Goal: Task Accomplishment & Management: Use online tool/utility

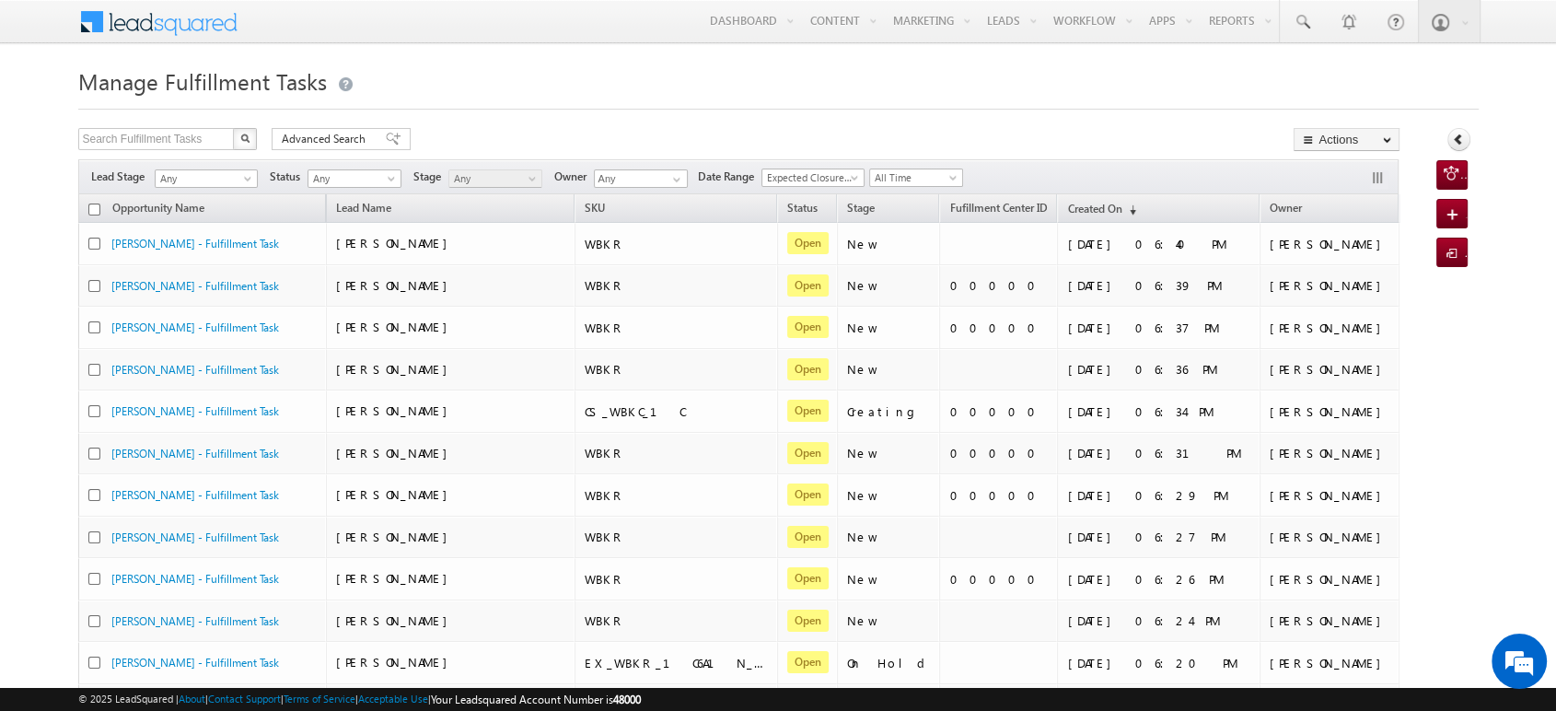
click at [1218, 88] on h1 "Manage Fulfillment Tasks" at bounding box center [778, 80] width 1400 height 36
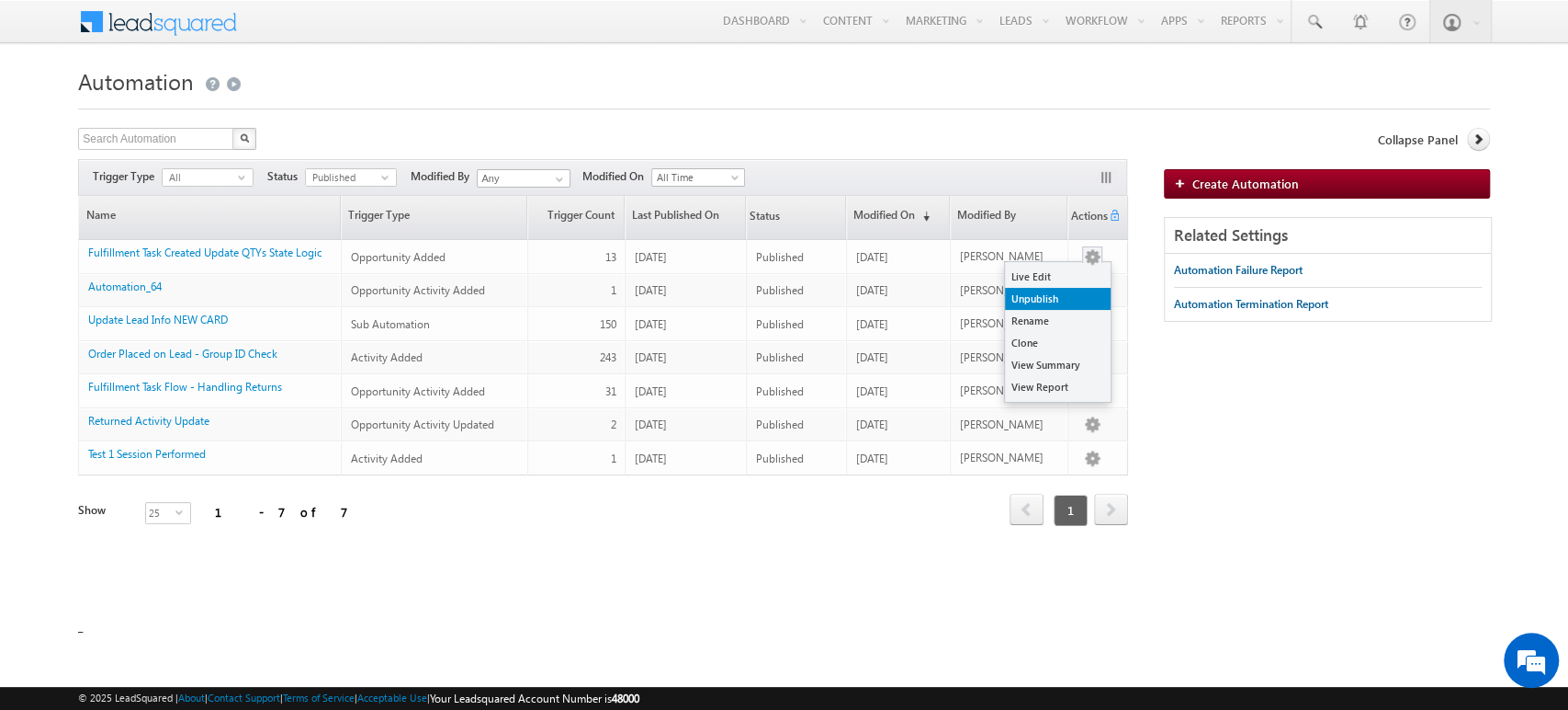
click at [1079, 290] on link "Unpublish" at bounding box center [1058, 299] width 106 height 22
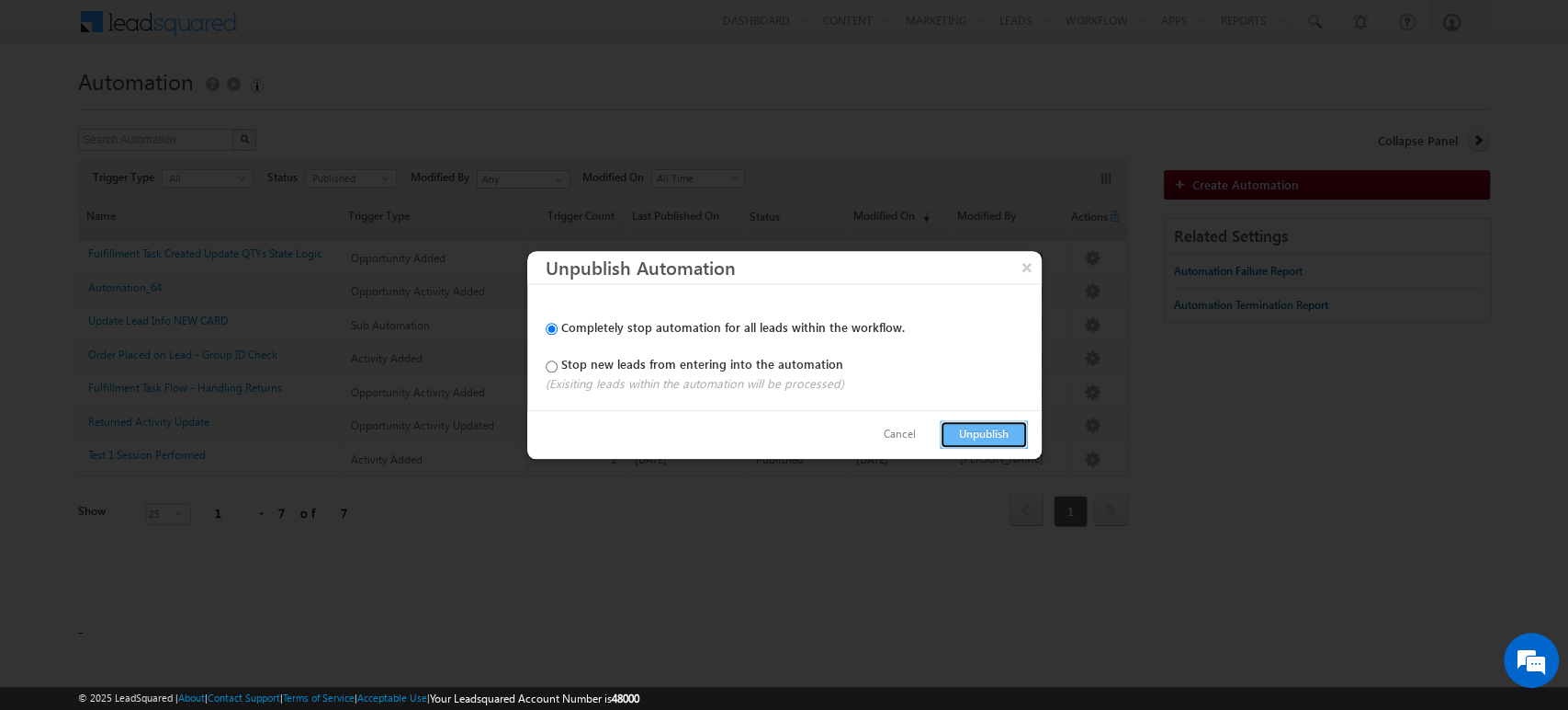
click at [973, 440] on button "Unpublish" at bounding box center [984, 434] width 88 height 29
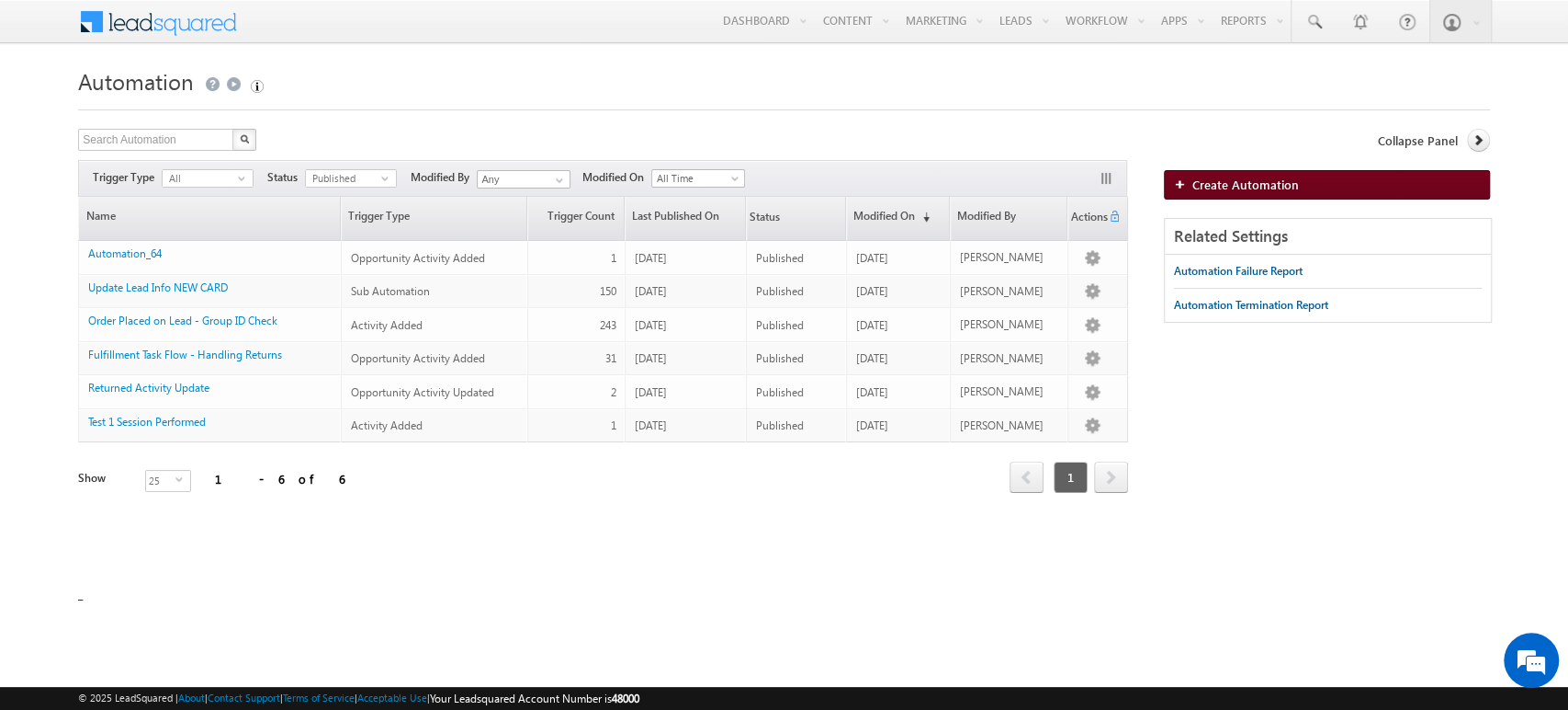
click at [1219, 193] on link "Create Automation" at bounding box center [1326, 184] width 326 height 29
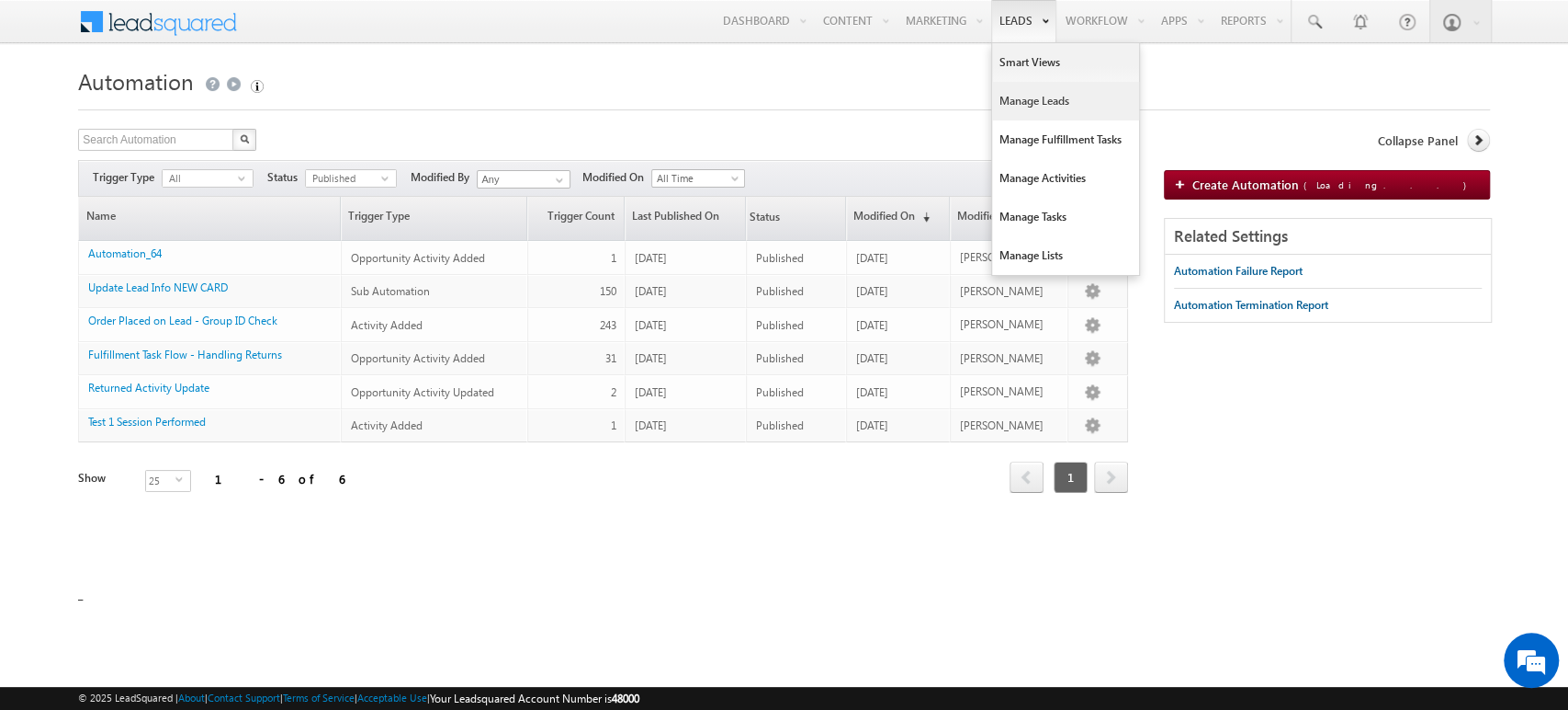
click at [1049, 98] on link "Manage Leads" at bounding box center [1065, 101] width 147 height 39
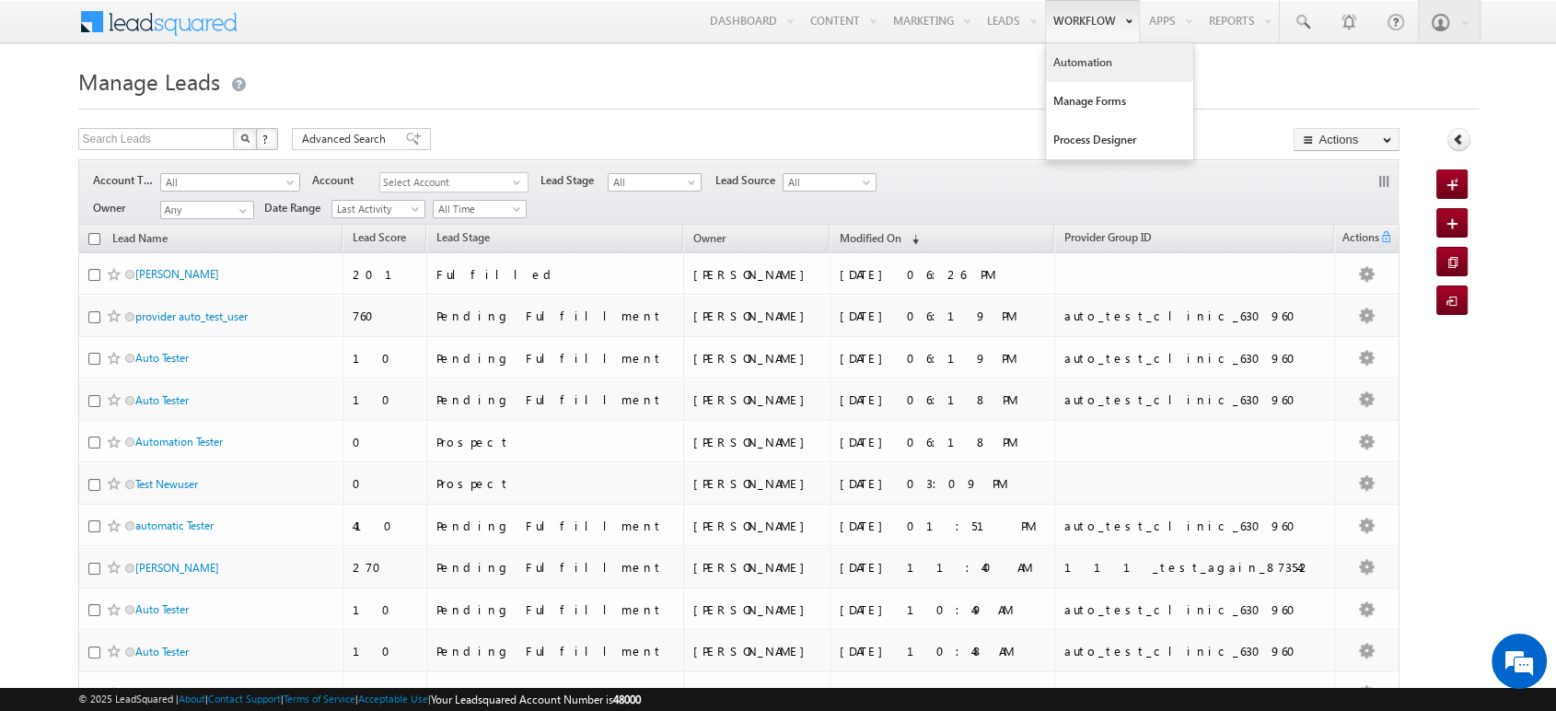
click at [1076, 67] on link "Automation" at bounding box center [1119, 62] width 147 height 39
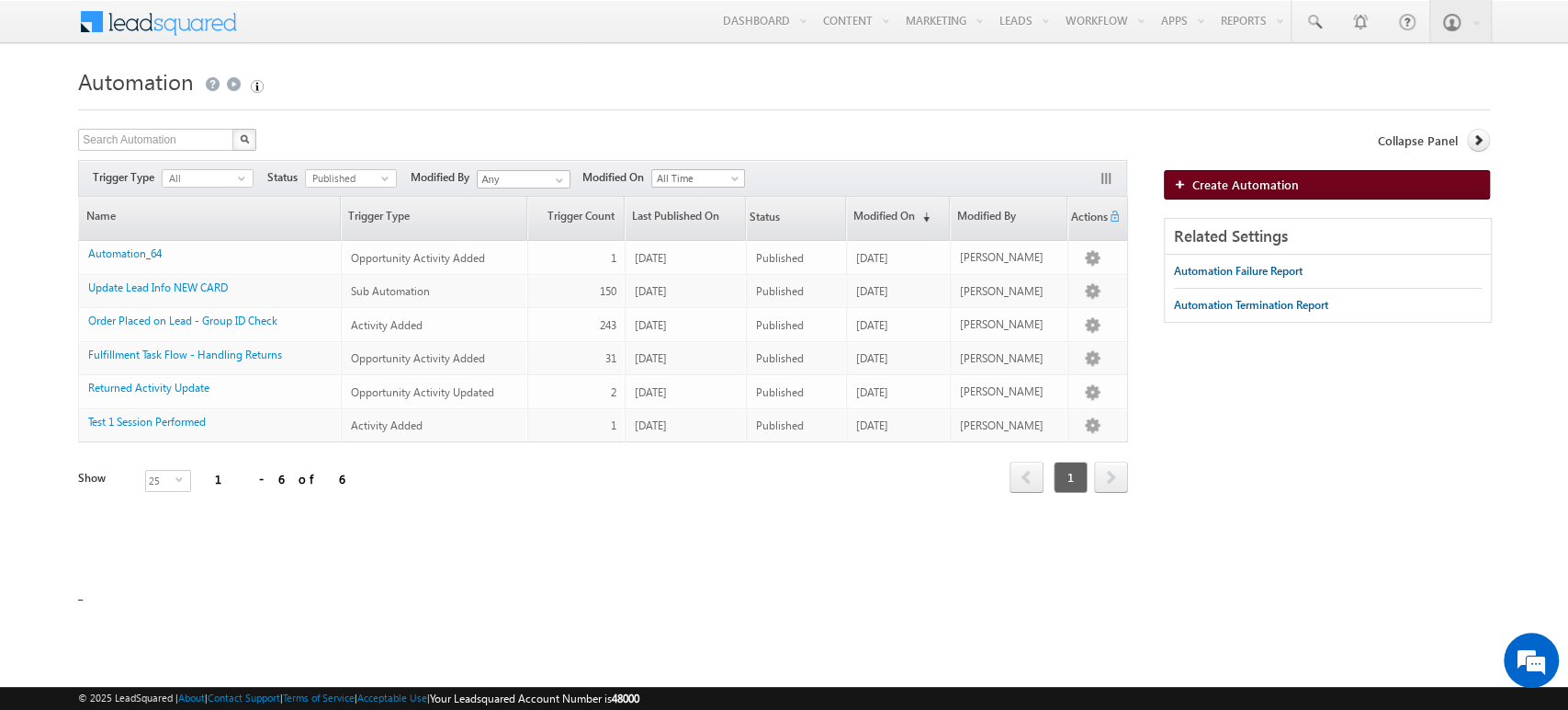
click at [1272, 179] on span "Create Automation" at bounding box center [1246, 185] width 107 height 16
click at [1222, 182] on span "Create Automation (Loading...)" at bounding box center [1333, 185] width 281 height 16
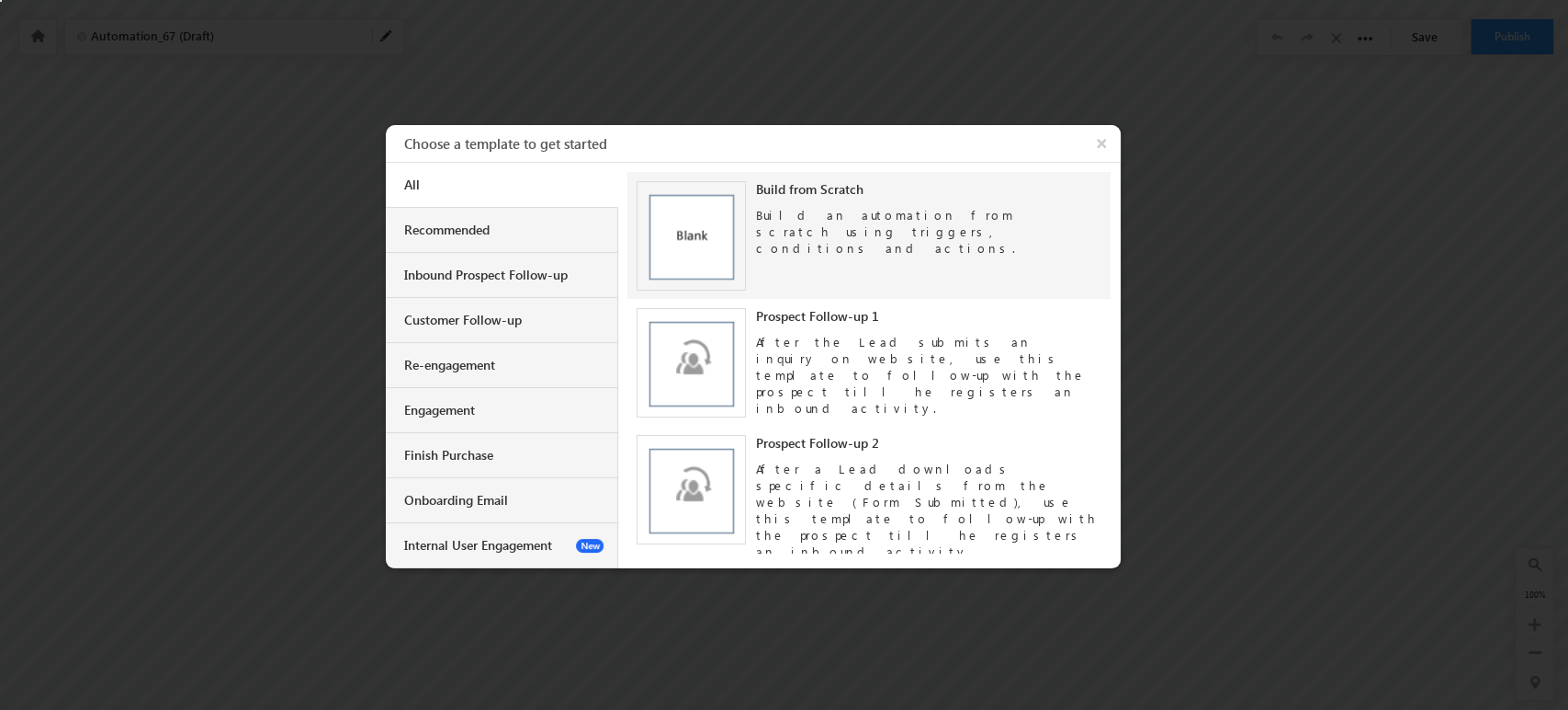
click at [877, 227] on div "Build an automation from scratch using triggers, conditions and actions." at bounding box center [929, 227] width 346 height 59
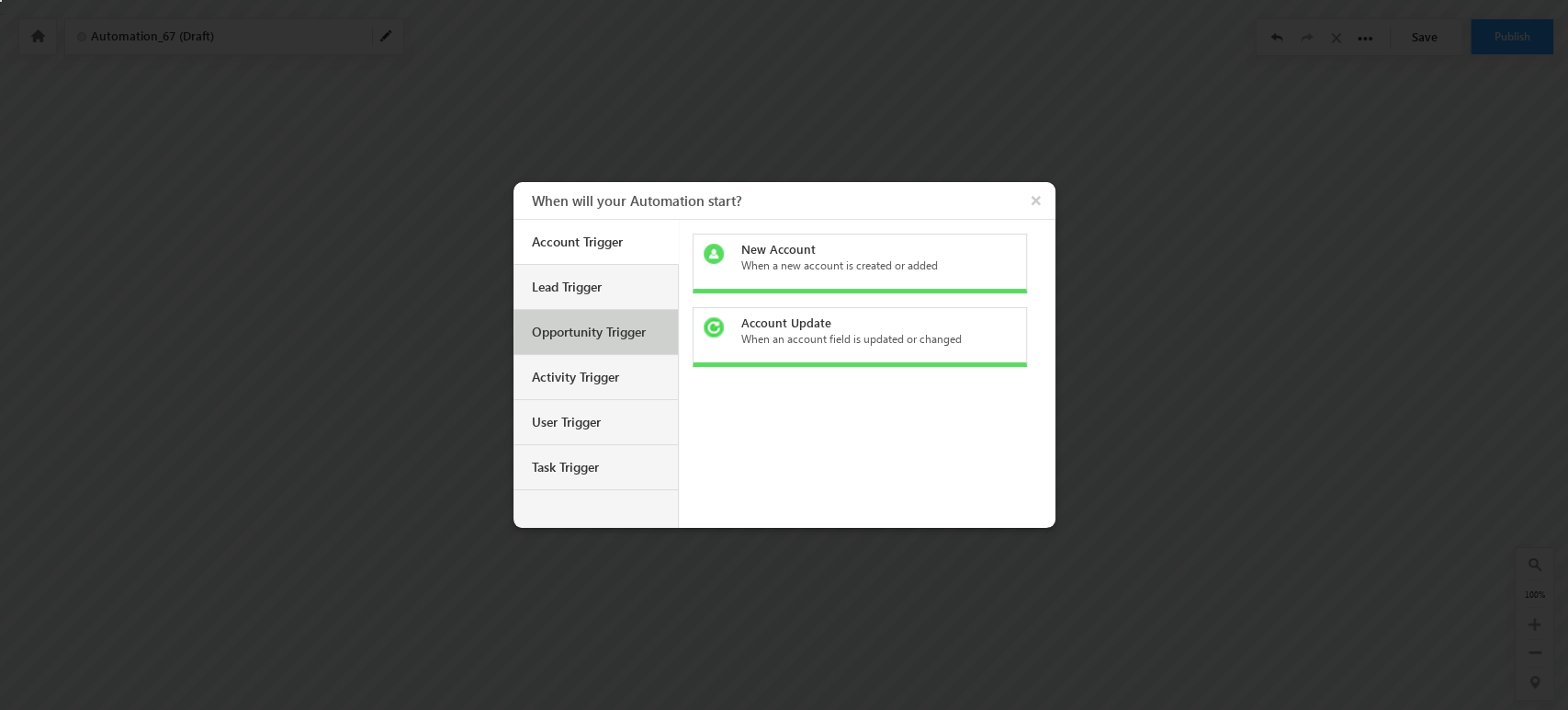
click at [612, 342] on div "Opportunity Trigger" at bounding box center [596, 332] width 165 height 45
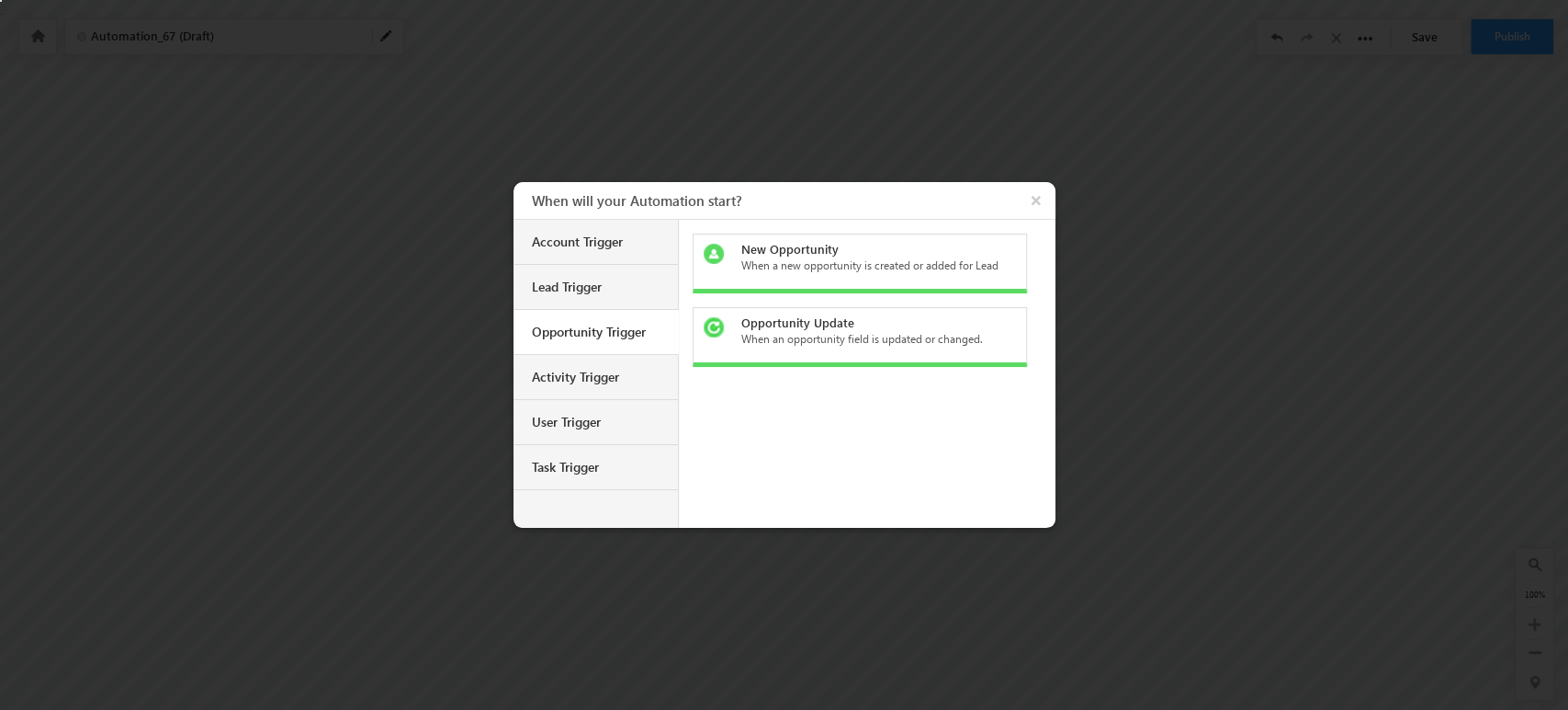
click at [880, 272] on div "When a new opportunity is created or added for Lead" at bounding box center [870, 266] width 260 height 17
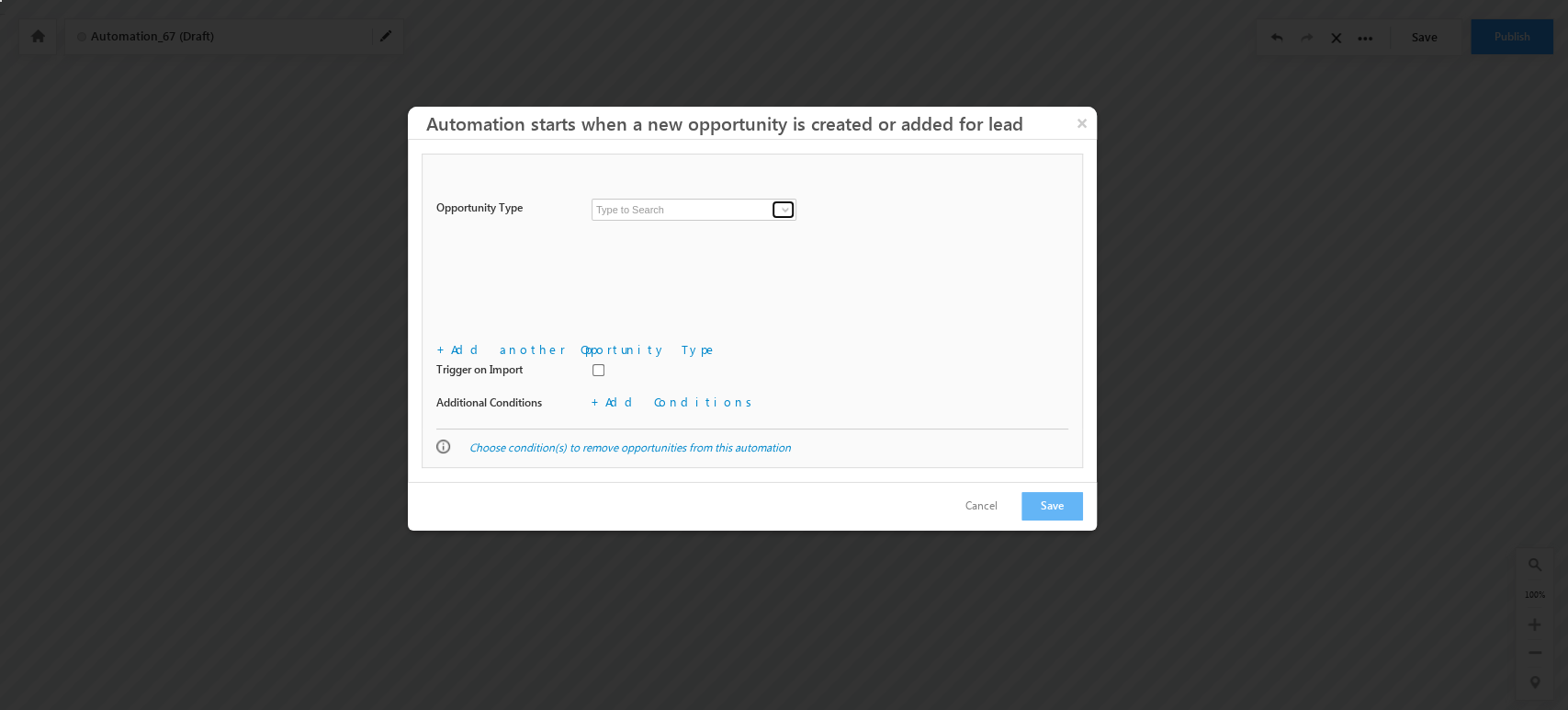
click at [779, 211] on span at bounding box center [785, 210] width 15 height 15
click at [747, 229] on link "Fulfillment Task" at bounding box center [694, 231] width 205 height 21
type input "Fulfillment Task"
click at [1058, 503] on button "Save" at bounding box center [1053, 506] width 62 height 29
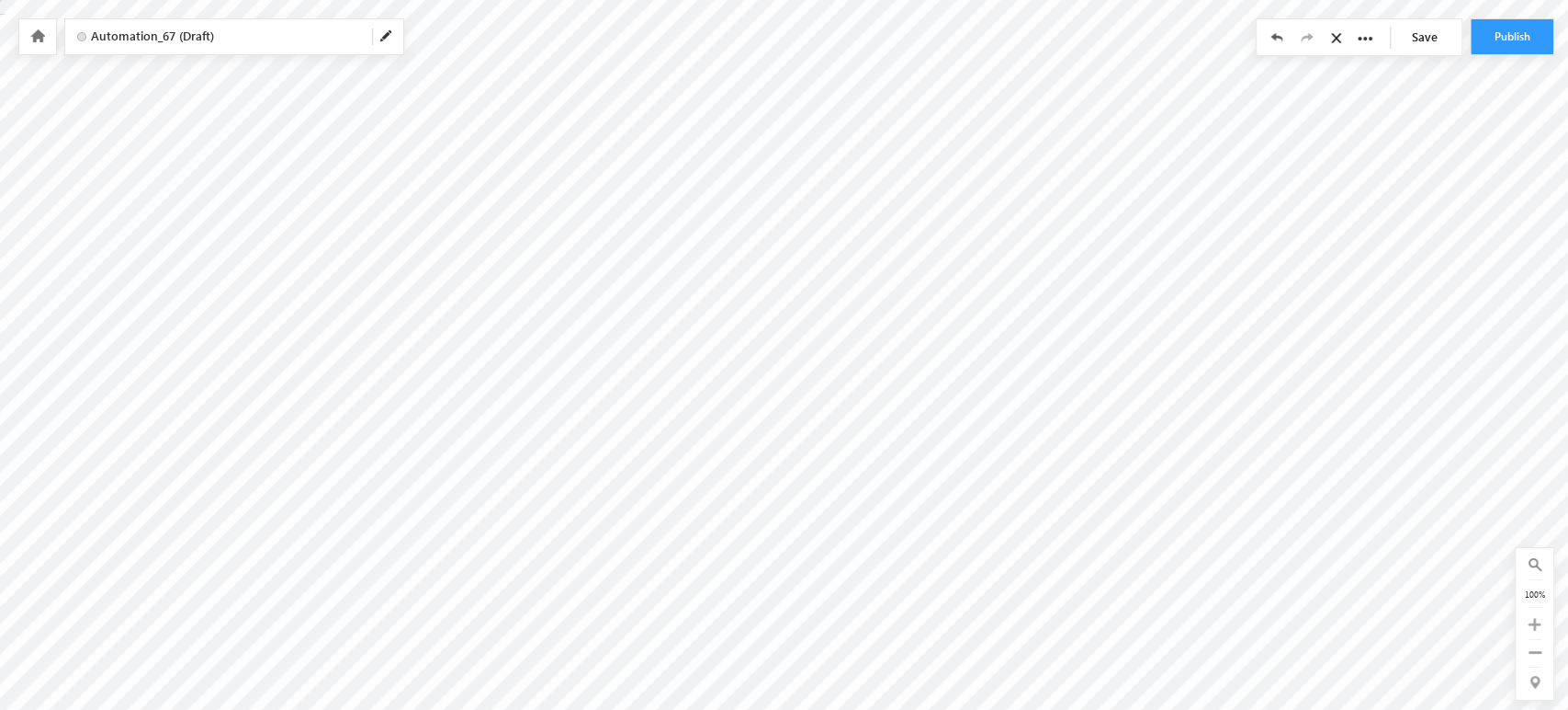
click at [238, 38] on span "Automation_67 (Draft)" at bounding box center [224, 36] width 266 height 17
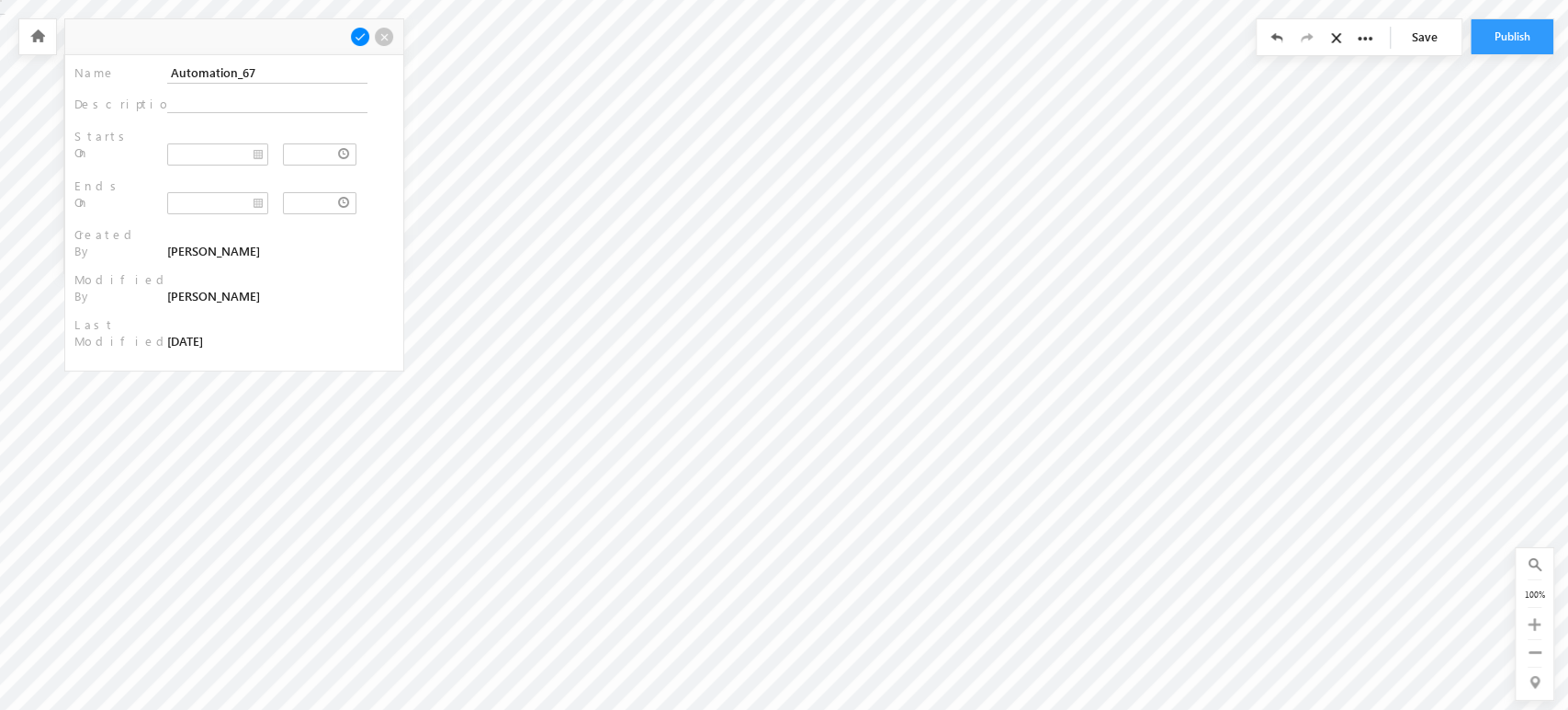
click at [263, 61] on div "Name : Automation_67 Description : Starts On : Ends On : : :" at bounding box center [234, 213] width 338 height 316
click at [264, 64] on input "Automation_67" at bounding box center [267, 73] width 201 height 21
type input "State Test"
click at [356, 41] on span at bounding box center [360, 37] width 20 height 20
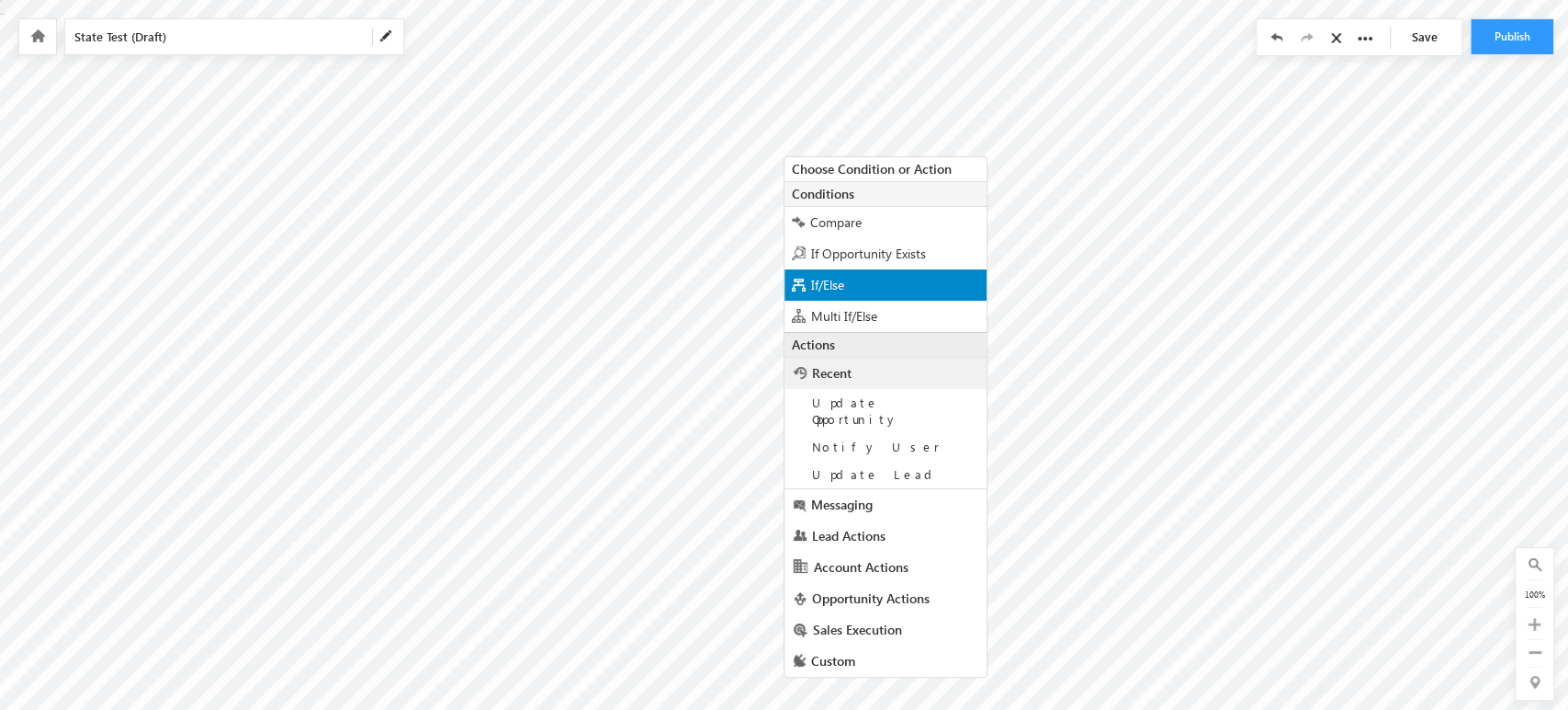
click at [860, 282] on div "If/Else" at bounding box center [885, 285] width 203 height 31
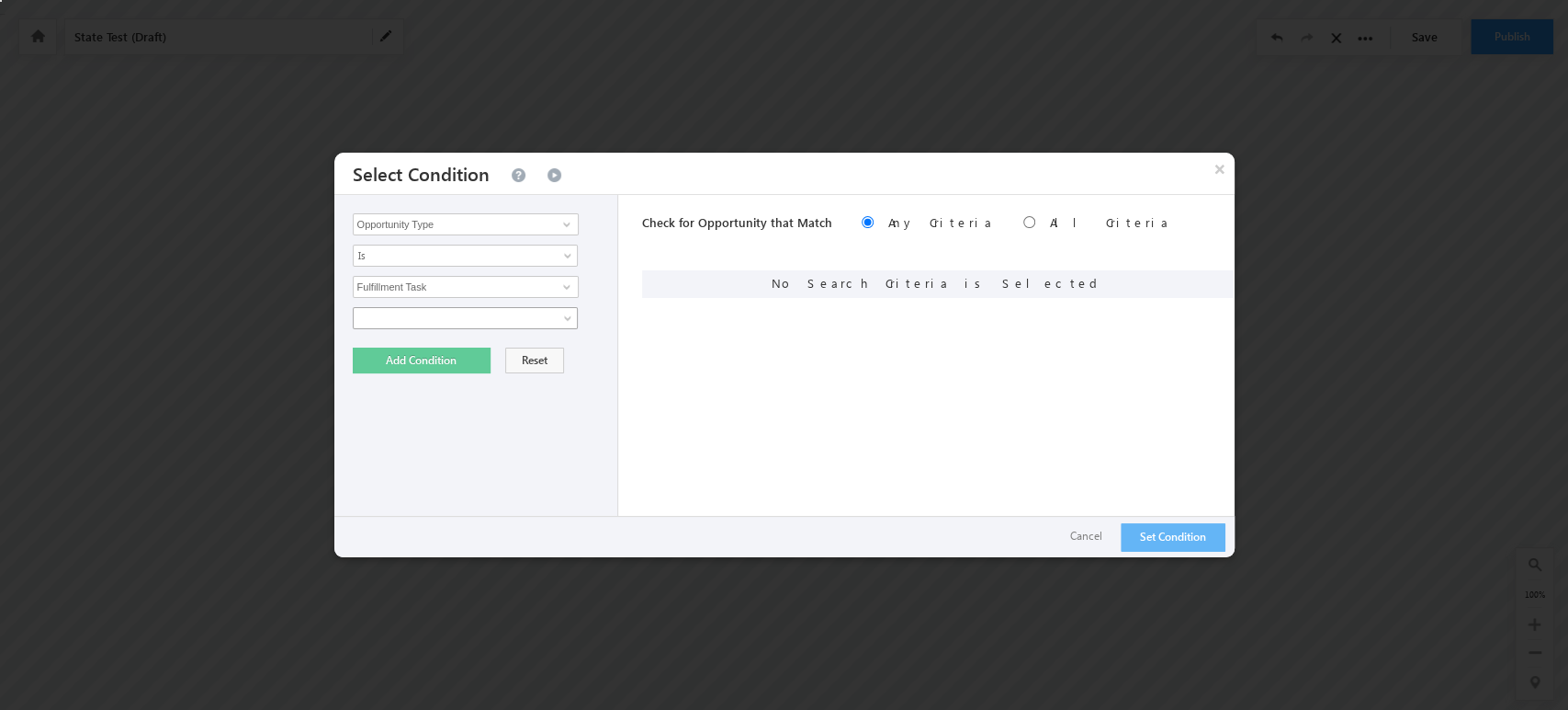
click at [538, 322] on span at bounding box center [453, 318] width 200 height 17
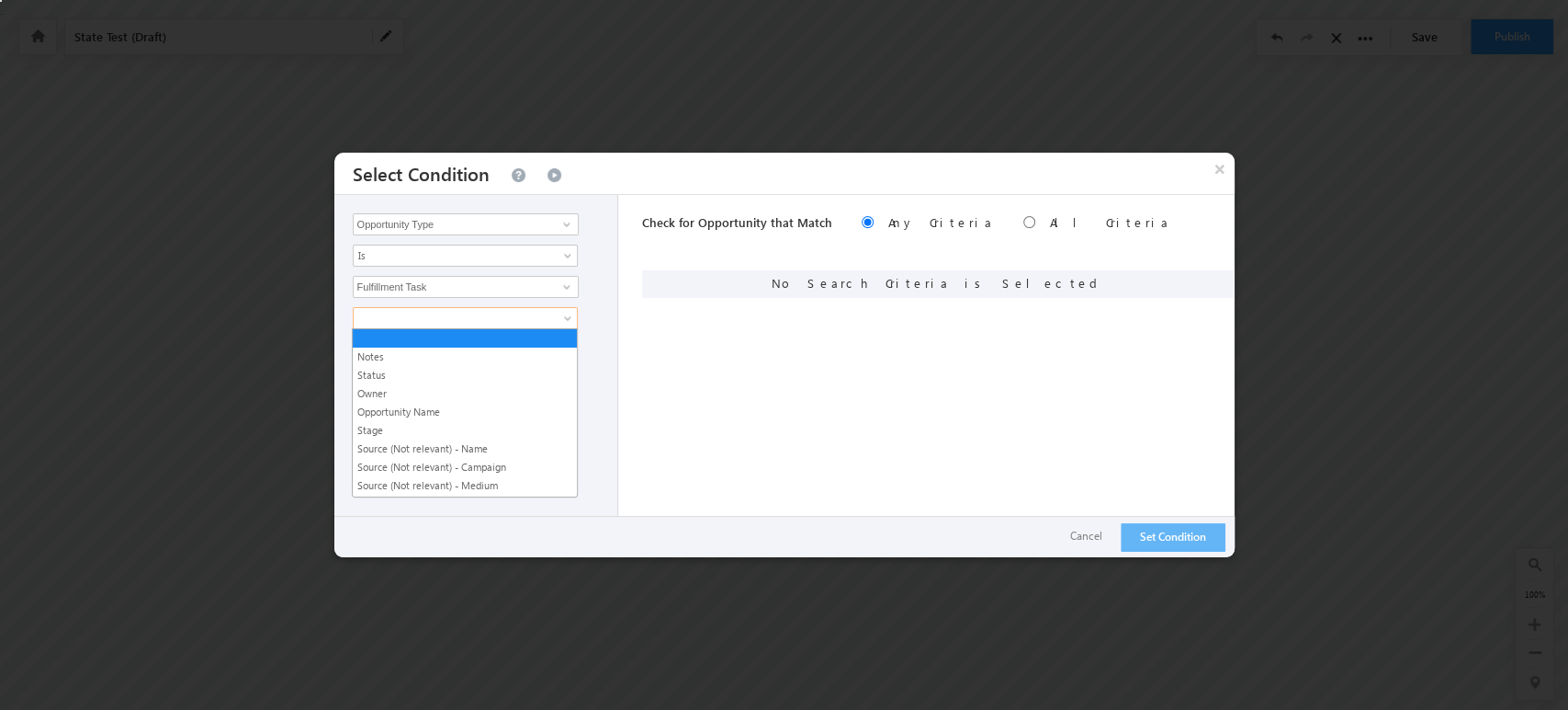
scroll to position [397, 0]
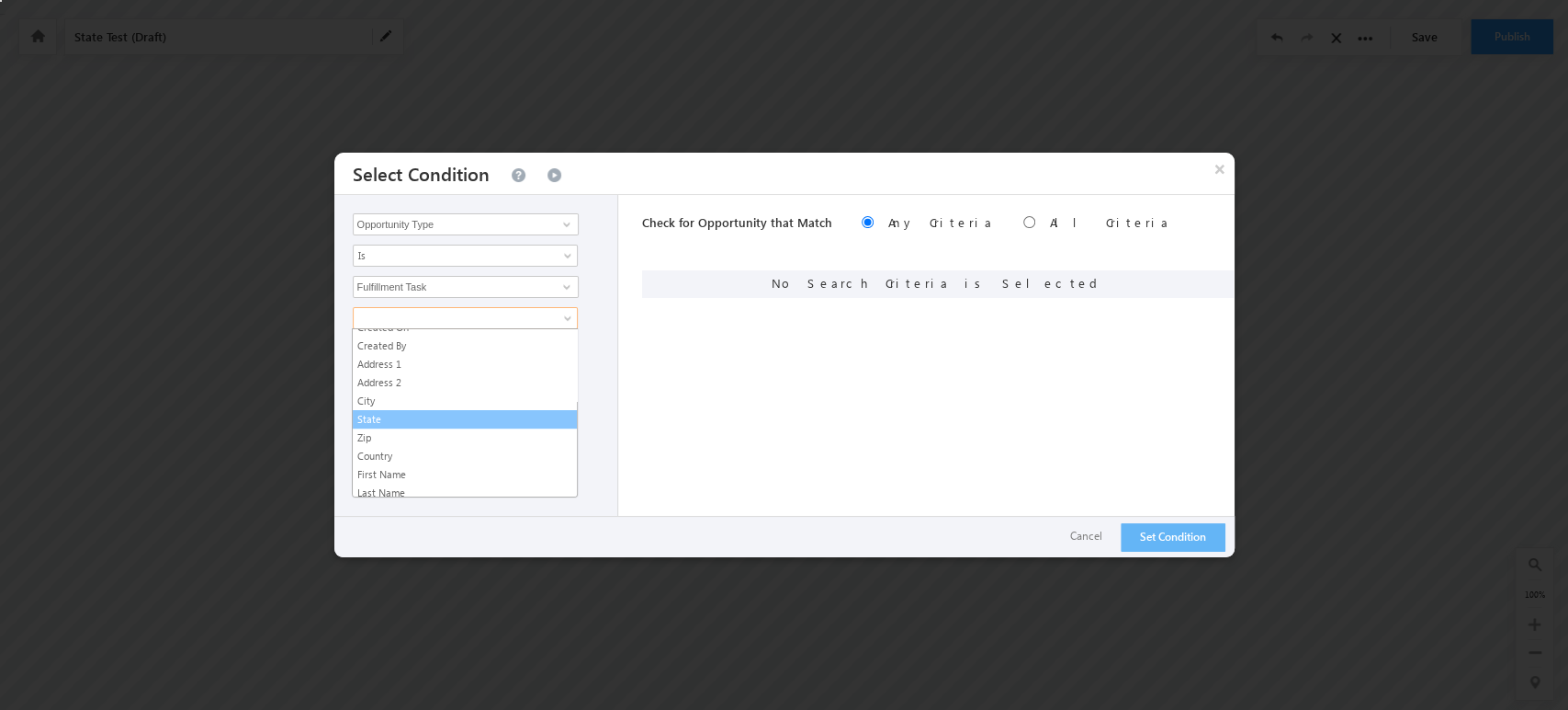
click at [480, 415] on link "State" at bounding box center [464, 418] width 225 height 17
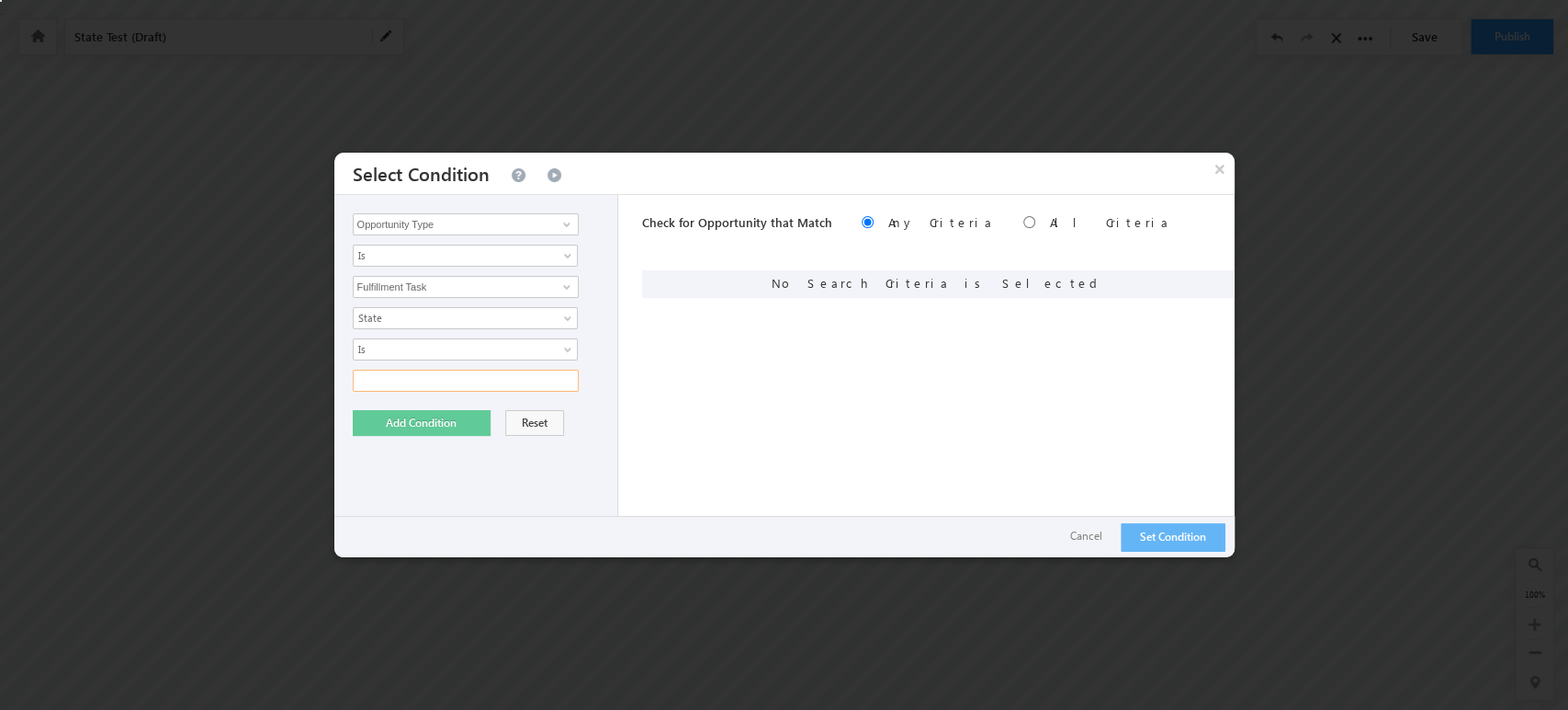
click at [515, 376] on input "text" at bounding box center [465, 380] width 226 height 22
type input "MA"
click at [413, 418] on button "Add Condition" at bounding box center [421, 423] width 138 height 26
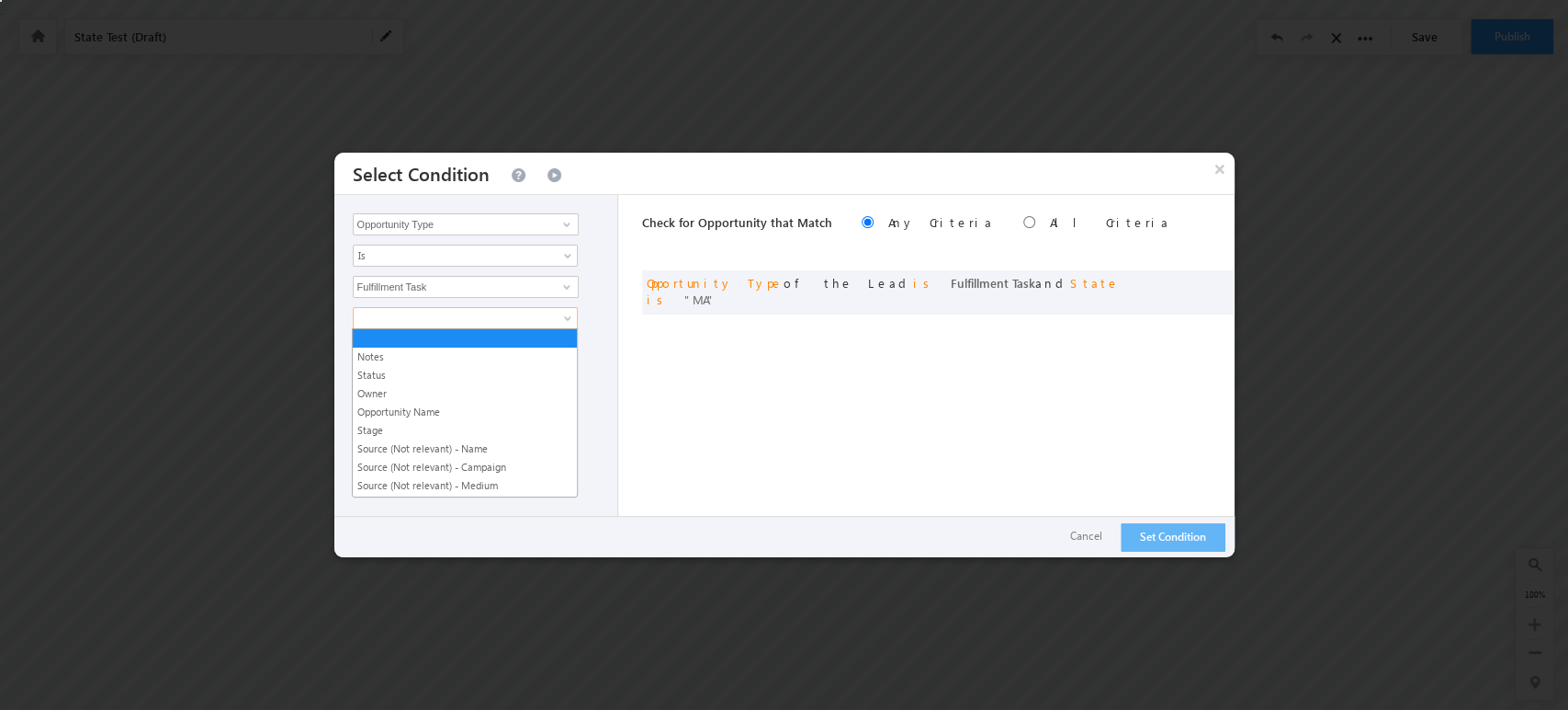
click at [538, 322] on span at bounding box center [453, 318] width 200 height 17
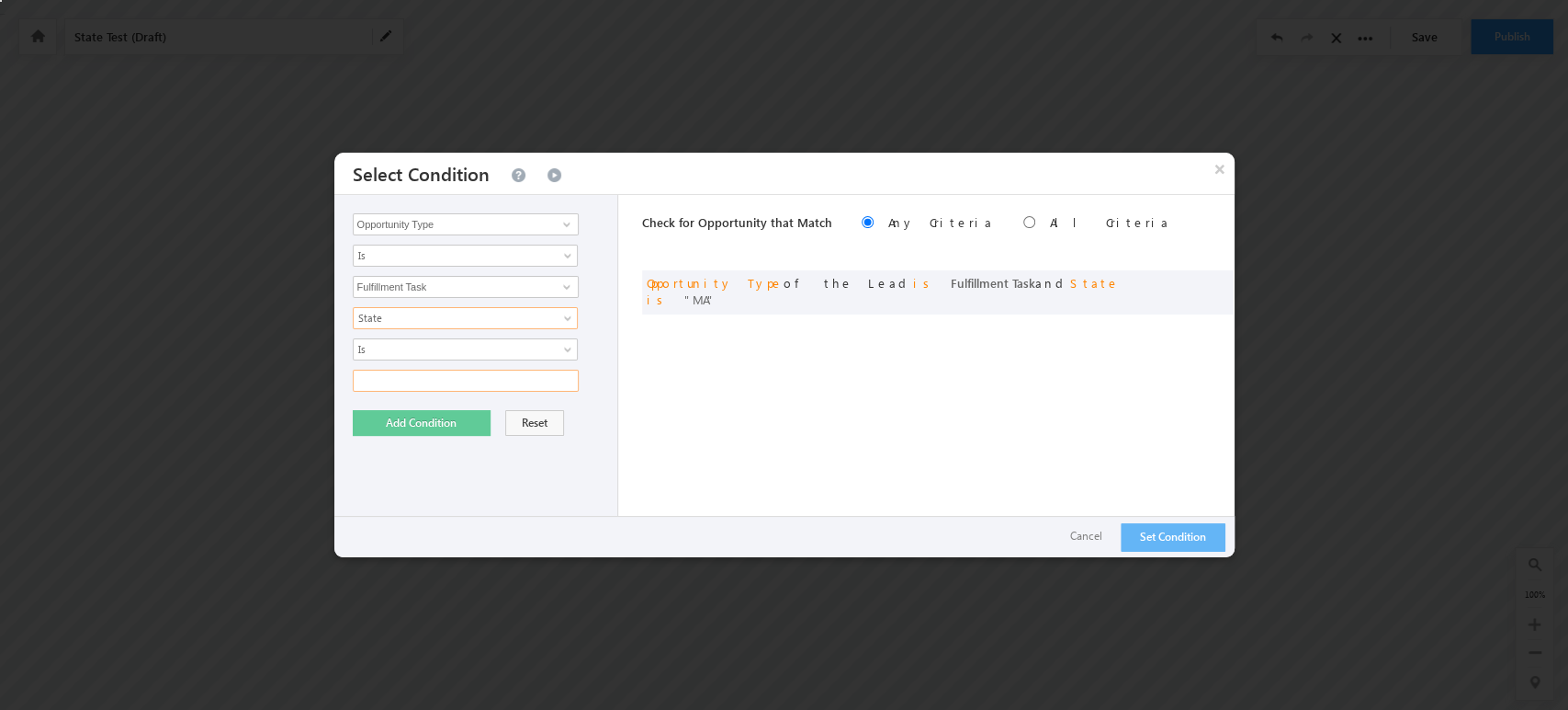
click at [533, 386] on input "text" at bounding box center [465, 380] width 226 height 22
type input "RI"
click at [404, 416] on button "Add Condition" at bounding box center [421, 423] width 138 height 26
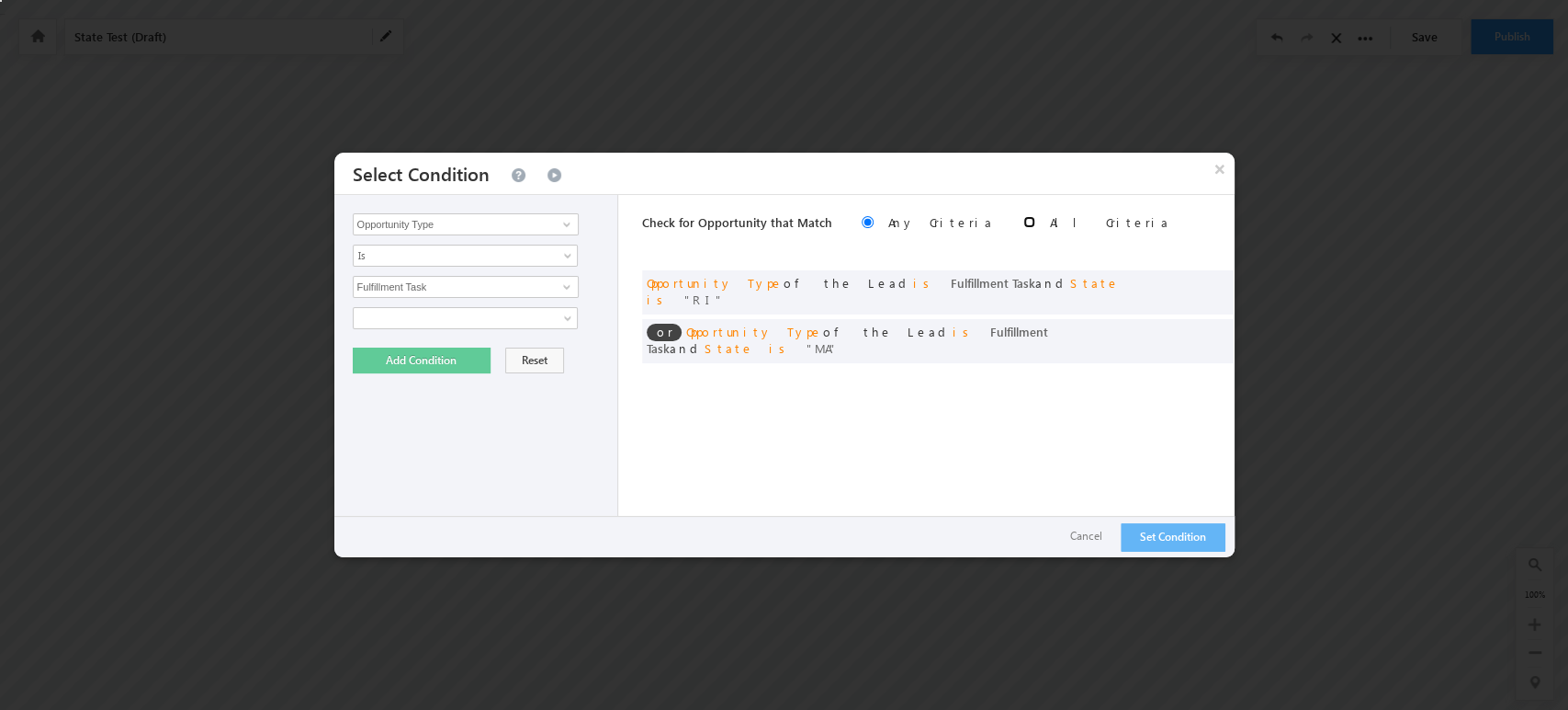
click at [1024, 227] on input "radio" at bounding box center [1030, 222] width 12 height 12
radio input "true"
click at [861, 224] on input "radio" at bounding box center [867, 222] width 12 height 12
radio input "true"
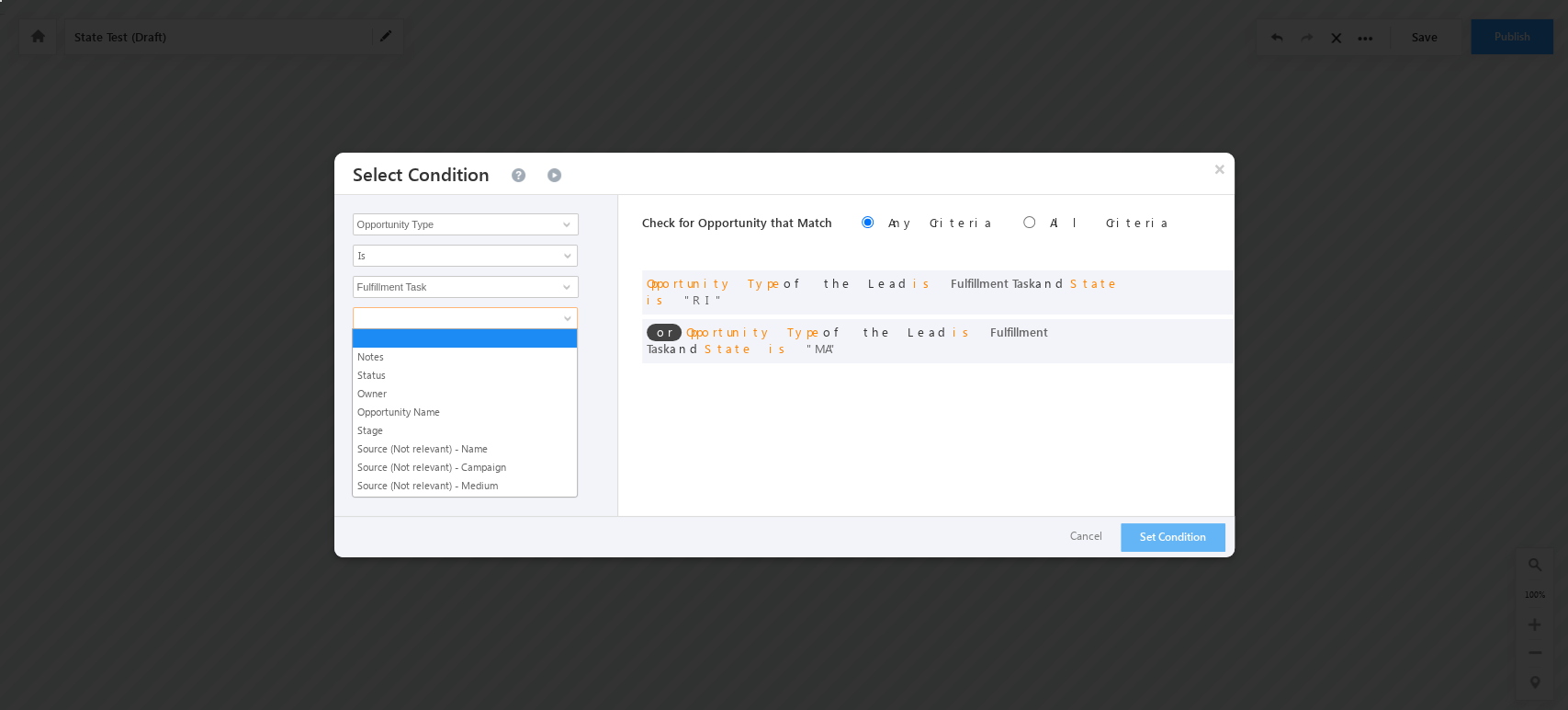
click at [434, 321] on span at bounding box center [453, 318] width 200 height 17
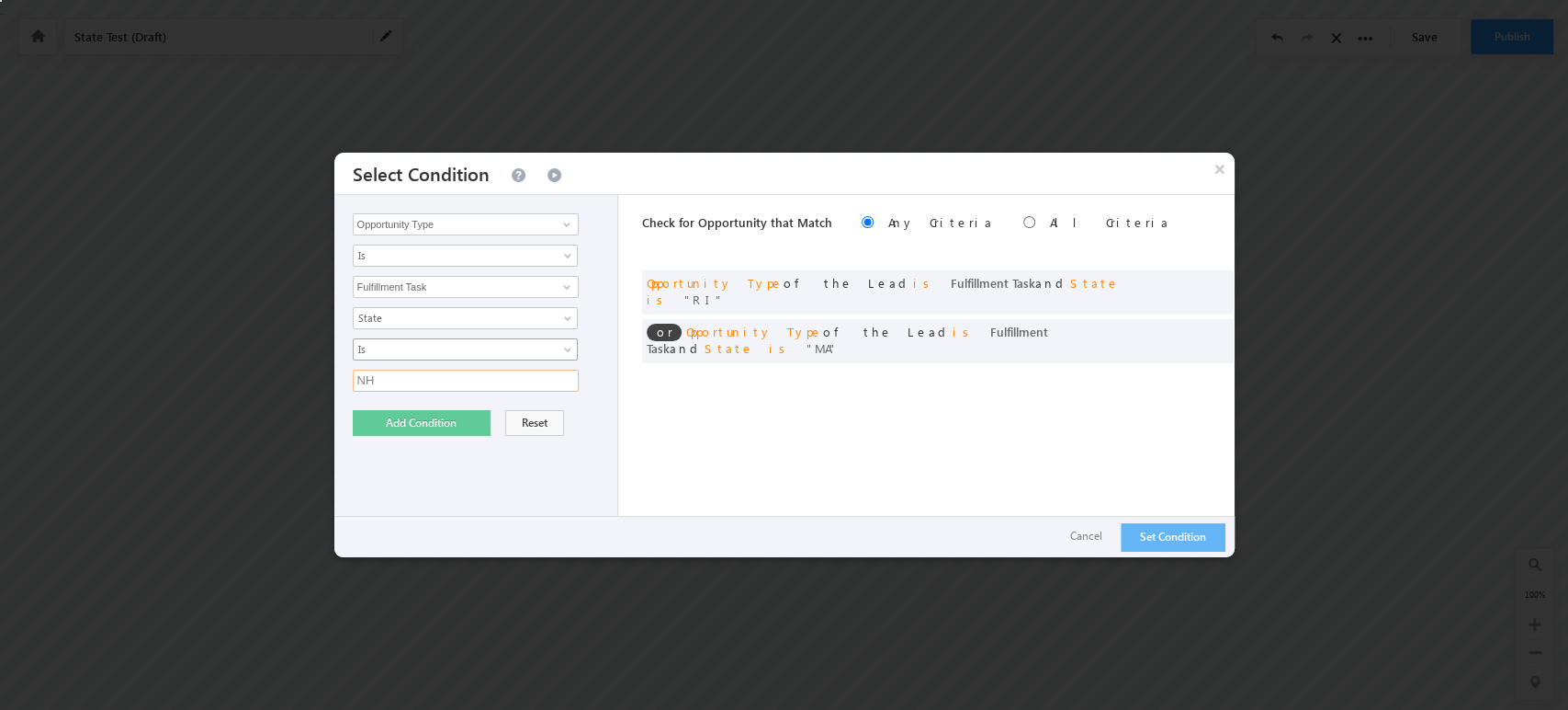
type input "NH"
click at [389, 433] on div "Opportunity Type Lead Owner Sales Group Prospect Id 5x5 Plan Account Account Ro…" at bounding box center [476, 375] width 284 height 362
click at [390, 424] on button "Add Condition" at bounding box center [421, 423] width 138 height 26
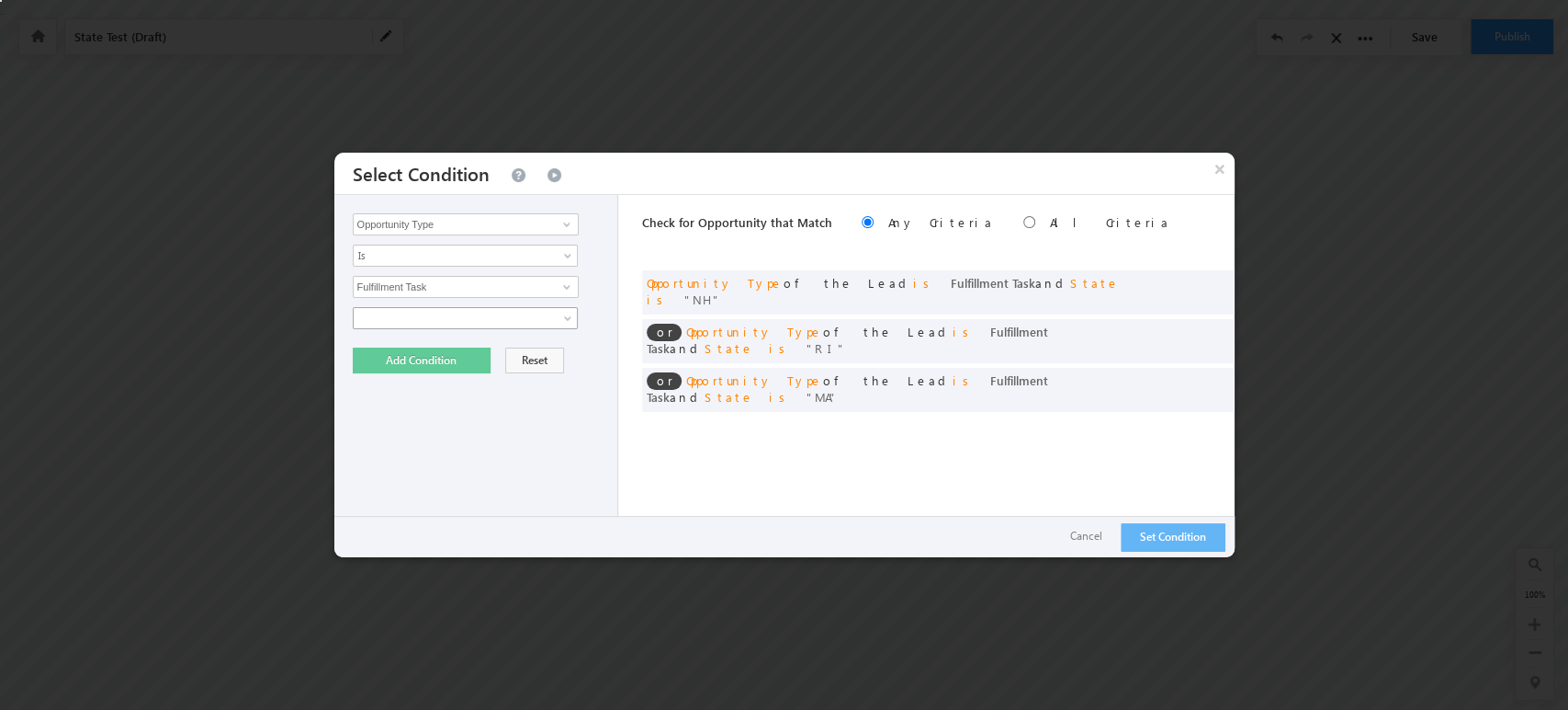
click at [476, 314] on span at bounding box center [453, 318] width 200 height 17
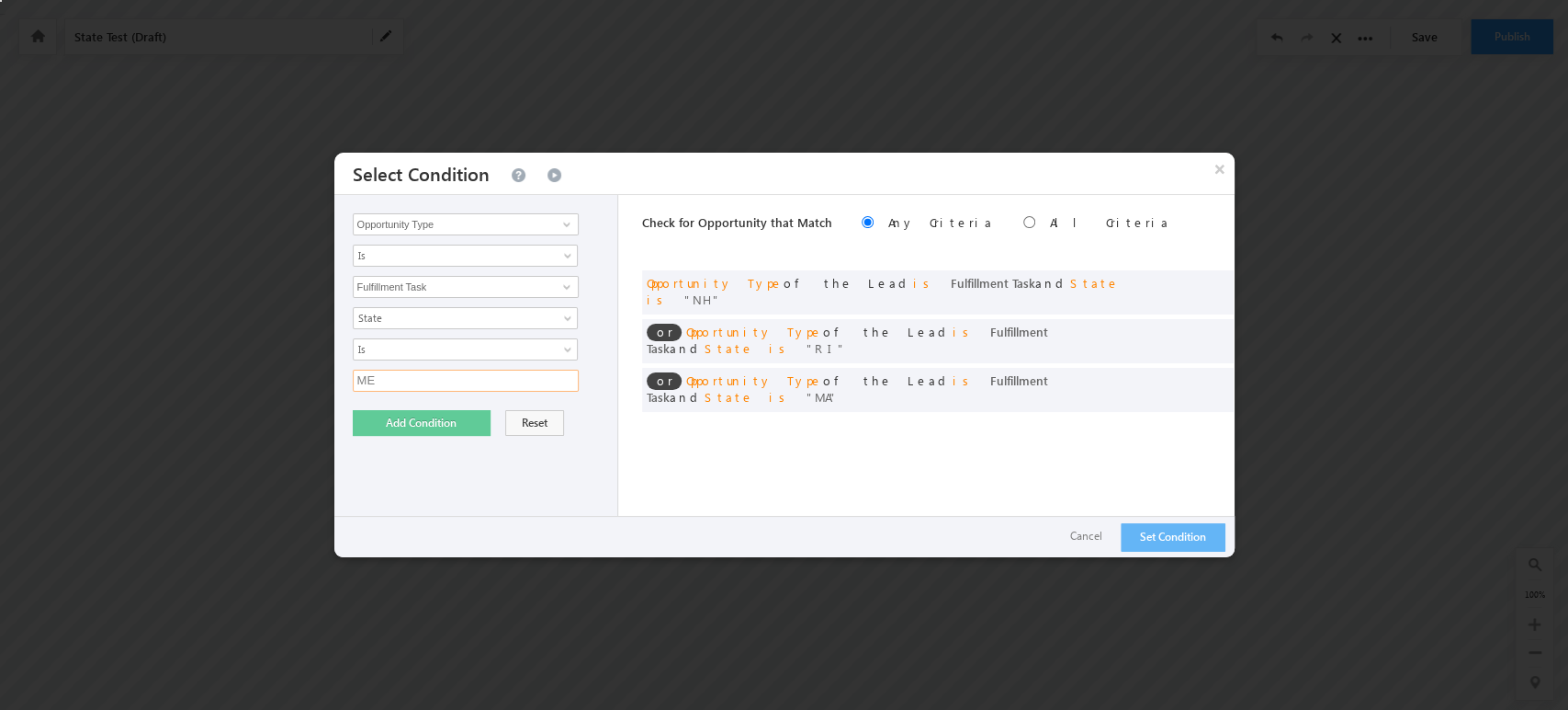
type input "ME"
click at [393, 425] on button "Add Condition" at bounding box center [421, 423] width 138 height 26
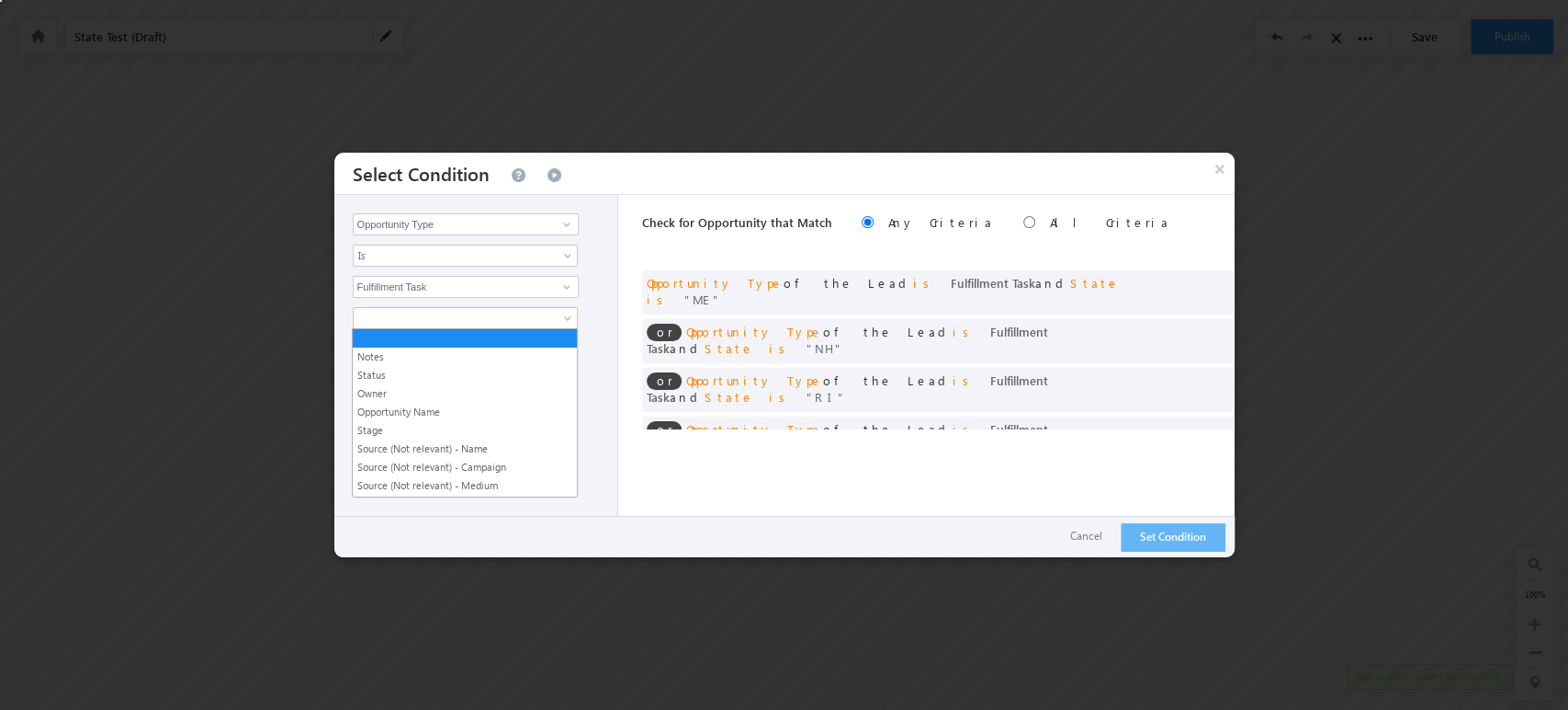
click at [446, 314] on span at bounding box center [453, 318] width 200 height 17
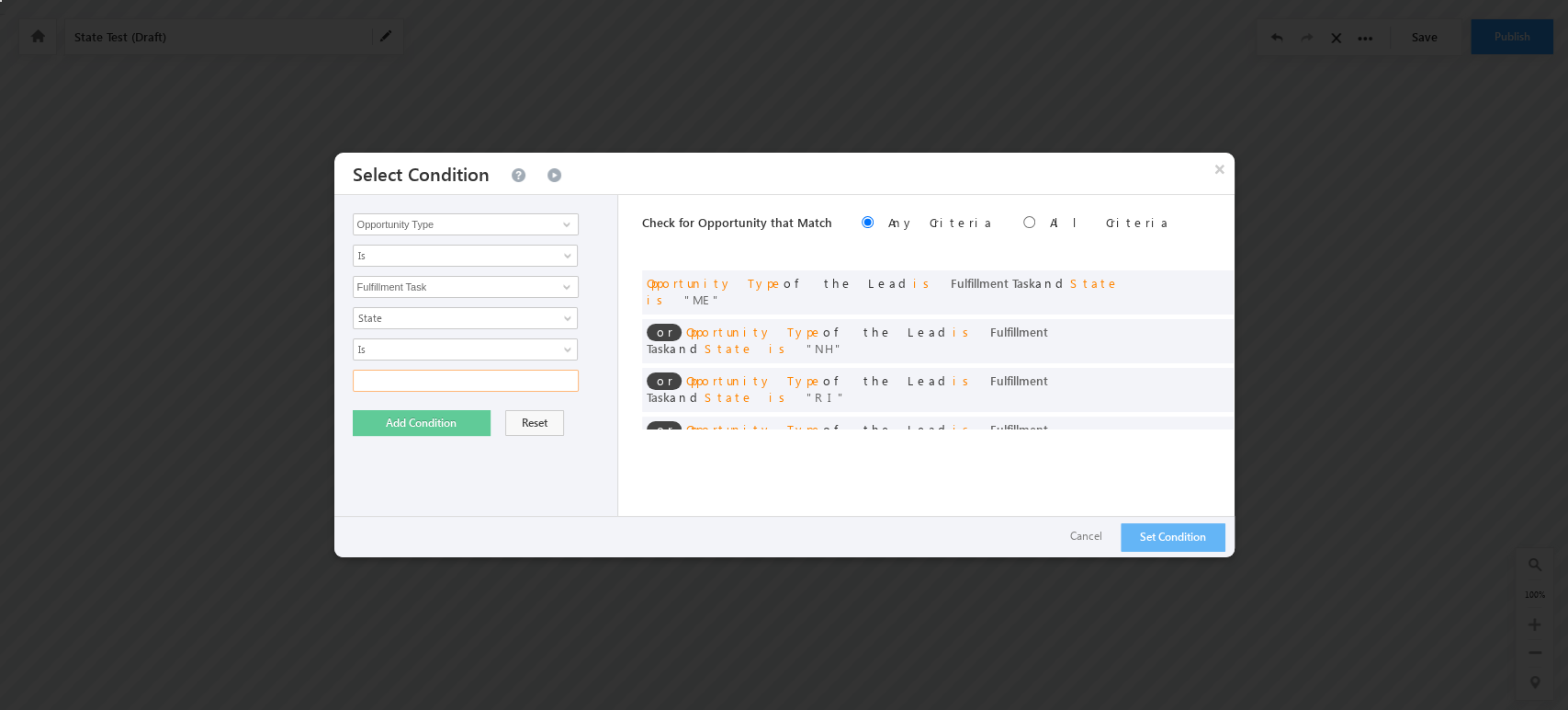
click at [467, 376] on input "text" at bounding box center [465, 380] width 226 height 22
type input "VT"
click at [449, 428] on button "Add Condition" at bounding box center [421, 423] width 138 height 26
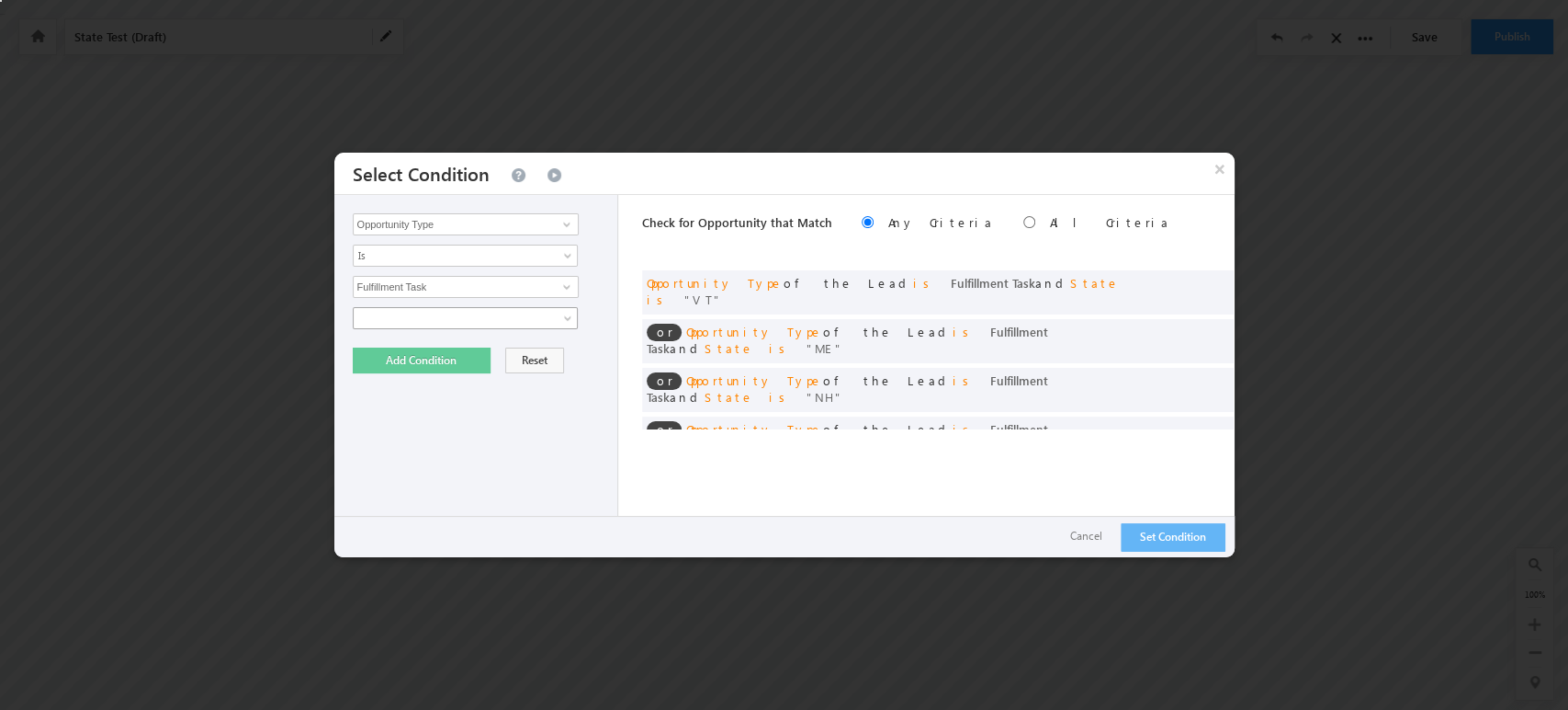
click at [425, 317] on span at bounding box center [453, 318] width 200 height 17
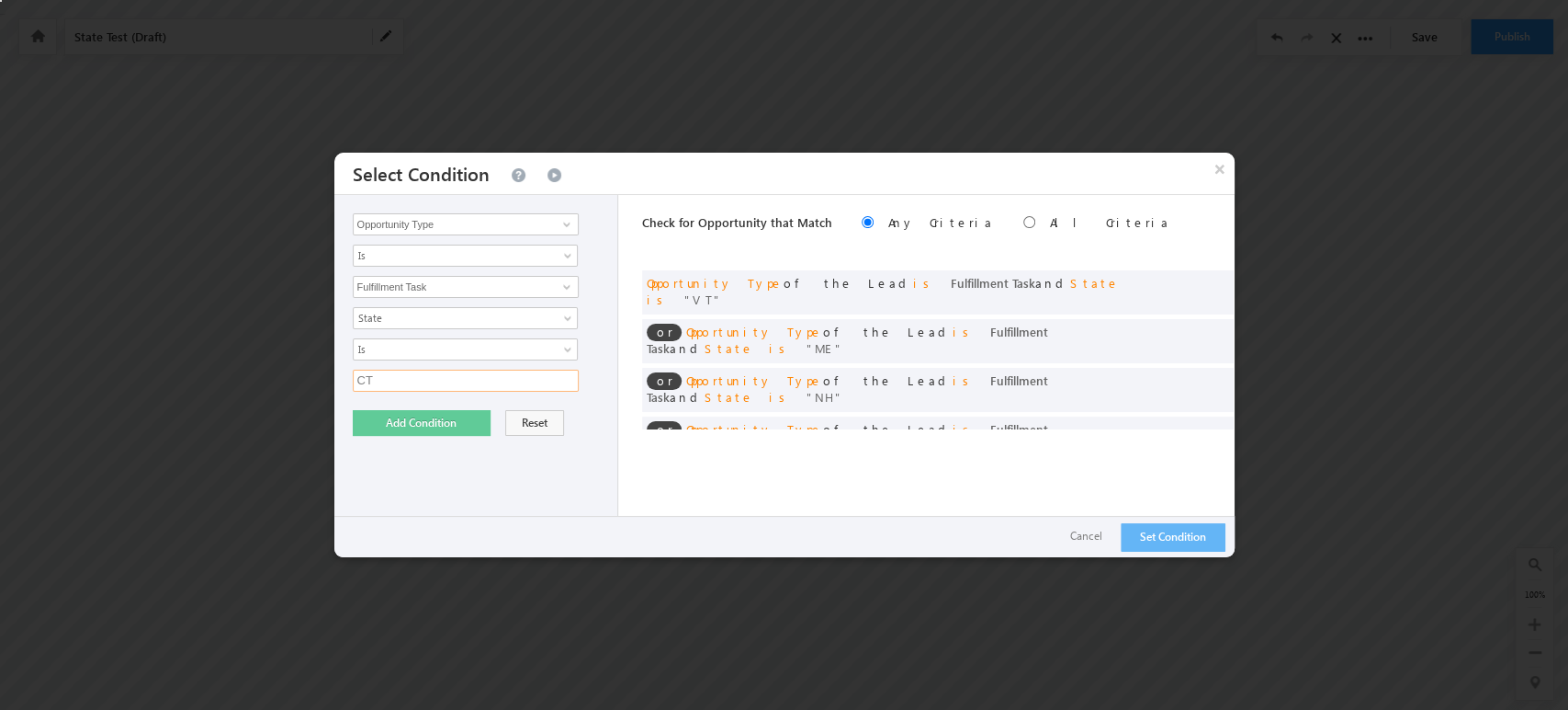
type input "CT"
click at [424, 431] on button "Add Condition" at bounding box center [421, 423] width 138 height 26
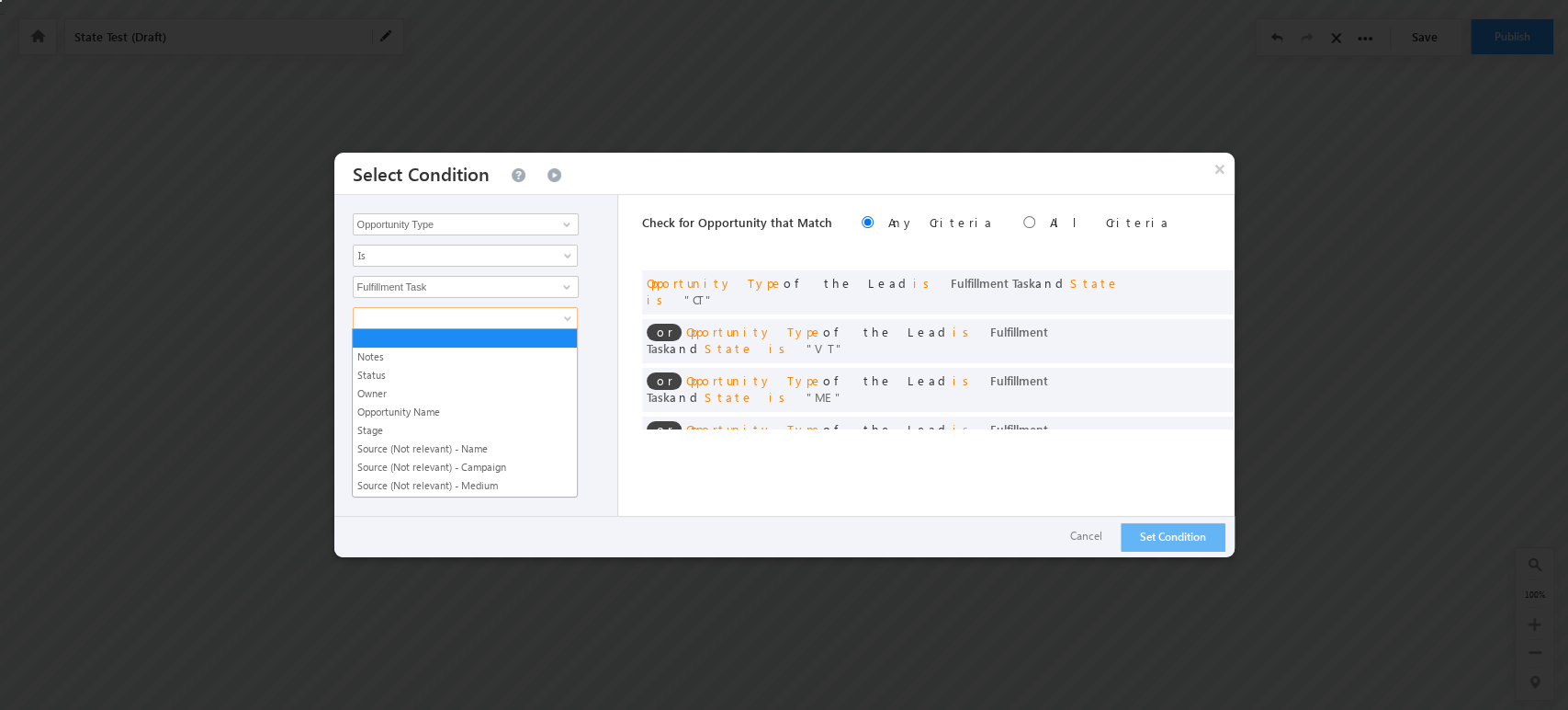
click at [421, 319] on span at bounding box center [453, 318] width 200 height 17
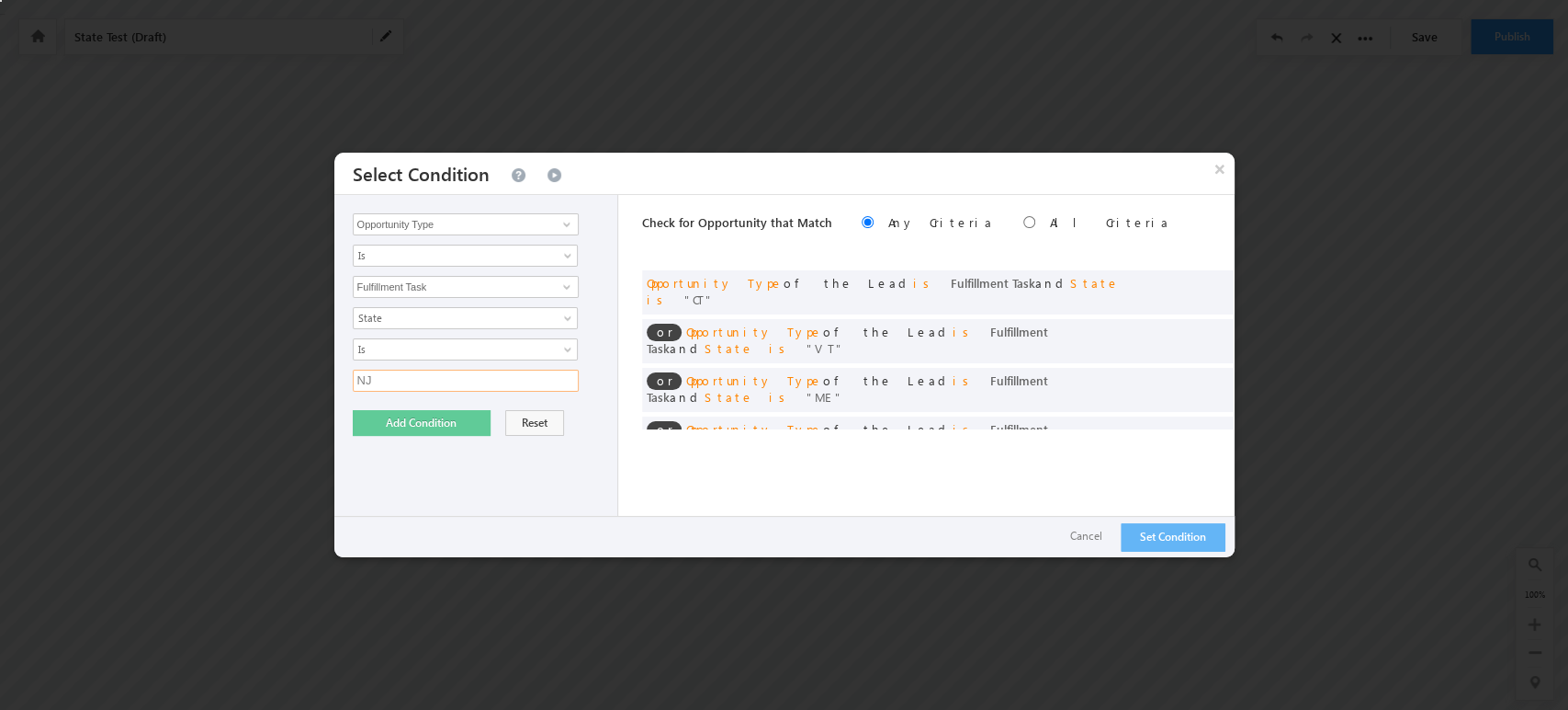
type input "NJ"
click at [374, 424] on button "Add Condition" at bounding box center [421, 423] width 138 height 26
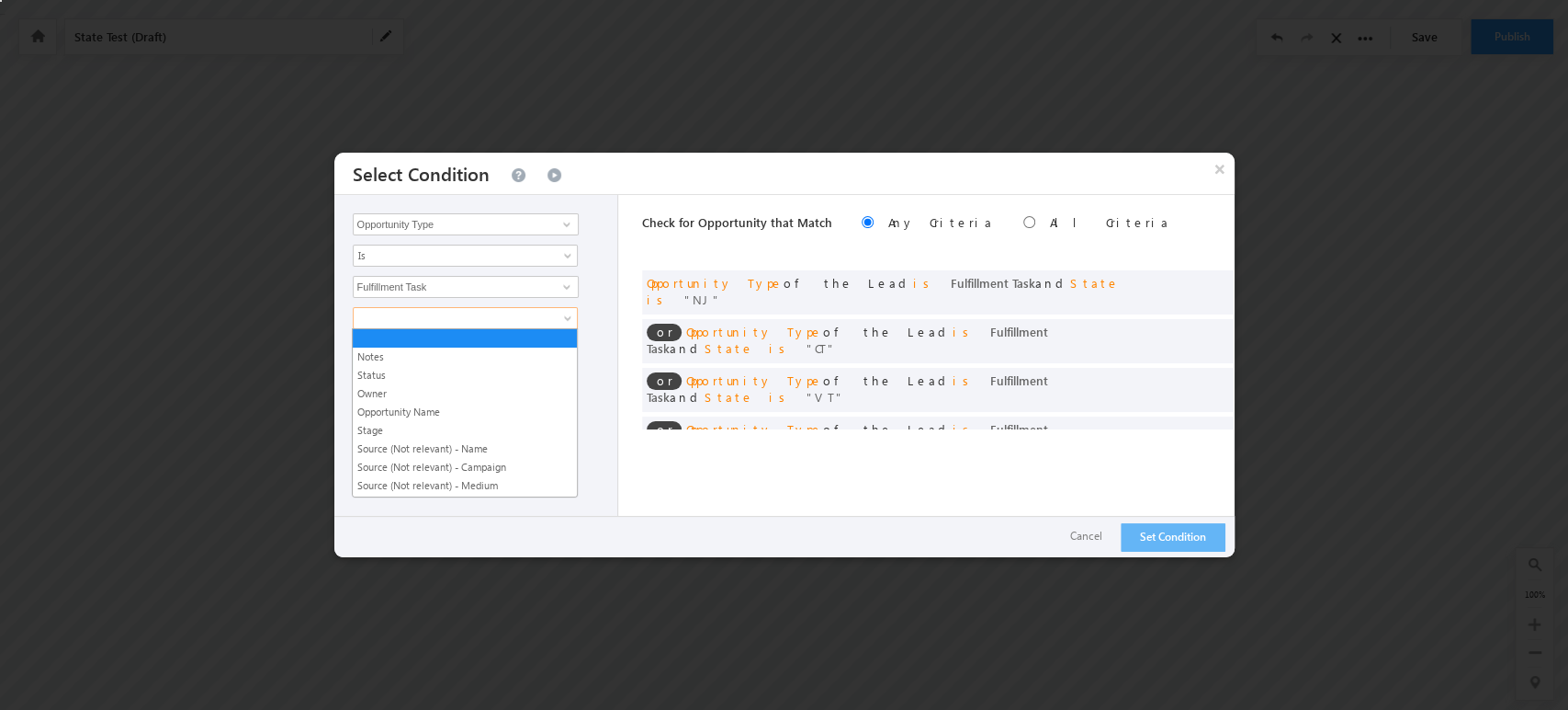
click at [550, 325] on link at bounding box center [465, 318] width 226 height 22
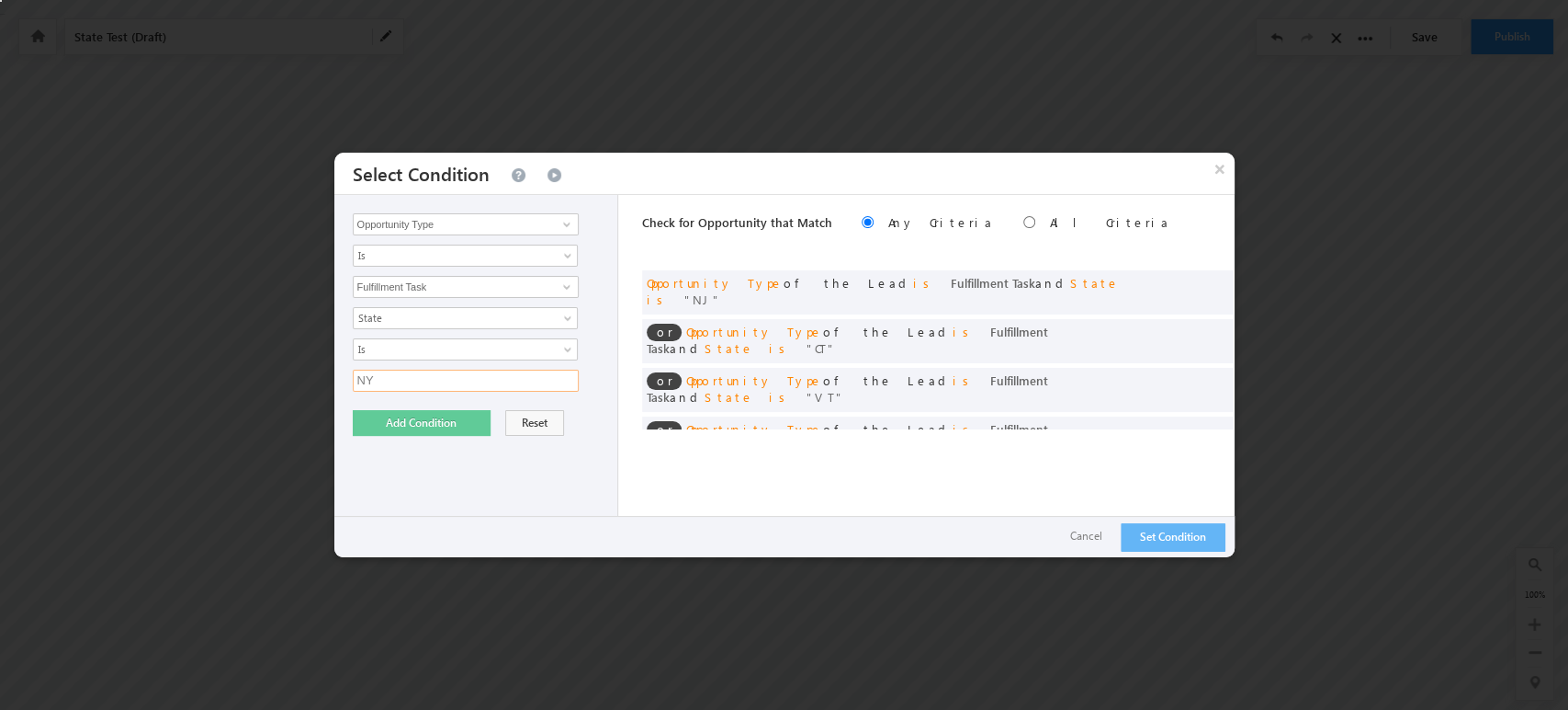
type input "NY"
click at [434, 422] on button "Add Condition" at bounding box center [421, 423] width 138 height 26
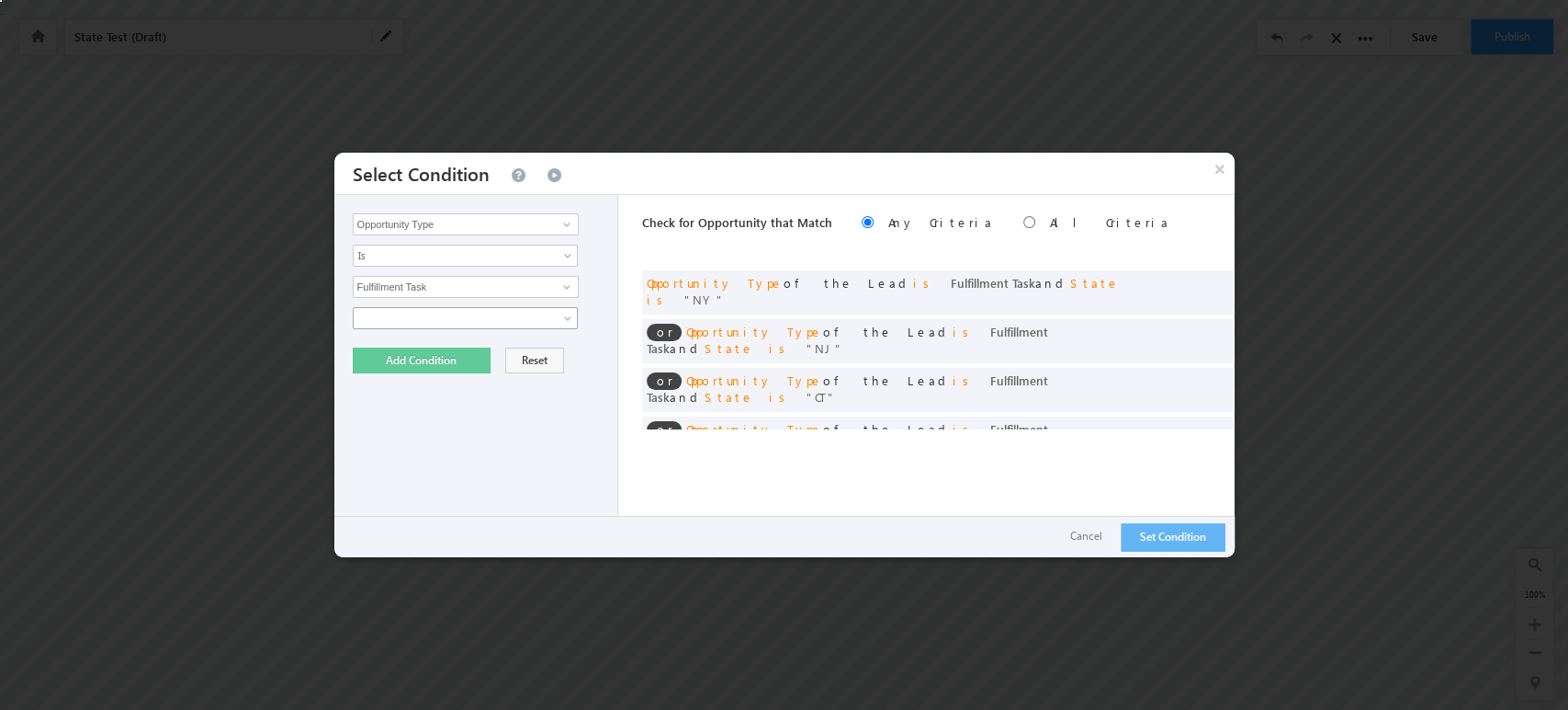
click at [423, 319] on span at bounding box center [453, 318] width 200 height 17
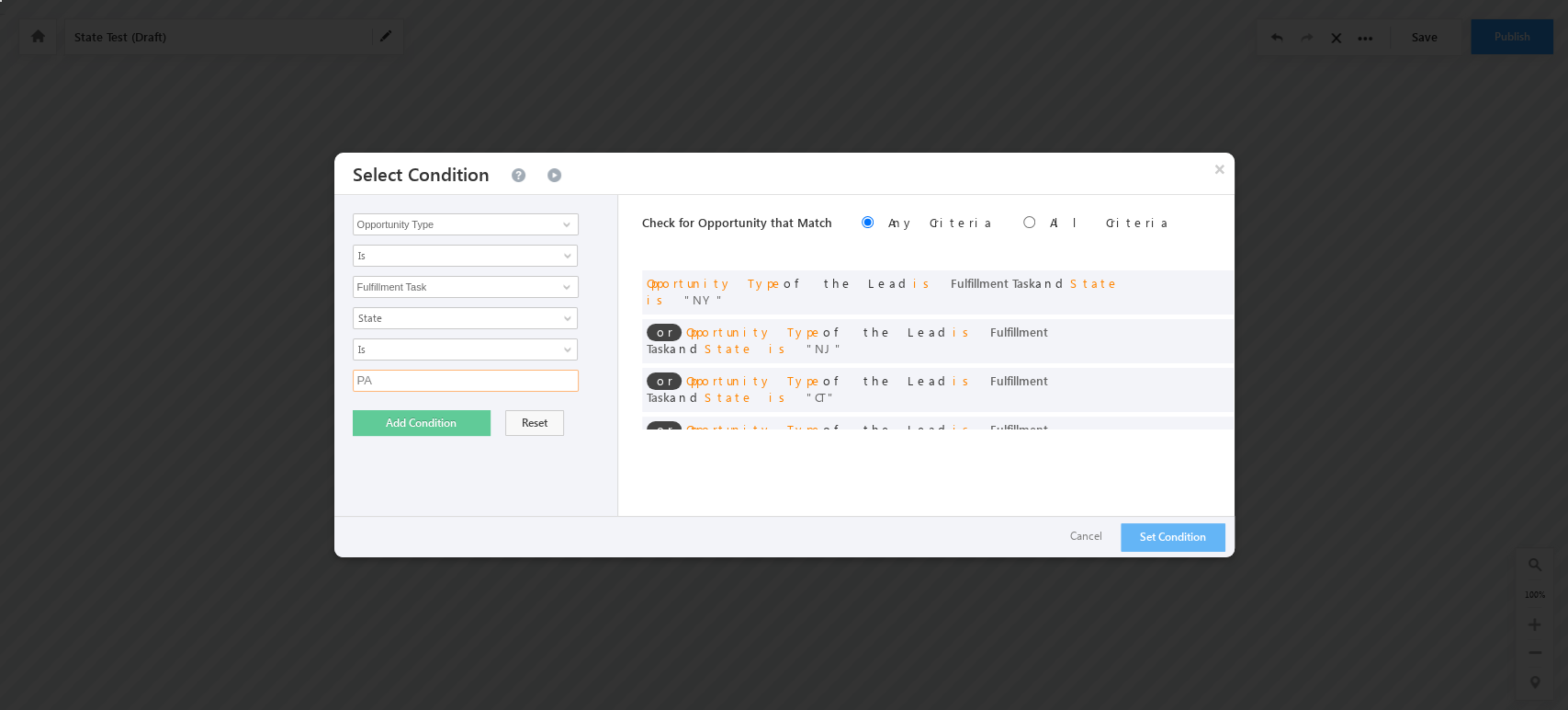
type input "PA"
click at [388, 414] on button "Add Condition" at bounding box center [421, 423] width 138 height 26
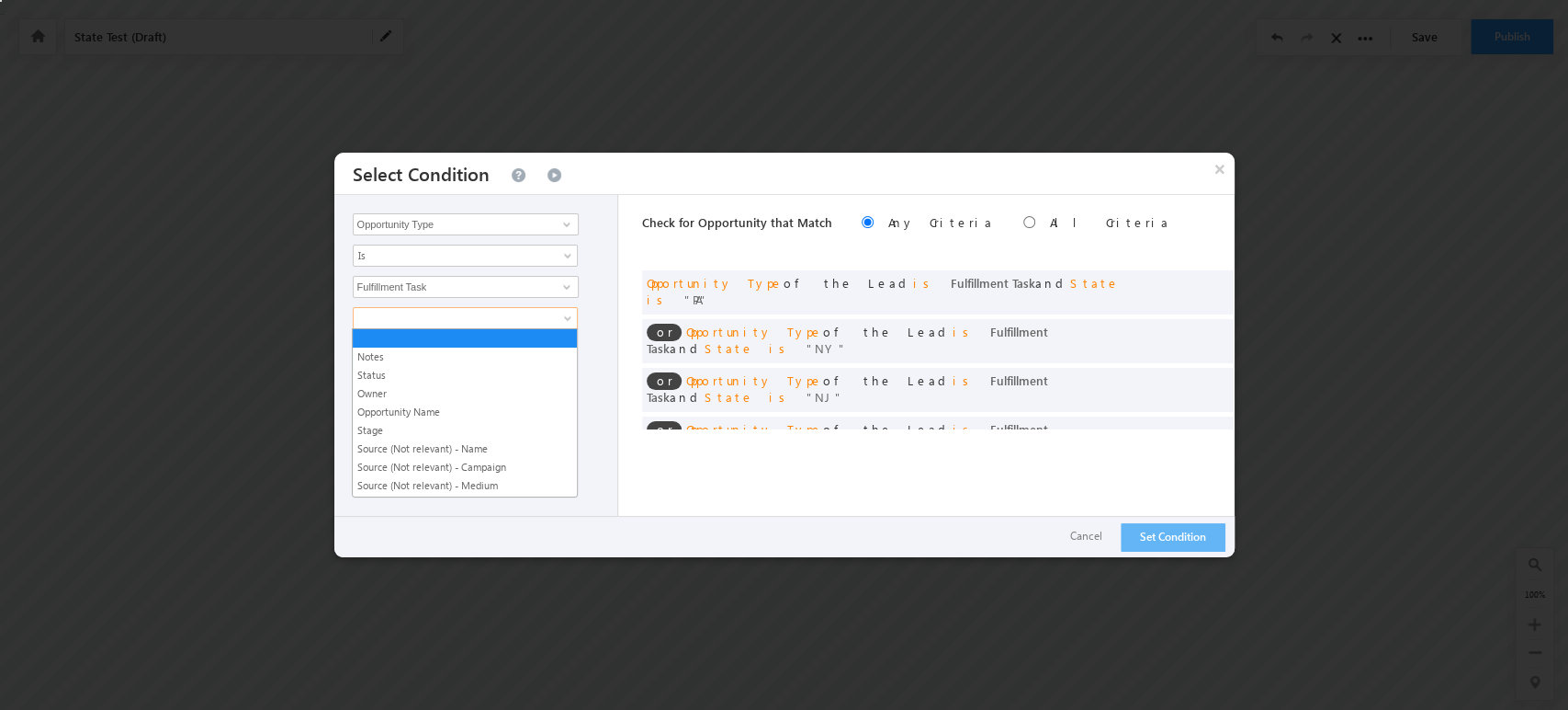
click at [487, 322] on span at bounding box center [453, 318] width 200 height 17
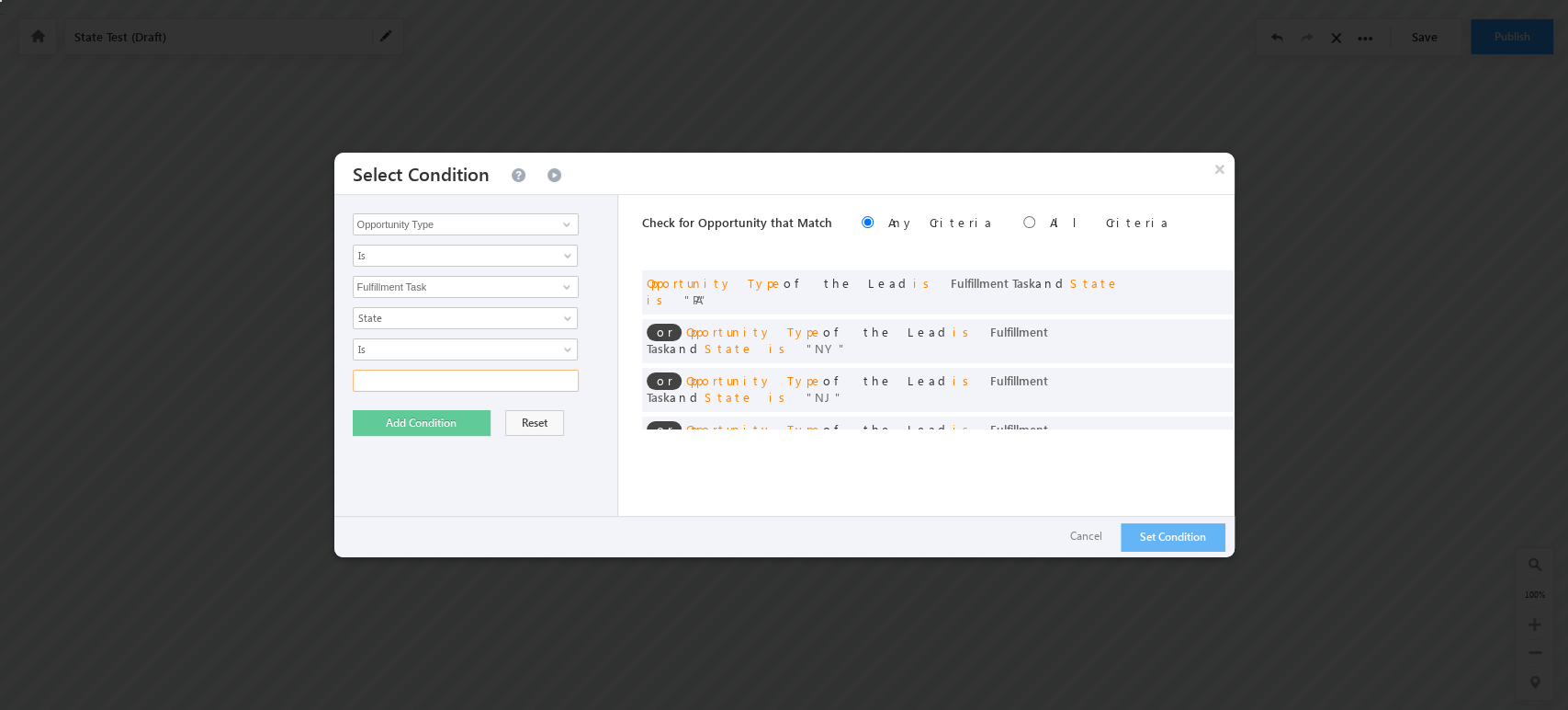
click at [478, 384] on input "text" at bounding box center [465, 380] width 226 height 22
type input "DE"
click at [384, 423] on button "Add Condition" at bounding box center [421, 423] width 138 height 26
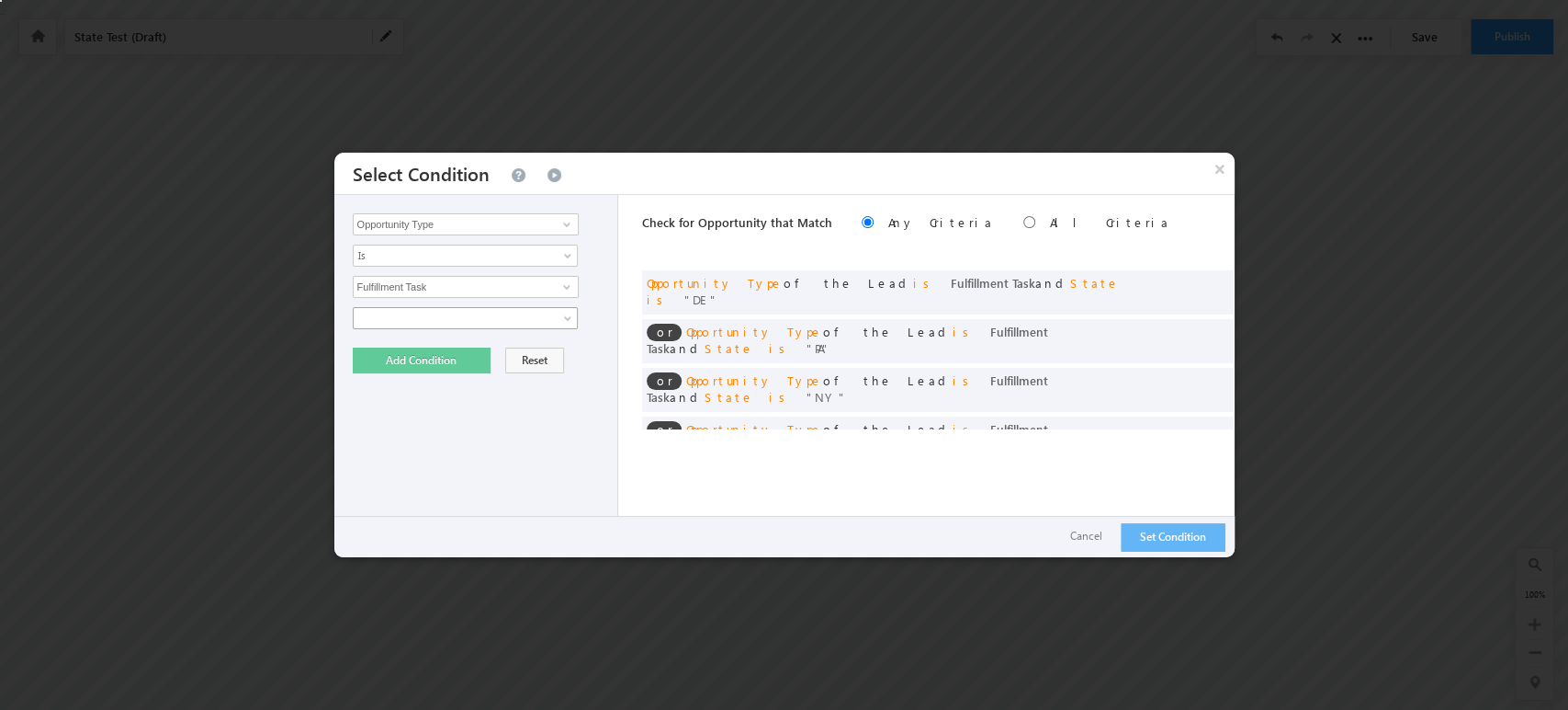
click at [557, 318] on link at bounding box center [465, 318] width 226 height 22
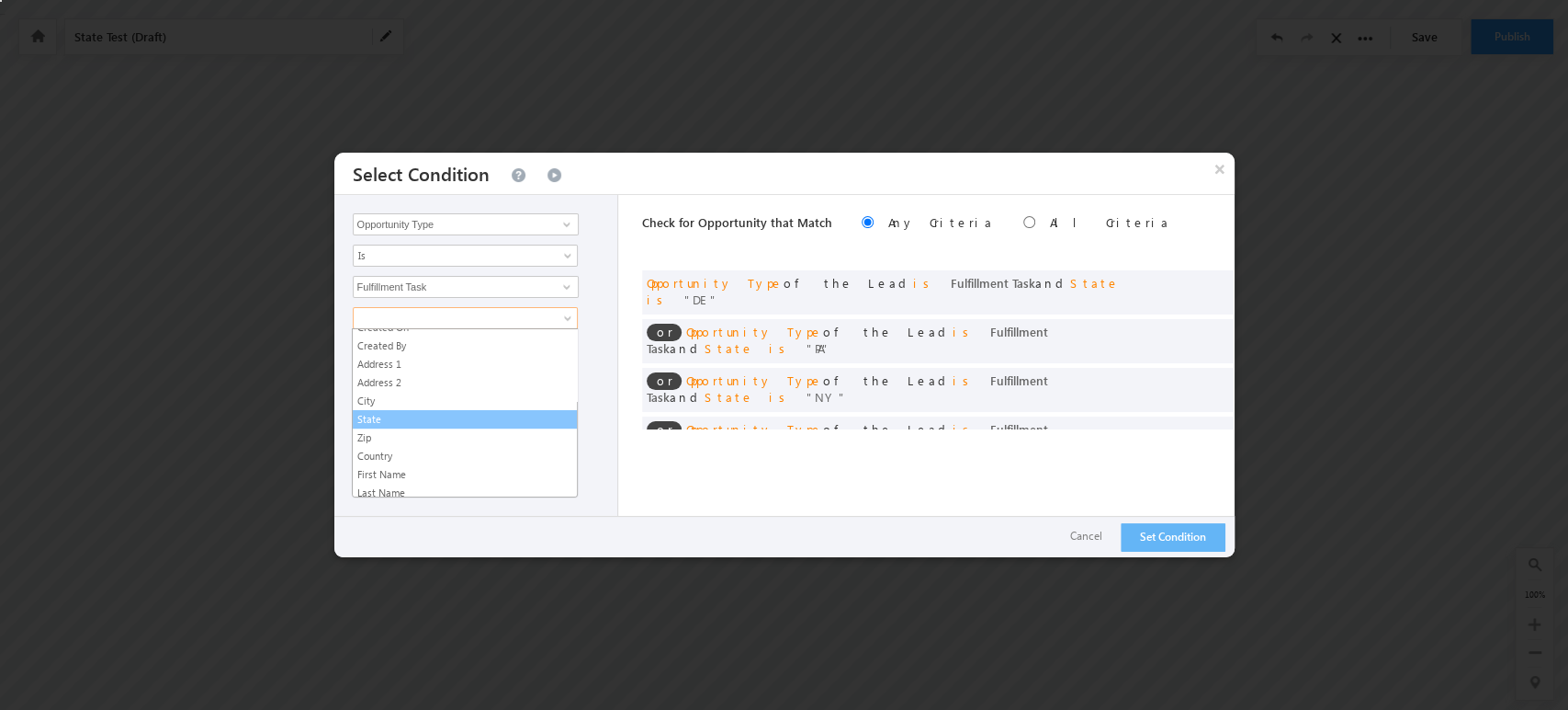
click at [485, 410] on link "State" at bounding box center [464, 418] width 225 height 17
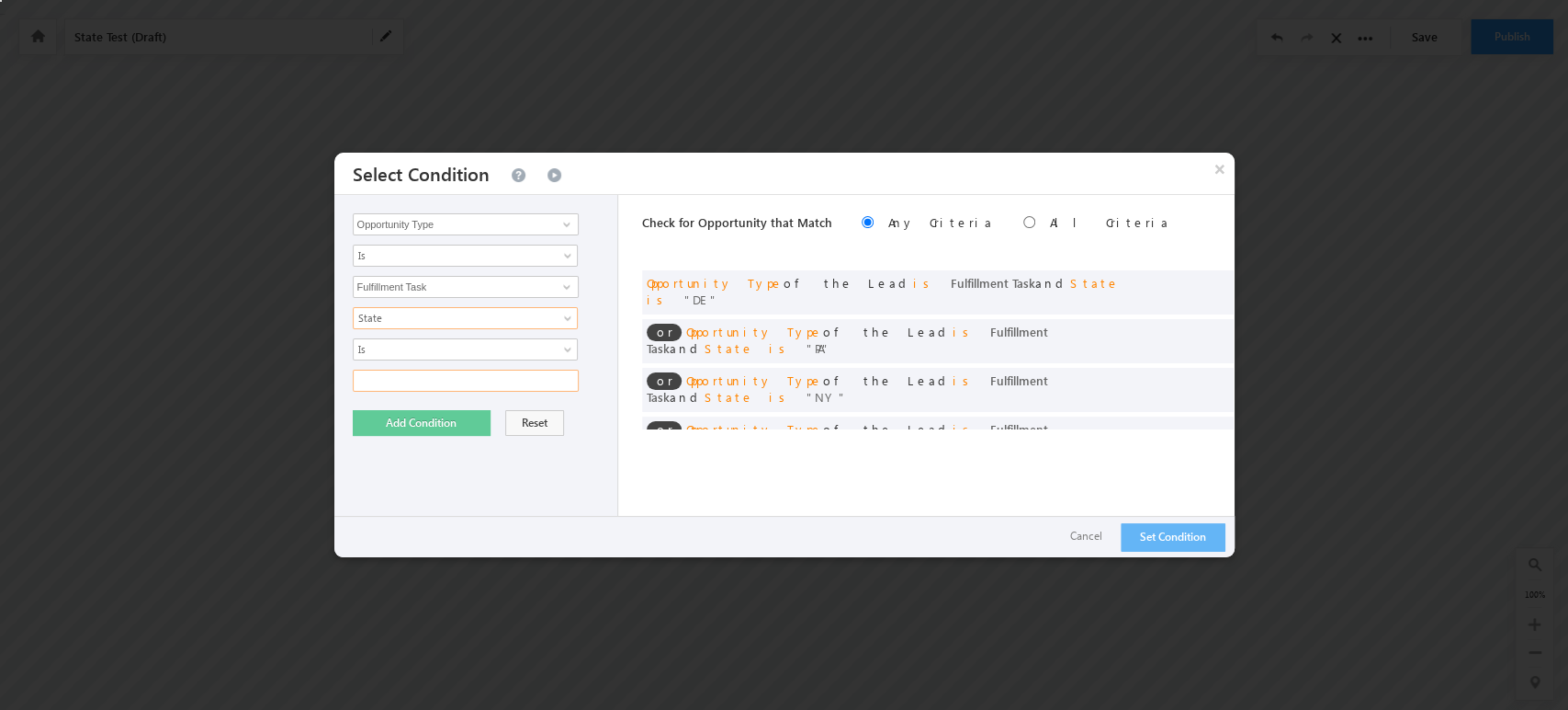
click at [480, 377] on input "text" at bounding box center [465, 380] width 226 height 22
type input "DC"
click at [448, 416] on button "Add Condition" at bounding box center [421, 423] width 138 height 26
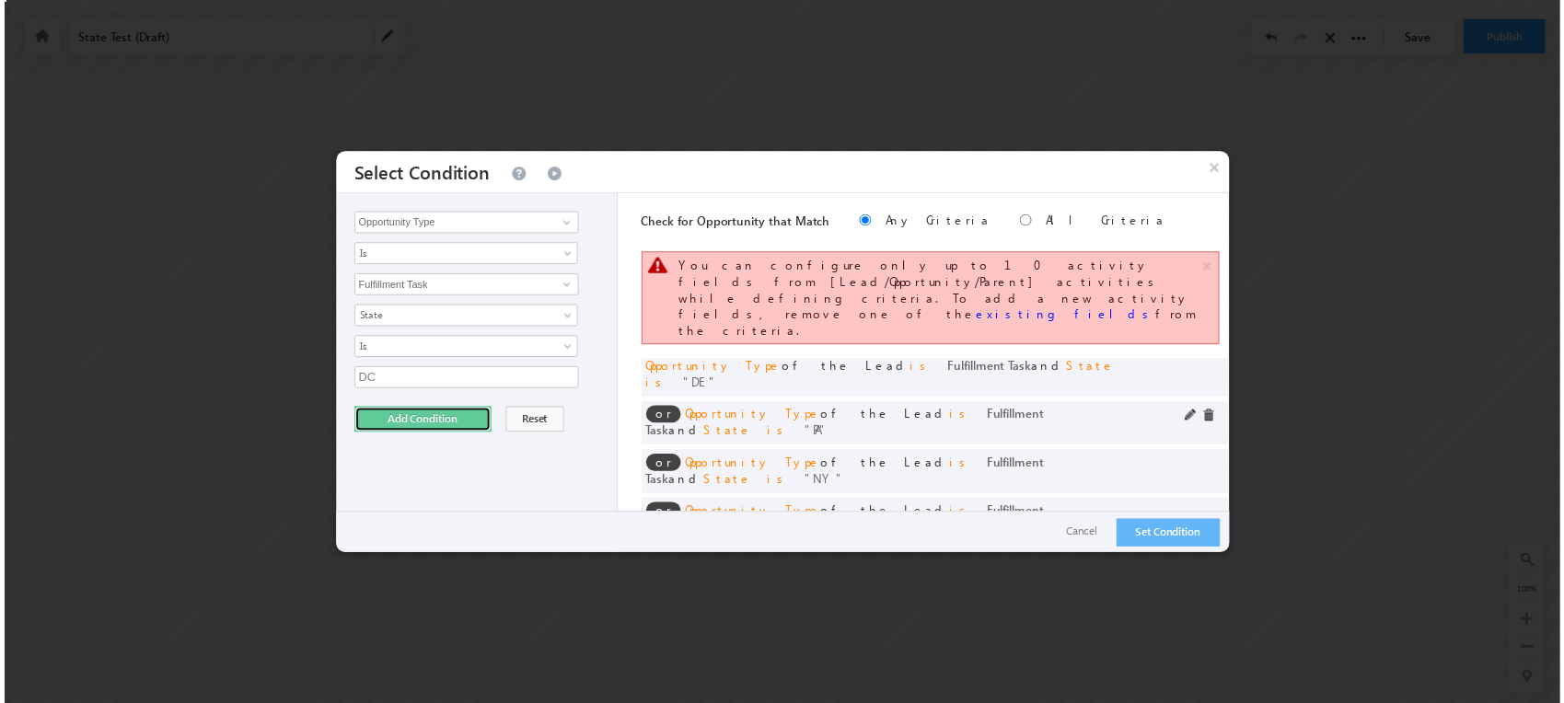
scroll to position [0, 0]
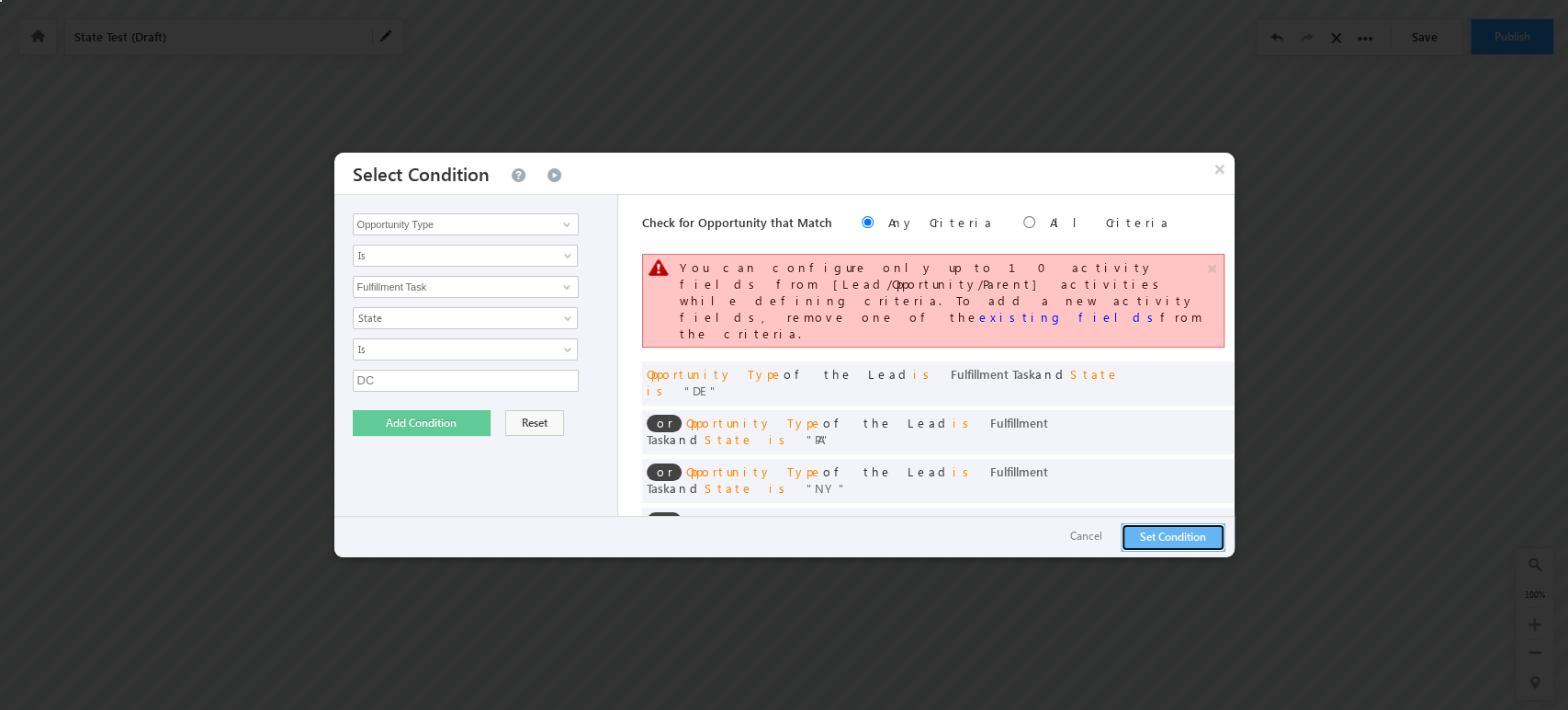
click at [1141, 527] on button "Set Condition" at bounding box center [1173, 537] width 105 height 29
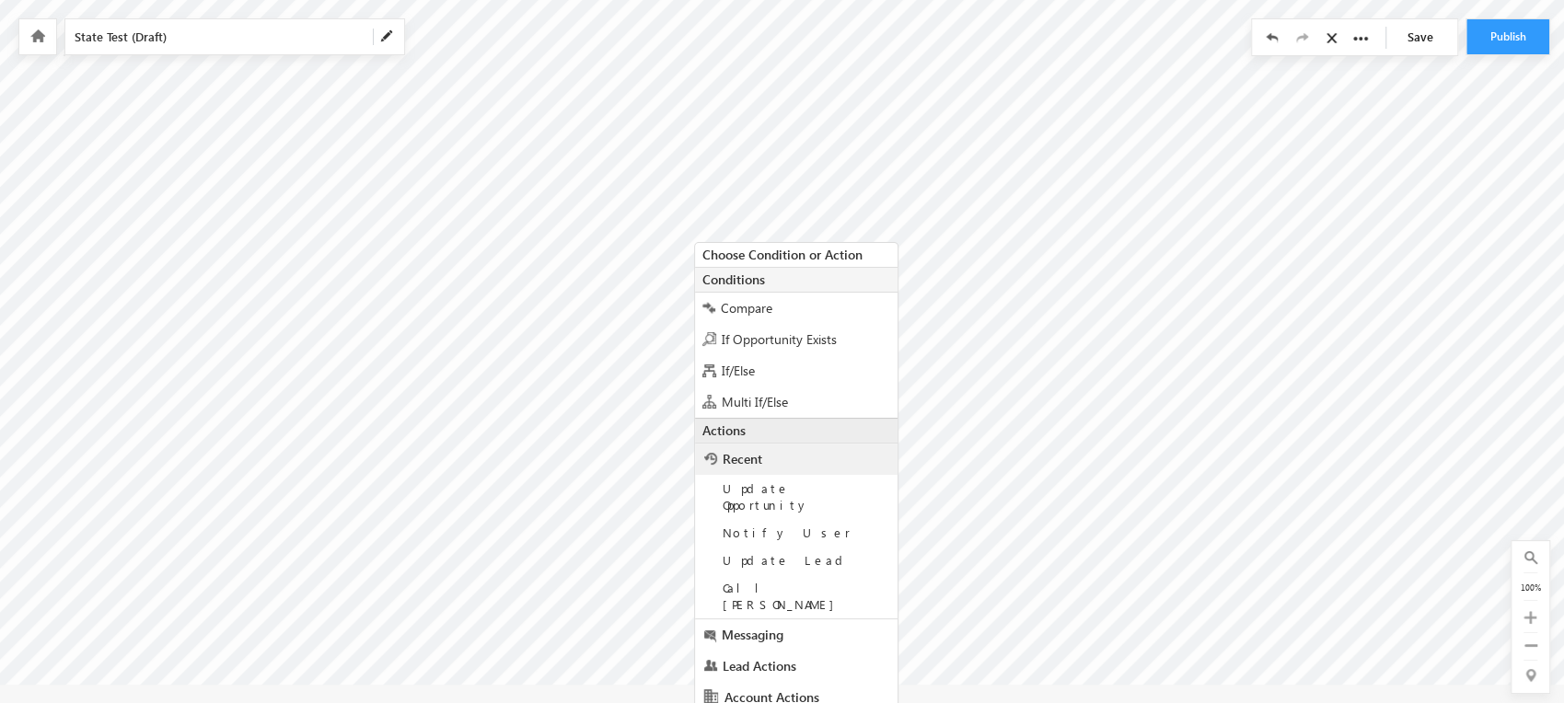
scroll to position [97, 0]
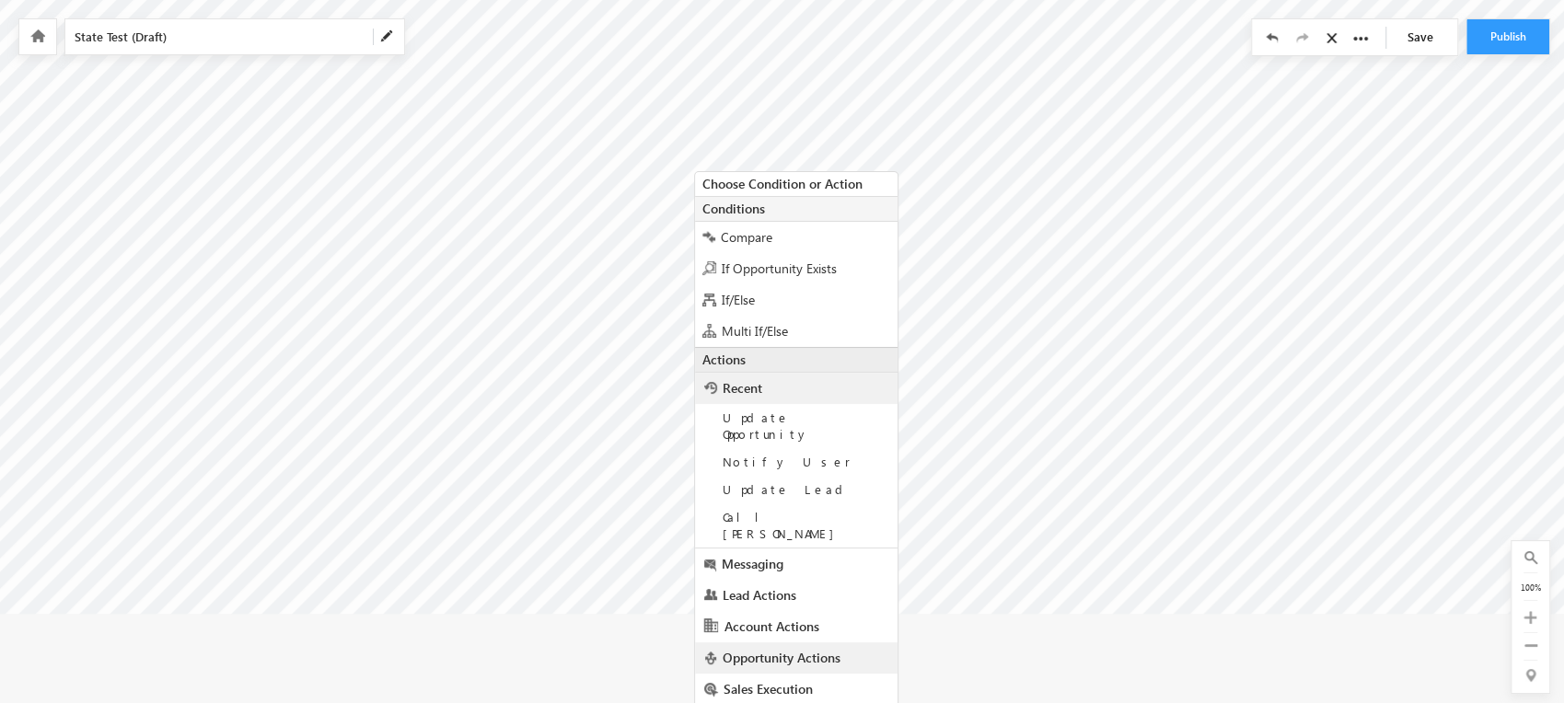
click at [804, 649] on span "Opportunity Actions" at bounding box center [782, 657] width 118 height 17
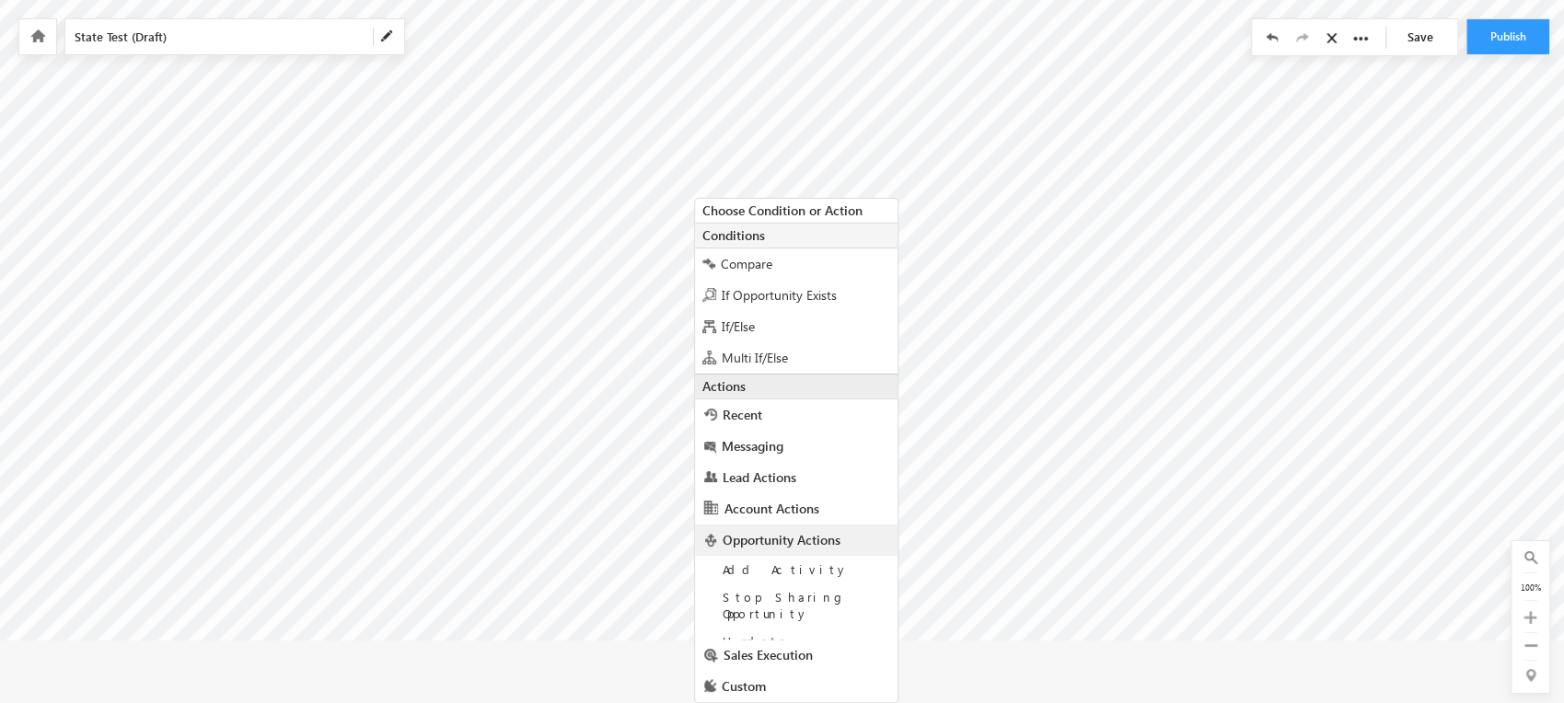
scroll to position [70, 0]
click at [809, 633] on span "Update Opportunity" at bounding box center [766, 649] width 87 height 32
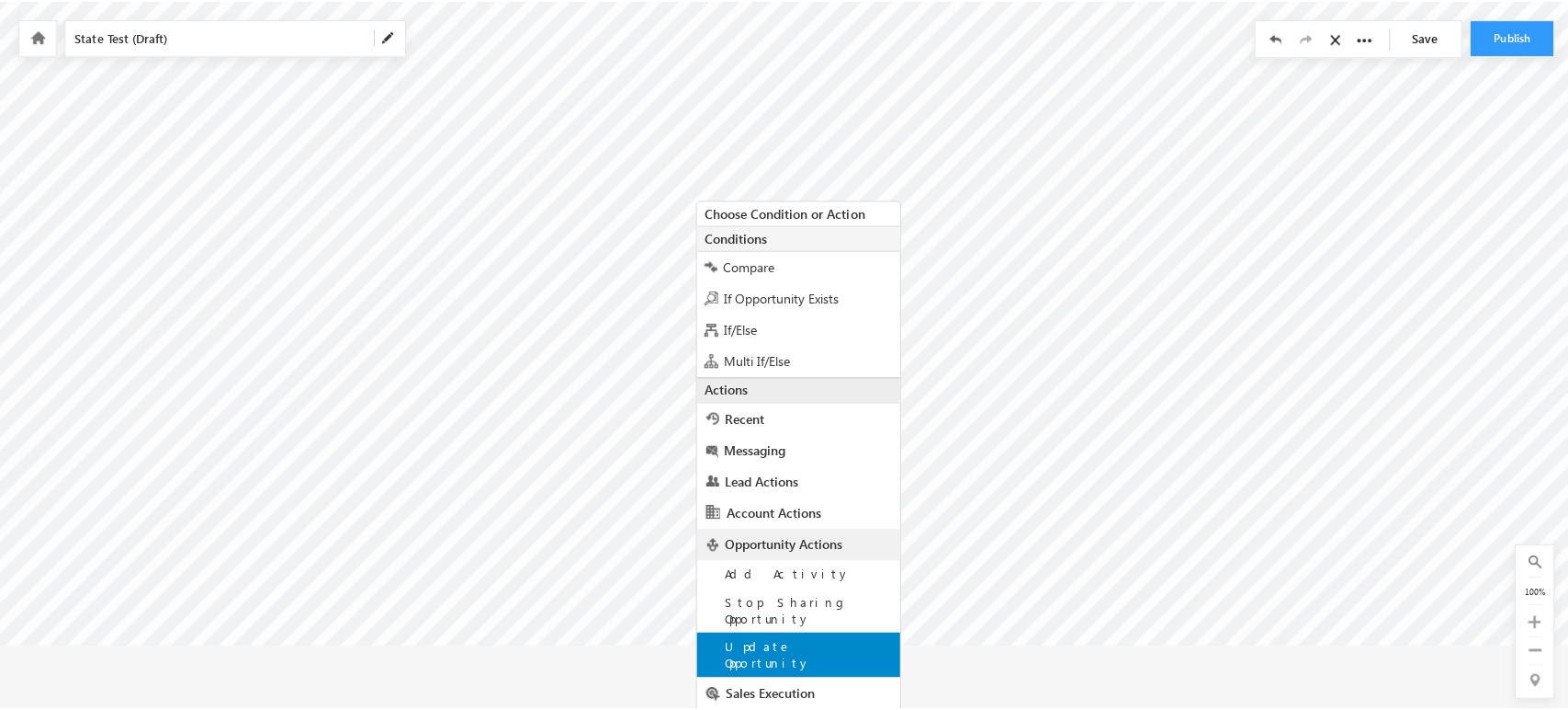
scroll to position [0, 0]
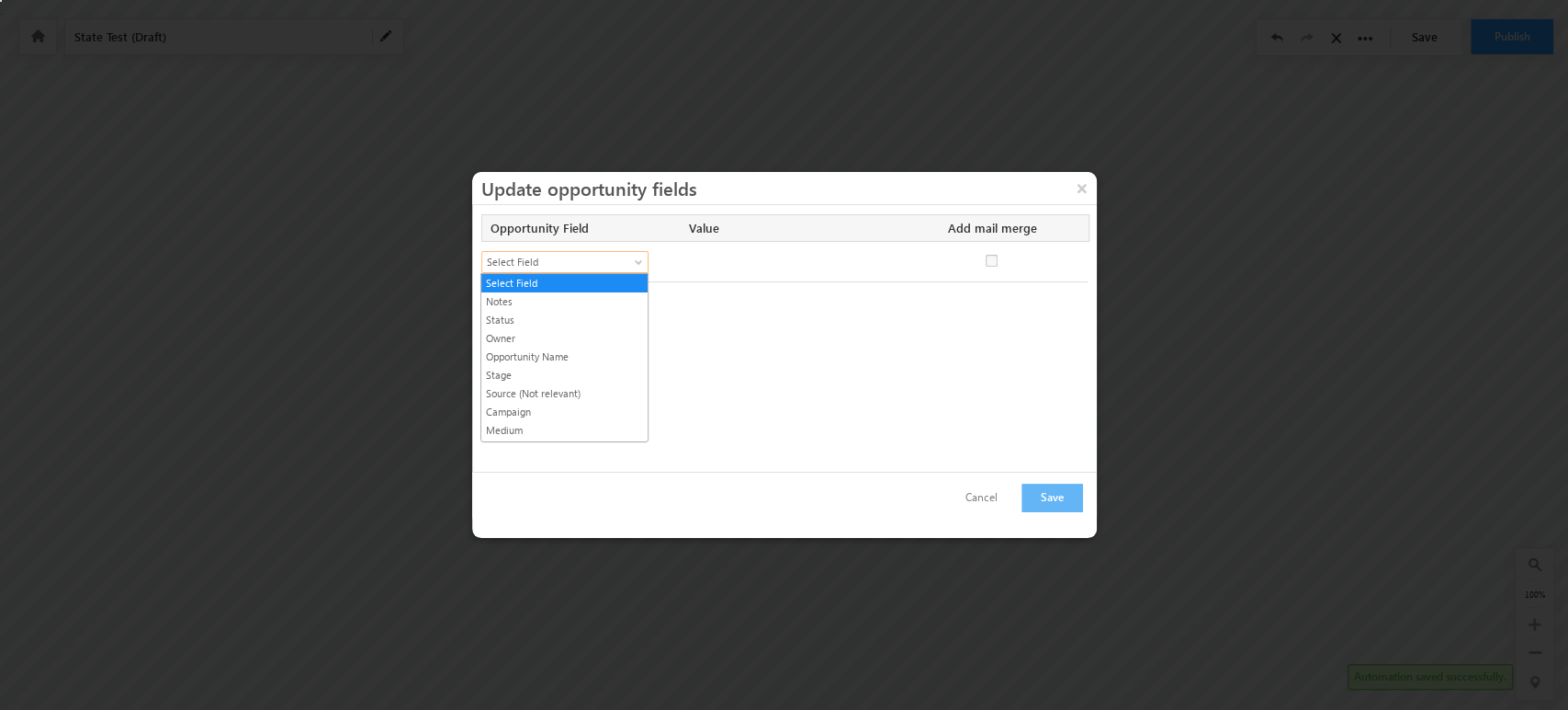
click at [630, 264] on span "Select Field" at bounding box center [557, 262] width 150 height 17
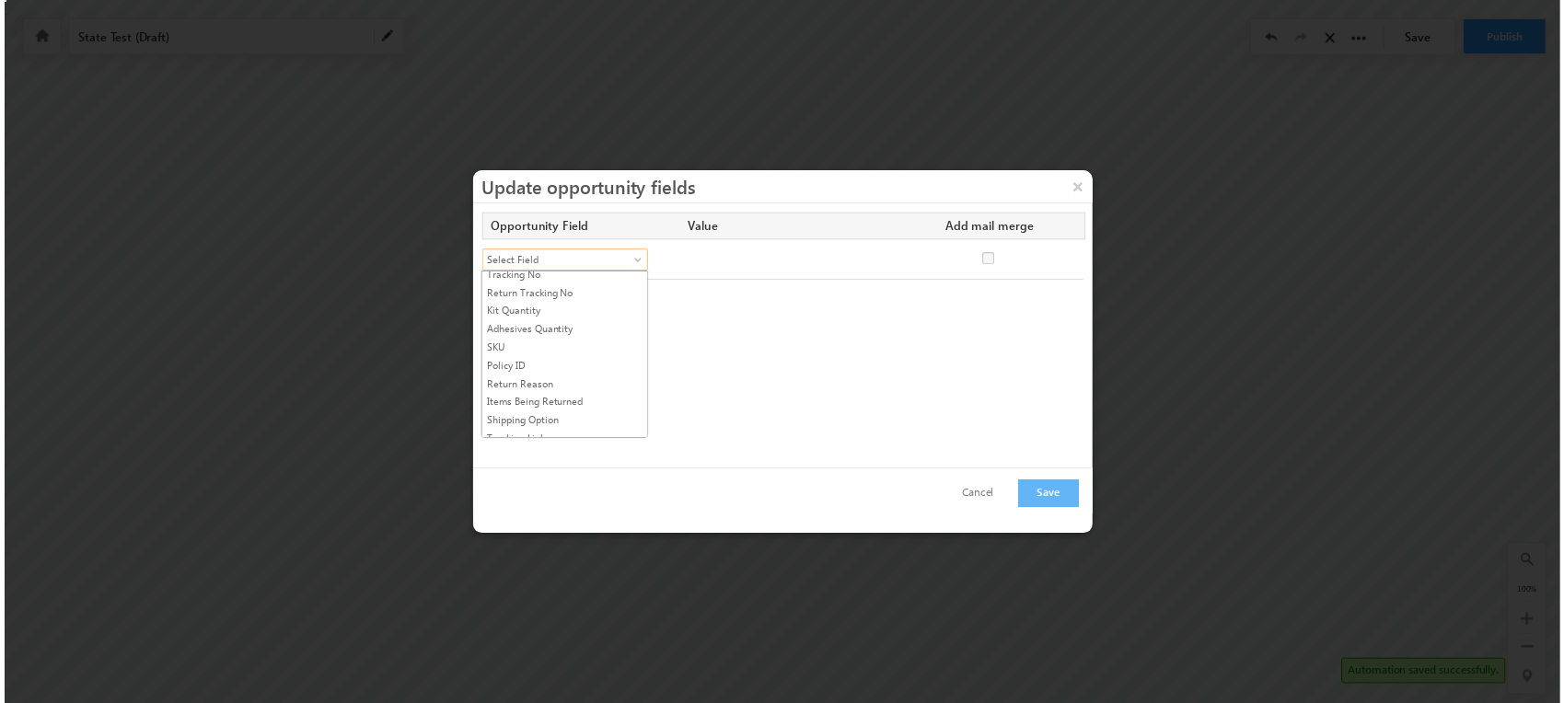
scroll to position [743, 0]
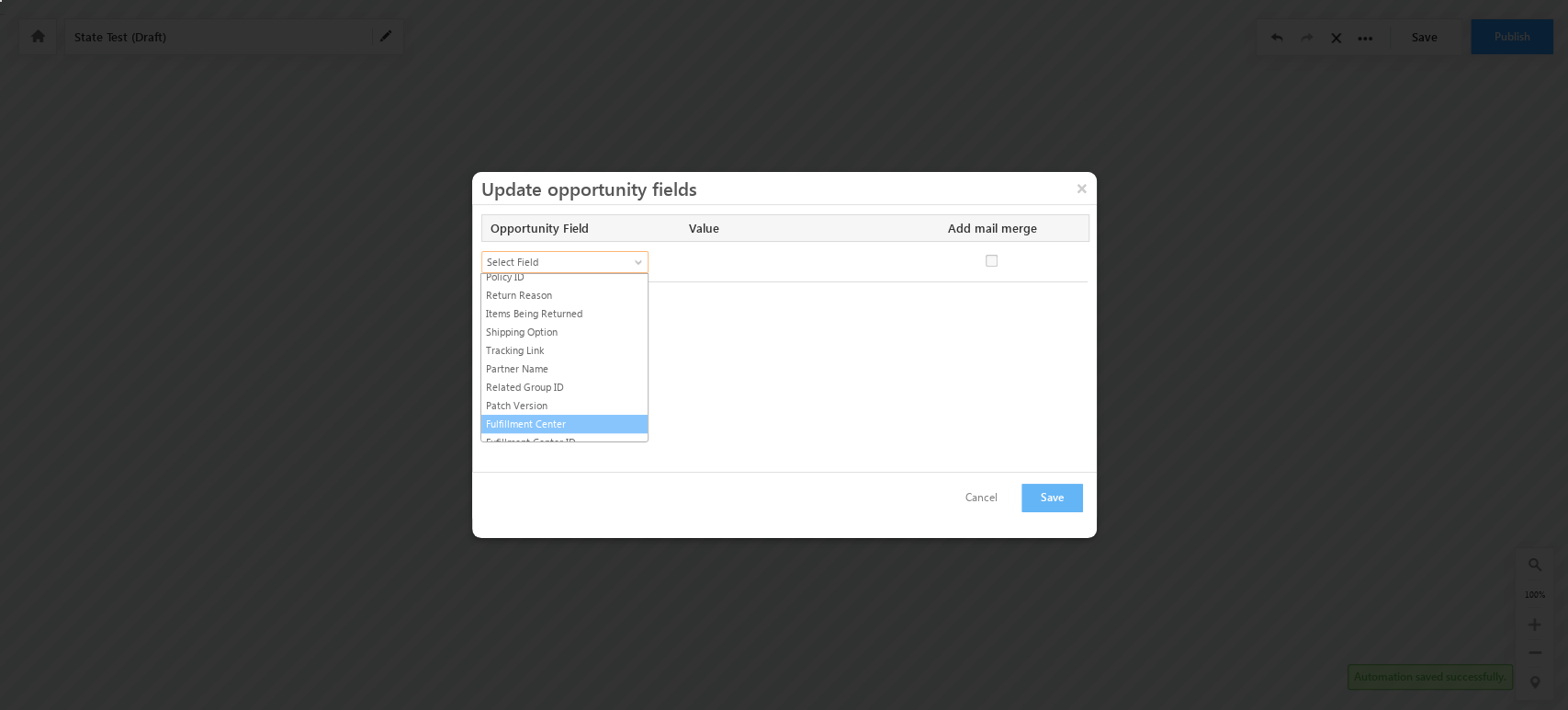
click at [591, 415] on link "Fulfillment Center" at bounding box center [564, 423] width 167 height 17
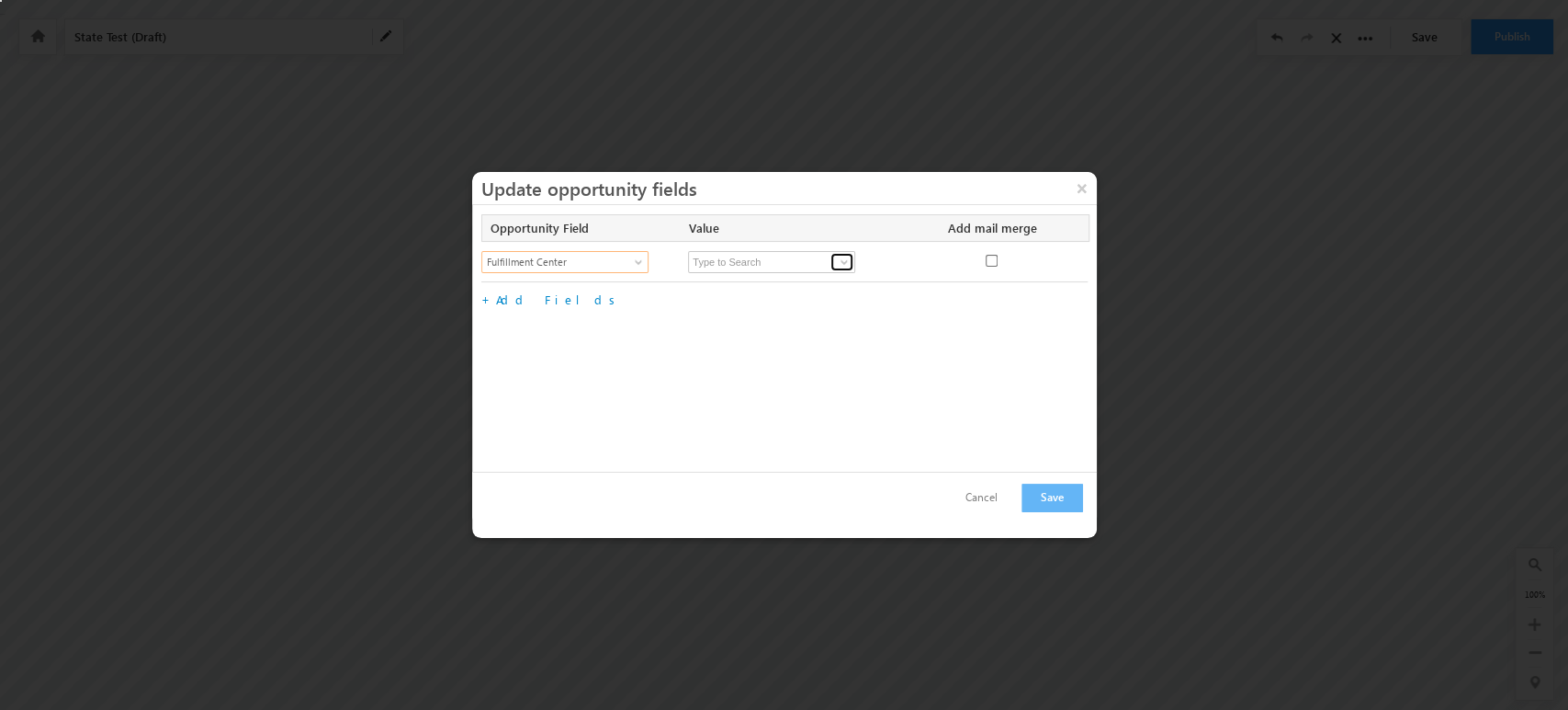
click at [845, 269] on link at bounding box center [841, 262] width 23 height 18
click at [815, 304] on link "Impilo" at bounding box center [773, 303] width 168 height 21
type input "Impilo"
click at [1058, 506] on button "Save" at bounding box center [1053, 497] width 62 height 29
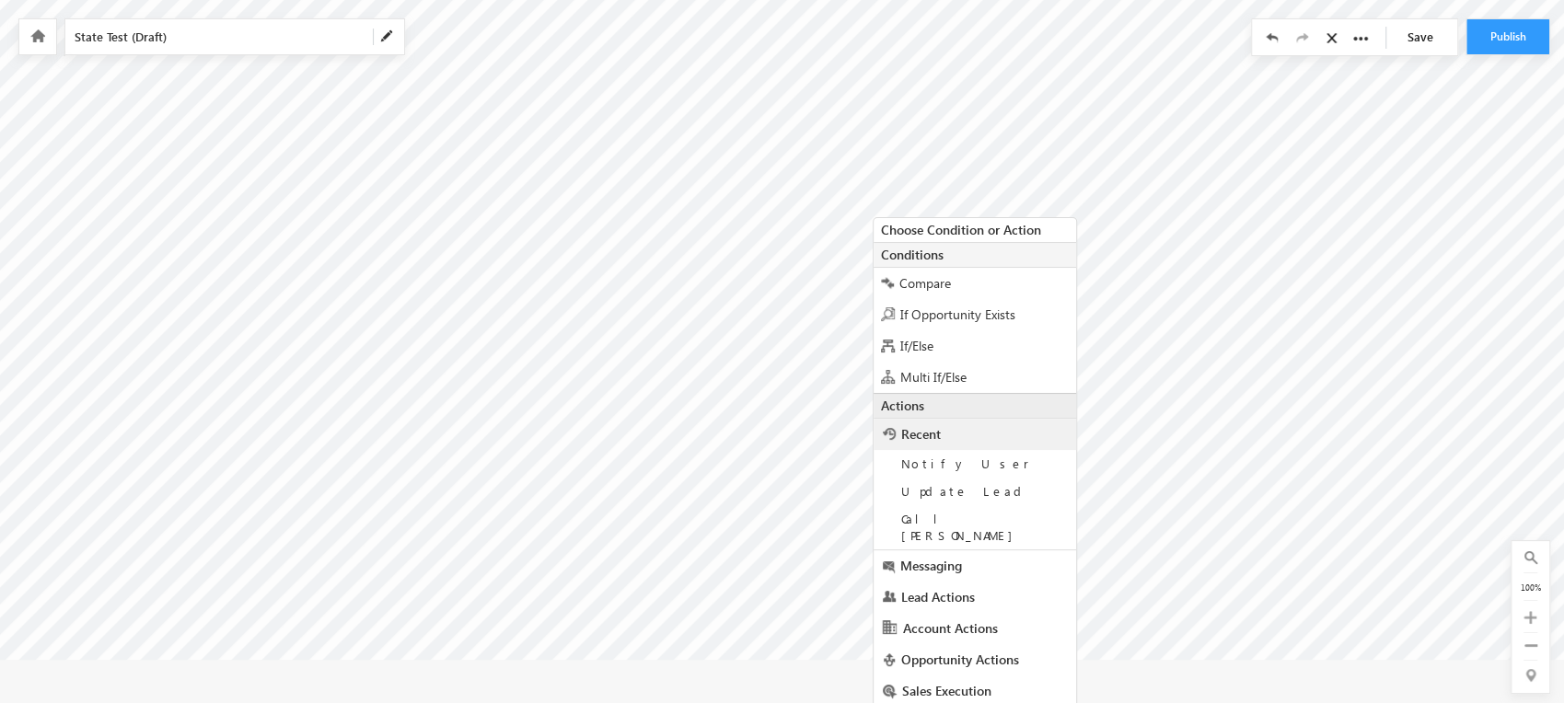
scroll to position [70, 0]
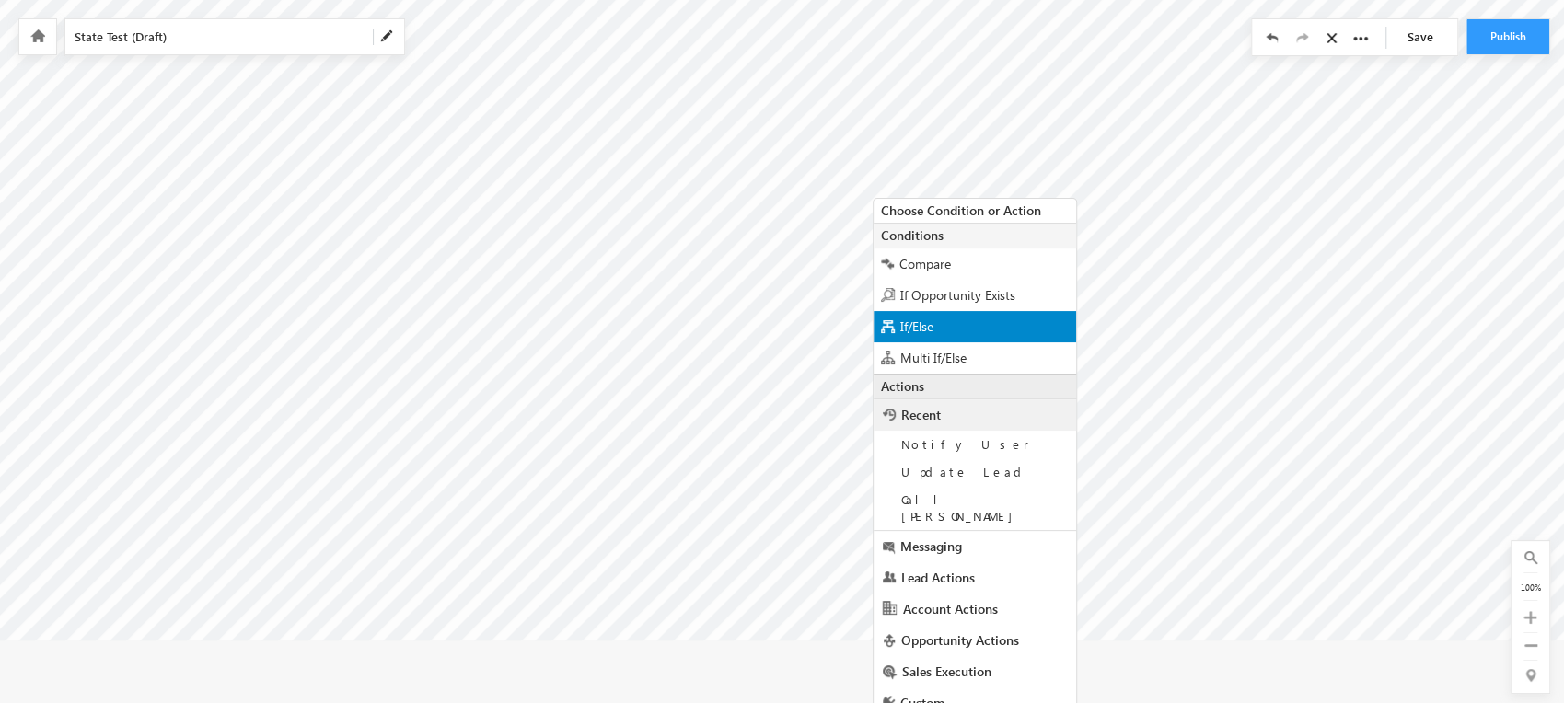
click at [948, 326] on div "If/Else" at bounding box center [975, 326] width 203 height 31
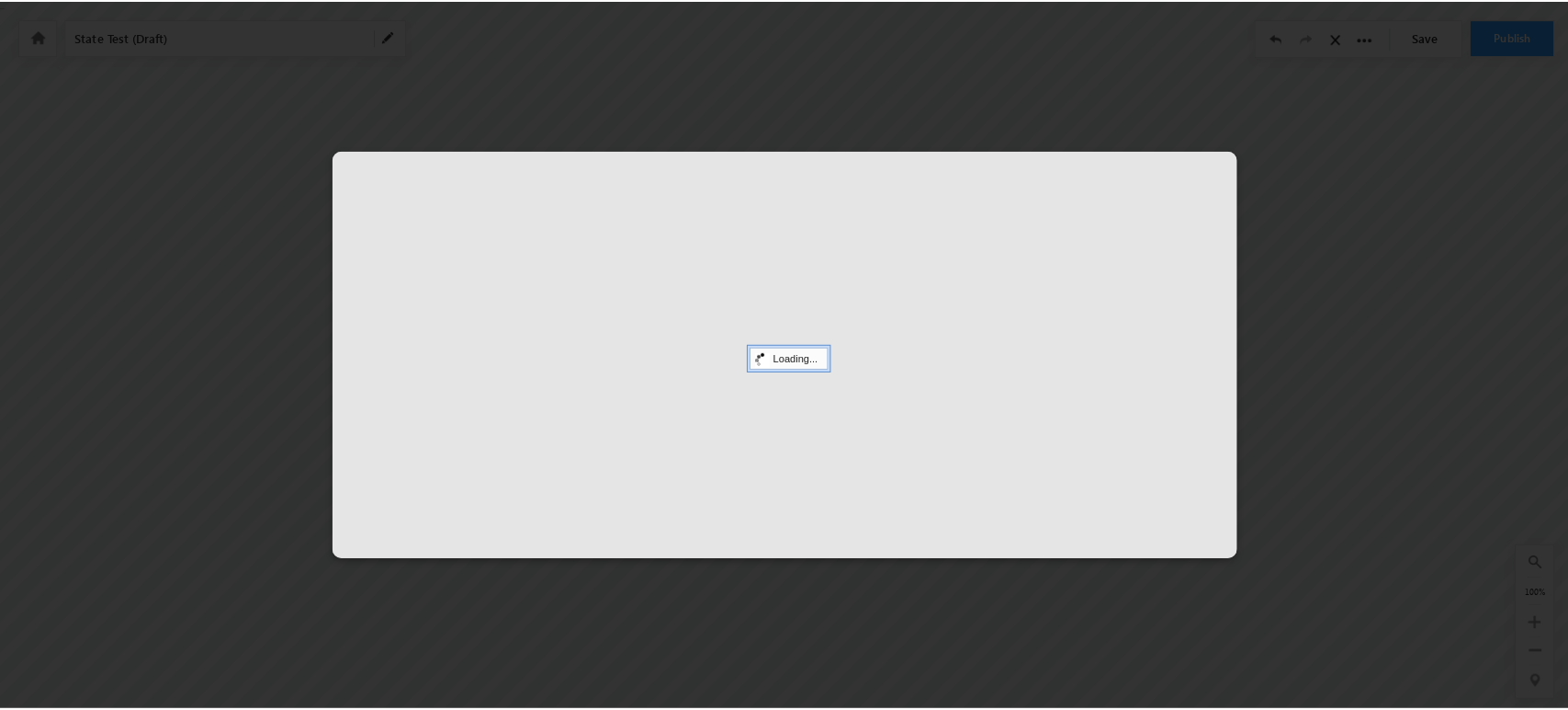
scroll to position [0, 0]
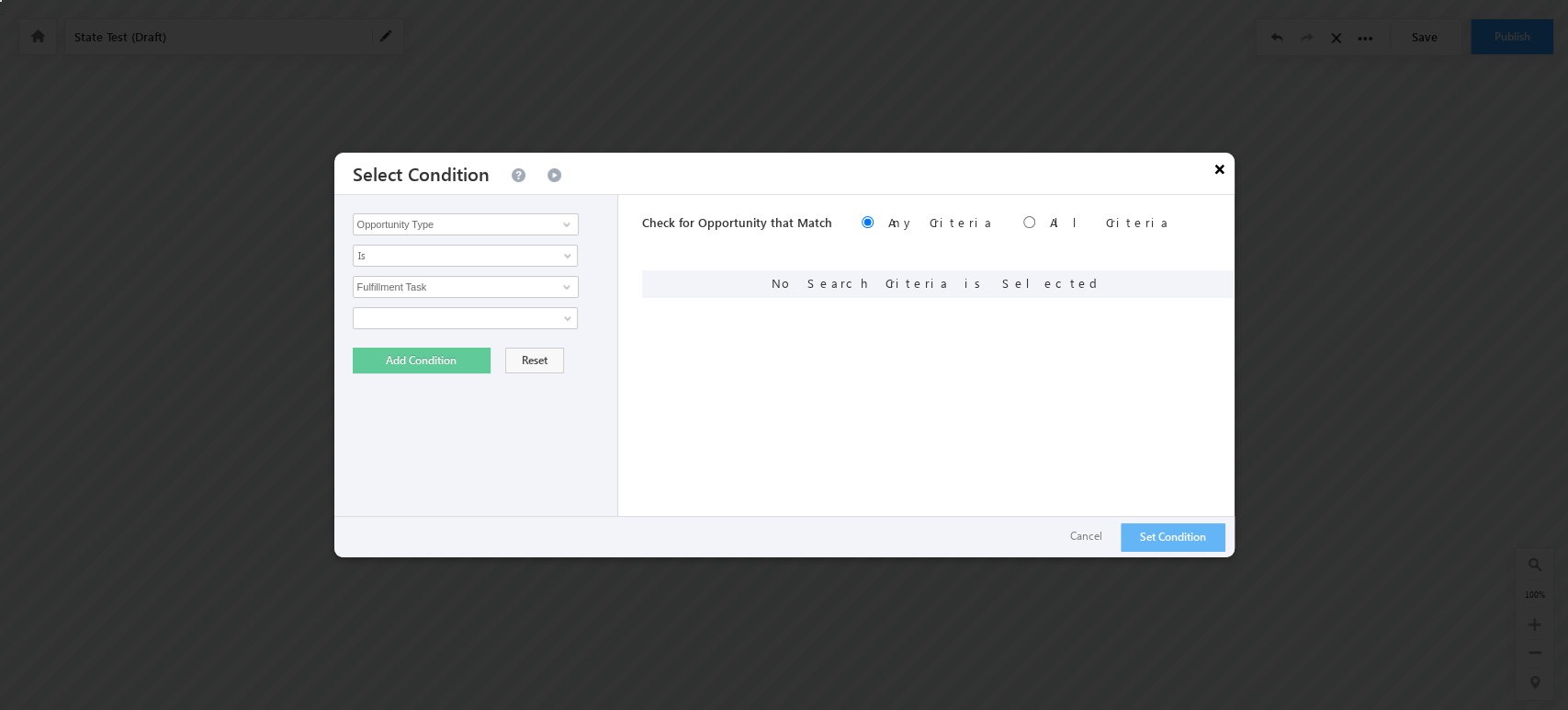
click at [1225, 160] on button "×" at bounding box center [1220, 169] width 29 height 32
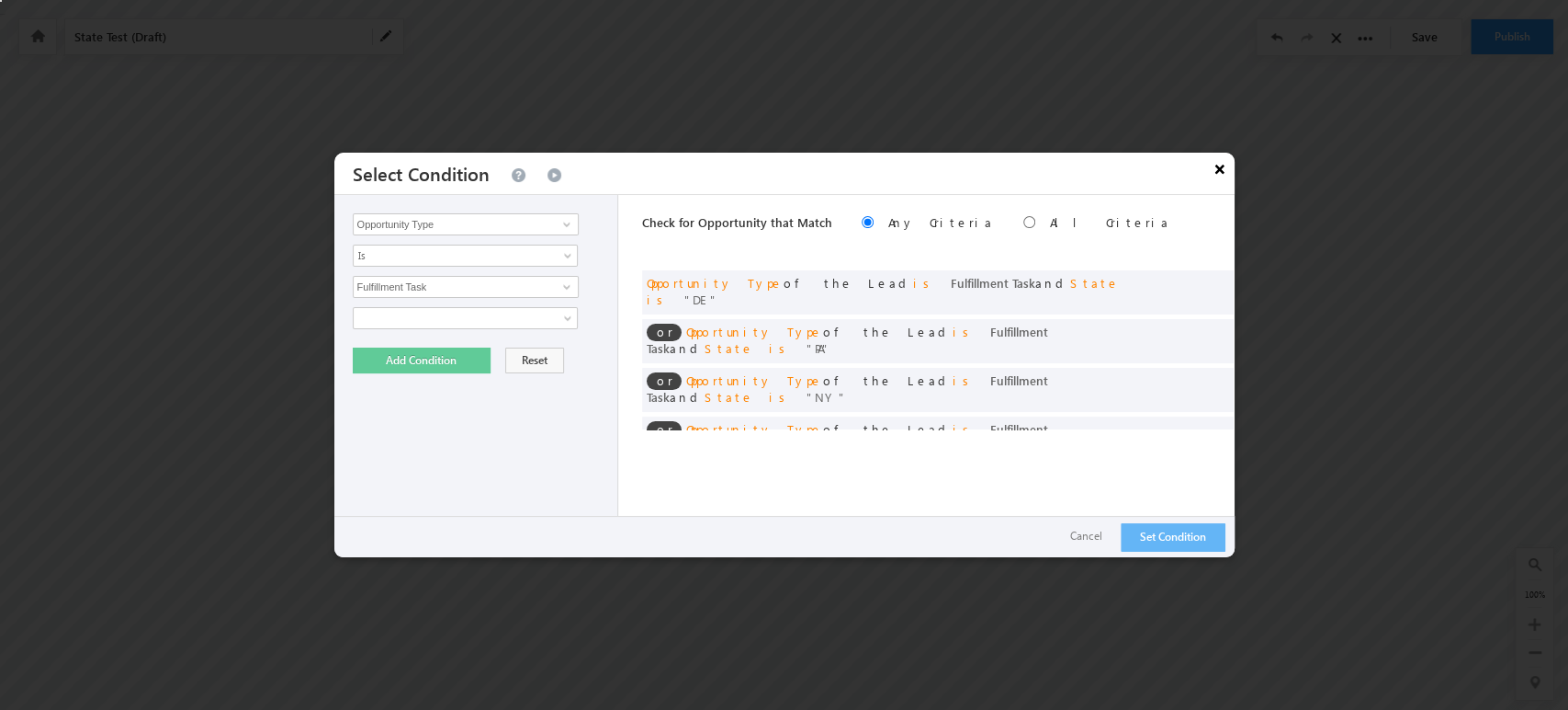
click at [1218, 168] on button "×" at bounding box center [1220, 169] width 29 height 32
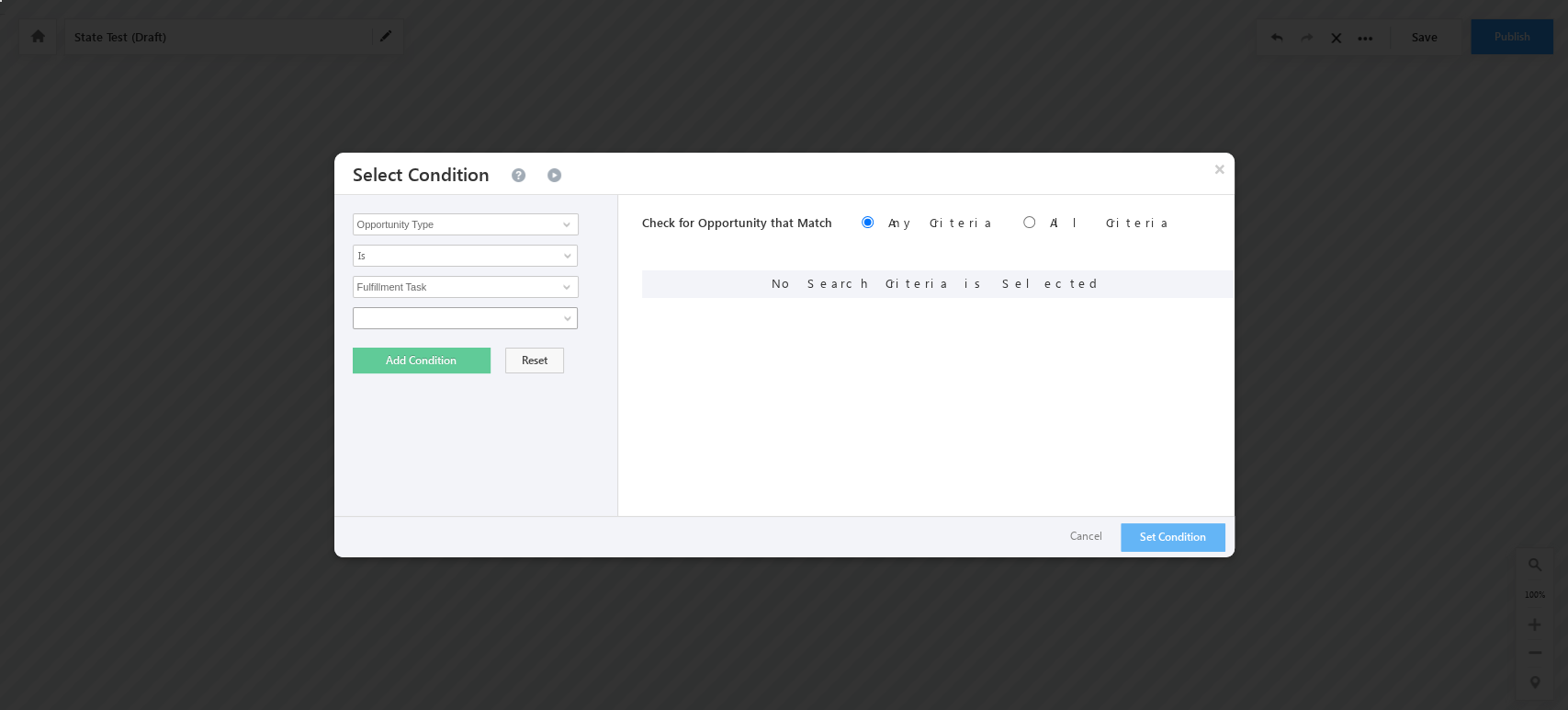
click at [520, 317] on span at bounding box center [453, 318] width 200 height 17
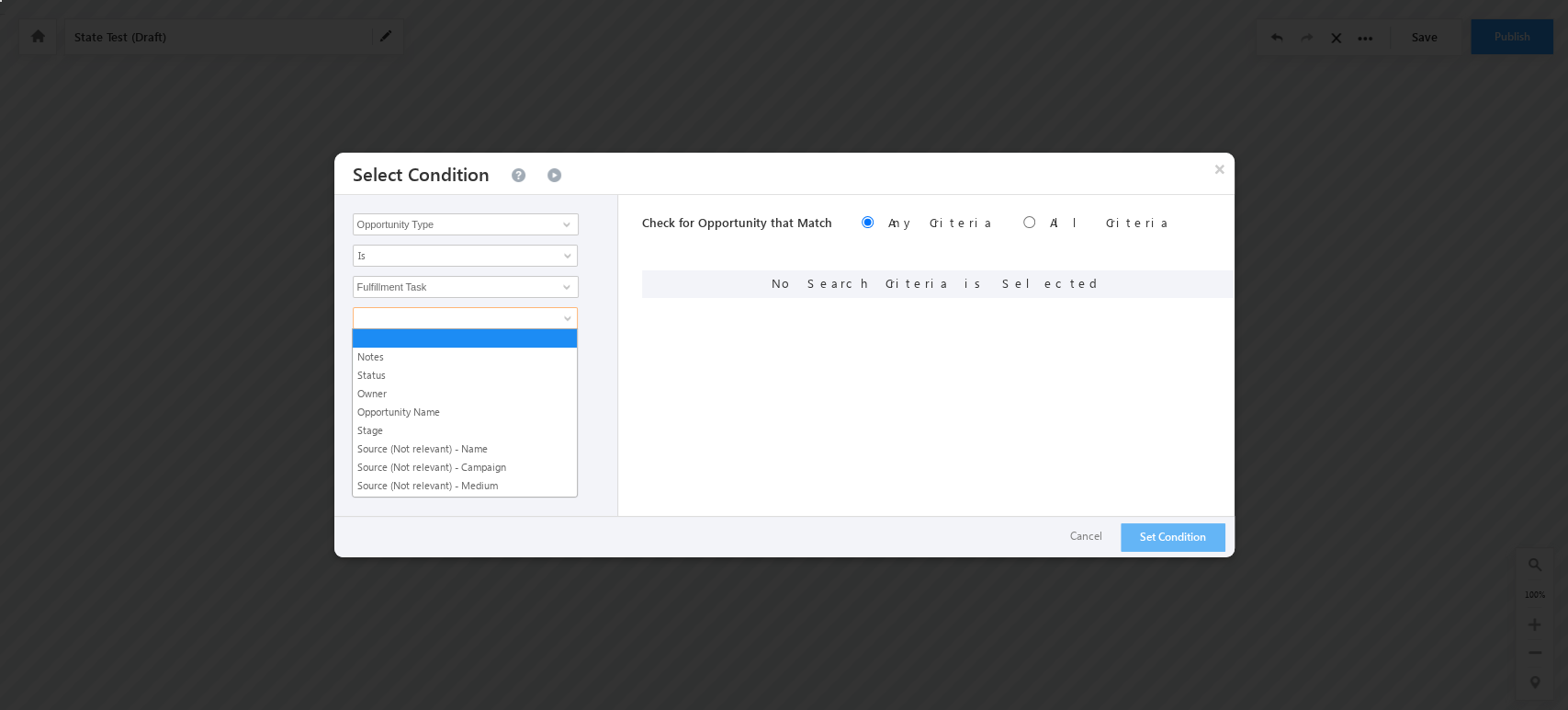
scroll to position [397, 0]
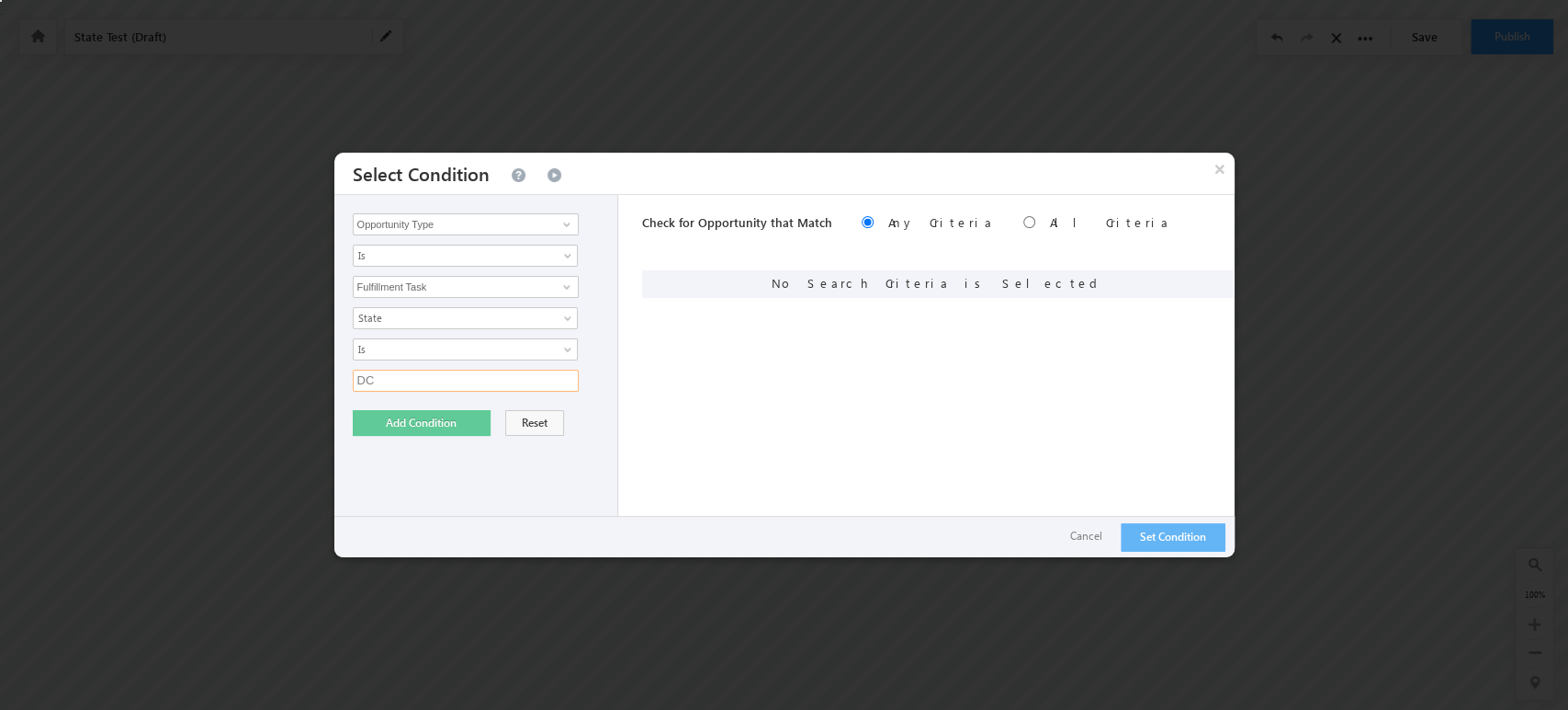
type input "DC"
click at [433, 422] on button "Add Condition" at bounding box center [421, 423] width 138 height 26
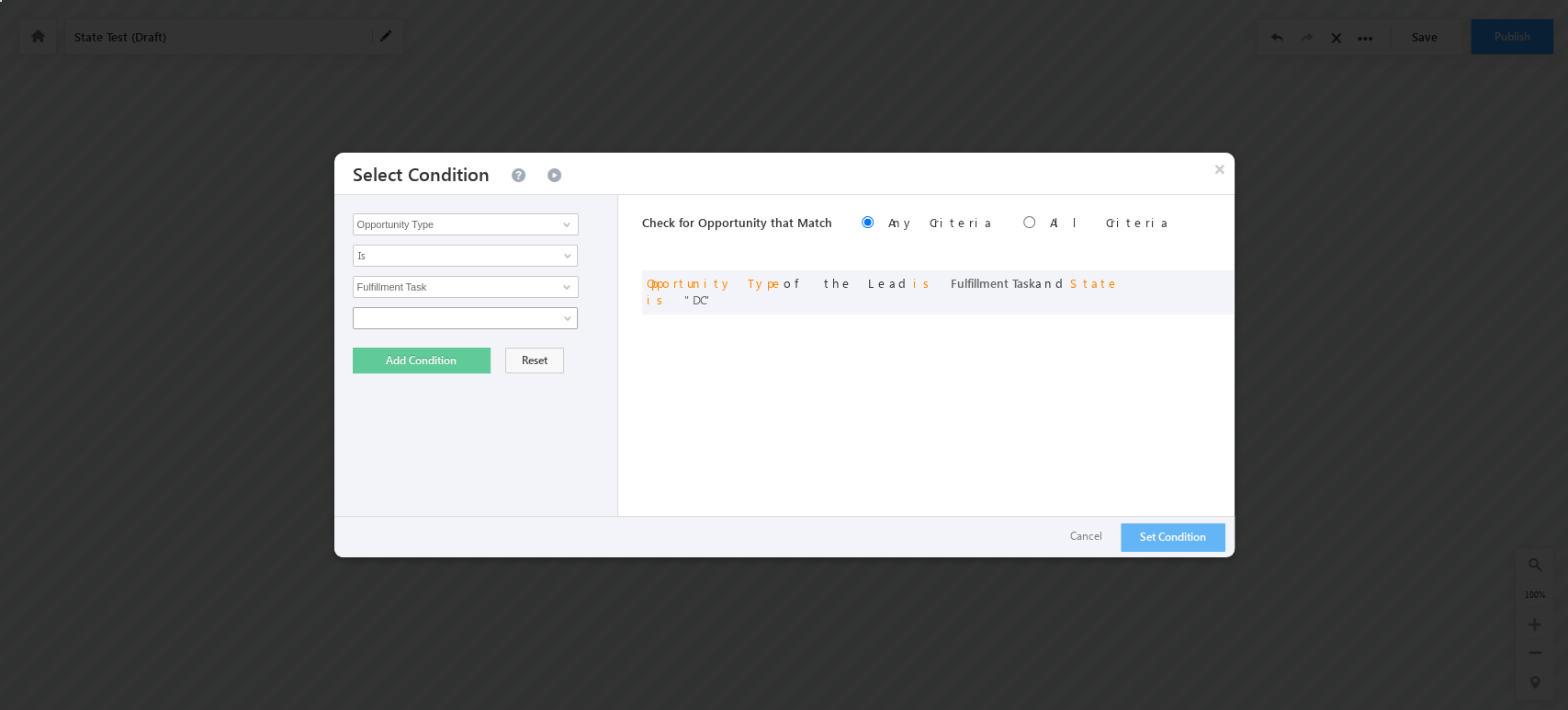
click at [497, 320] on span at bounding box center [453, 318] width 200 height 17
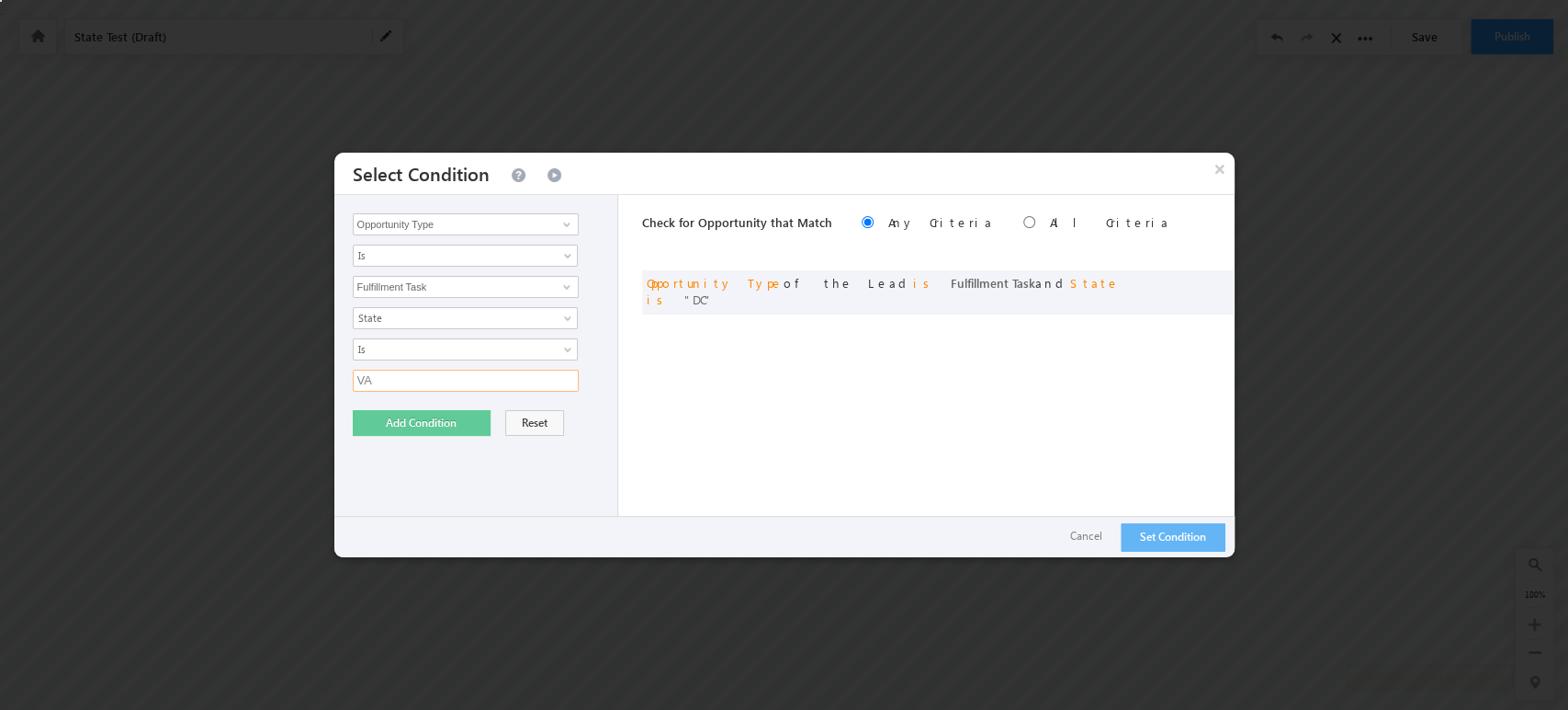
type input "VA"
click at [446, 422] on button "Add Condition" at bounding box center [421, 423] width 138 height 26
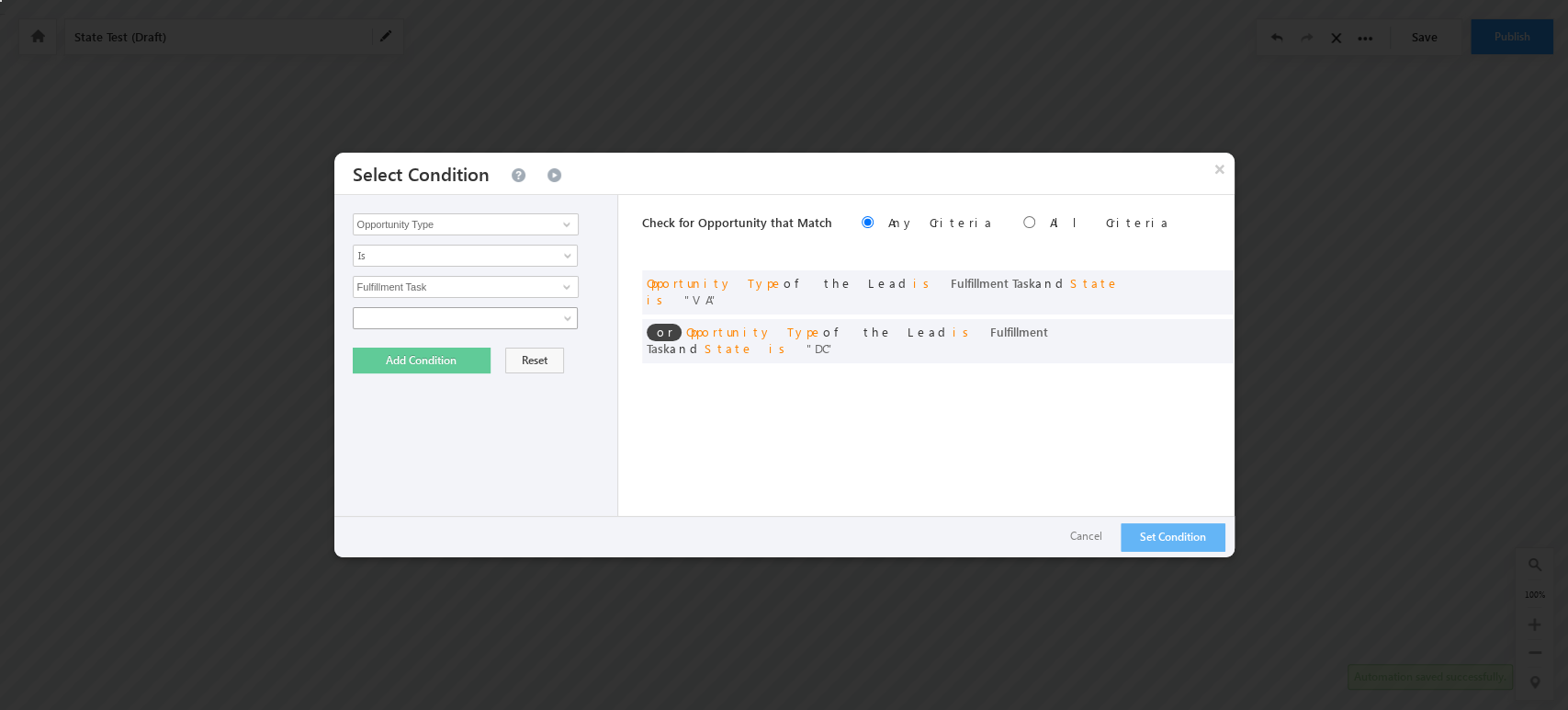
click at [476, 307] on link at bounding box center [465, 318] width 226 height 22
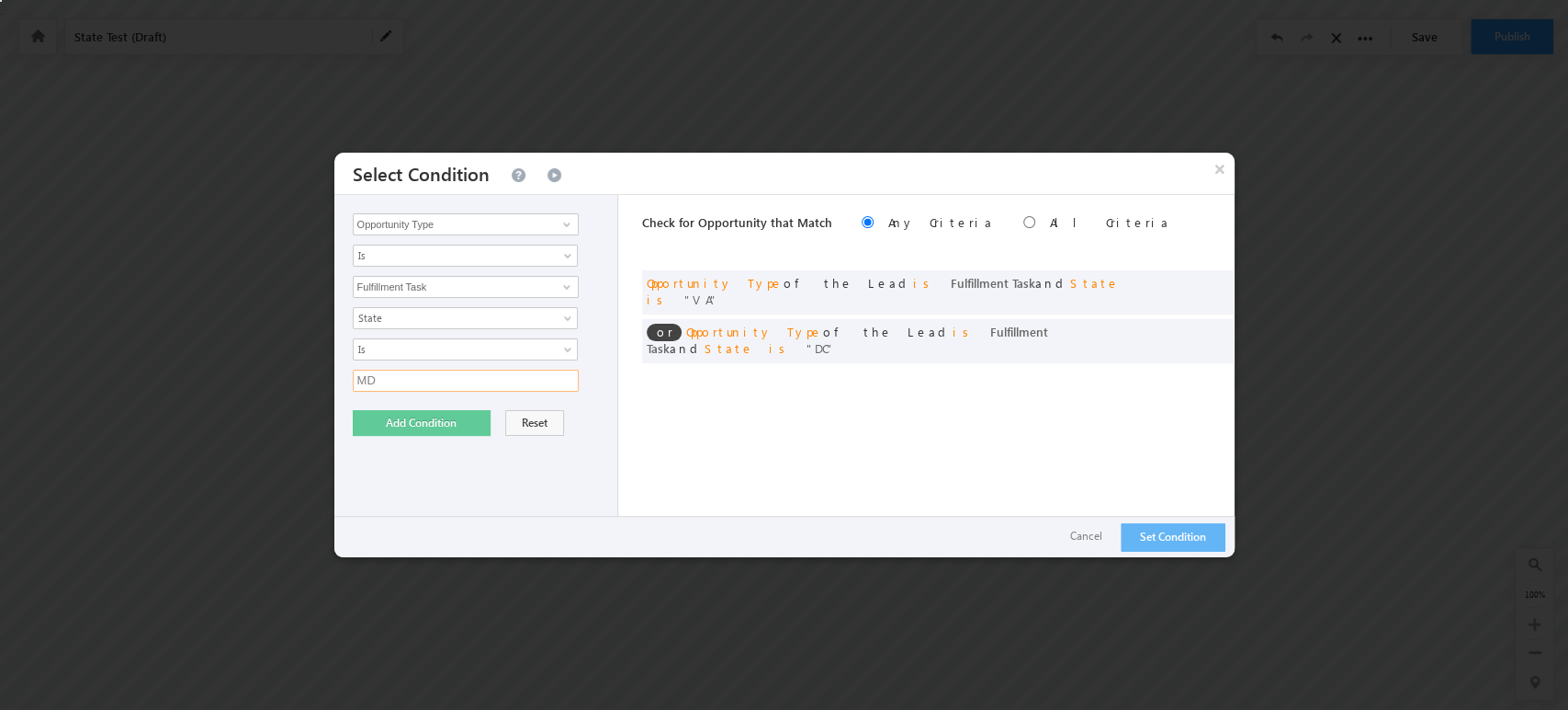
type input "MD"
drag, startPoint x: 426, startPoint y: 415, endPoint x: 435, endPoint y: 390, distance: 26.6
click at [426, 416] on button "Add Condition" at bounding box center [421, 423] width 138 height 26
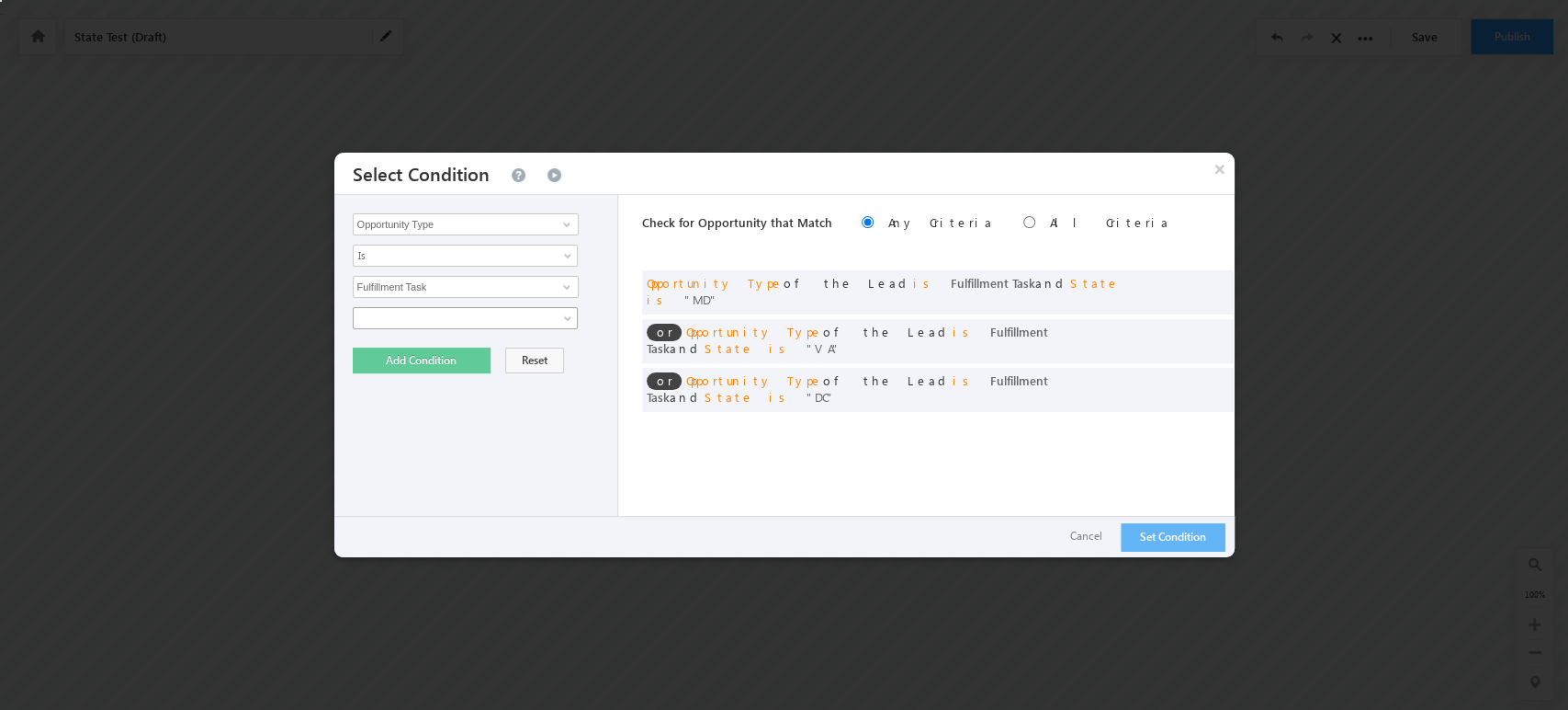
click at [543, 318] on span at bounding box center [453, 318] width 200 height 17
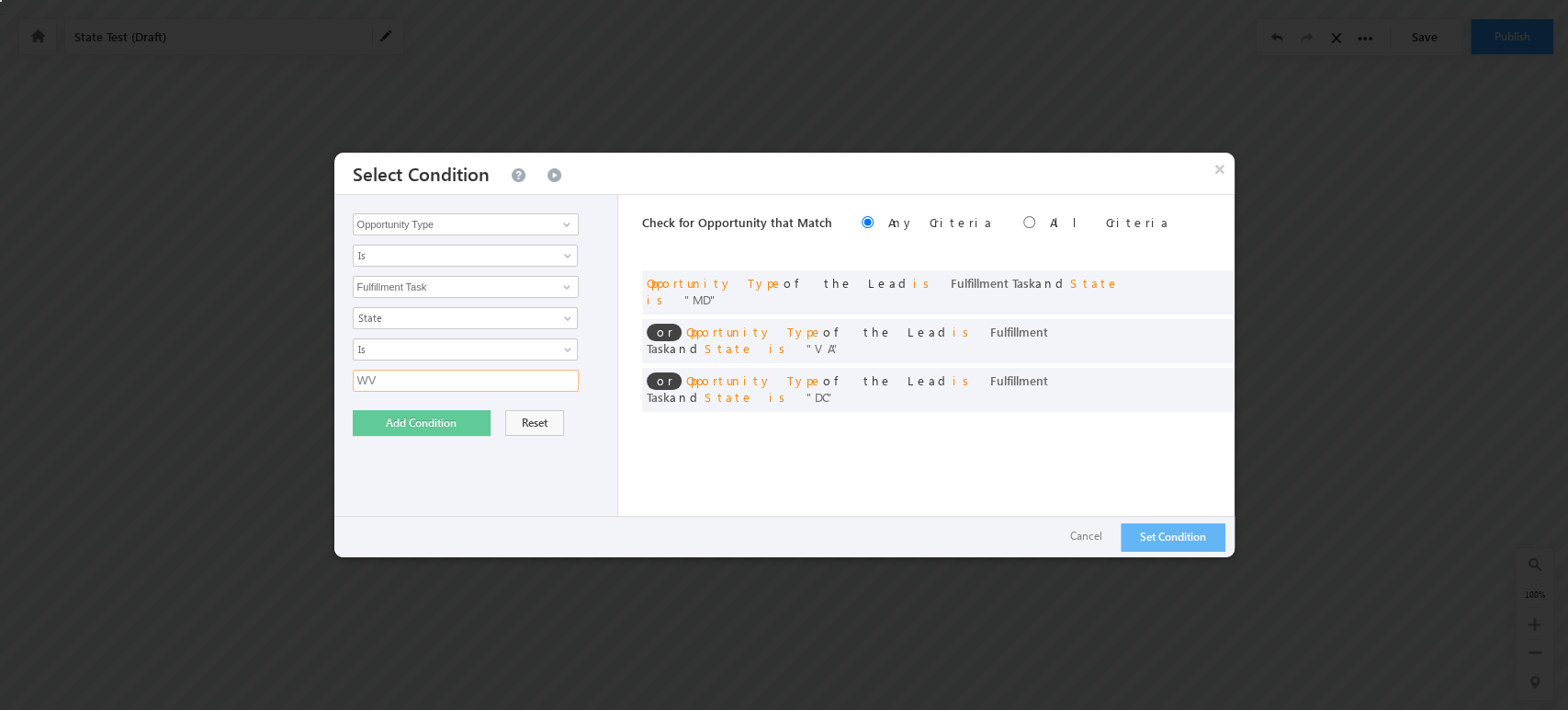
type input "WV"
click at [420, 420] on button "Add Condition" at bounding box center [421, 423] width 138 height 26
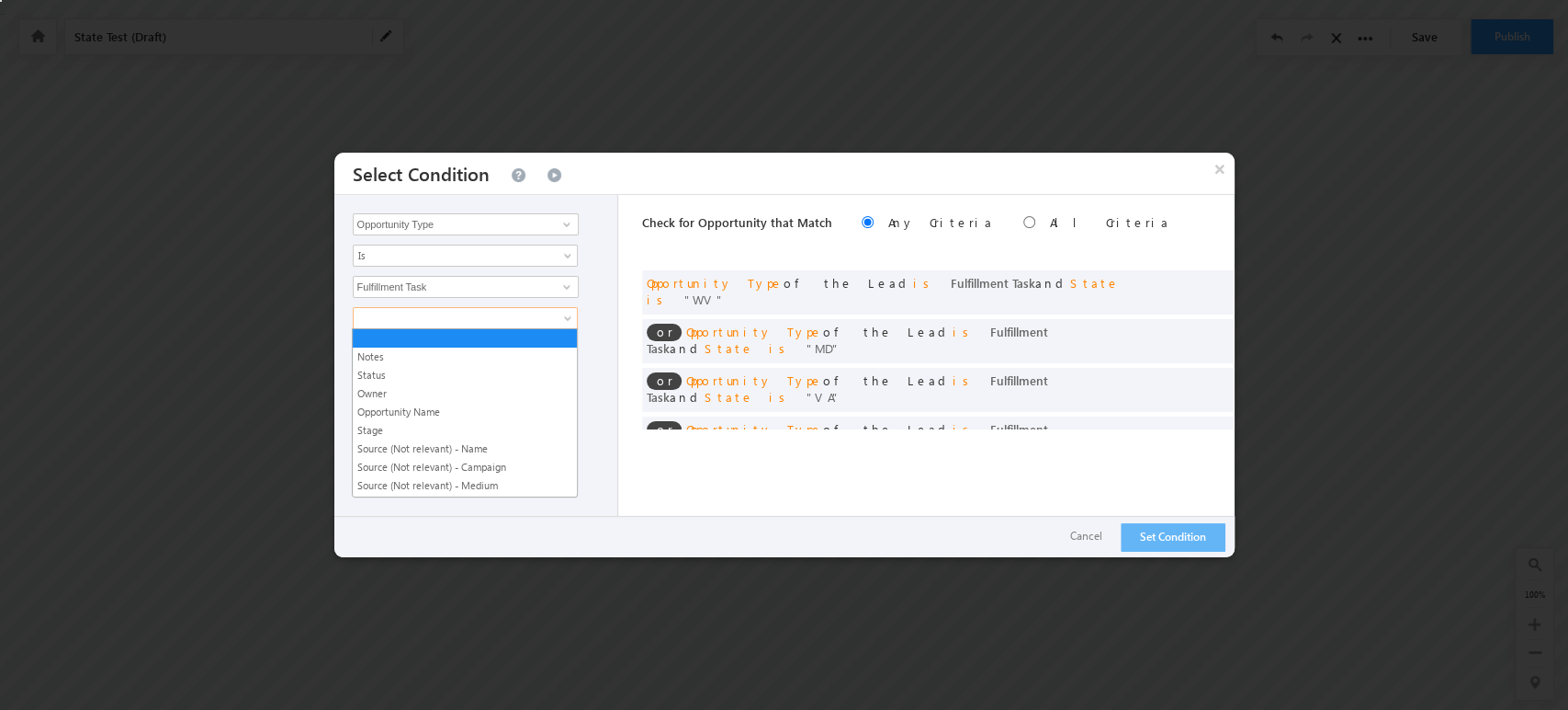
click at [538, 317] on span at bounding box center [453, 318] width 200 height 17
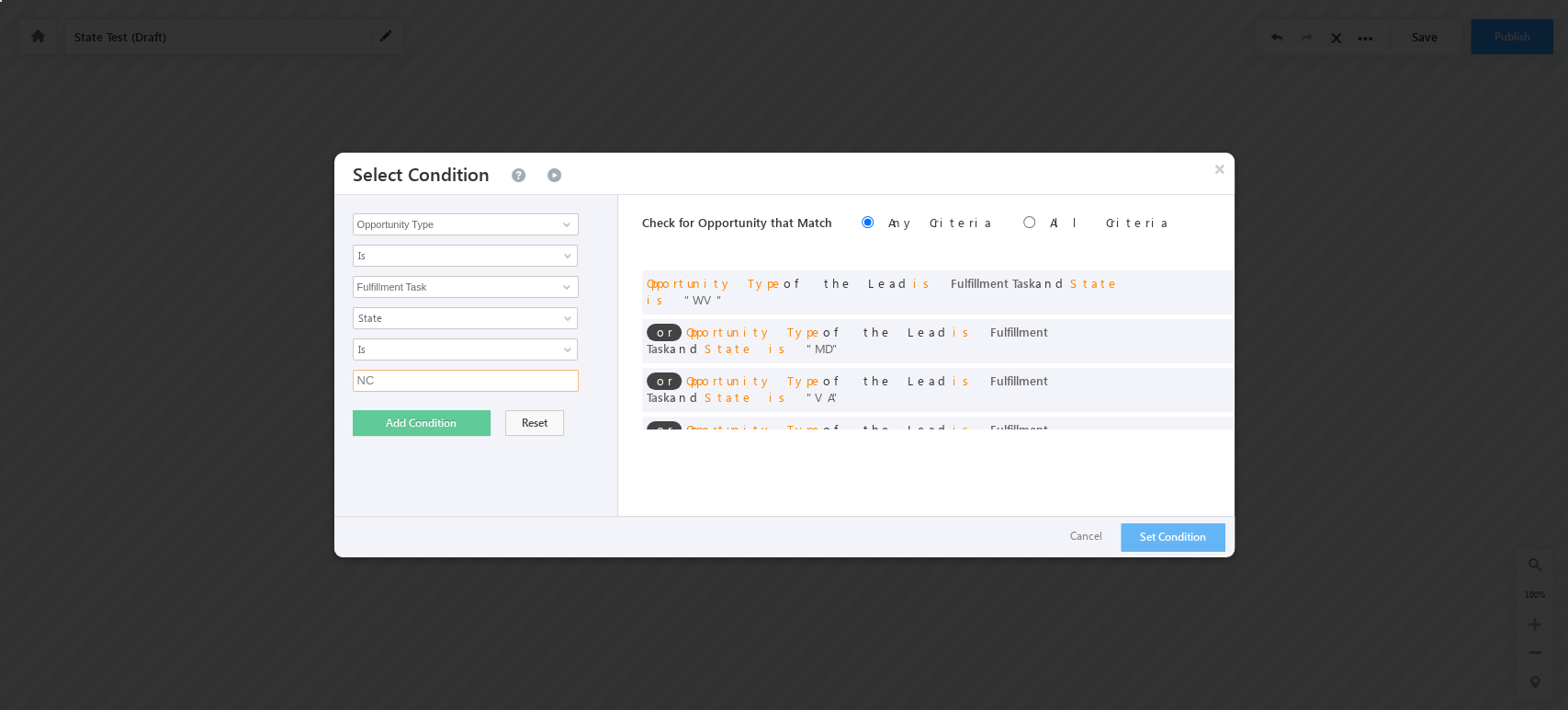
type input "NC"
click at [403, 424] on button "Add Condition" at bounding box center [421, 423] width 138 height 26
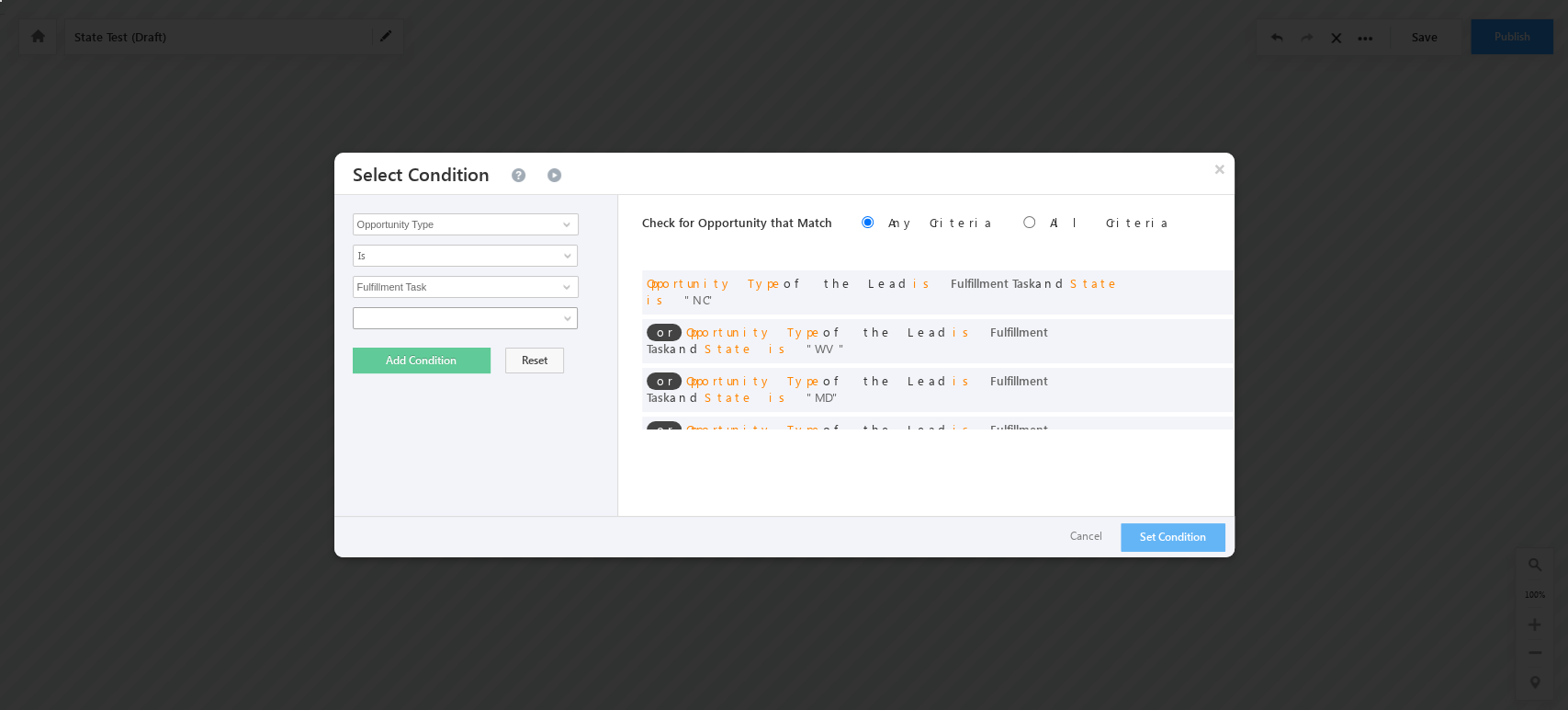
click at [505, 316] on span at bounding box center [453, 318] width 200 height 17
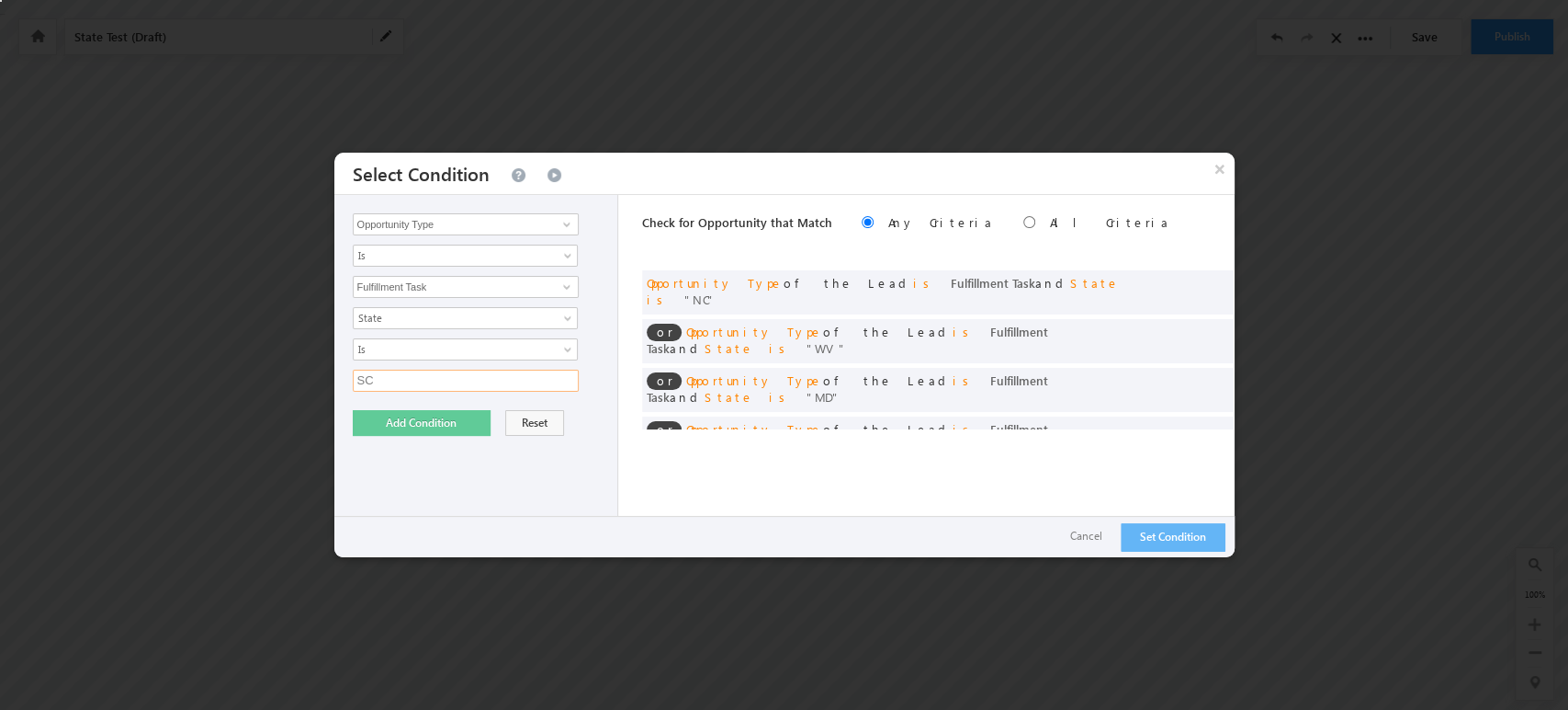
type input "SC"
click at [410, 430] on button "Add Condition" at bounding box center [421, 423] width 138 height 26
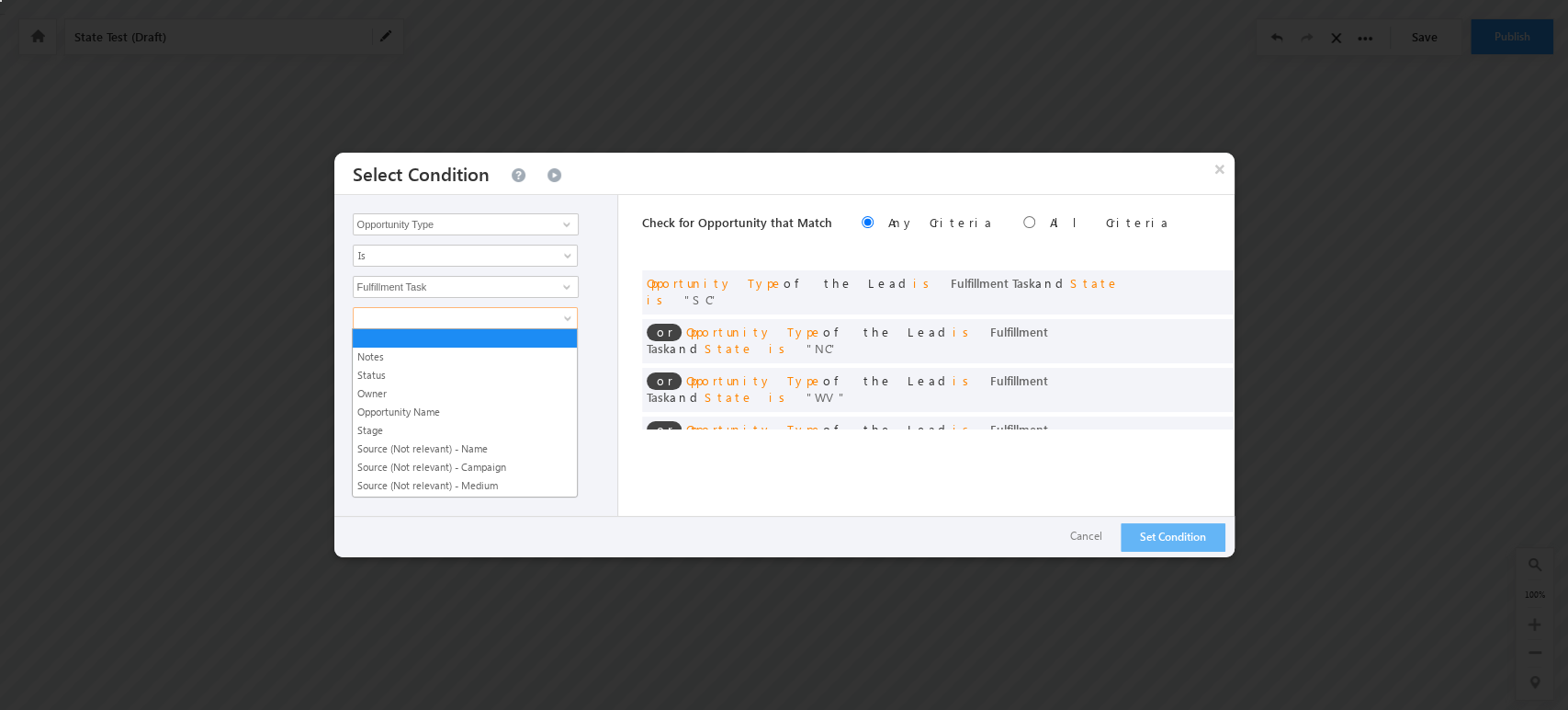
click at [485, 326] on link at bounding box center [465, 318] width 226 height 22
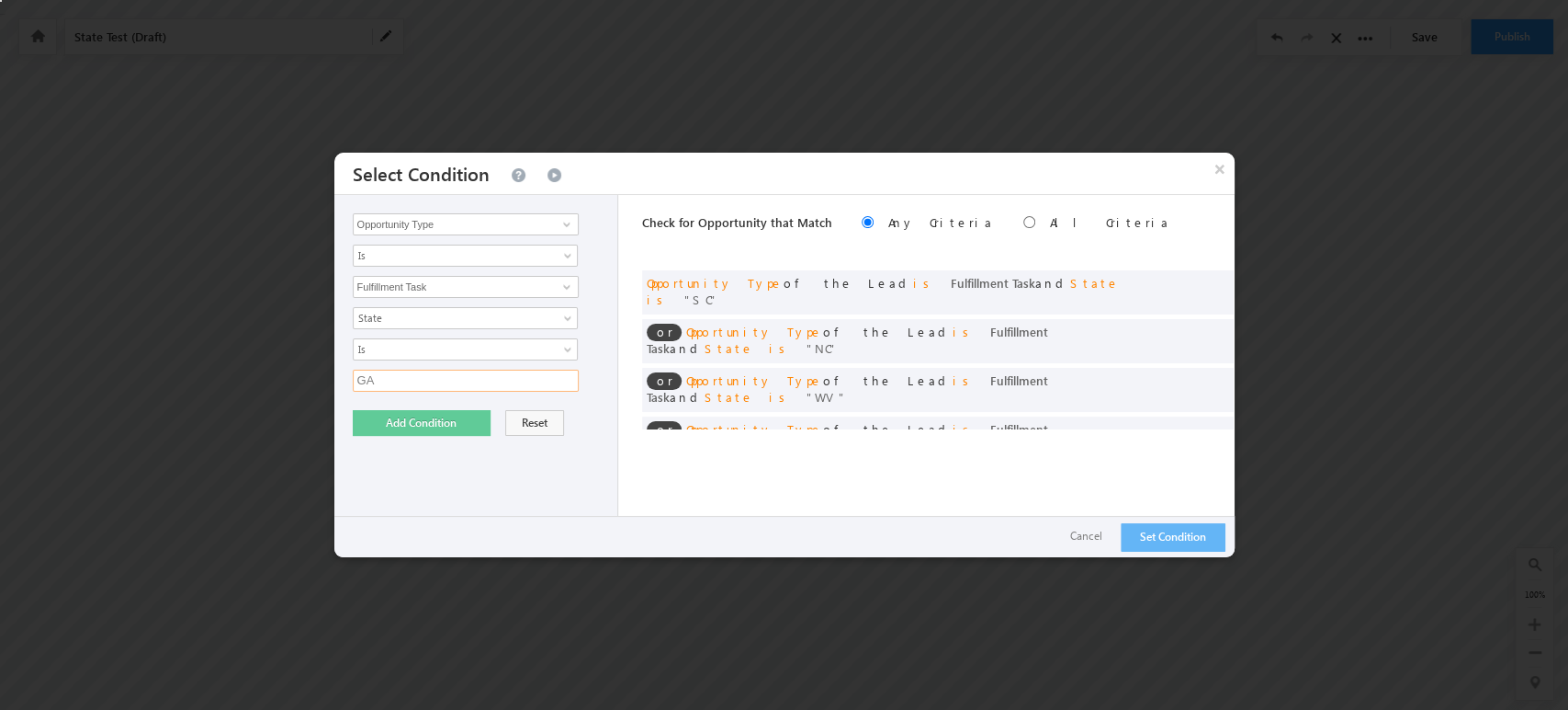
type input "GA"
click at [436, 431] on button "Add Condition" at bounding box center [421, 423] width 138 height 26
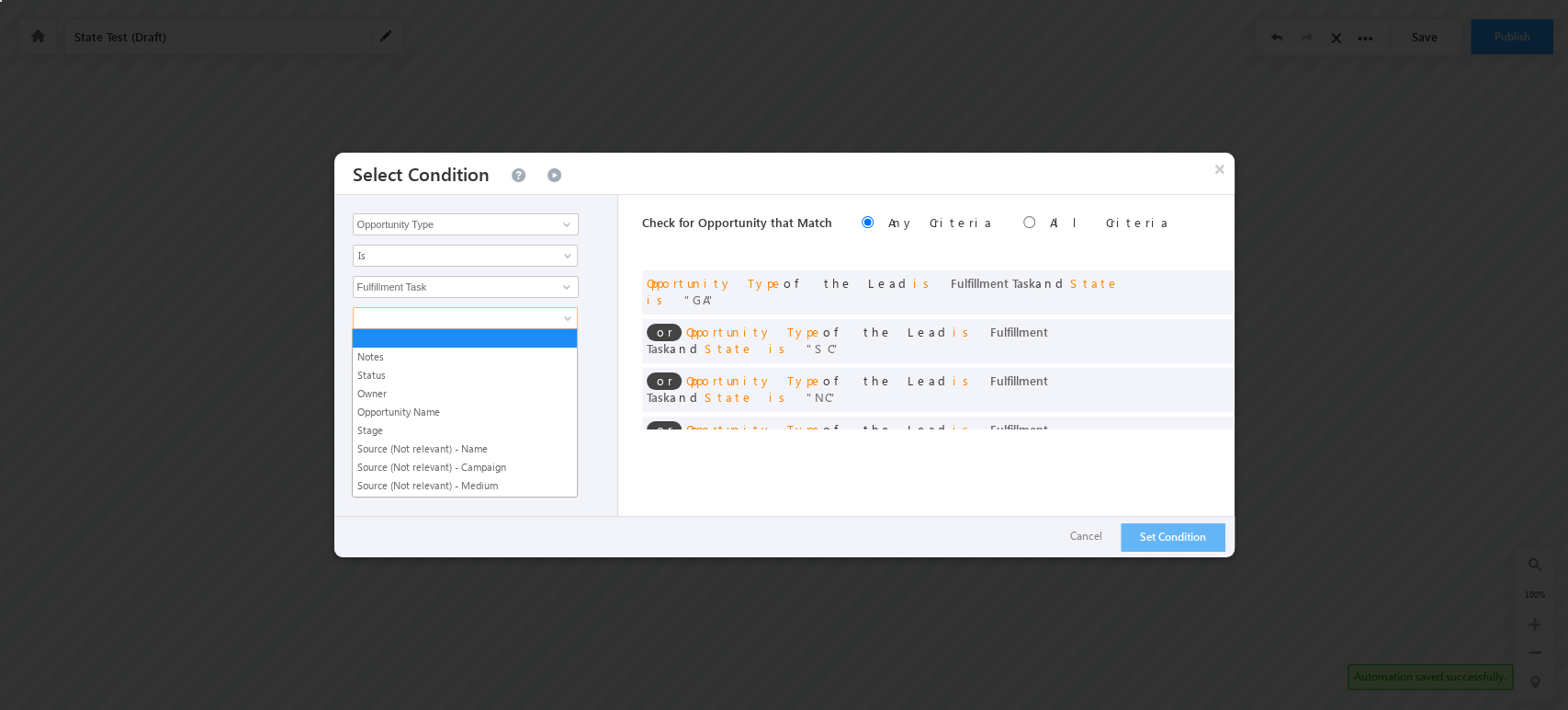
click at [487, 323] on span at bounding box center [453, 318] width 200 height 17
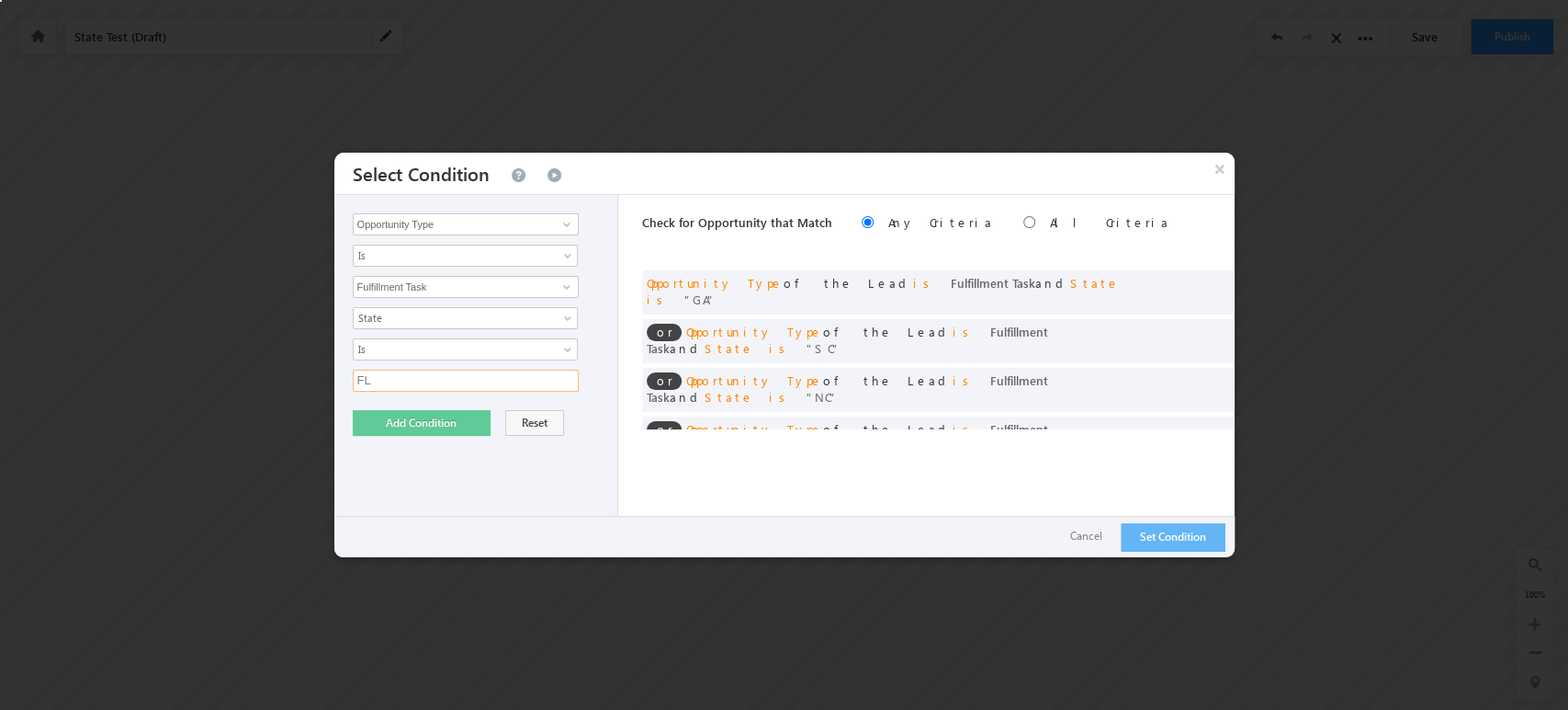
type input "FL"
click at [438, 419] on button "Add Condition" at bounding box center [421, 423] width 138 height 26
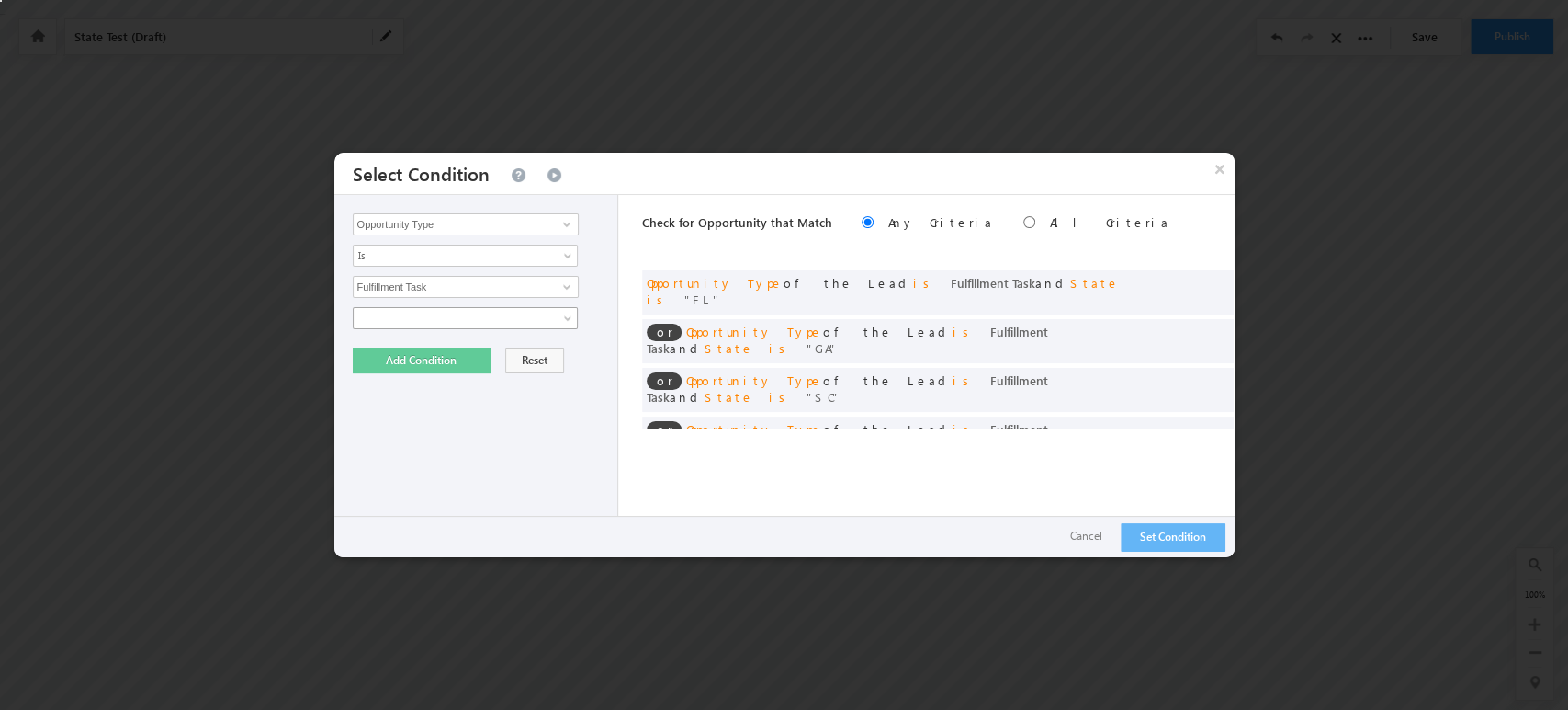
click at [521, 324] on span at bounding box center [453, 318] width 200 height 17
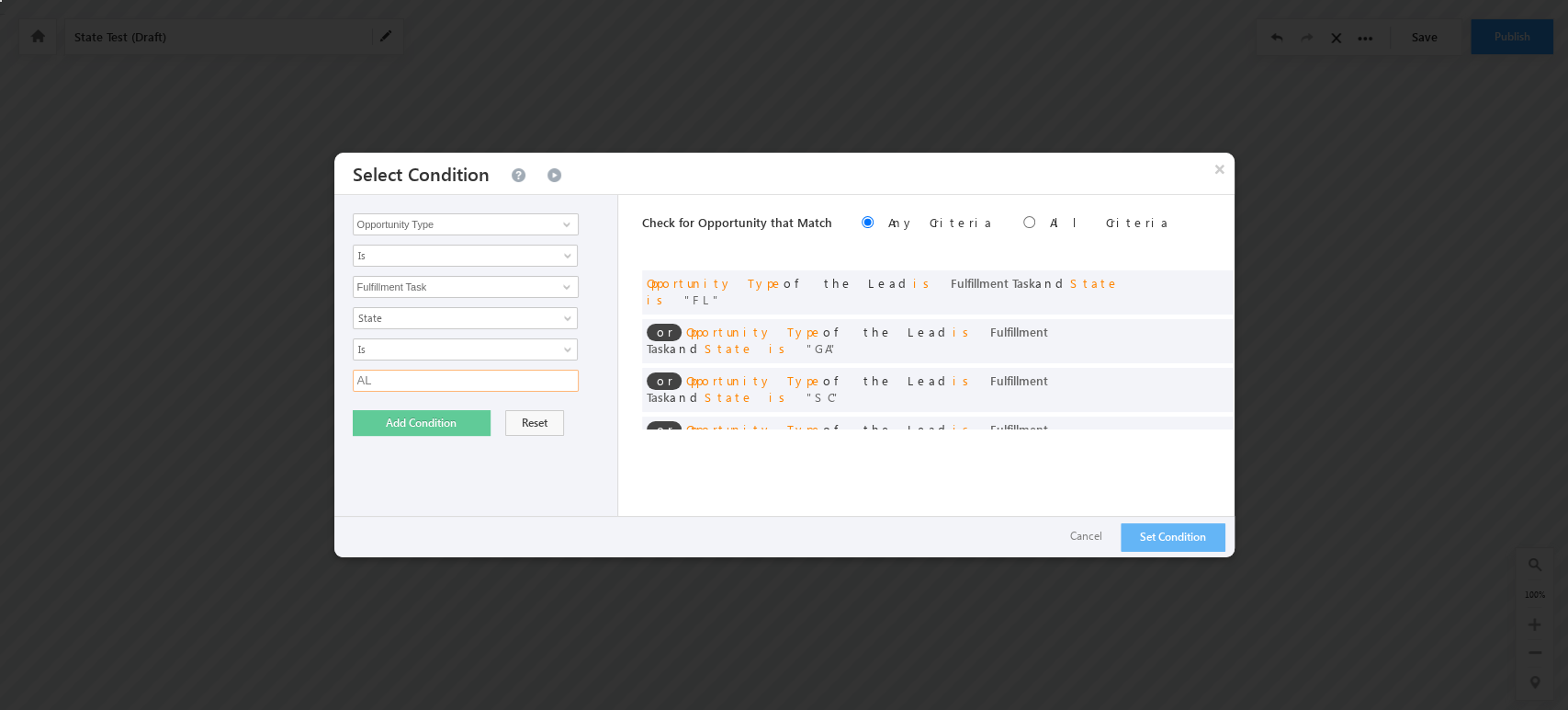
type input "AL"
click at [369, 425] on button "Add Condition" at bounding box center [421, 423] width 138 height 26
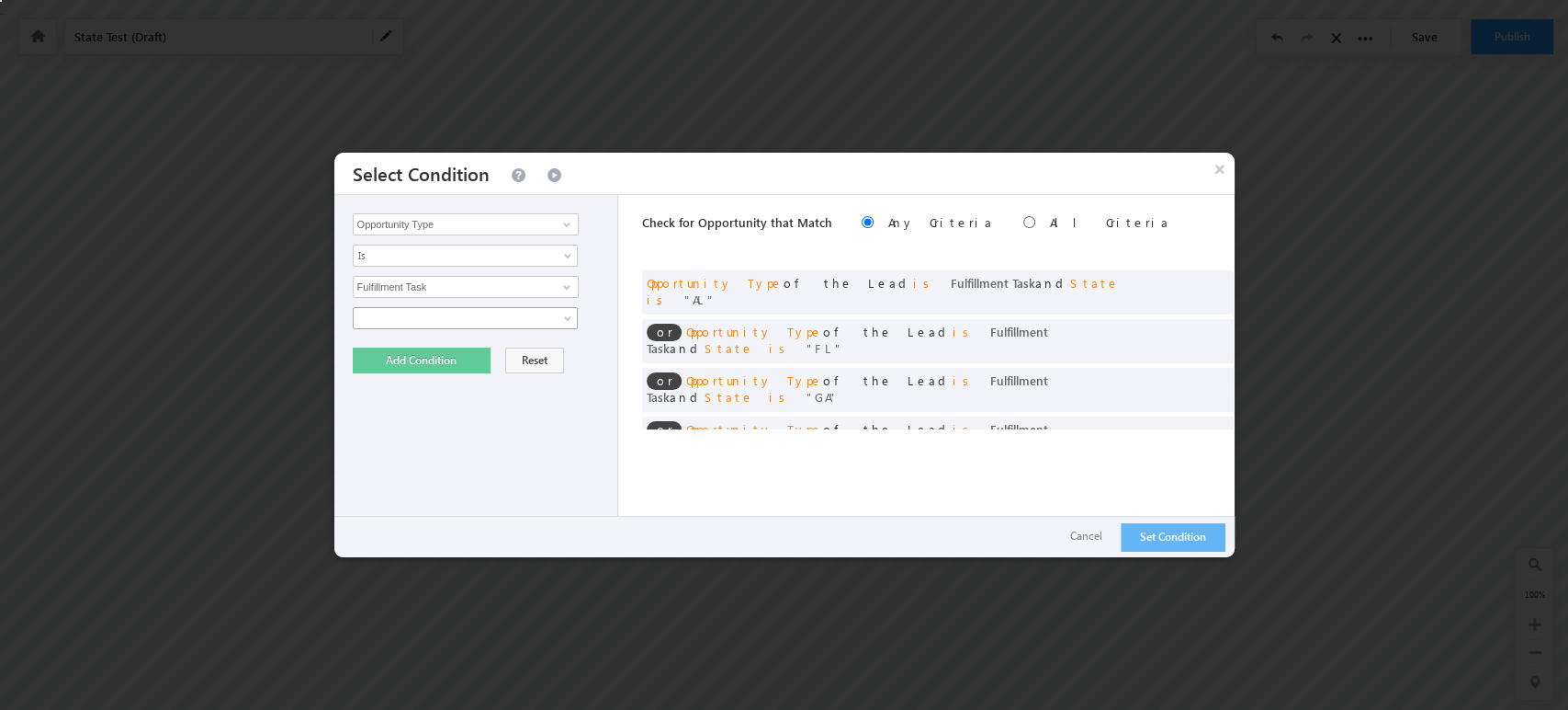
click at [509, 319] on span at bounding box center [453, 318] width 200 height 17
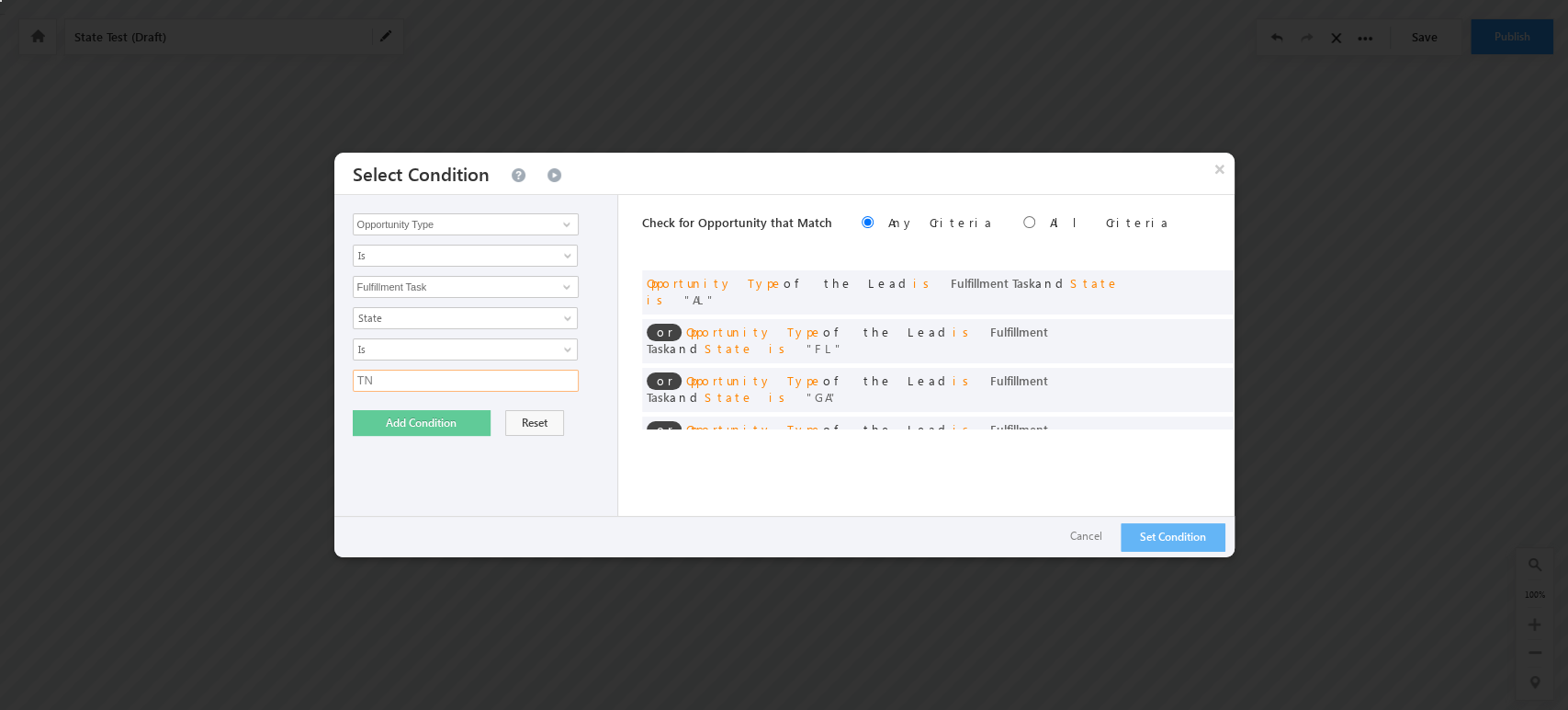
type input "TN"
click at [453, 413] on button "Add Condition" at bounding box center [421, 423] width 138 height 26
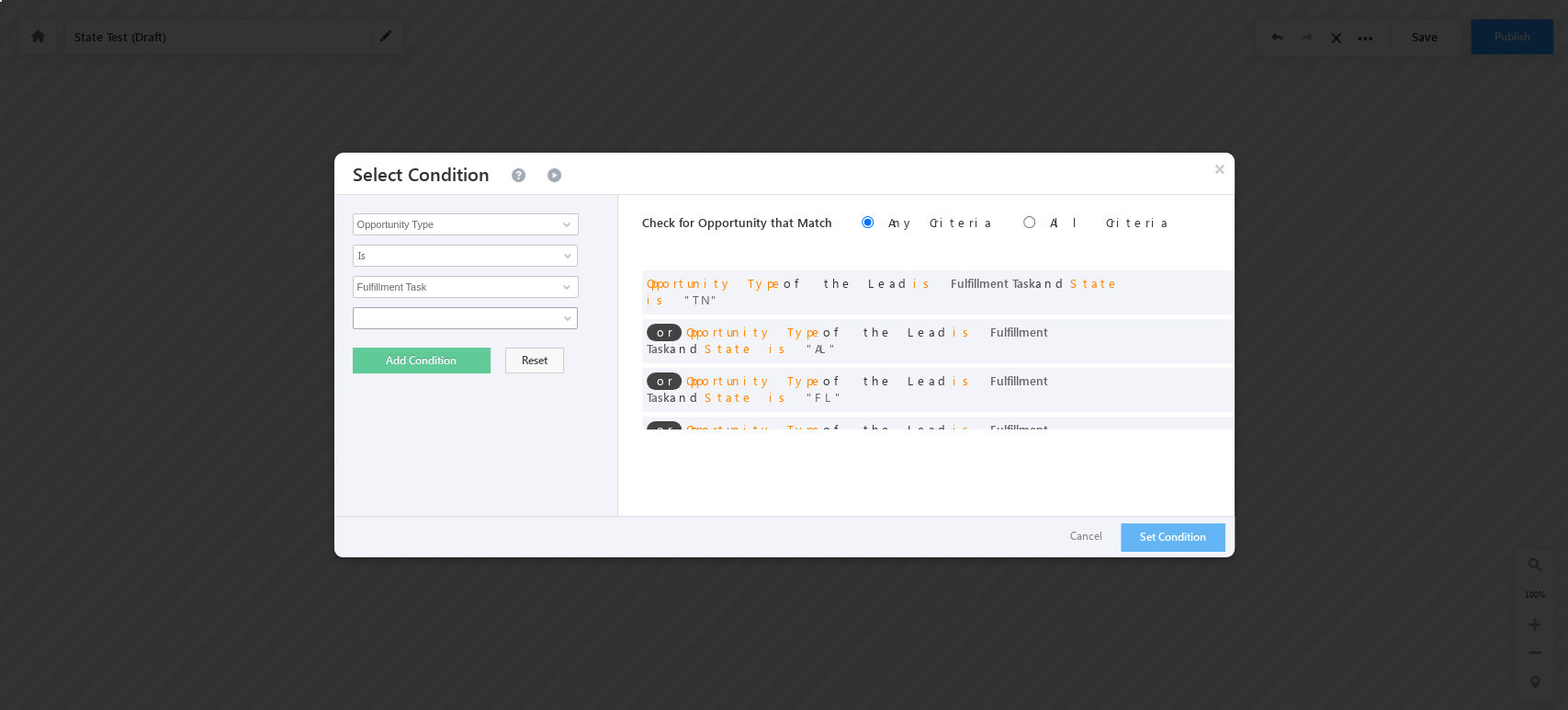
click at [457, 315] on span at bounding box center [453, 318] width 200 height 17
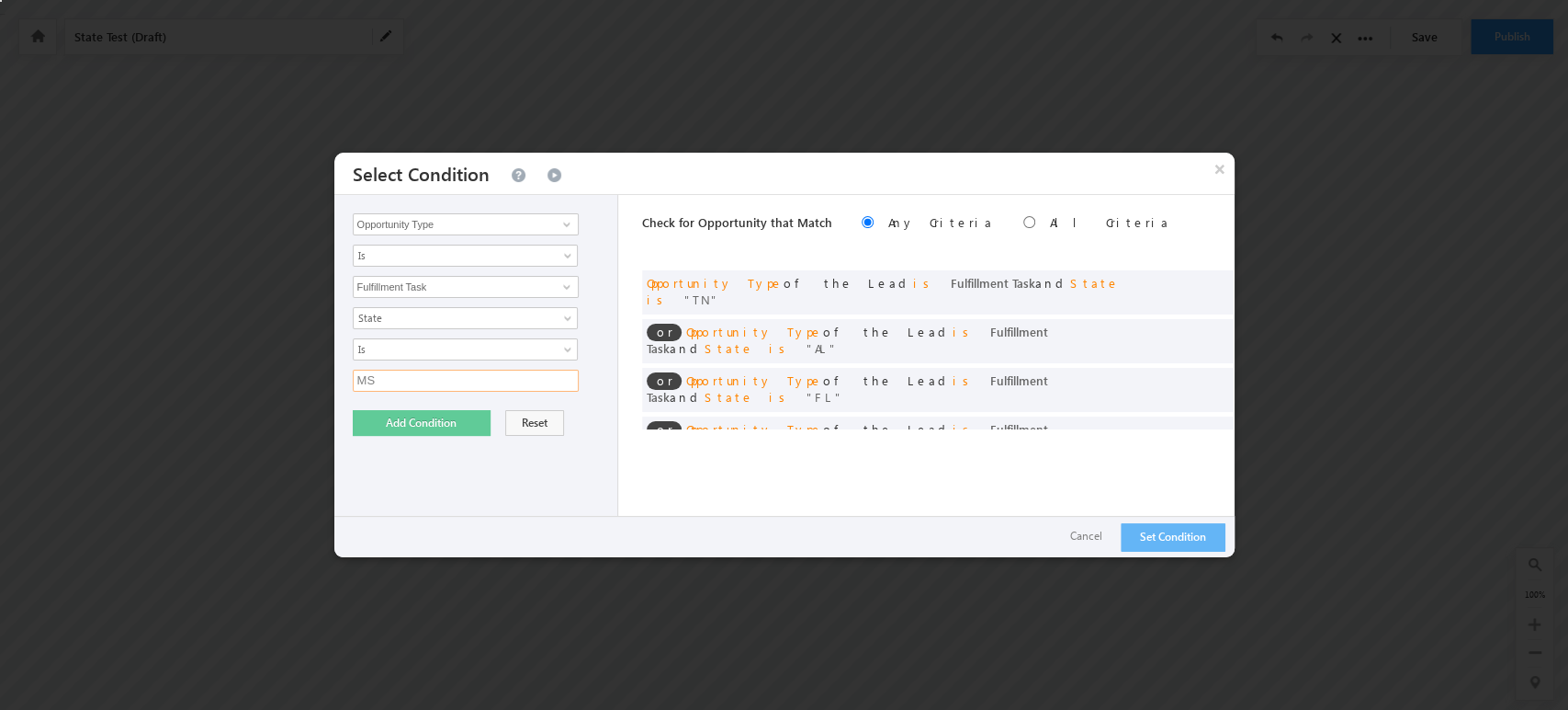
type input "MS"
click at [377, 425] on button "Add Condition" at bounding box center [421, 423] width 138 height 26
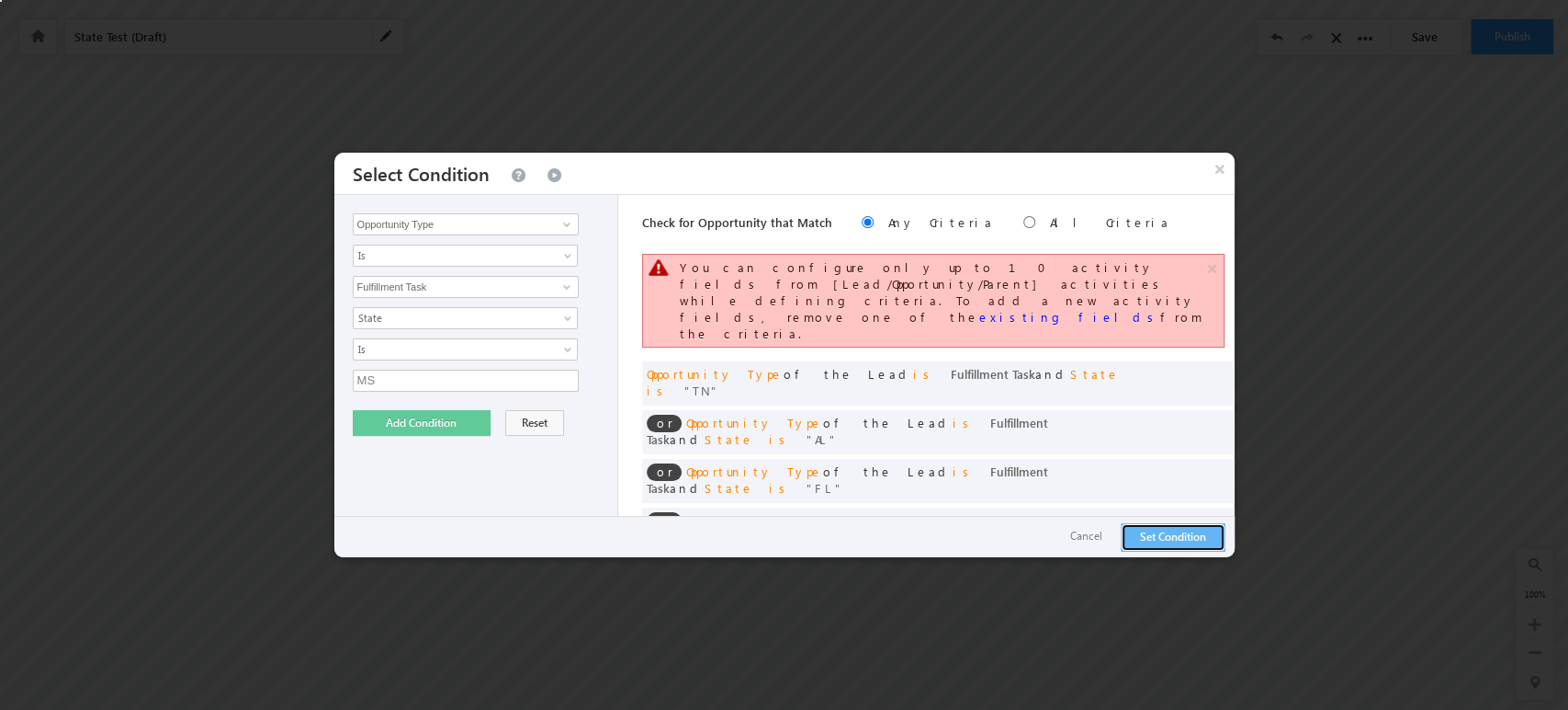
click at [1165, 536] on button "Set Condition" at bounding box center [1173, 537] width 105 height 29
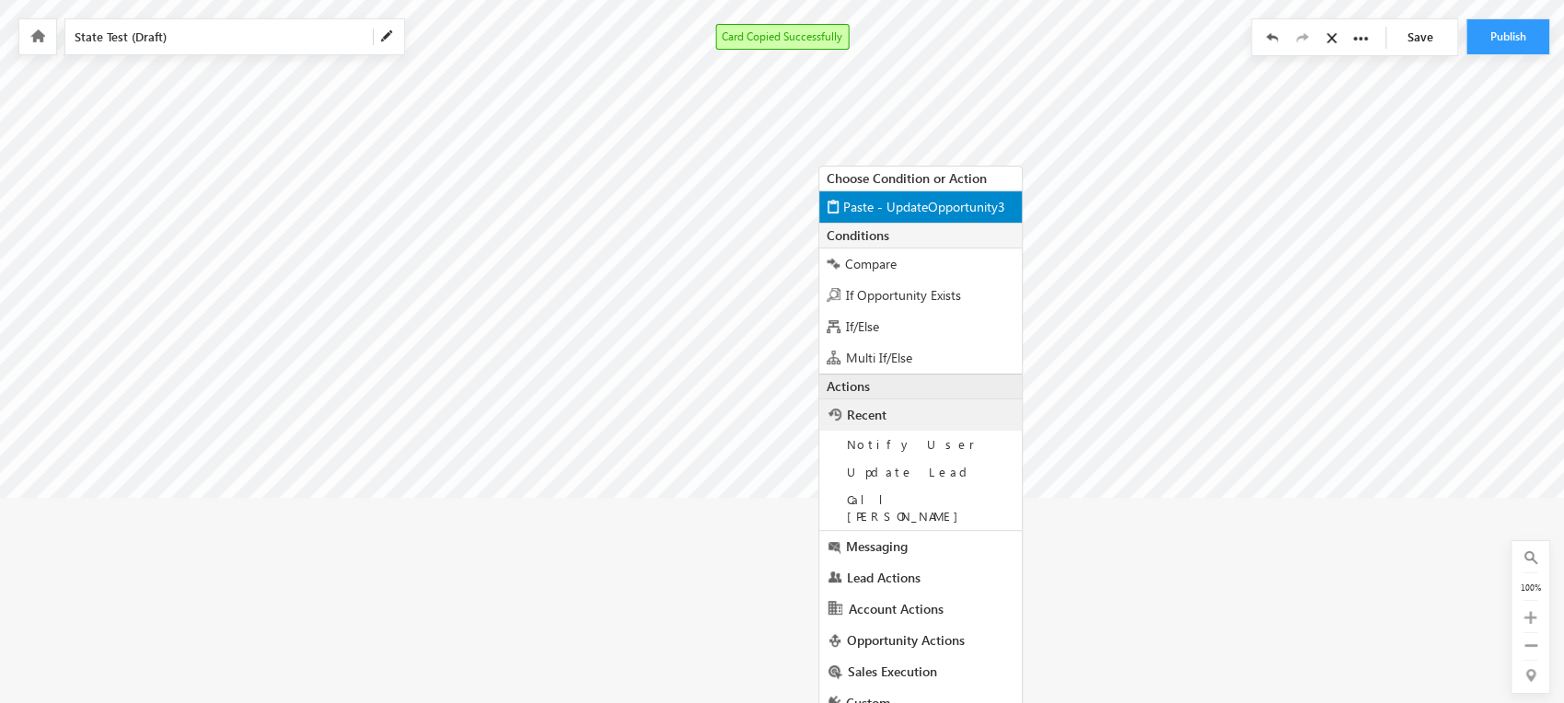
click at [911, 208] on span "Paste - UpdateOpportunity3" at bounding box center [924, 206] width 162 height 17
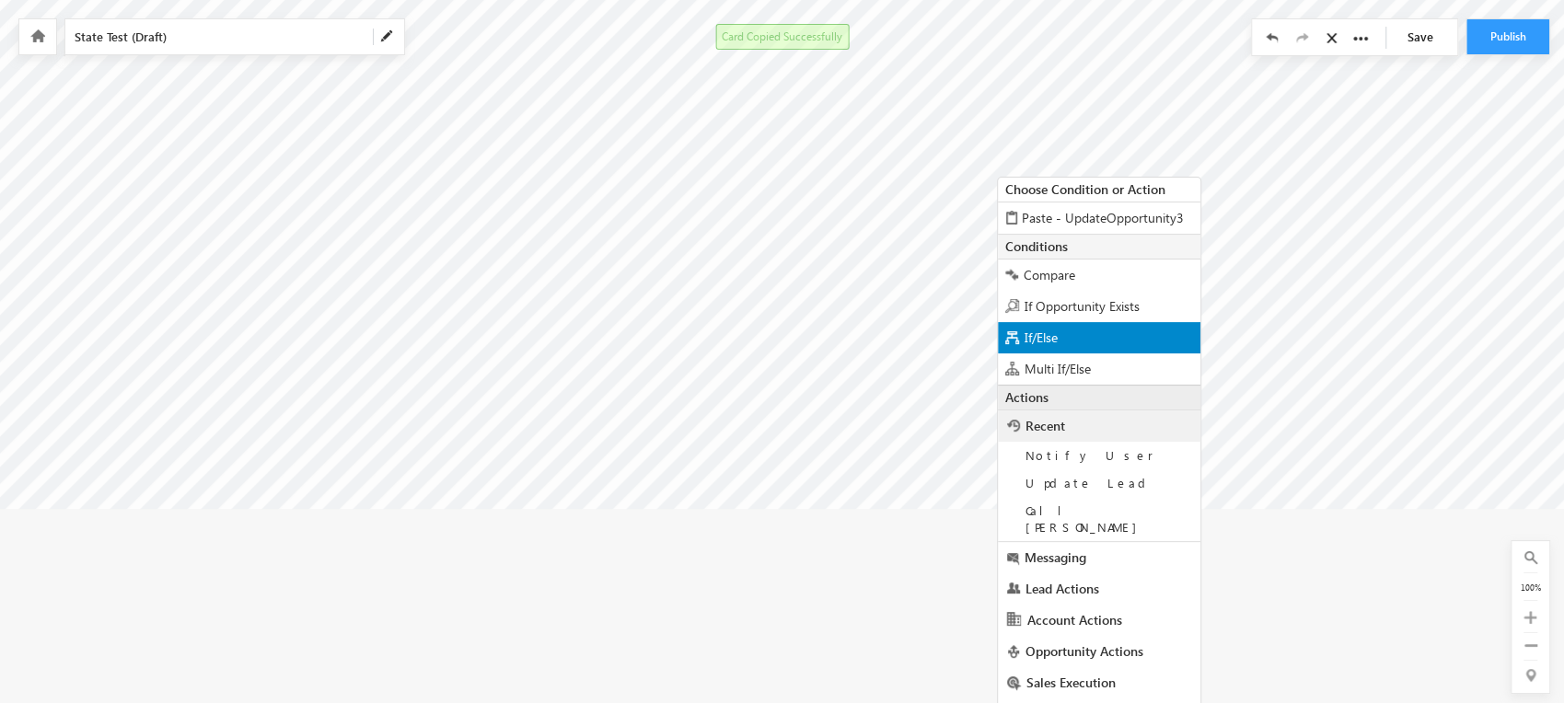
scroll to position [213, 0]
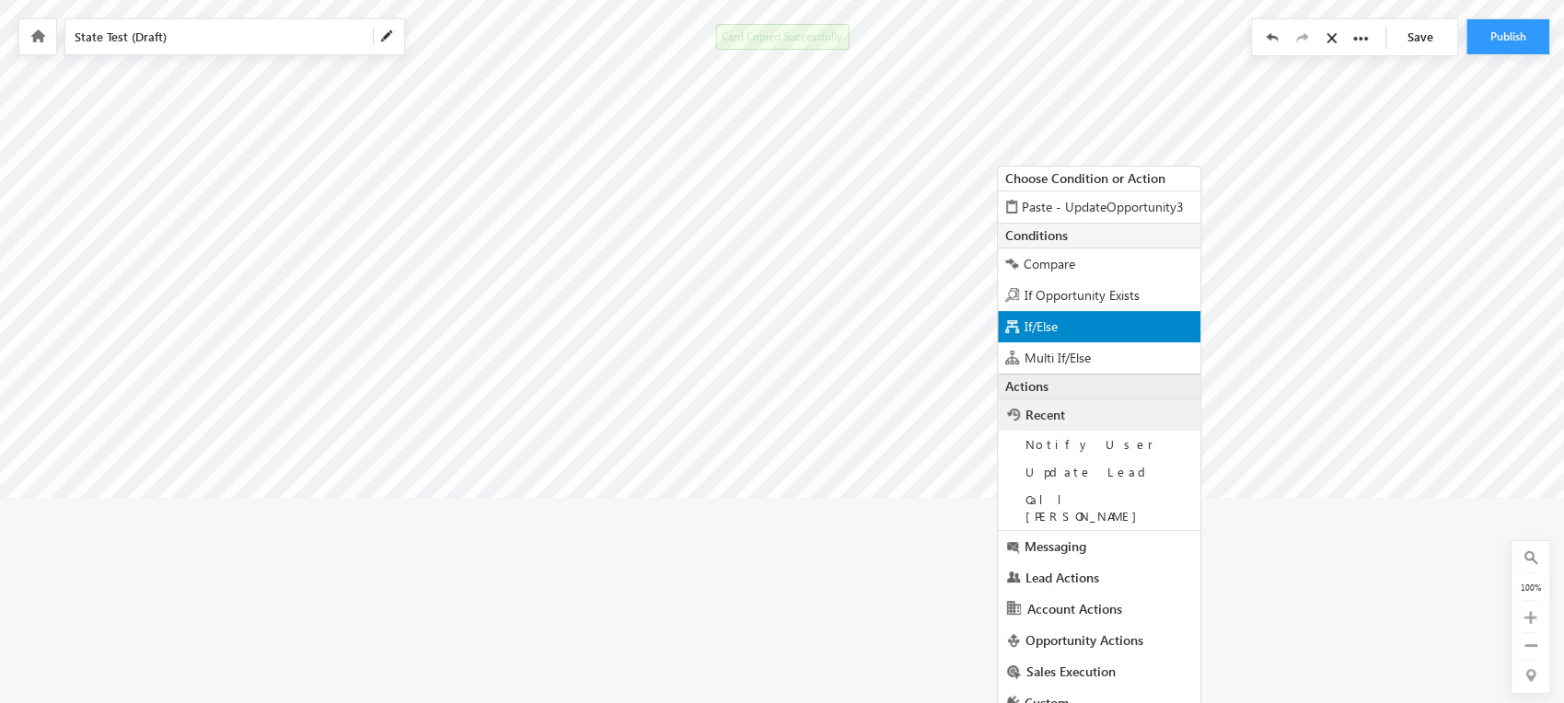
click at [1108, 320] on div "If/Else" at bounding box center [1099, 326] width 203 height 31
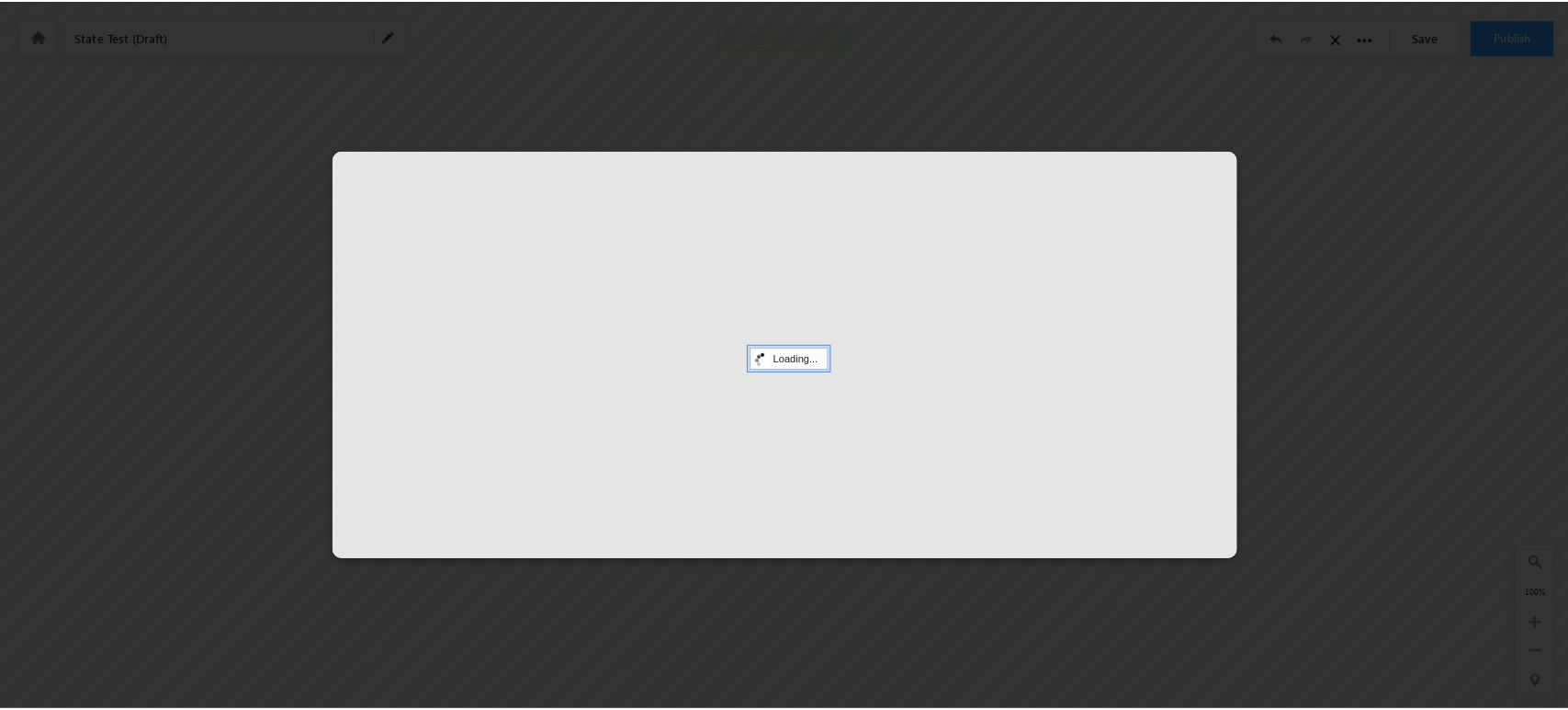
scroll to position [0, 0]
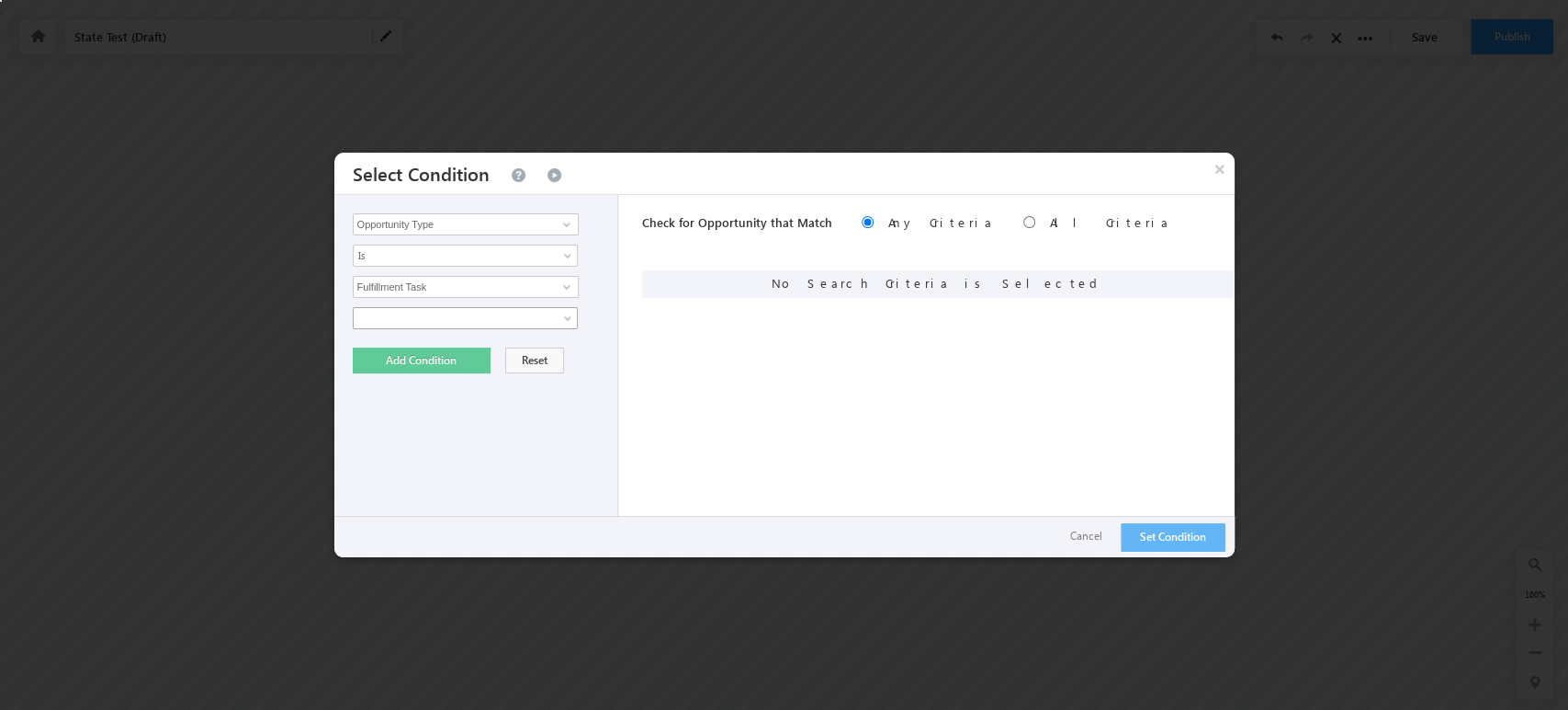
click at [552, 322] on link at bounding box center [465, 318] width 226 height 22
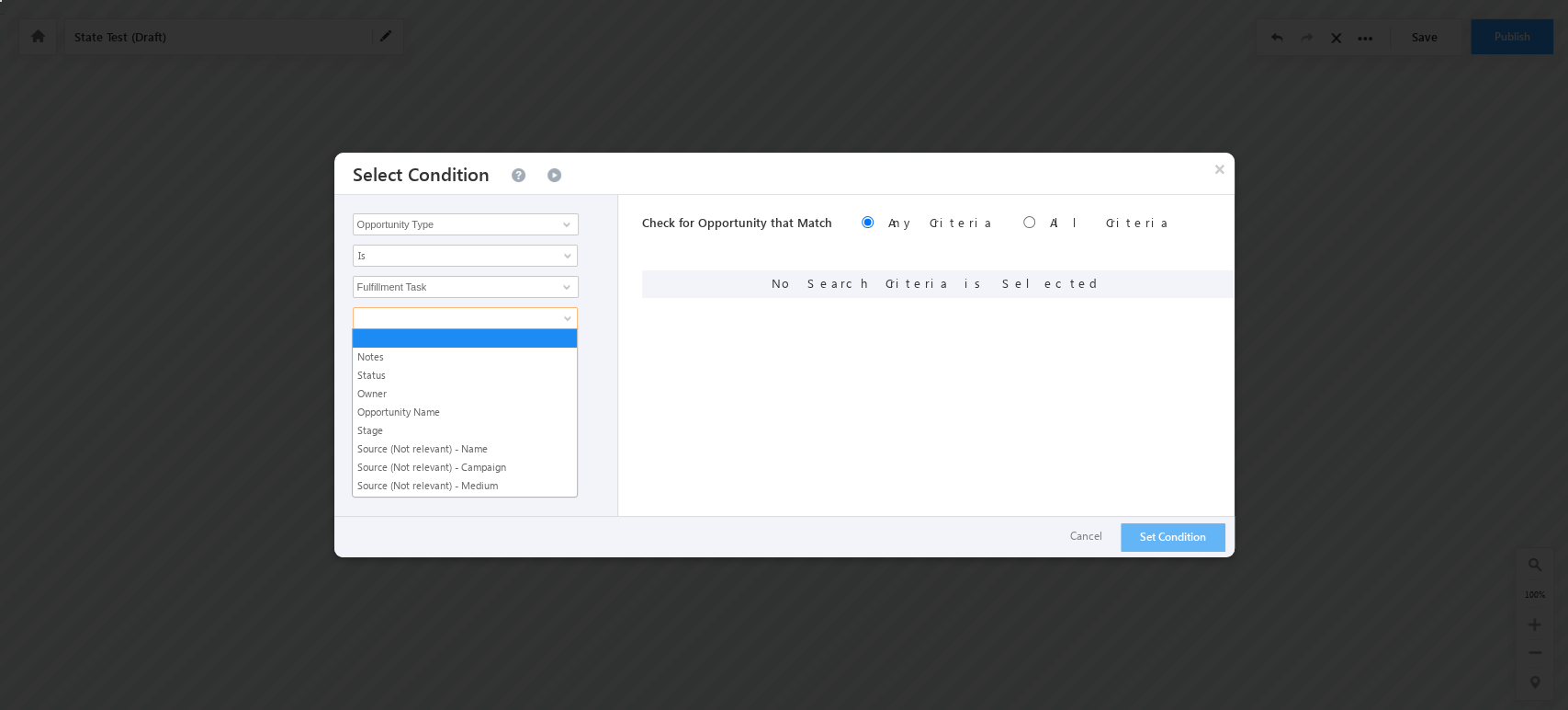
scroll to position [397, 0]
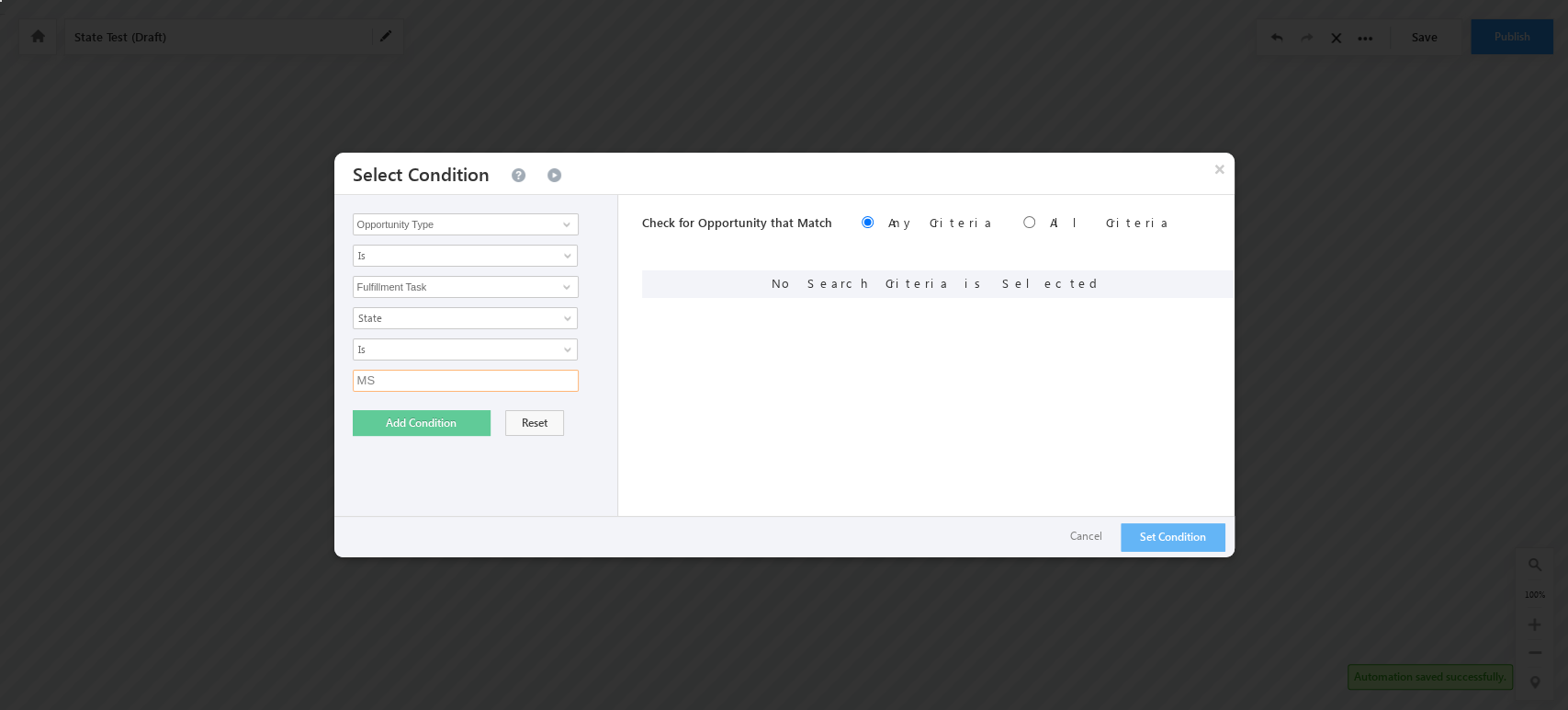
type input "MS"
click at [402, 424] on button "Add Condition" at bounding box center [421, 423] width 138 height 26
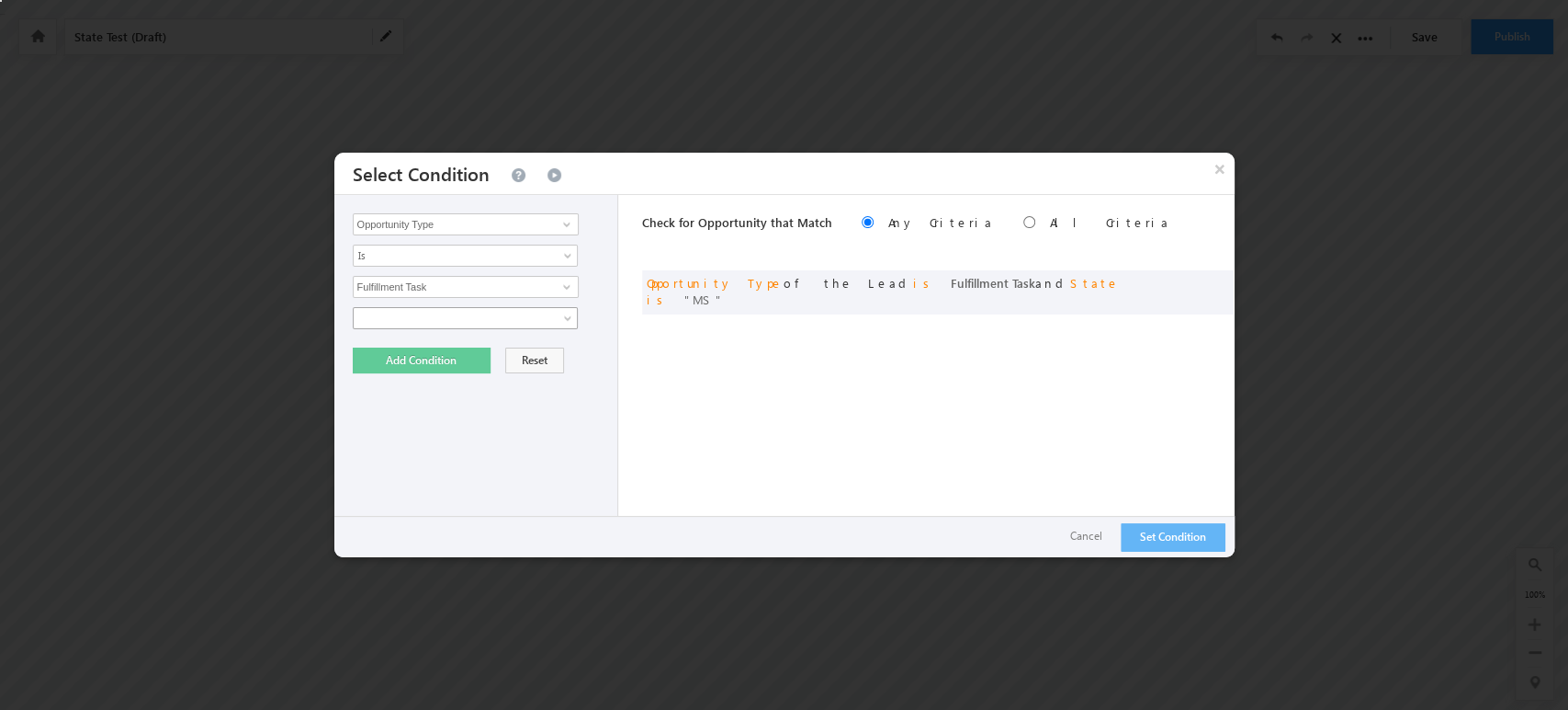
click at [435, 329] on body "Card Copied Successfully Your session has expired. Please click here to login a…" at bounding box center [784, 230] width 1568 height 459
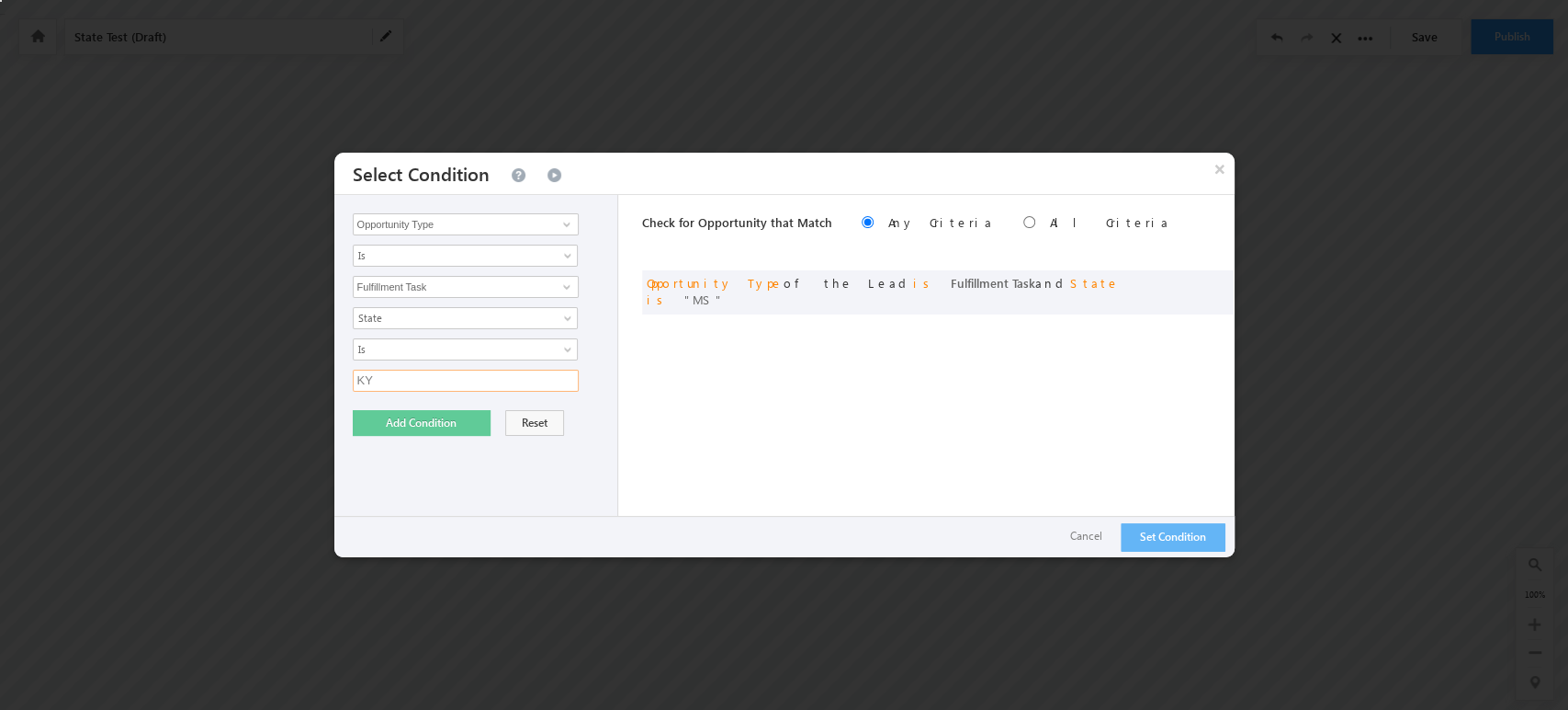
type input "KY"
click at [399, 428] on button "Add Condition" at bounding box center [421, 423] width 138 height 26
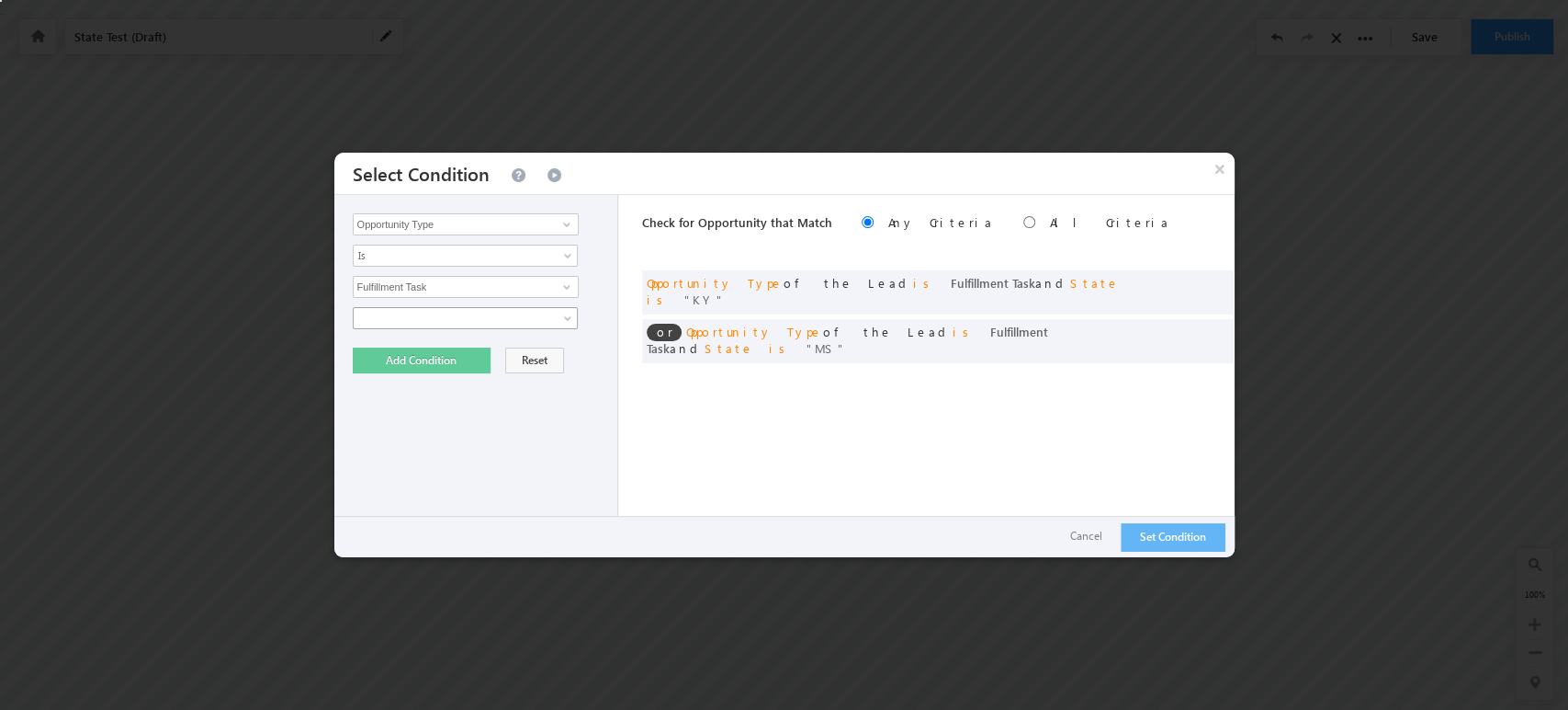
click at [450, 317] on span at bounding box center [453, 318] width 200 height 17
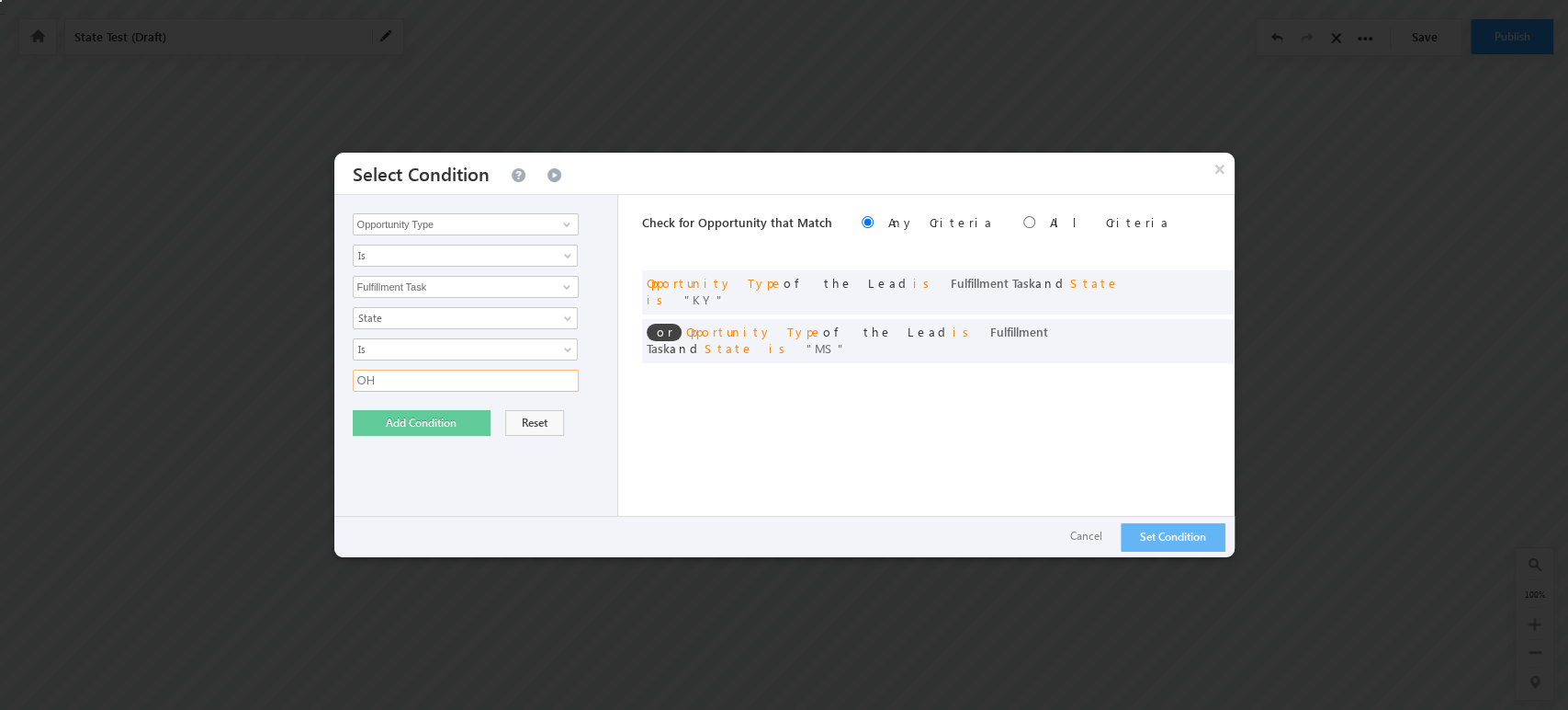
type input "OH"
click at [403, 428] on button "Add Condition" at bounding box center [421, 423] width 138 height 26
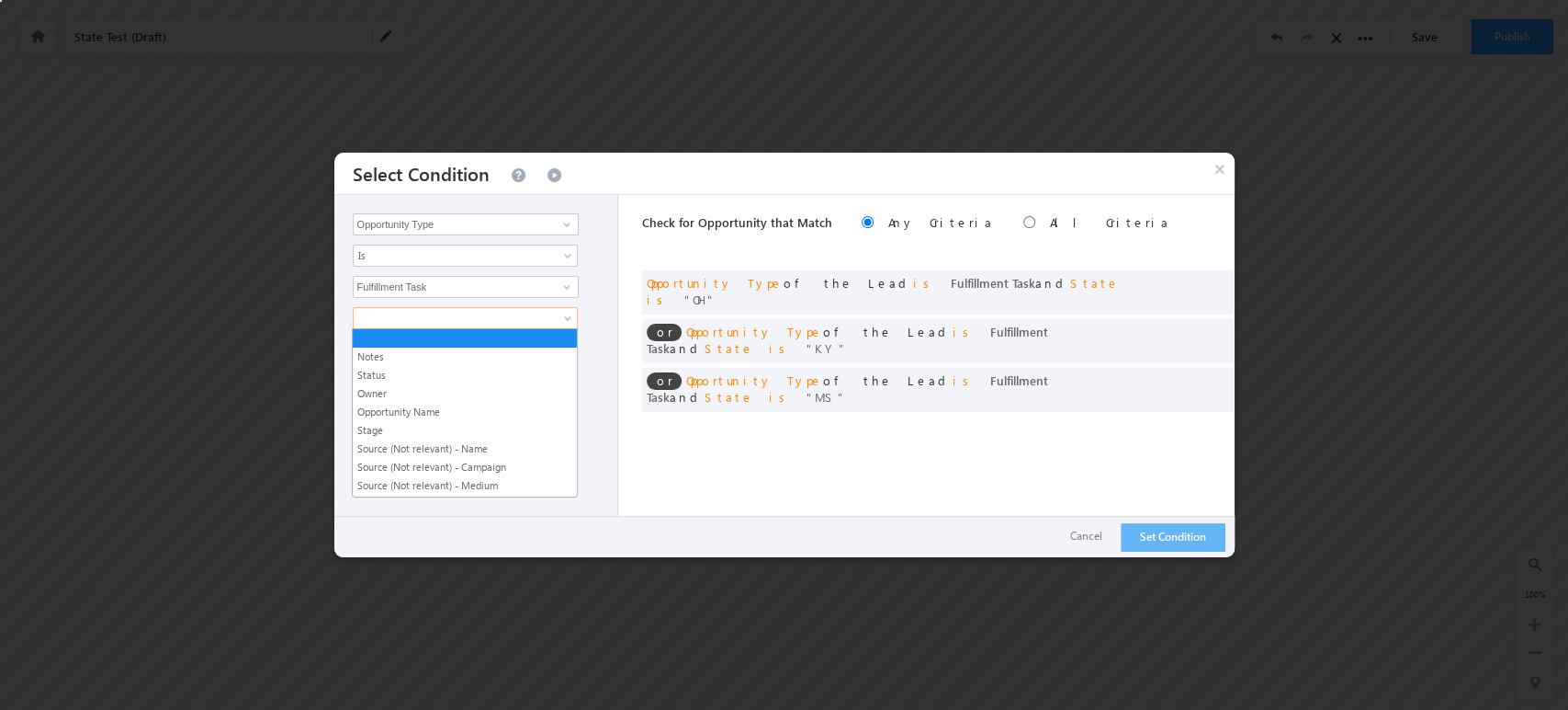
click at [468, 315] on span at bounding box center [453, 318] width 200 height 17
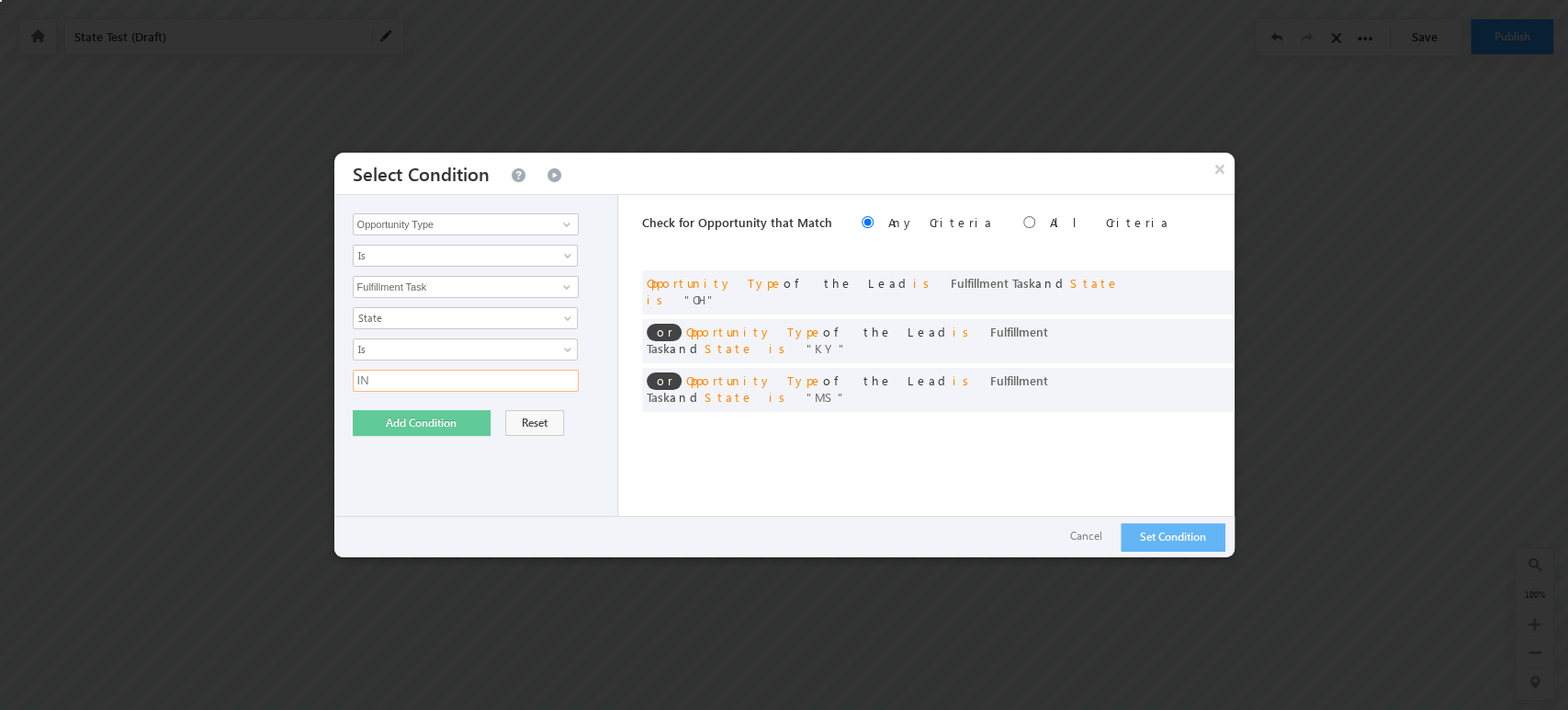
type input "IN"
click at [383, 421] on button "Add Condition" at bounding box center [421, 423] width 138 height 26
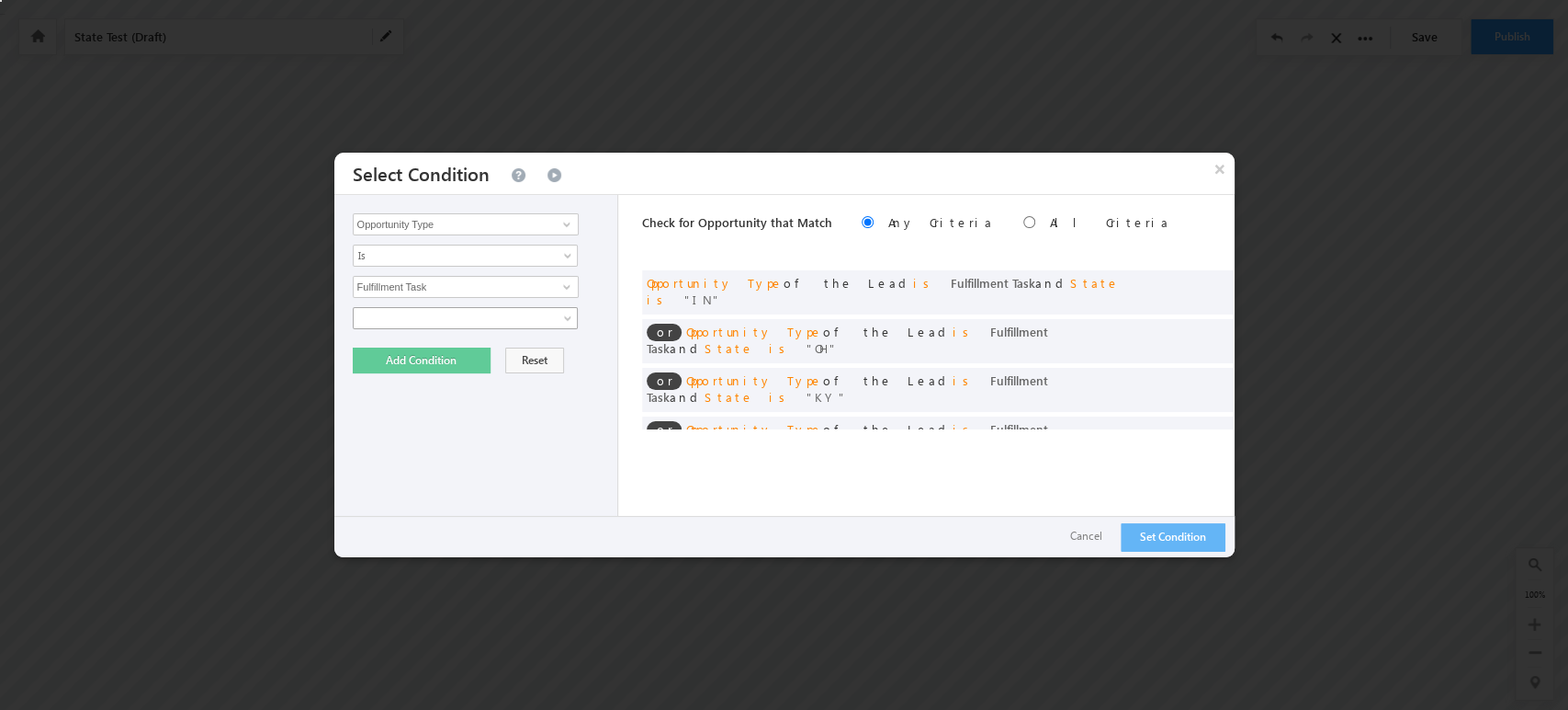
click at [514, 328] on link at bounding box center [465, 318] width 226 height 22
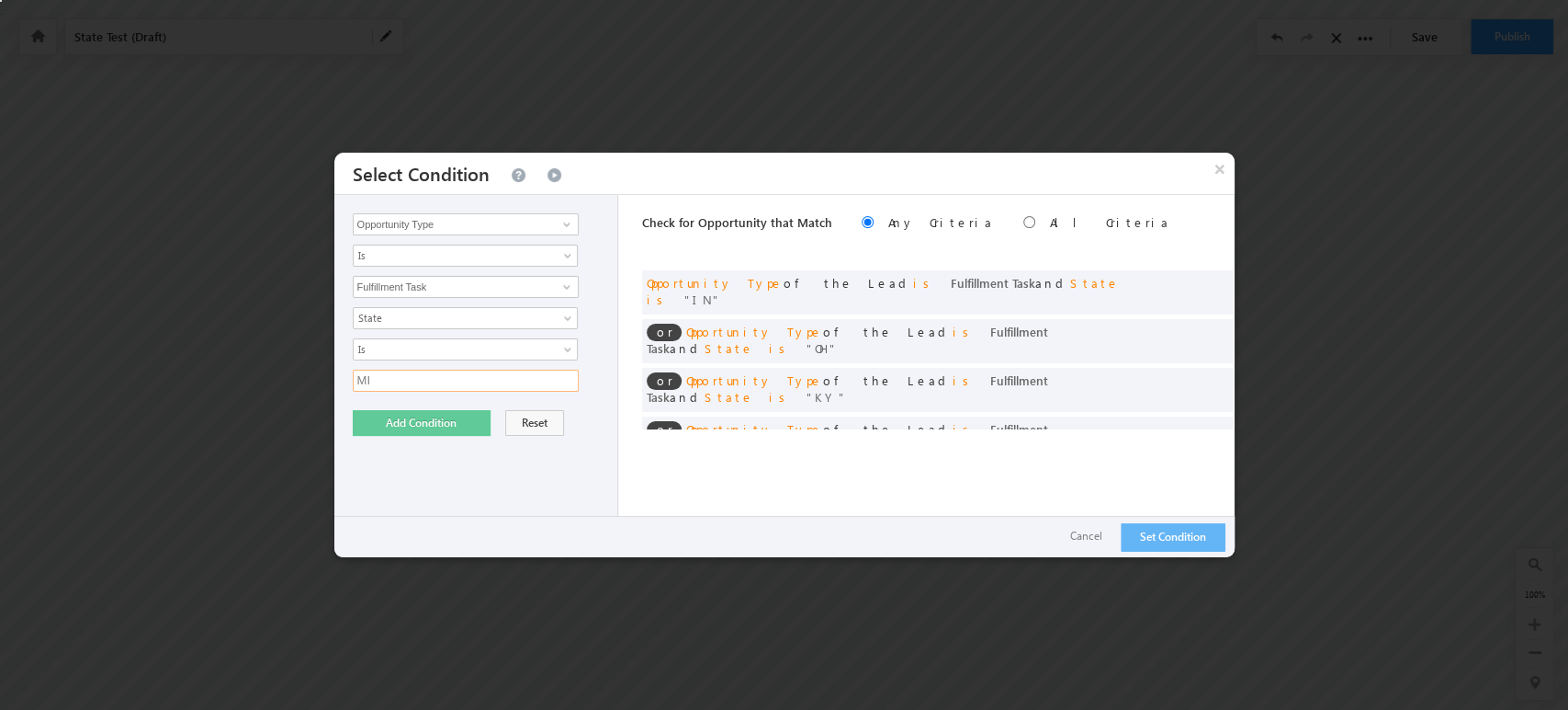
type input "MI"
click at [400, 428] on button "Add Condition" at bounding box center [421, 423] width 138 height 26
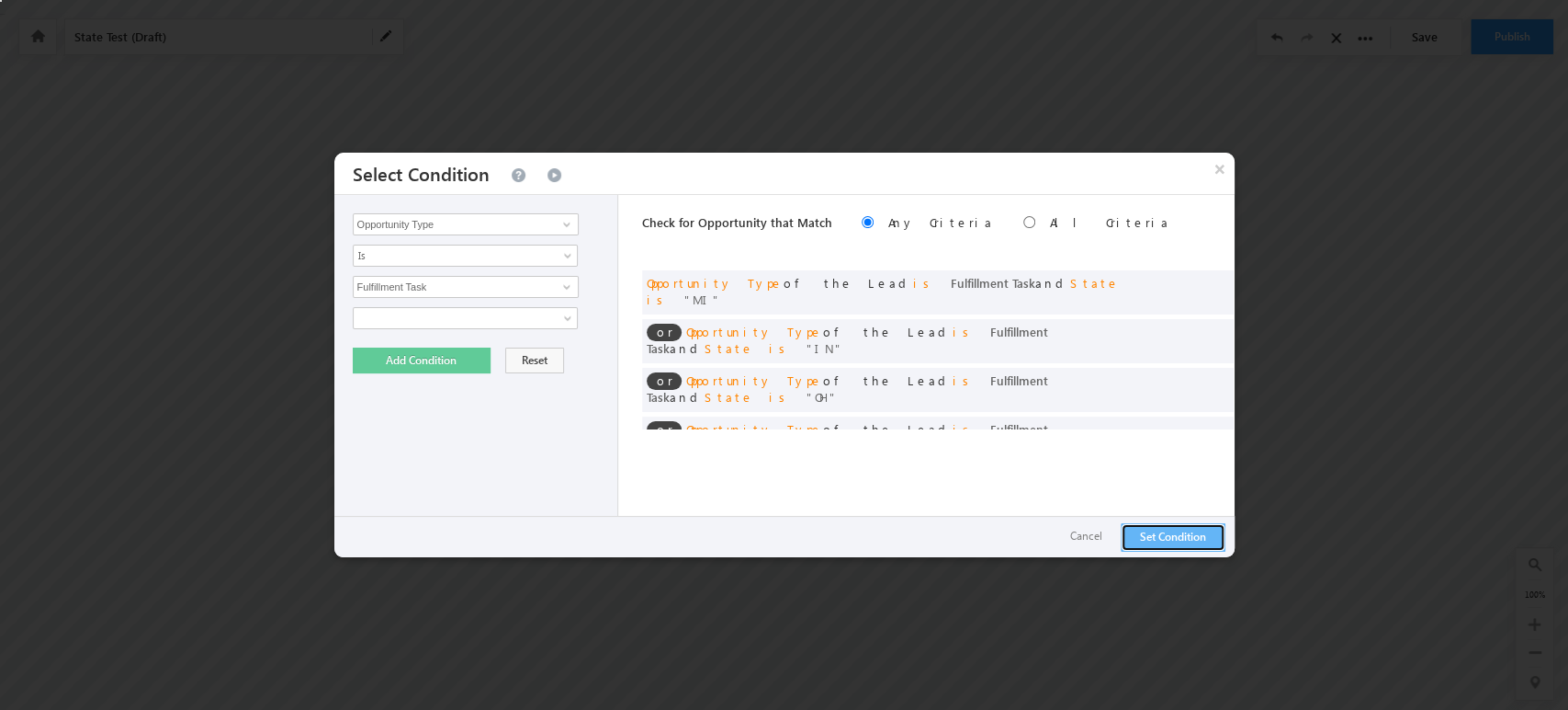
click at [1161, 536] on button "Set Condition" at bounding box center [1173, 537] width 105 height 29
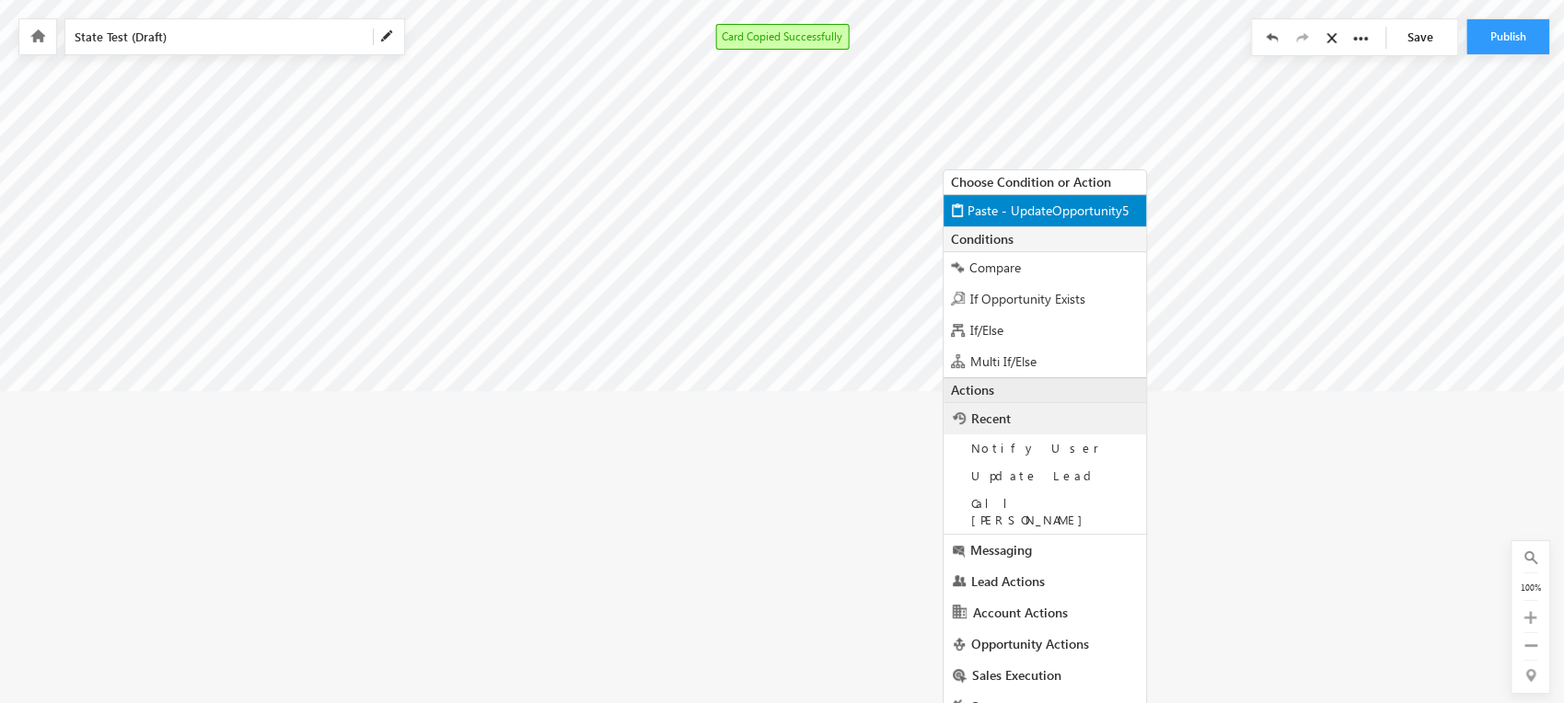
click at [1006, 212] on span "Paste - UpdateOpportunity5" at bounding box center [1049, 210] width 162 height 17
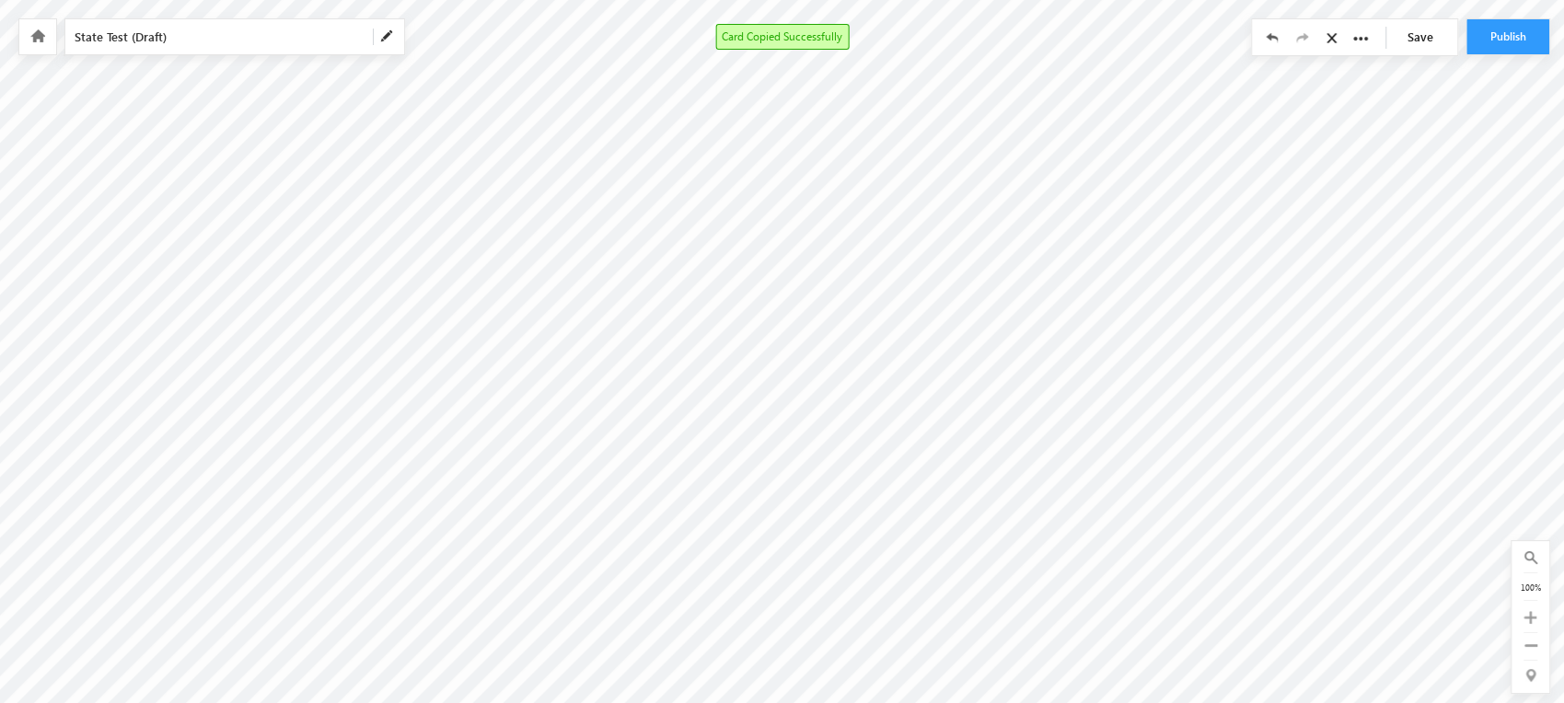
scroll to position [69, 0]
click at [1431, 34] on link "Save" at bounding box center [1425, 36] width 64 height 35
click at [41, 39] on icon at bounding box center [37, 35] width 15 height 13
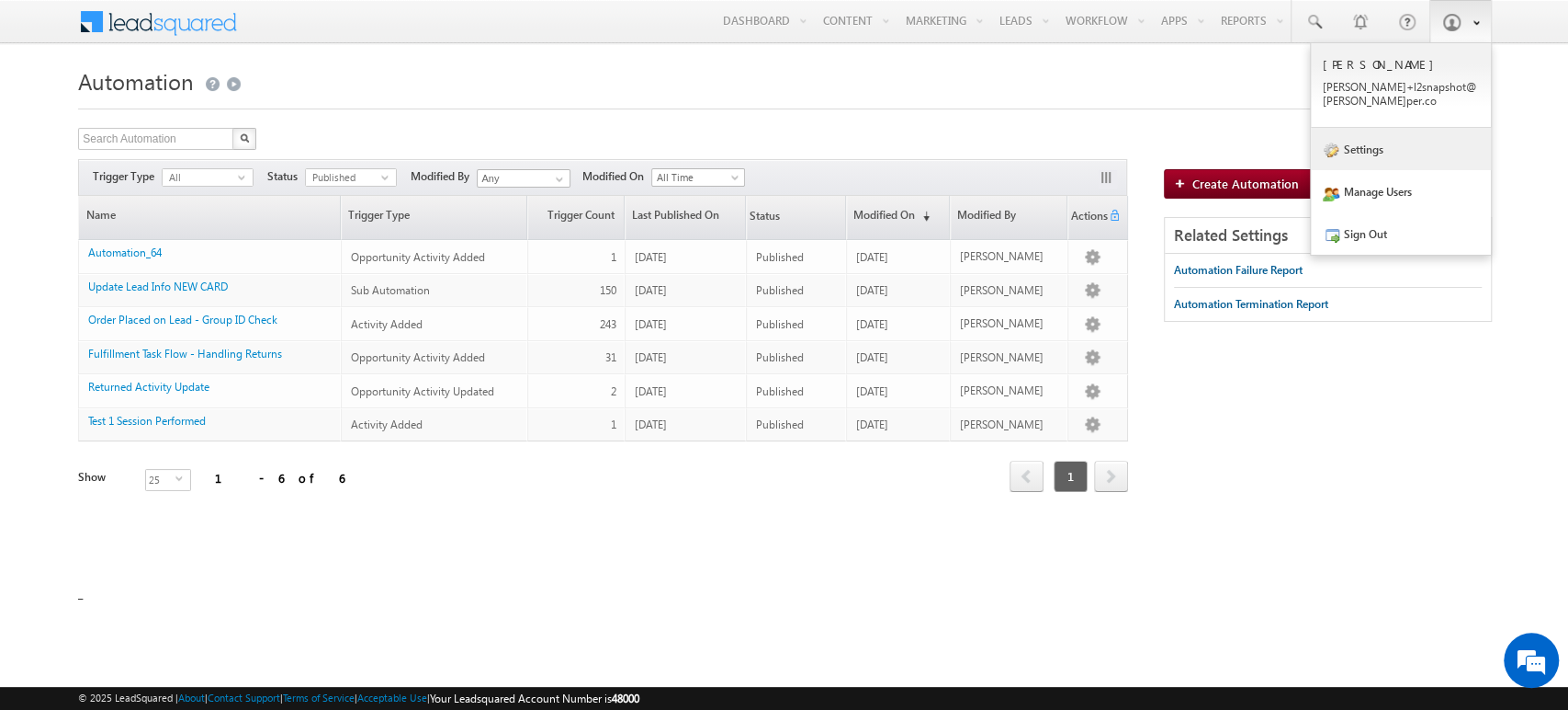
click at [1448, 131] on link "Settings" at bounding box center [1401, 149] width 180 height 42
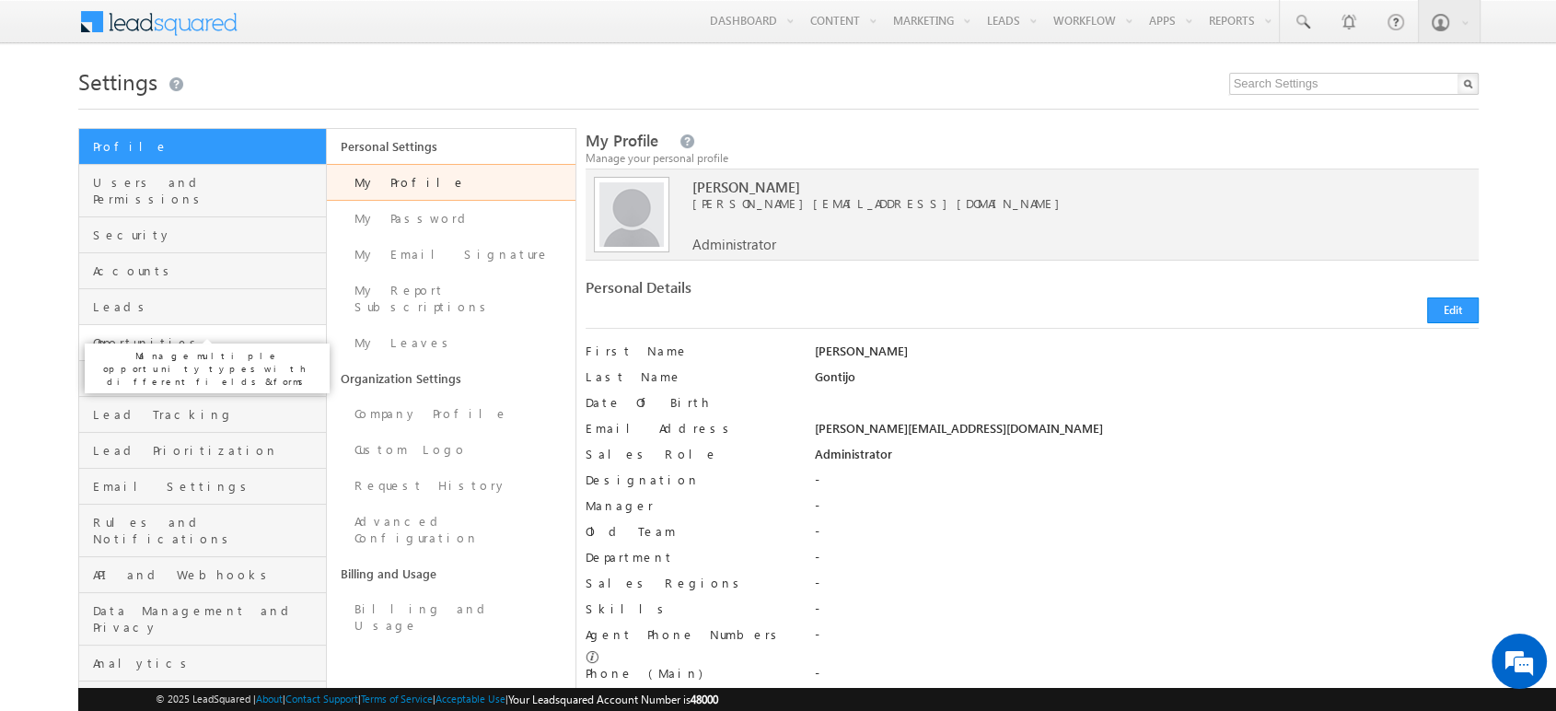
click at [192, 334] on span "Opportunities" at bounding box center [207, 342] width 229 height 17
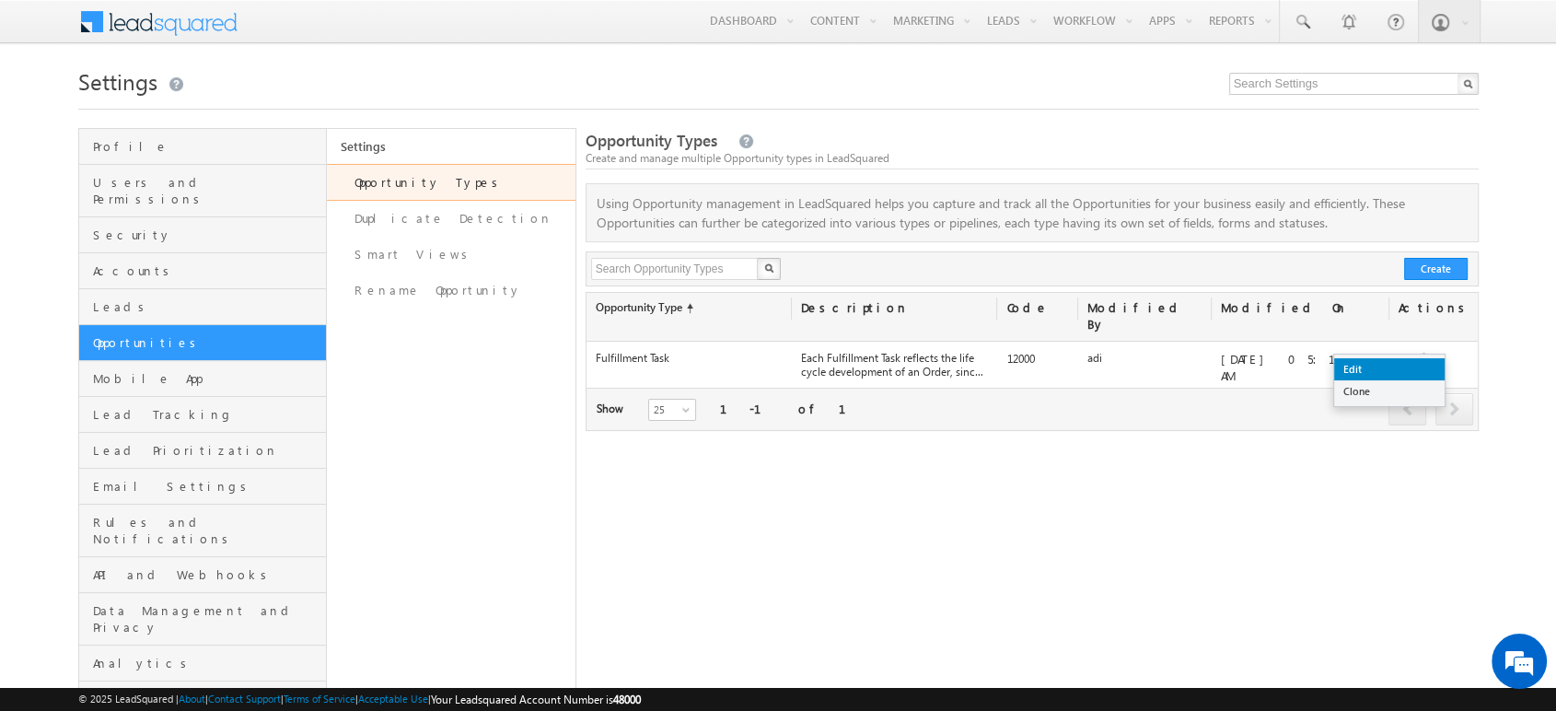
click at [1415, 366] on link "Edit" at bounding box center [1389, 369] width 110 height 22
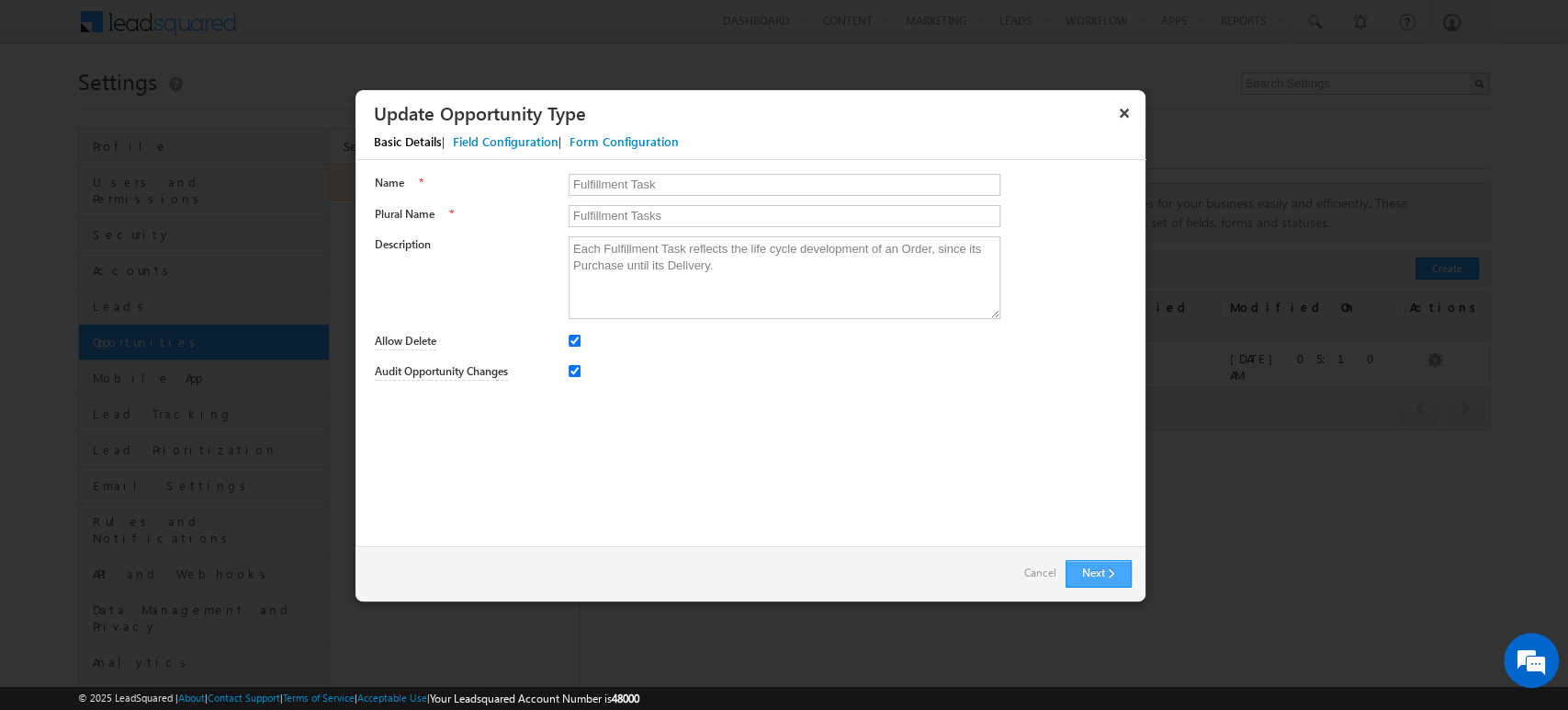
click at [1099, 572] on button "Next" at bounding box center [1099, 574] width 66 height 28
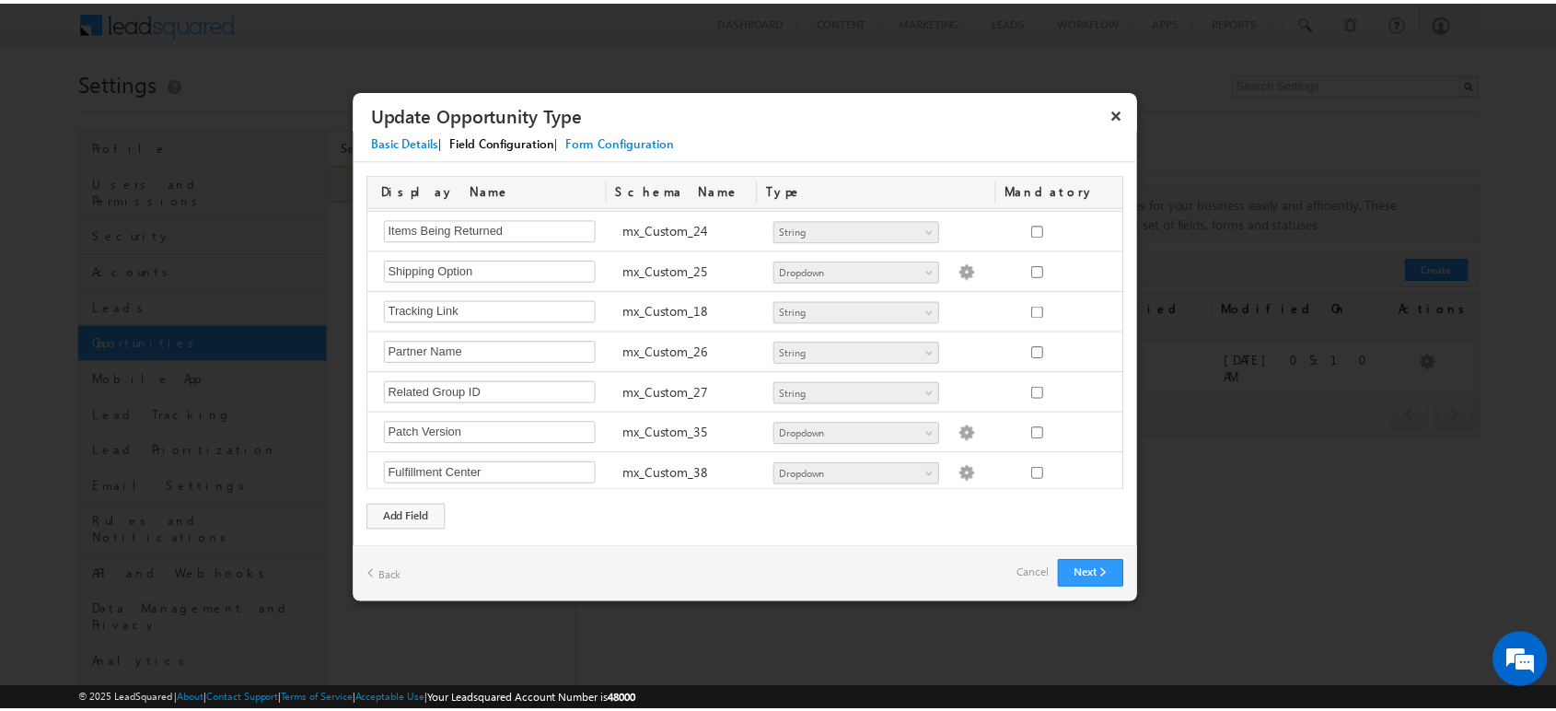
scroll to position [1489, 0]
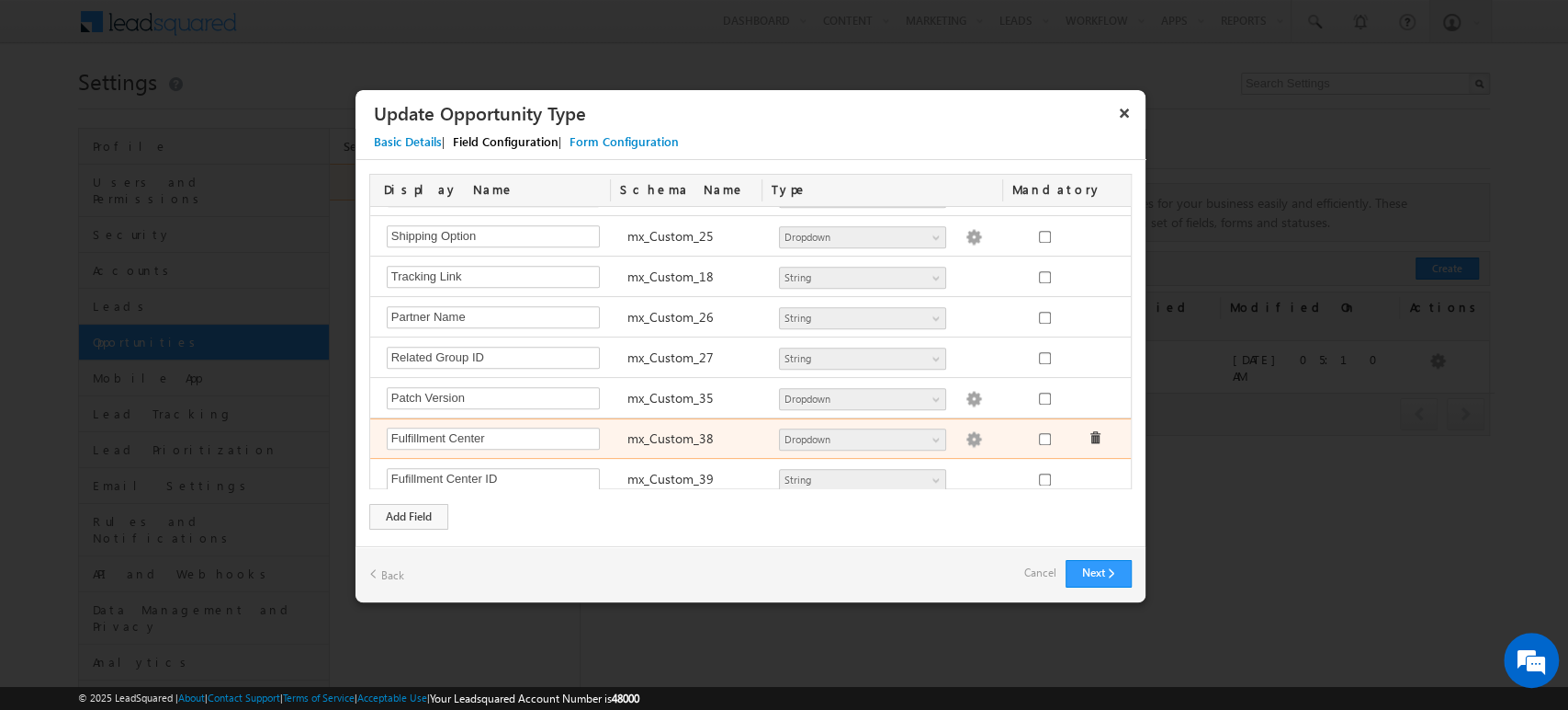
click at [966, 431] on img at bounding box center [974, 439] width 17 height 17
type textarea "LIC Impilo"
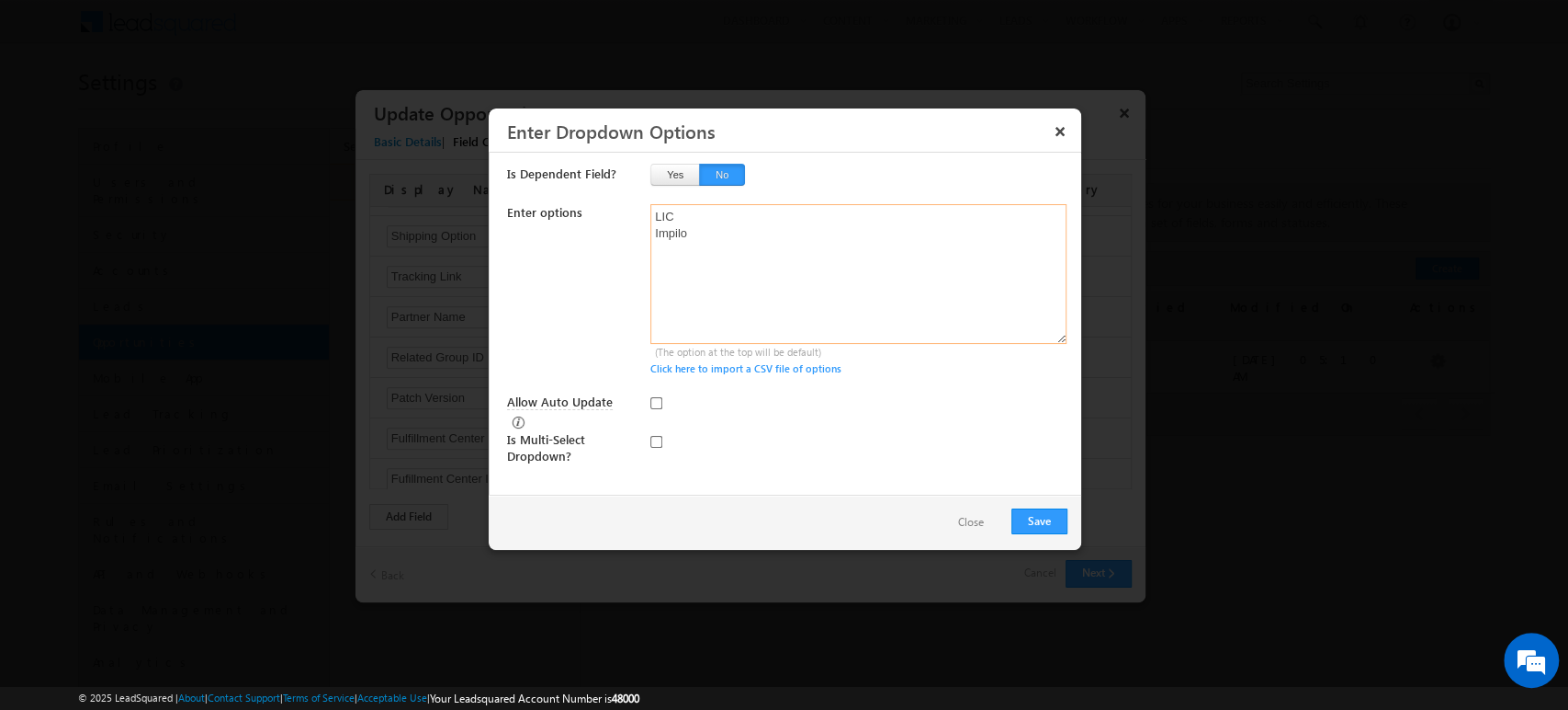
click at [752, 270] on textarea "LIC Impilo" at bounding box center [858, 274] width 416 height 140
type textarea "LIC Impilo LYNX"
click at [1022, 520] on button "Save" at bounding box center [1040, 521] width 56 height 26
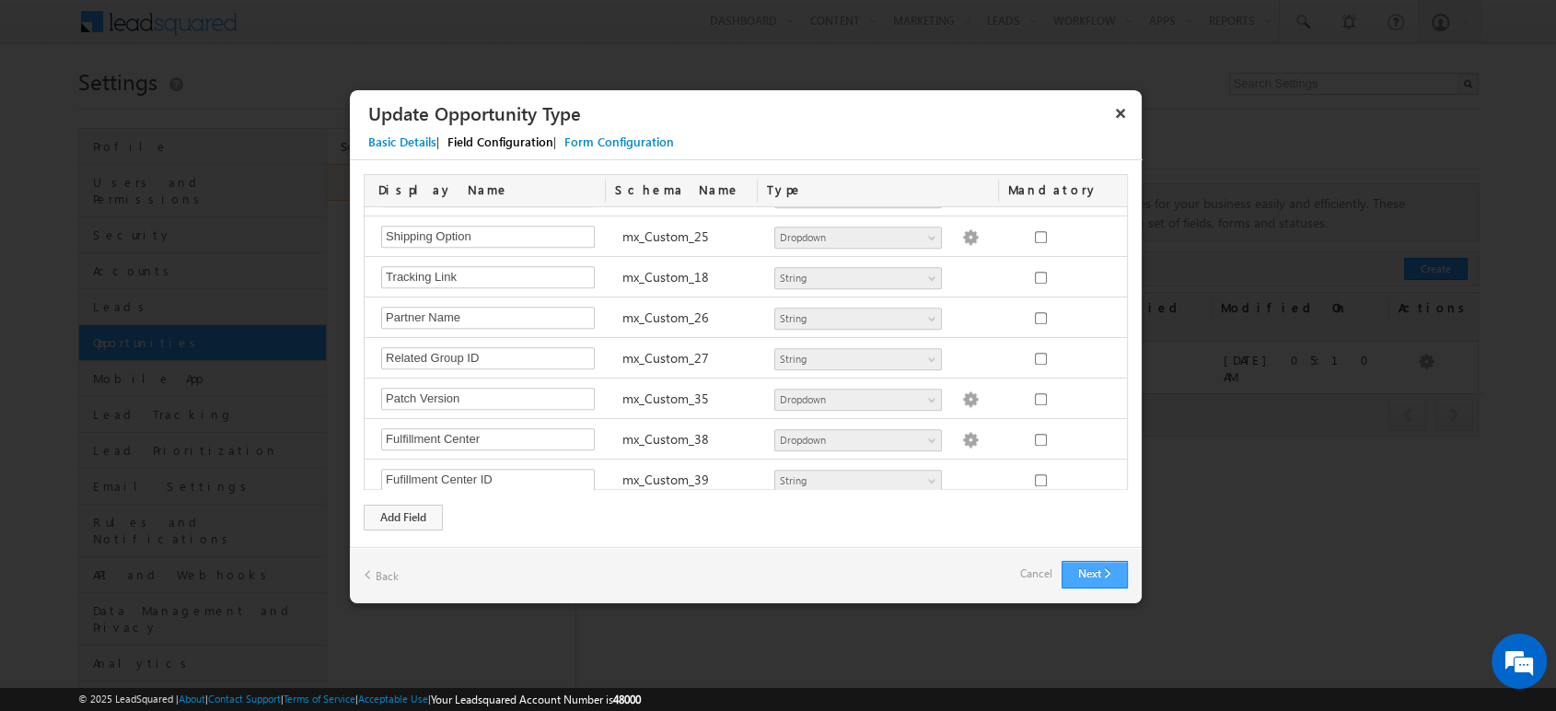
click at [1094, 578] on button "Next" at bounding box center [1094, 575] width 66 height 28
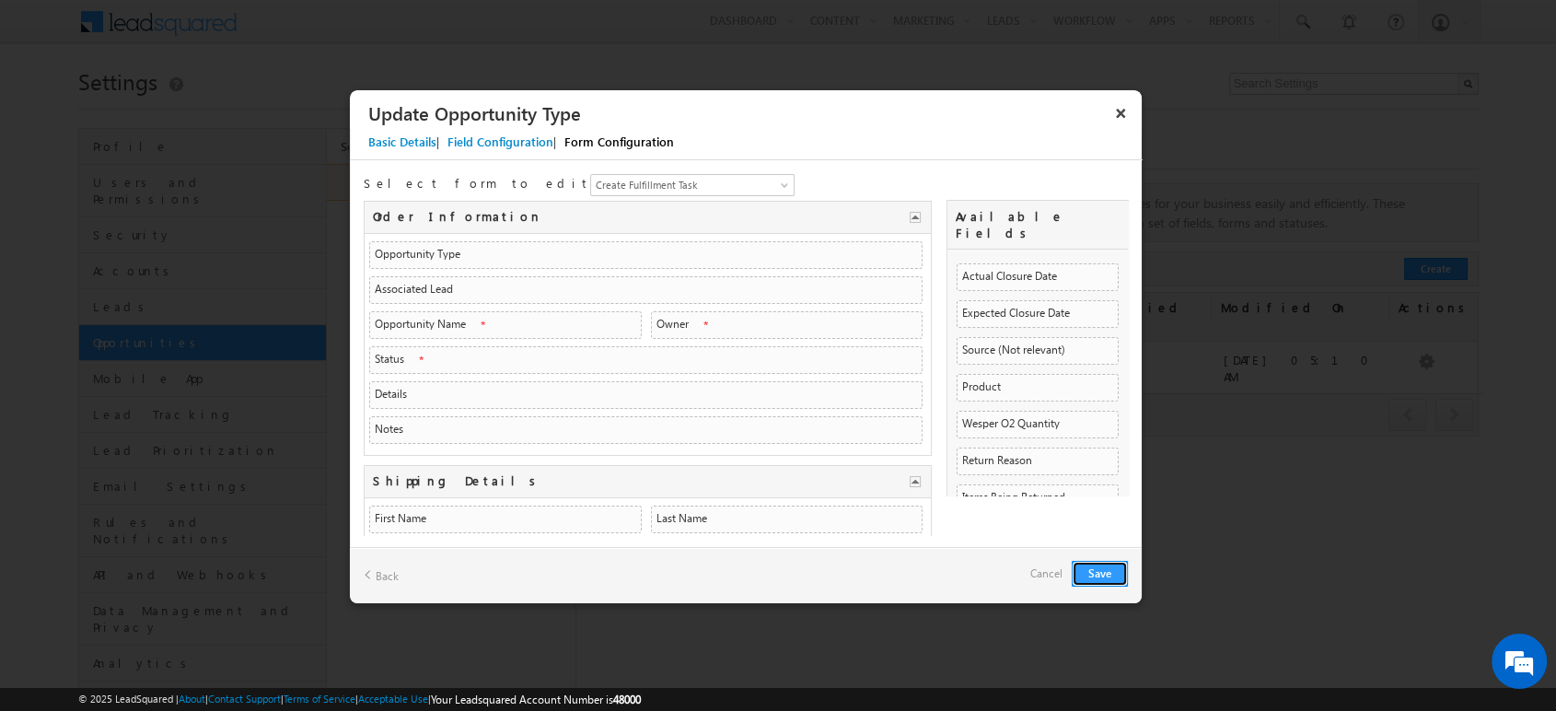
click at [962, 455] on div "Return Reason" at bounding box center [997, 460] width 70 height 11
click at [1088, 568] on button "Save" at bounding box center [1100, 574] width 56 height 26
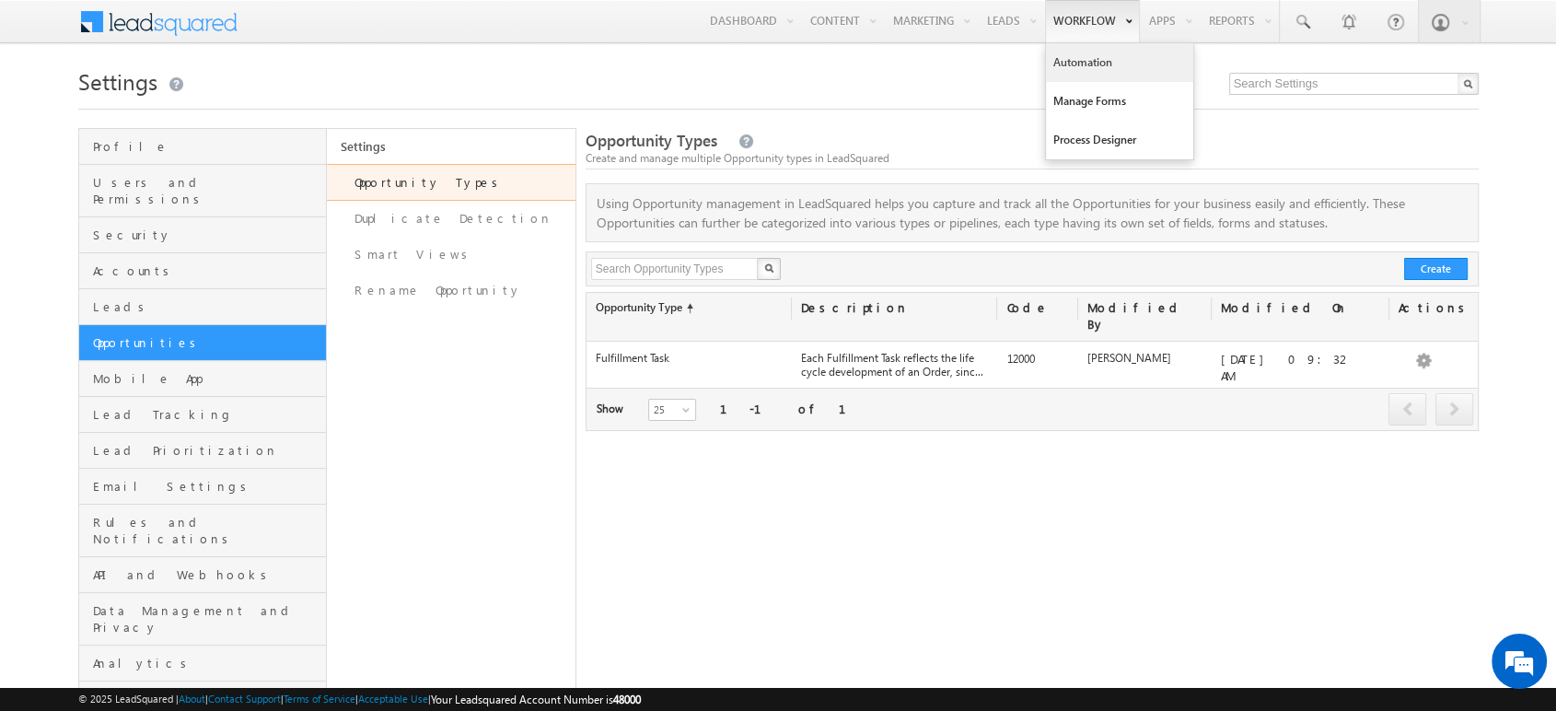
click at [1101, 69] on link "Automation" at bounding box center [1119, 62] width 147 height 39
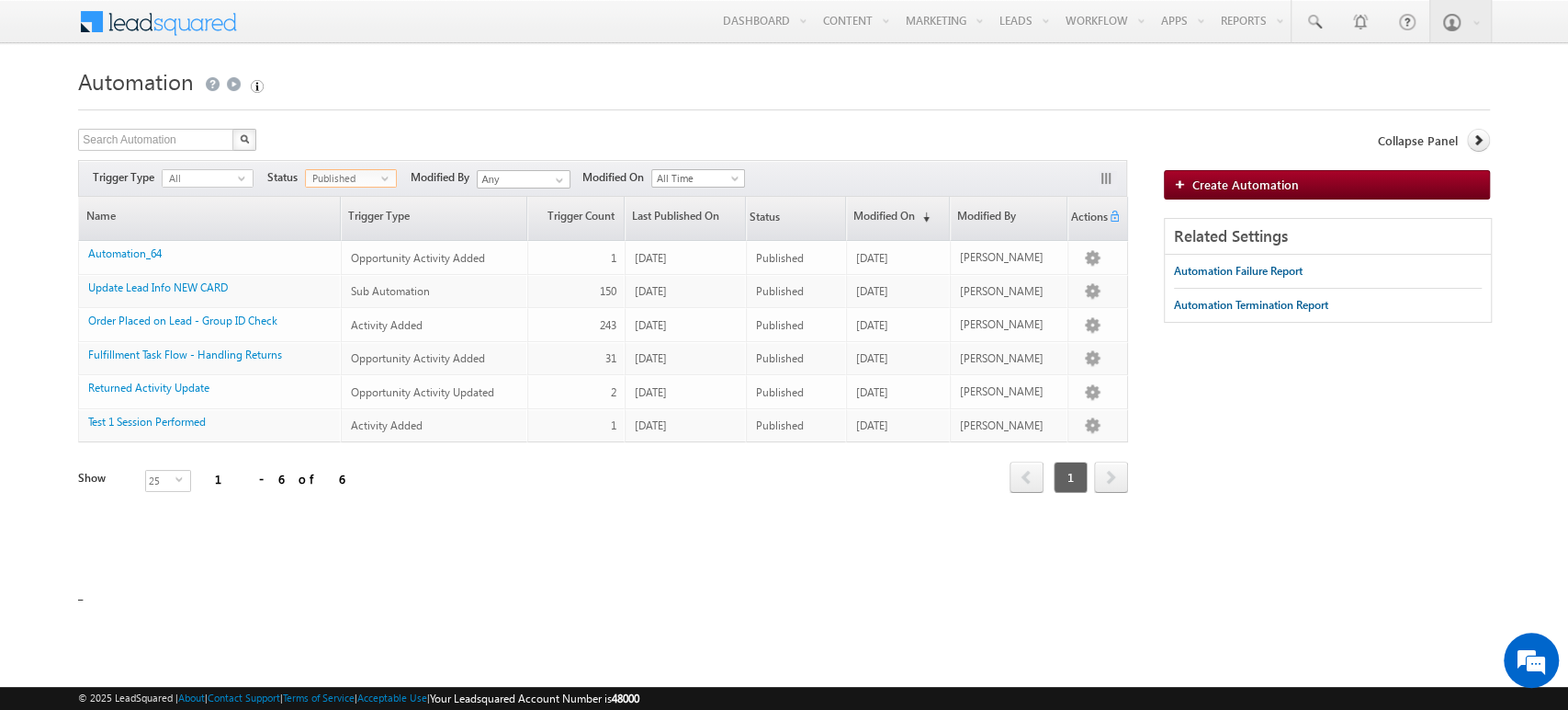
click at [382, 180] on span "select" at bounding box center [388, 185] width 15 height 30
click at [364, 208] on li "Draft" at bounding box center [351, 215] width 90 height 18
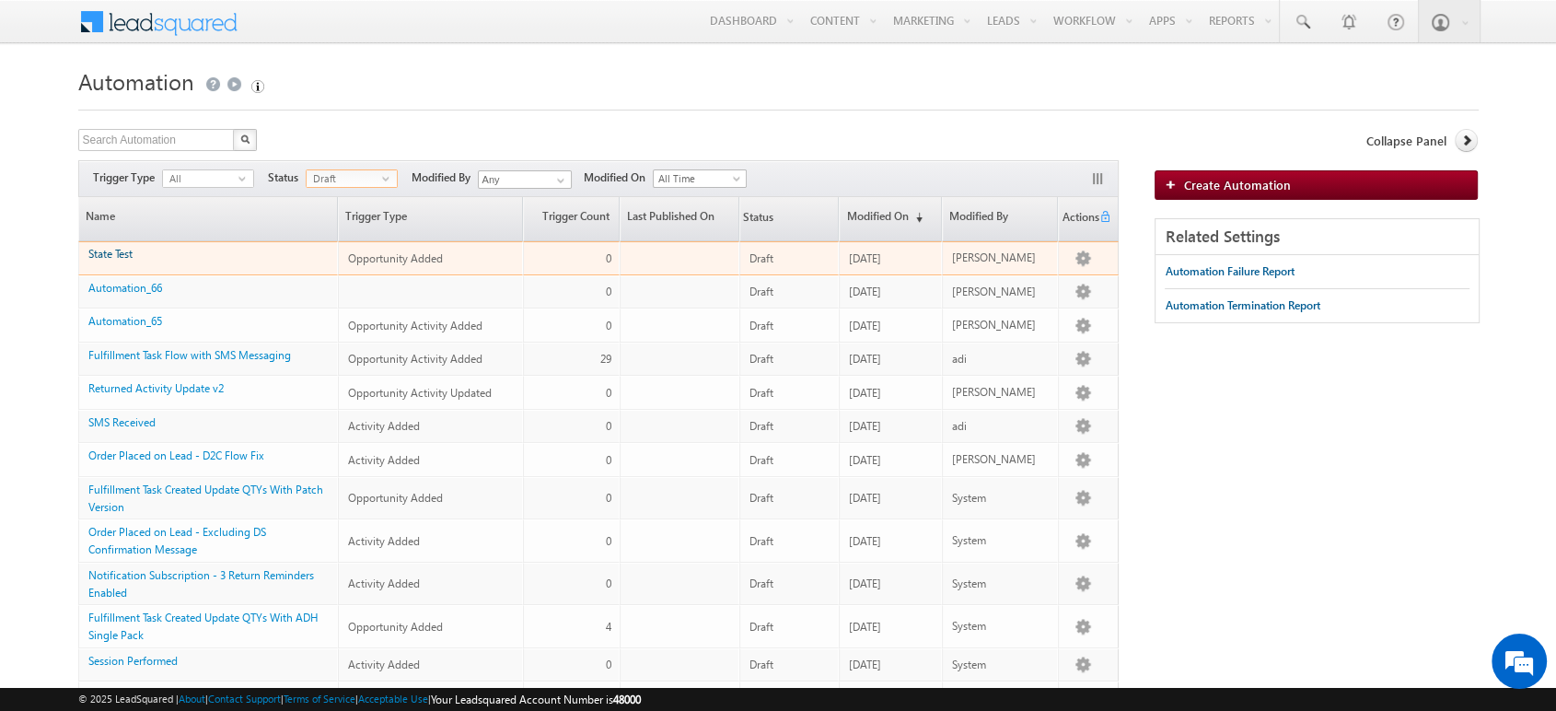
click at [108, 251] on link "State Test" at bounding box center [110, 254] width 44 height 14
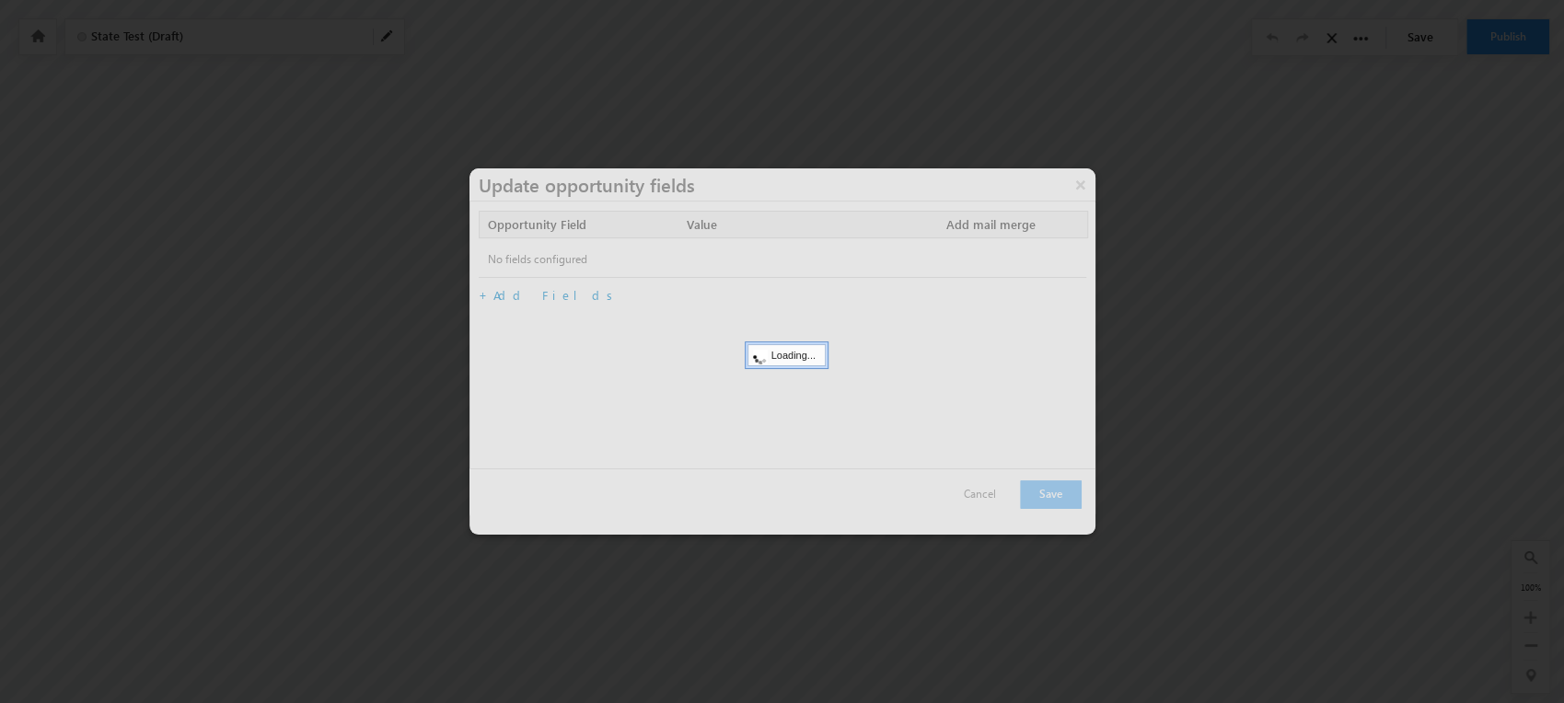
scroll to position [62, 0]
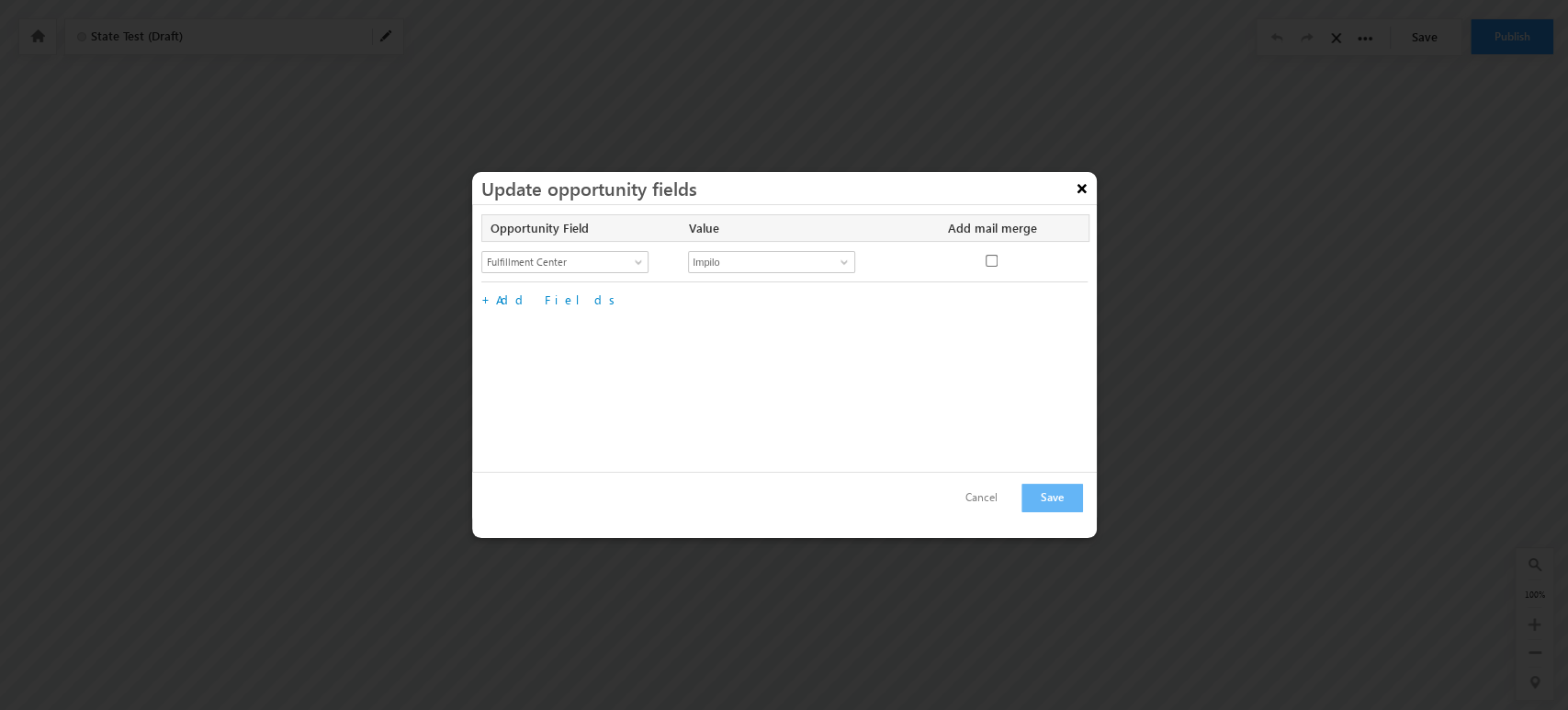
click at [1081, 189] on button "×" at bounding box center [1082, 188] width 29 height 32
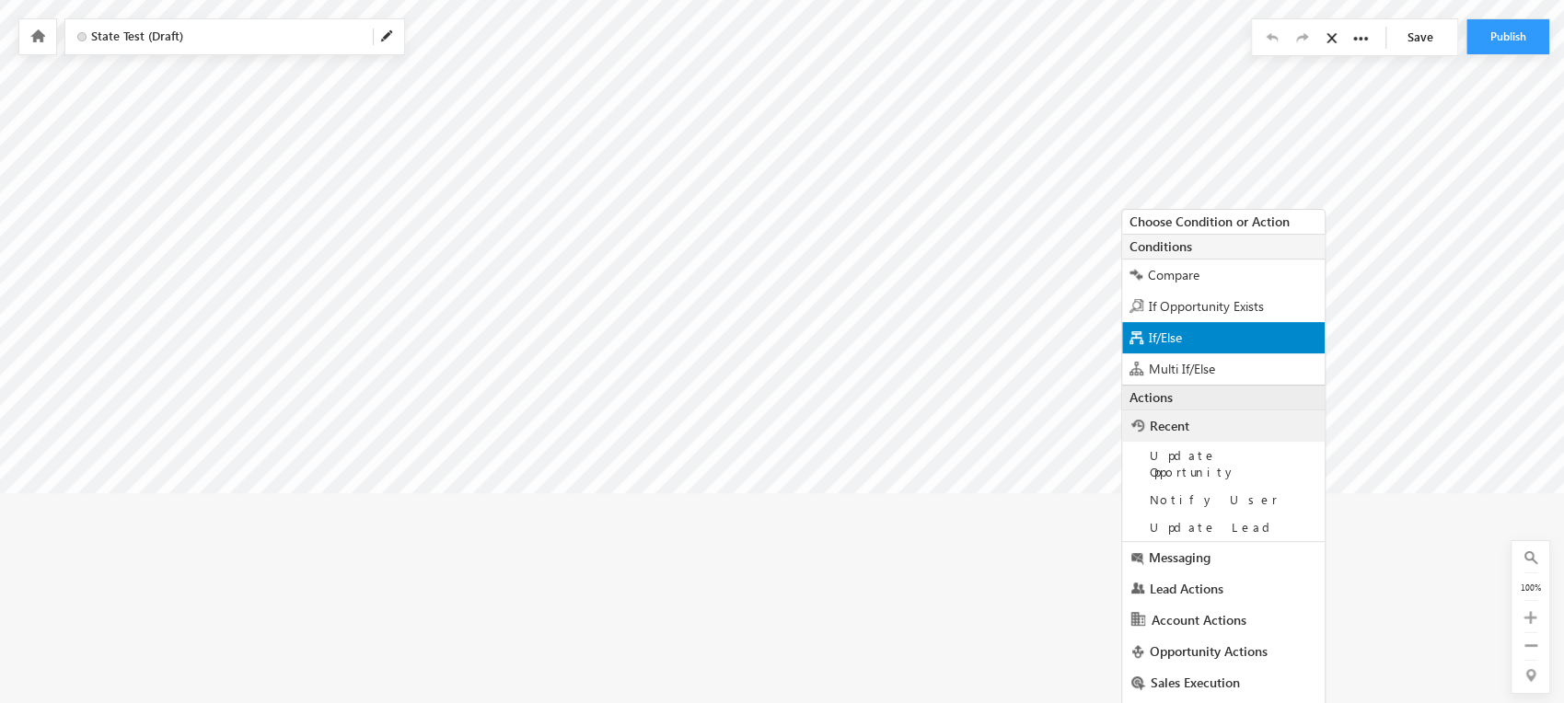
click at [1222, 340] on div "If/Else" at bounding box center [1223, 337] width 203 height 31
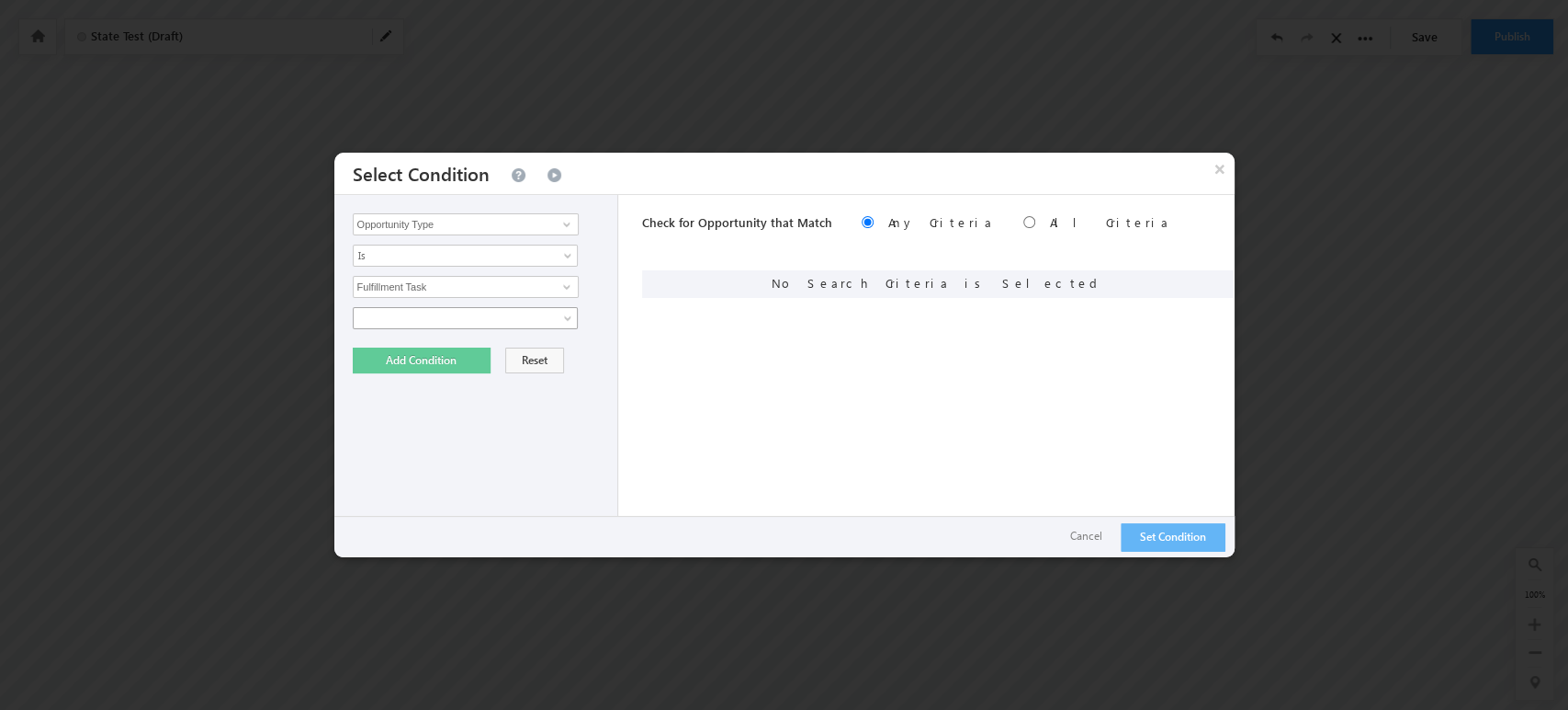
click at [526, 314] on span at bounding box center [453, 318] width 200 height 17
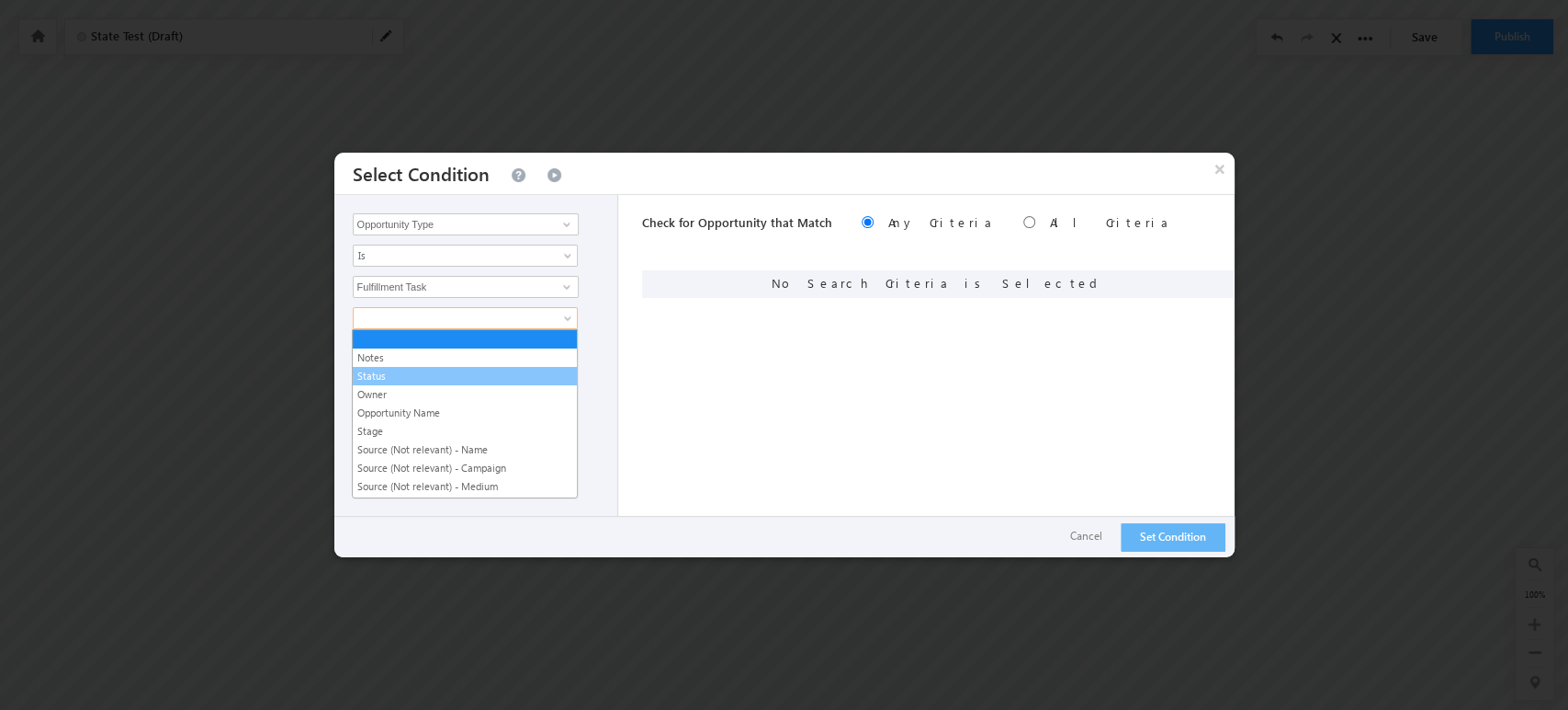
scroll to position [397, 0]
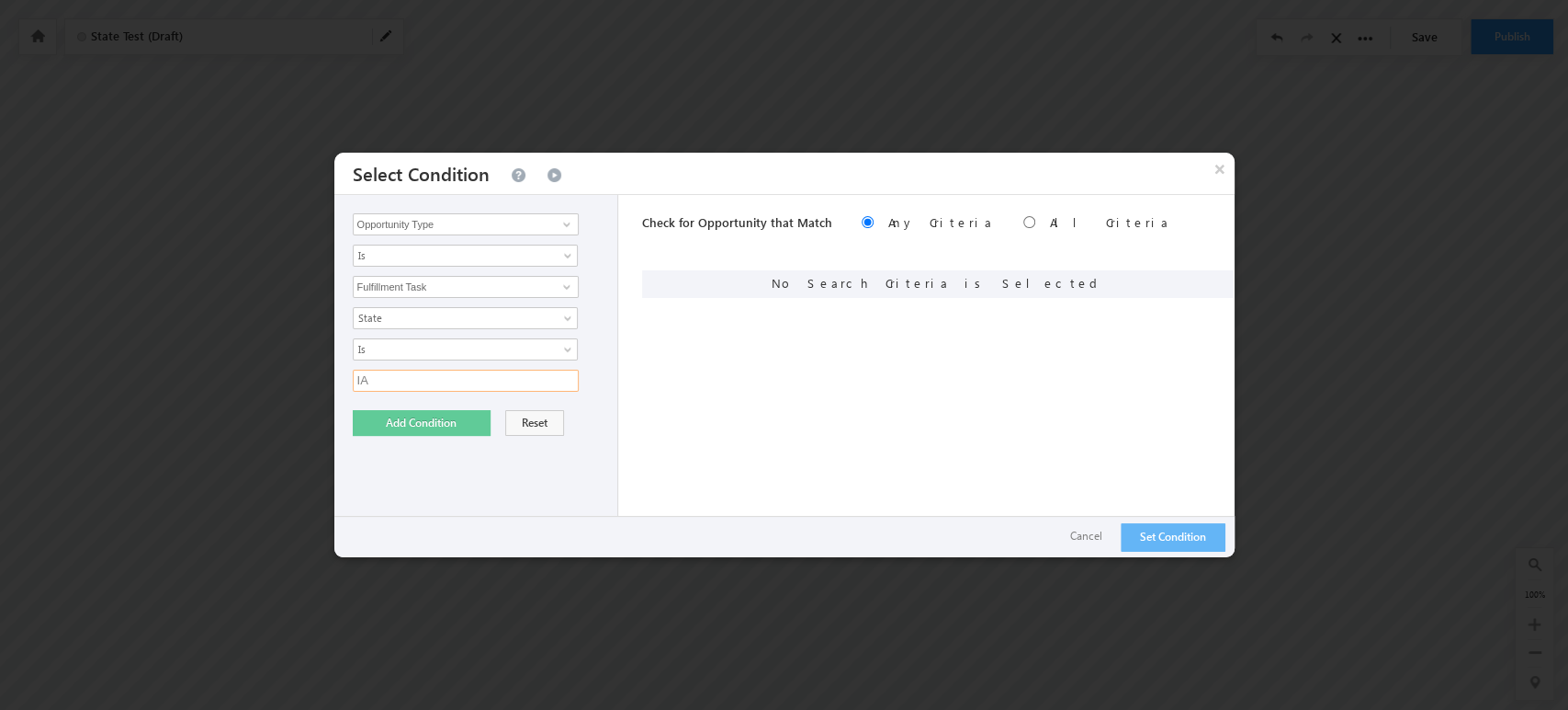
type input "IA"
click at [413, 417] on button "Add Condition" at bounding box center [421, 423] width 138 height 26
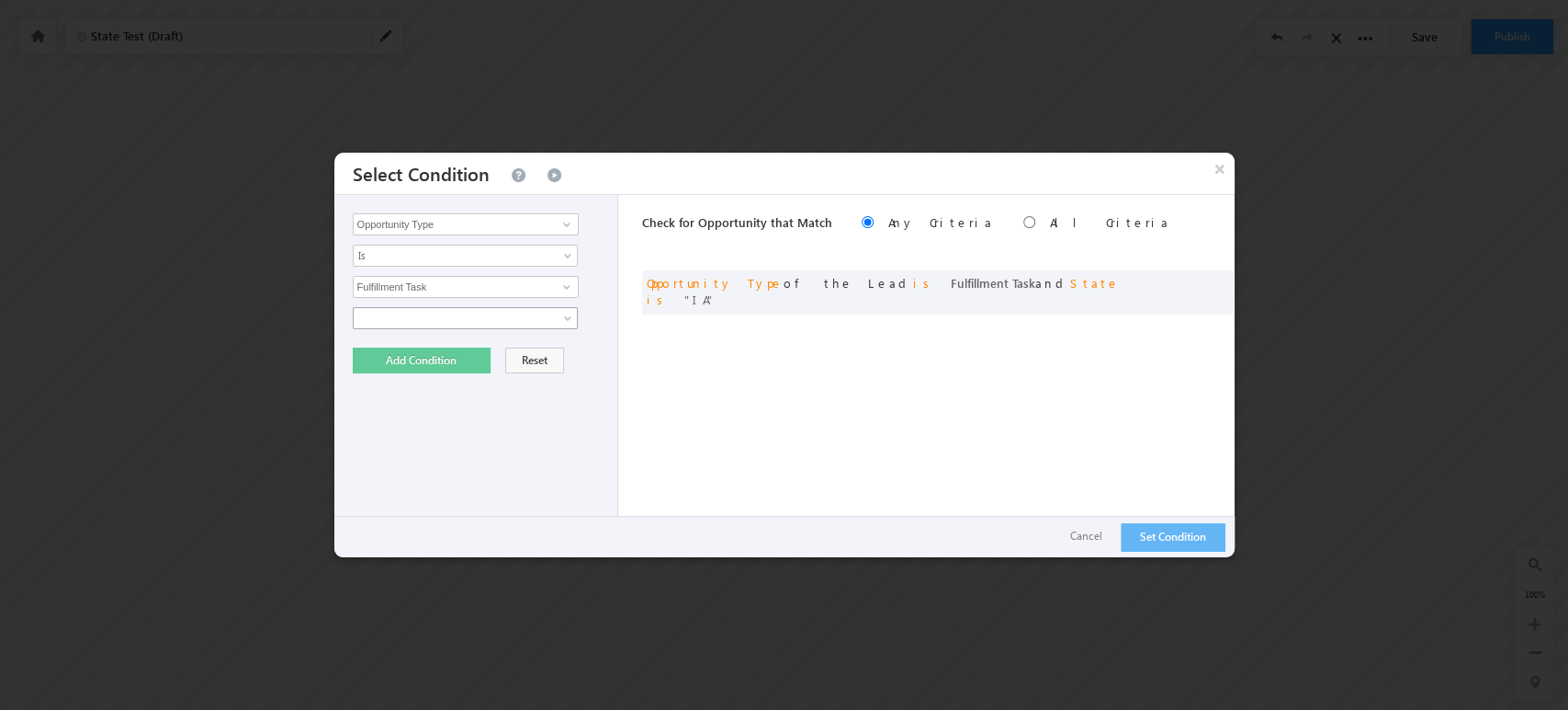
click at [404, 318] on span at bounding box center [453, 318] width 200 height 17
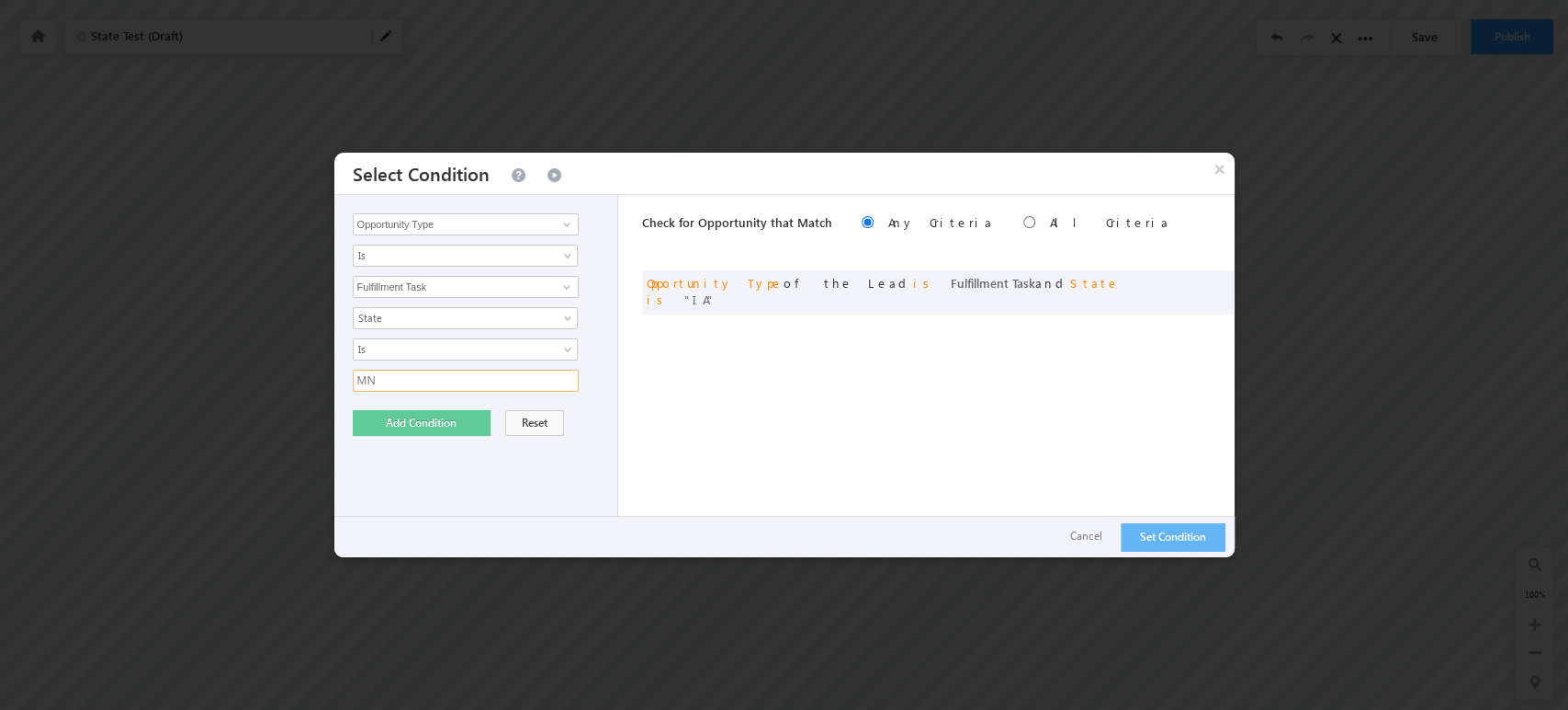
type input "MN"
click at [412, 429] on button "Add Condition" at bounding box center [421, 423] width 138 height 26
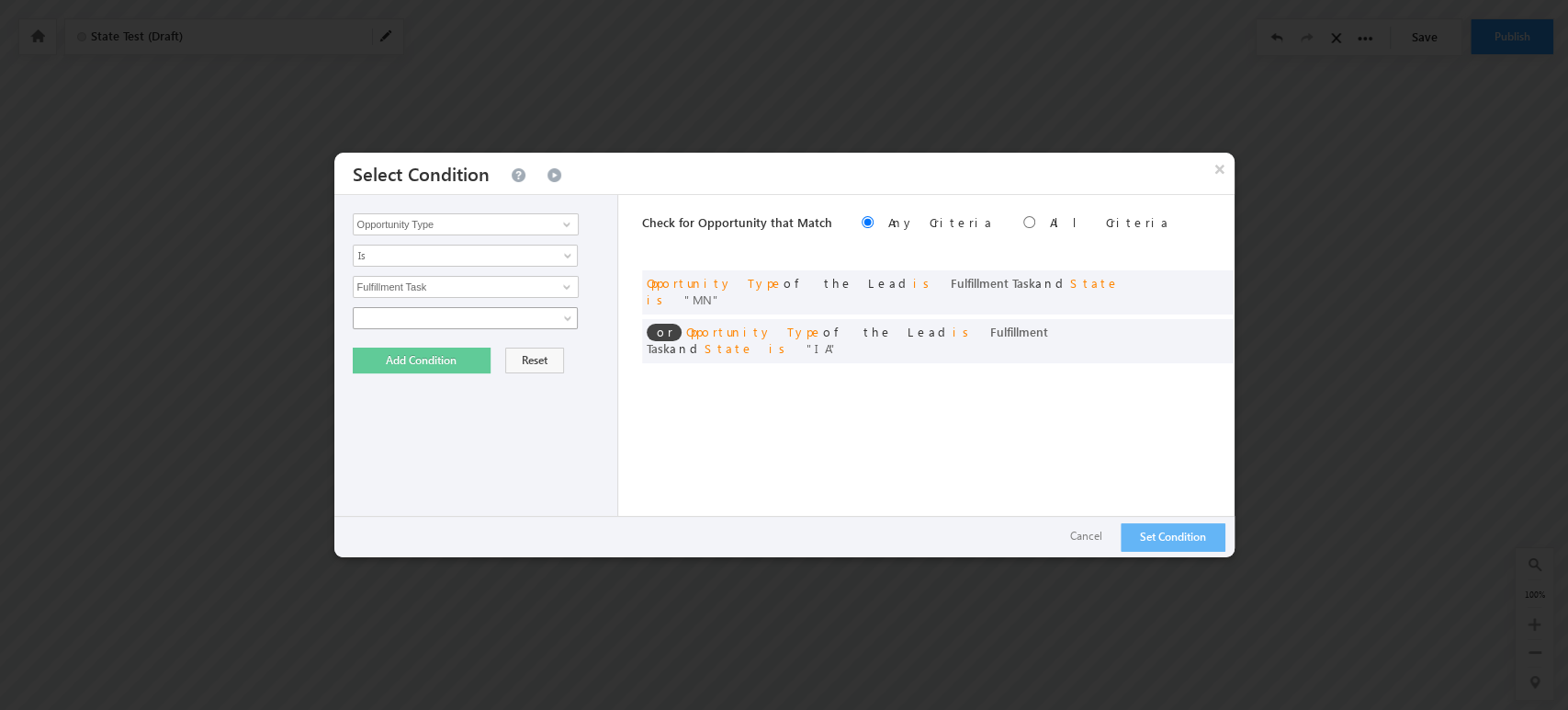
click at [467, 322] on span at bounding box center [453, 318] width 200 height 17
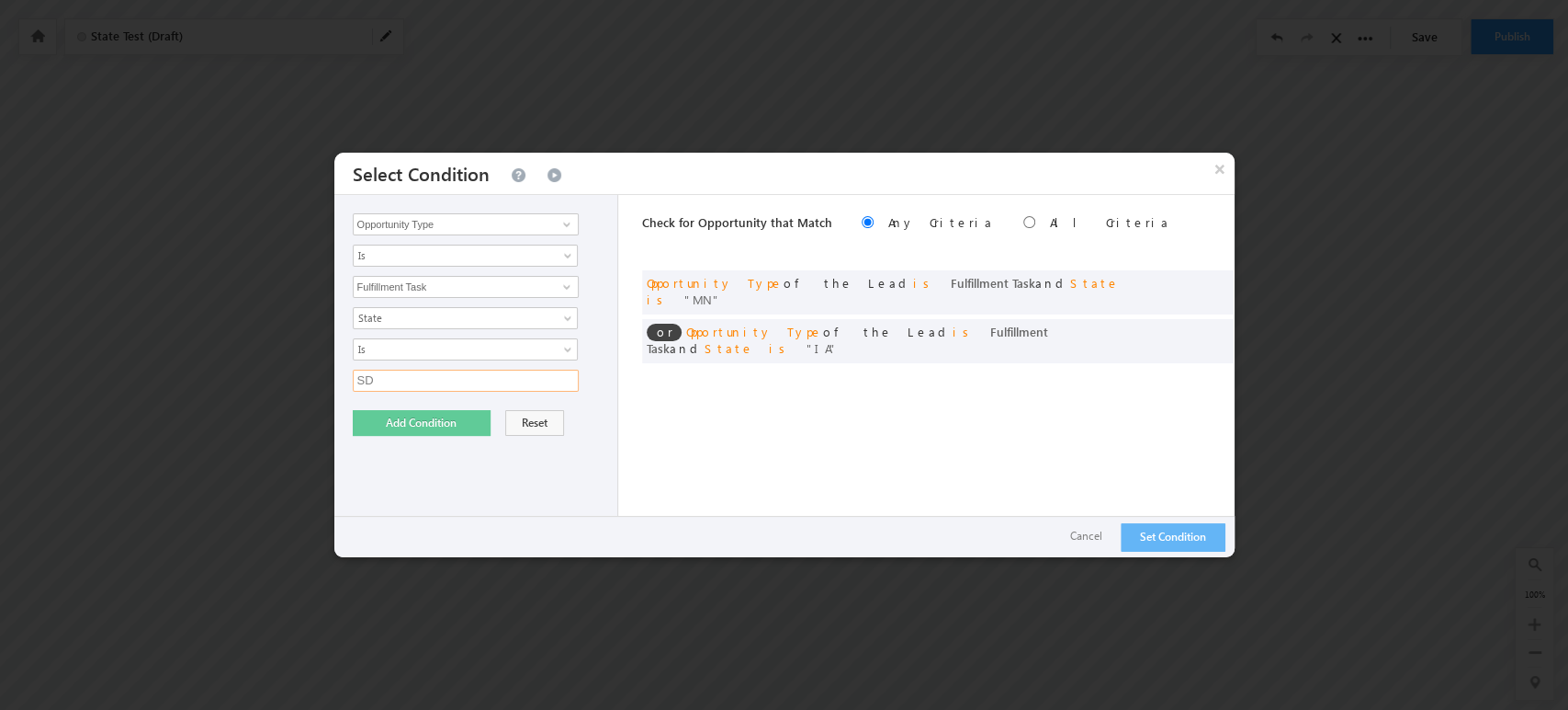
type input "SD"
click at [426, 423] on button "Add Condition" at bounding box center [421, 423] width 138 height 26
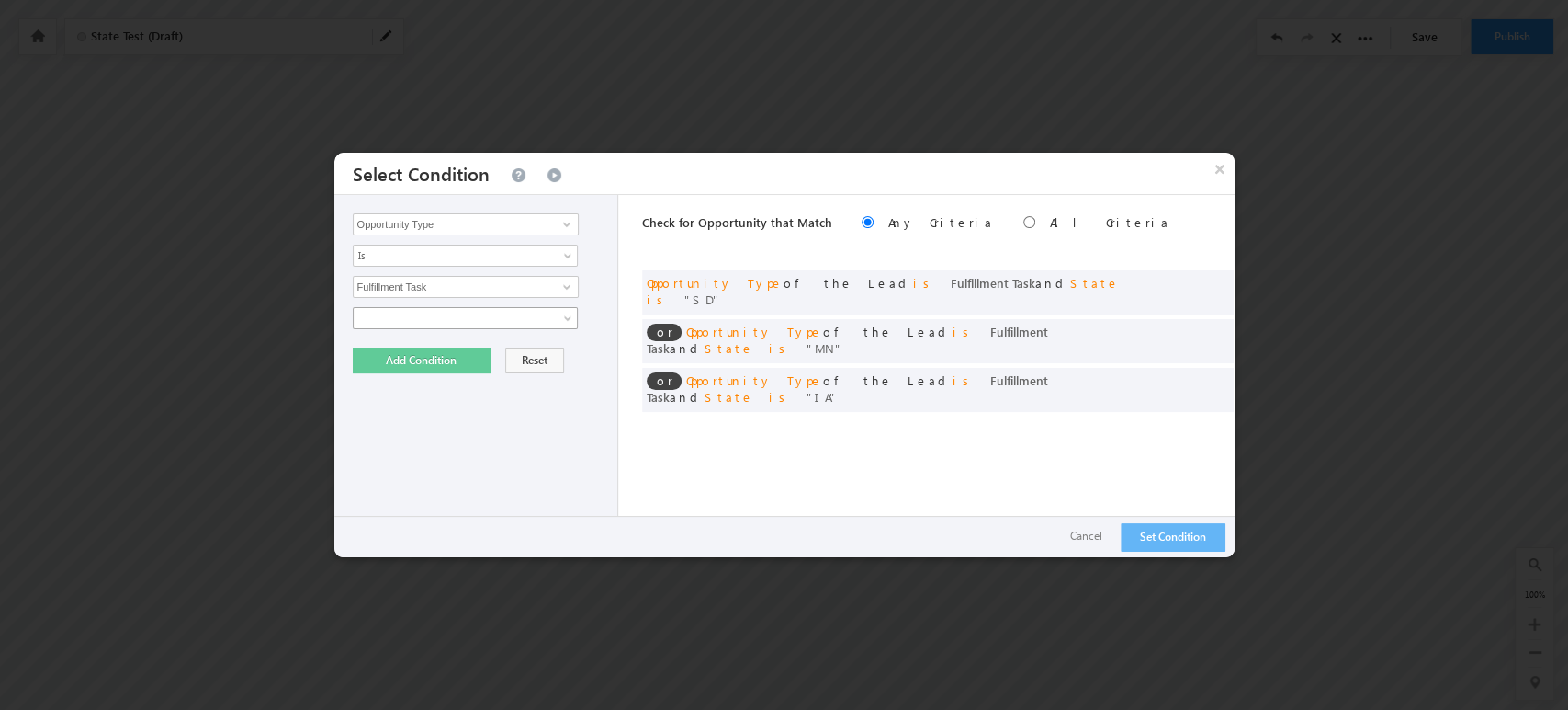
click at [440, 318] on span at bounding box center [453, 318] width 200 height 17
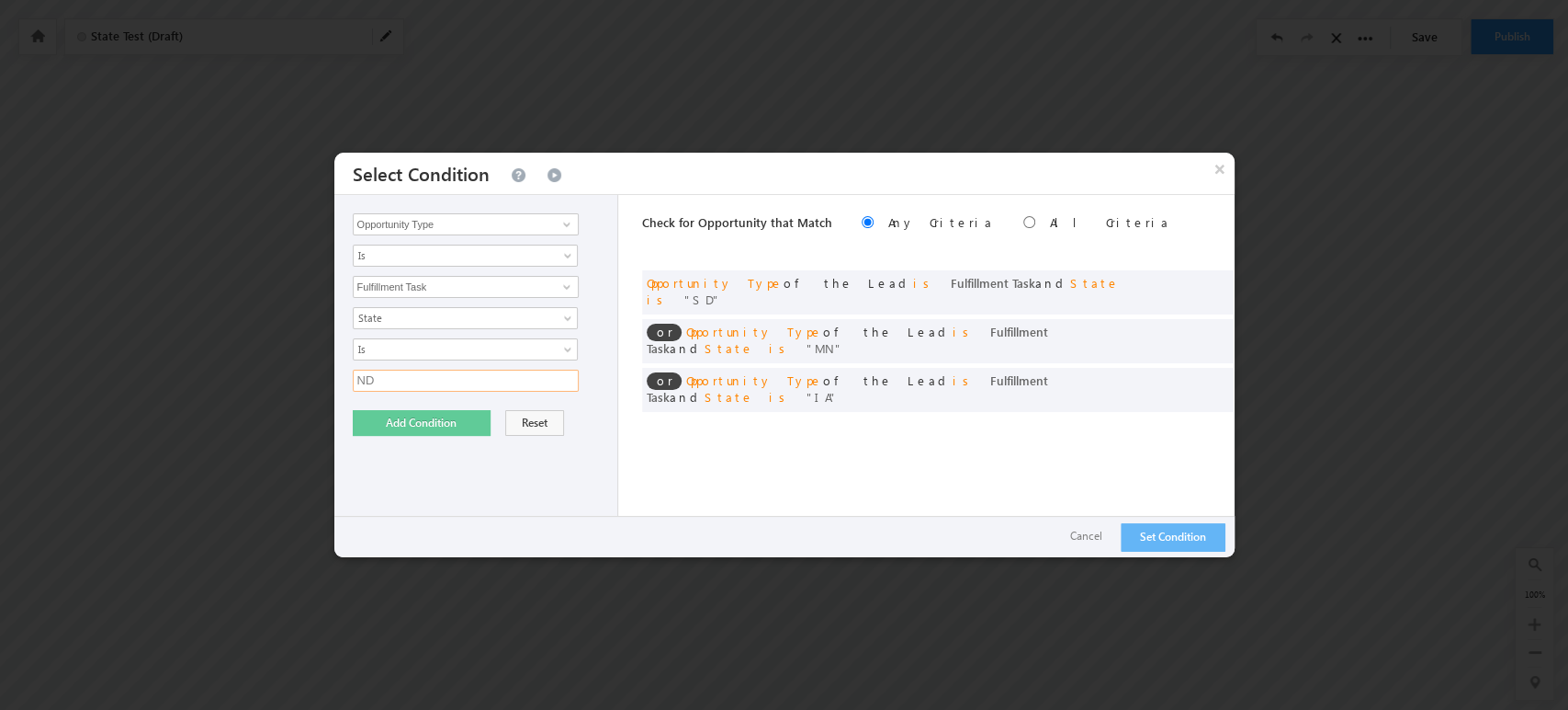
type input "ND"
click at [385, 417] on button "Add Condition" at bounding box center [421, 423] width 138 height 26
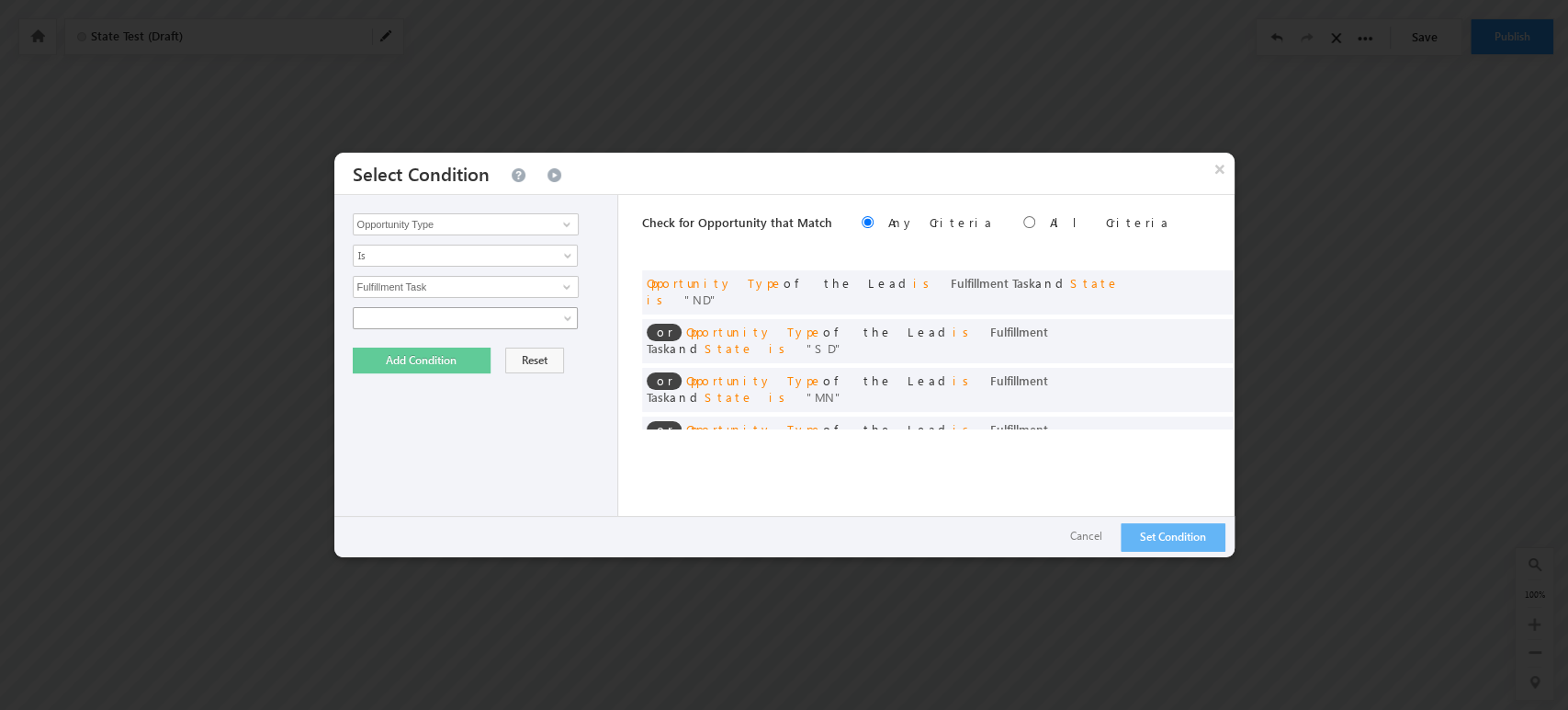
click at [424, 319] on span at bounding box center [453, 318] width 200 height 17
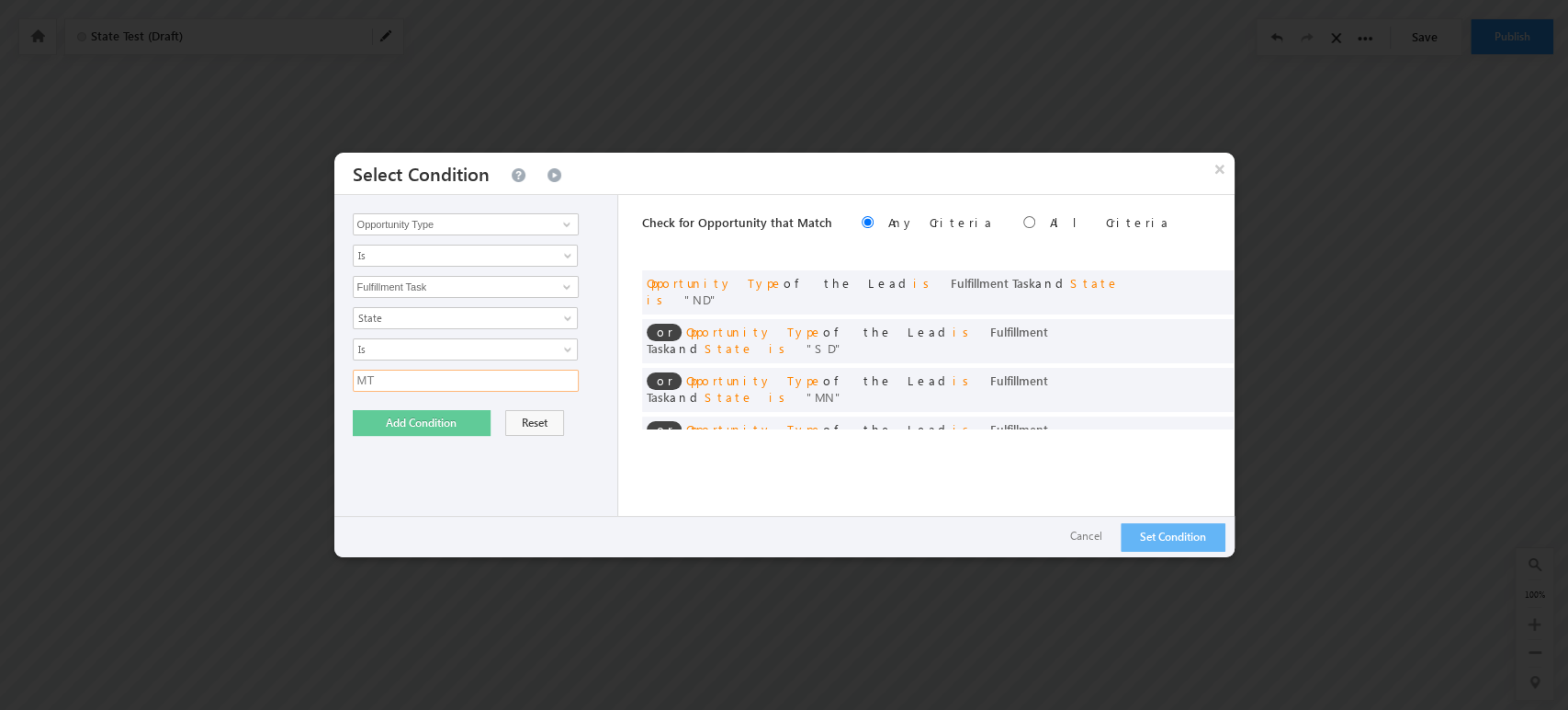
type input "MT"
click at [398, 420] on button "Add Condition" at bounding box center [421, 423] width 138 height 26
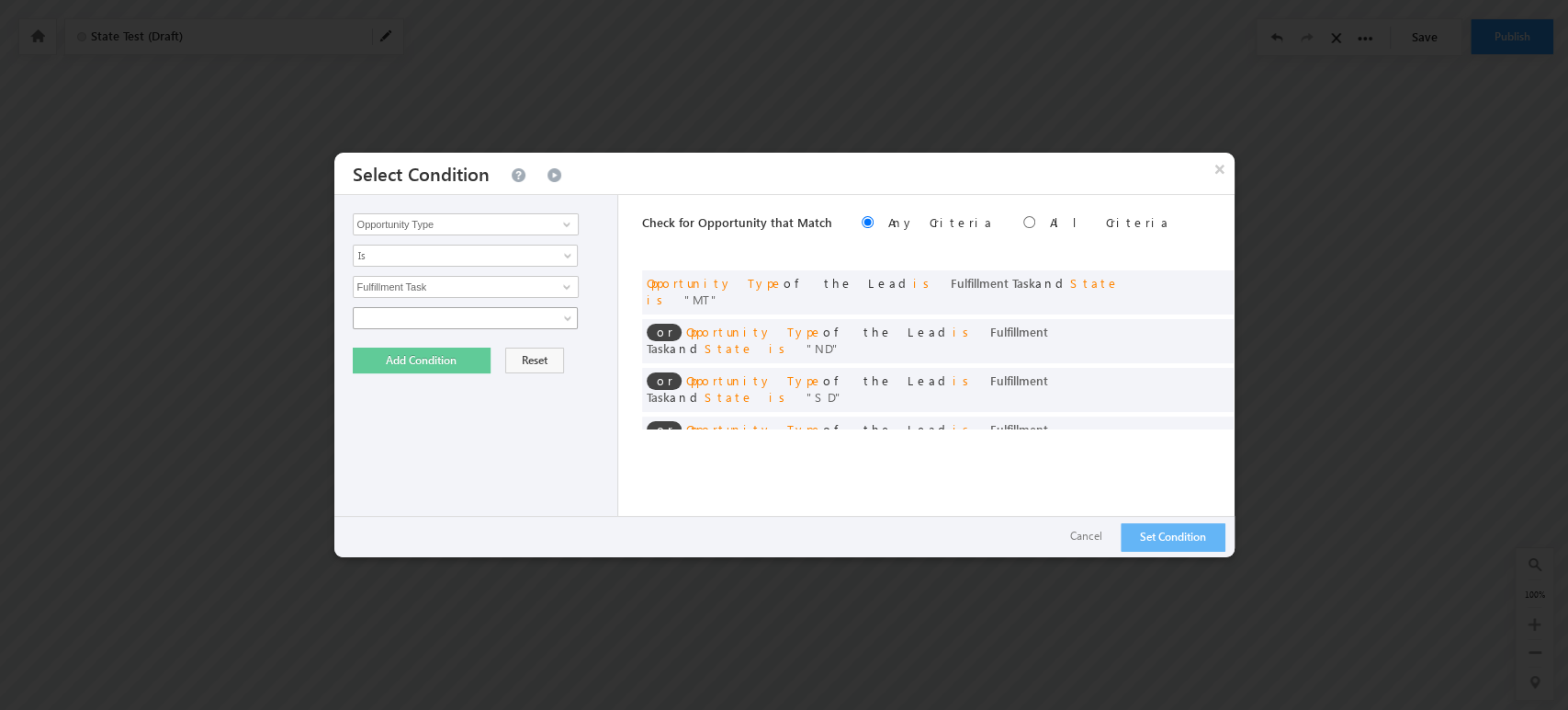
click at [426, 325] on span at bounding box center [453, 318] width 200 height 17
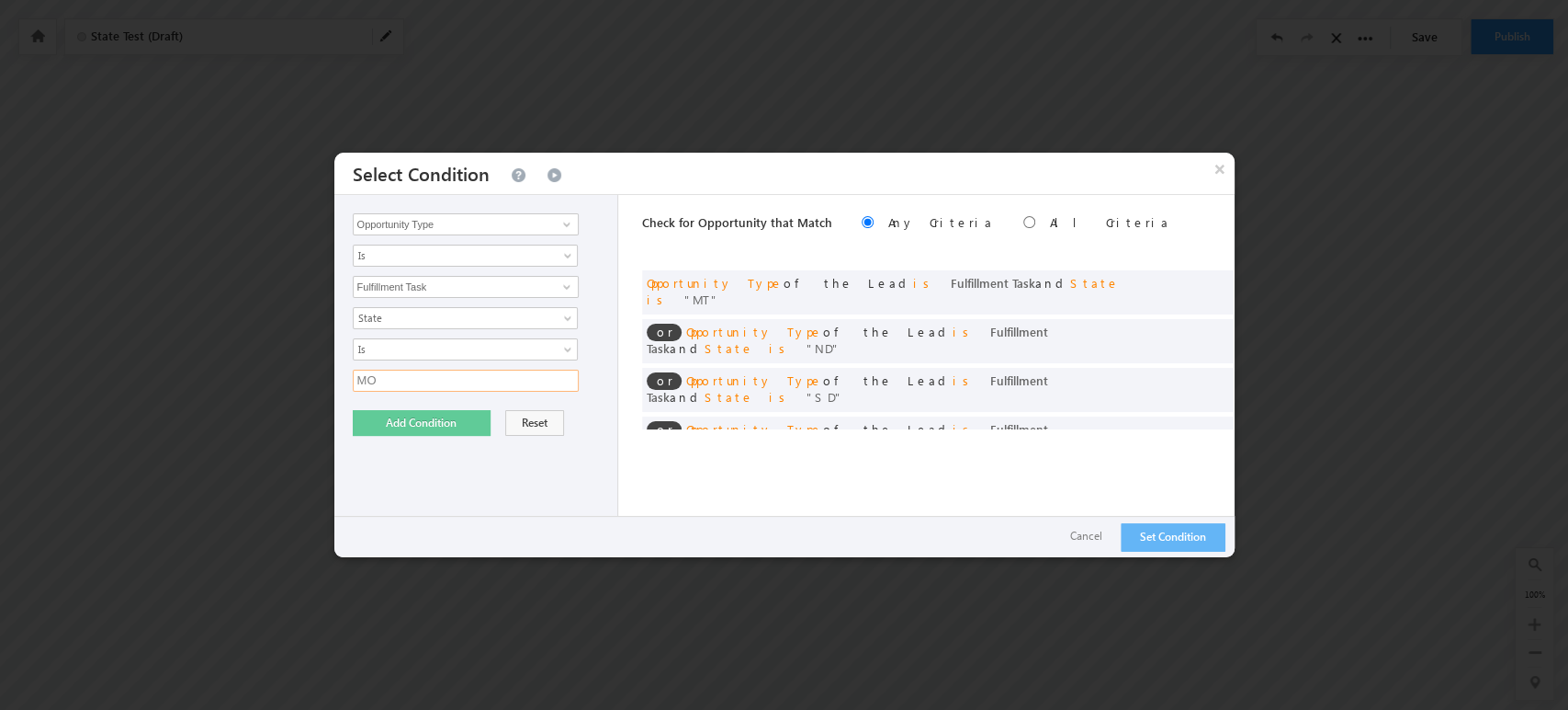
type input "MO"
click at [404, 424] on button "Add Condition" at bounding box center [421, 423] width 138 height 26
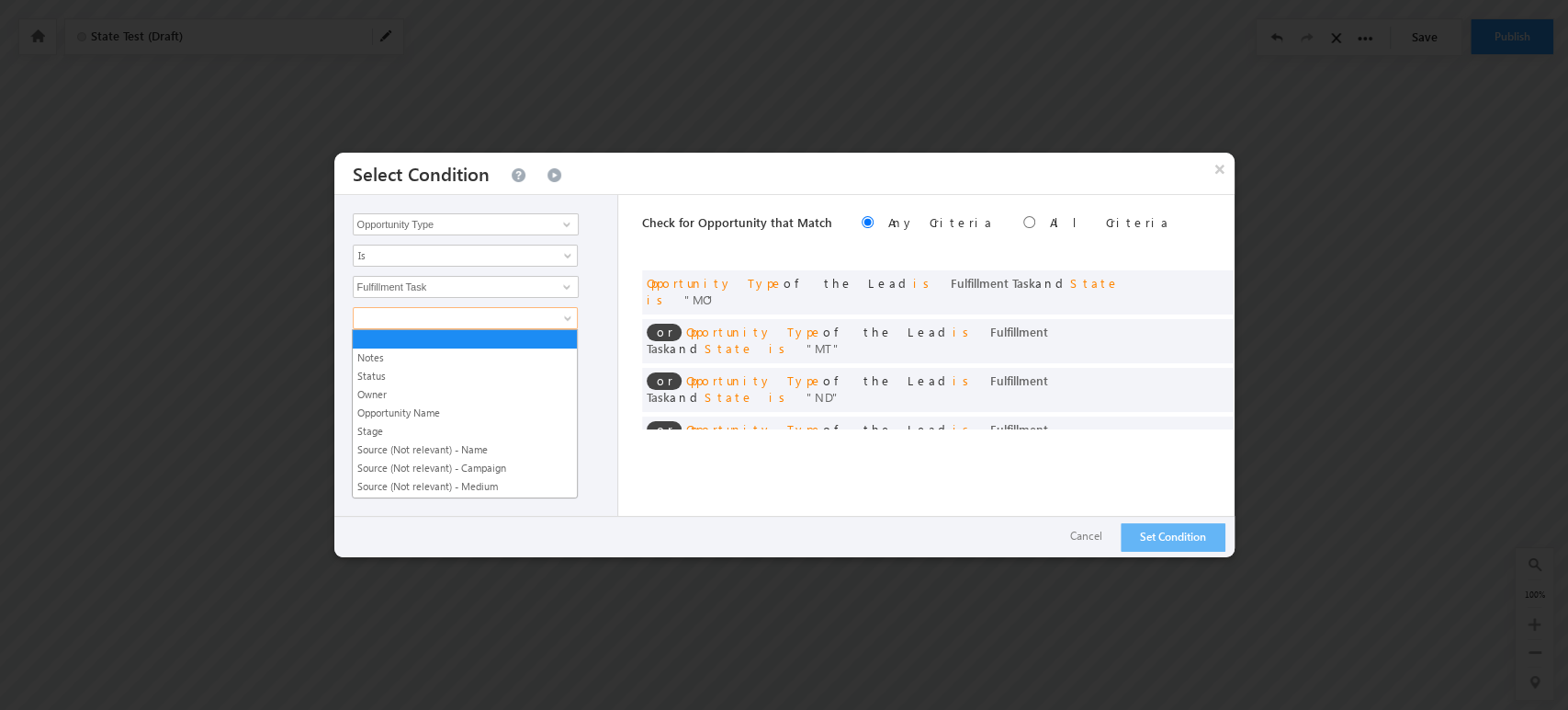
click at [434, 315] on span at bounding box center [453, 318] width 200 height 17
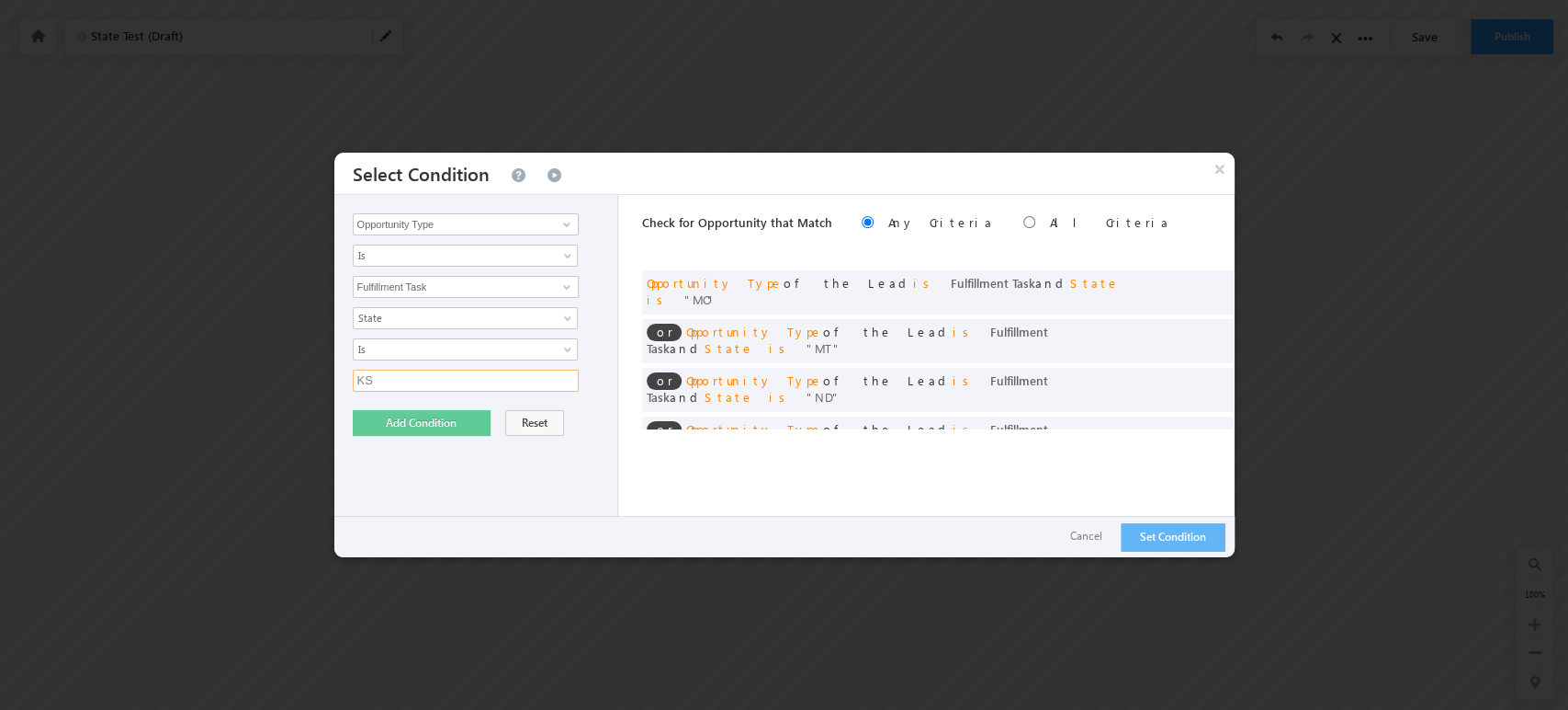
type input "KS"
click at [452, 426] on button "Add Condition" at bounding box center [421, 423] width 138 height 26
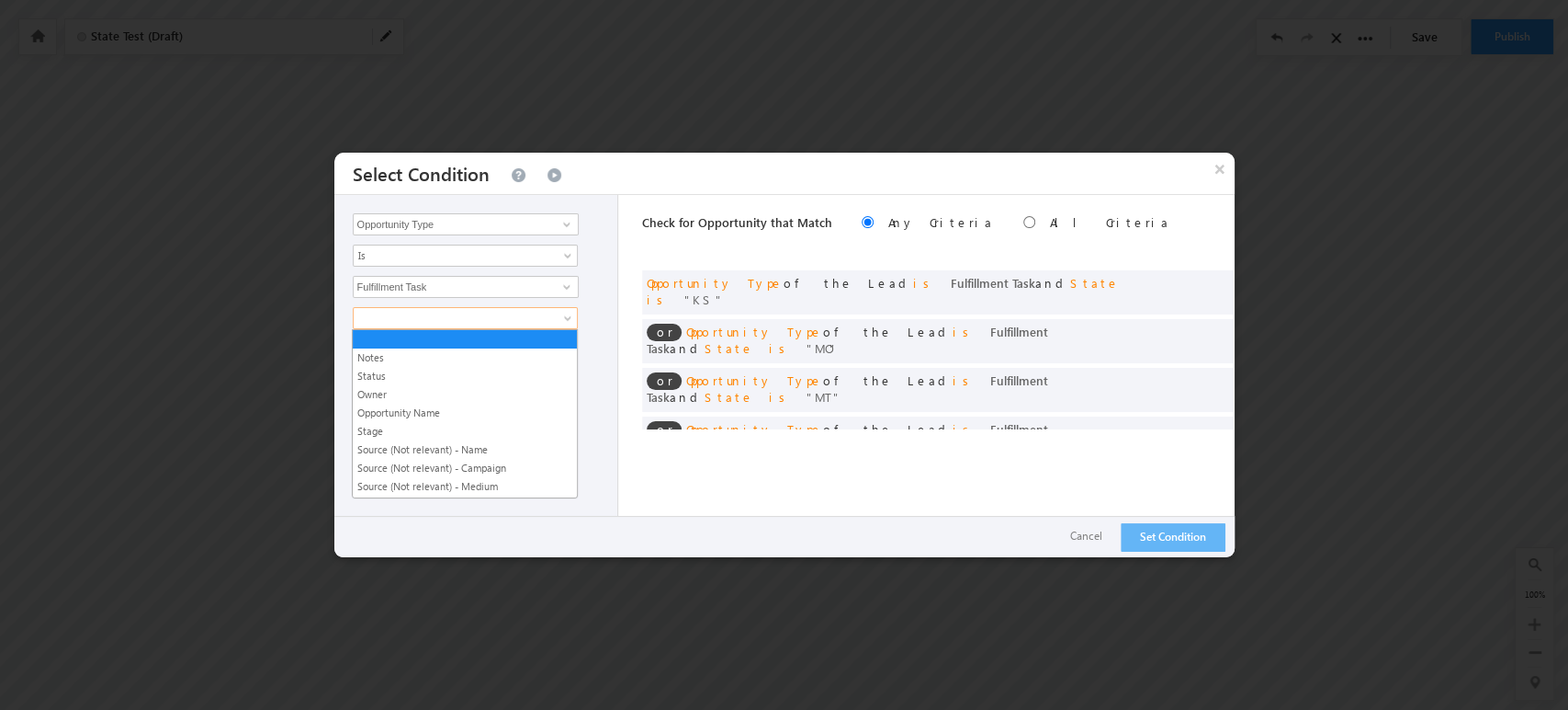
click at [456, 319] on span at bounding box center [453, 318] width 200 height 17
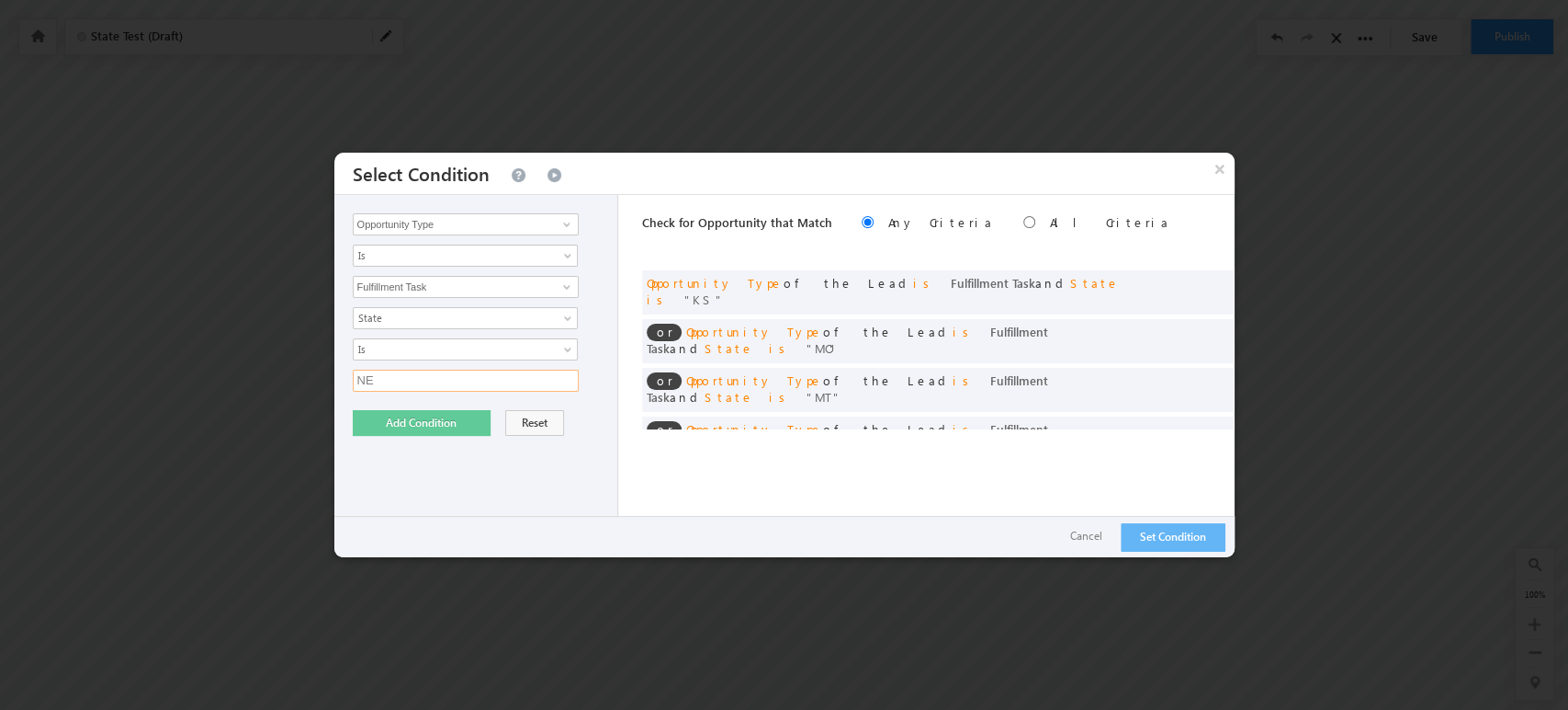
type input "NE"
click at [387, 427] on button "Add Condition" at bounding box center [421, 423] width 138 height 26
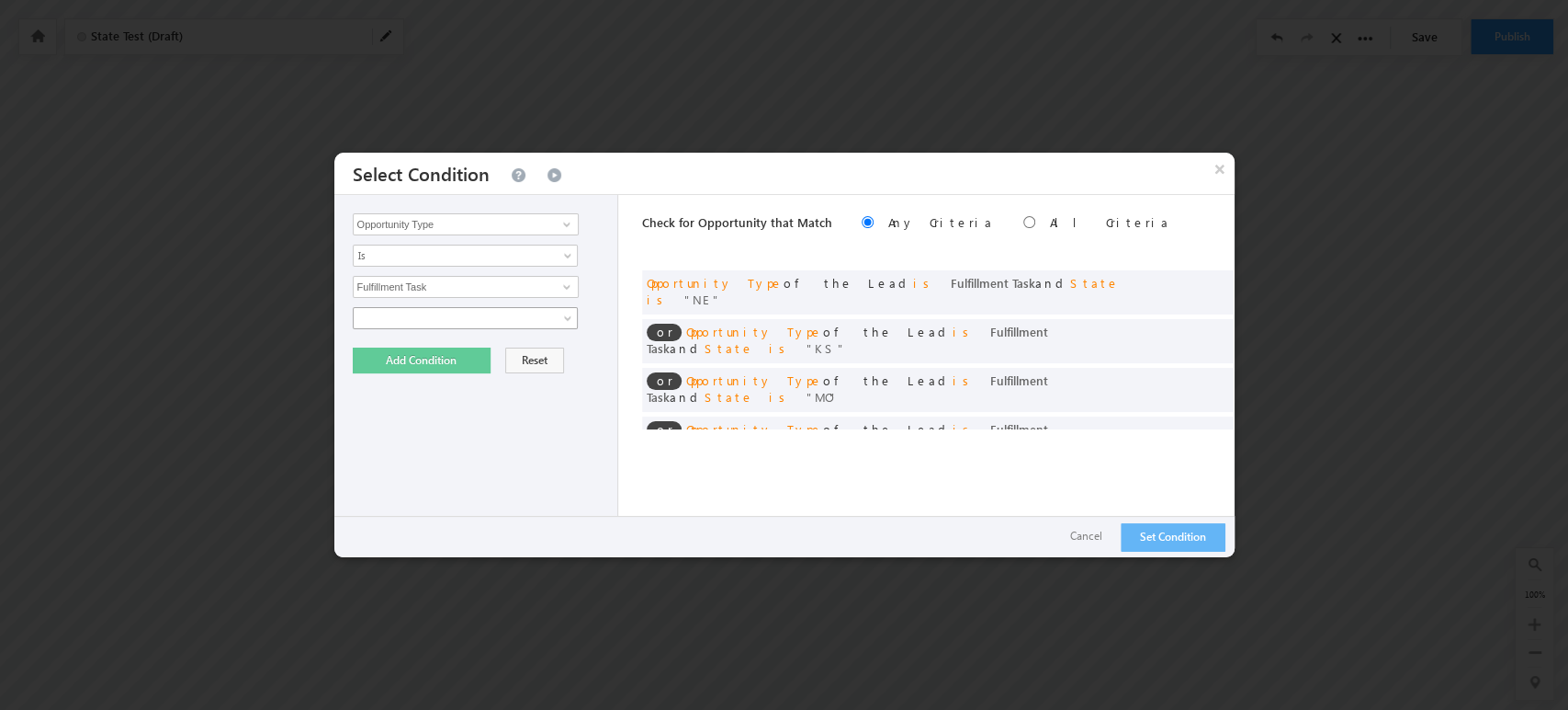
click at [404, 315] on span at bounding box center [453, 318] width 200 height 17
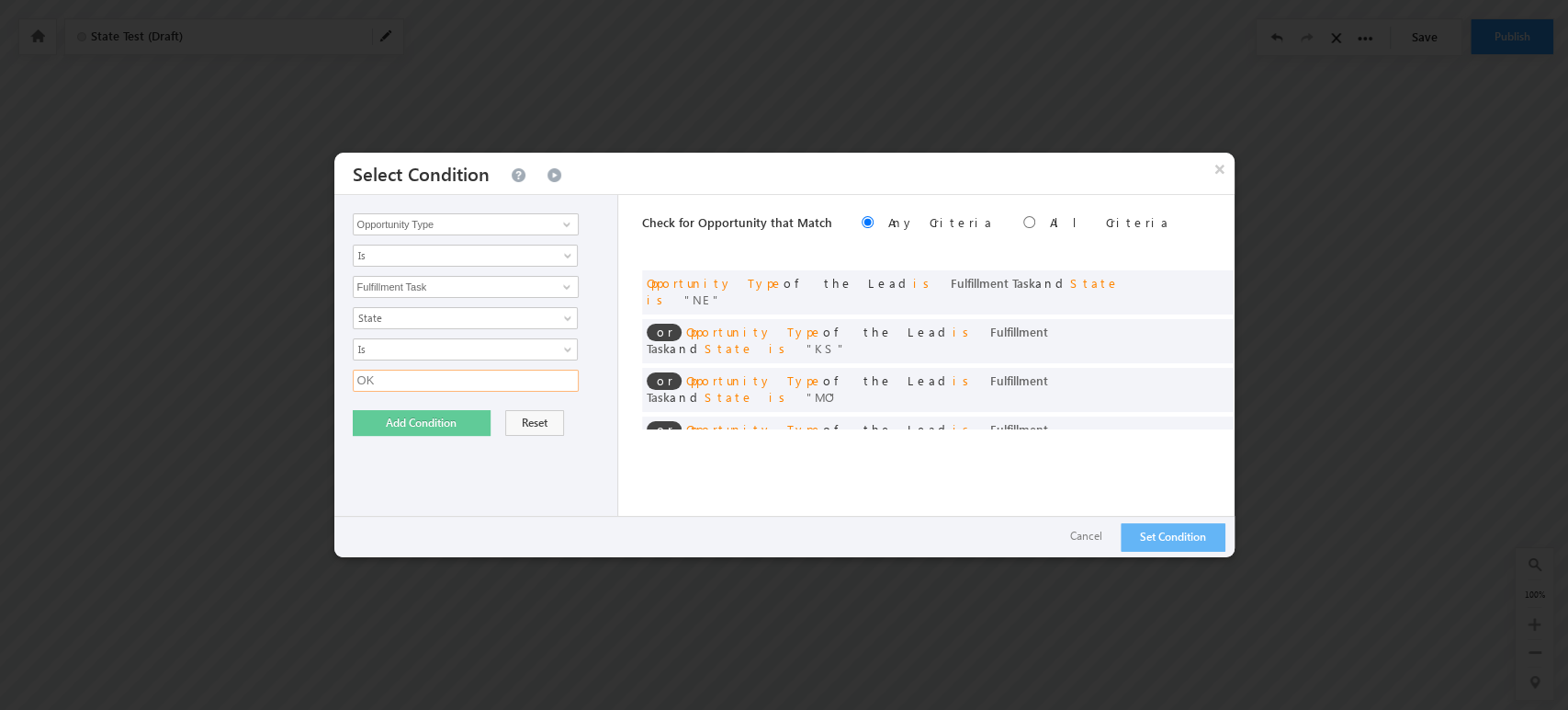
type input "OK"
click at [415, 434] on div "Opportunity Type Lead Owner Sales Group Prospect Id 5x5 Plan Account Account Ro…" at bounding box center [476, 375] width 284 height 362
click at [415, 422] on button "Add Condition" at bounding box center [421, 423] width 138 height 26
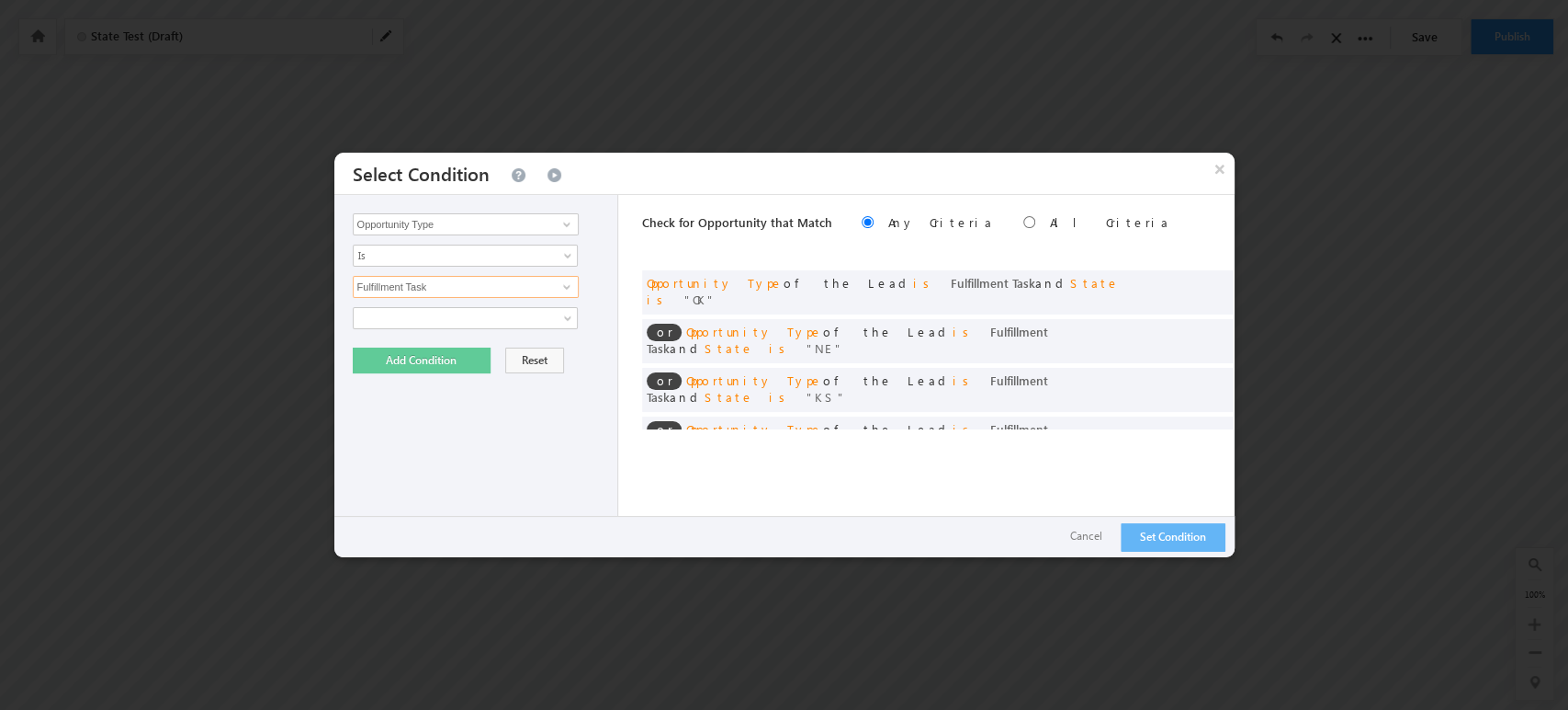
click at [426, 294] on input "Fulfillment Task" at bounding box center [465, 287] width 226 height 22
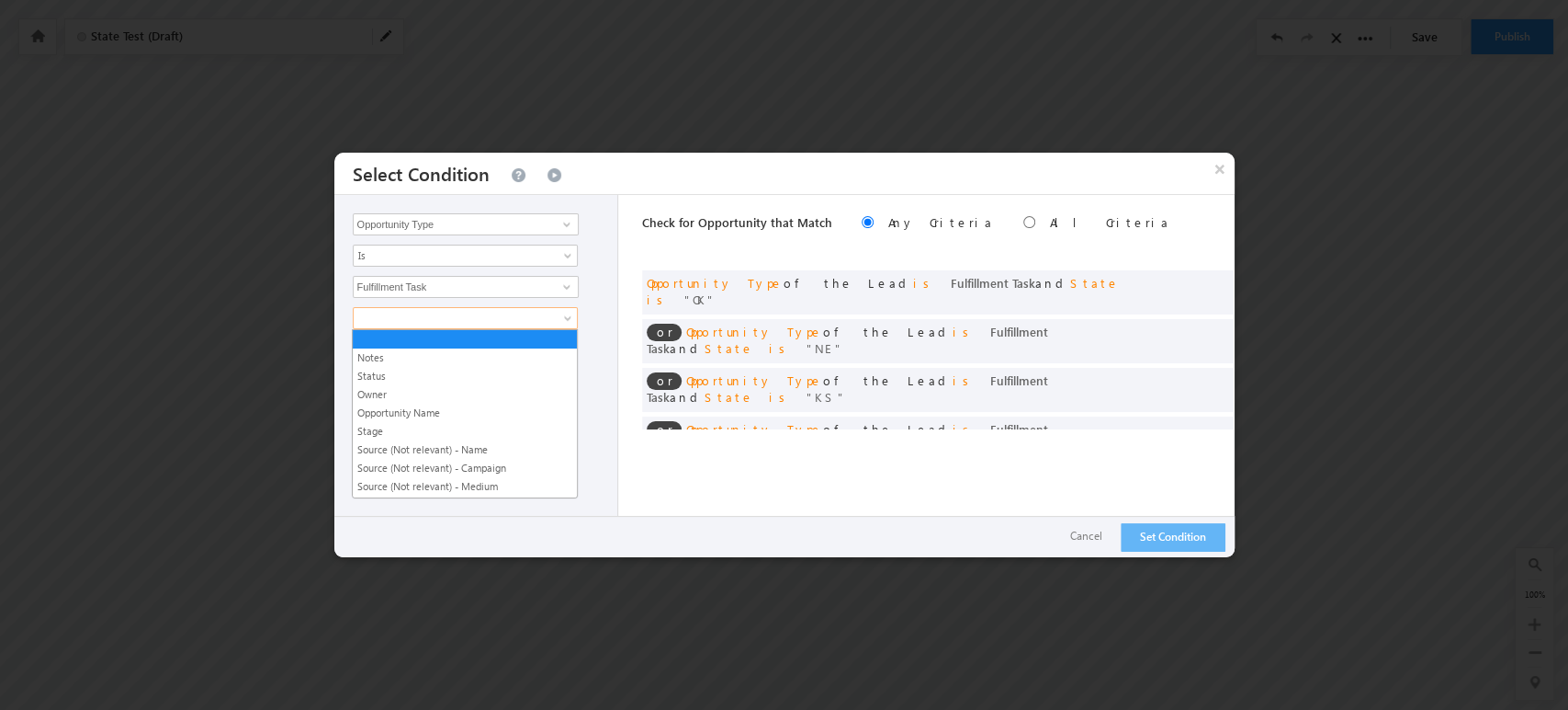
click at [451, 324] on span at bounding box center [453, 318] width 200 height 17
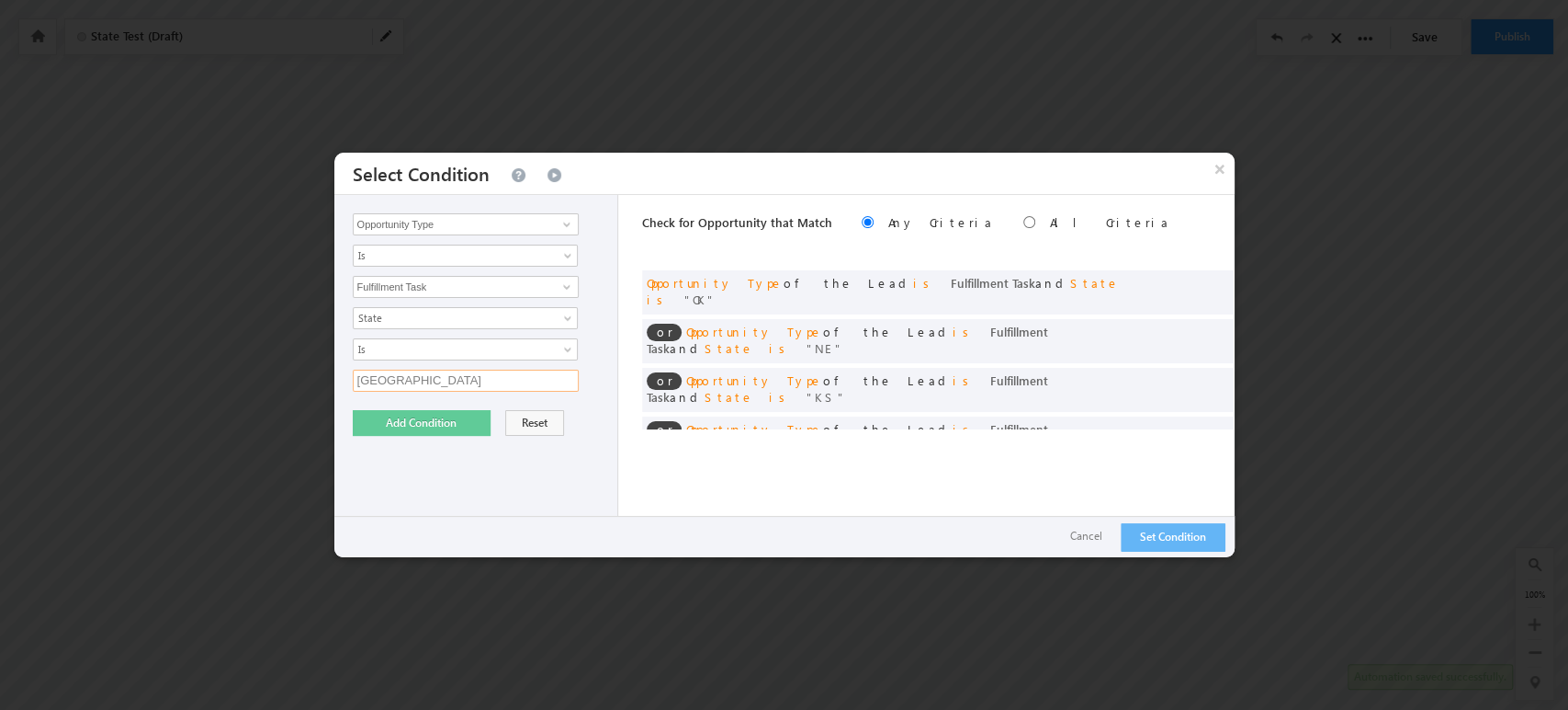
type input "TX"
click at [448, 416] on button "Add Condition" at bounding box center [421, 423] width 138 height 26
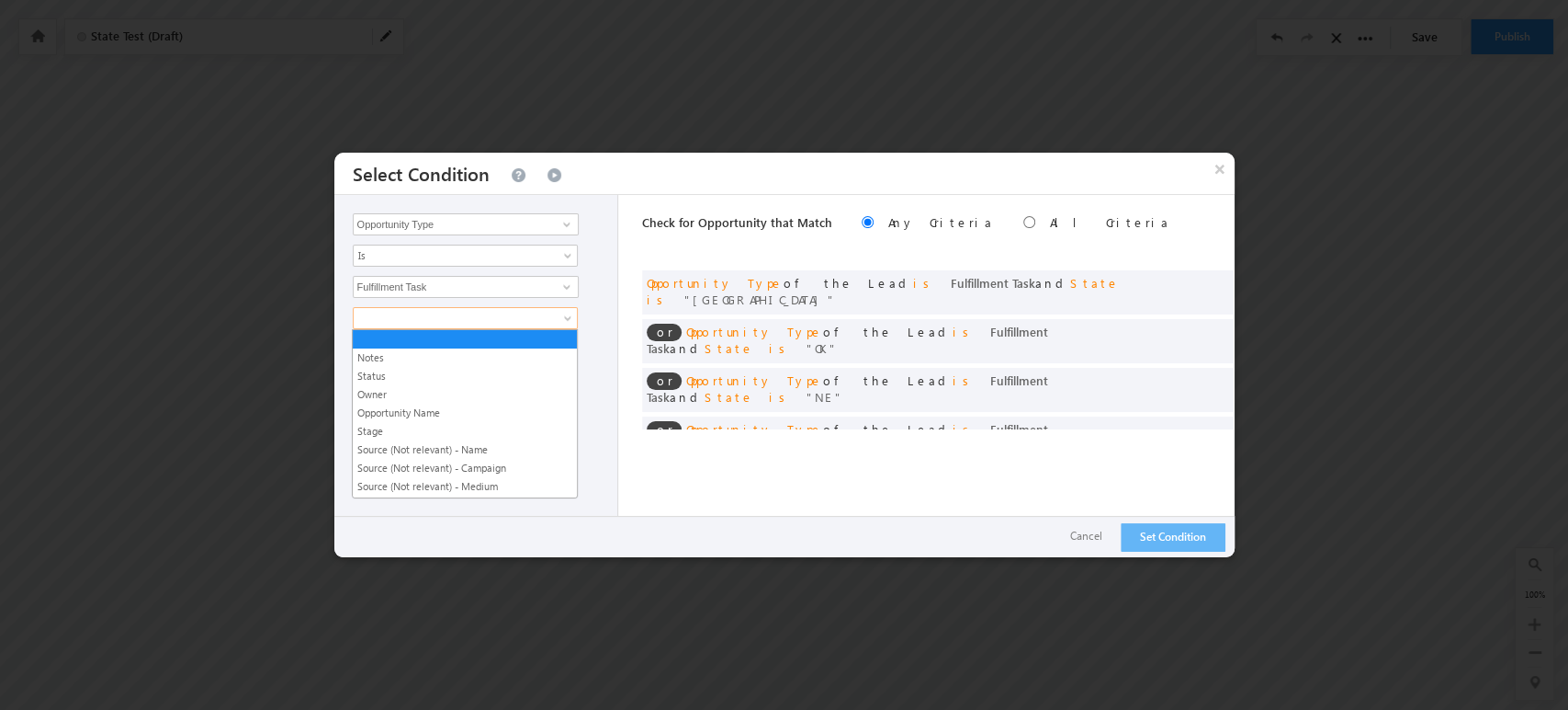
click at [435, 312] on span at bounding box center [453, 318] width 200 height 17
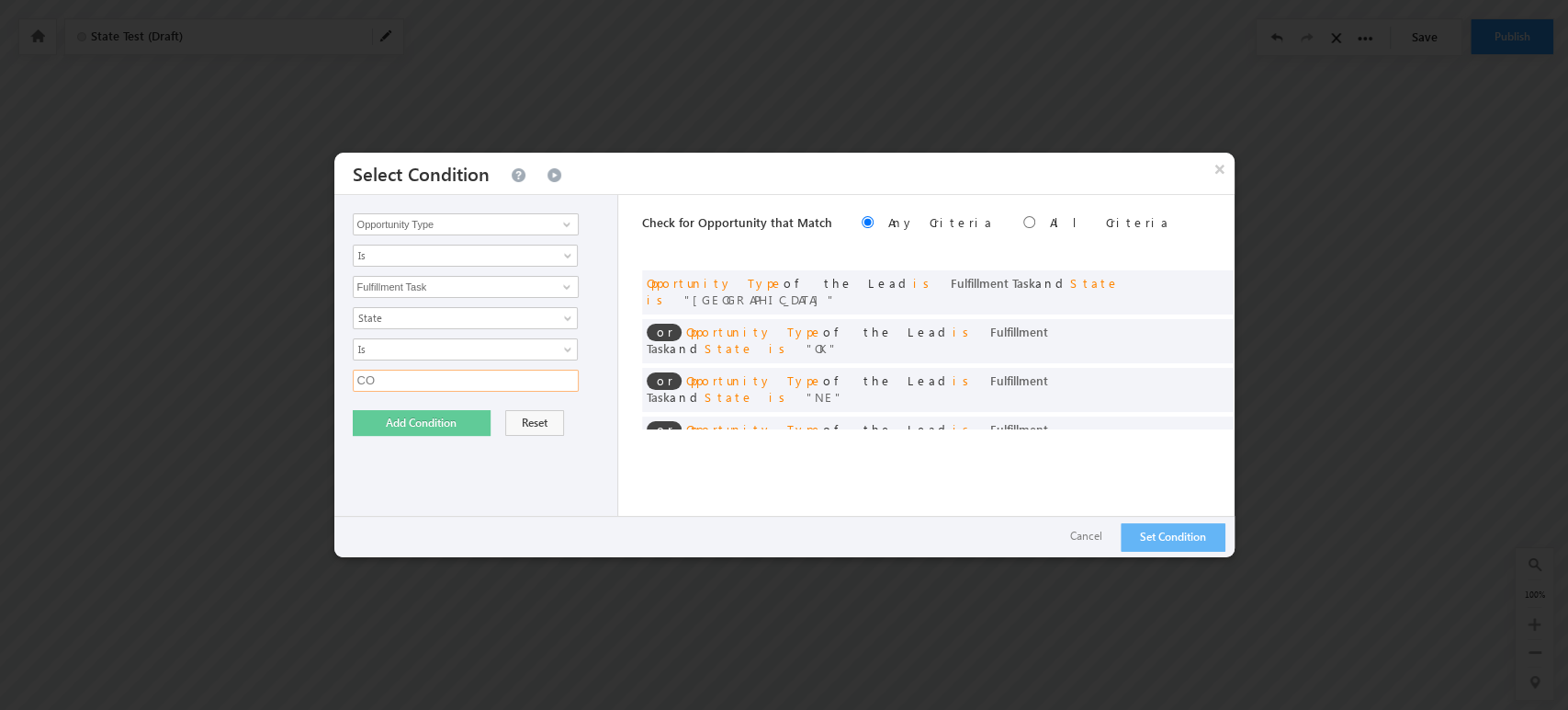
type input "CO"
click at [389, 420] on button "Add Condition" at bounding box center [421, 423] width 138 height 26
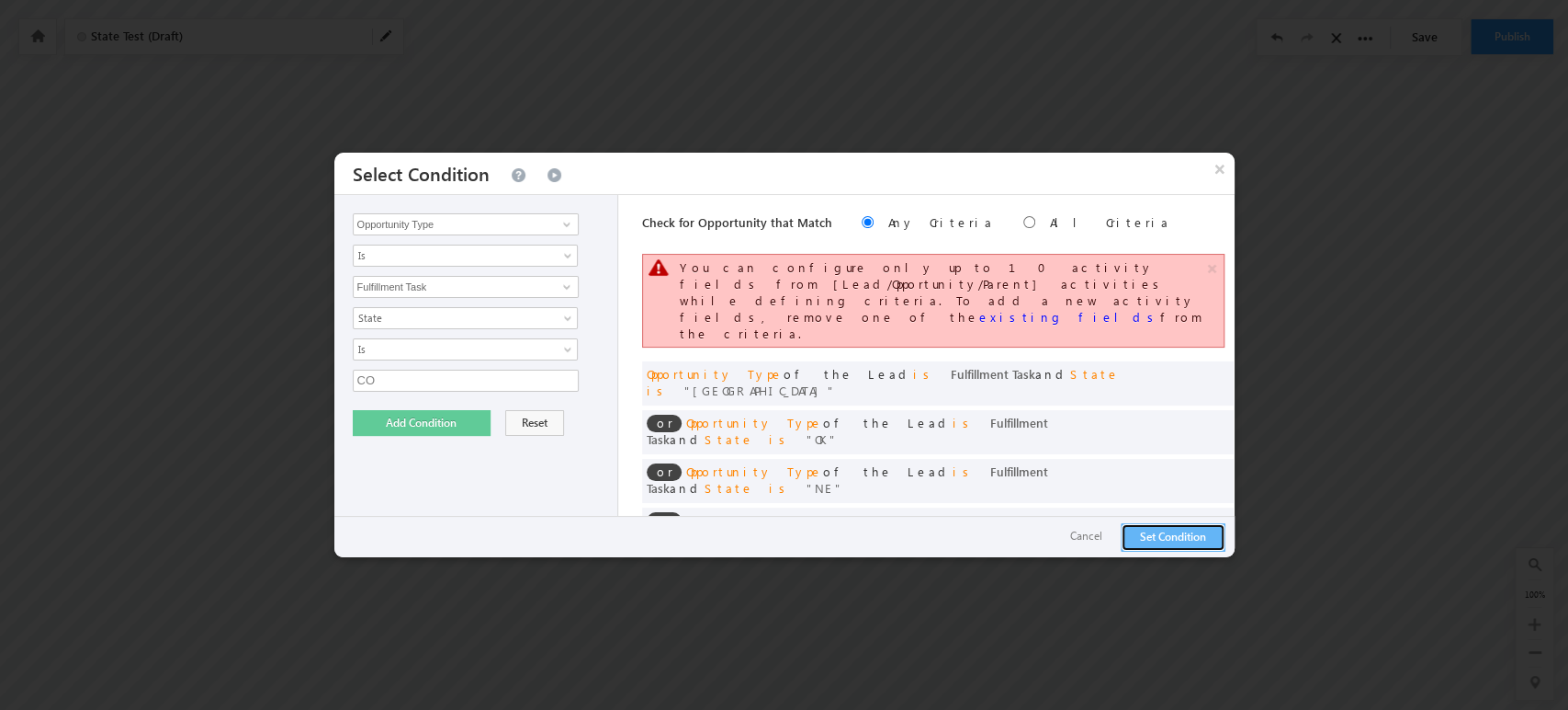
click at [1158, 538] on button "Set Condition" at bounding box center [1173, 537] width 105 height 29
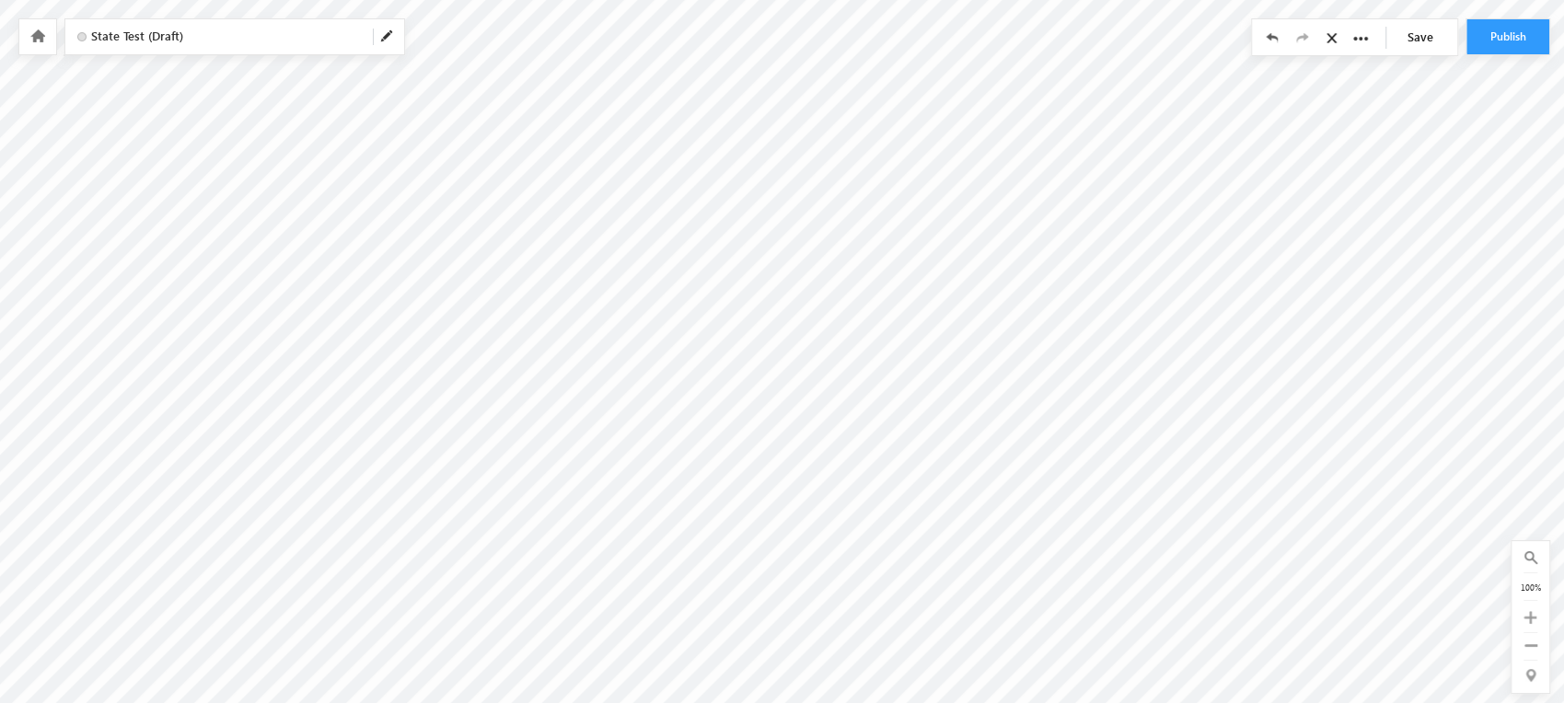
scroll to position [69, 0]
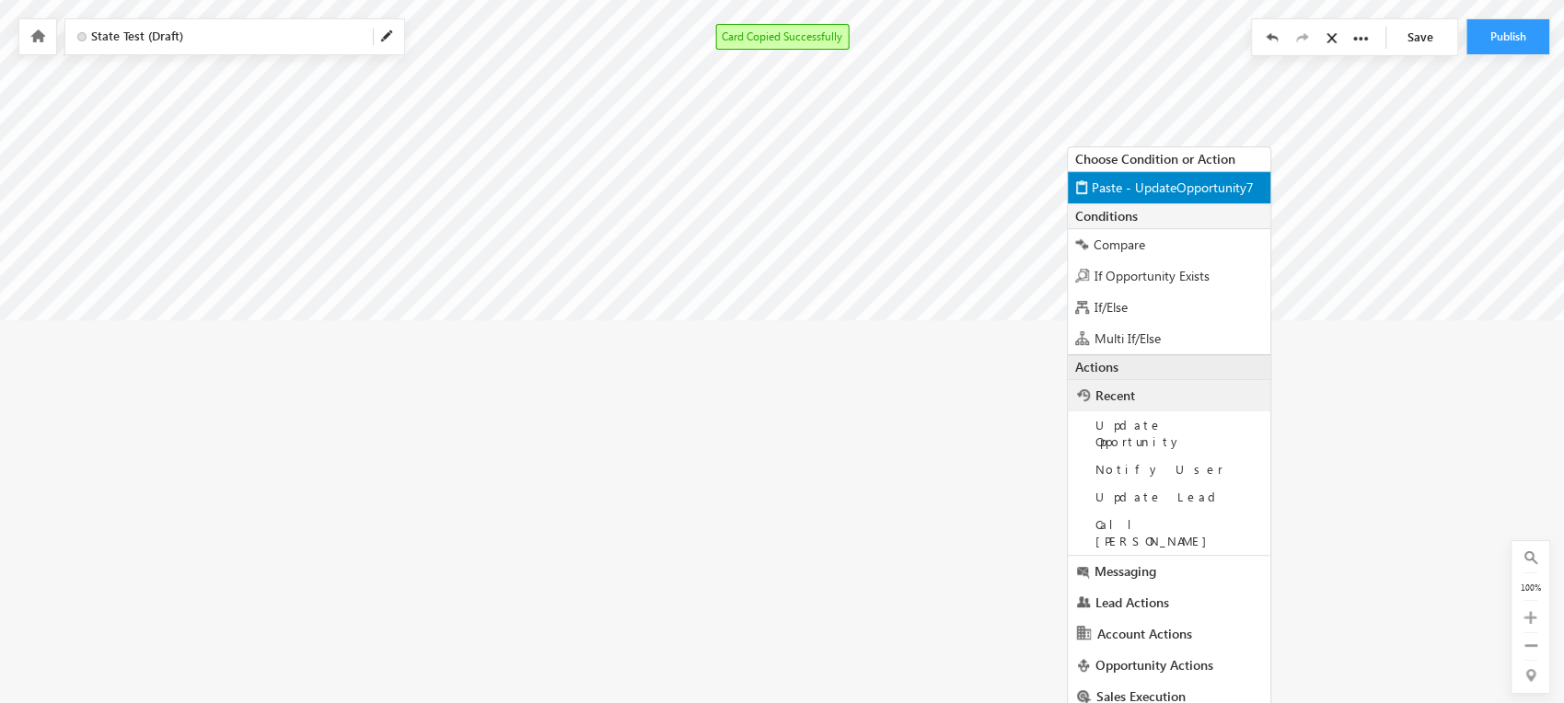
click at [1136, 192] on span "Paste - UpdateOpportunity7" at bounding box center [1173, 187] width 162 height 17
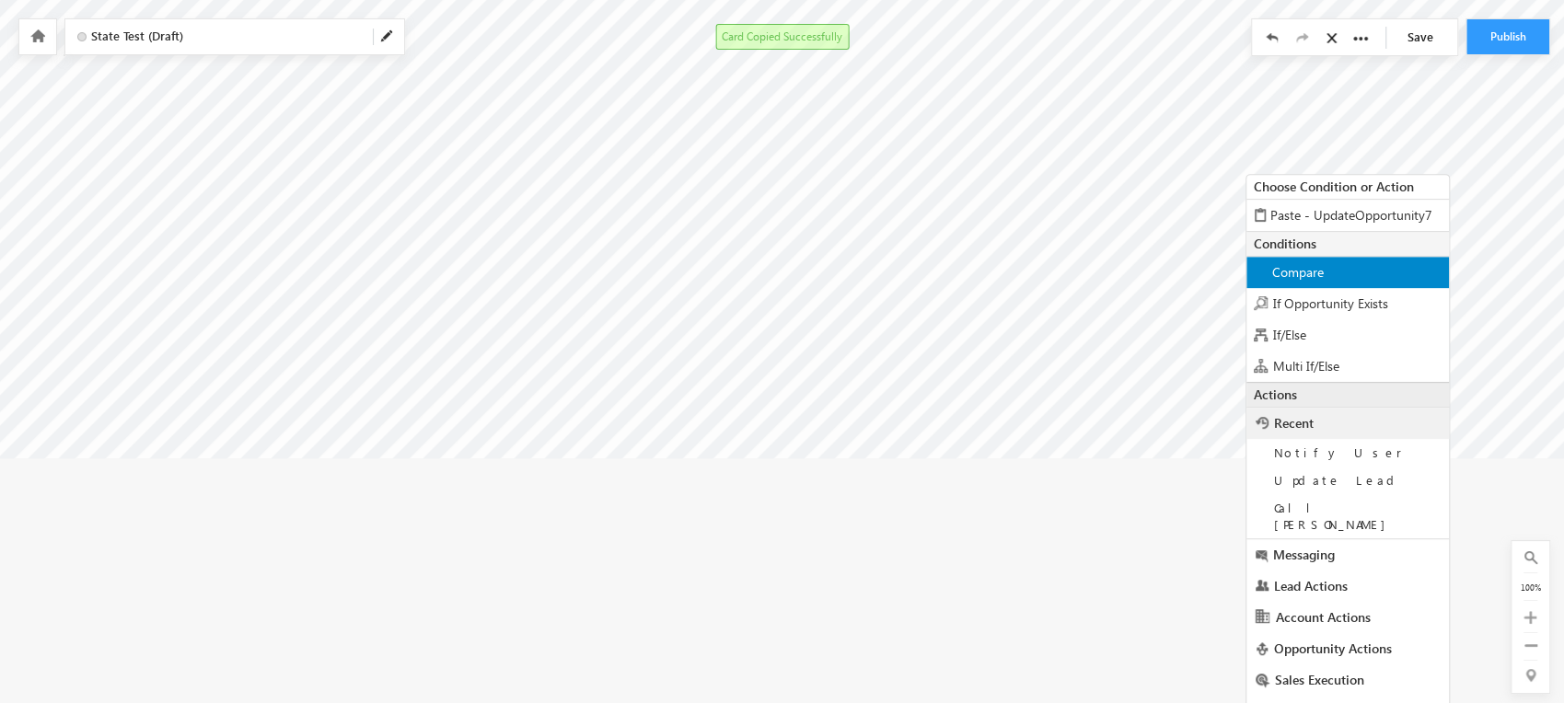
scroll to position [434, 0]
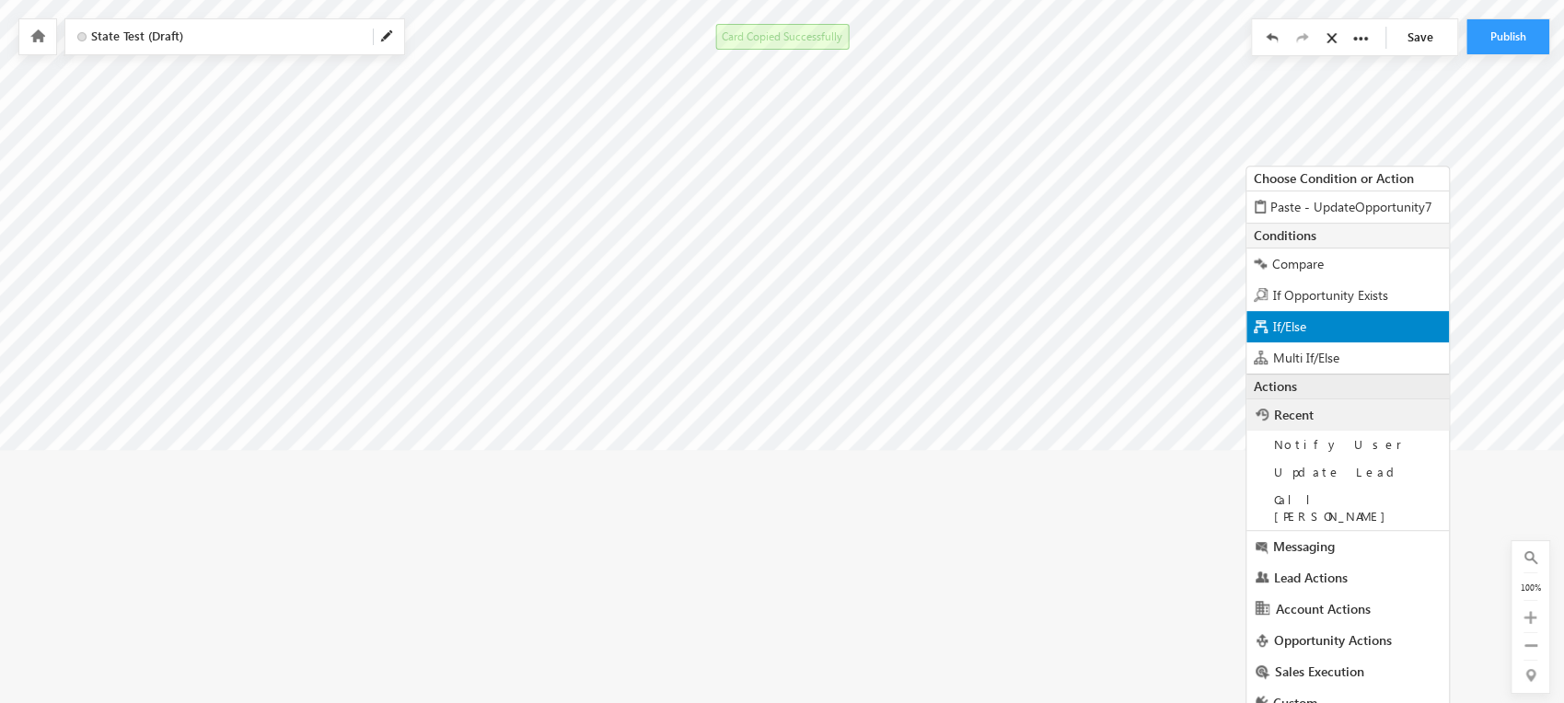
click at [1333, 330] on div "If/Else" at bounding box center [1347, 326] width 203 height 31
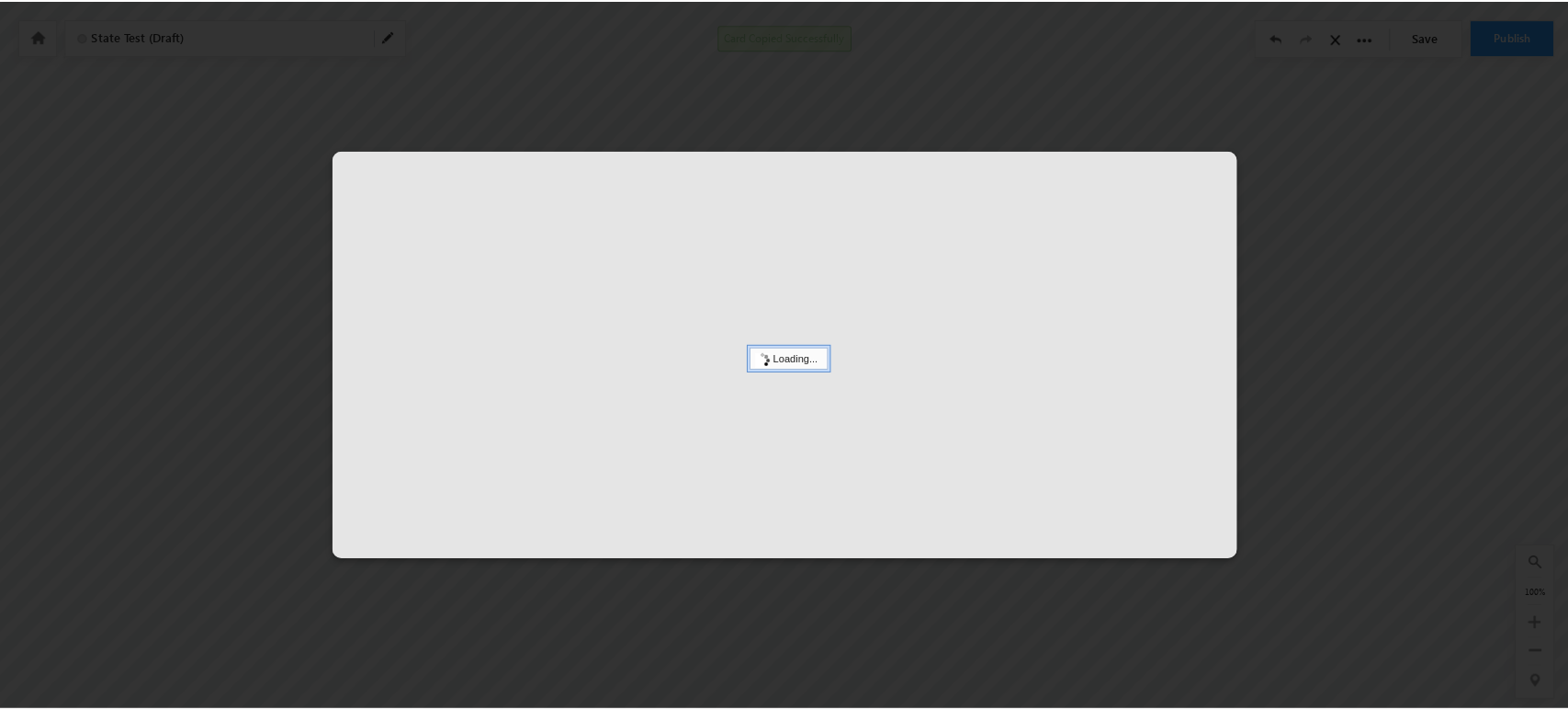
scroll to position [172, 0]
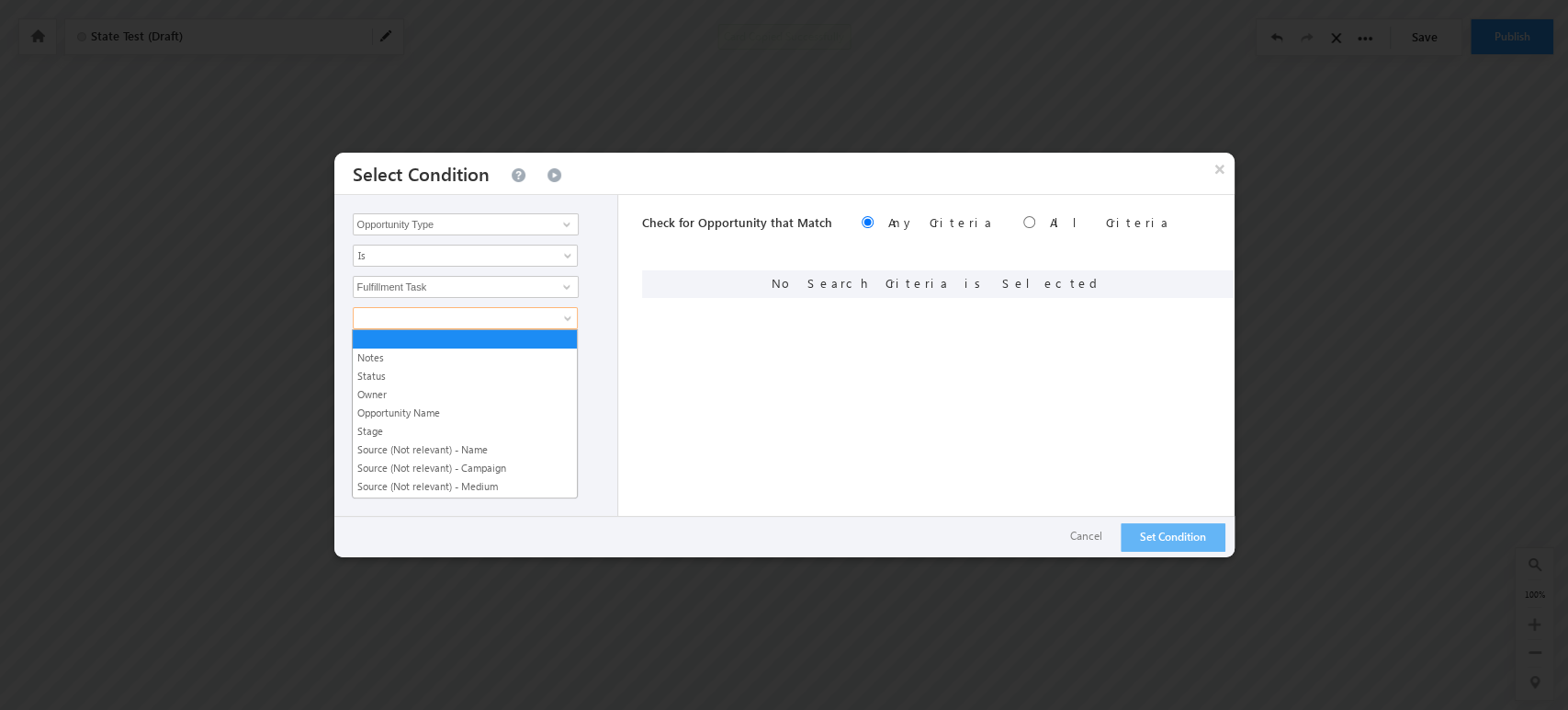
click at [490, 316] on span at bounding box center [453, 318] width 200 height 17
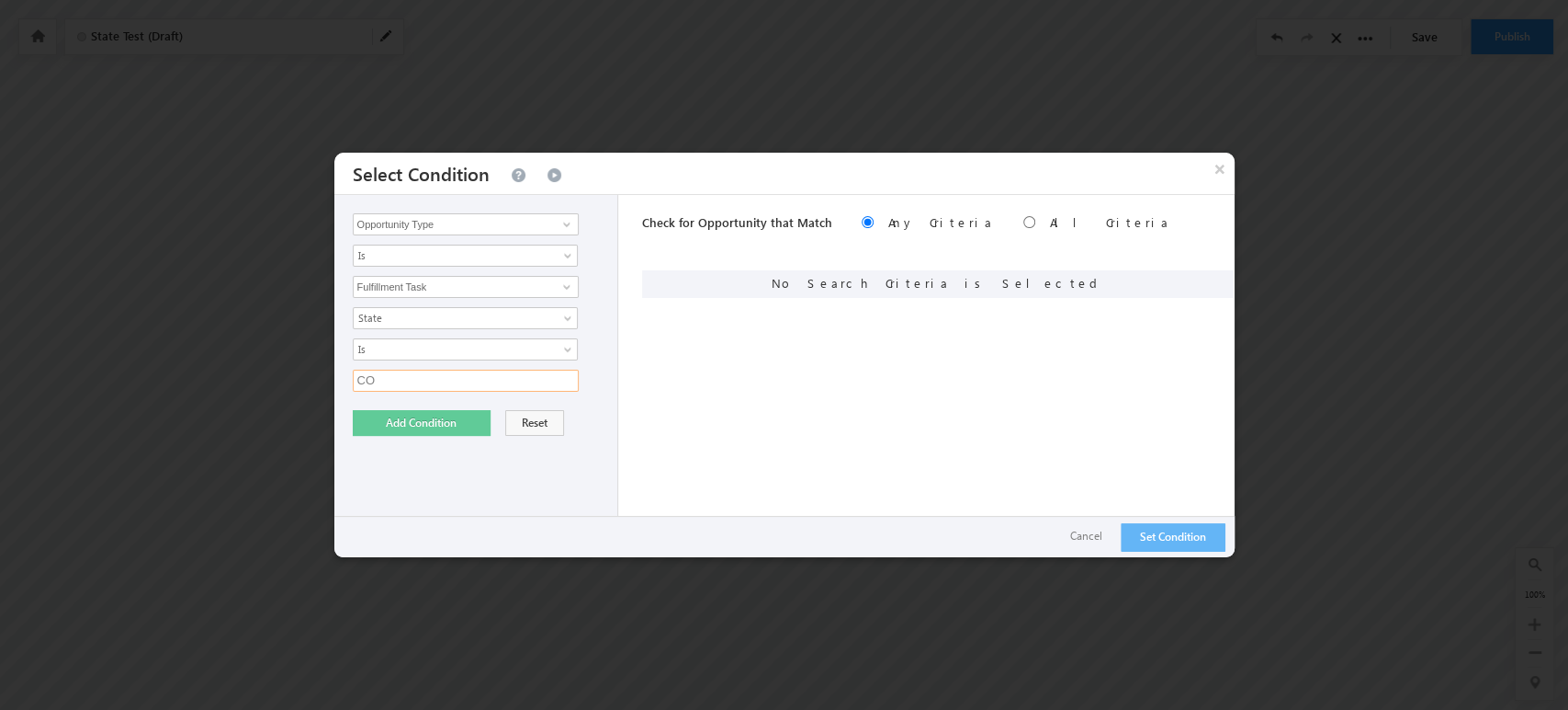
type input "CO"
click at [399, 411] on button "Add Condition" at bounding box center [421, 423] width 138 height 26
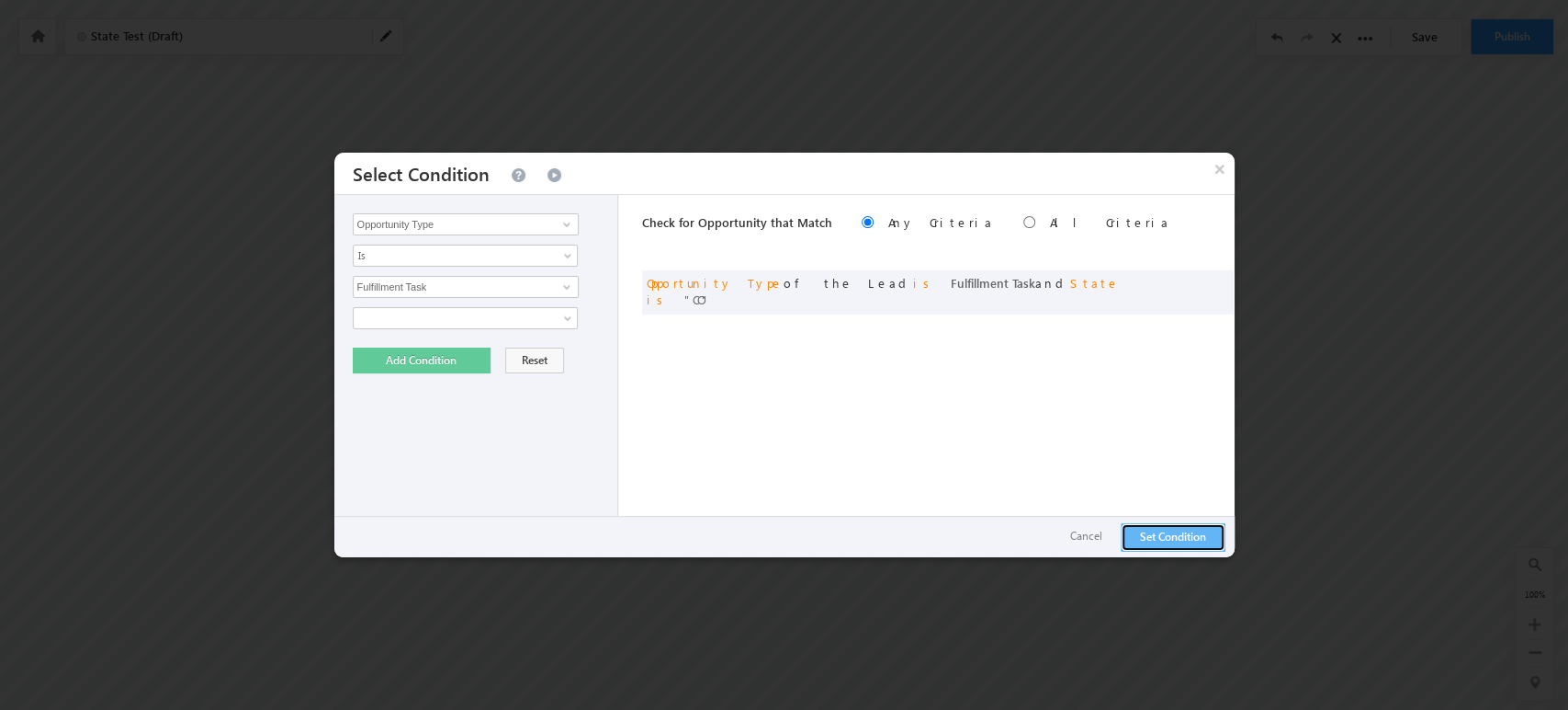
click at [1174, 527] on button "Set Condition" at bounding box center [1173, 537] width 105 height 29
click at [492, 310] on span at bounding box center [453, 318] width 200 height 17
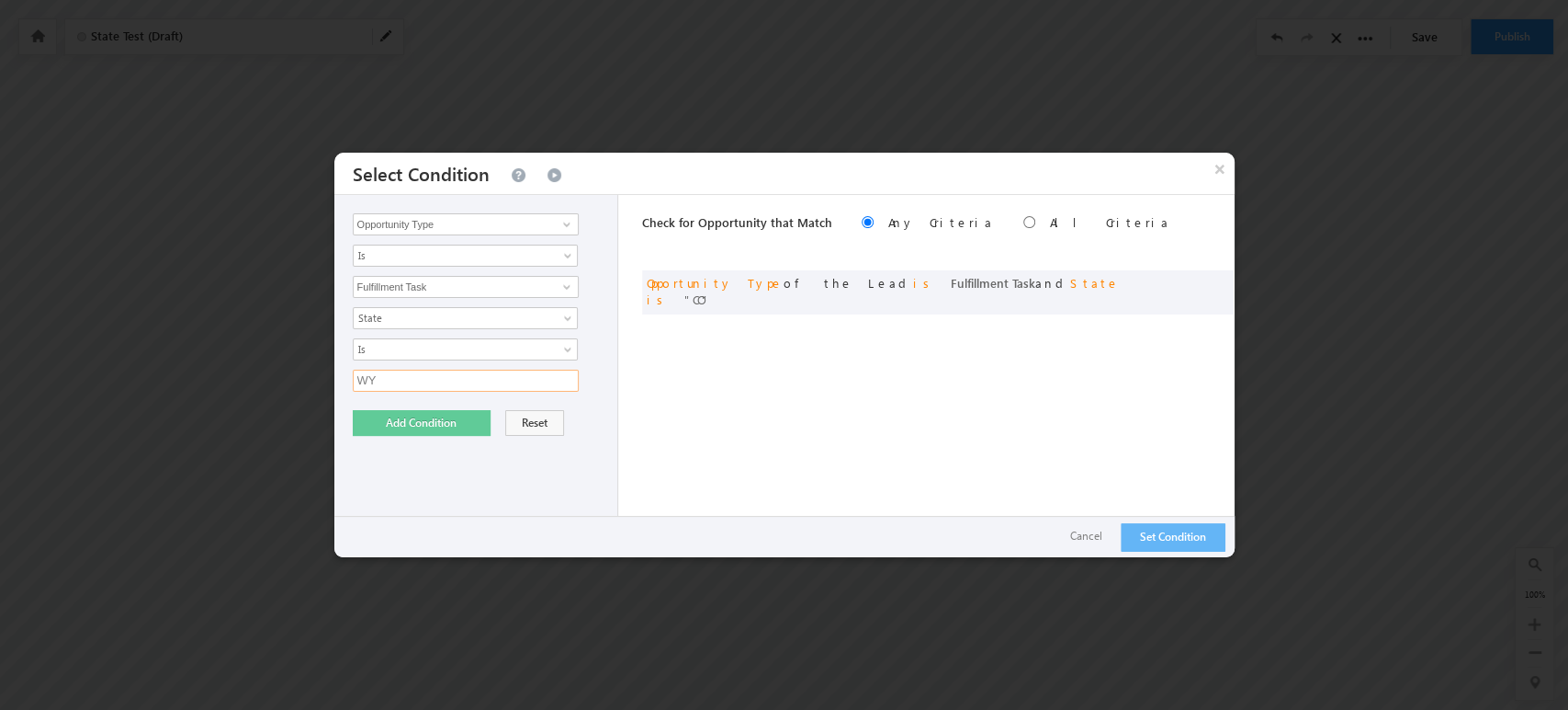
type input "WY"
click at [402, 417] on button "Add Condition" at bounding box center [421, 423] width 138 height 26
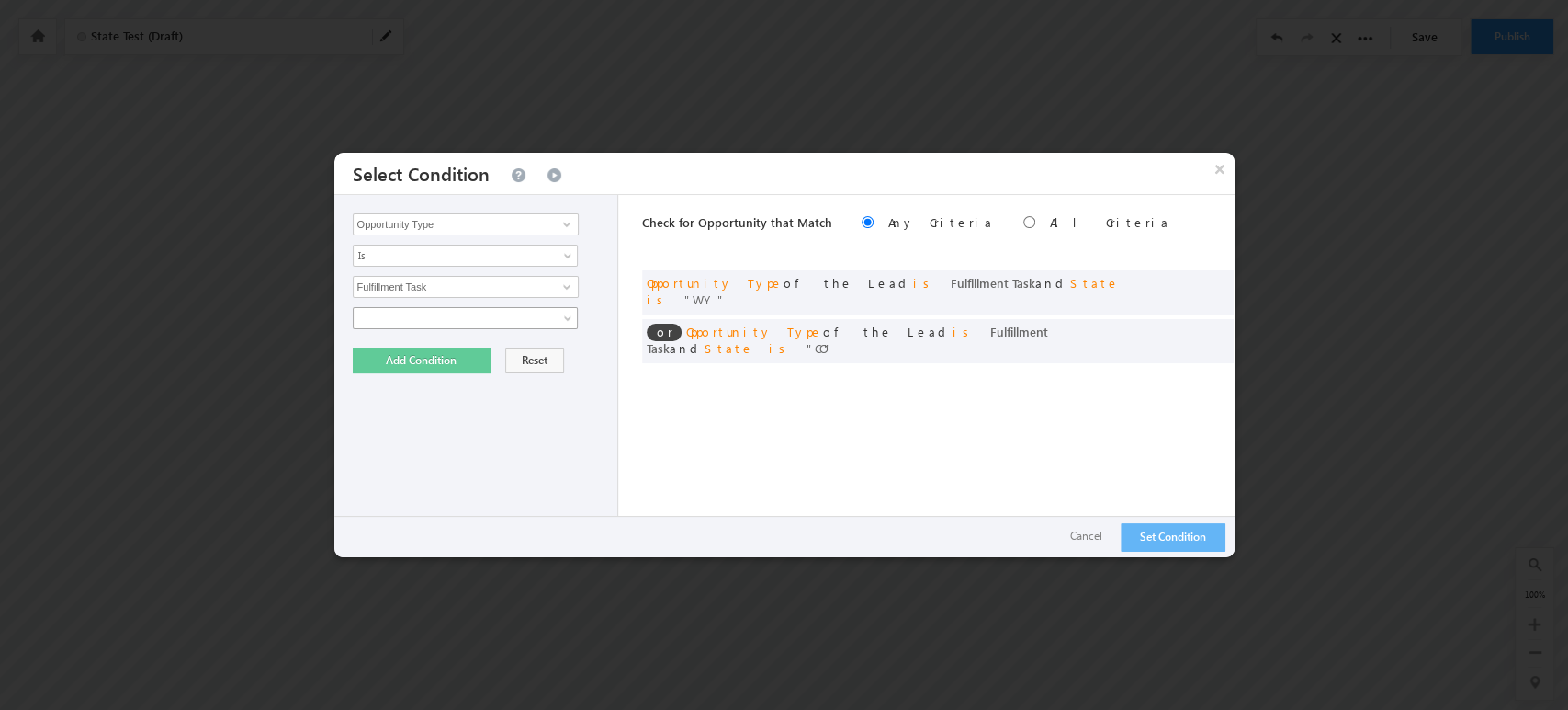
click at [397, 319] on span at bounding box center [453, 318] width 200 height 17
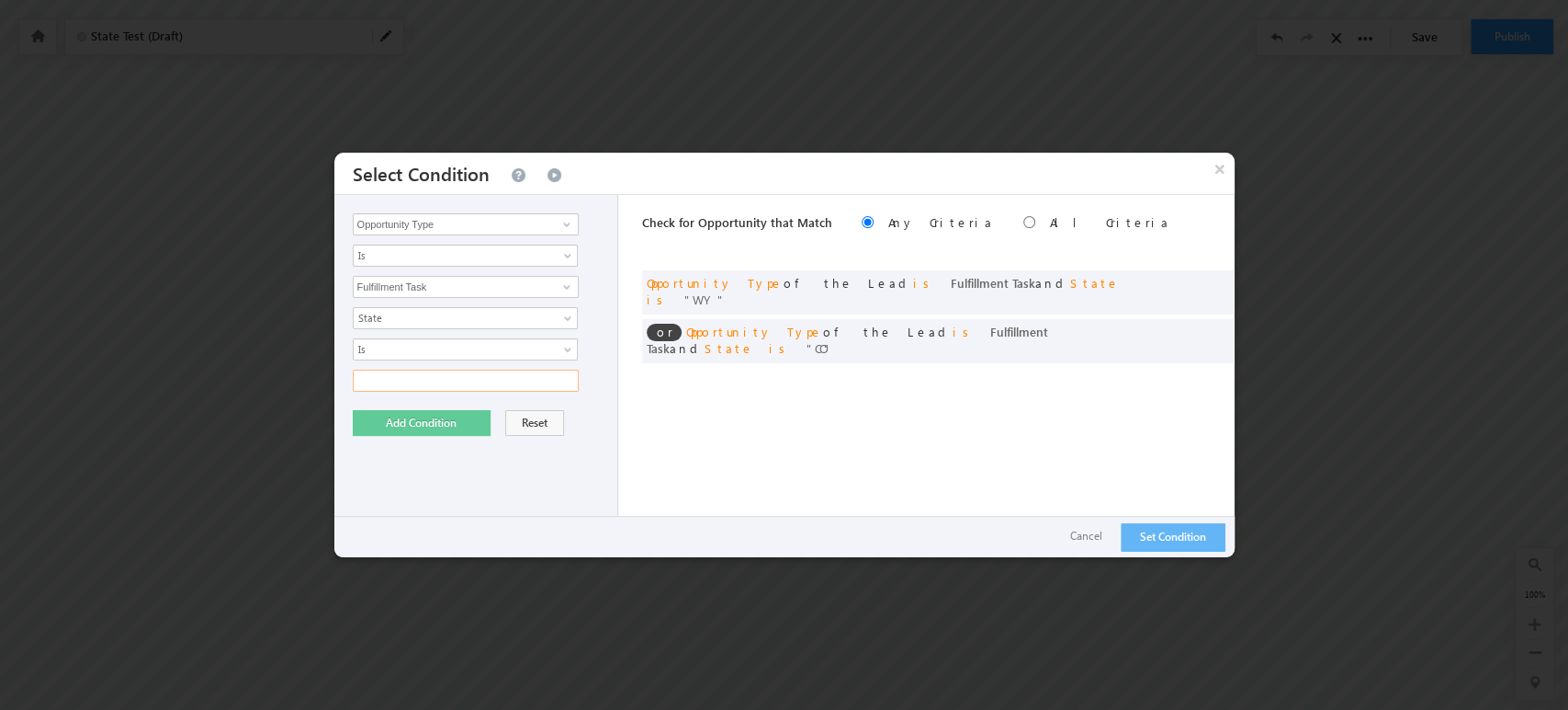
click at [415, 376] on input "text" at bounding box center [465, 380] width 226 height 22
type input "ID"
click at [389, 418] on button "Add Condition" at bounding box center [421, 423] width 138 height 26
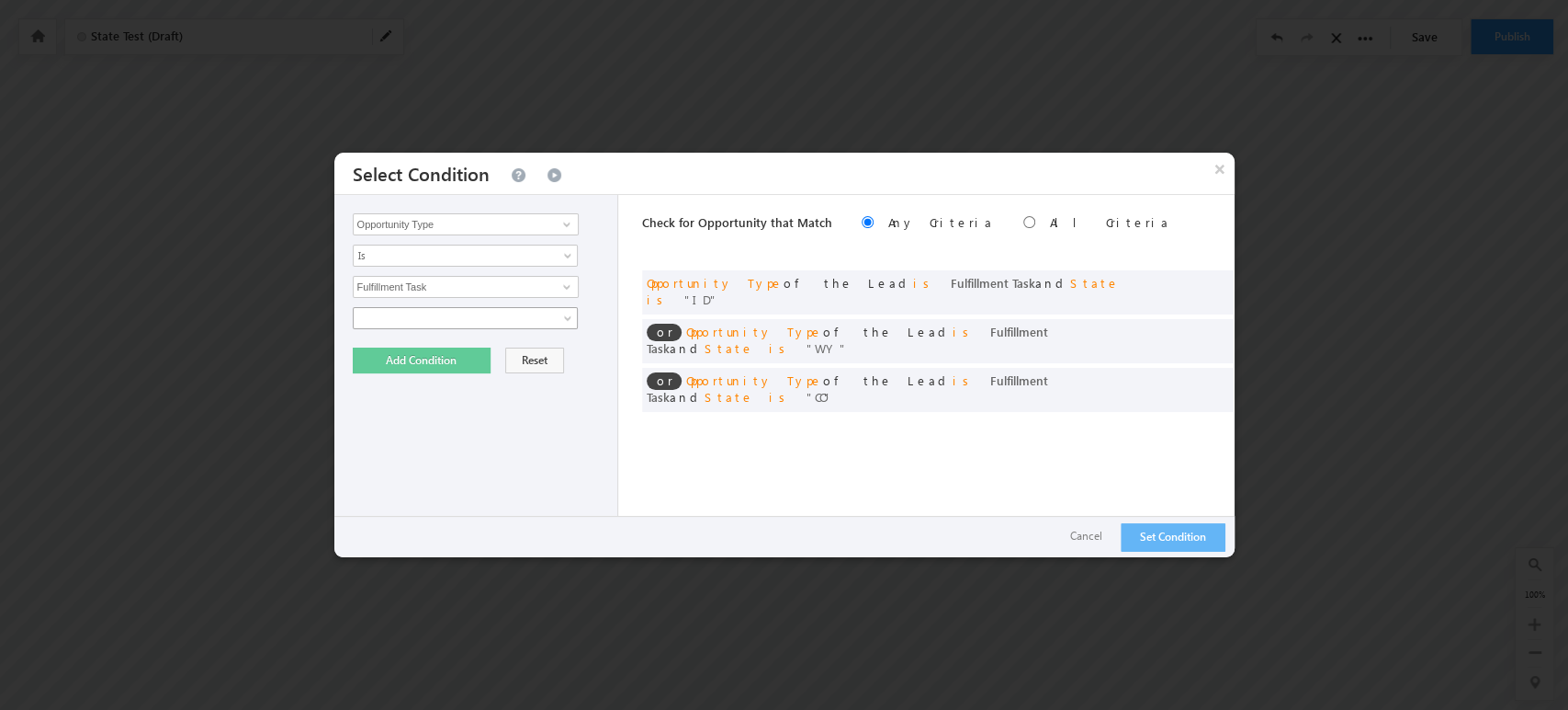
click at [445, 316] on span at bounding box center [453, 318] width 200 height 17
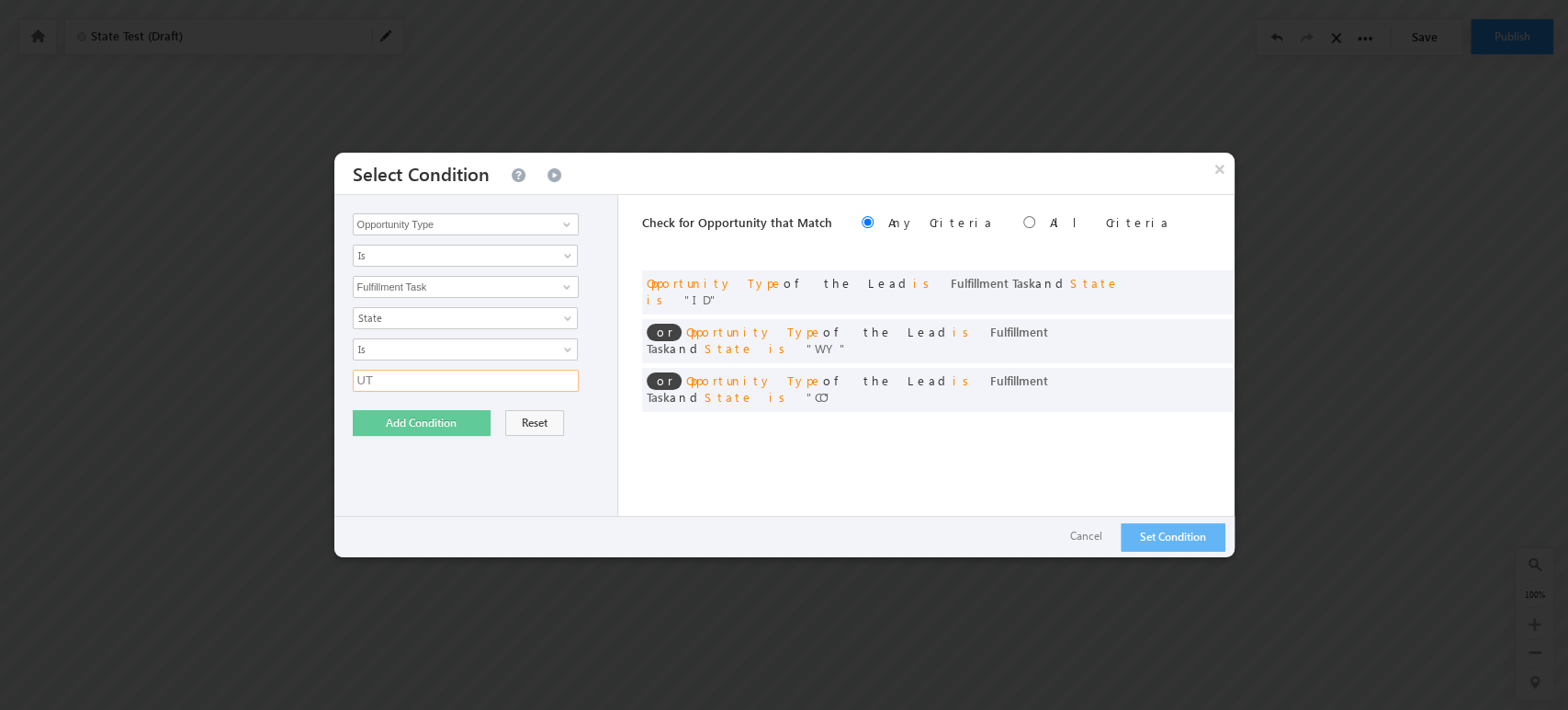
type input "UT"
click at [436, 418] on button "Add Condition" at bounding box center [421, 423] width 138 height 26
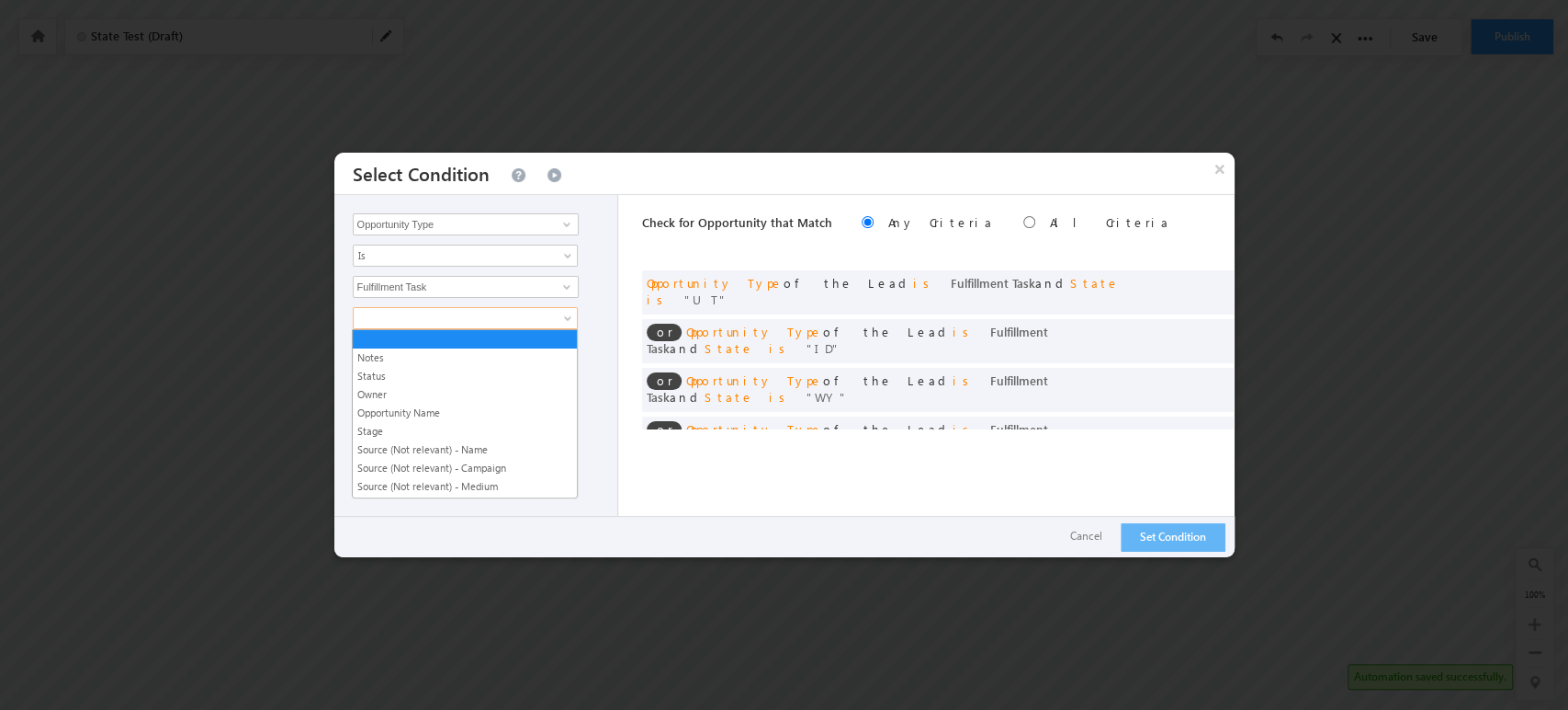
click at [479, 322] on span at bounding box center [453, 318] width 200 height 17
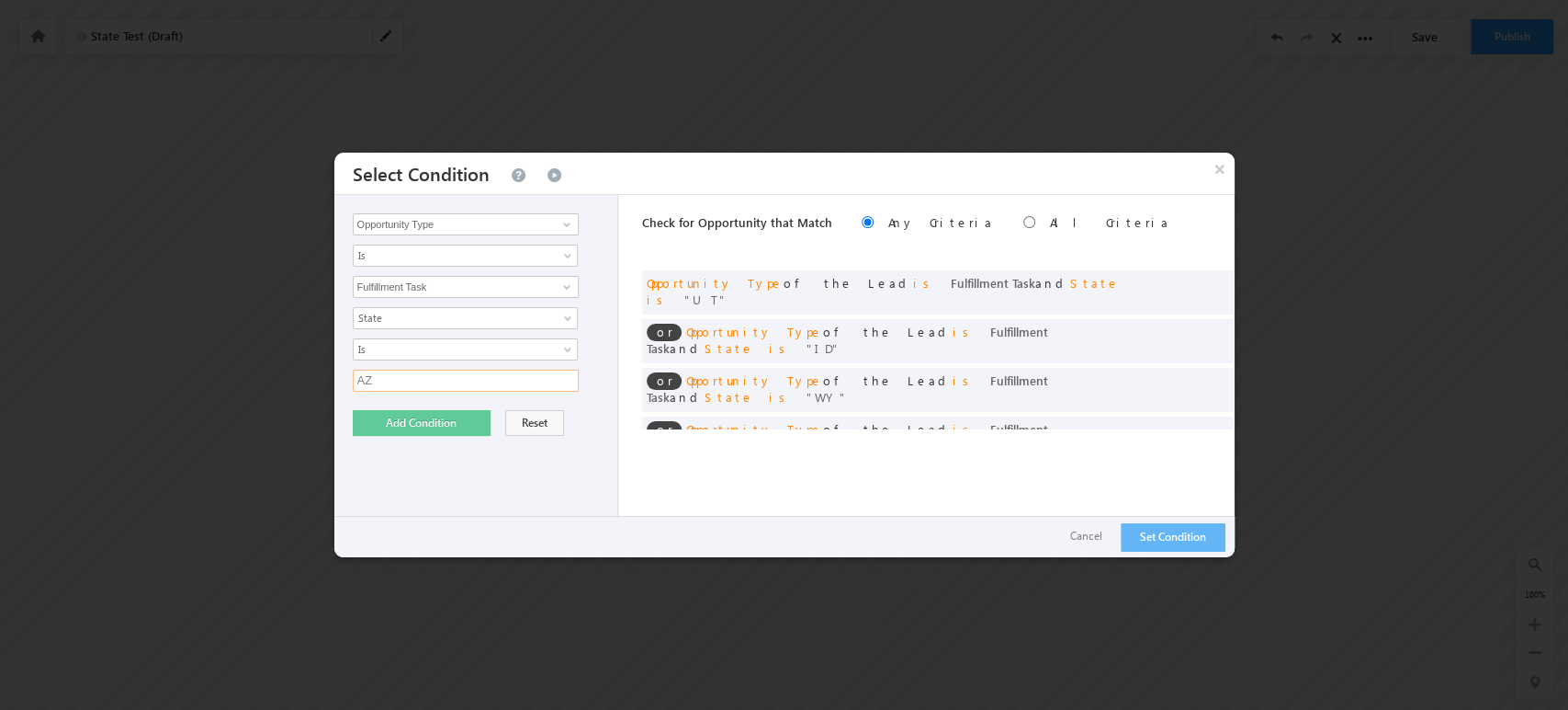
type input "AZ"
click at [413, 422] on button "Add Condition" at bounding box center [421, 423] width 138 height 26
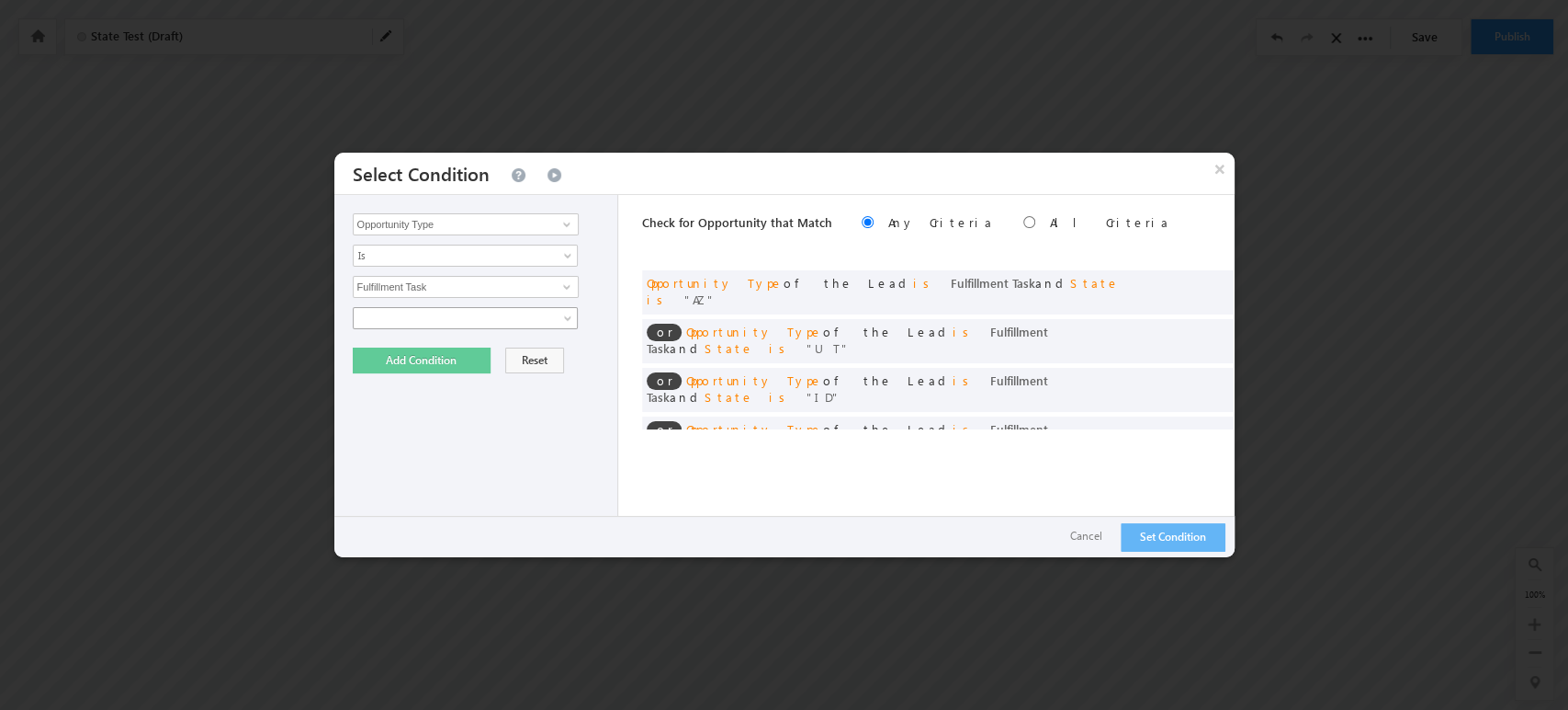
click at [434, 330] on div "Opportunity Type Lead Owner Sales Group Prospect Id 5x5 Plan Account Account Ro…" at bounding box center [476, 375] width 284 height 362
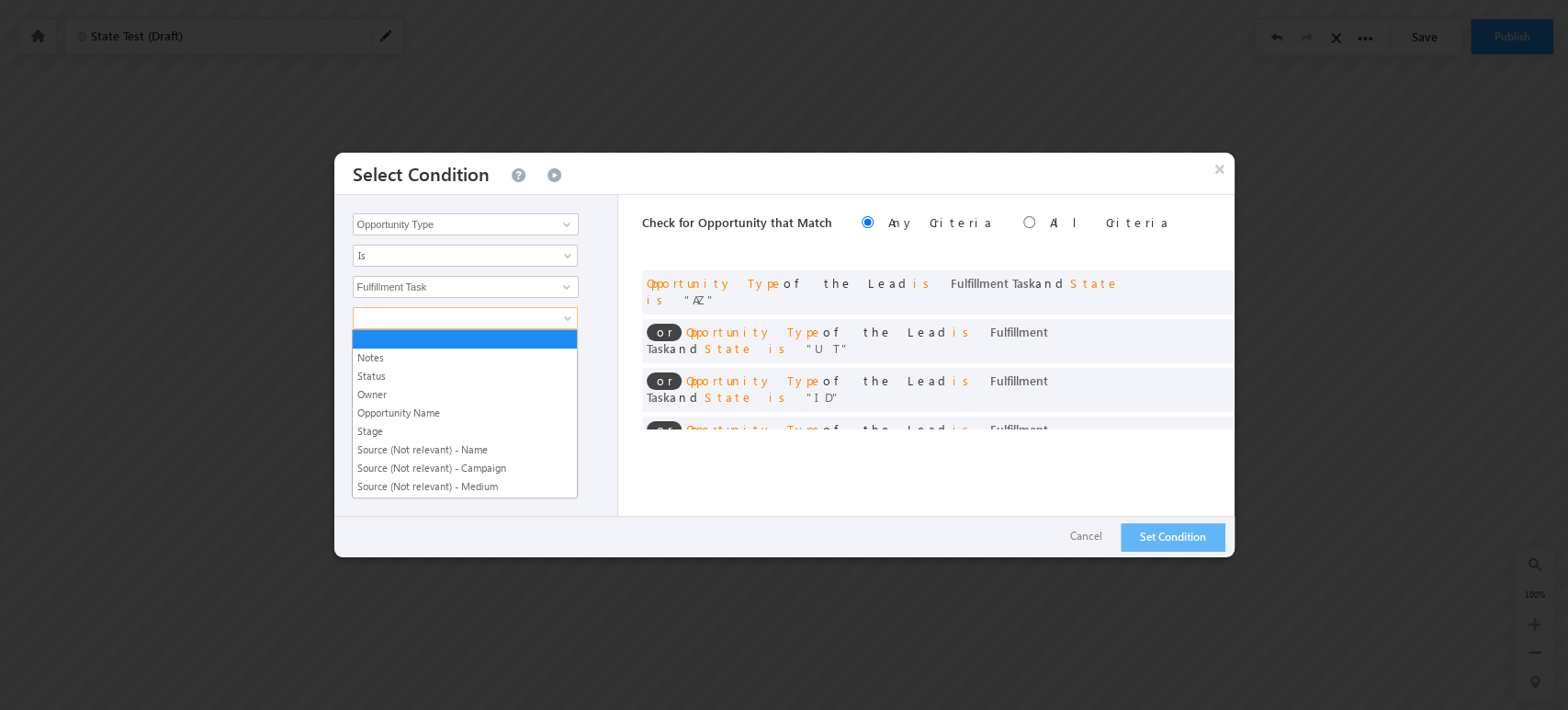
click at [406, 313] on span at bounding box center [453, 318] width 200 height 17
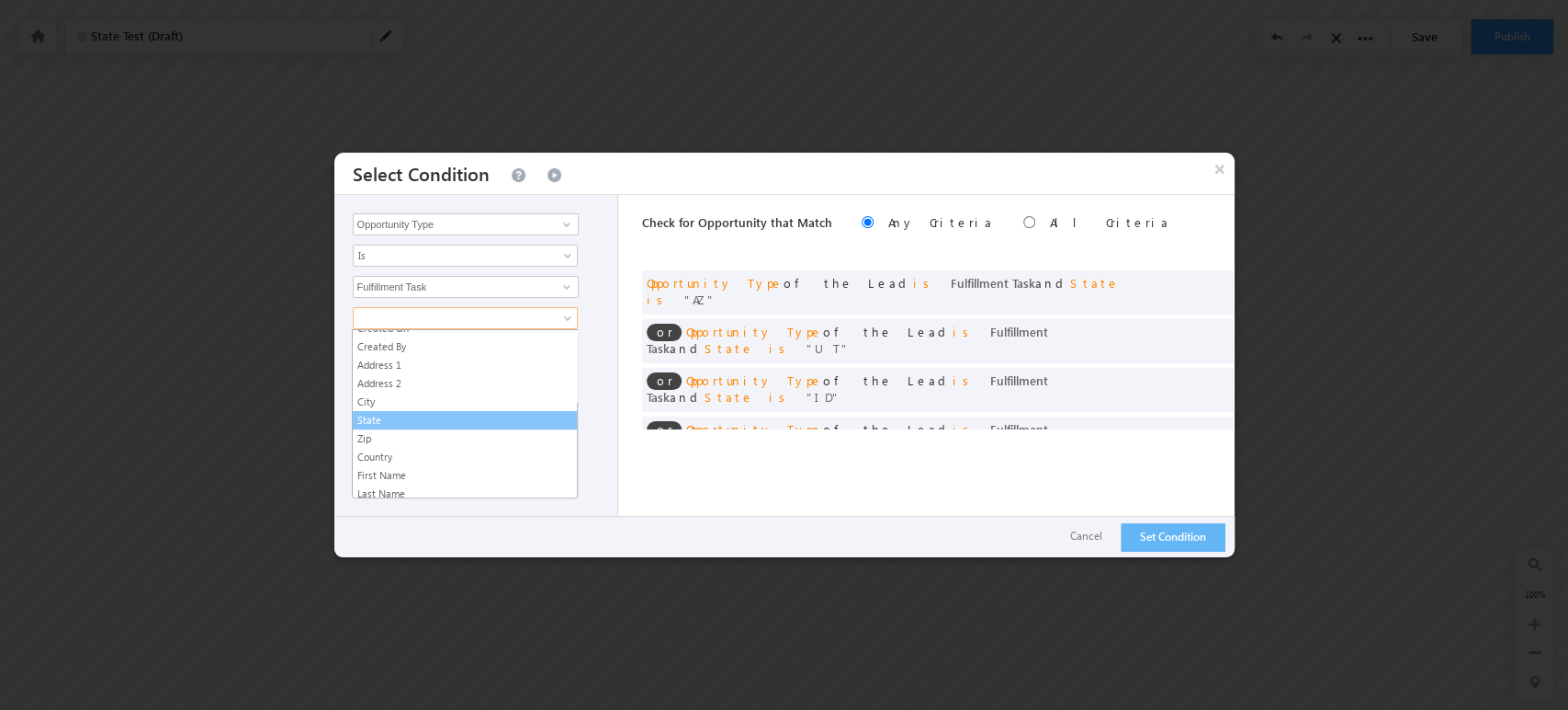
click at [389, 414] on link "State" at bounding box center [464, 419] width 225 height 17
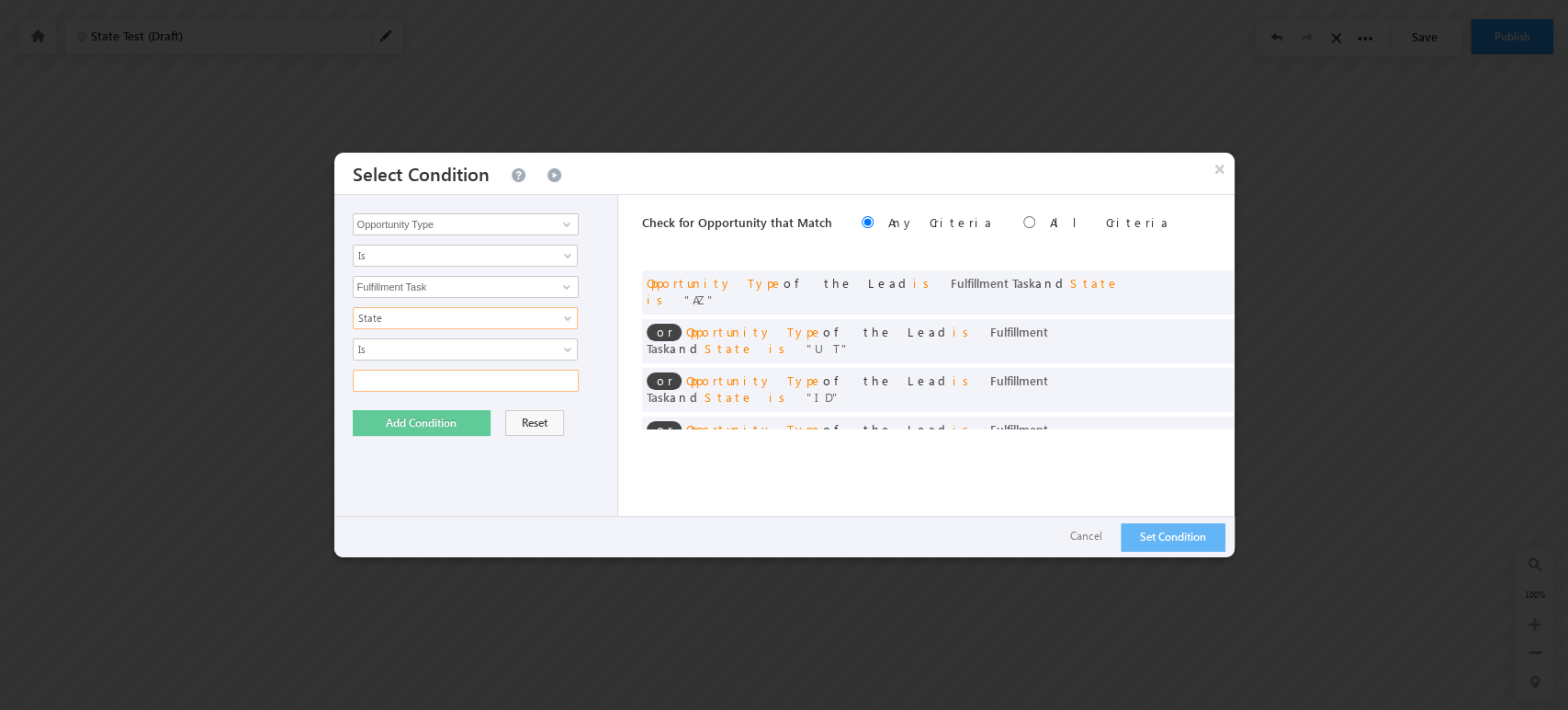
click at [407, 378] on input "text" at bounding box center [465, 380] width 226 height 22
type input "NM"
click at [376, 433] on button "Add Condition" at bounding box center [421, 423] width 138 height 26
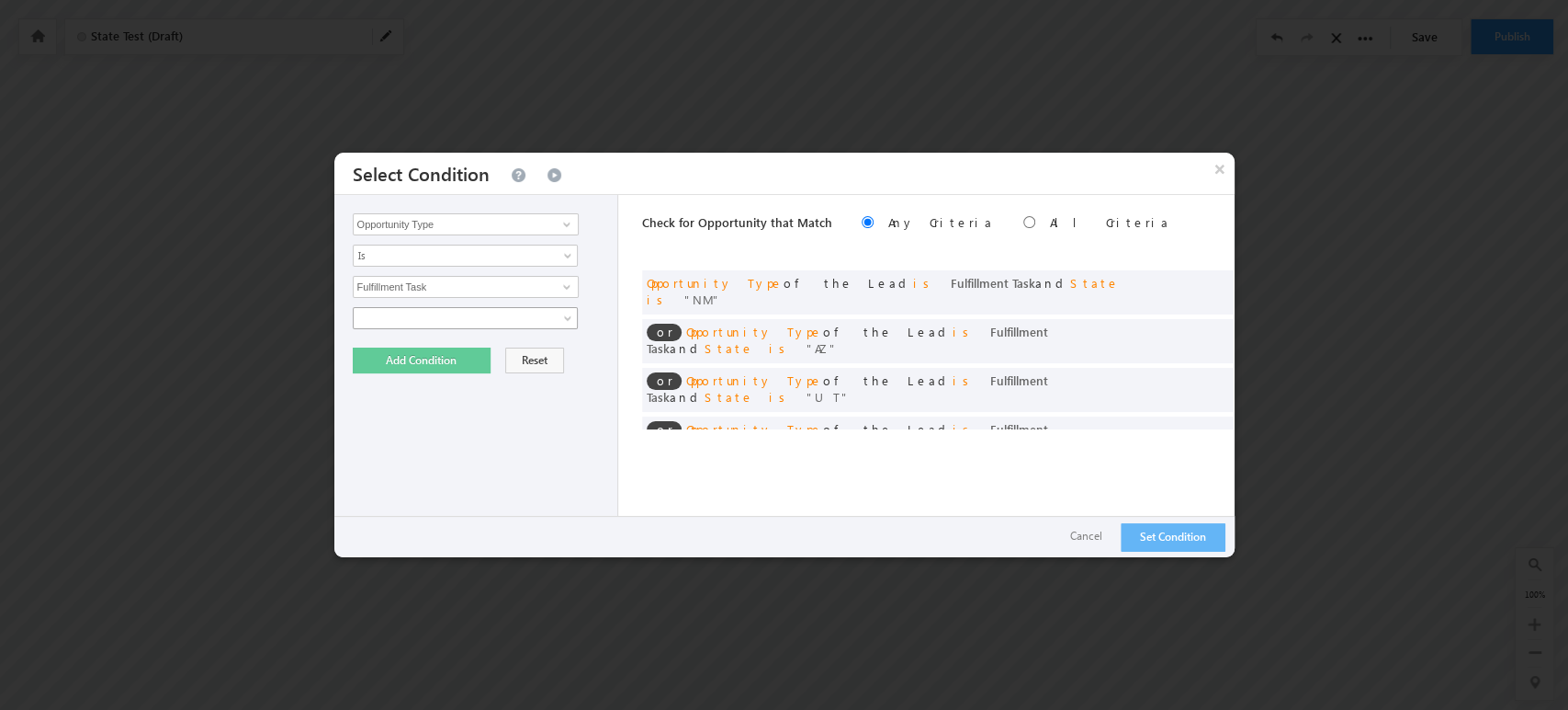
click at [450, 316] on span at bounding box center [453, 318] width 200 height 17
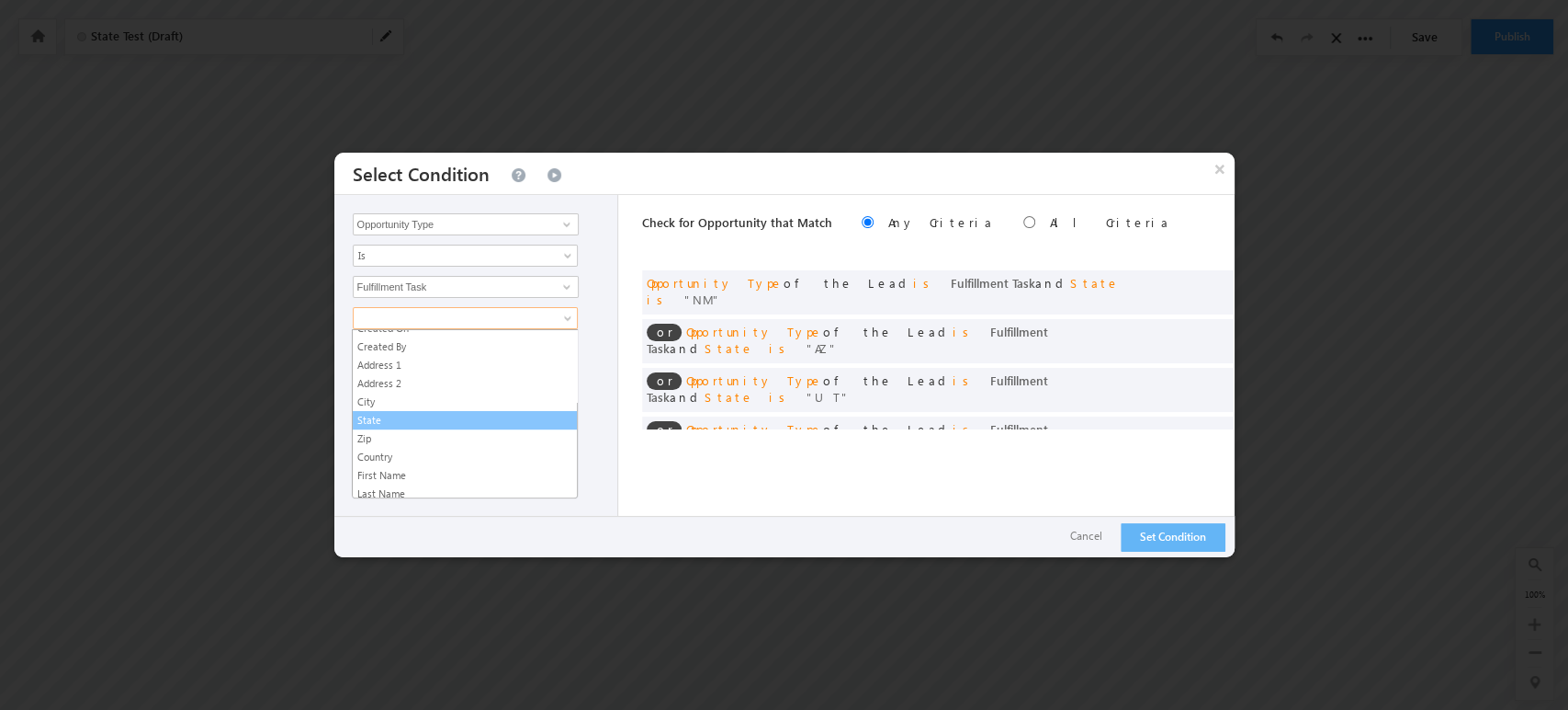
click at [410, 417] on link "State" at bounding box center [464, 419] width 225 height 17
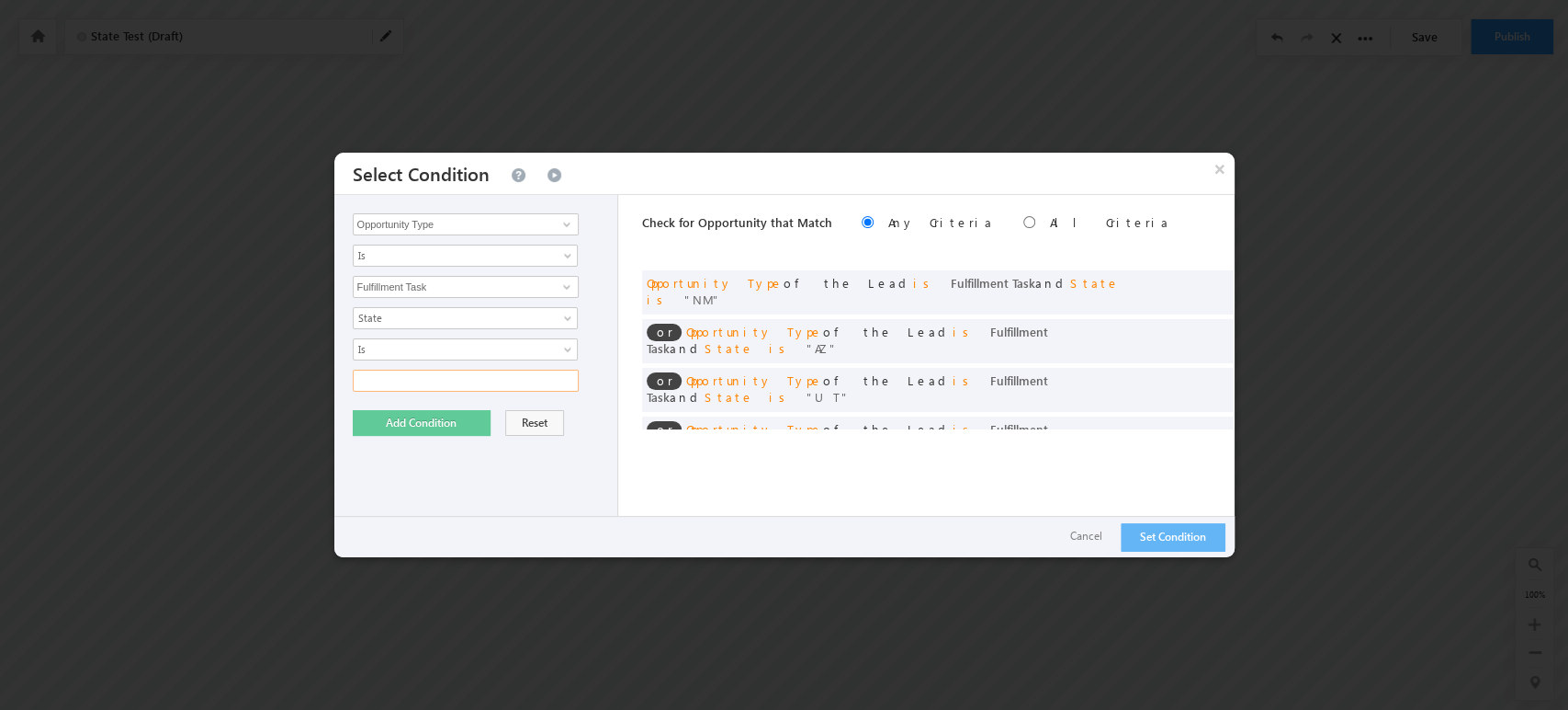
click at [413, 381] on input "text" at bounding box center [465, 380] width 226 height 22
type input "NV"
click at [410, 420] on button "Add Condition" at bounding box center [421, 423] width 138 height 26
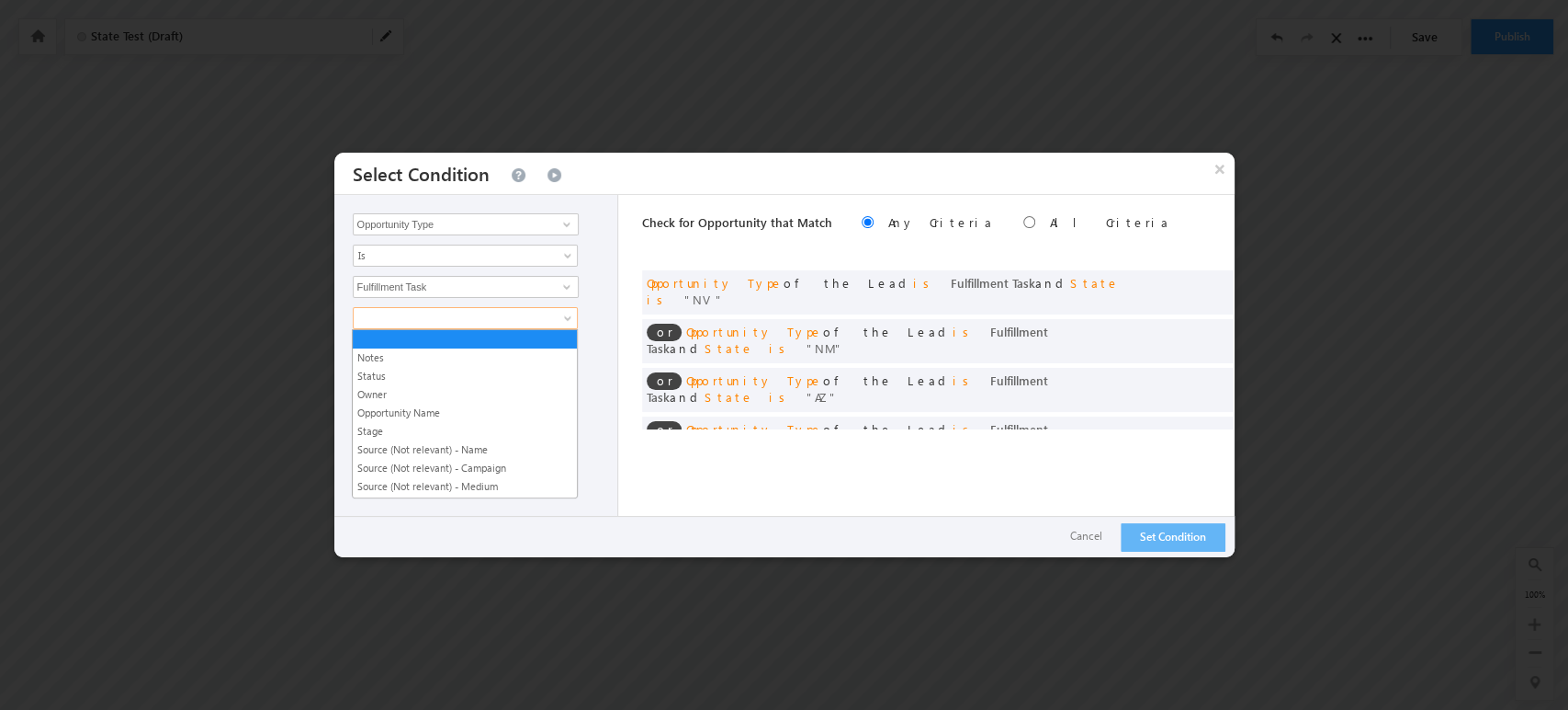
click at [422, 324] on span at bounding box center [453, 318] width 200 height 17
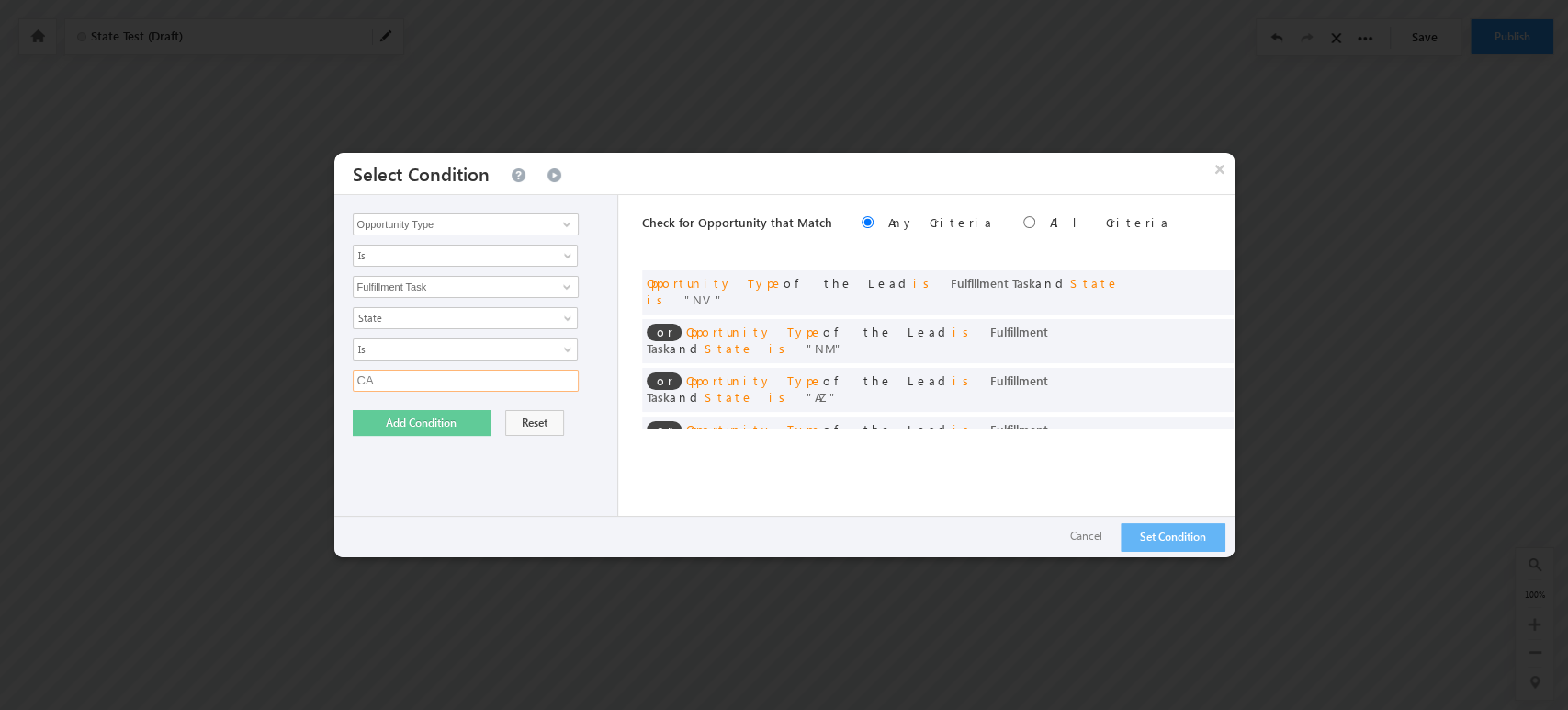
type input "CA"
click at [404, 419] on button "Add Condition" at bounding box center [421, 423] width 138 height 26
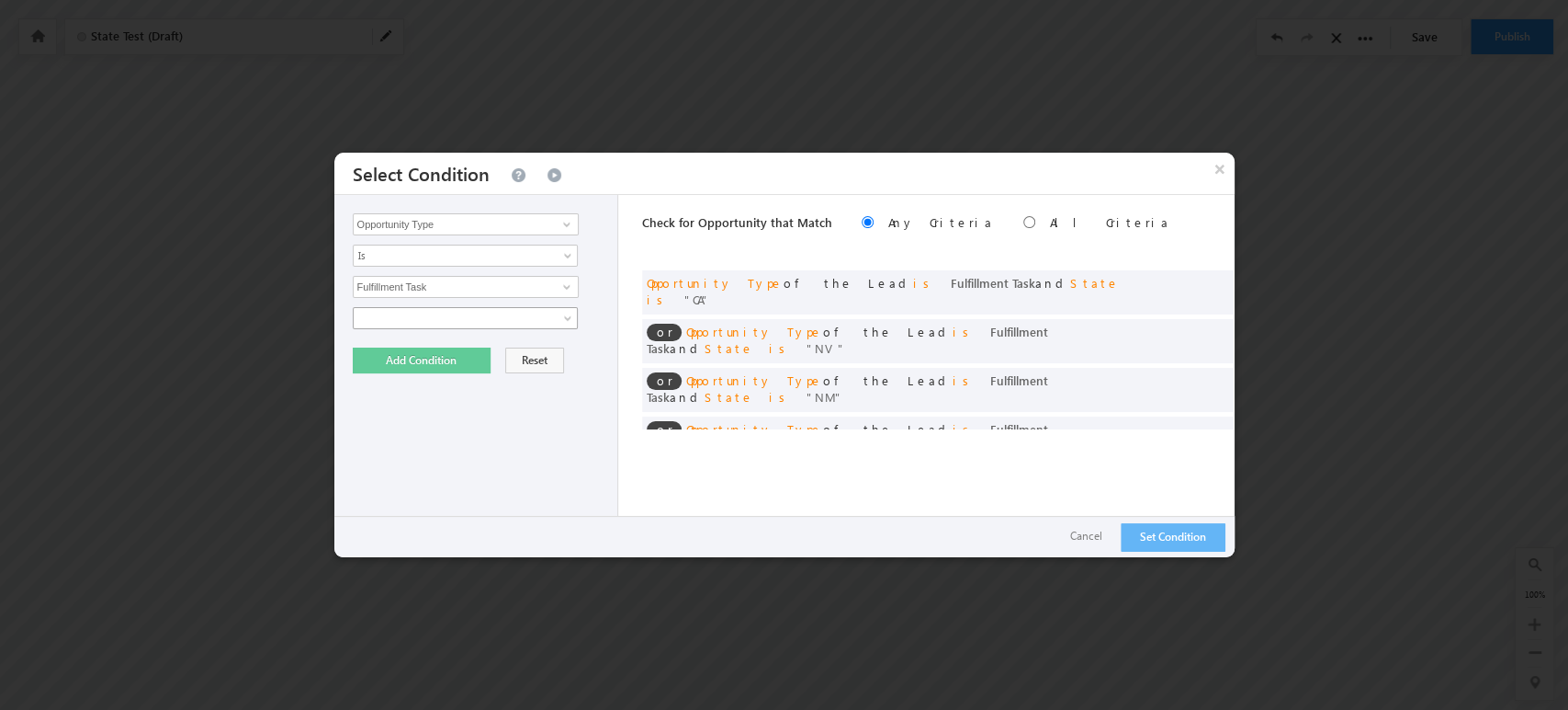
click at [424, 310] on span at bounding box center [453, 318] width 200 height 17
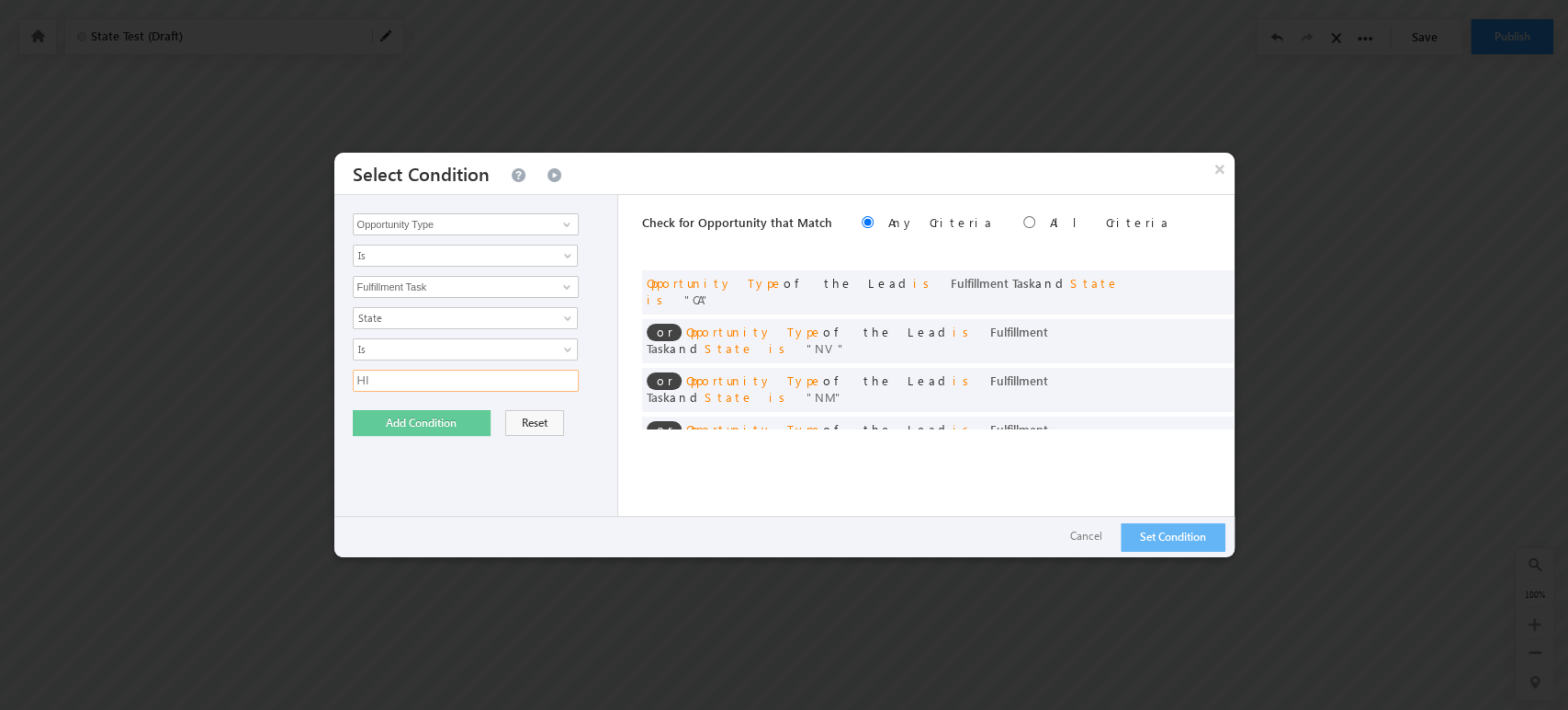
type input "HI"
click at [433, 432] on button "Add Condition" at bounding box center [421, 423] width 138 height 26
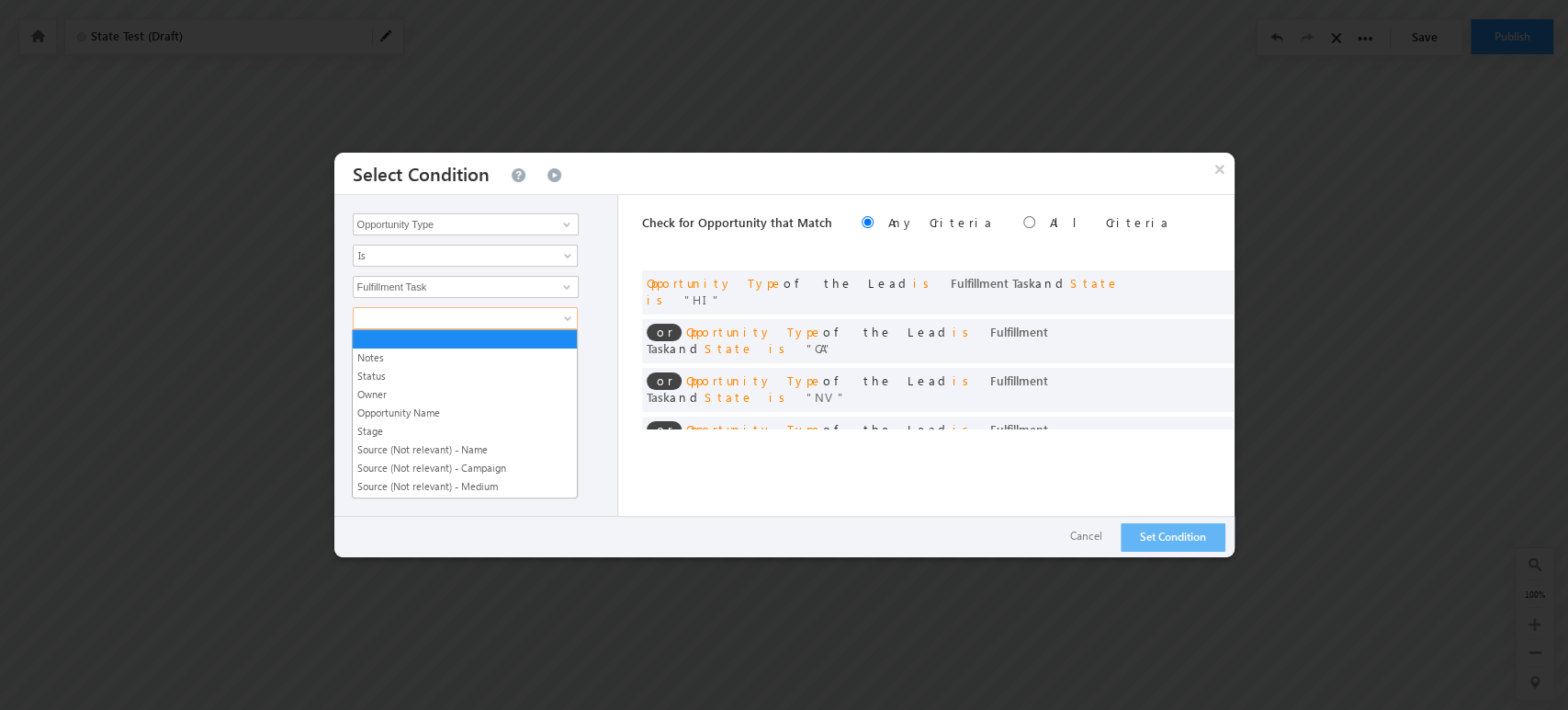
click at [449, 315] on span at bounding box center [453, 318] width 200 height 17
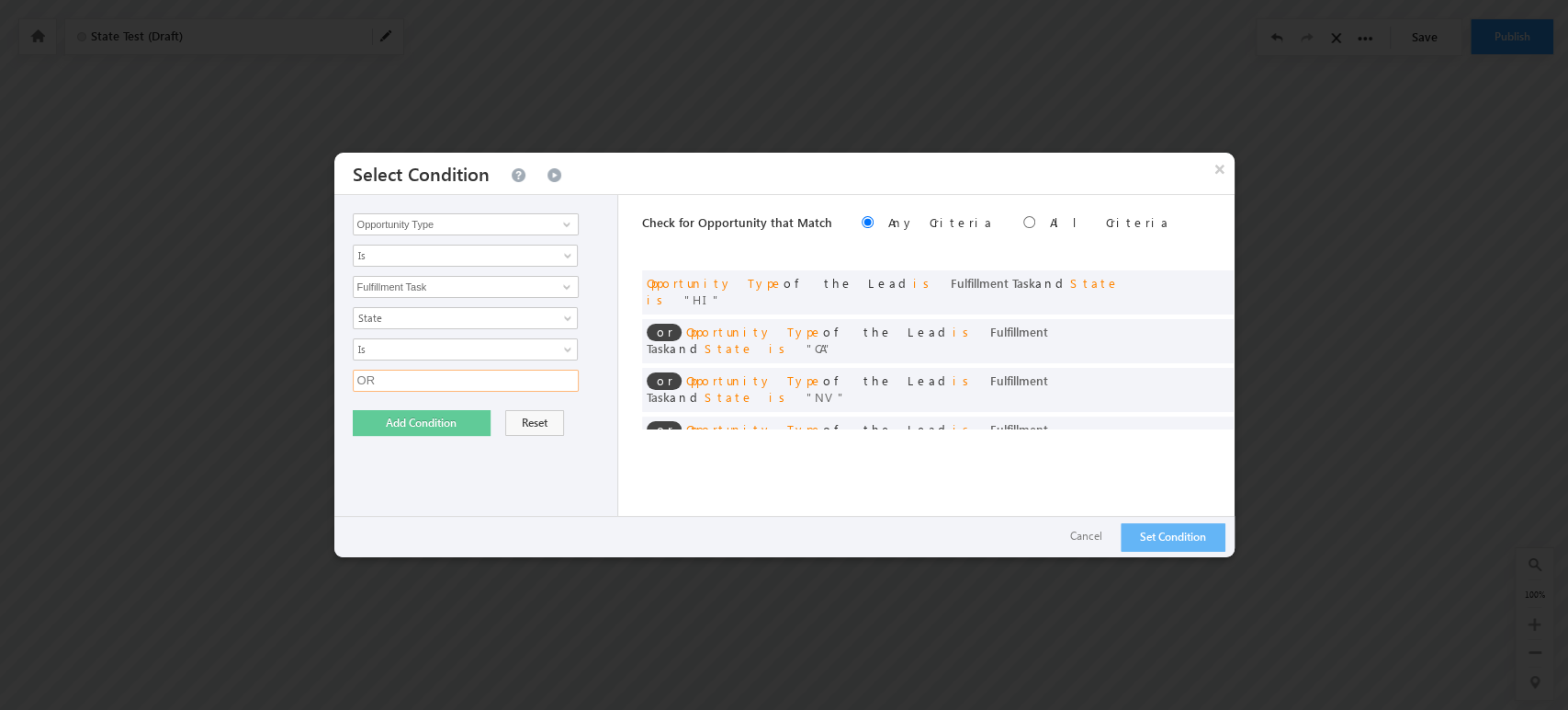
type input "OR"
click at [420, 422] on button "Add Condition" at bounding box center [421, 423] width 138 height 26
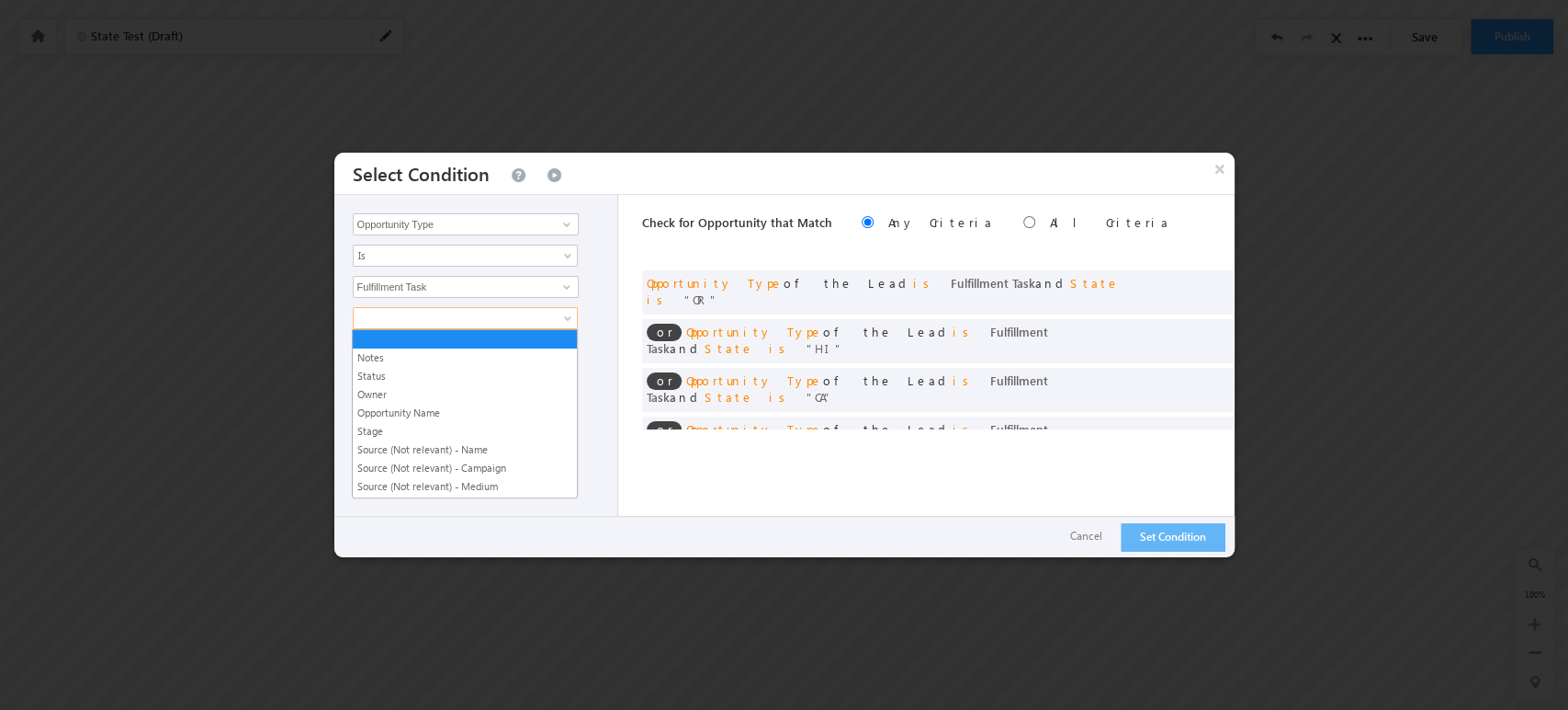
click at [485, 315] on span at bounding box center [453, 318] width 200 height 17
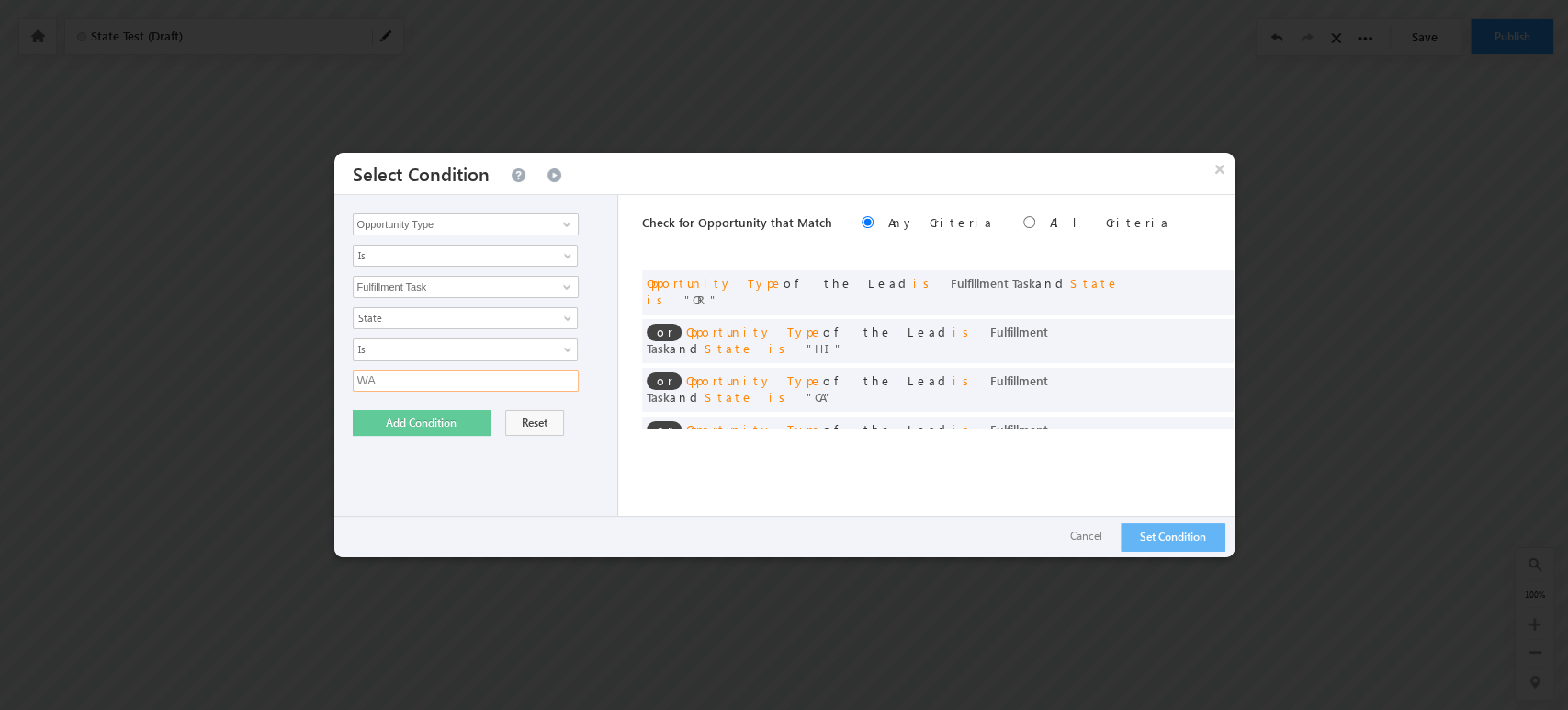
type input "WA"
click at [430, 412] on button "Add Condition" at bounding box center [421, 423] width 138 height 26
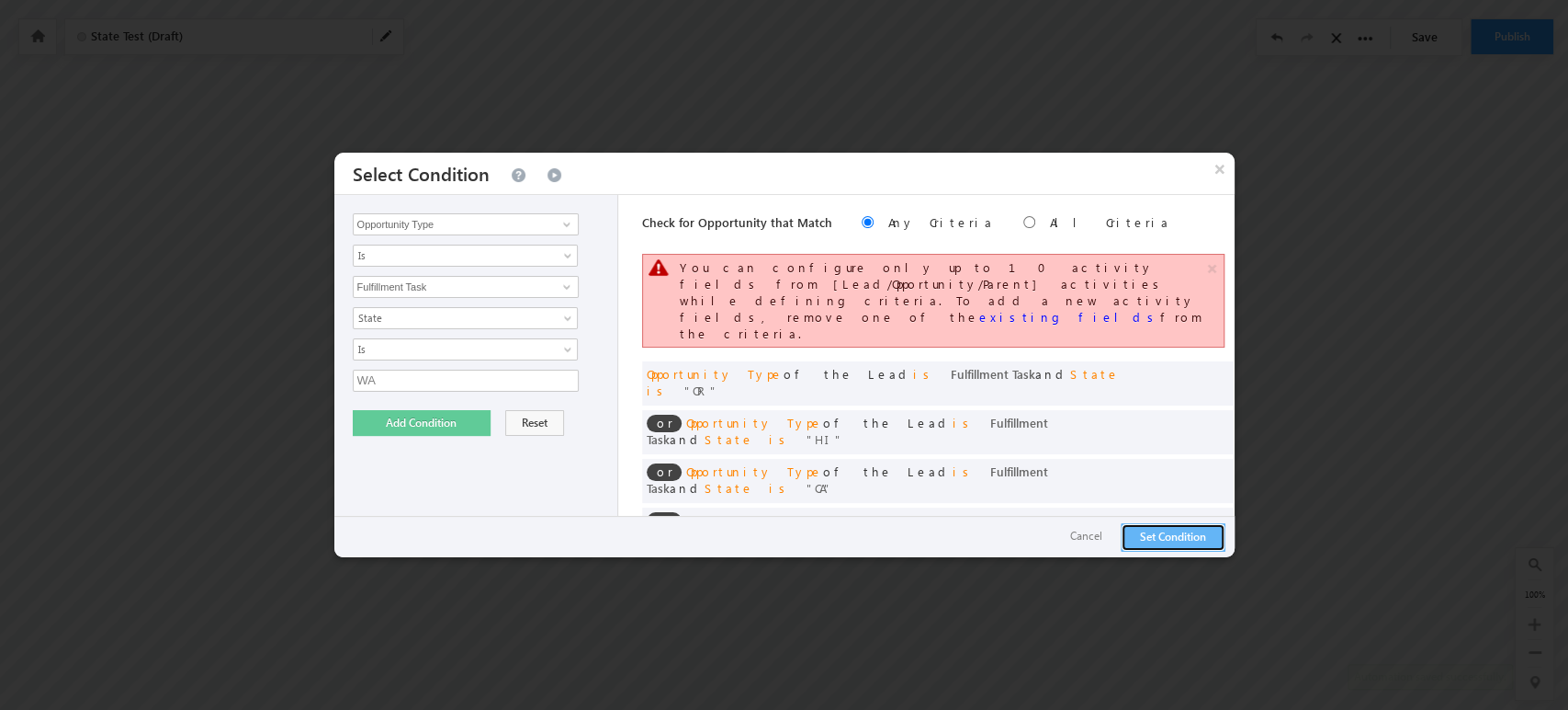
click at [1132, 538] on button "Set Condition" at bounding box center [1173, 537] width 105 height 29
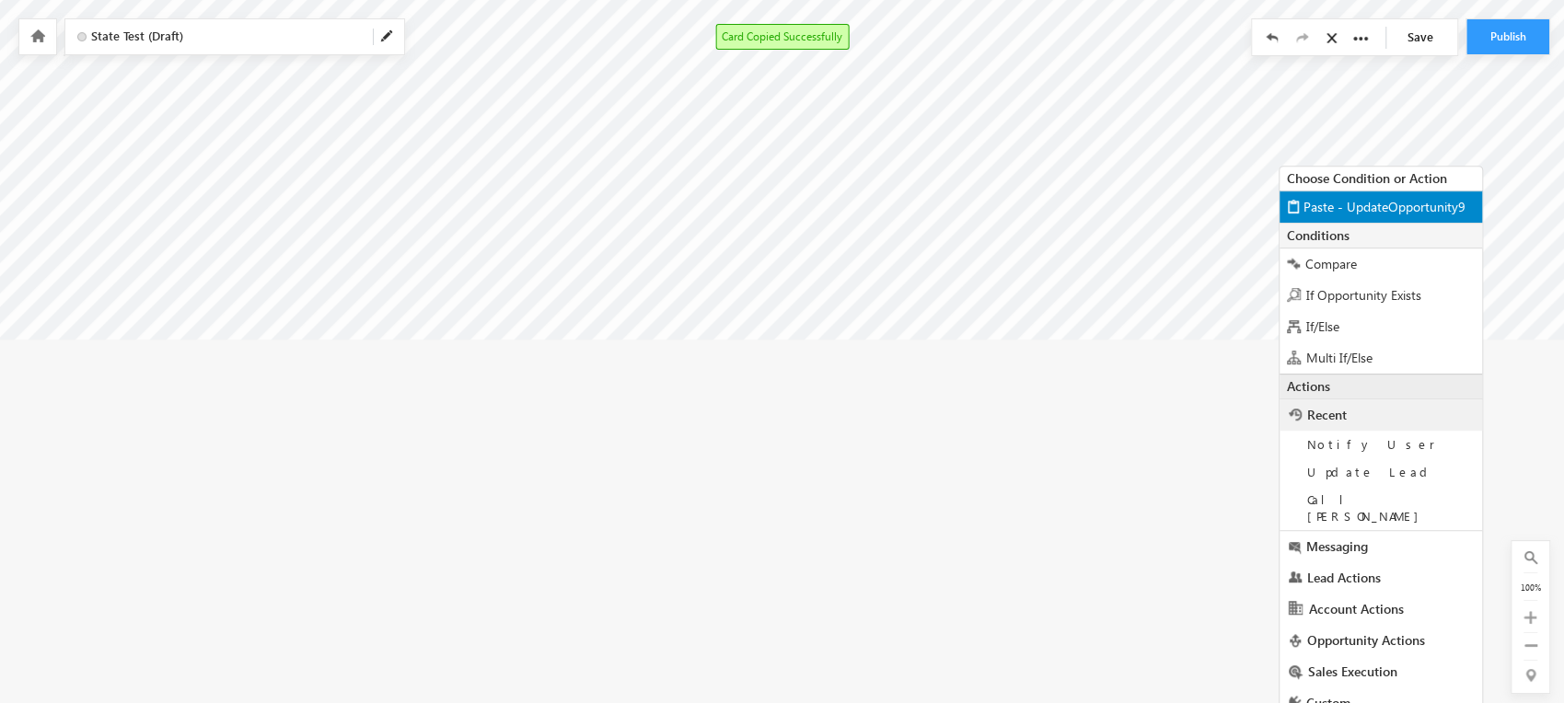
click at [1354, 206] on span "Paste - UpdateOpportunity9" at bounding box center [1385, 206] width 162 height 17
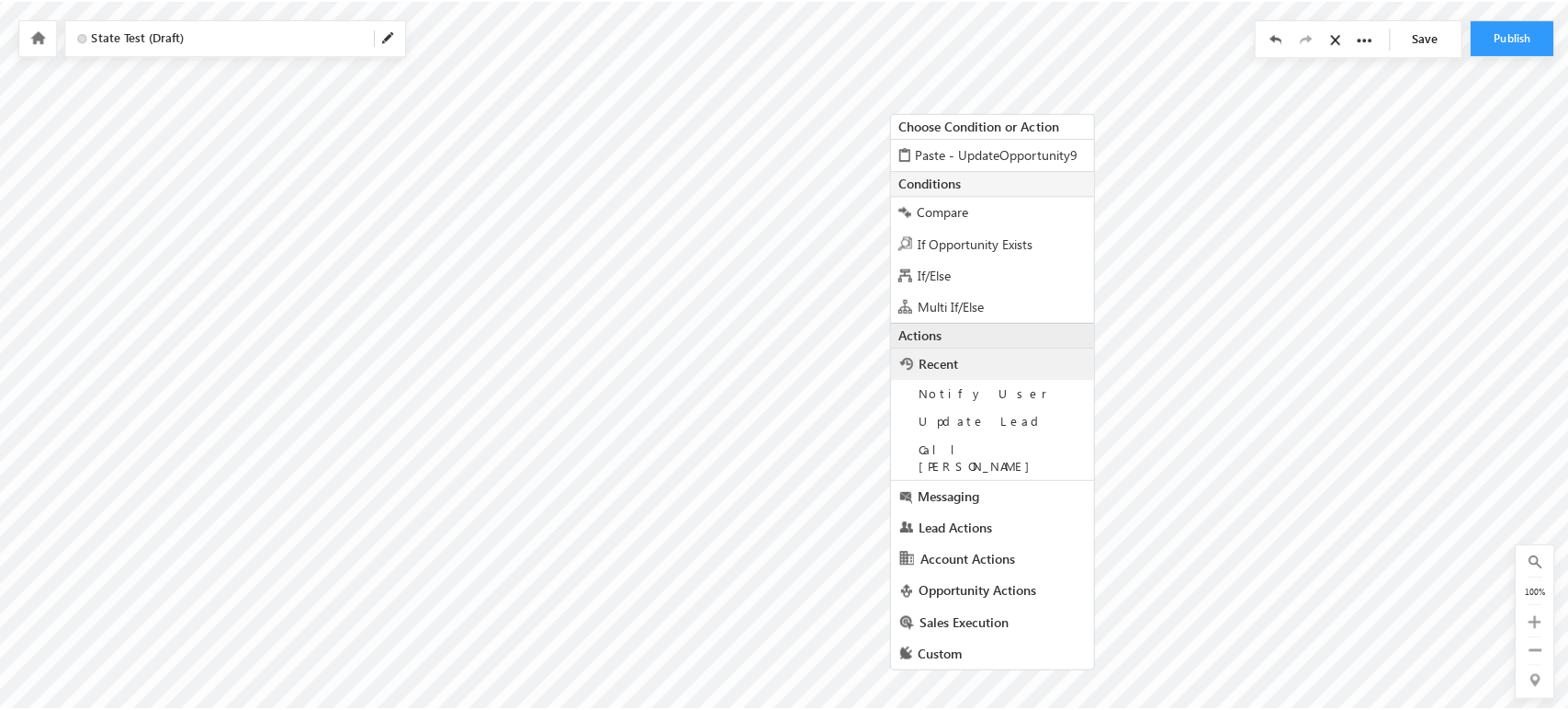
scroll to position [83, 0]
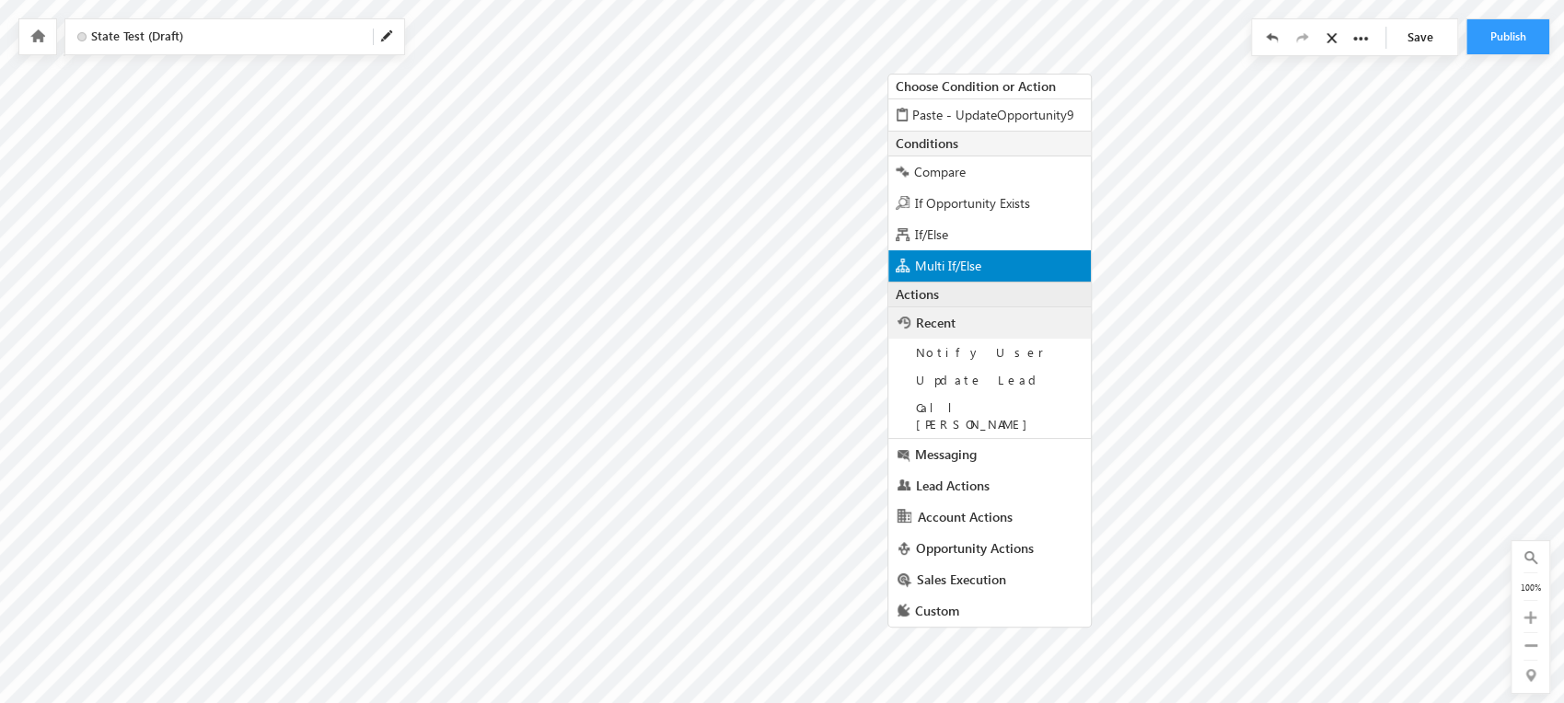
click at [979, 263] on span "Multi If/Else" at bounding box center [948, 265] width 66 height 17
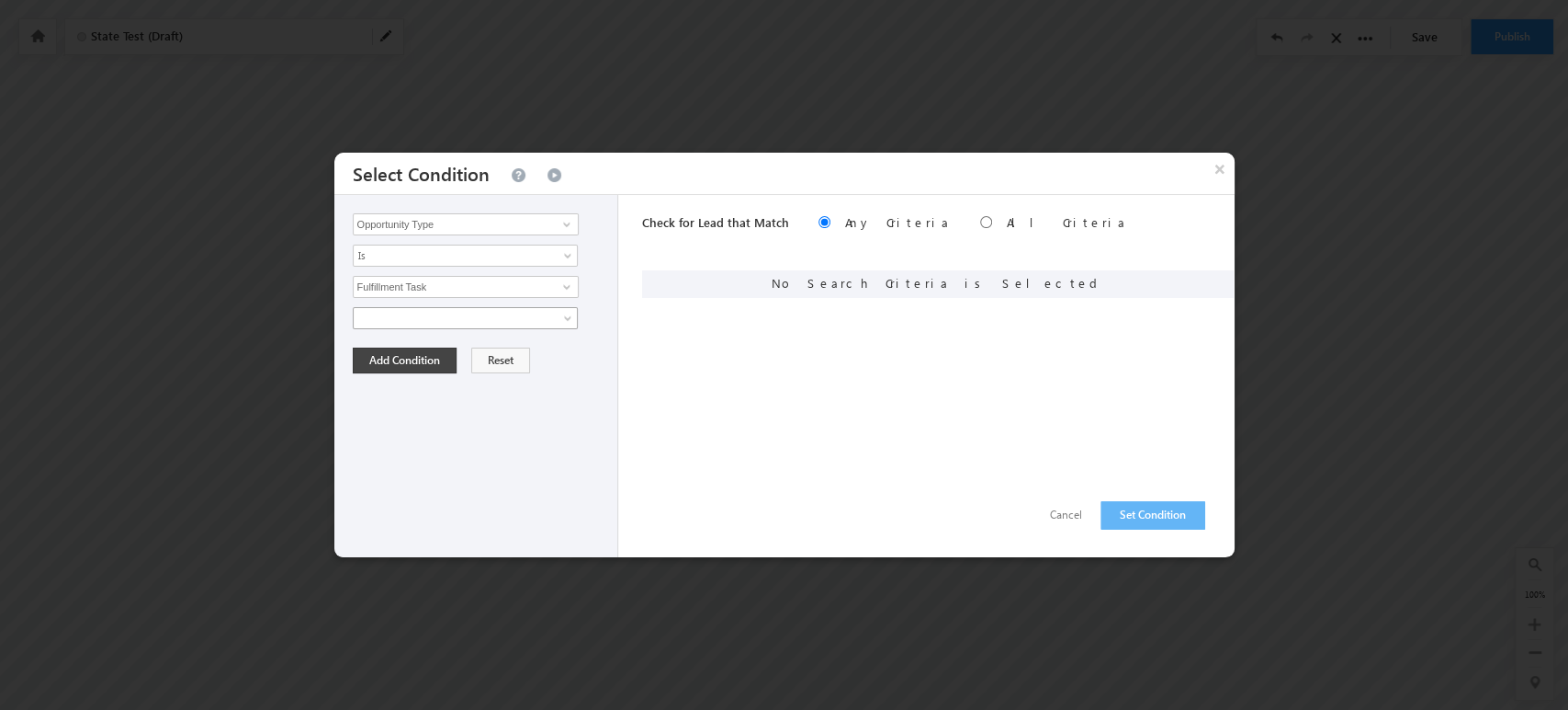
click at [543, 314] on span at bounding box center [453, 318] width 200 height 17
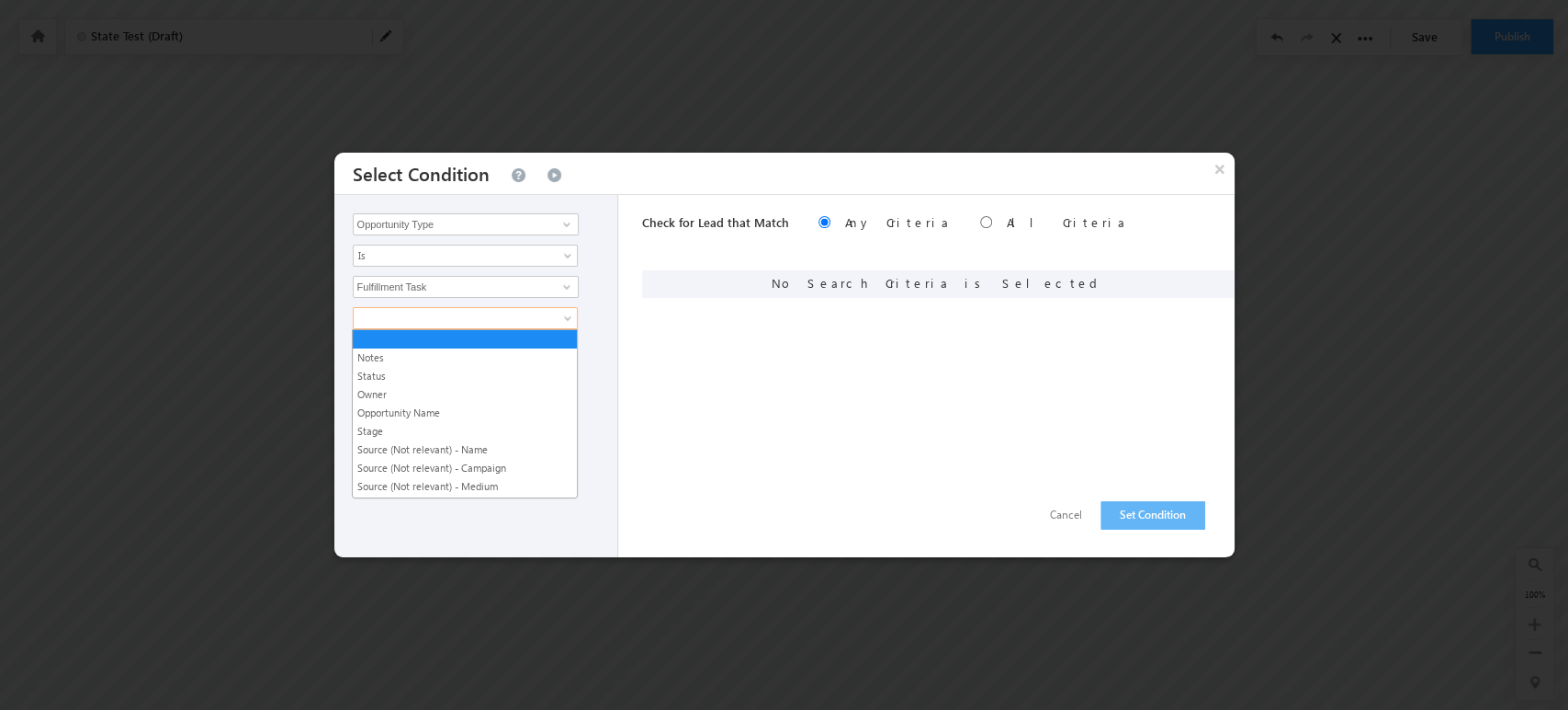
scroll to position [397, 0]
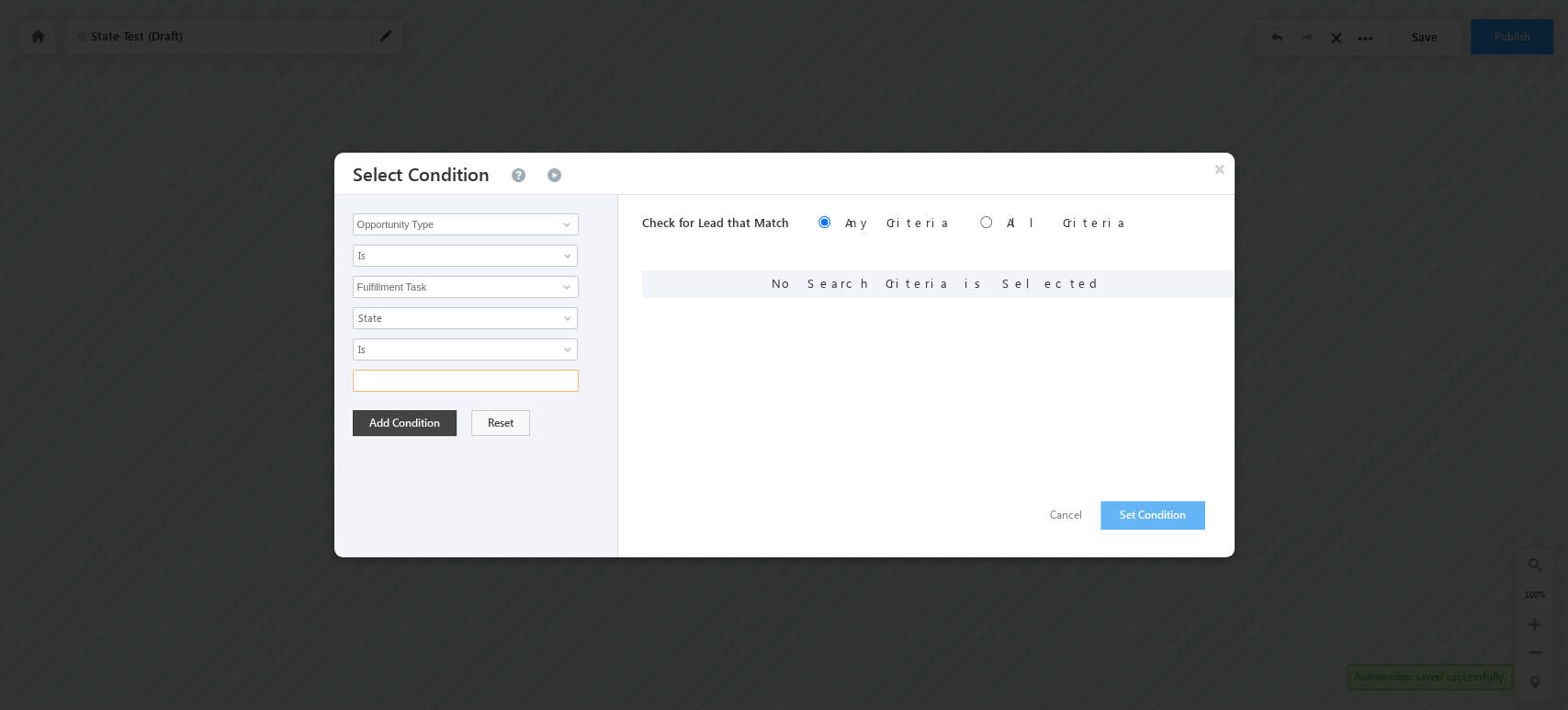
click at [517, 380] on input "text" at bounding box center [465, 380] width 226 height 22
type input "MA"
click at [396, 417] on button "Add Condition" at bounding box center [404, 423] width 104 height 26
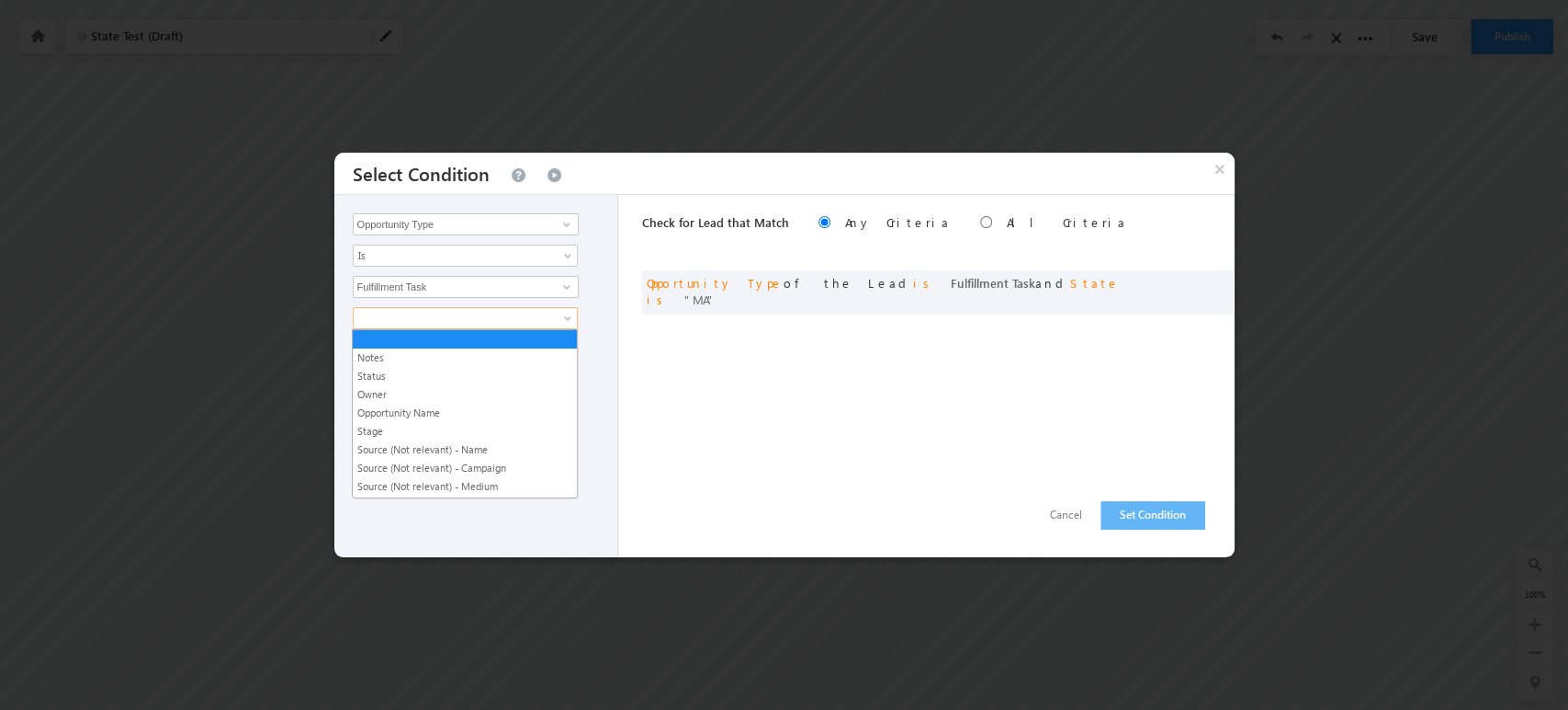
click at [458, 319] on span at bounding box center [453, 318] width 200 height 17
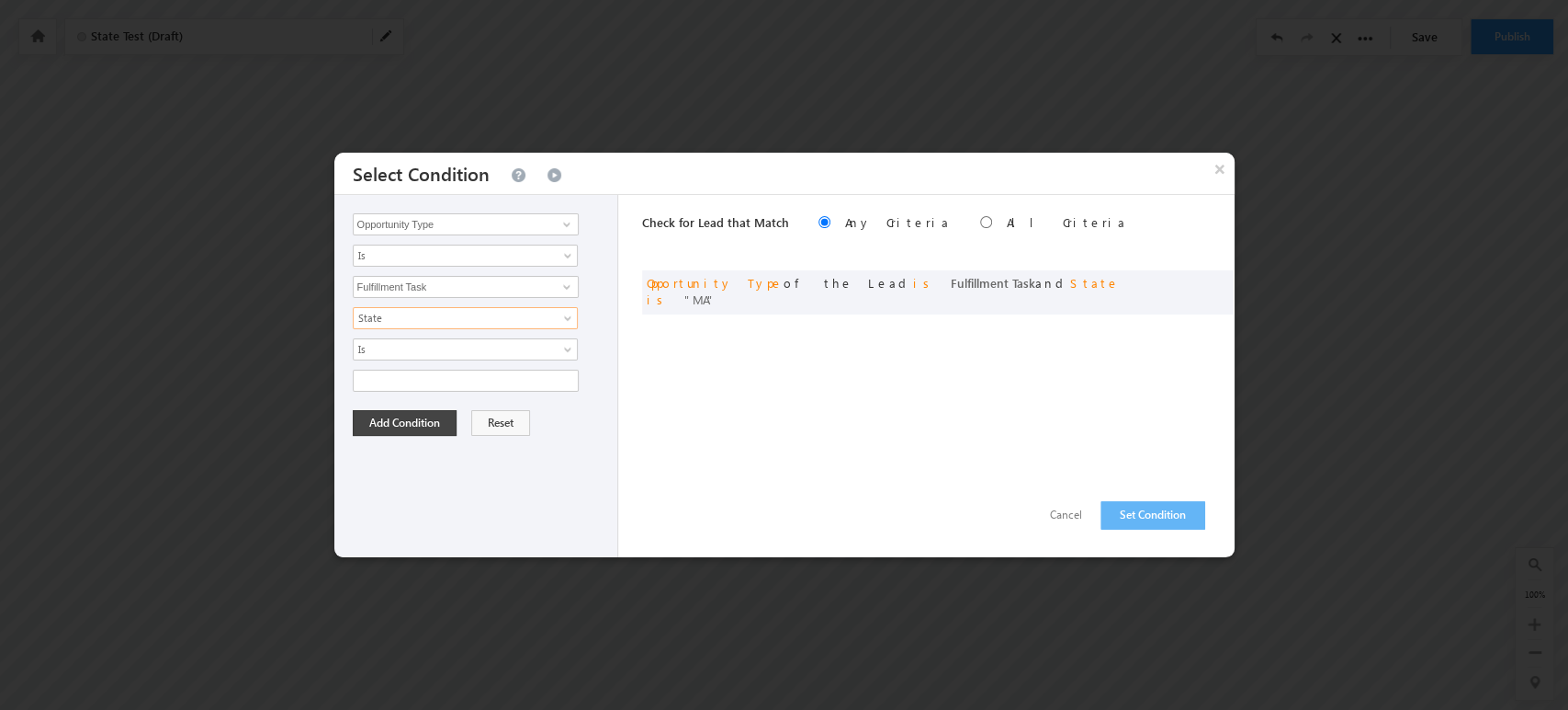
click at [480, 364] on div "Notes Status Owner Opportunity Name Stage Source (Not relevant) - Name Source (…" at bounding box center [480, 349] width 257 height 85
click at [480, 376] on input "text" at bounding box center [465, 380] width 226 height 22
type input "RI"
click at [379, 434] on div "Opportunity Type Prospect Id 5x5 Plan Account Account Role Account Type Address…" at bounding box center [476, 375] width 284 height 362
click at [380, 427] on button "Add Condition" at bounding box center [404, 423] width 104 height 26
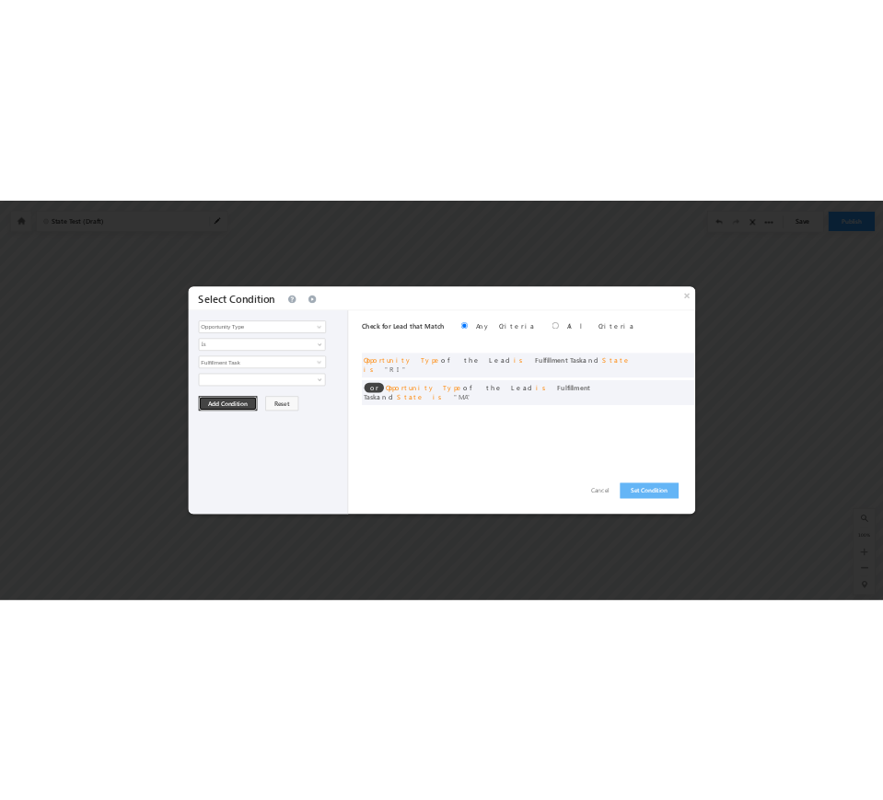
scroll to position [0, 0]
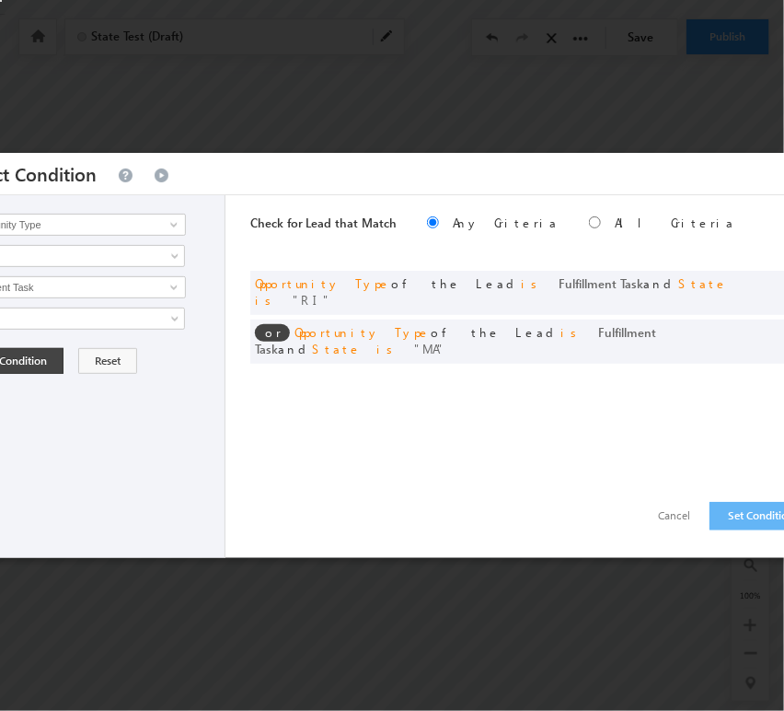
click at [459, 388] on div "Check for Lead that Match Any Criteria All Criteria Note that the current trigg…" at bounding box center [546, 376] width 593 height 363
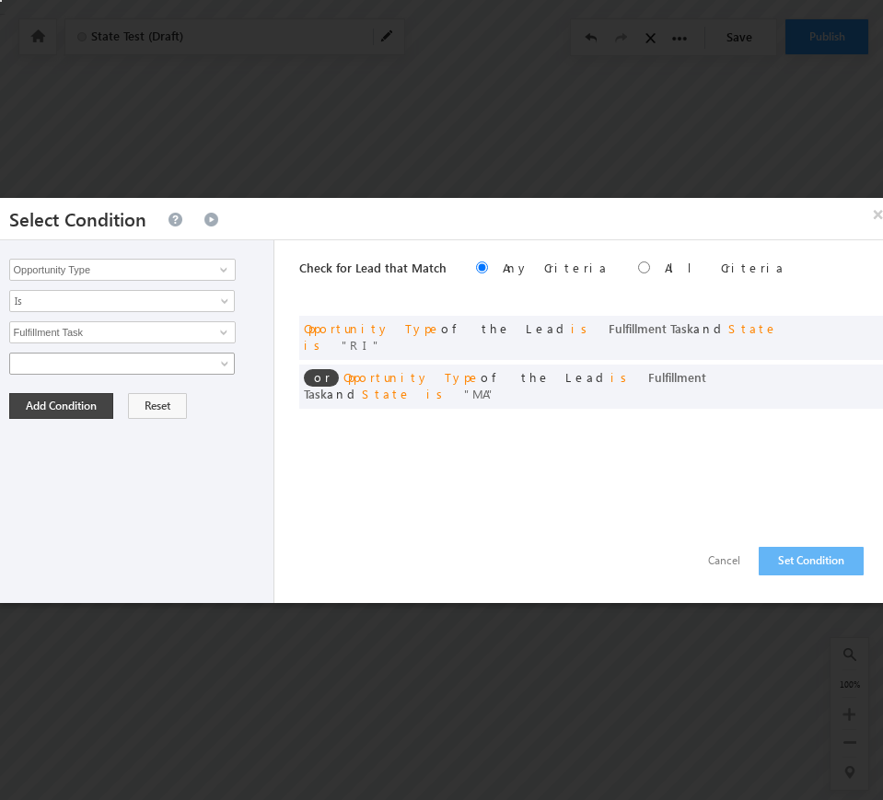
click at [198, 366] on span at bounding box center [110, 363] width 200 height 17
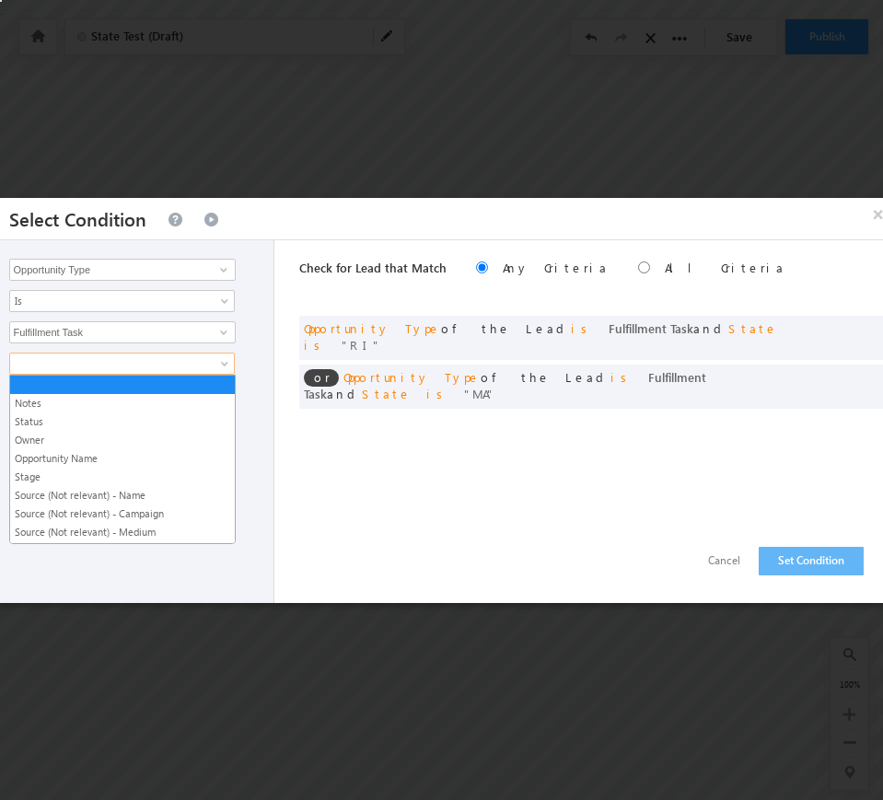
scroll to position [404, 0]
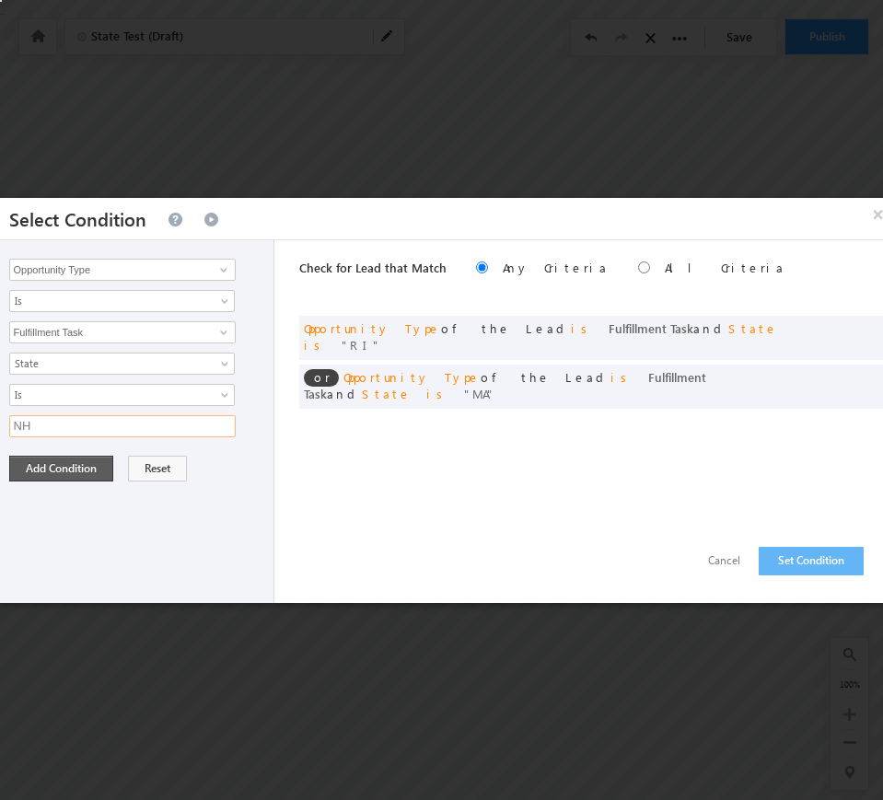
type input "NH"
click at [93, 469] on button "Add Condition" at bounding box center [61, 469] width 104 height 26
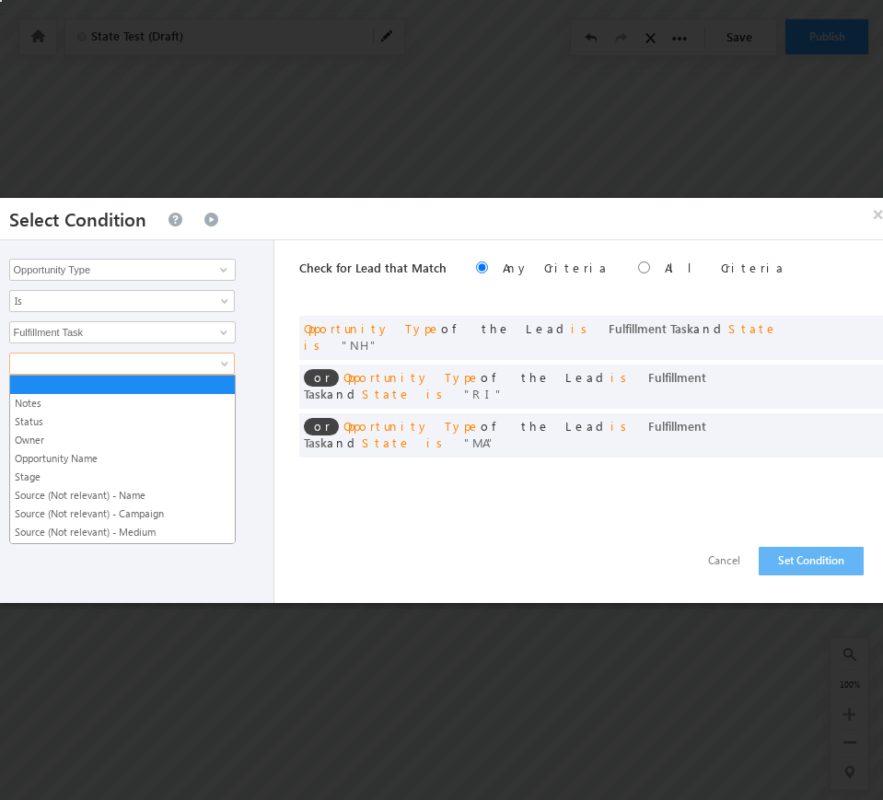
click at [103, 355] on span at bounding box center [110, 363] width 200 height 17
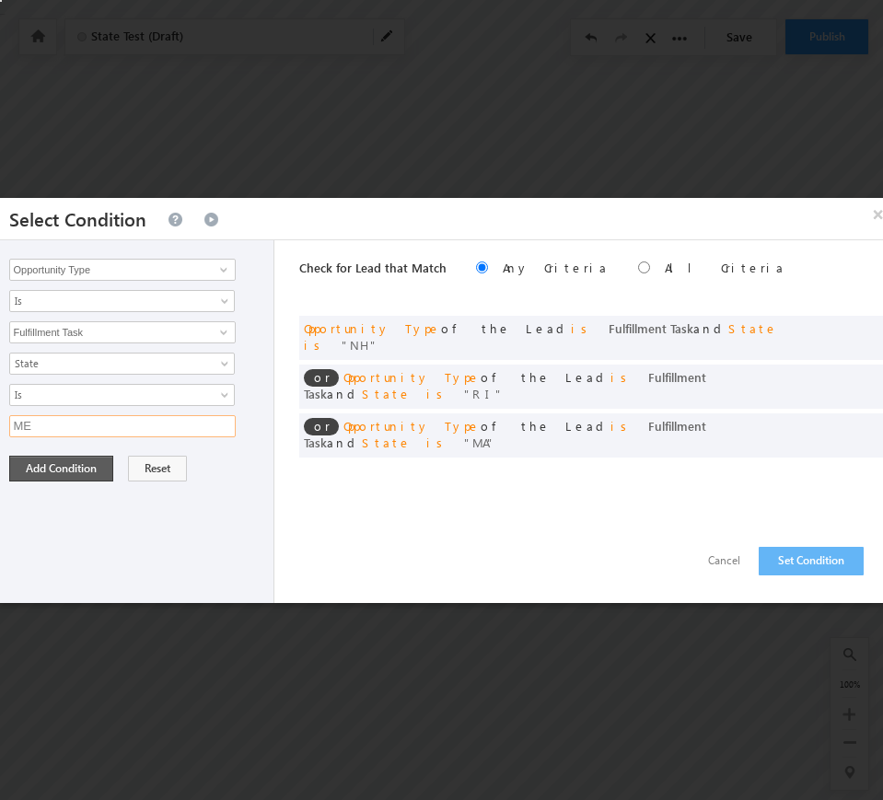
type input "ME"
click at [39, 464] on button "Add Condition" at bounding box center [61, 469] width 104 height 26
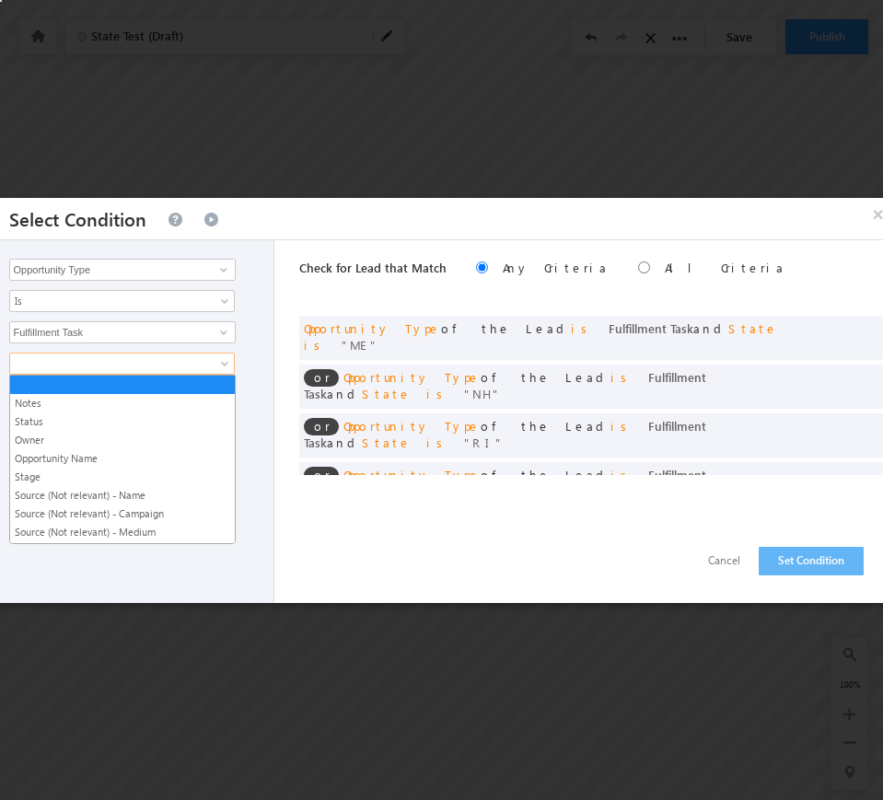
click at [65, 369] on span at bounding box center [110, 363] width 200 height 17
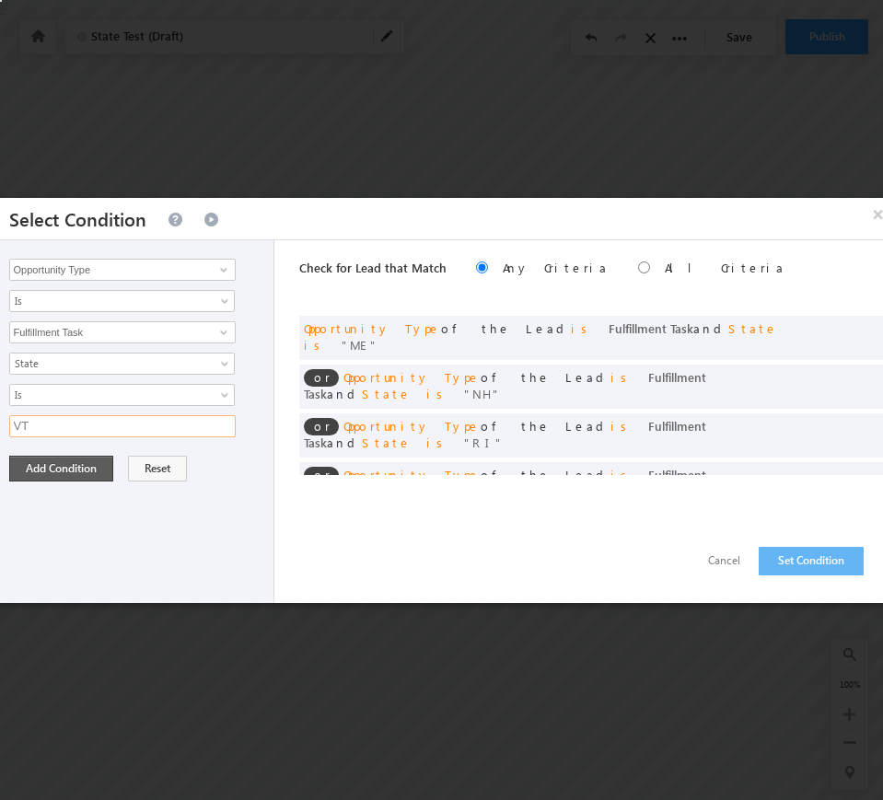
type input "VT"
click at [49, 467] on button "Add Condition" at bounding box center [61, 469] width 104 height 26
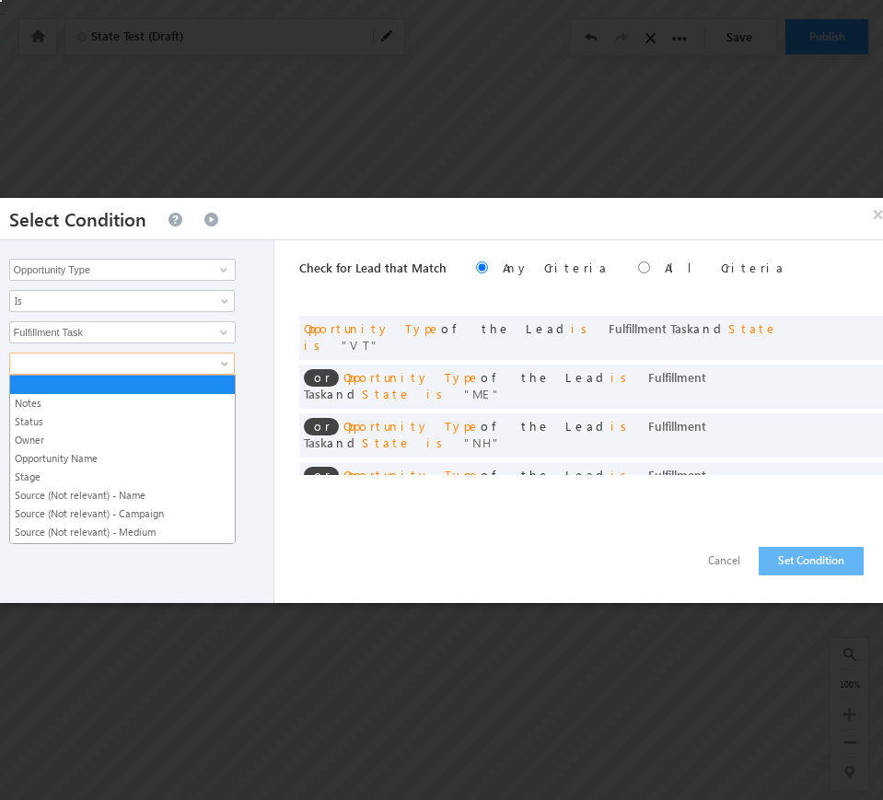
click at [99, 357] on span at bounding box center [110, 363] width 200 height 17
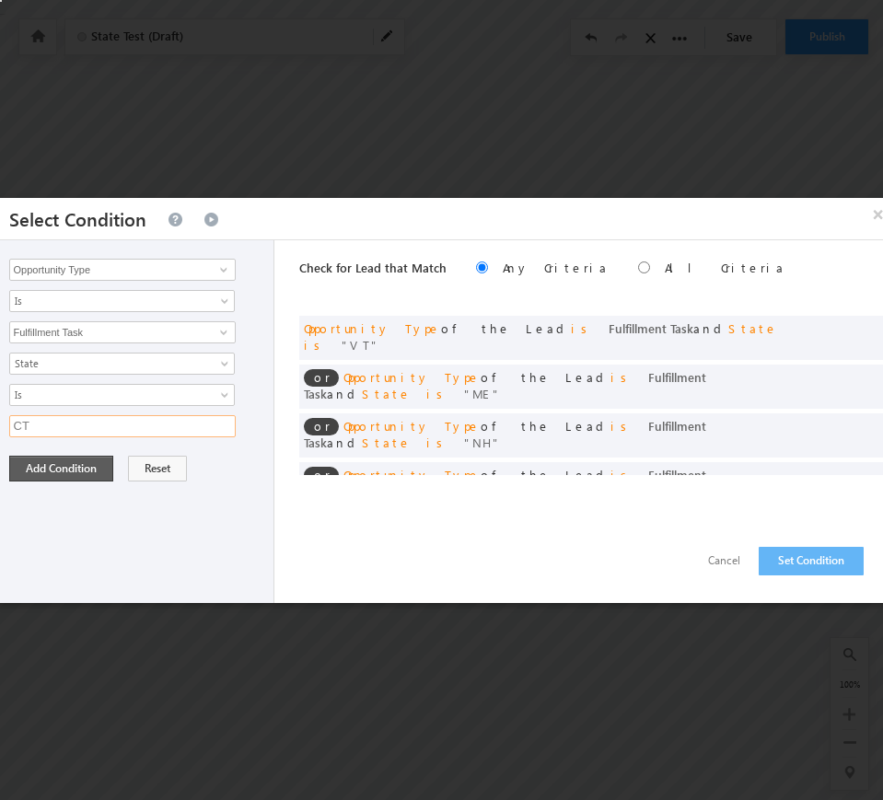
type input "CT"
click at [54, 464] on button "Add Condition" at bounding box center [61, 469] width 104 height 26
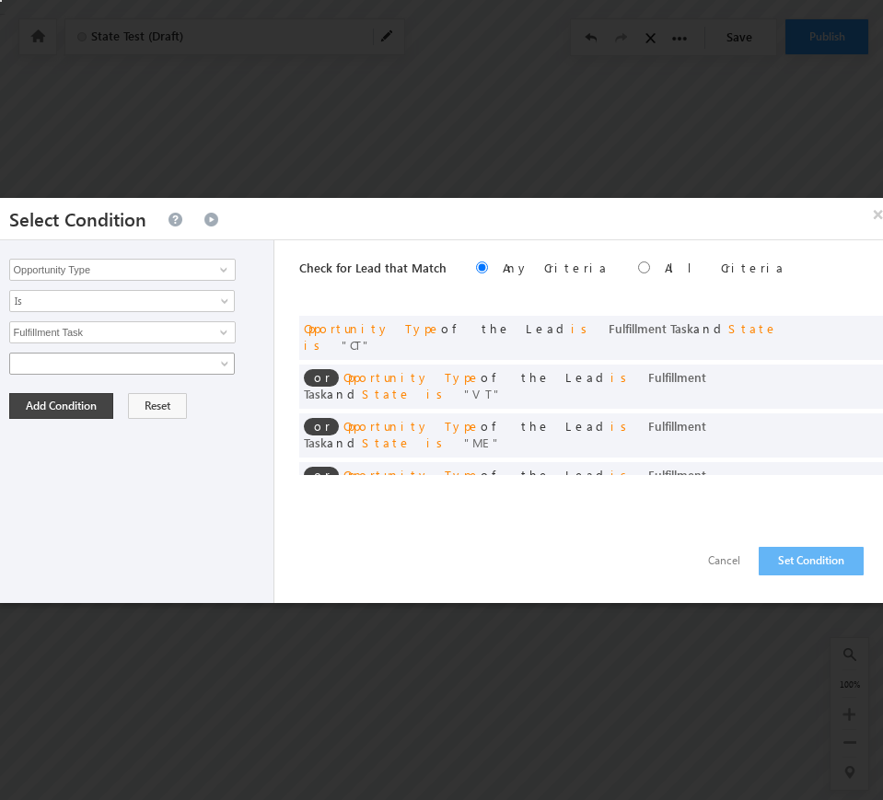
click at [87, 350] on div "Opportunity Type Prospect Id 5x5 Plan Account Account Role Account Type Address…" at bounding box center [133, 421] width 284 height 363
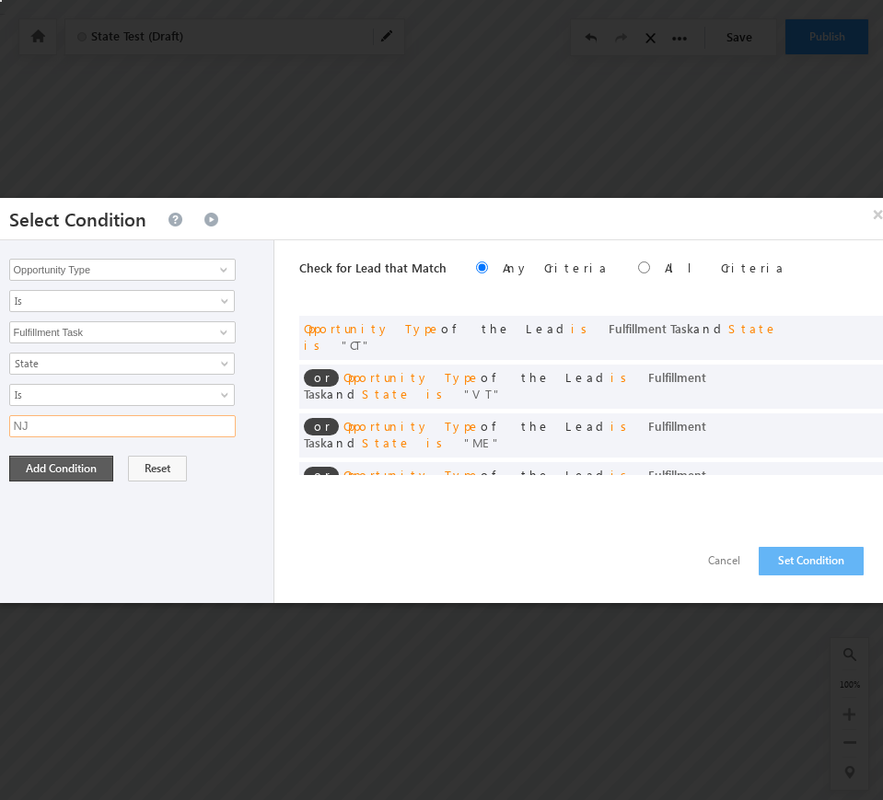
type input "NJ"
click at [31, 466] on button "Add Condition" at bounding box center [61, 469] width 104 height 26
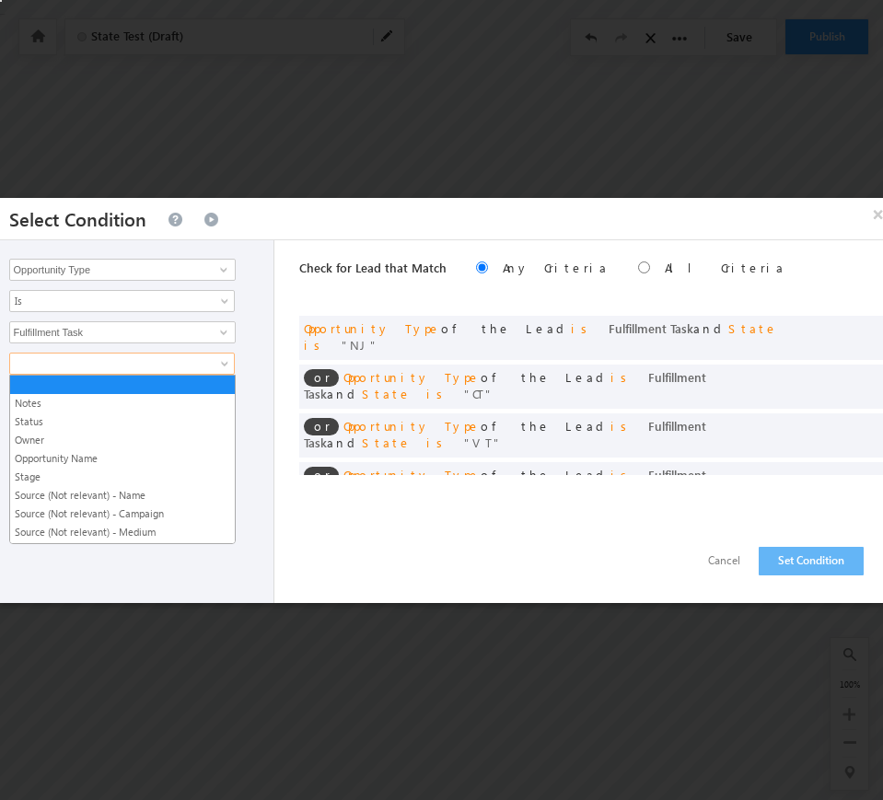
click at [60, 368] on span at bounding box center [110, 363] width 200 height 17
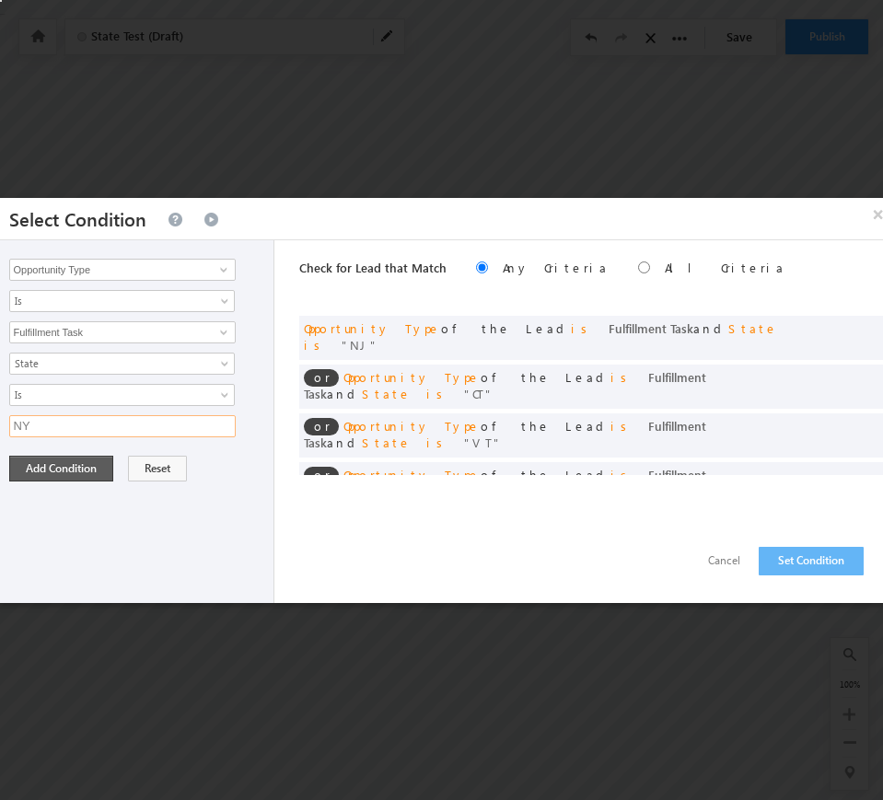
type input "NY"
click at [50, 469] on button "Add Condition" at bounding box center [61, 469] width 104 height 26
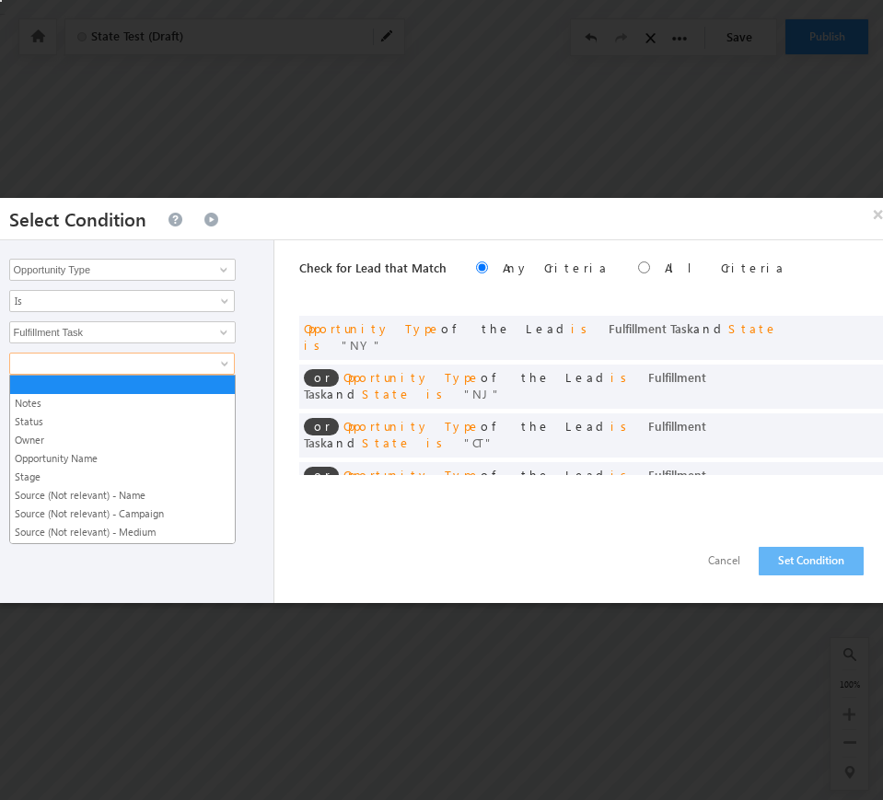
click at [78, 365] on span at bounding box center [110, 363] width 200 height 17
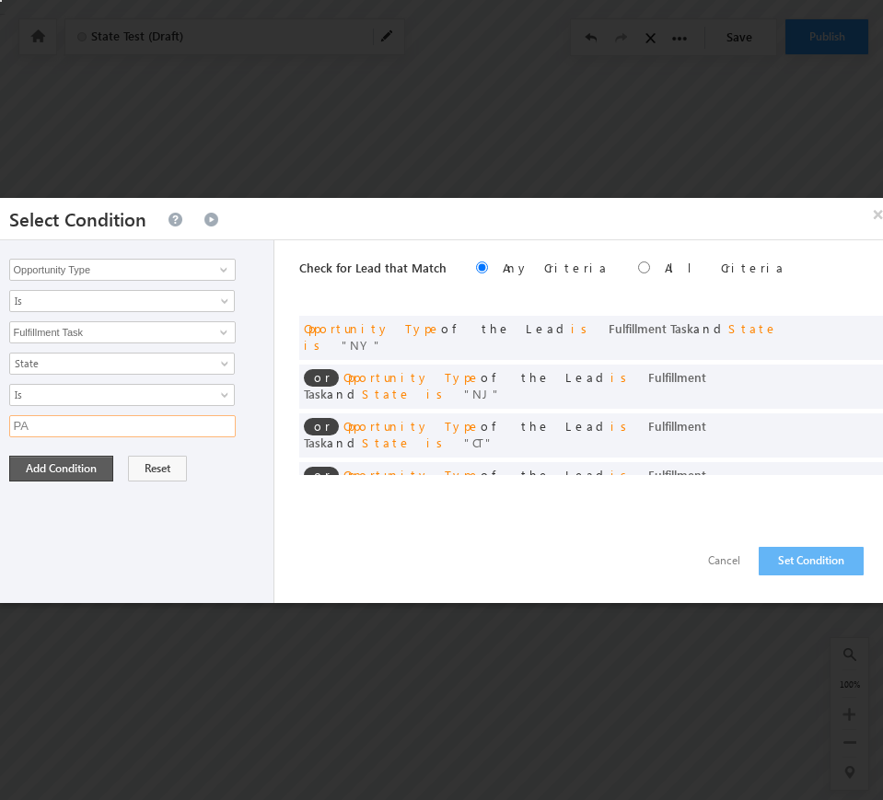
type input "PA"
click at [50, 462] on button "Add Condition" at bounding box center [61, 469] width 104 height 26
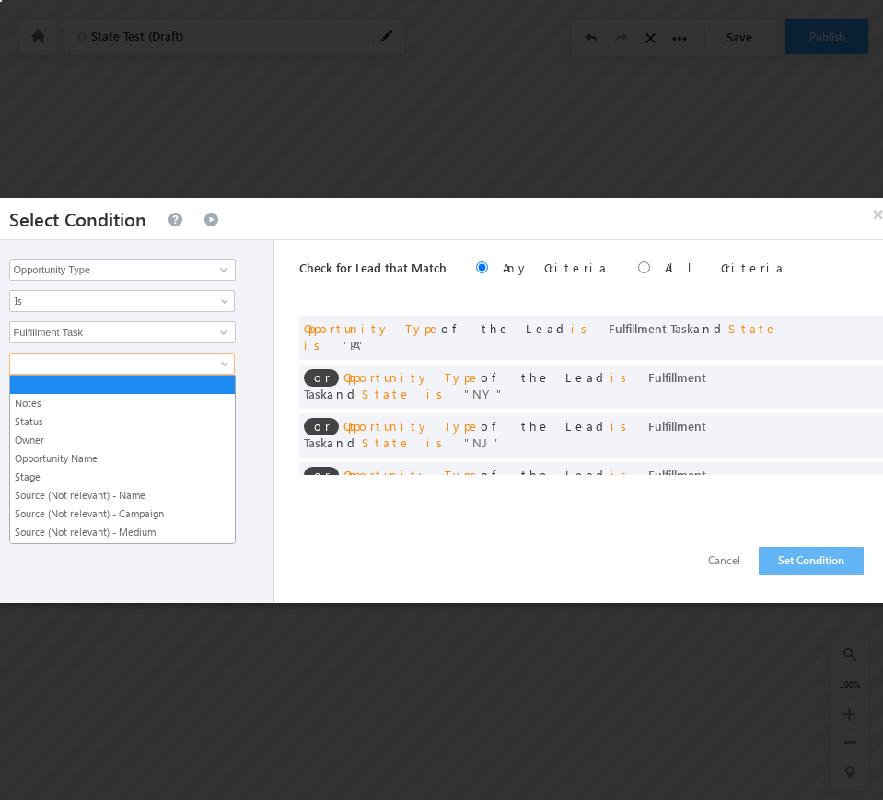
click at [61, 367] on span at bounding box center [110, 363] width 200 height 17
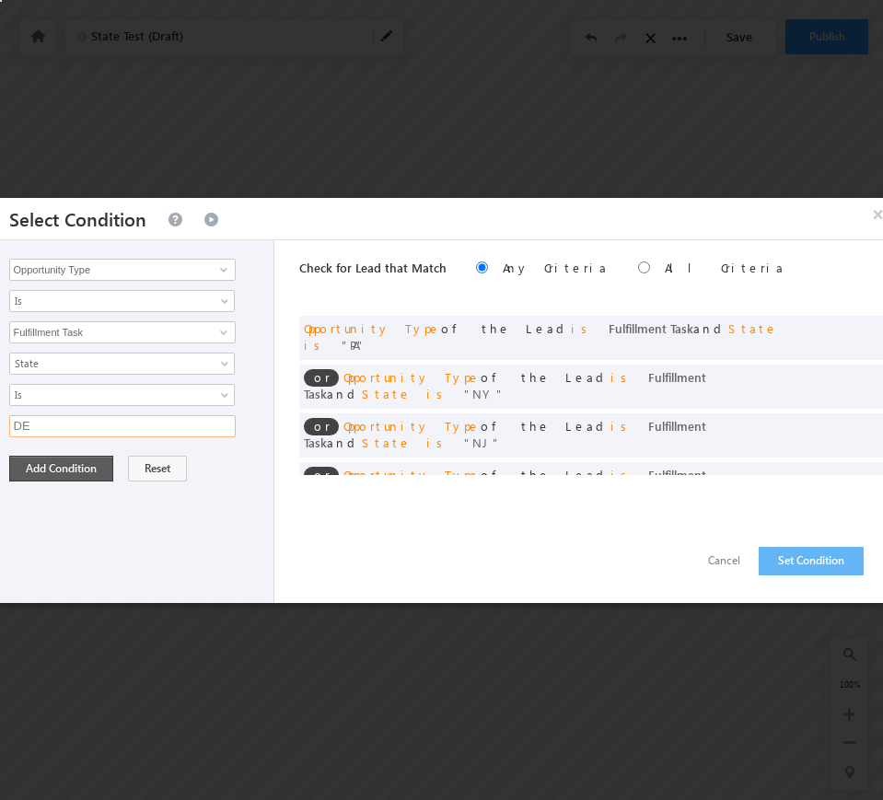
type input "DE"
click at [45, 468] on button "Add Condition" at bounding box center [61, 469] width 104 height 26
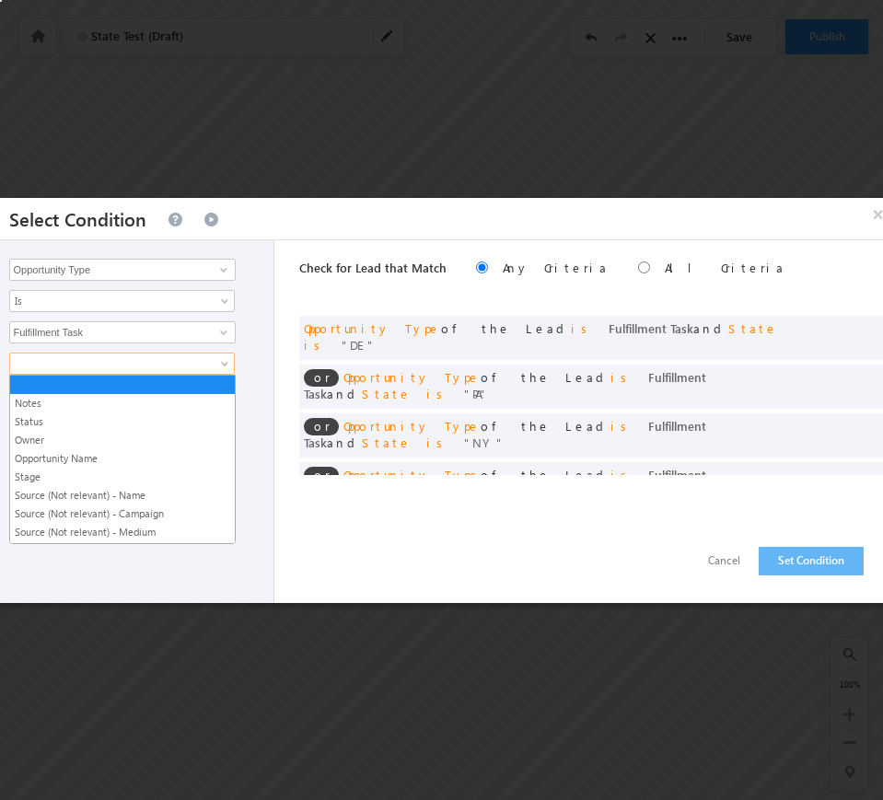
click at [84, 366] on span at bounding box center [110, 363] width 200 height 17
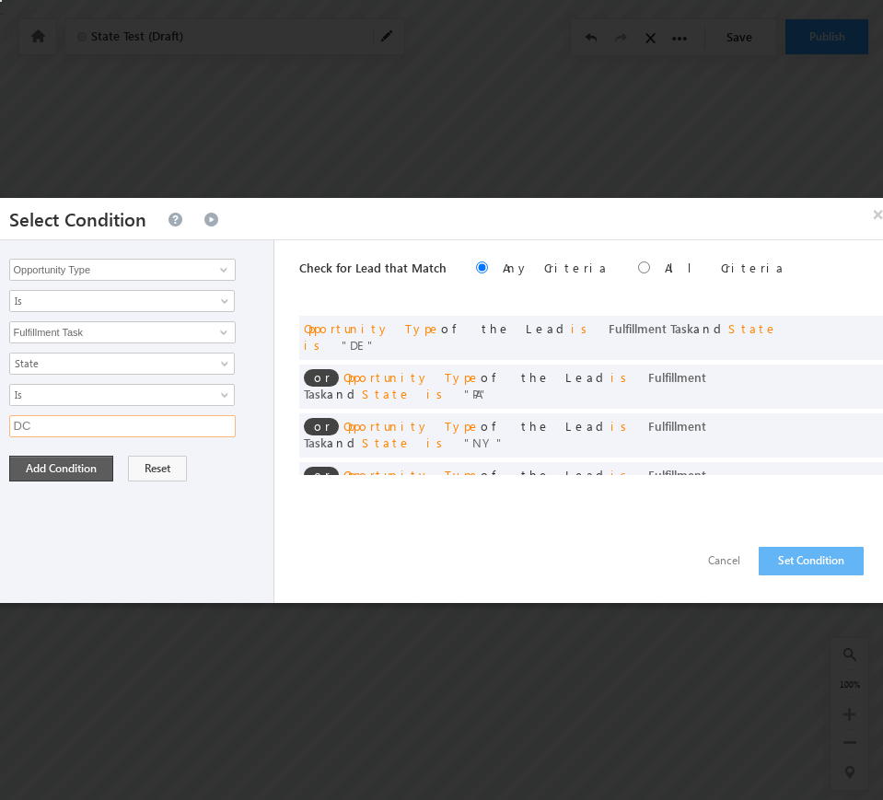
type input "DC"
click at [48, 469] on button "Add Condition" at bounding box center [61, 469] width 104 height 26
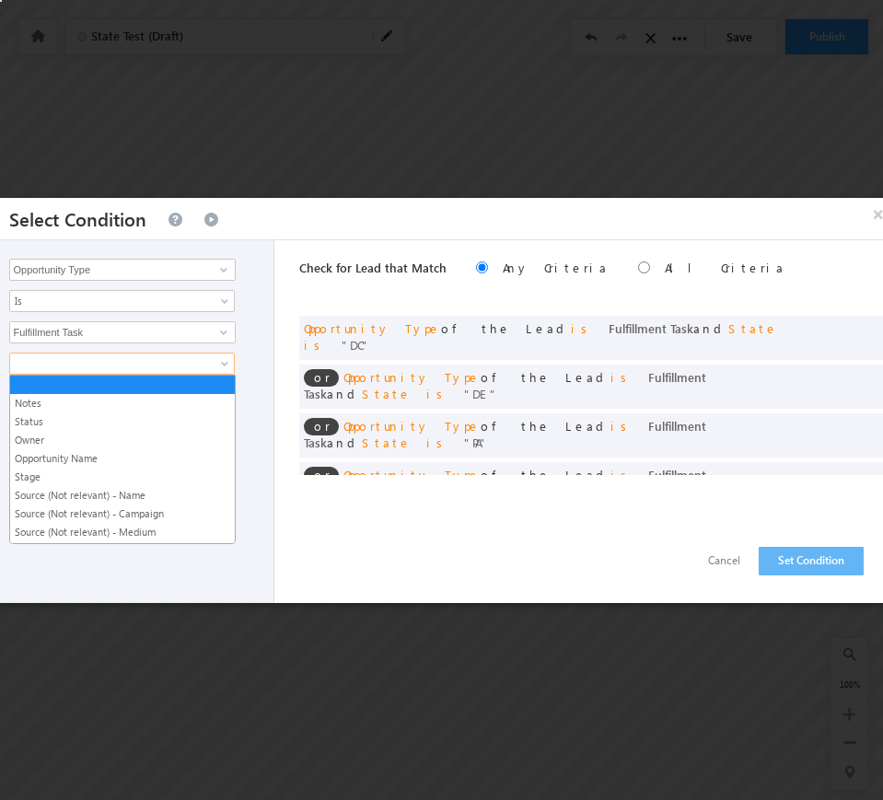
click at [90, 364] on span at bounding box center [110, 363] width 200 height 17
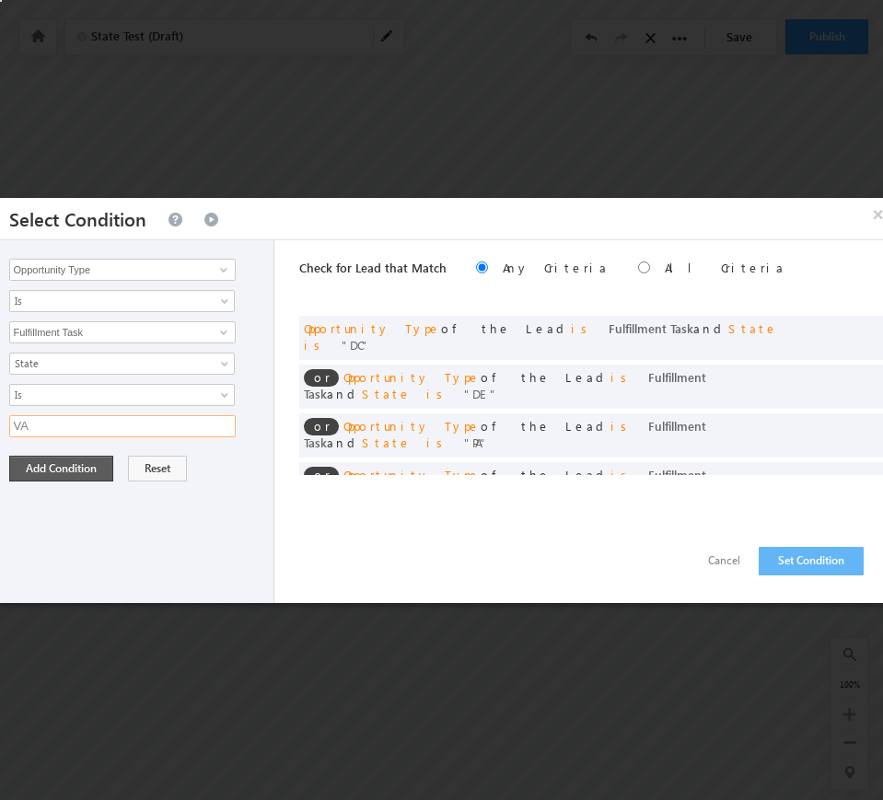
type input "VA"
click at [68, 474] on button "Add Condition" at bounding box center [61, 469] width 104 height 26
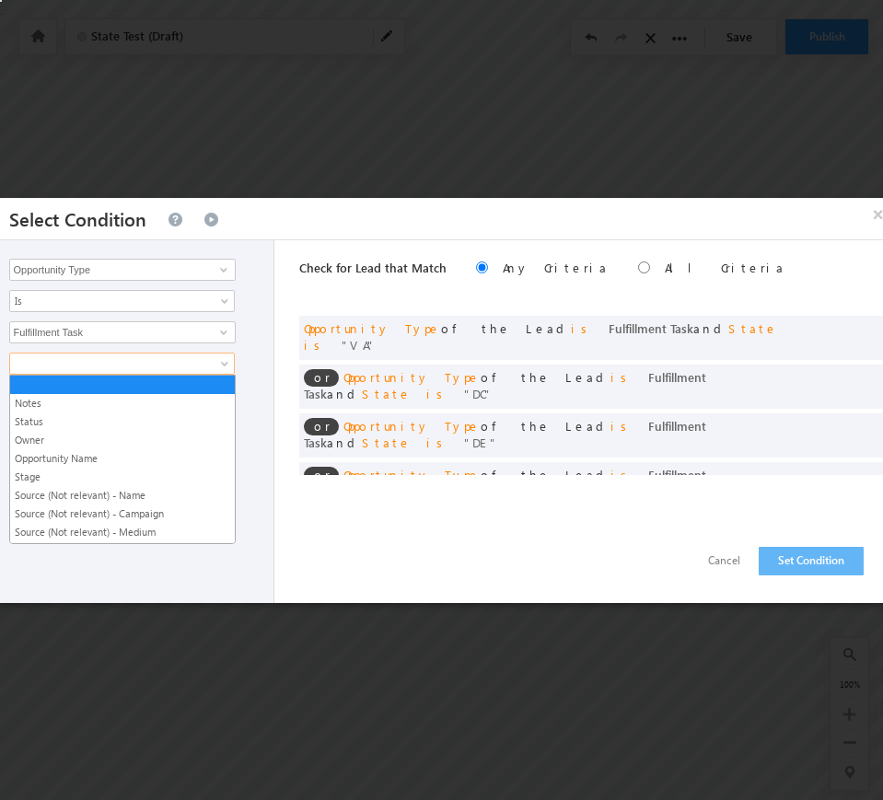
click at [98, 359] on span at bounding box center [110, 363] width 200 height 17
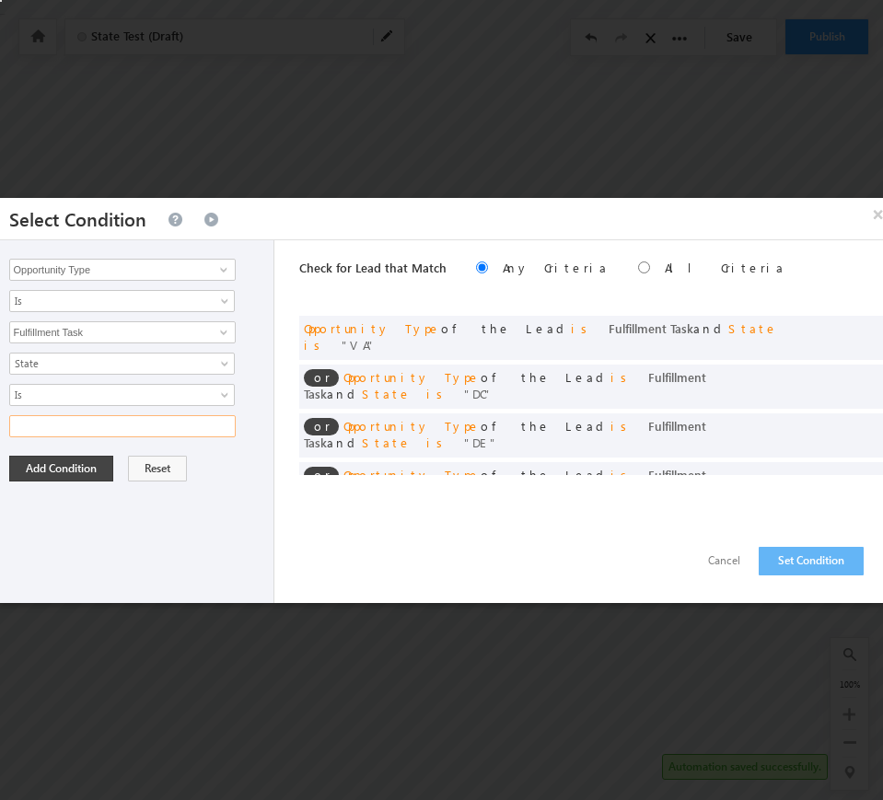
click at [109, 421] on input "text" at bounding box center [122, 426] width 226 height 22
type input "MD"
click at [63, 464] on button "Add Condition" at bounding box center [61, 469] width 104 height 26
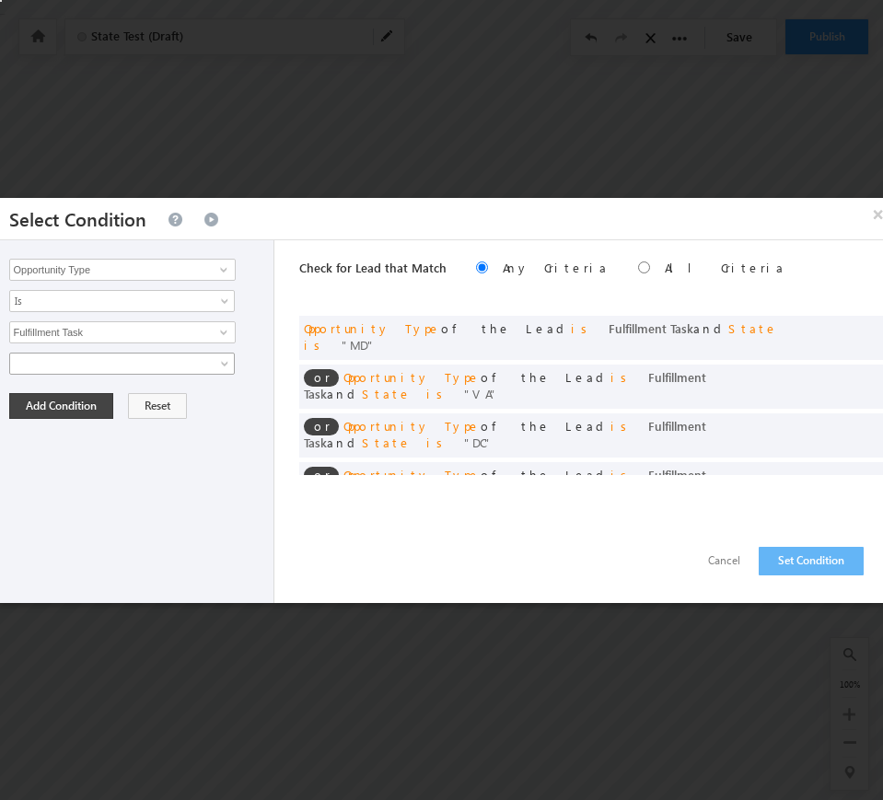
click at [63, 355] on span at bounding box center [110, 363] width 200 height 17
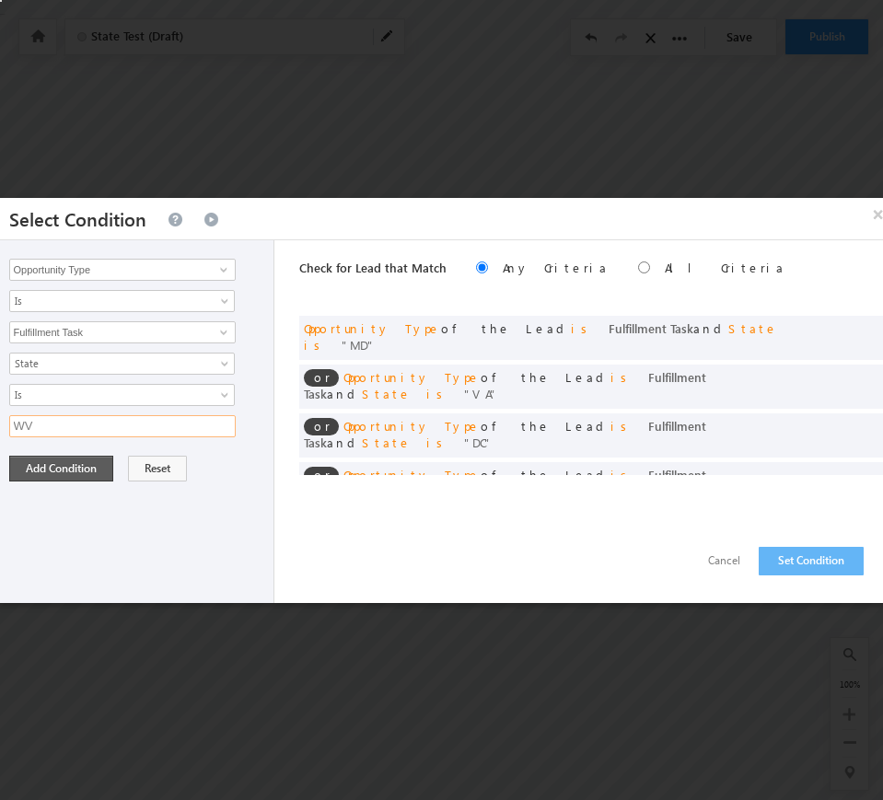
type input "WV"
click at [46, 462] on button "Add Condition" at bounding box center [61, 469] width 104 height 26
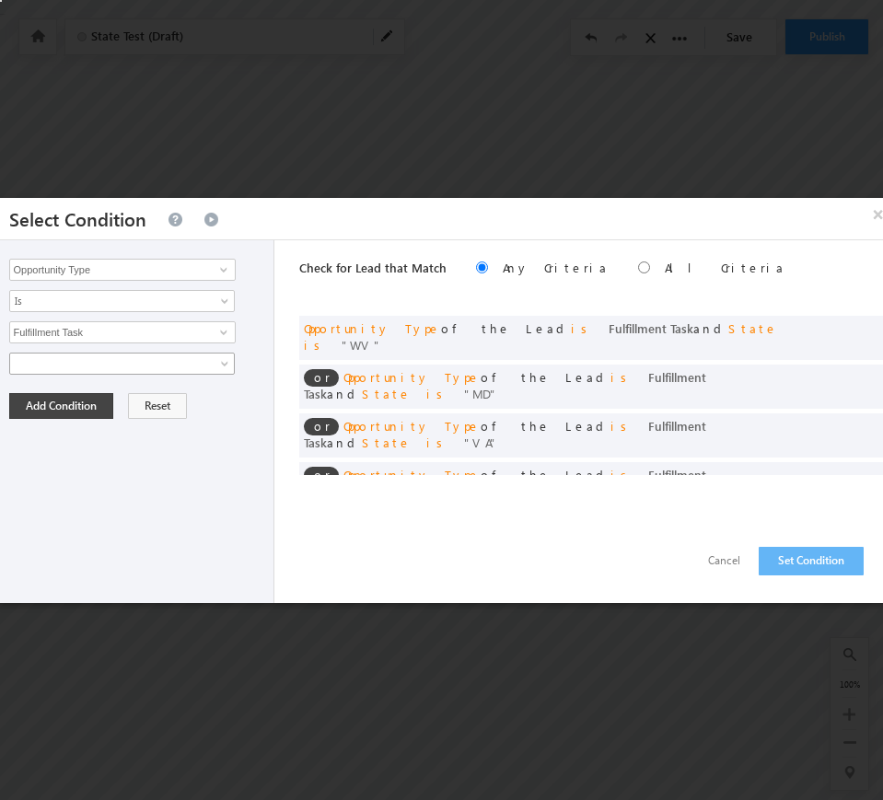
click at [95, 372] on link at bounding box center [122, 364] width 226 height 22
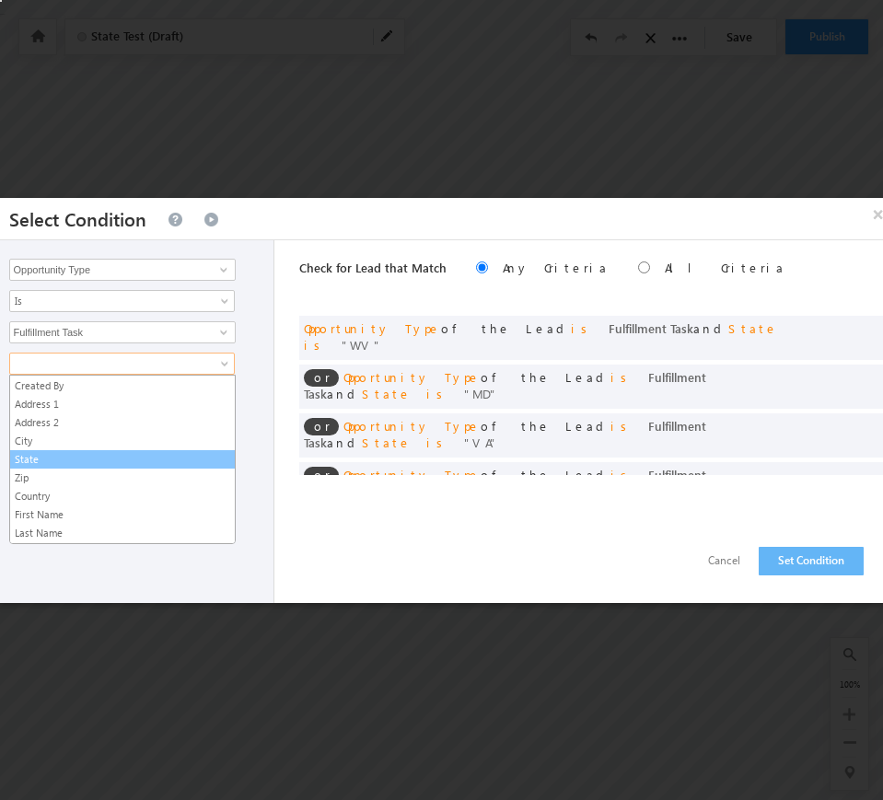
click at [73, 453] on link "State" at bounding box center [122, 459] width 225 height 17
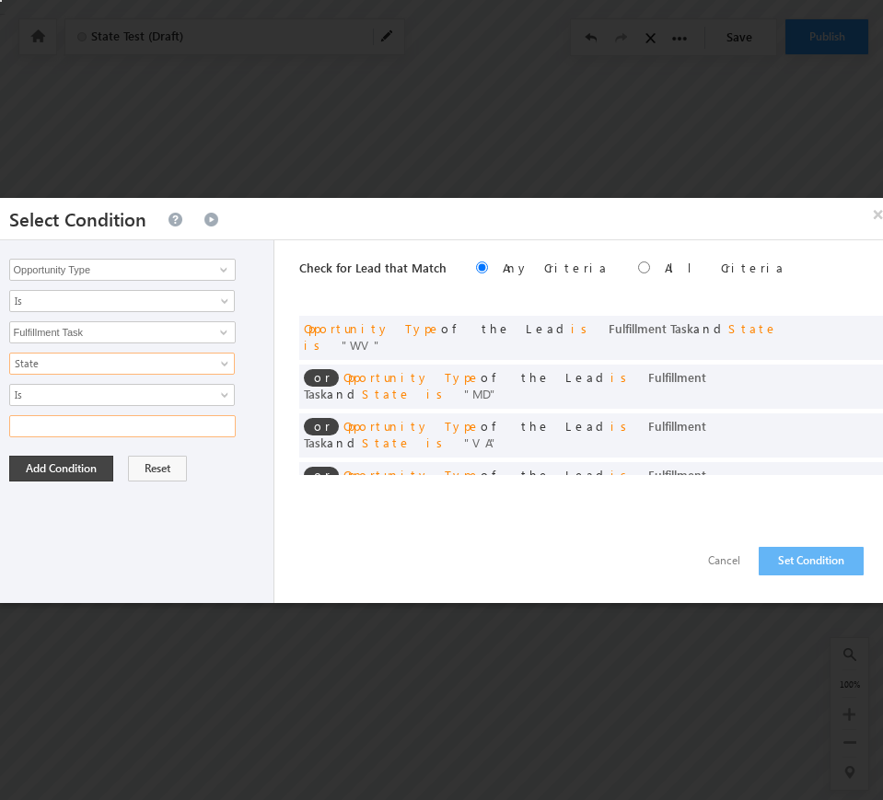
click at [69, 426] on input "text" at bounding box center [122, 426] width 226 height 22
type input "NC"
click at [61, 464] on button "Add Condition" at bounding box center [61, 469] width 104 height 26
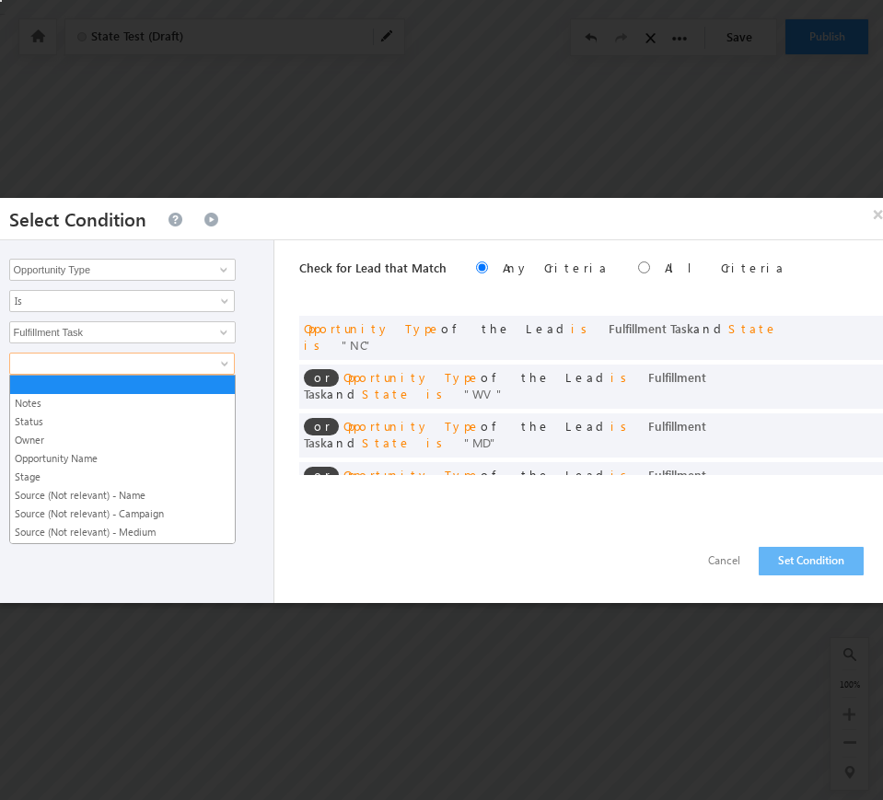
click at [106, 363] on span at bounding box center [110, 363] width 200 height 17
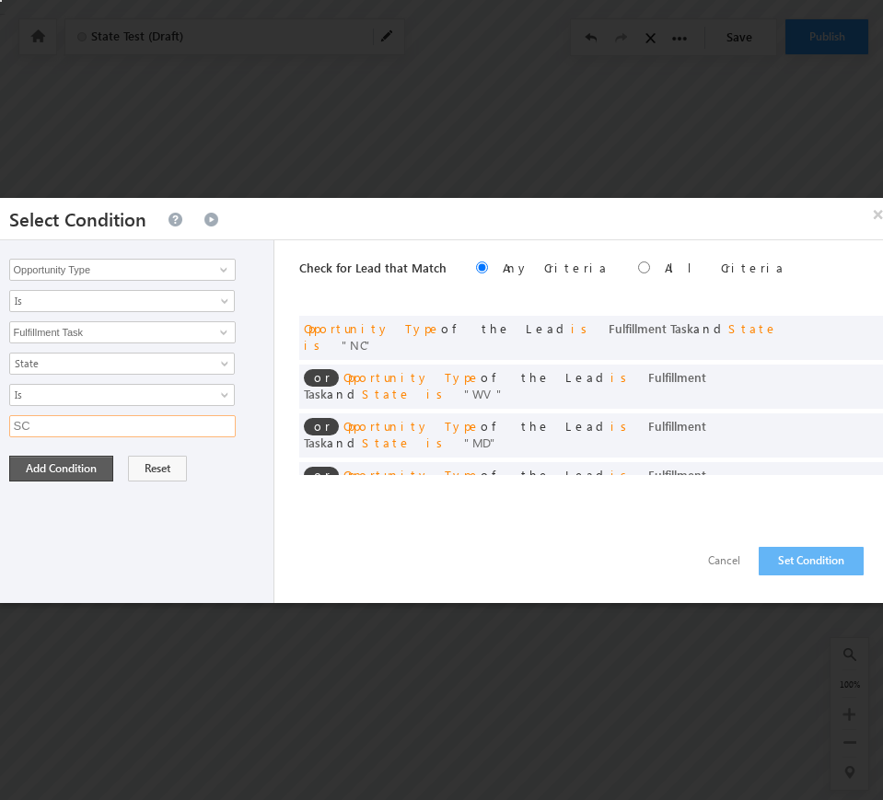
type input "SC"
click at [68, 471] on button "Add Condition" at bounding box center [61, 469] width 104 height 26
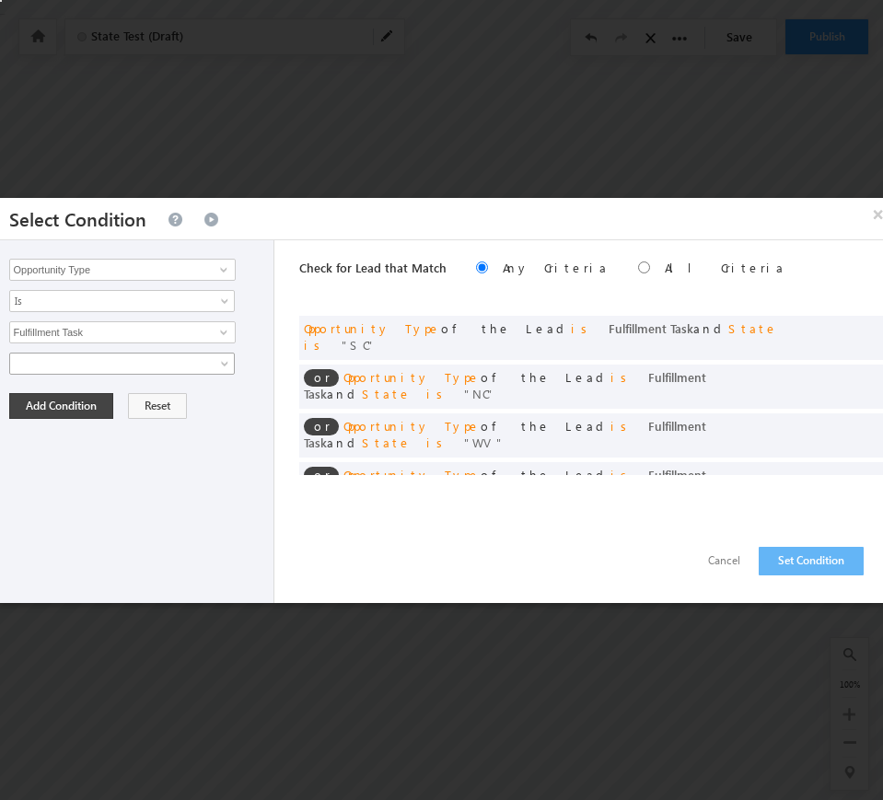
click at [118, 355] on span at bounding box center [110, 363] width 200 height 17
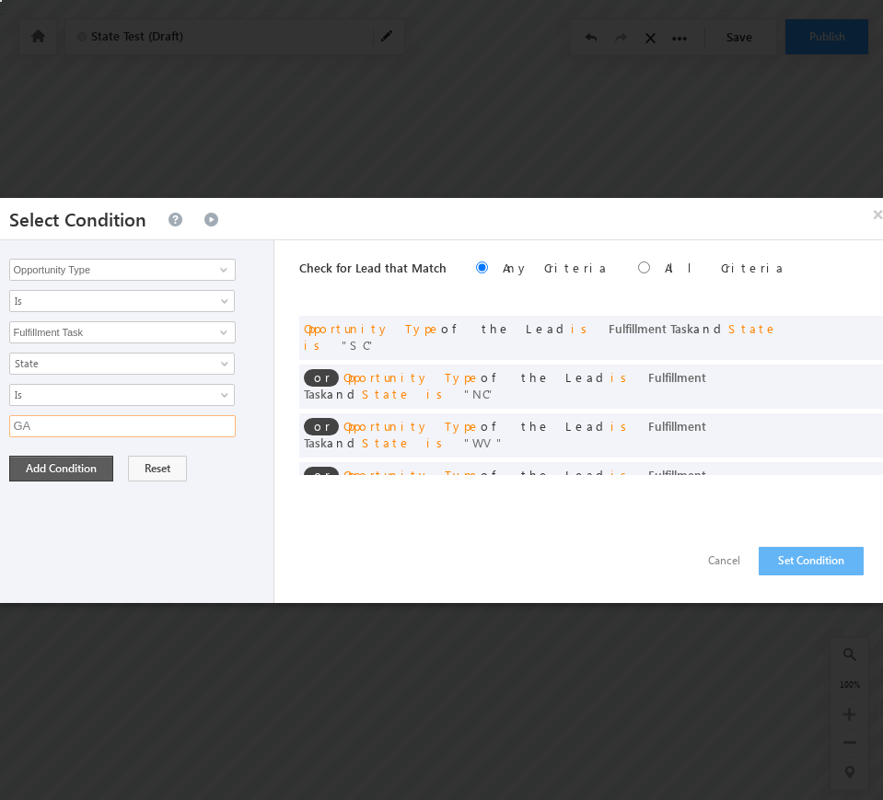
type input "GA"
click at [91, 467] on button "Add Condition" at bounding box center [61, 469] width 104 height 26
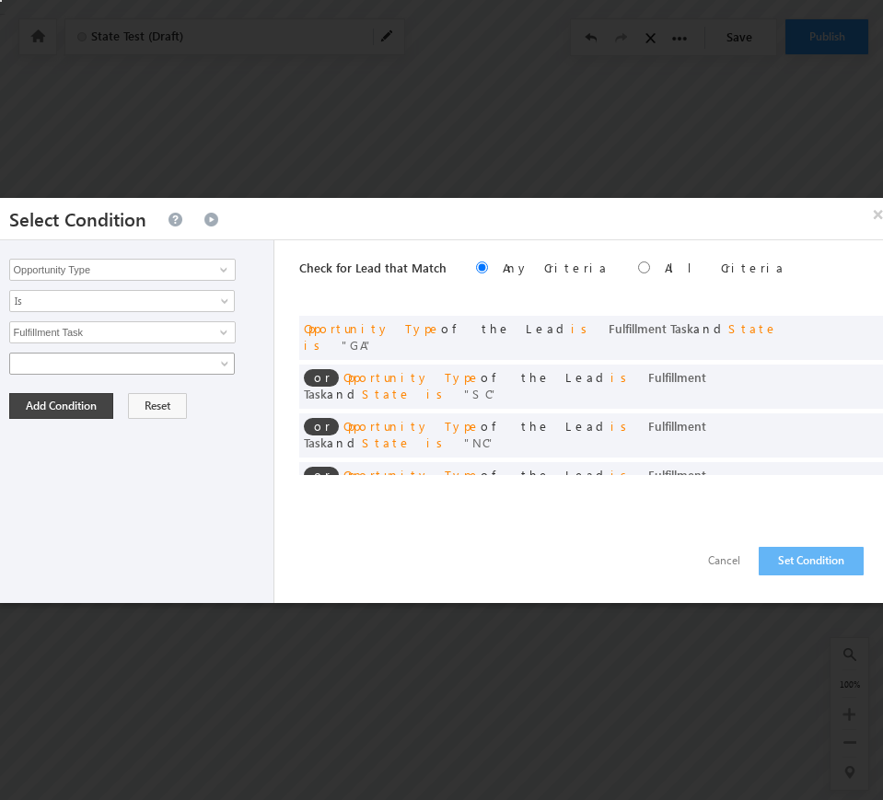
click at [135, 362] on span at bounding box center [110, 363] width 200 height 17
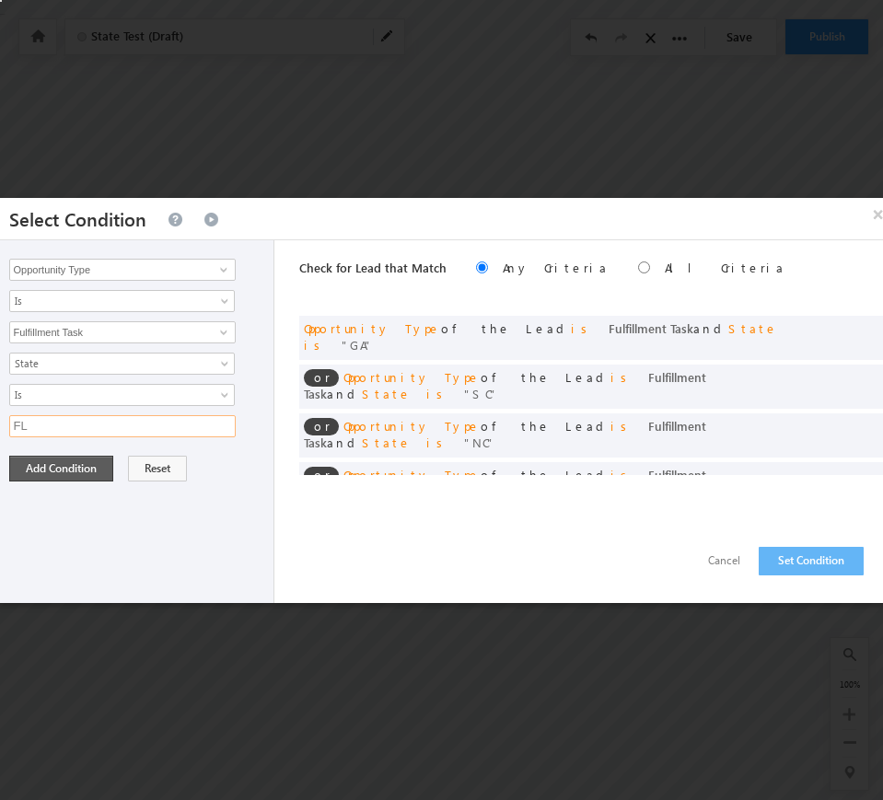
type input "FL"
click at [70, 468] on button "Add Condition" at bounding box center [61, 469] width 104 height 26
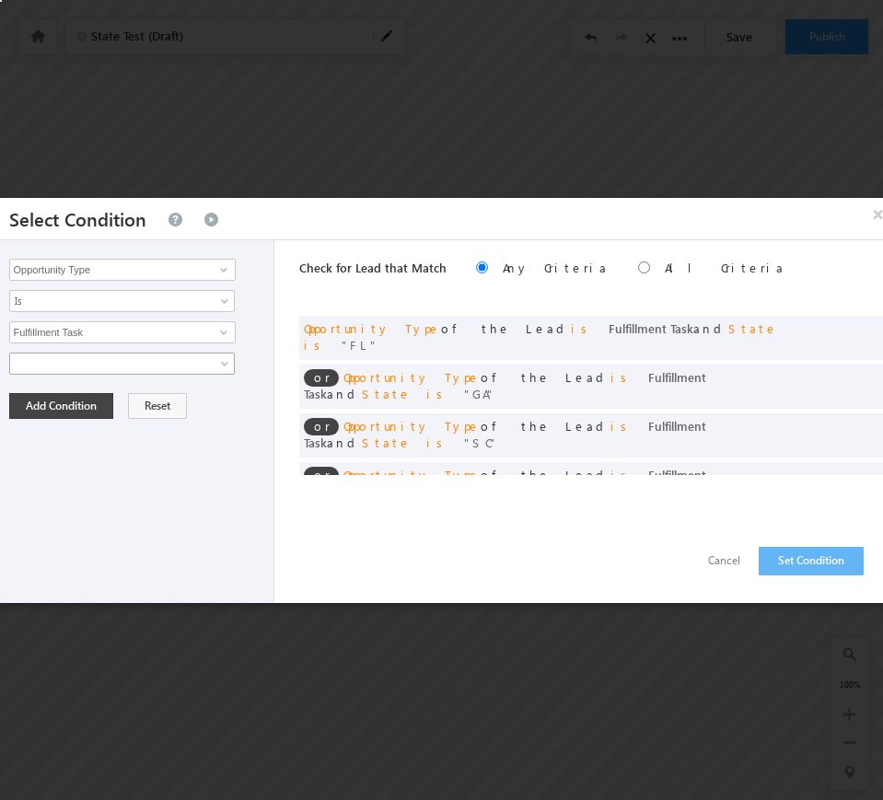
click at [80, 367] on span at bounding box center [110, 363] width 200 height 17
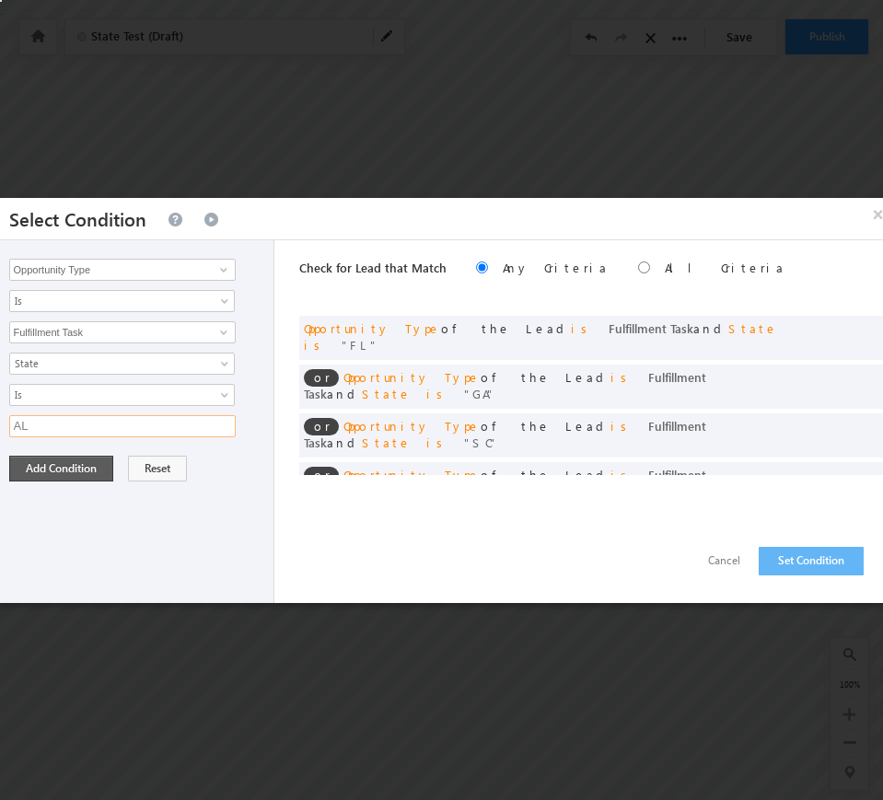
type input "AL"
click at [66, 467] on button "Add Condition" at bounding box center [61, 469] width 104 height 26
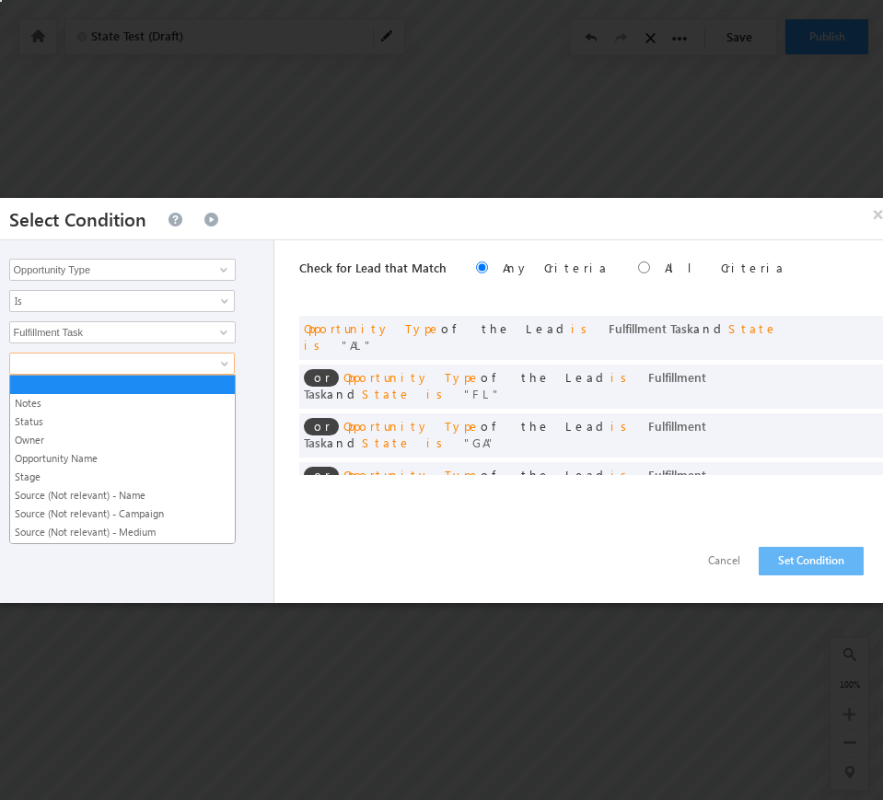
click at [75, 370] on link at bounding box center [122, 364] width 226 height 22
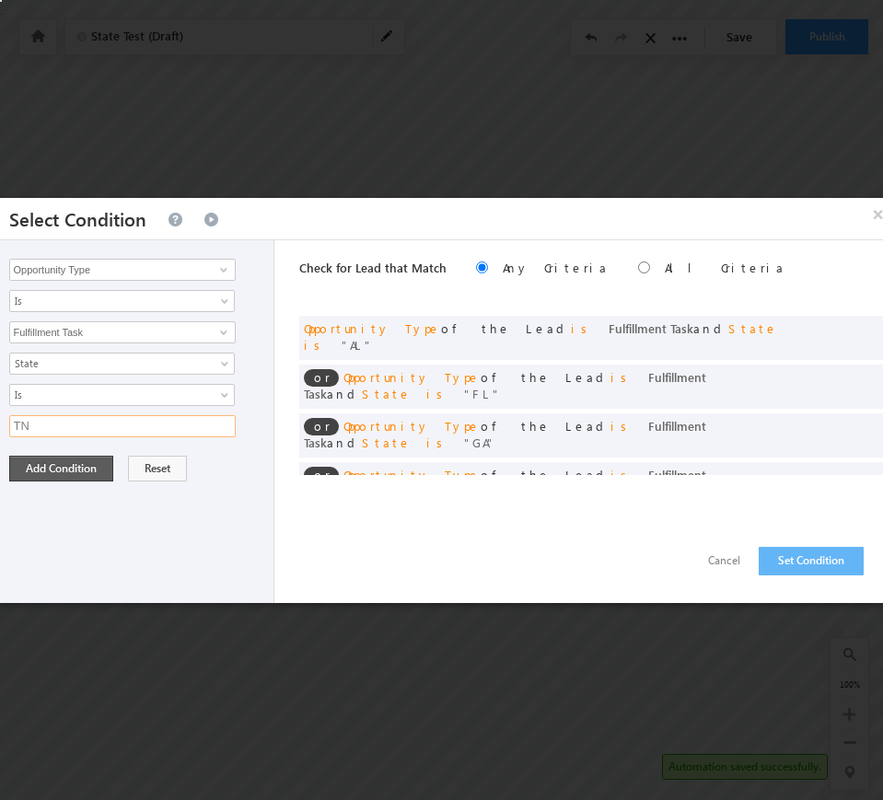
type input "TN"
click at [81, 473] on button "Add Condition" at bounding box center [61, 469] width 104 height 26
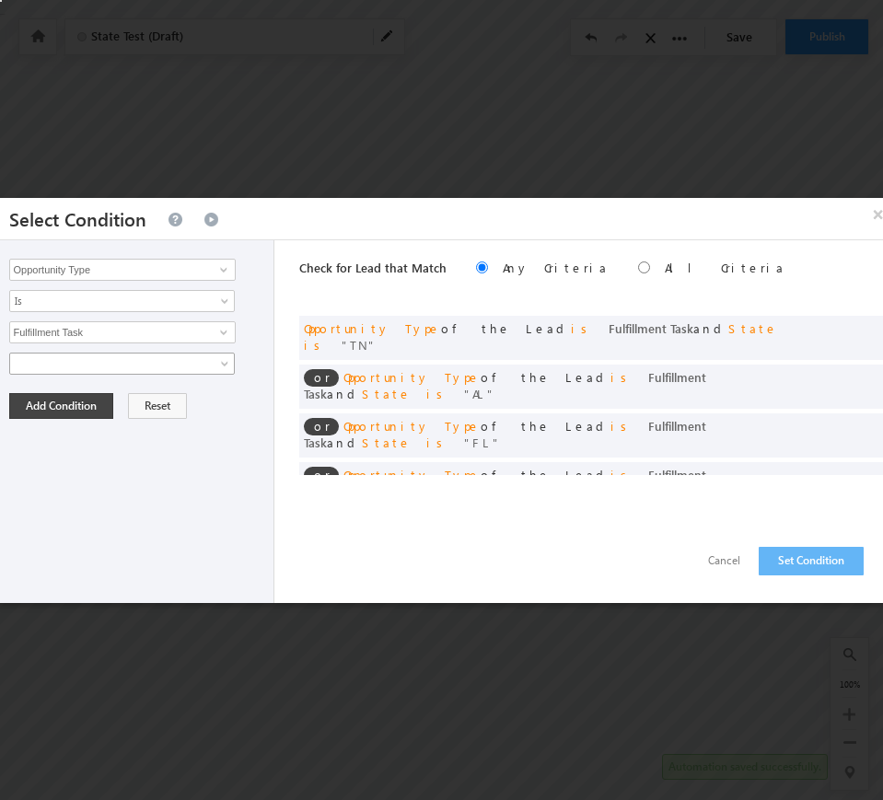
click at [87, 360] on span at bounding box center [110, 363] width 200 height 17
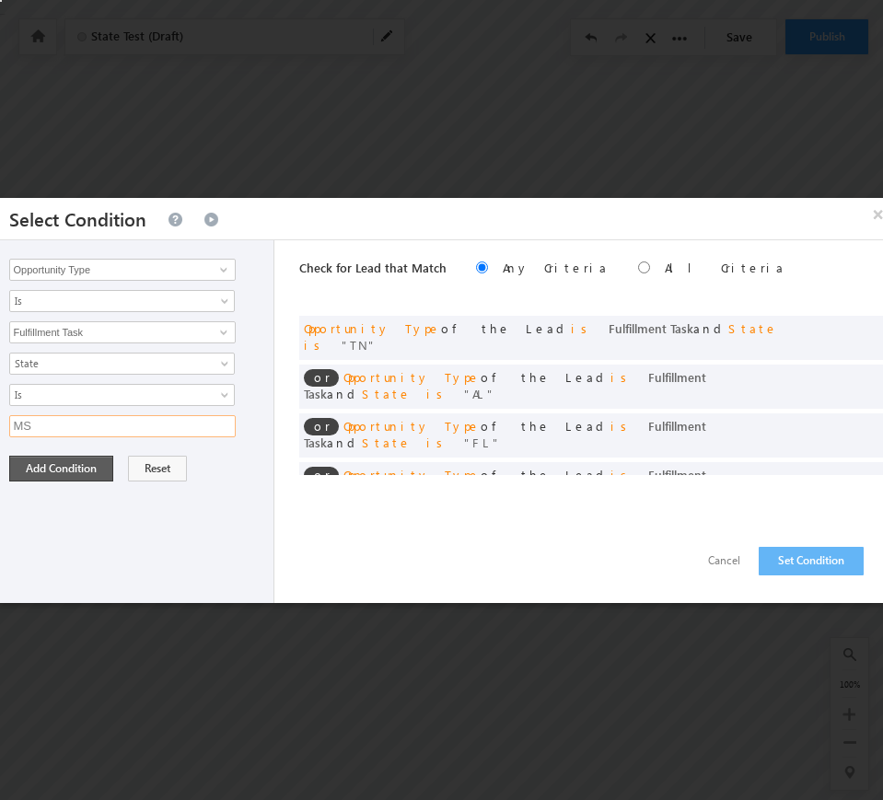
type input "MS"
click at [26, 468] on button "Add Condition" at bounding box center [61, 469] width 104 height 26
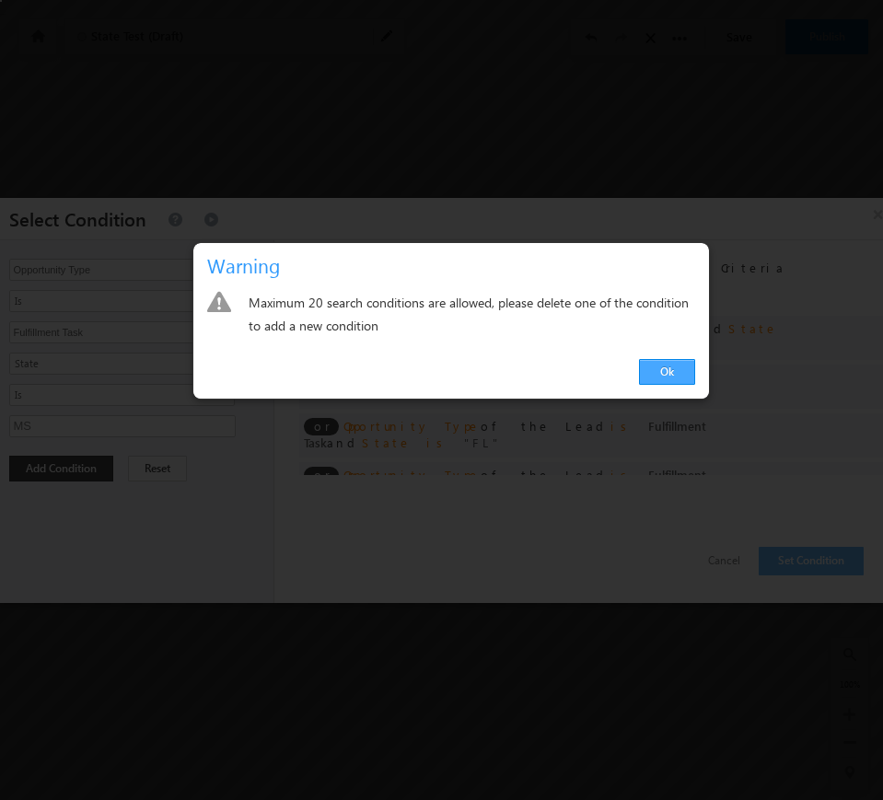
click at [649, 370] on link "Ok" at bounding box center [667, 372] width 56 height 26
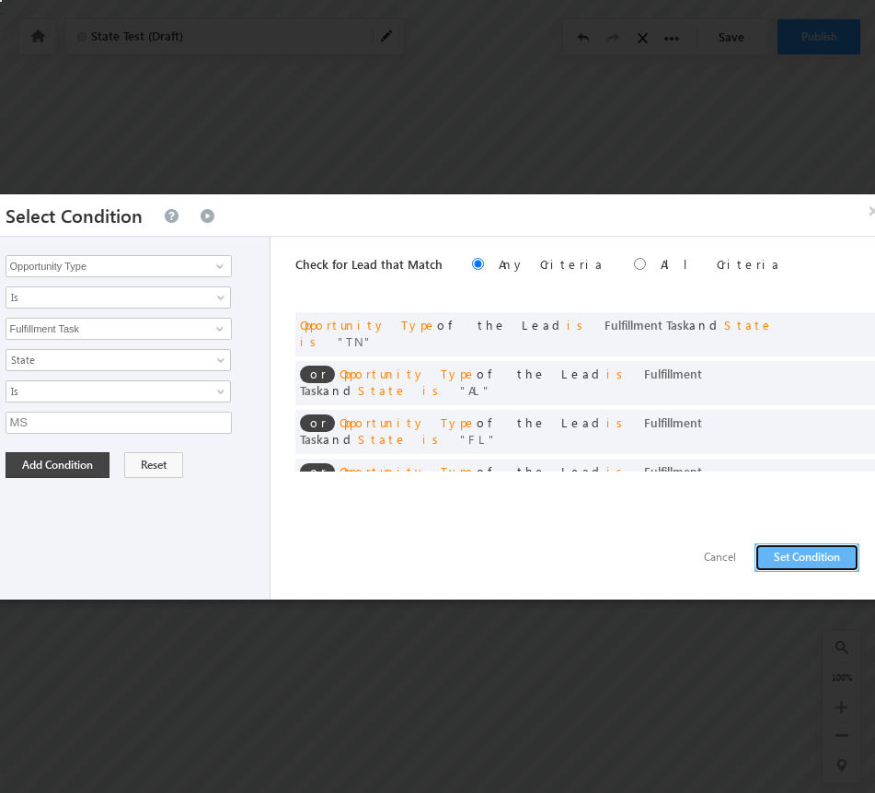
click at [793, 554] on button "Set Condition" at bounding box center [807, 557] width 105 height 29
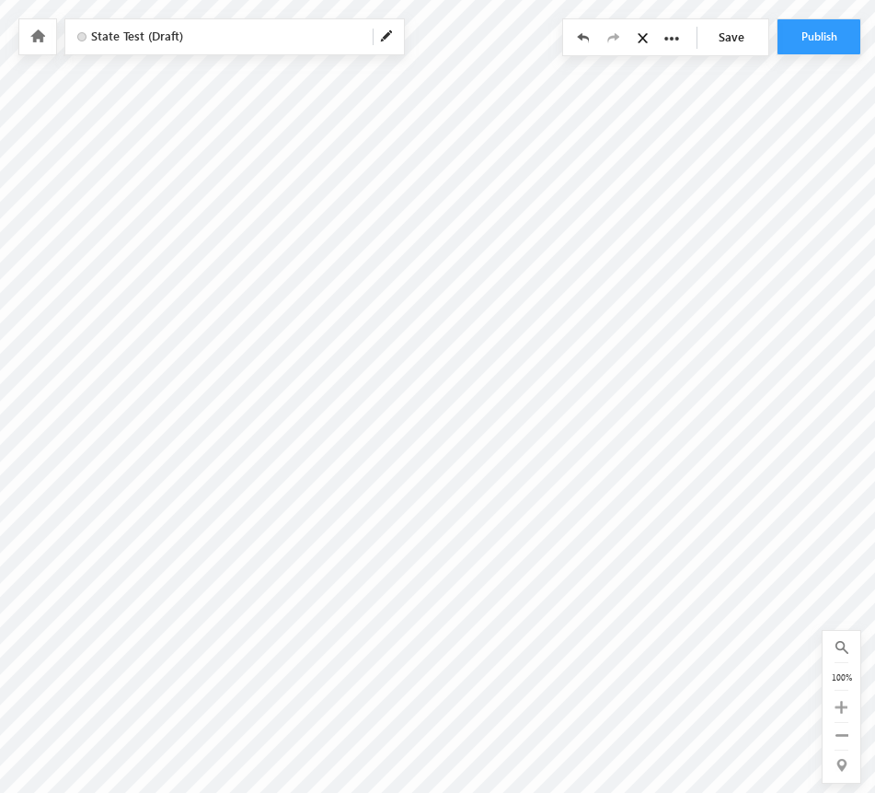
scroll to position [0, 1347]
radio input "true"
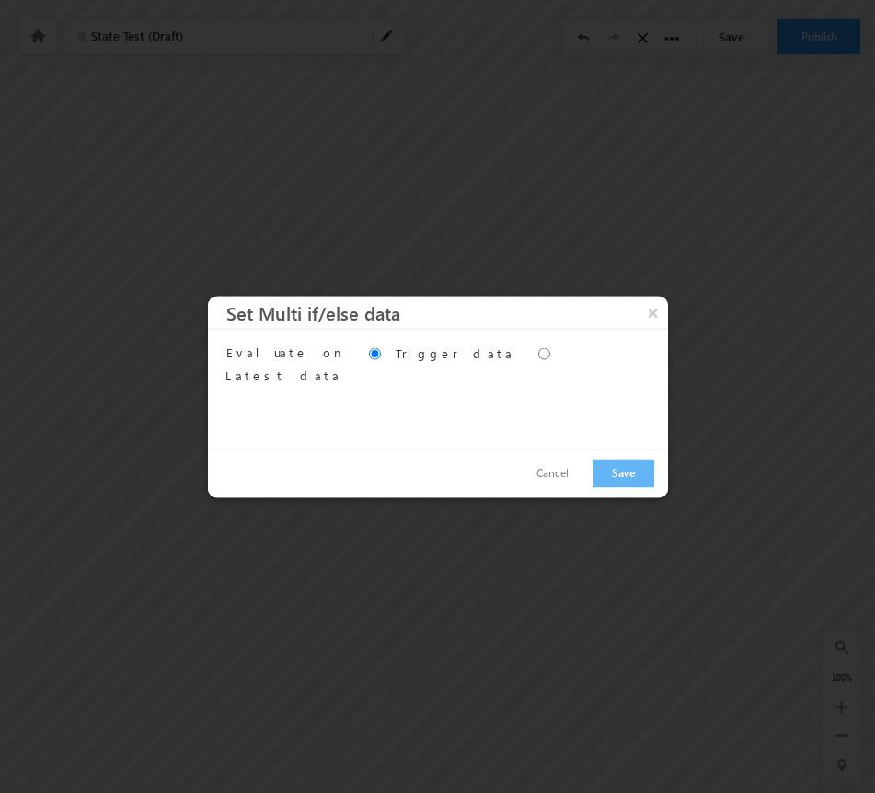
scroll to position [0, 1339]
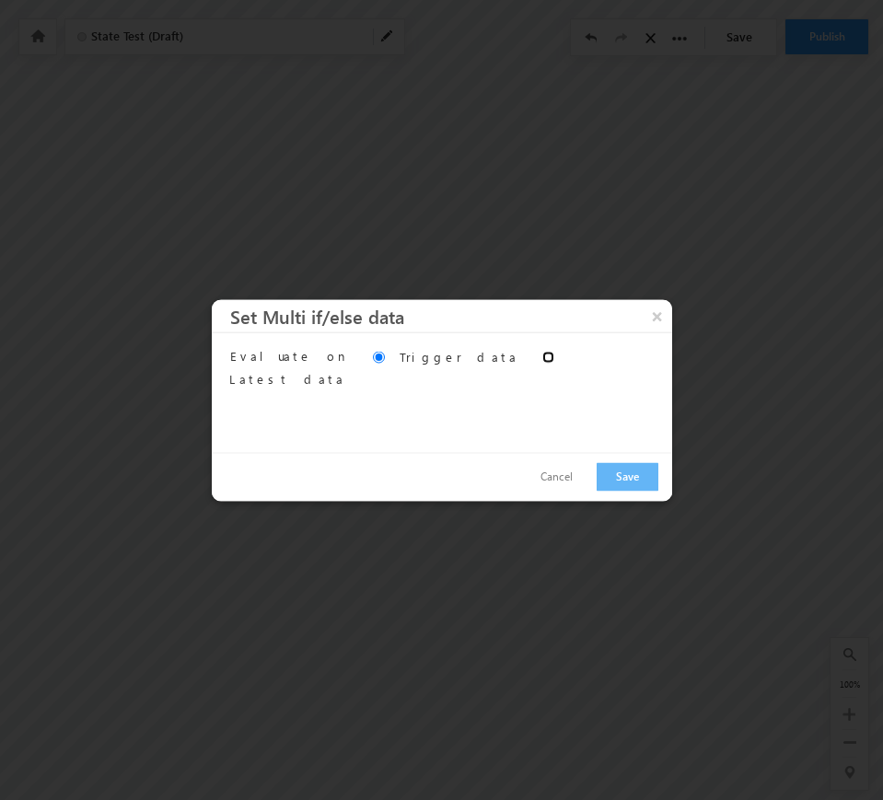
click at [542, 356] on input "Evaluate on" at bounding box center [548, 358] width 12 height 12
radio input "true"
click at [309, 364] on p "Data of lead at the time of trigger" at bounding box center [323, 362] width 69 height 64
click at [373, 361] on input "Trigger data" at bounding box center [379, 358] width 12 height 12
radio input "true"
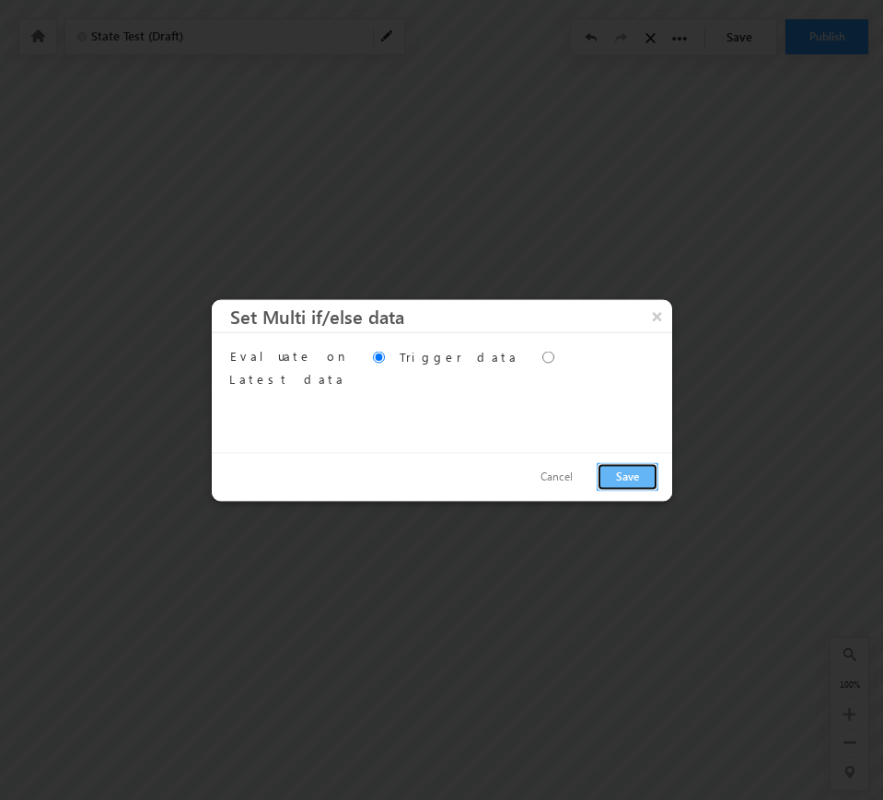
click at [608, 469] on button "Save" at bounding box center [628, 476] width 62 height 29
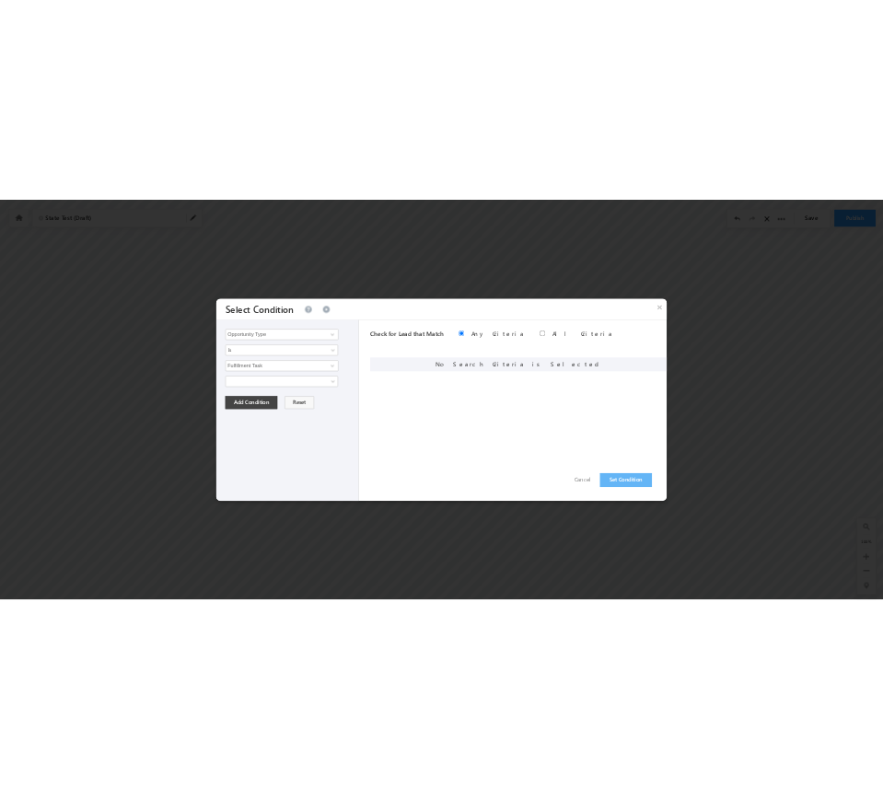
scroll to position [0, 0]
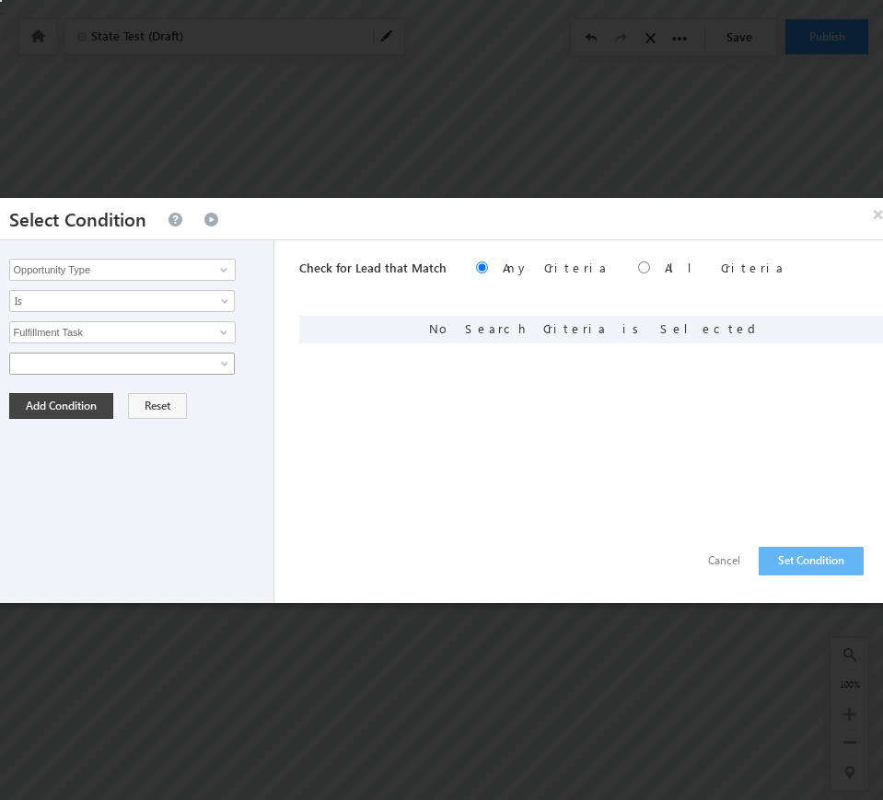
click at [212, 363] on link at bounding box center [122, 364] width 226 height 22
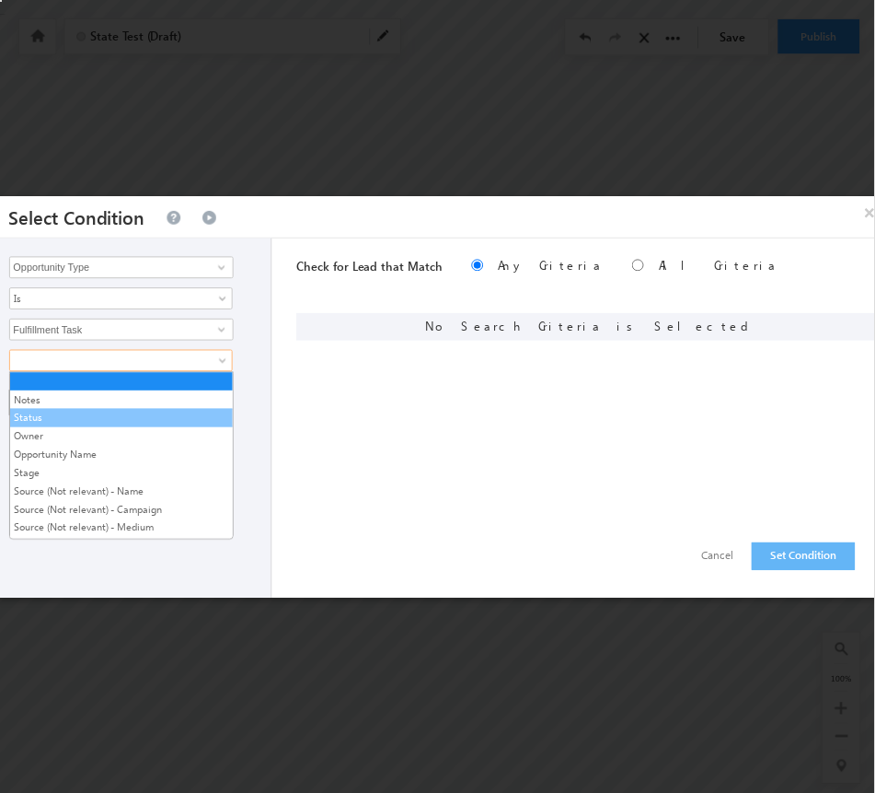
scroll to position [404, 0]
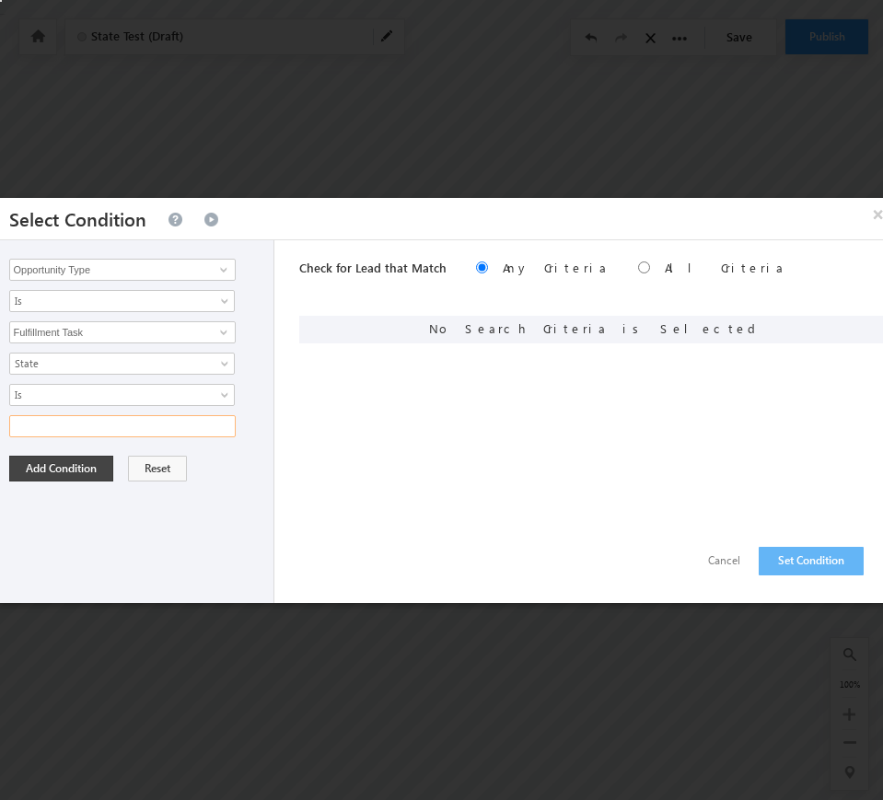
click at [164, 425] on input "text" at bounding box center [122, 426] width 226 height 22
type input "TN"
click at [58, 469] on button "Add Condition" at bounding box center [61, 469] width 104 height 26
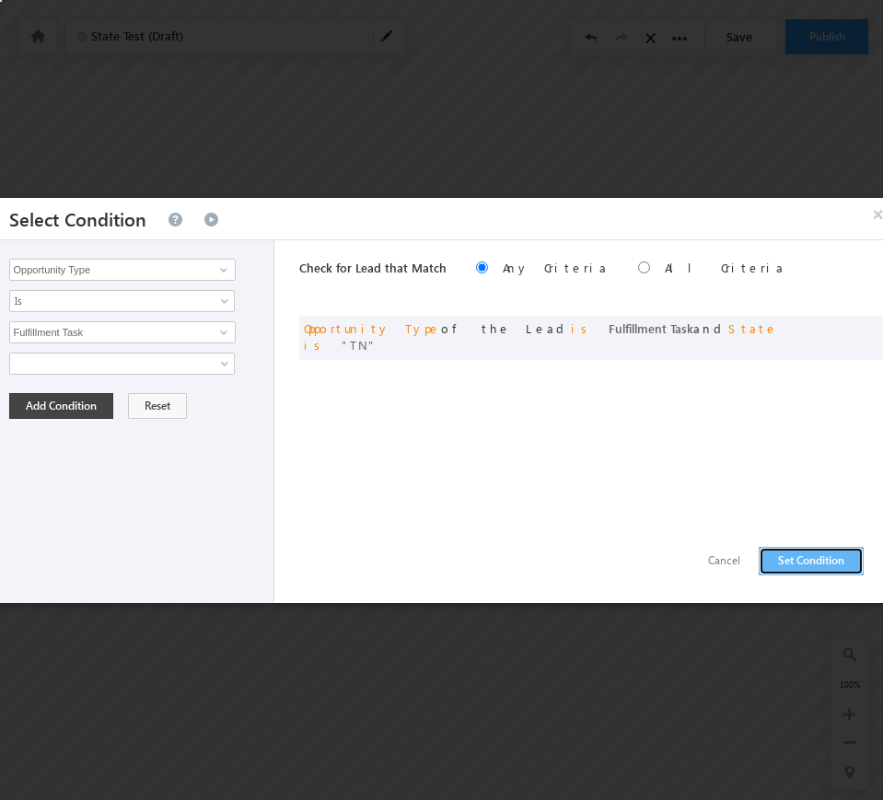
click at [771, 561] on button "Set Condition" at bounding box center [811, 561] width 105 height 29
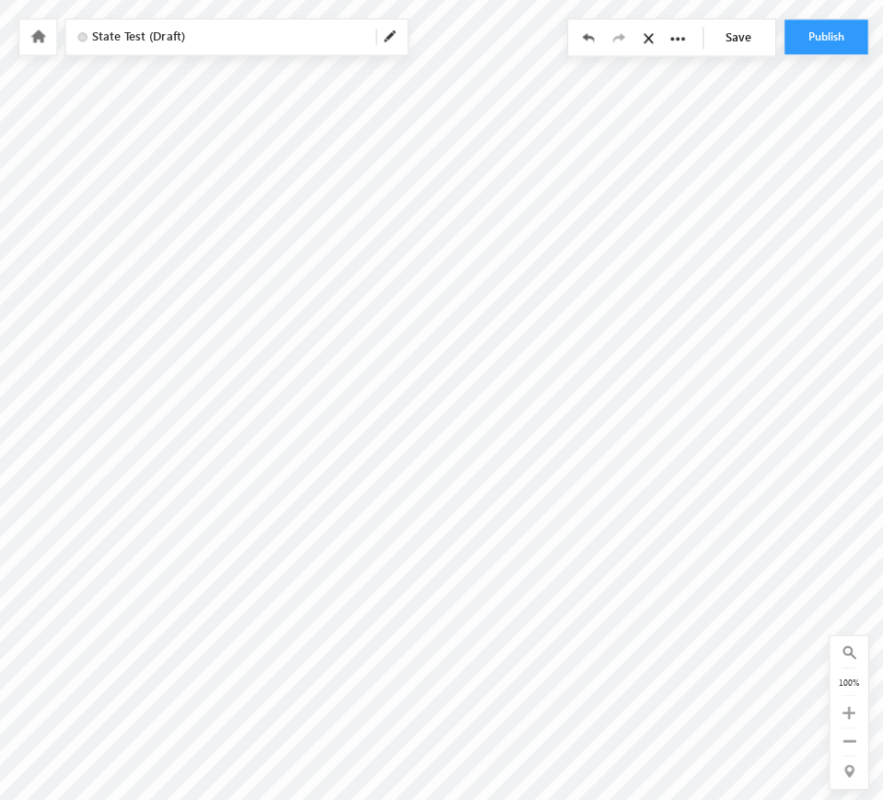
scroll to position [0, 1304]
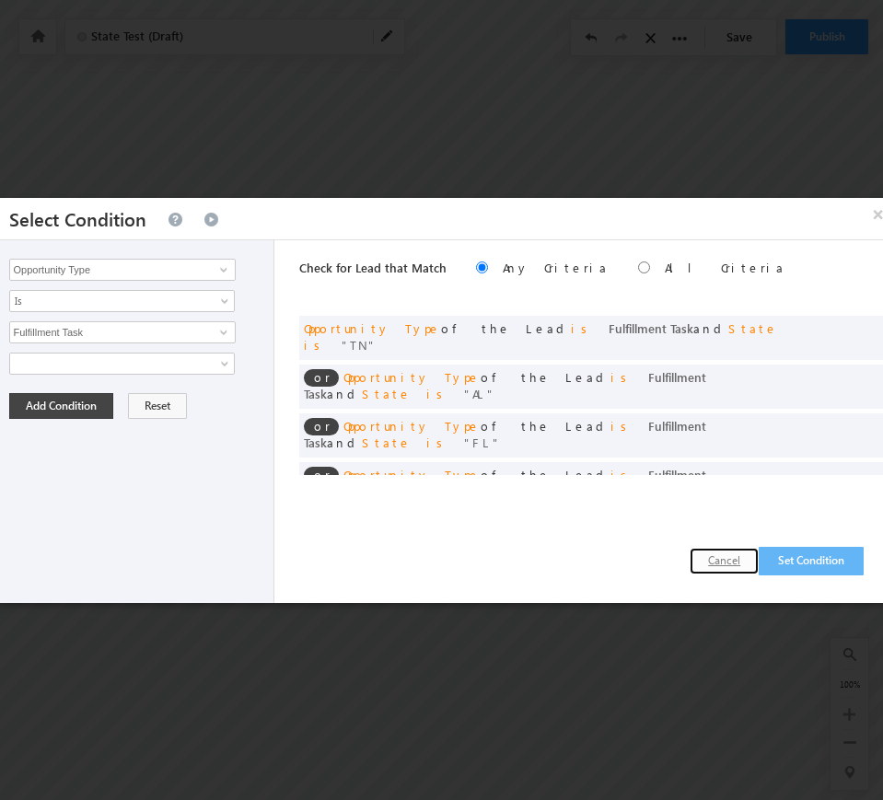
click at [701, 555] on button "Cancel" at bounding box center [724, 561] width 69 height 27
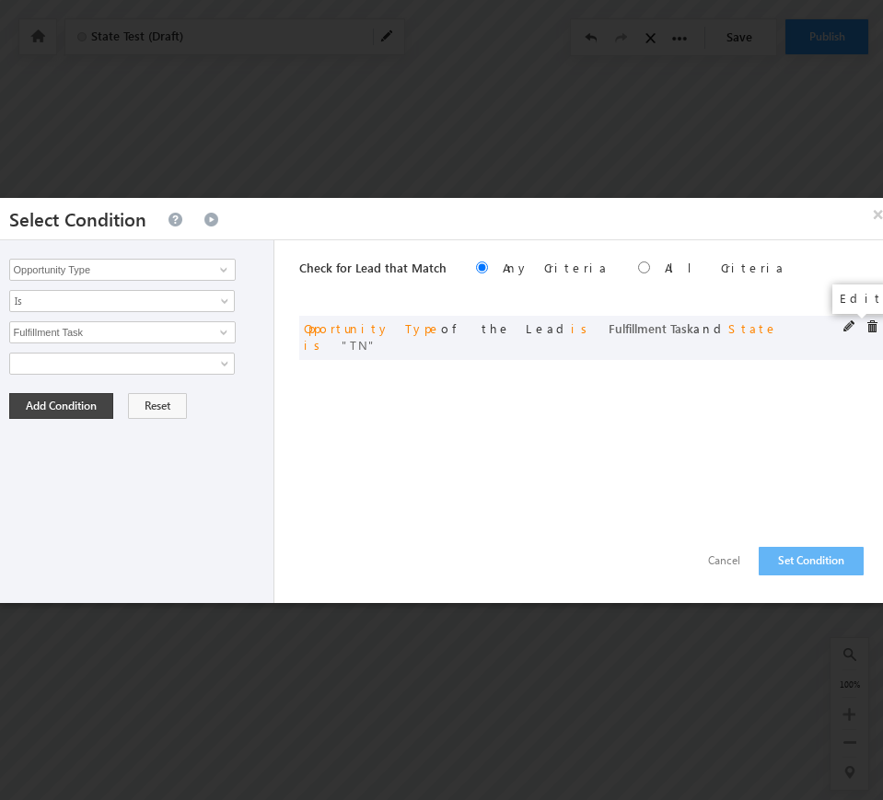
drag, startPoint x: 845, startPoint y: 325, endPoint x: 684, endPoint y: 330, distance: 161.2
click at [846, 324] on span at bounding box center [849, 326] width 13 height 13
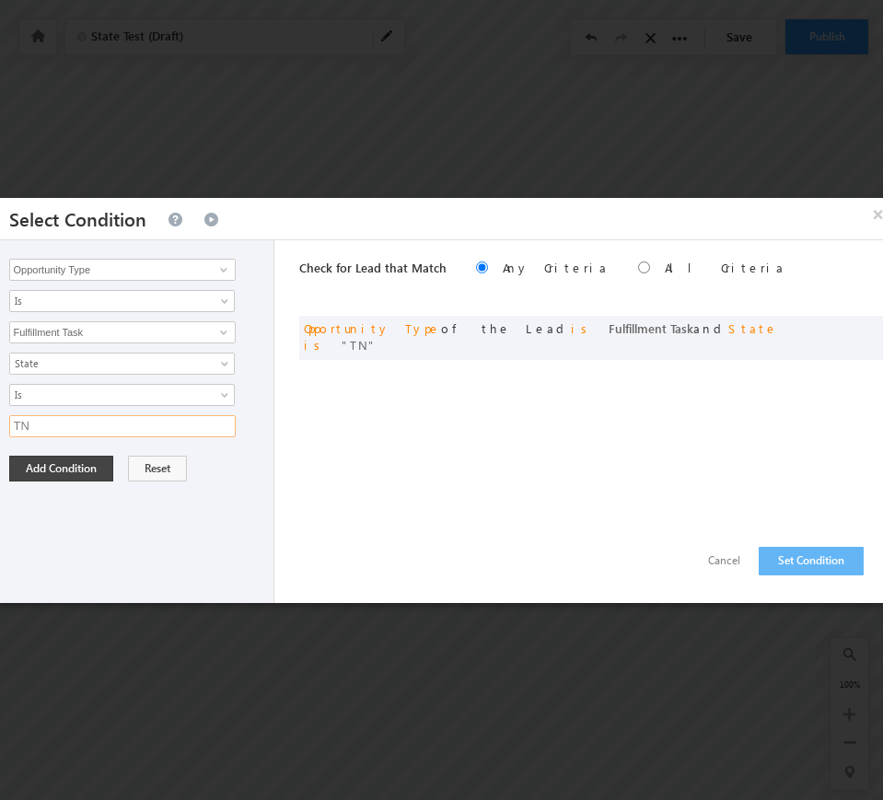
click at [226, 421] on input "TN" at bounding box center [122, 426] width 226 height 22
click at [224, 420] on input "TN" at bounding box center [122, 426] width 226 height 22
type input "MS"
click at [54, 474] on button "Add Condition" at bounding box center [61, 469] width 104 height 26
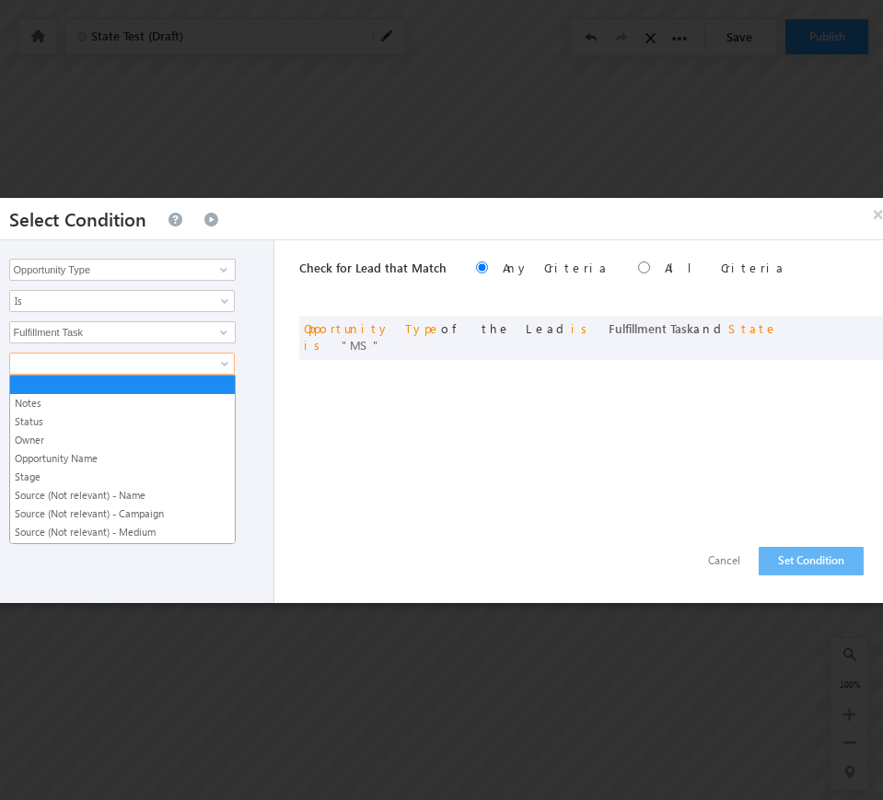
click at [136, 366] on span at bounding box center [110, 363] width 200 height 17
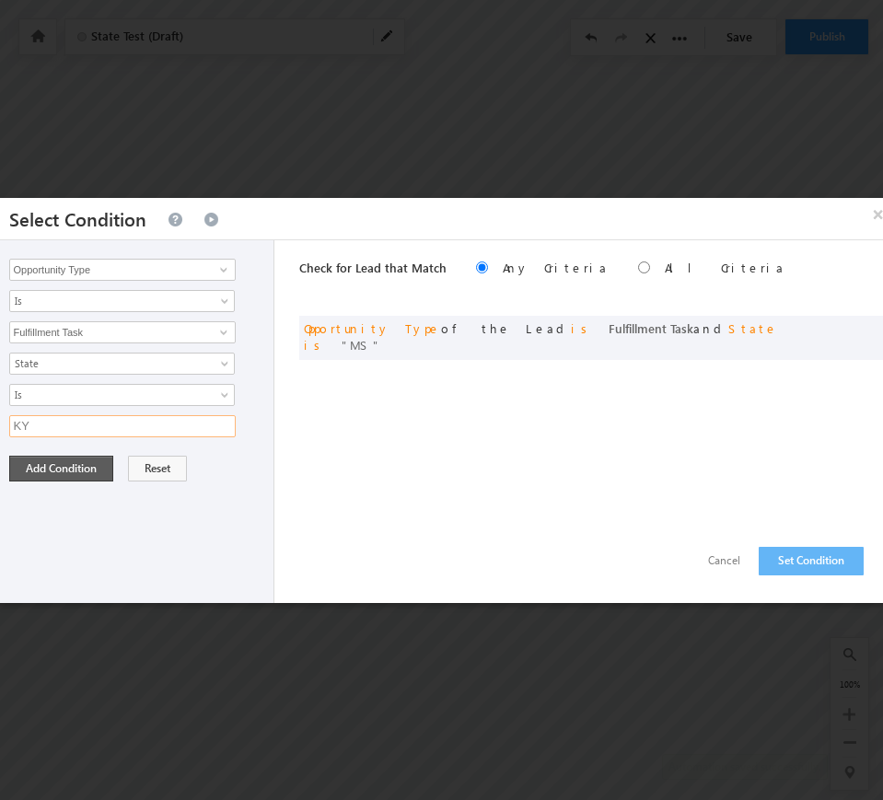
type input "KY"
click at [77, 463] on button "Add Condition" at bounding box center [61, 469] width 104 height 26
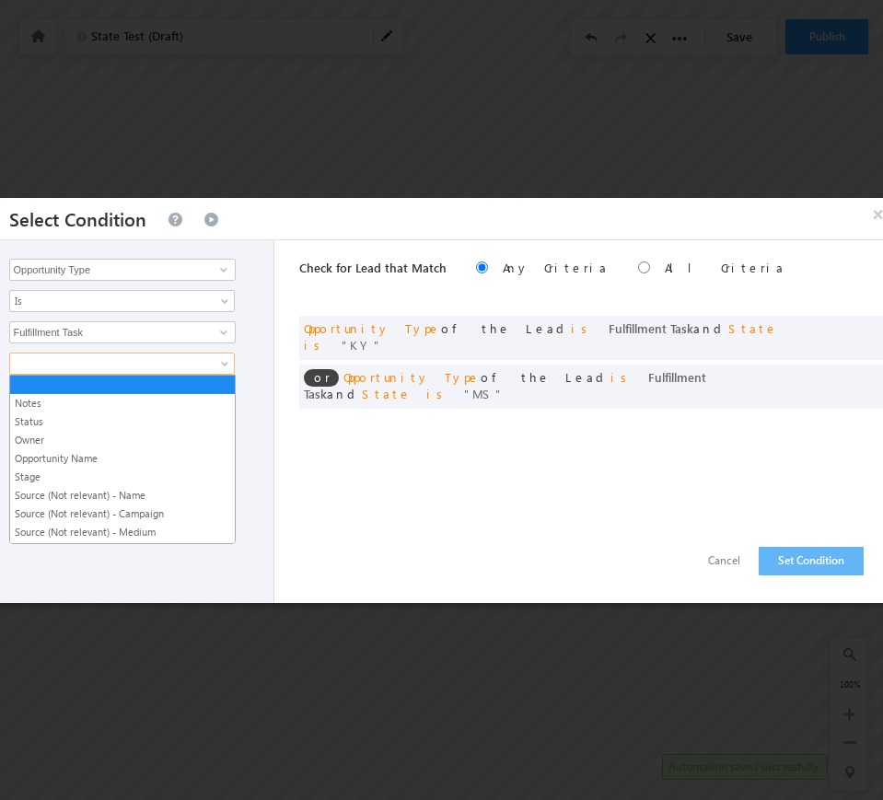
click at [84, 359] on span at bounding box center [110, 363] width 200 height 17
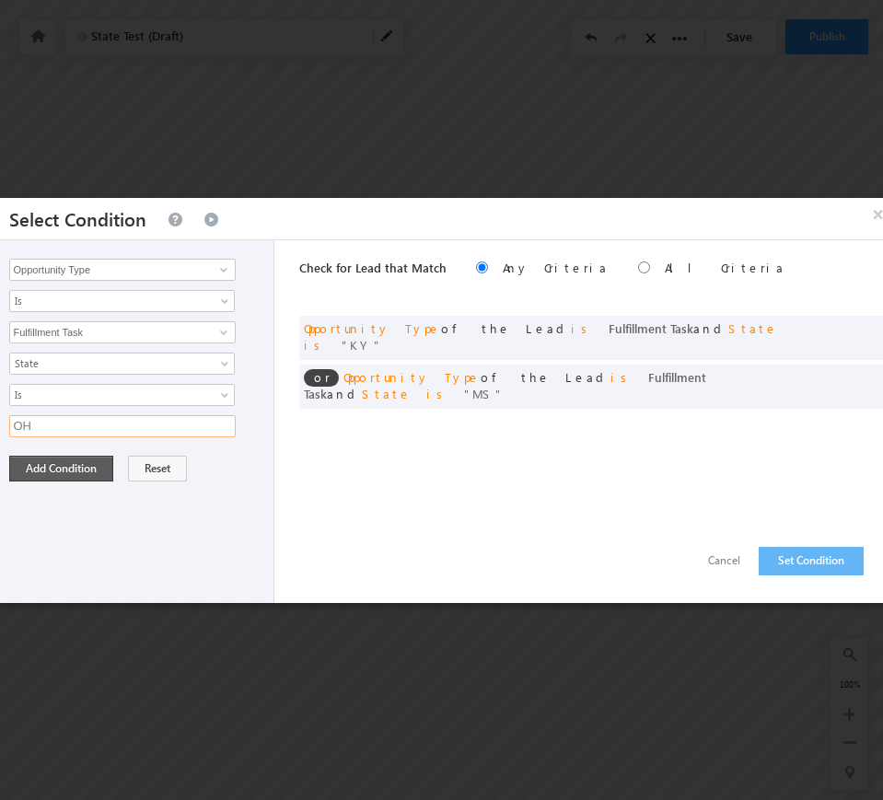
type input "OH"
click at [37, 474] on button "Add Condition" at bounding box center [61, 469] width 104 height 26
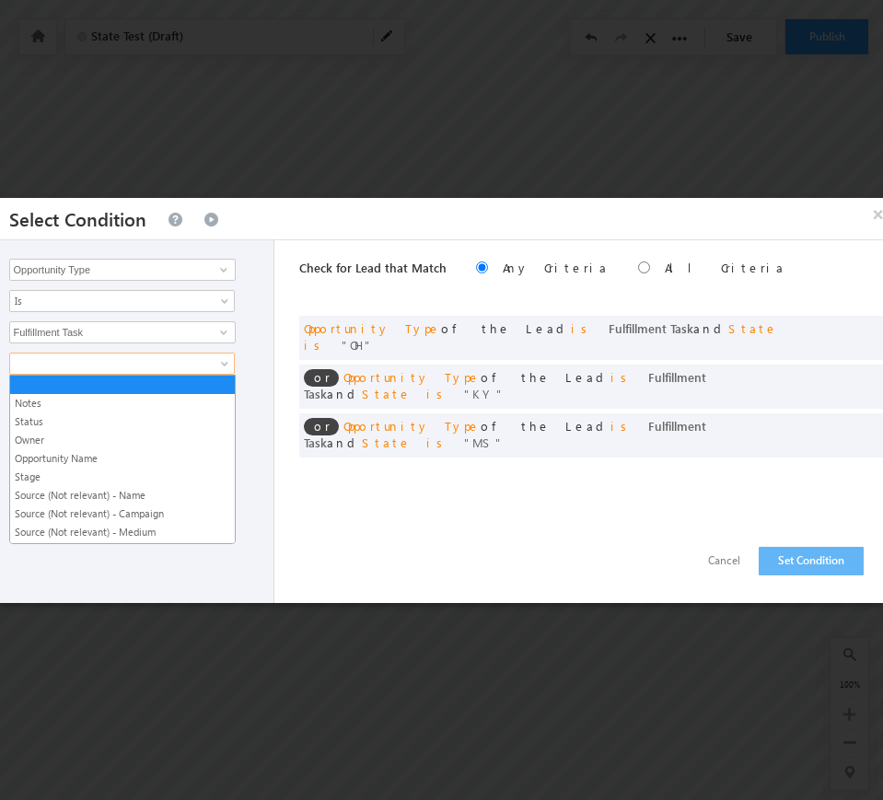
click at [80, 367] on span at bounding box center [110, 363] width 200 height 17
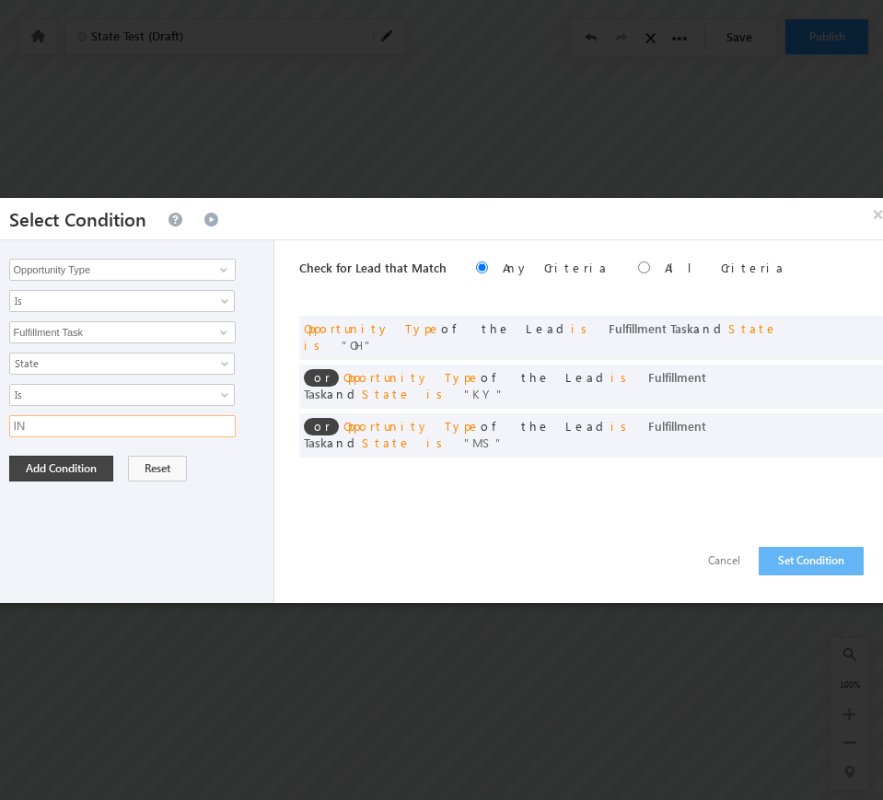
type input "IN"
click at [46, 458] on button "Add Condition" at bounding box center [61, 469] width 104 height 26
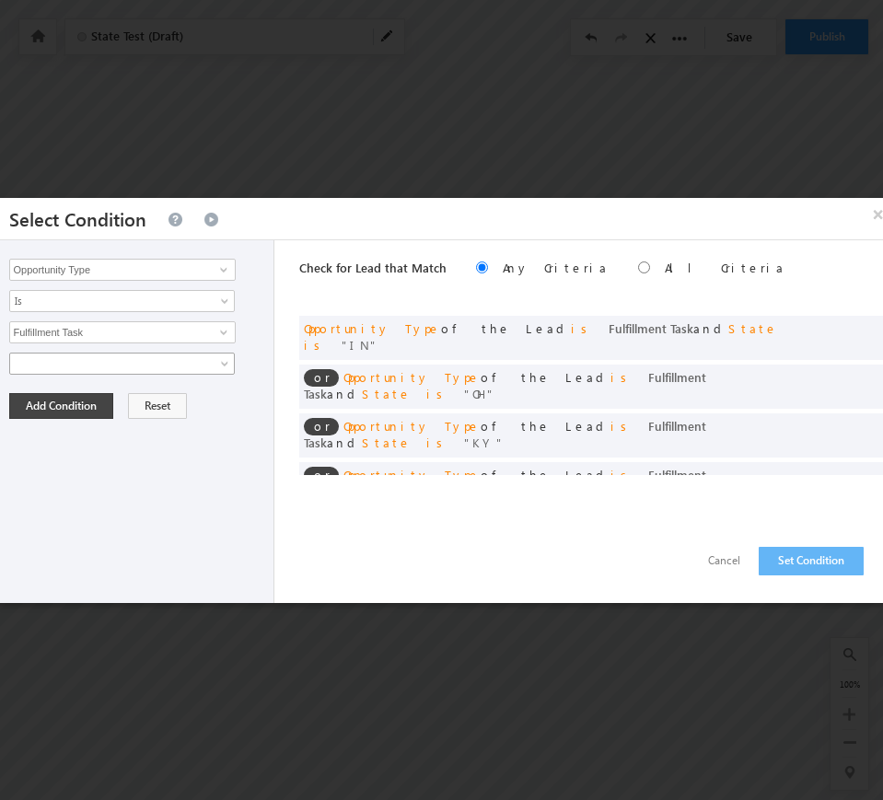
click at [121, 366] on span at bounding box center [110, 363] width 200 height 17
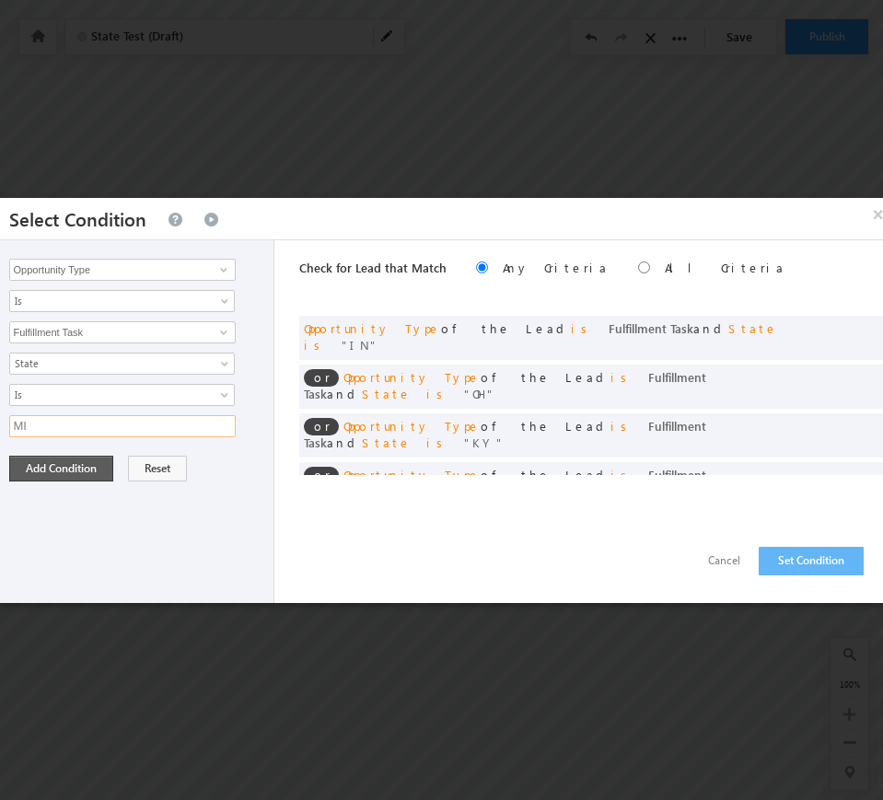
type input "MI"
click at [49, 463] on button "Add Condition" at bounding box center [61, 469] width 104 height 26
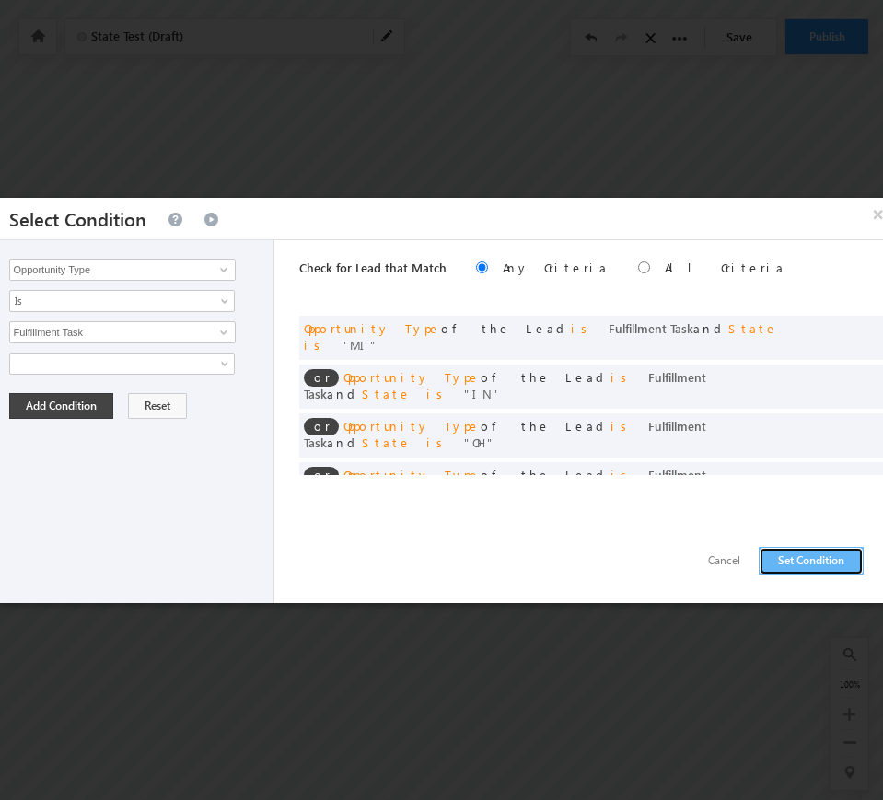
click at [774, 555] on button "Set Condition" at bounding box center [811, 561] width 105 height 29
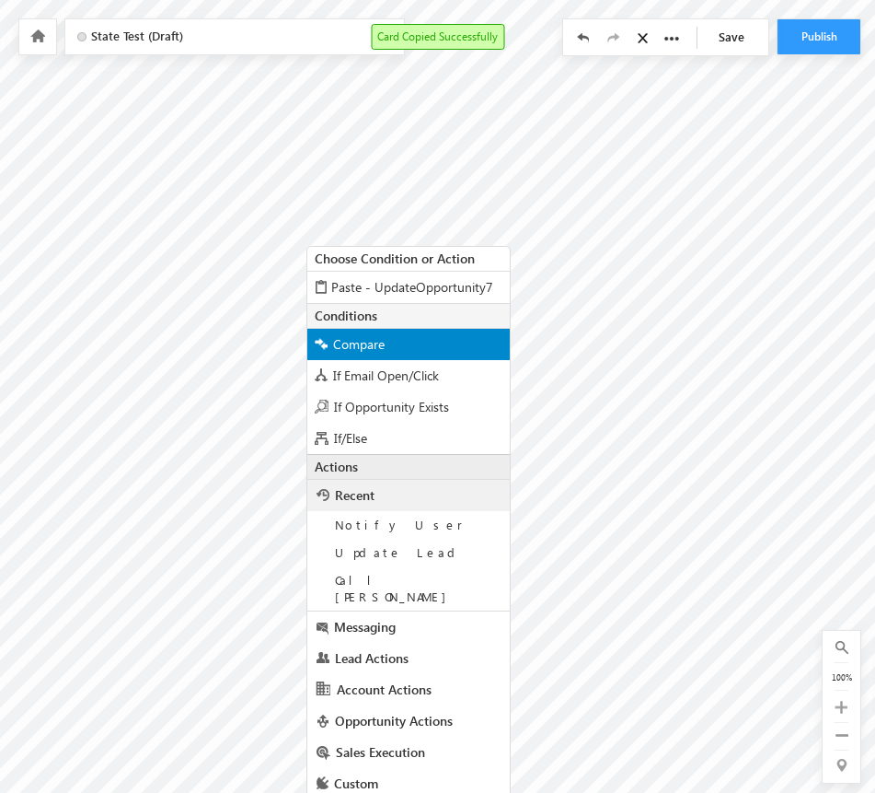
scroll to position [133, 1304]
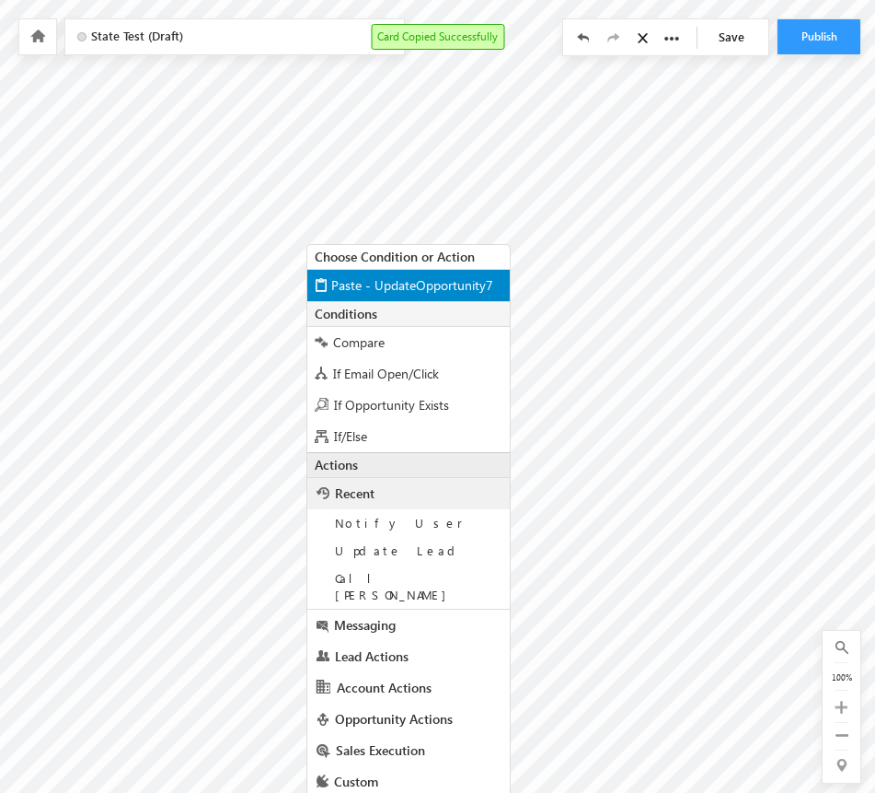
click at [394, 276] on span "Paste - UpdateOpportunity7" at bounding box center [412, 284] width 162 height 17
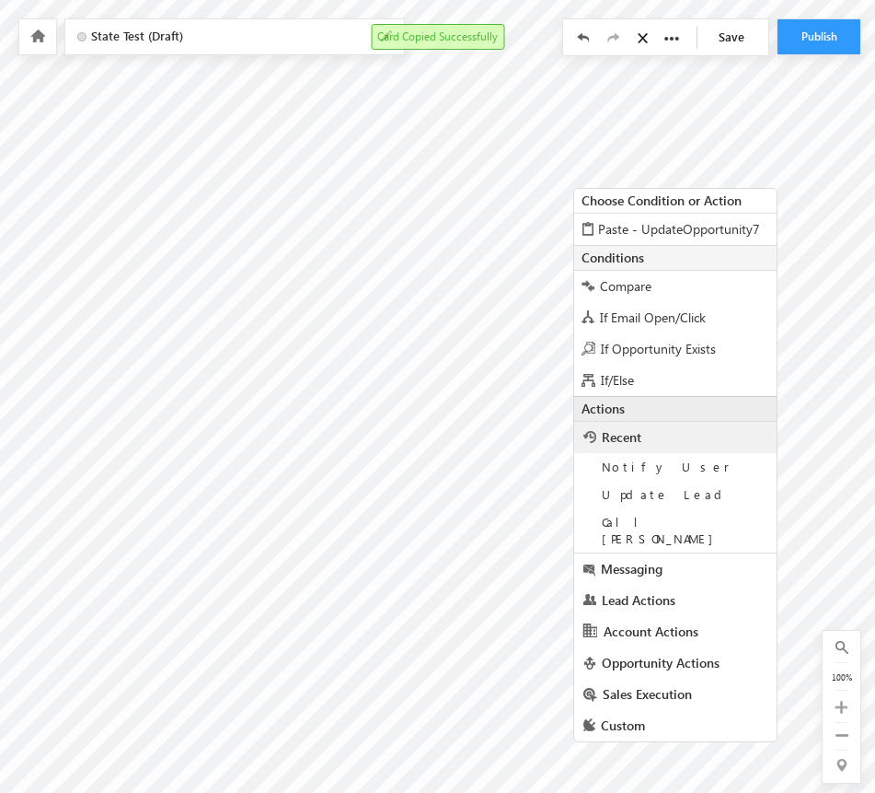
scroll to position [202, 1304]
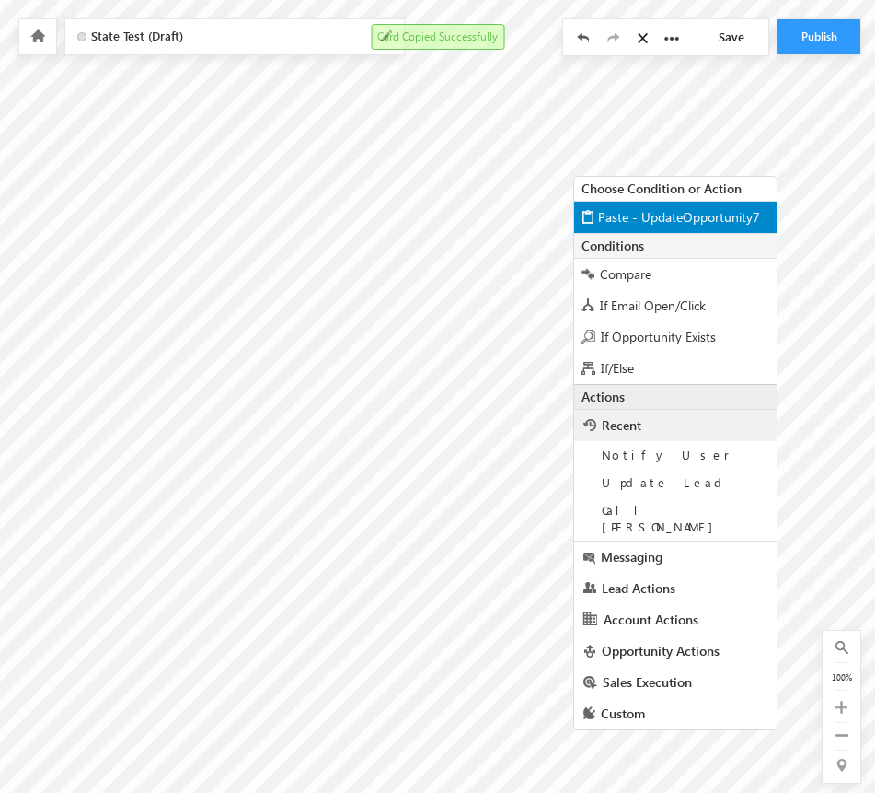
click at [623, 220] on span "Paste - UpdateOpportunity7" at bounding box center [679, 216] width 162 height 17
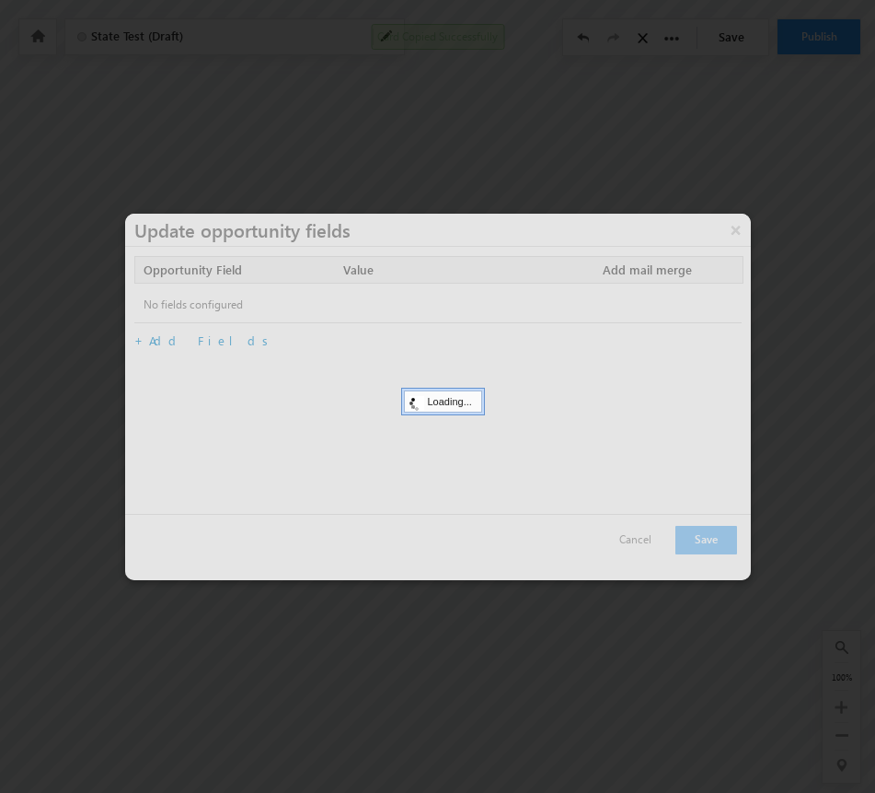
scroll to position [194, 1304]
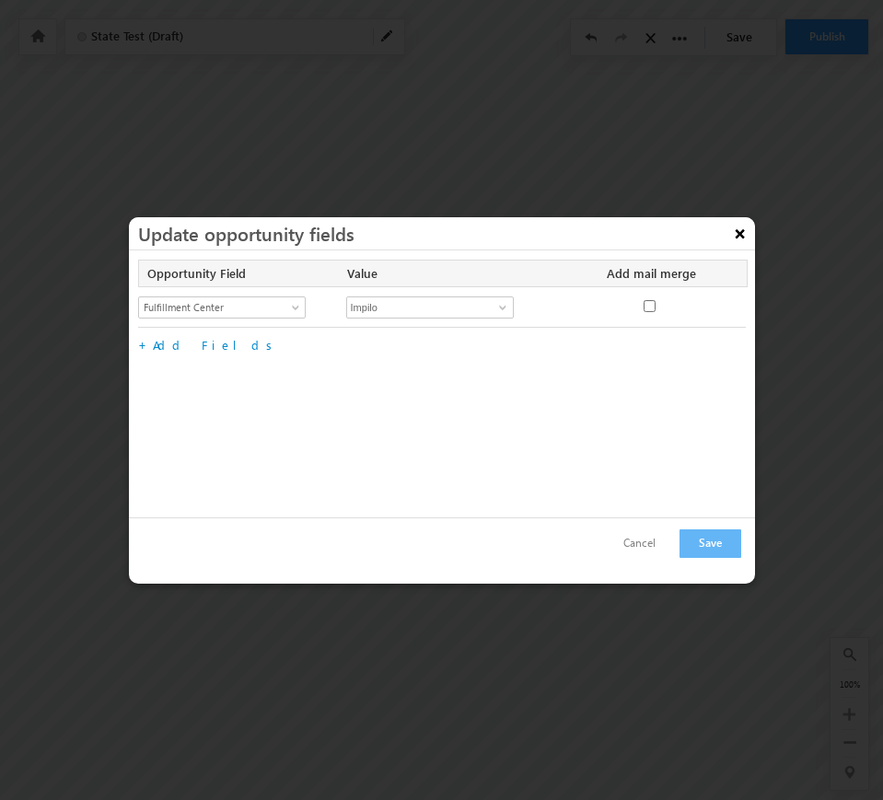
click at [735, 233] on button "×" at bounding box center [739, 233] width 29 height 32
click at [738, 233] on button "×" at bounding box center [739, 233] width 29 height 32
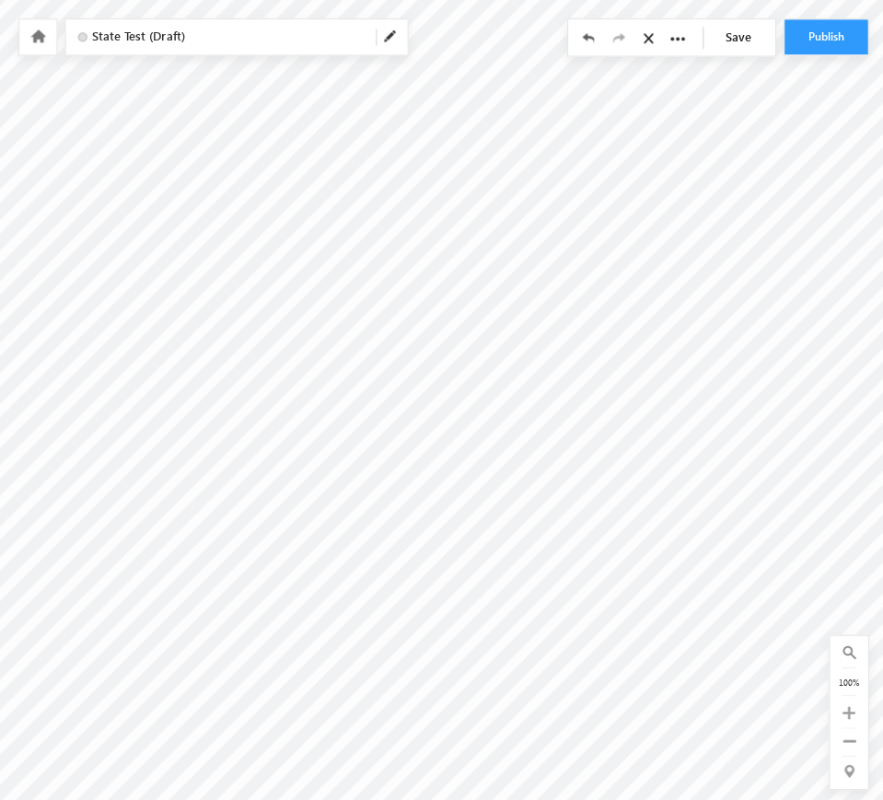
scroll to position [48, 1665]
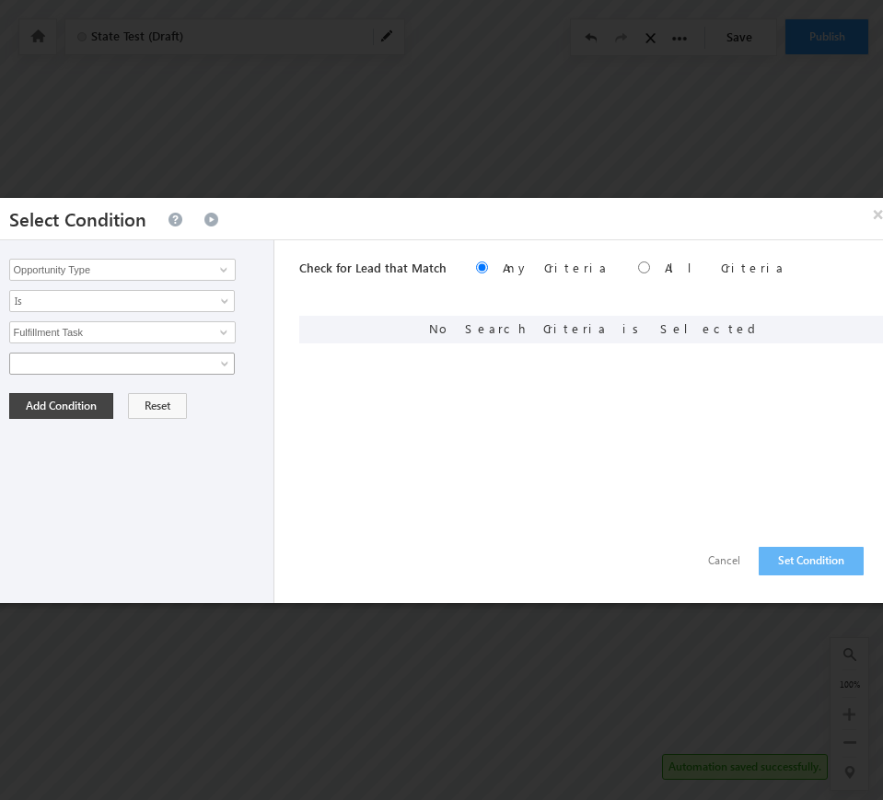
click at [199, 362] on span at bounding box center [110, 363] width 200 height 17
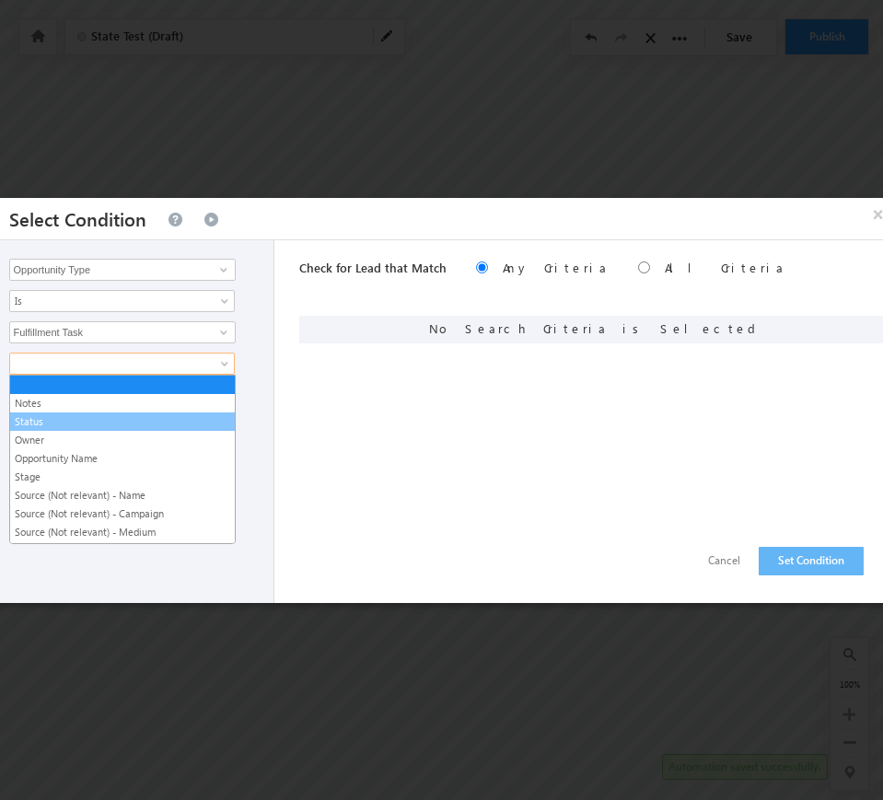
scroll to position [404, 0]
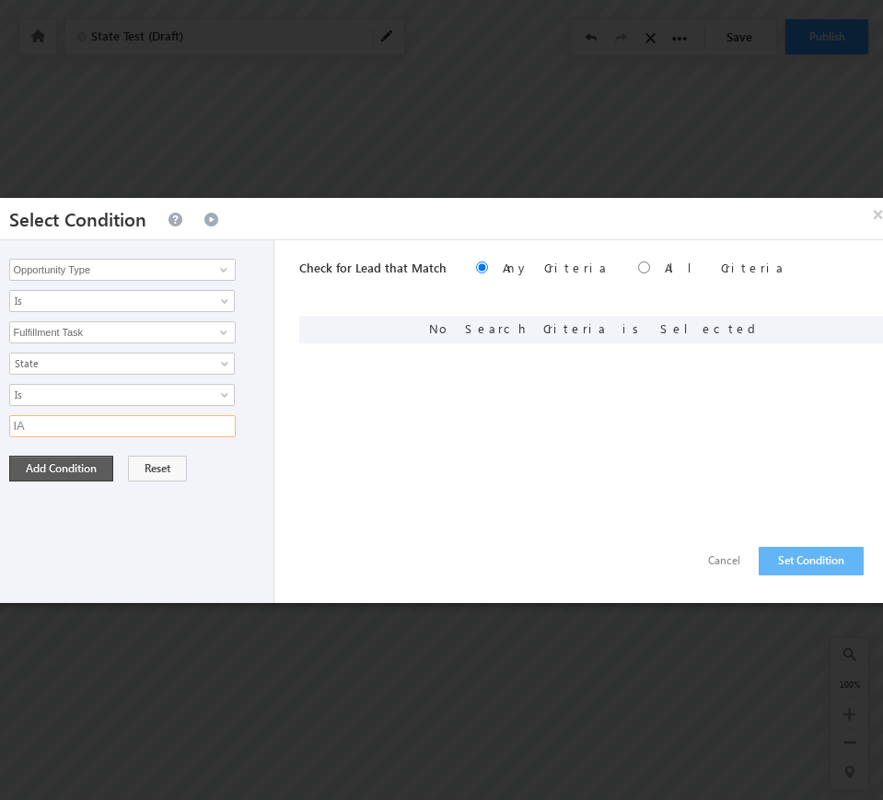
type input "IA"
click at [44, 470] on button "Add Condition" at bounding box center [61, 469] width 104 height 26
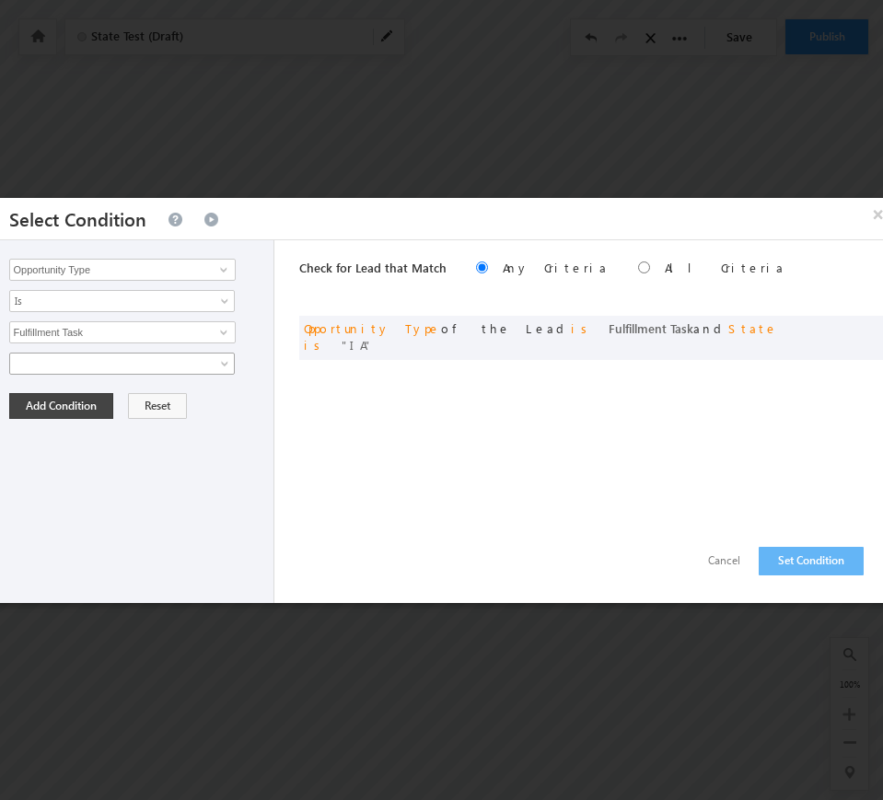
click at [96, 360] on span at bounding box center [110, 363] width 200 height 17
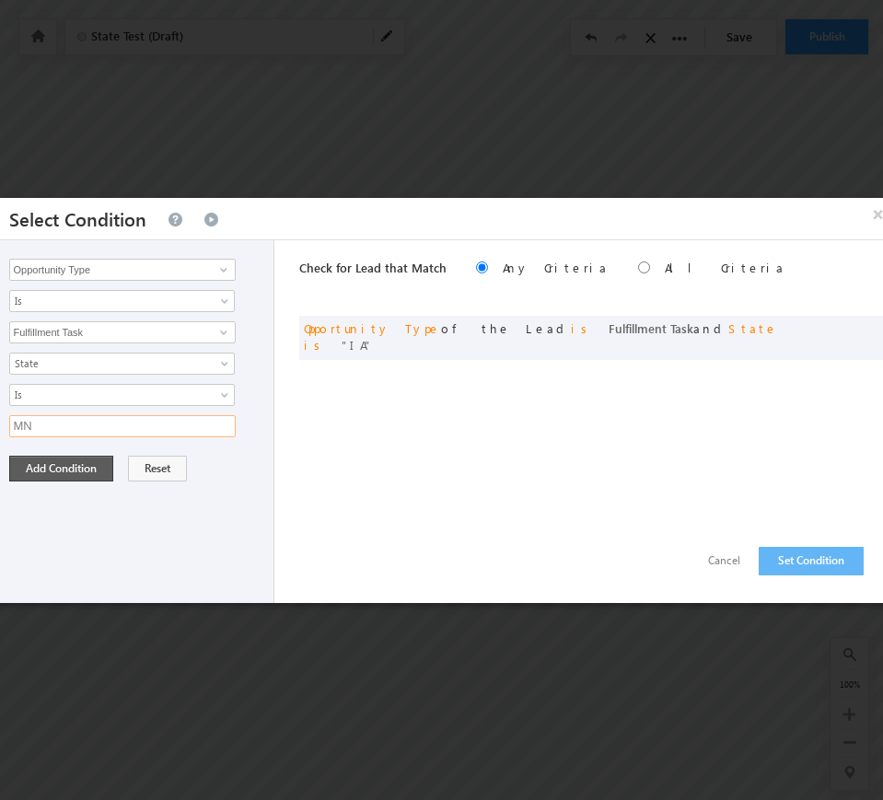
type input "MN"
drag, startPoint x: 39, startPoint y: 472, endPoint x: 44, endPoint y: 452, distance: 21.0
click at [39, 473] on button "Add Condition" at bounding box center [61, 469] width 104 height 26
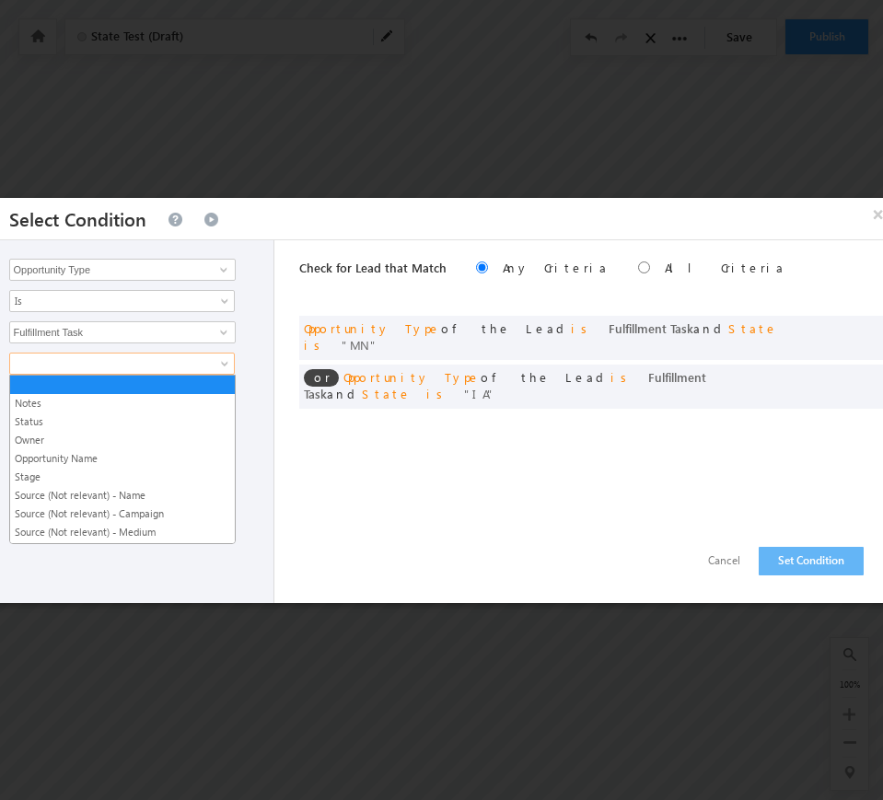
click at [72, 361] on span at bounding box center [110, 363] width 200 height 17
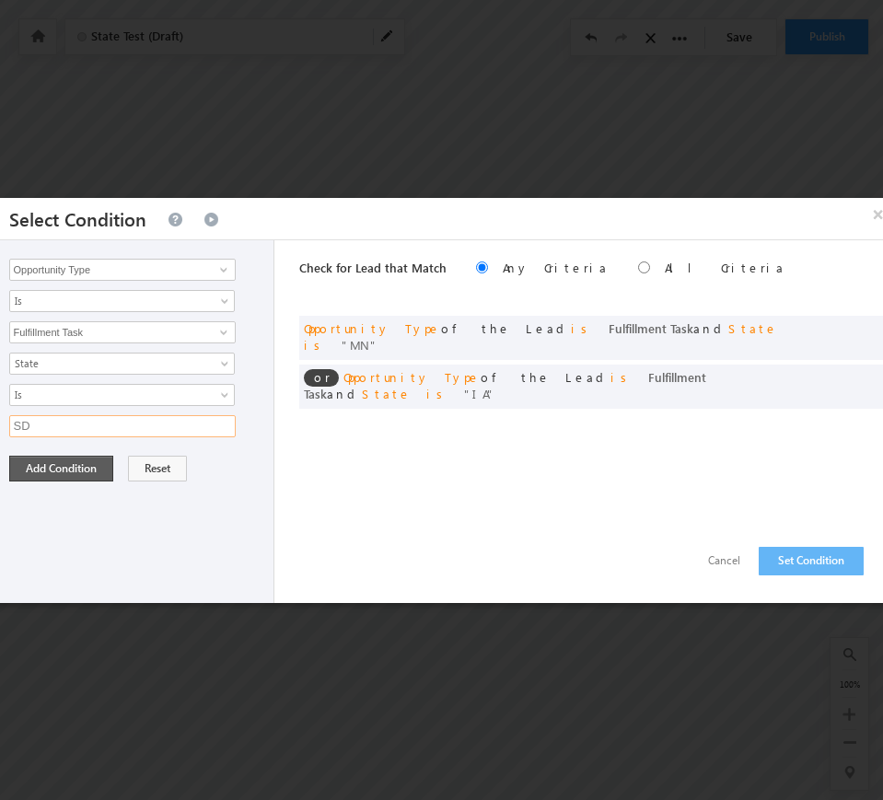
type input "SD"
click at [64, 458] on button "Add Condition" at bounding box center [61, 469] width 104 height 26
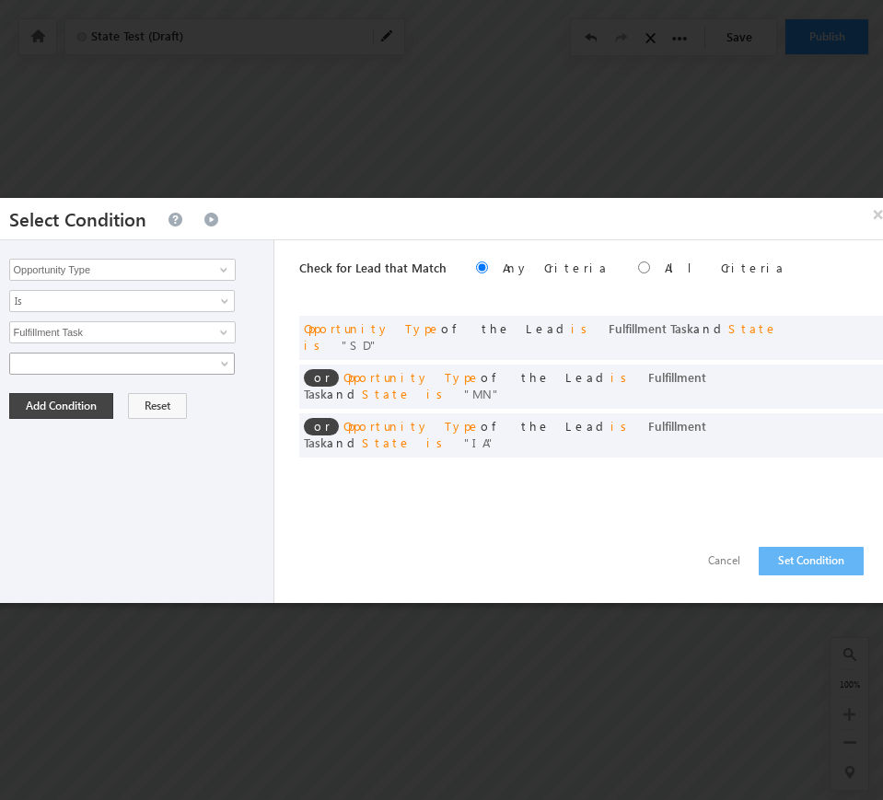
click at [71, 370] on span at bounding box center [110, 363] width 200 height 17
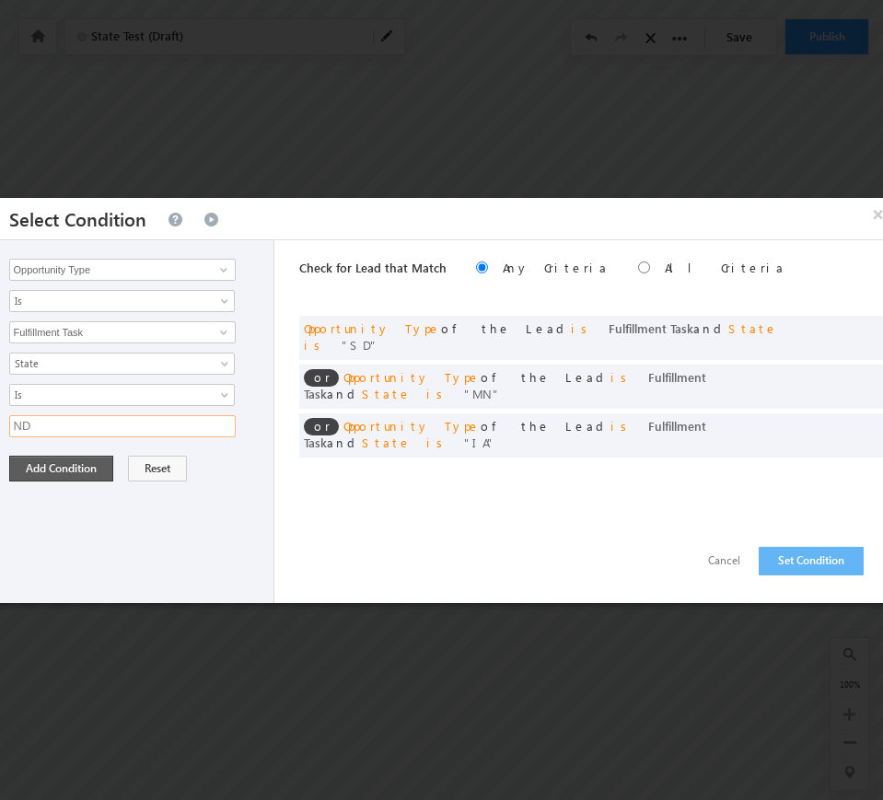
type input "ND"
drag, startPoint x: 49, startPoint y: 463, endPoint x: 51, endPoint y: 454, distance: 9.4
click at [49, 463] on button "Add Condition" at bounding box center [61, 469] width 104 height 26
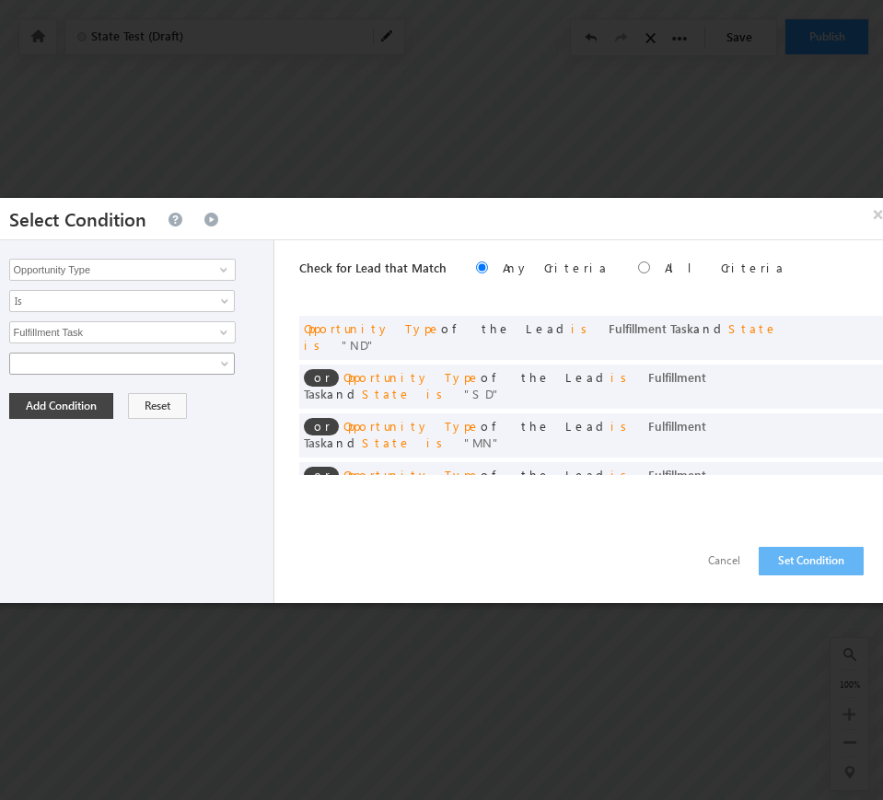
click at [70, 364] on span at bounding box center [110, 363] width 200 height 17
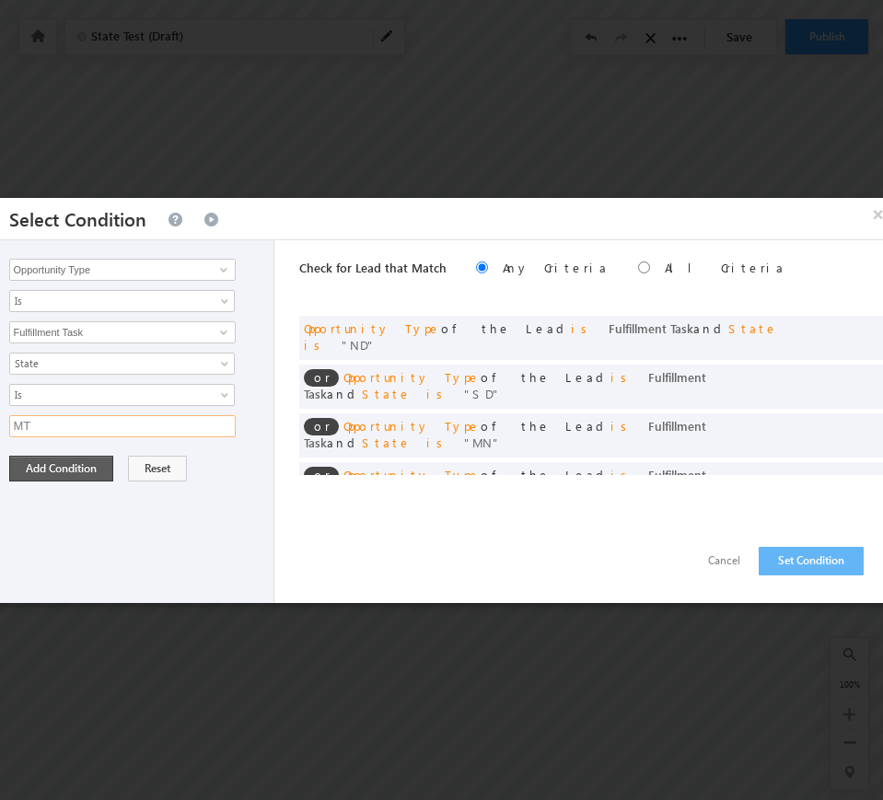
type input "MT"
click at [60, 470] on button "Add Condition" at bounding box center [61, 469] width 104 height 26
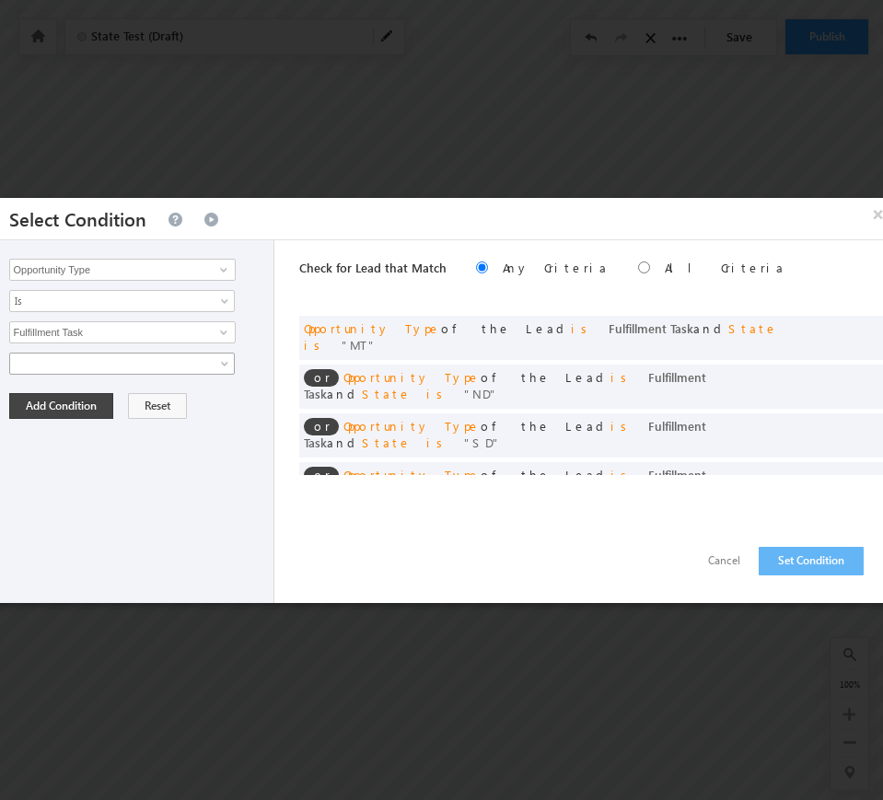
click at [52, 370] on link at bounding box center [122, 364] width 226 height 22
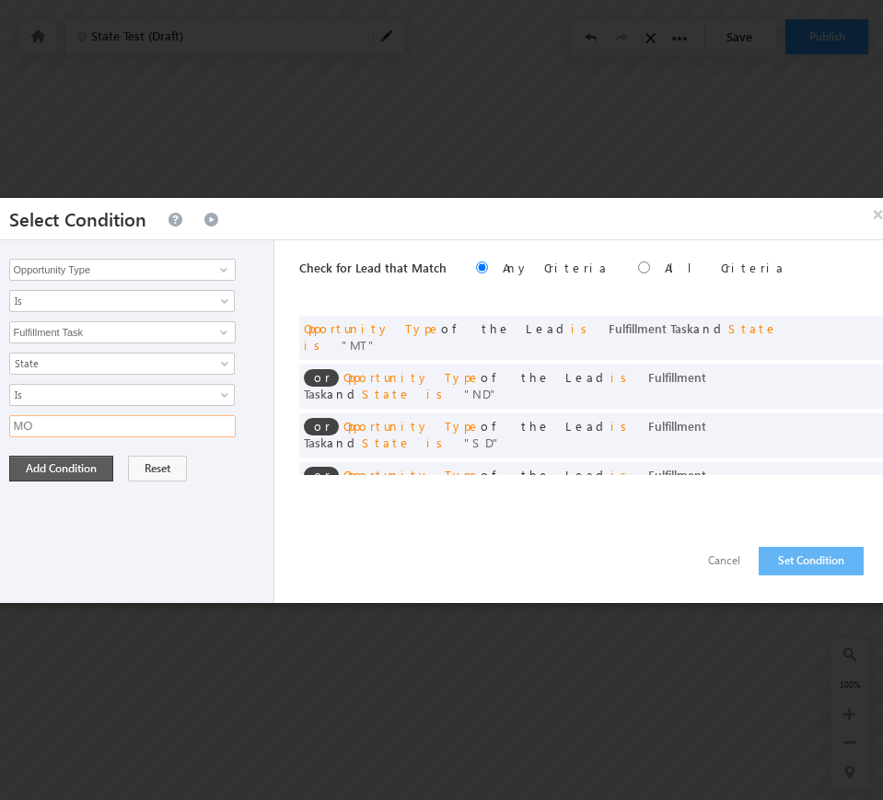
type input "MO"
click at [48, 469] on button "Add Condition" at bounding box center [61, 469] width 104 height 26
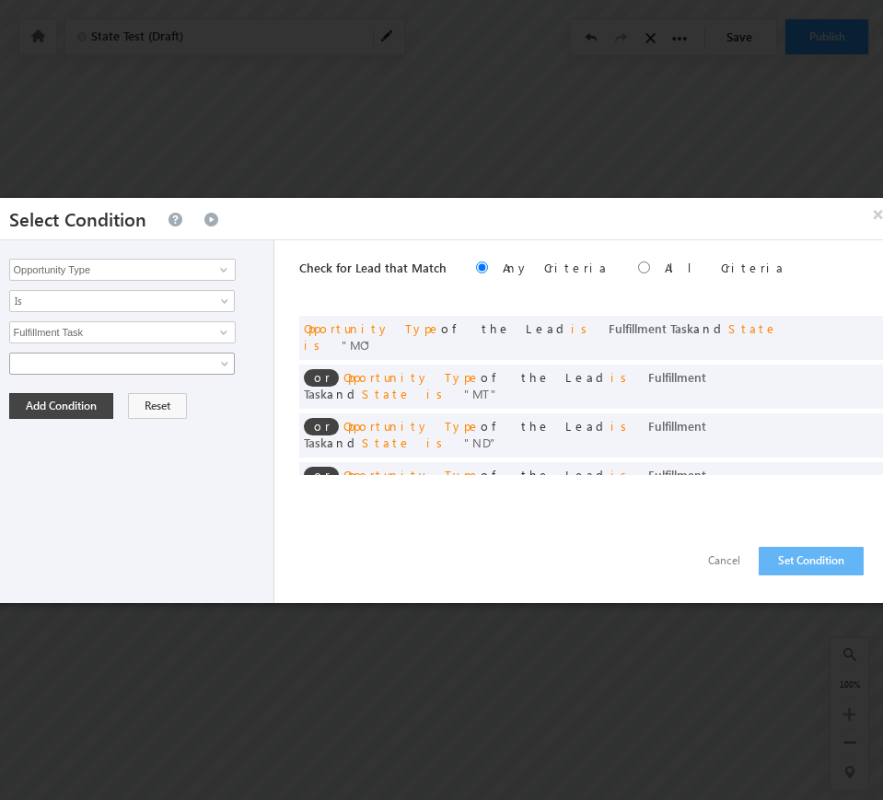
click at [119, 355] on span at bounding box center [110, 363] width 200 height 17
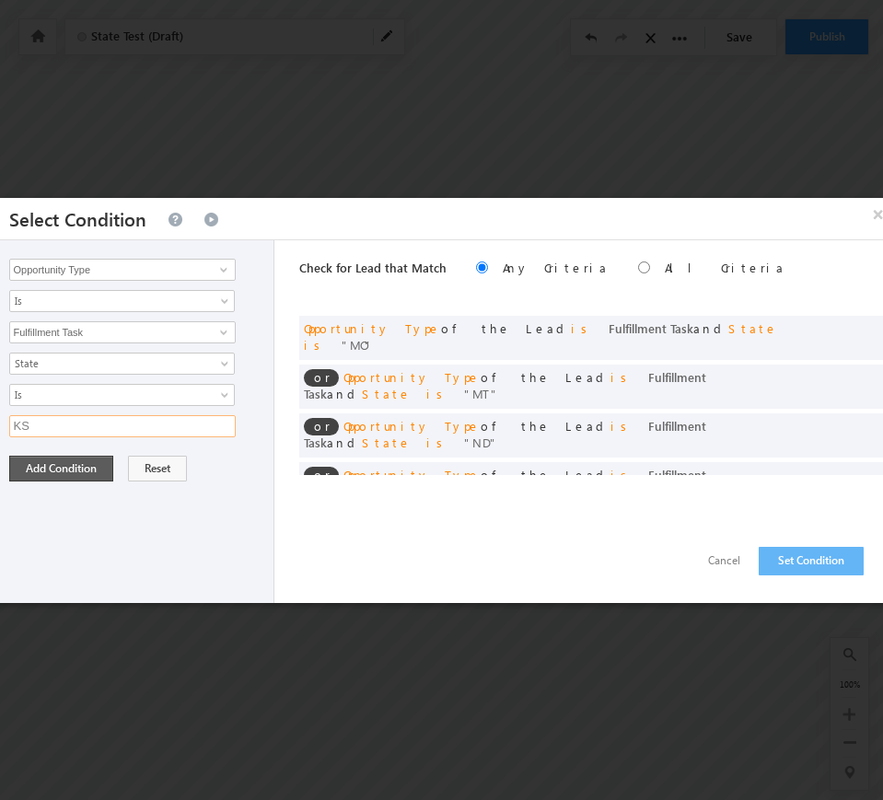
type input "KS"
click at [46, 469] on button "Add Condition" at bounding box center [61, 469] width 104 height 26
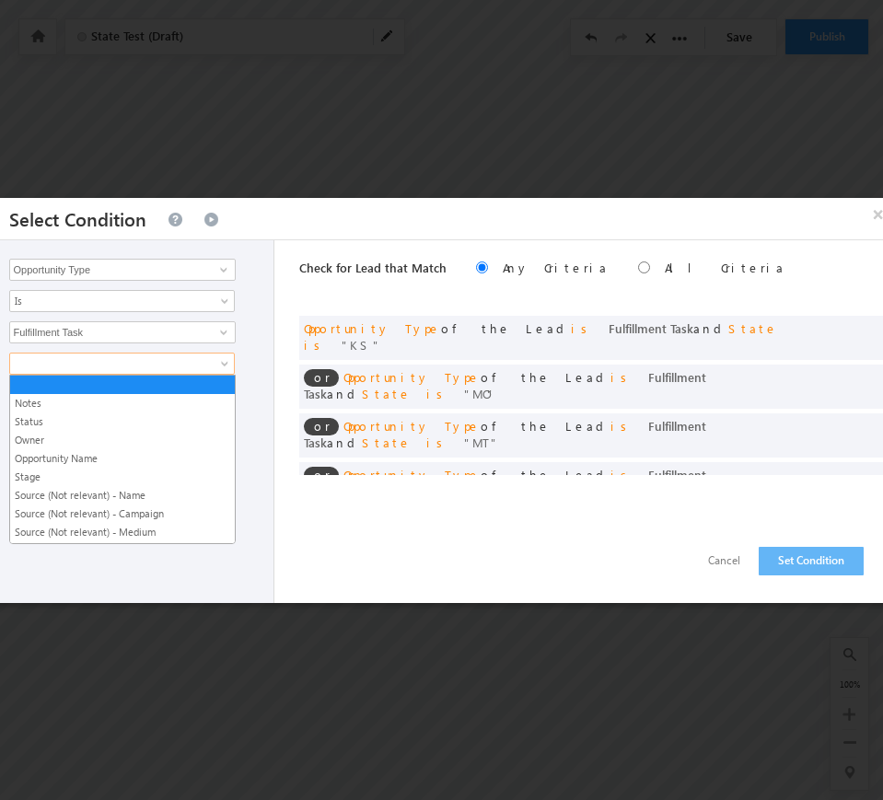
click at [94, 353] on link at bounding box center [122, 364] width 226 height 22
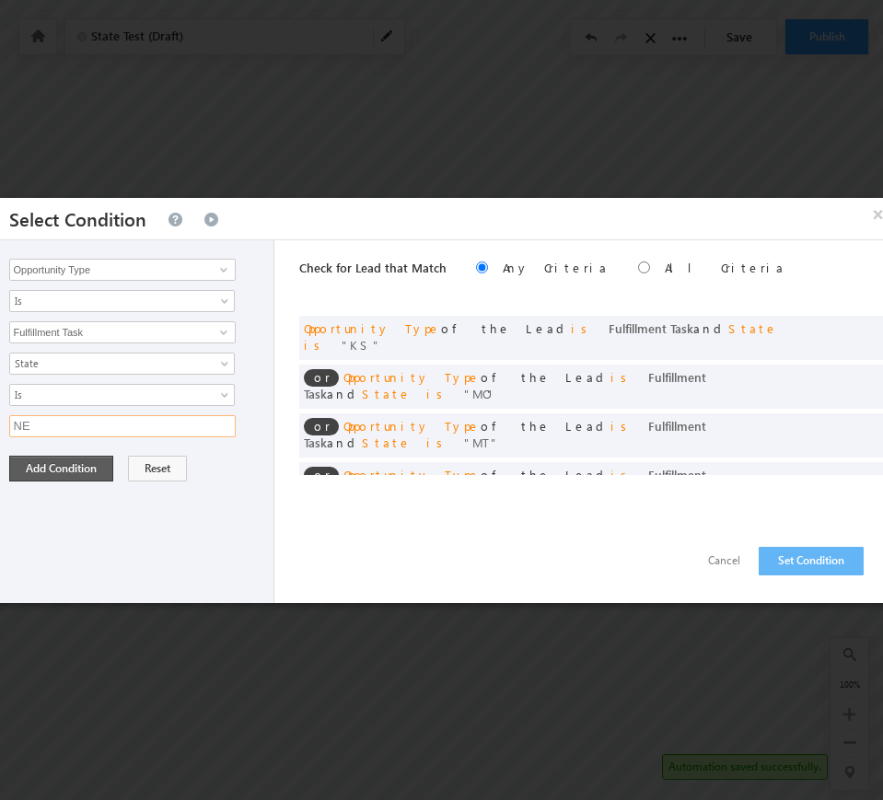
type input "NE"
click at [28, 462] on button "Add Condition" at bounding box center [61, 469] width 104 height 26
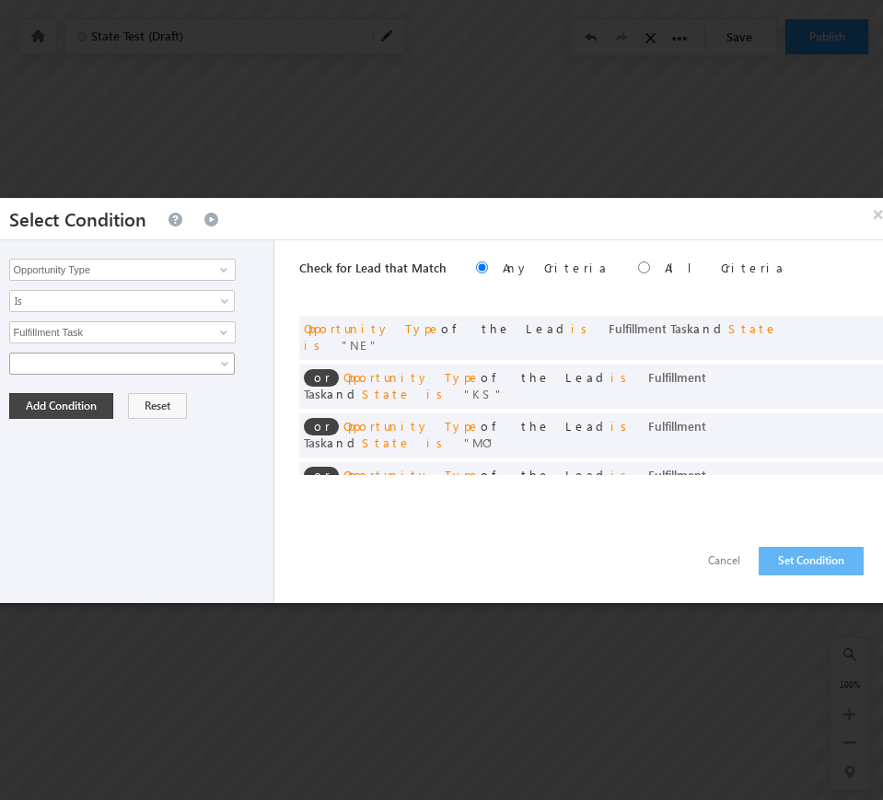
click at [67, 359] on span at bounding box center [110, 363] width 200 height 17
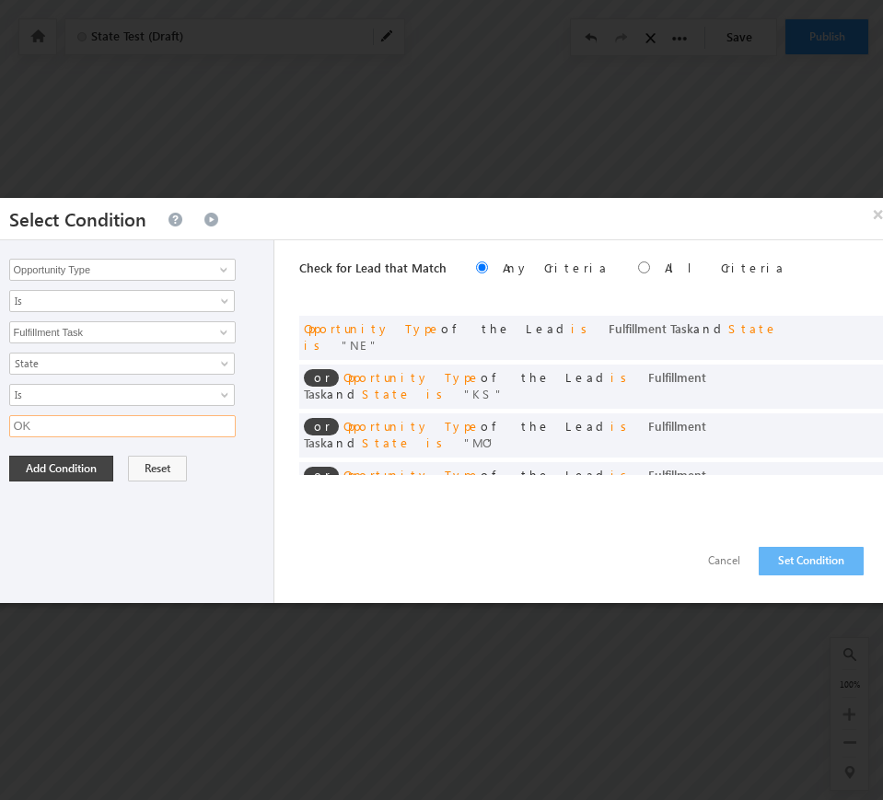
type input "OK"
click at [50, 465] on button "Add Condition" at bounding box center [61, 469] width 104 height 26
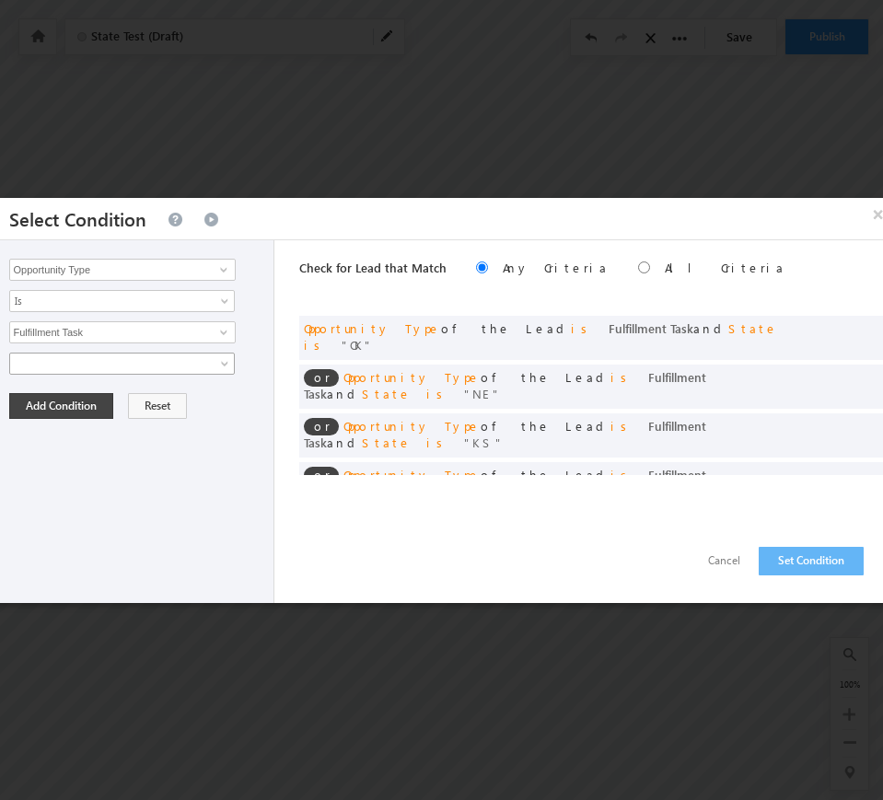
click at [90, 363] on span at bounding box center [110, 363] width 200 height 17
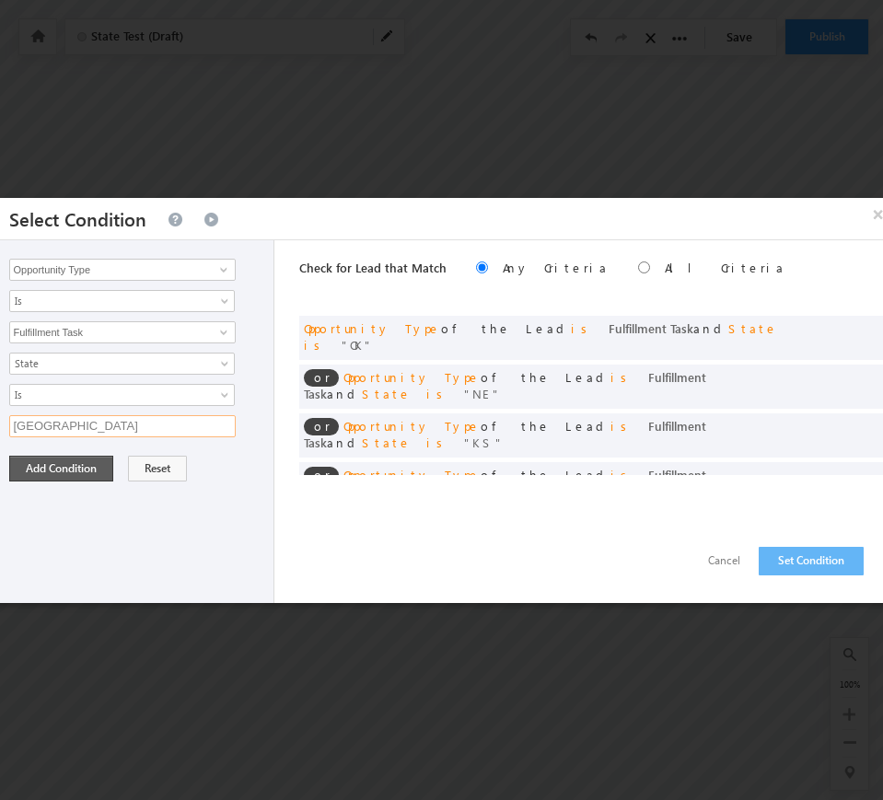
type input "TX"
click at [42, 467] on button "Add Condition" at bounding box center [61, 469] width 104 height 26
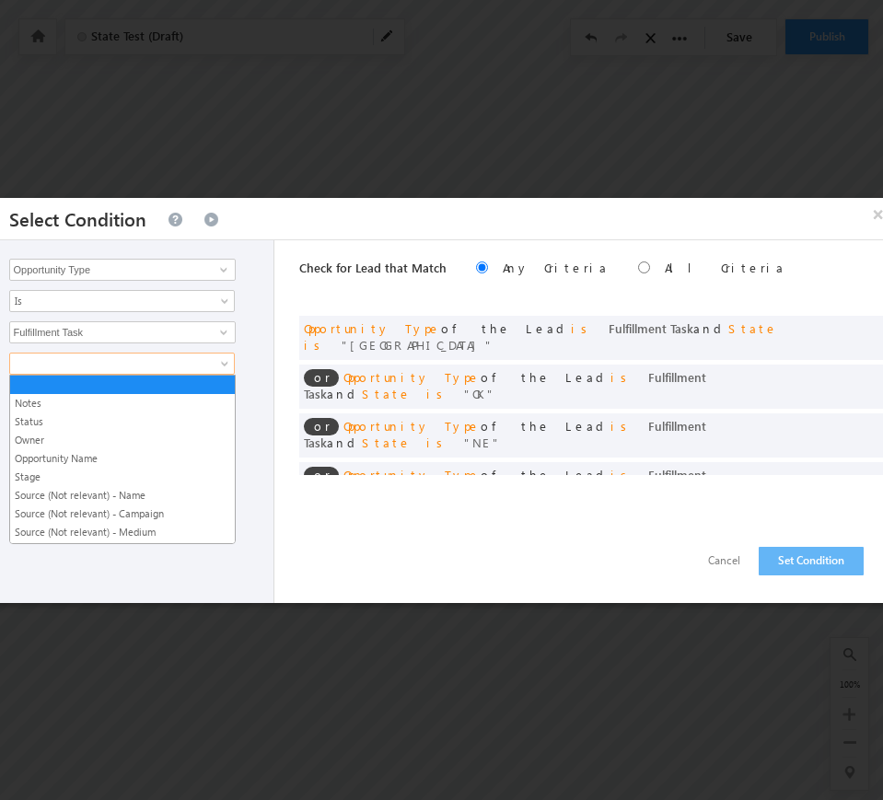
click at [77, 359] on span at bounding box center [110, 363] width 200 height 17
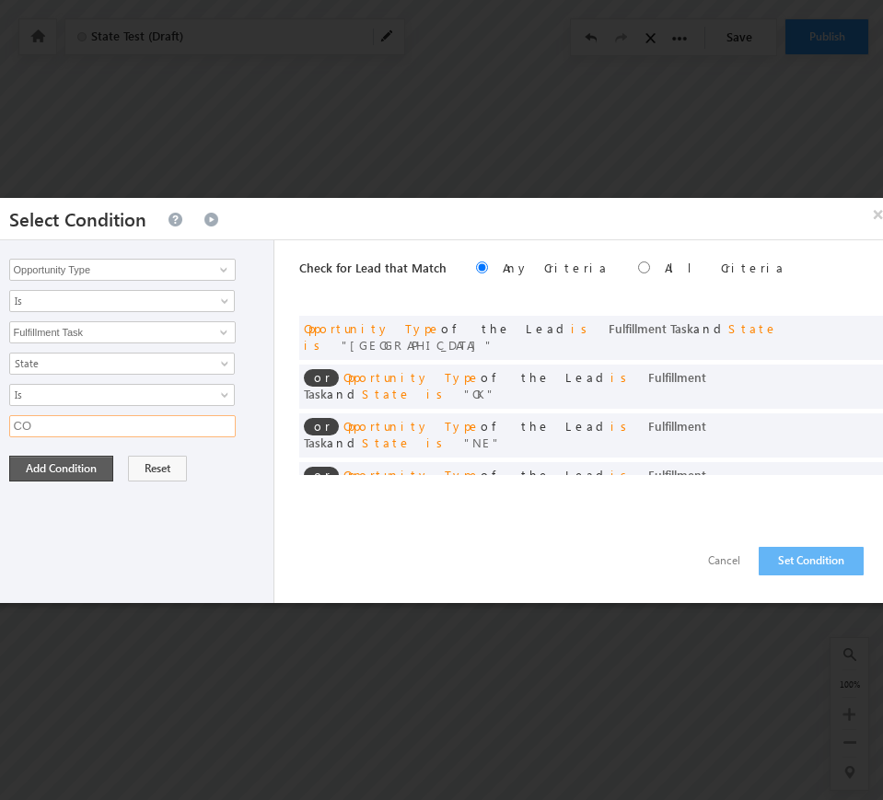
type input "CO"
click at [38, 468] on button "Add Condition" at bounding box center [61, 469] width 104 height 26
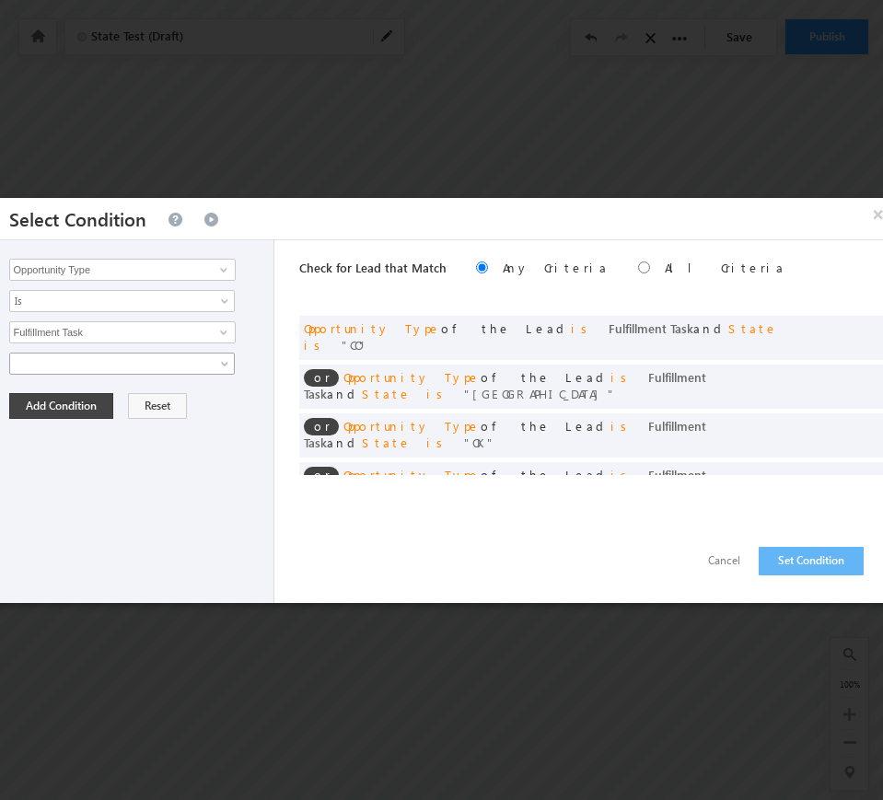
click at [64, 358] on span at bounding box center [110, 363] width 200 height 17
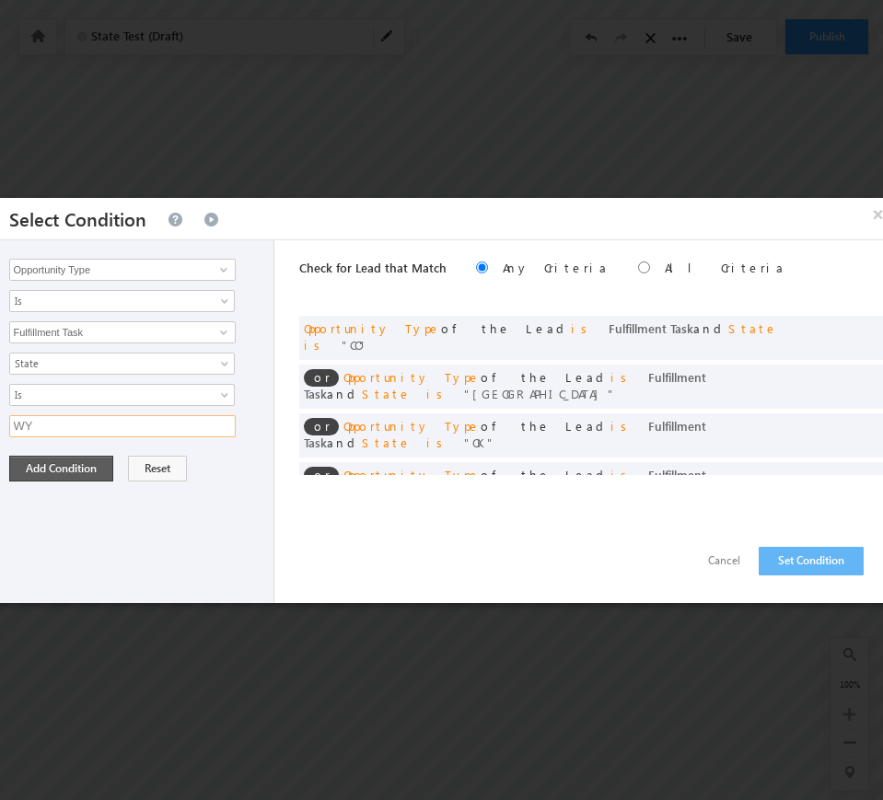
type input "WY"
click at [48, 457] on button "Add Condition" at bounding box center [61, 469] width 104 height 26
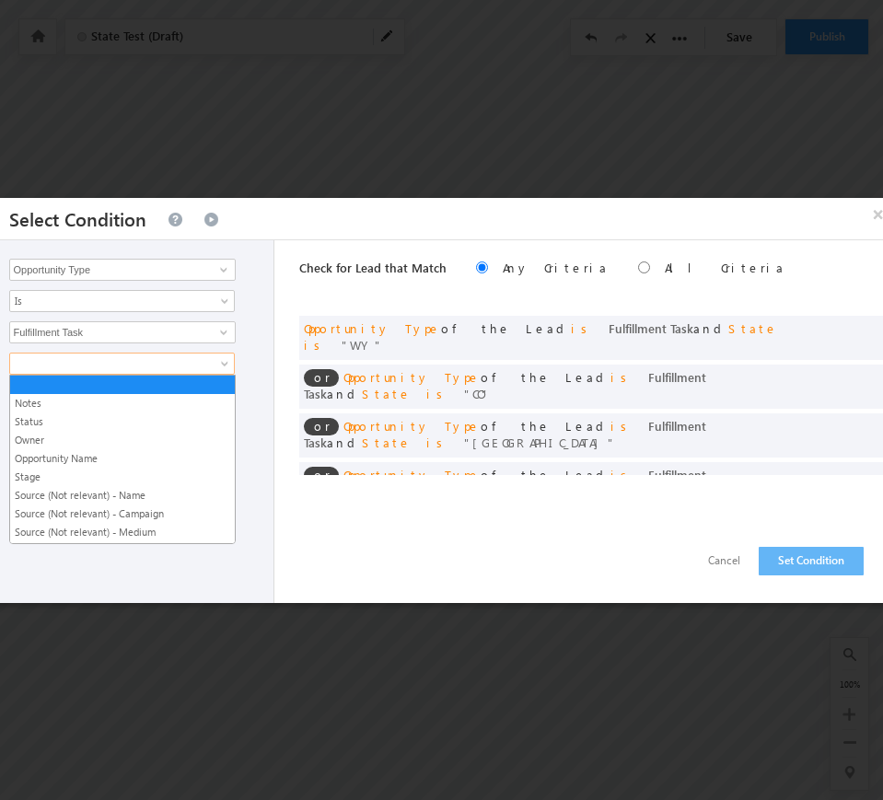
click at [123, 365] on span at bounding box center [110, 363] width 200 height 17
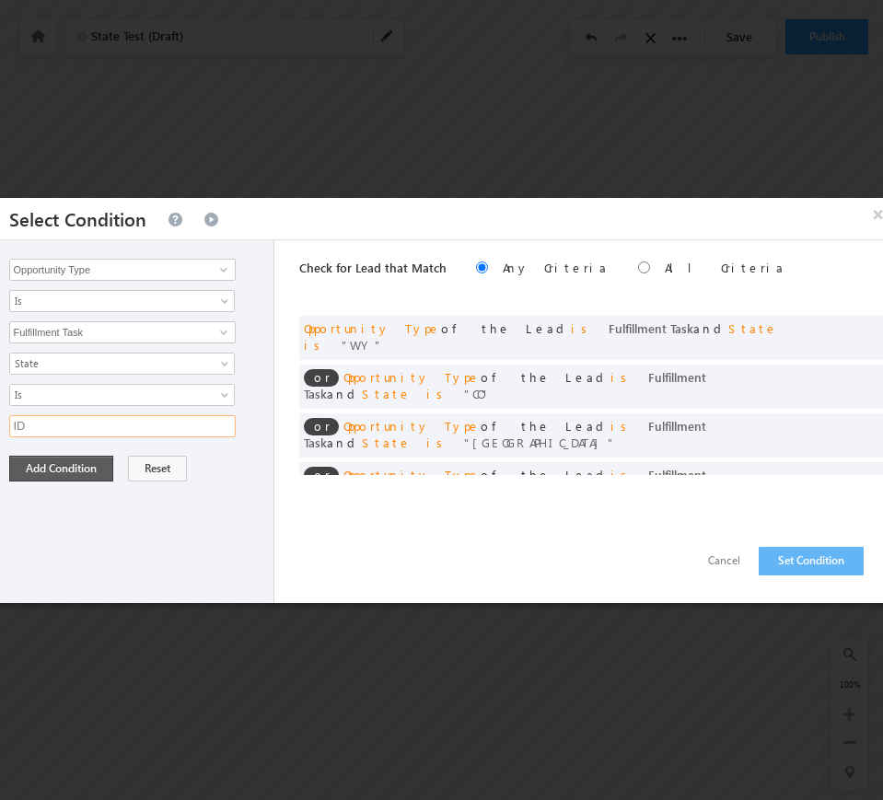
type input "ID"
click at [73, 458] on button "Add Condition" at bounding box center [61, 469] width 104 height 26
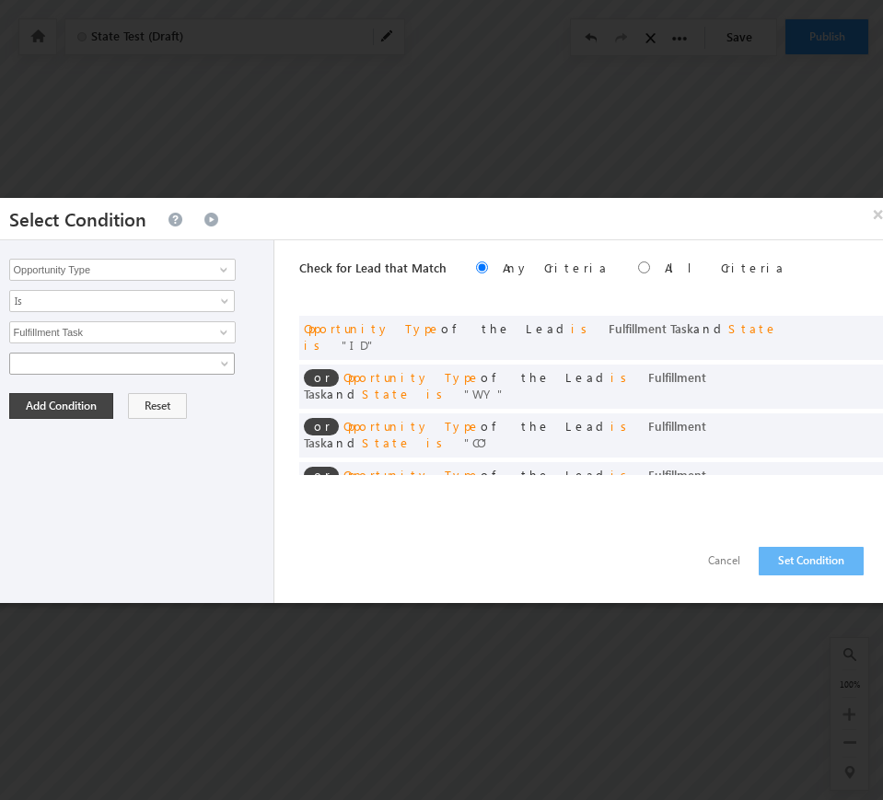
click at [73, 360] on span at bounding box center [110, 363] width 200 height 17
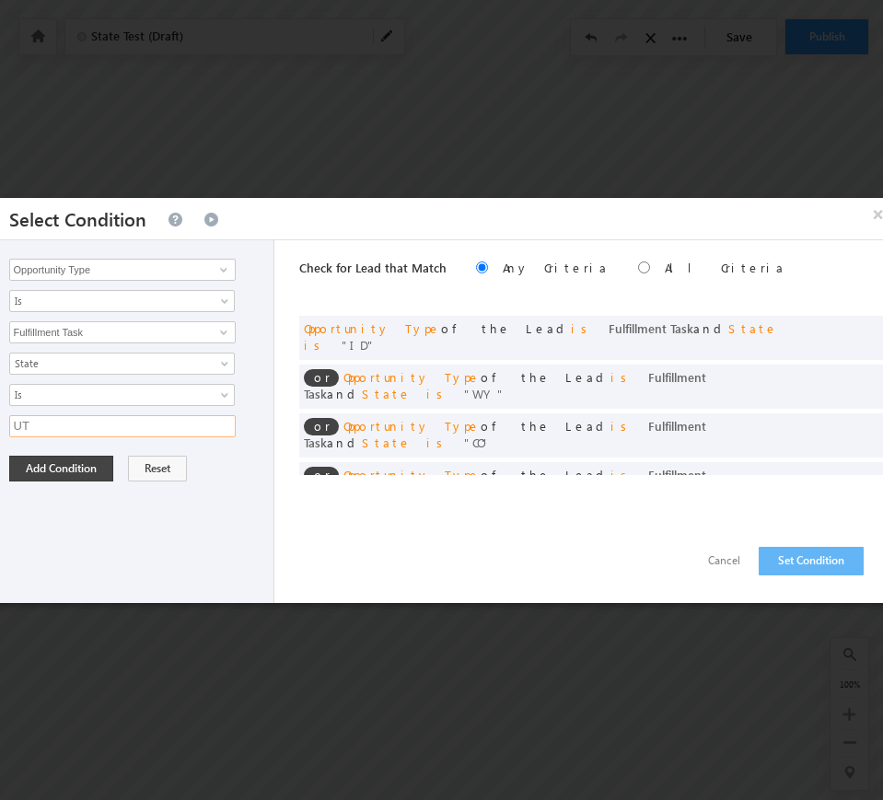
type input "UT"
click at [84, 470] on button "Add Condition" at bounding box center [61, 469] width 104 height 26
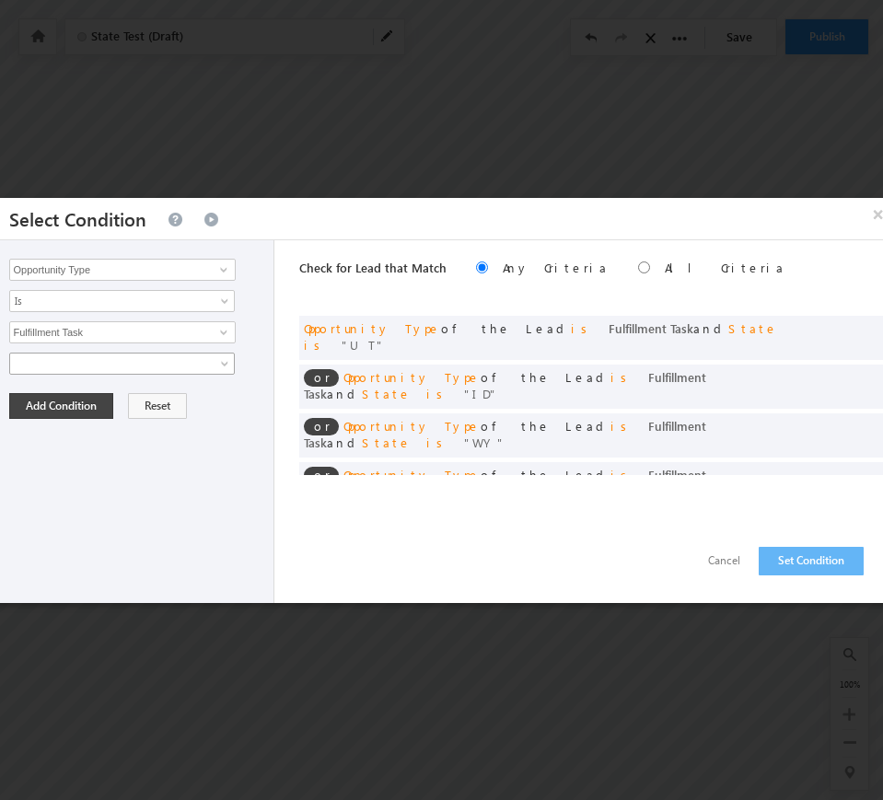
click at [48, 357] on span at bounding box center [110, 363] width 200 height 17
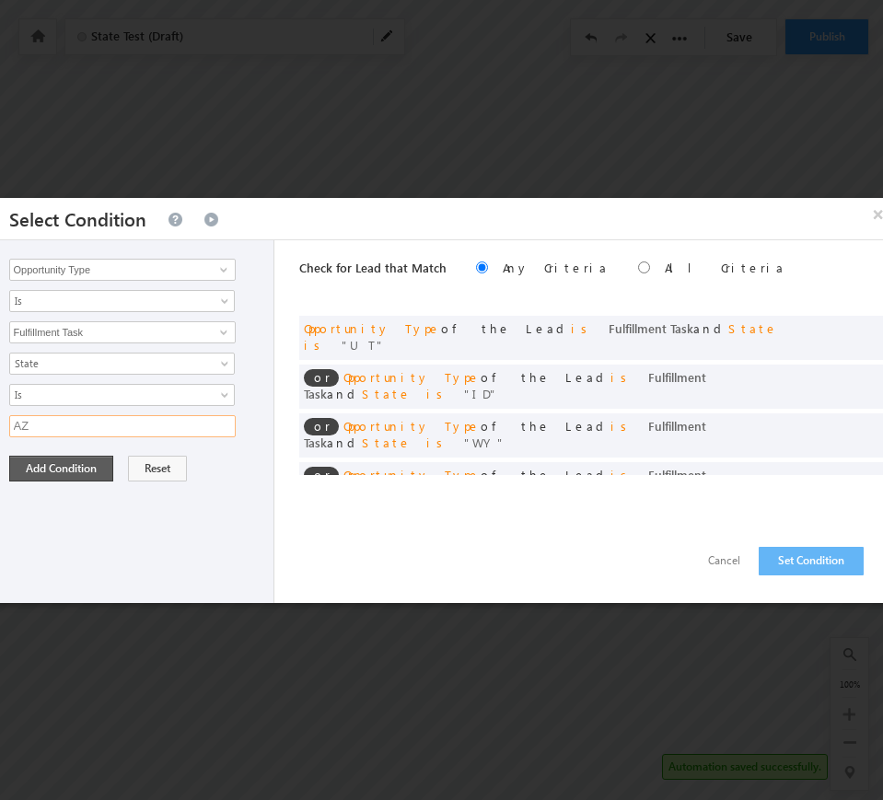
type input "AZ"
click at [39, 474] on button "Add Condition" at bounding box center [61, 469] width 104 height 26
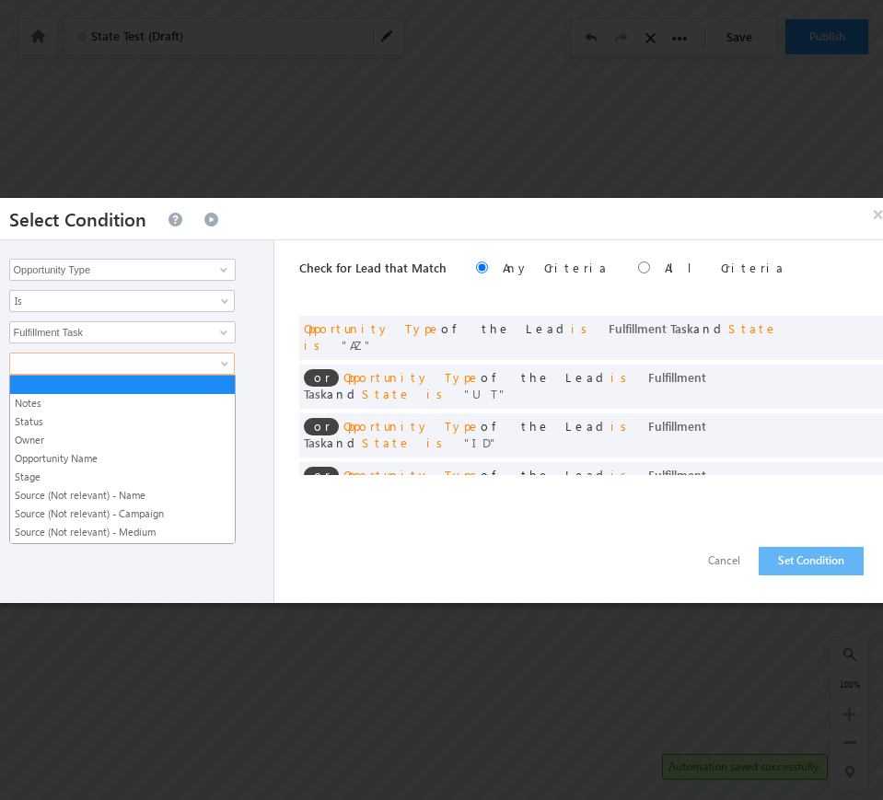
click at [87, 369] on span at bounding box center [110, 363] width 200 height 17
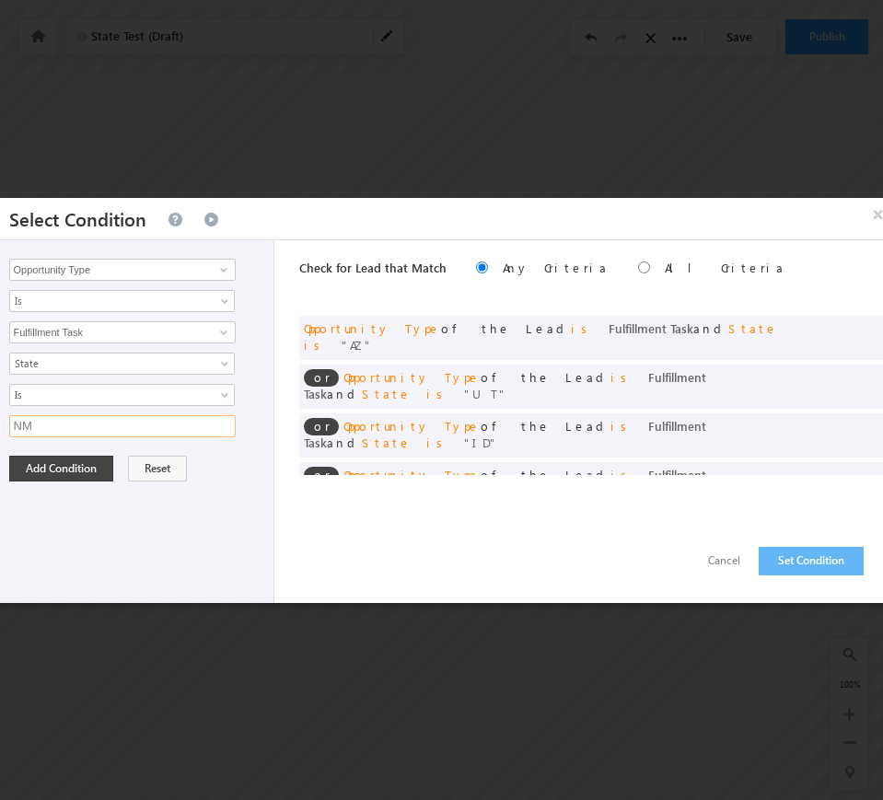
type input "NM"
click at [44, 469] on button "Add Condition" at bounding box center [61, 469] width 104 height 26
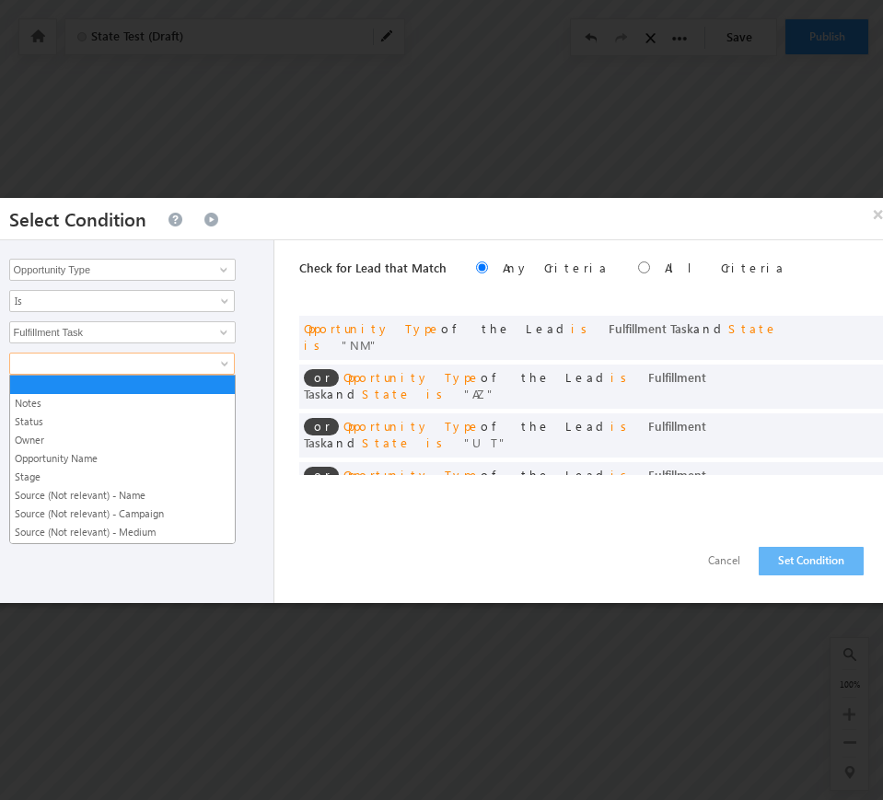
click at [52, 364] on span at bounding box center [110, 363] width 200 height 17
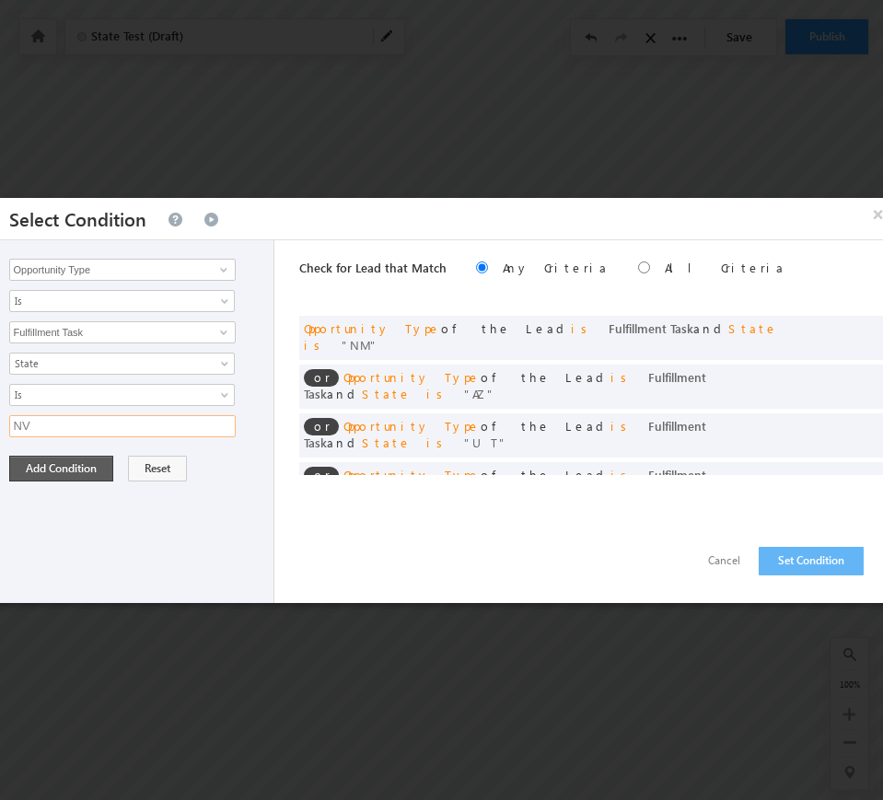
type input "NV"
click at [35, 472] on button "Add Condition" at bounding box center [61, 469] width 104 height 26
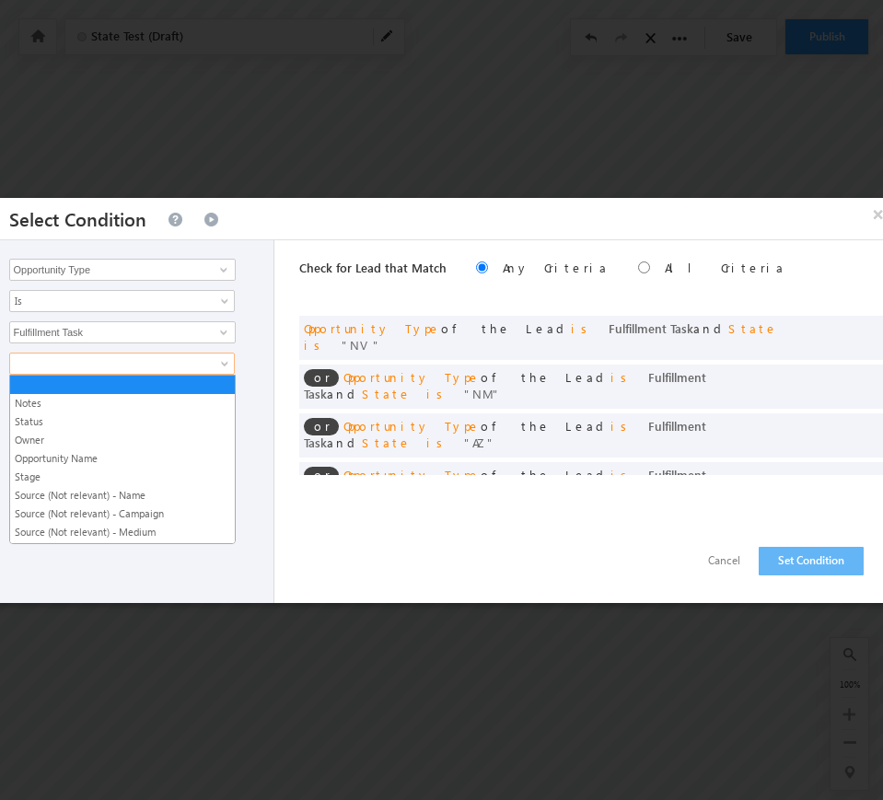
click at [59, 369] on span at bounding box center [110, 363] width 200 height 17
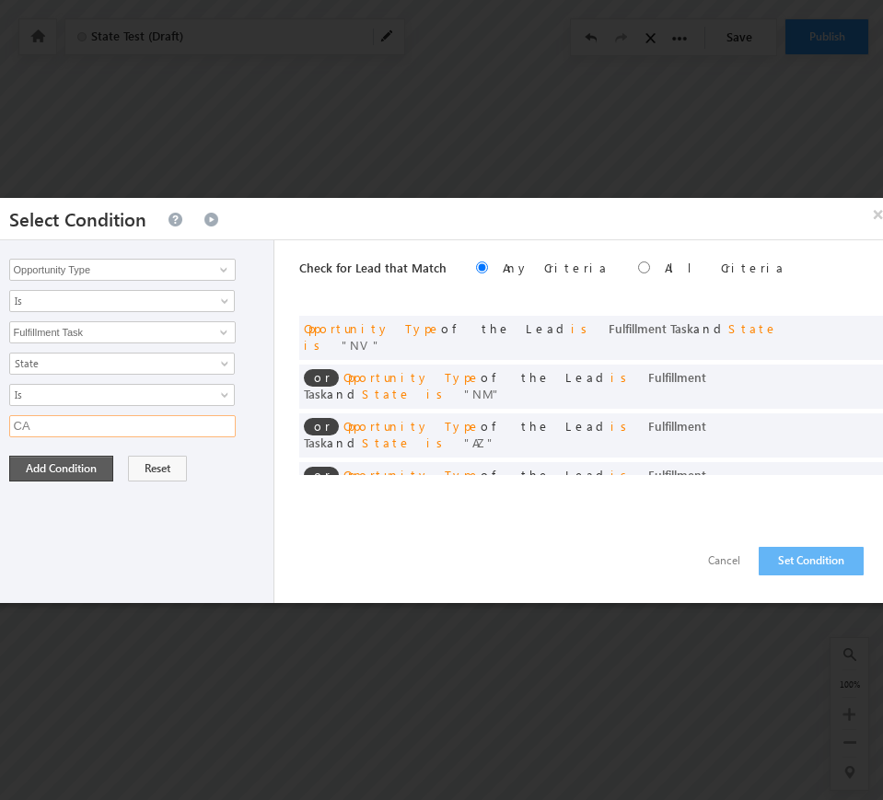
type input "CA"
drag, startPoint x: 37, startPoint y: 474, endPoint x: 46, endPoint y: 456, distance: 20.6
click at [37, 474] on button "Add Condition" at bounding box center [61, 469] width 104 height 26
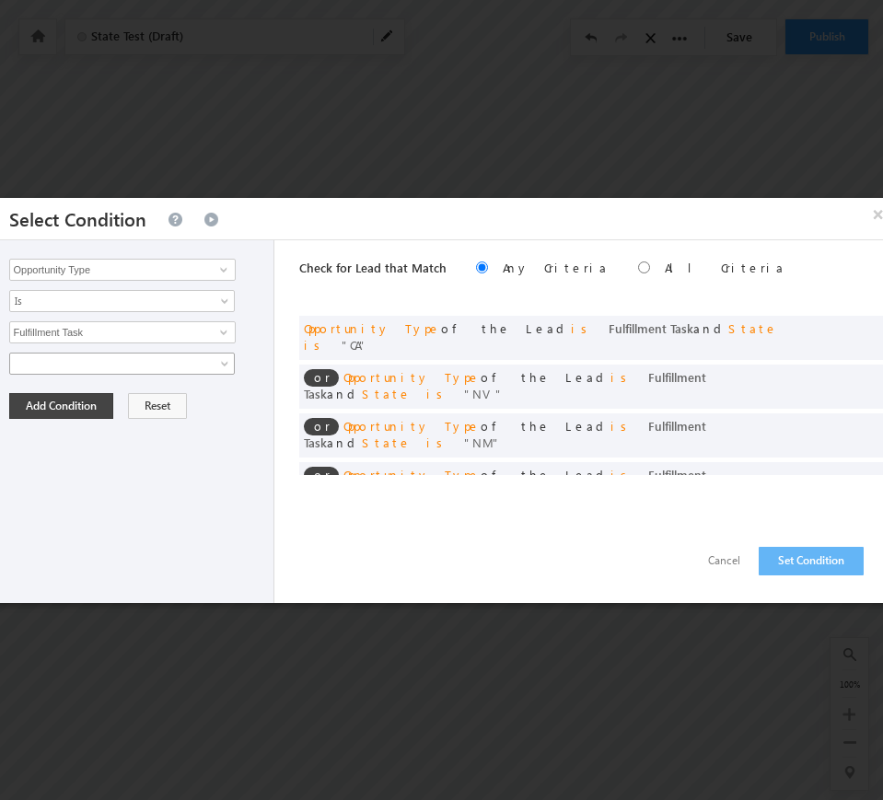
click at [80, 365] on span at bounding box center [110, 363] width 200 height 17
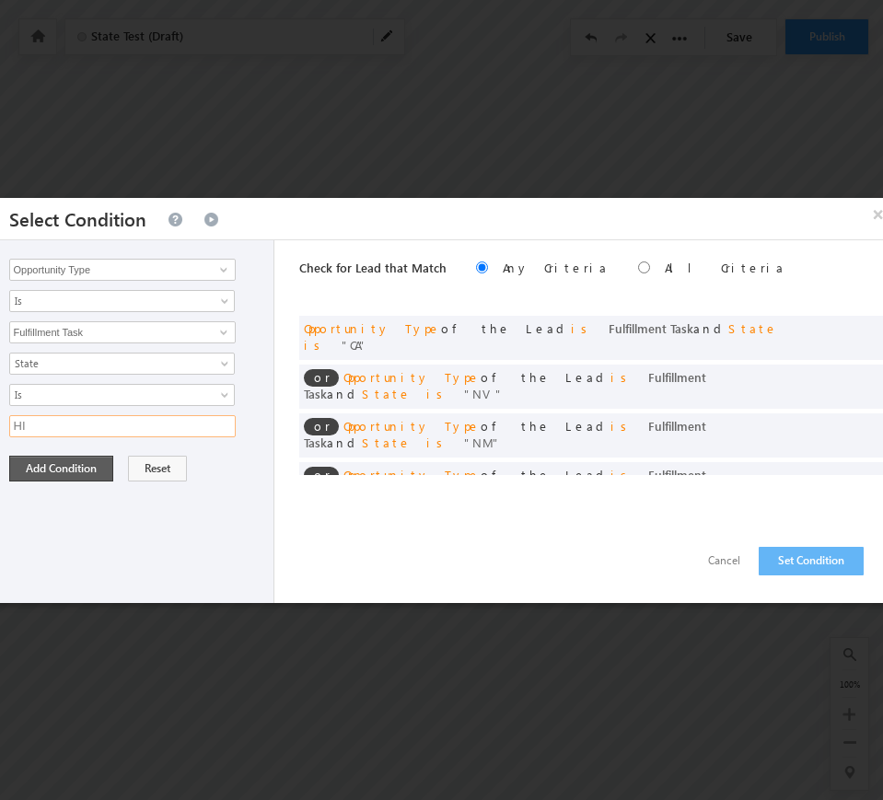
type input "HI"
click at [38, 473] on button "Add Condition" at bounding box center [61, 469] width 104 height 26
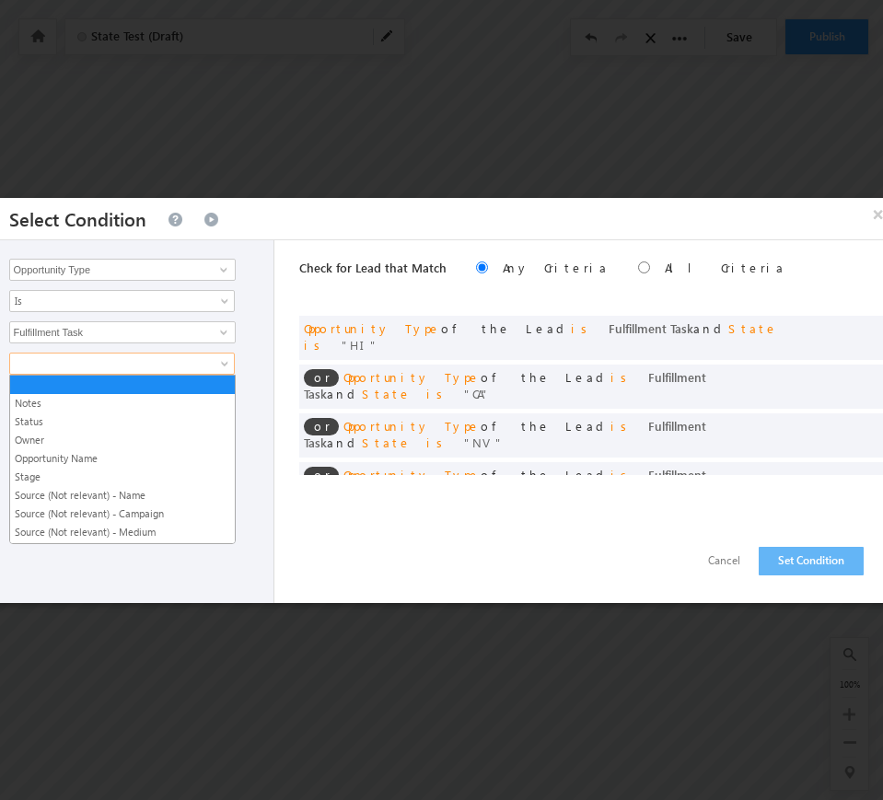
click at [77, 359] on span at bounding box center [110, 363] width 200 height 17
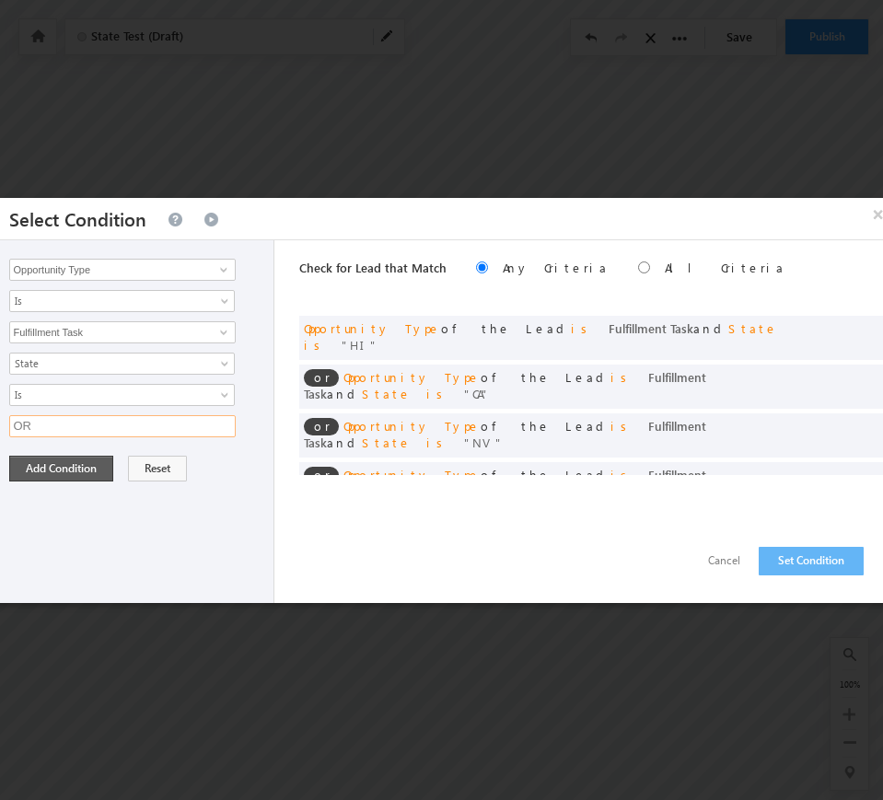
type input "OR"
click at [34, 470] on button "Add Condition" at bounding box center [61, 469] width 104 height 26
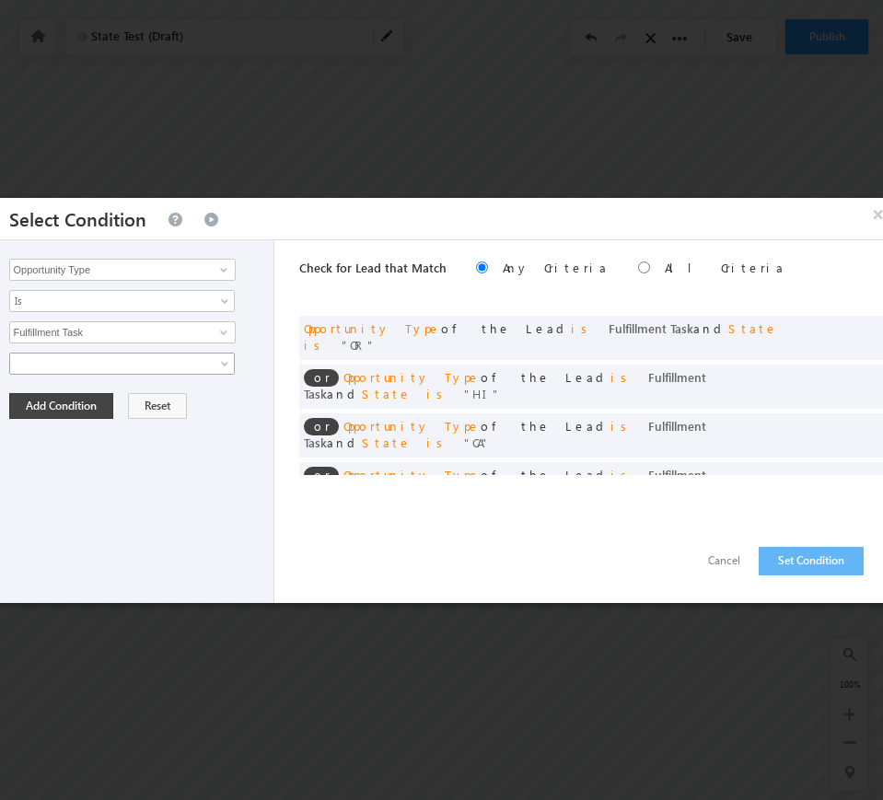
click at [67, 362] on span at bounding box center [110, 363] width 200 height 17
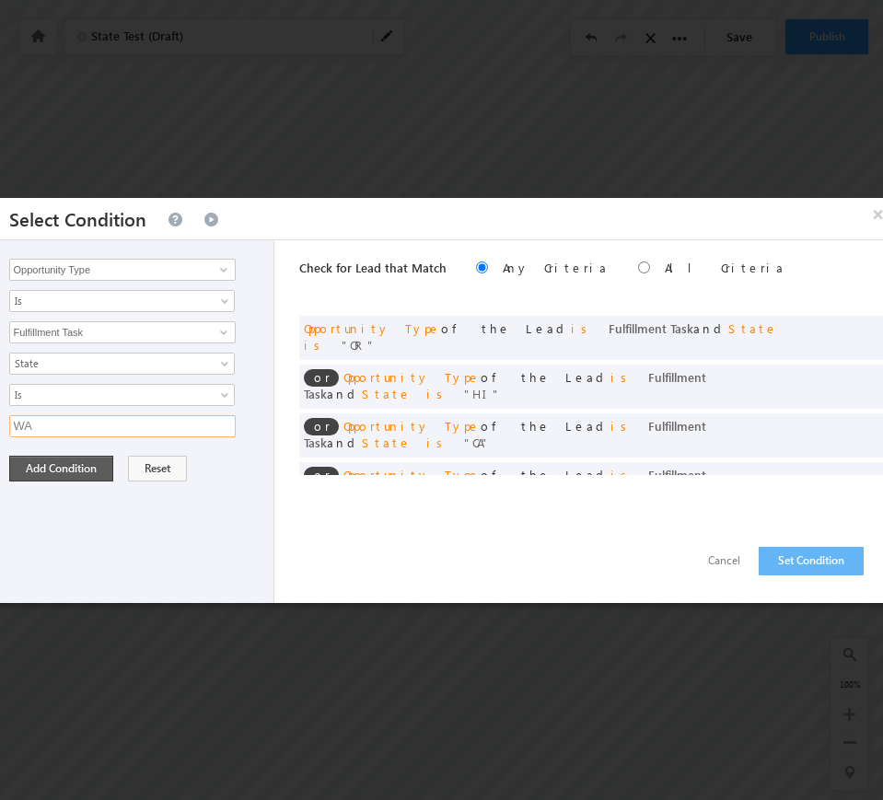
type input "WA"
click at [52, 468] on button "Add Condition" at bounding box center [61, 469] width 104 height 26
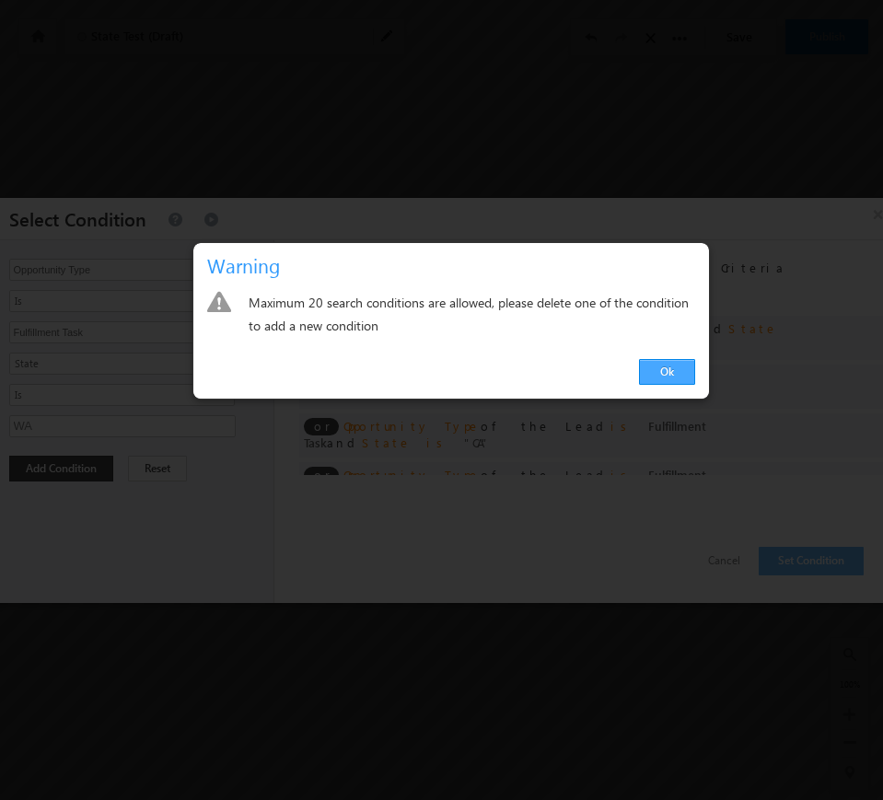
click at [678, 361] on link "Ok" at bounding box center [667, 372] width 56 height 26
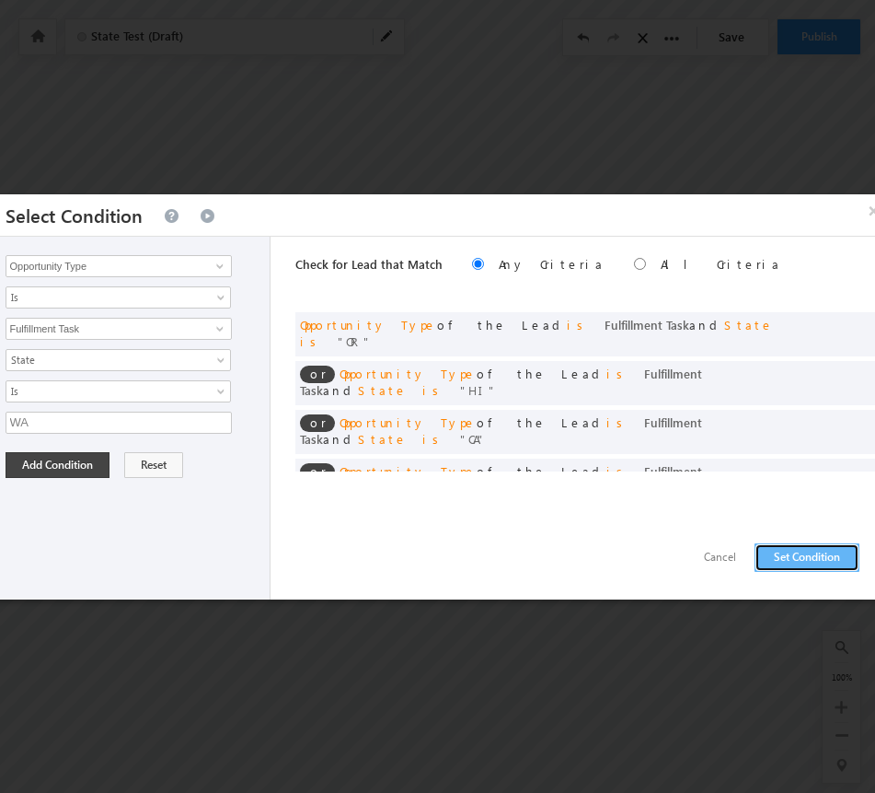
click at [823, 564] on button "Set Condition" at bounding box center [807, 557] width 105 height 29
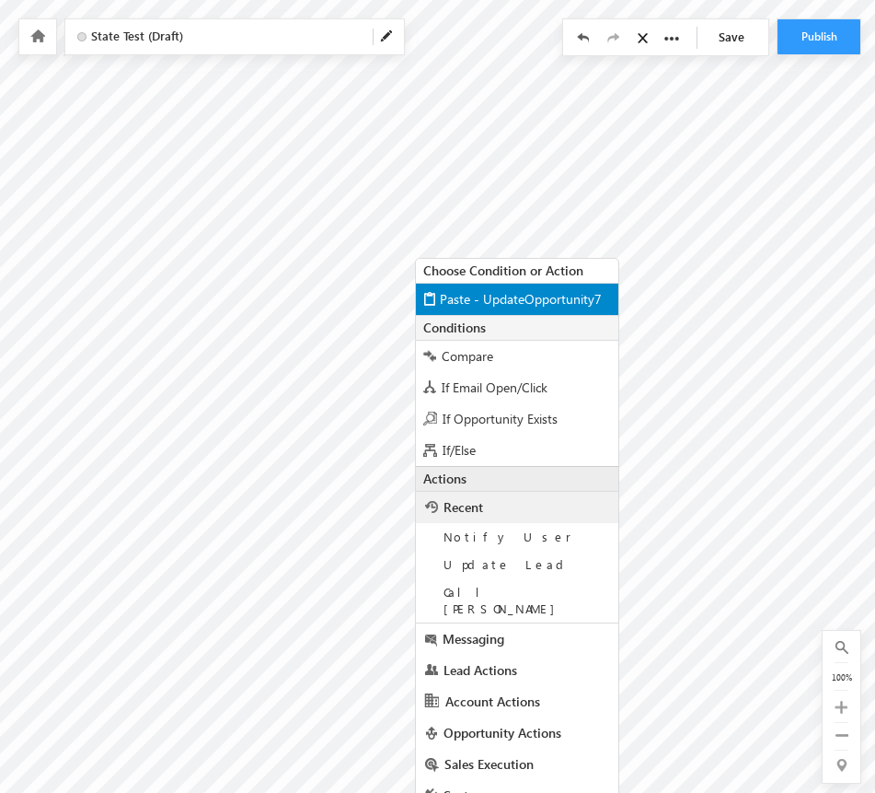
scroll to position [136, 1665]
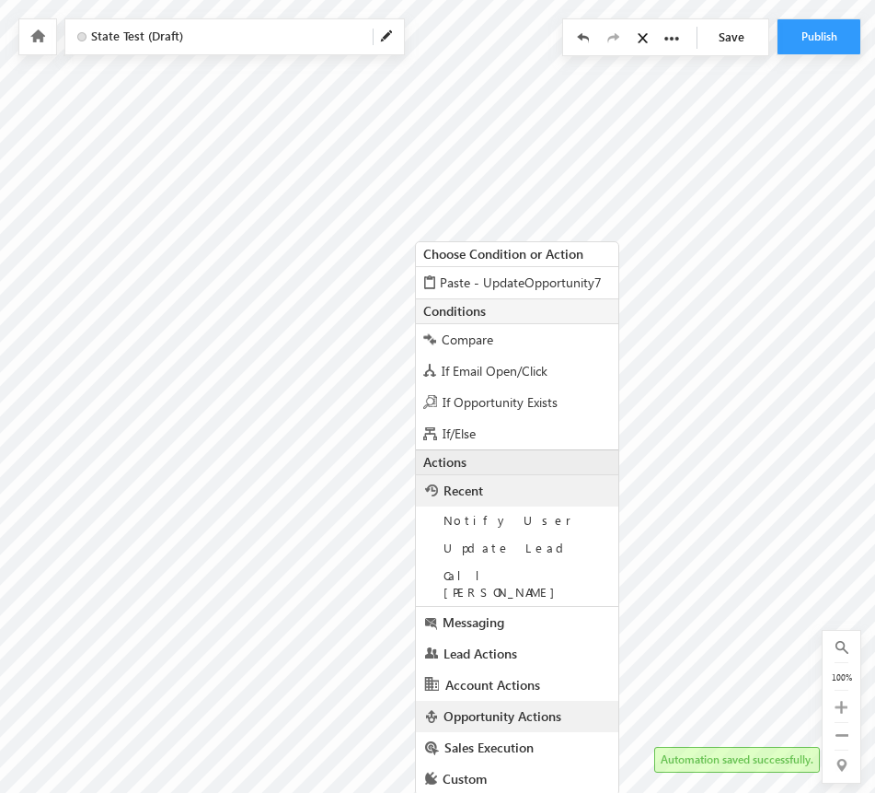
click at [529, 702] on span "Opportunity Actions" at bounding box center [503, 715] width 118 height 17
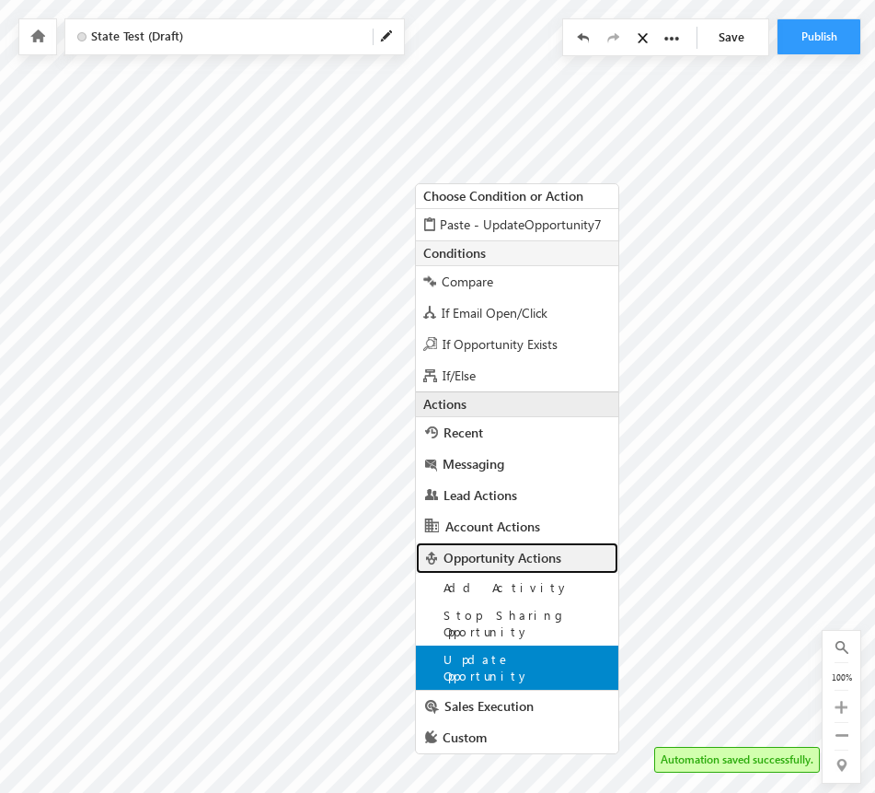
scroll to position [202, 1665]
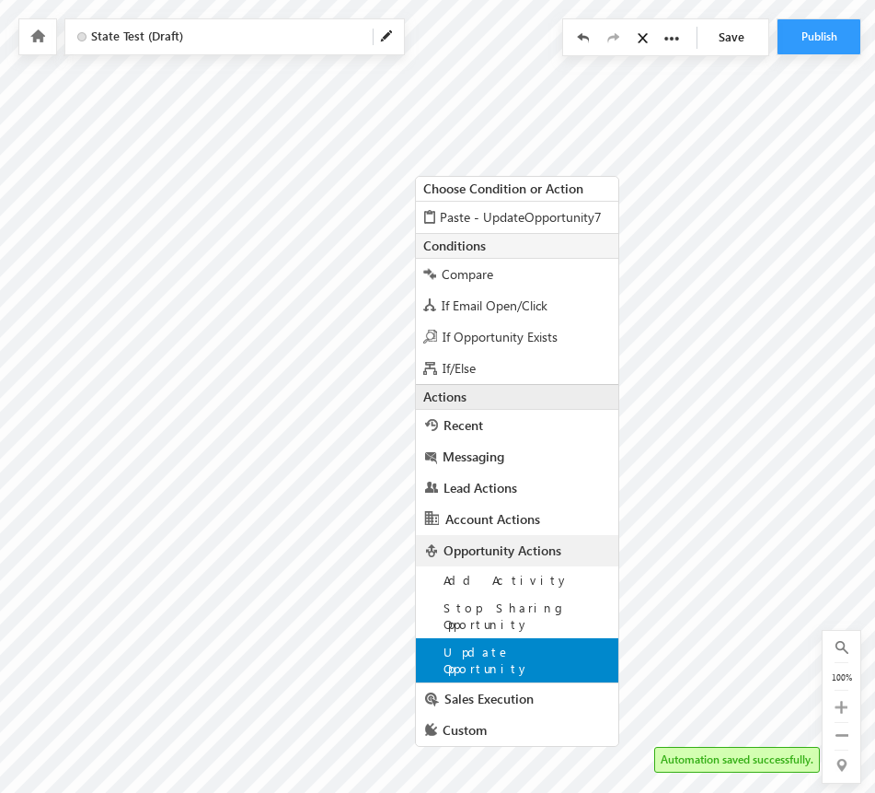
click at [527, 643] on span "Update Opportunity" at bounding box center [487, 659] width 87 height 32
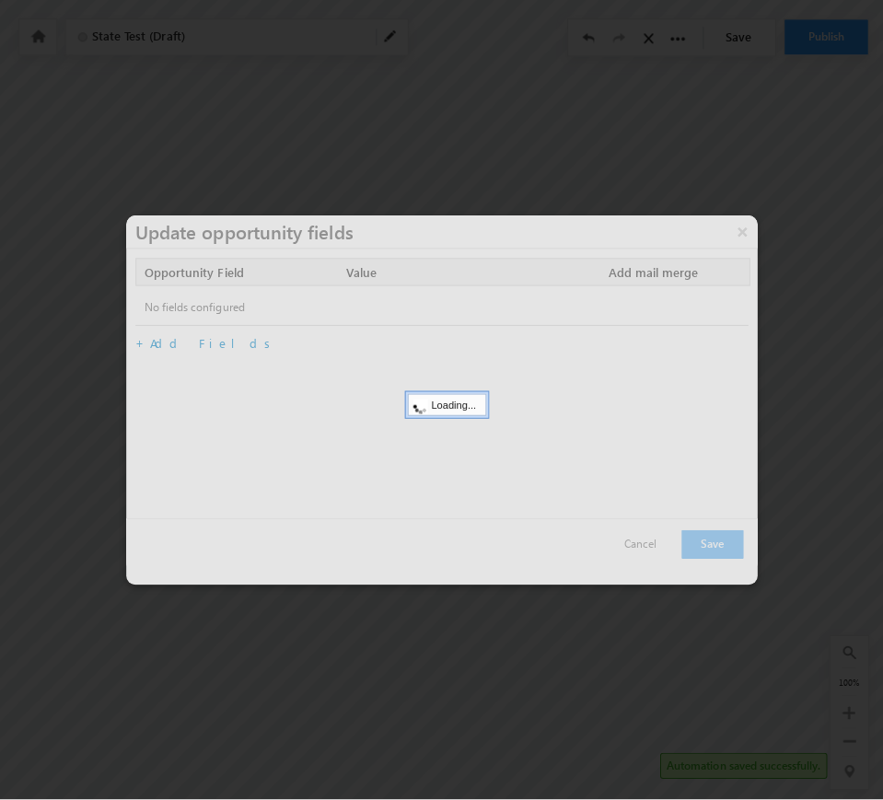
scroll to position [194, 1665]
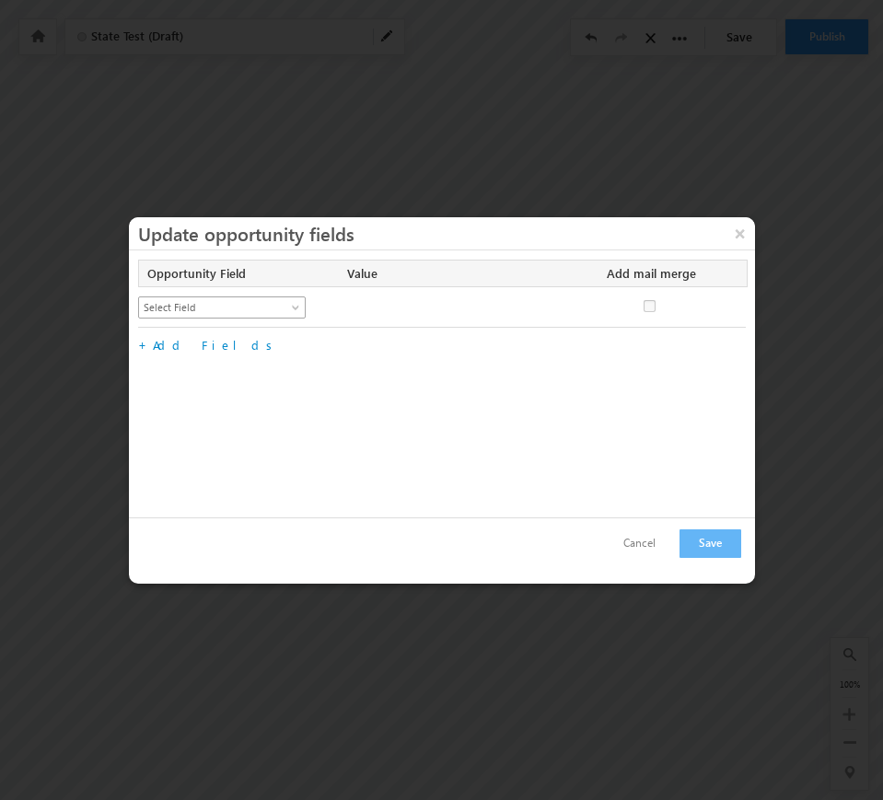
drag, startPoint x: 290, startPoint y: 319, endPoint x: 289, endPoint y: 308, distance: 10.2
click at [290, 319] on div "Select Field Notes Status Owner Opportunity Name Stage Source (Not relevant) Ca…" at bounding box center [233, 309] width 191 height 26
click at [290, 304] on span at bounding box center [297, 311] width 15 height 15
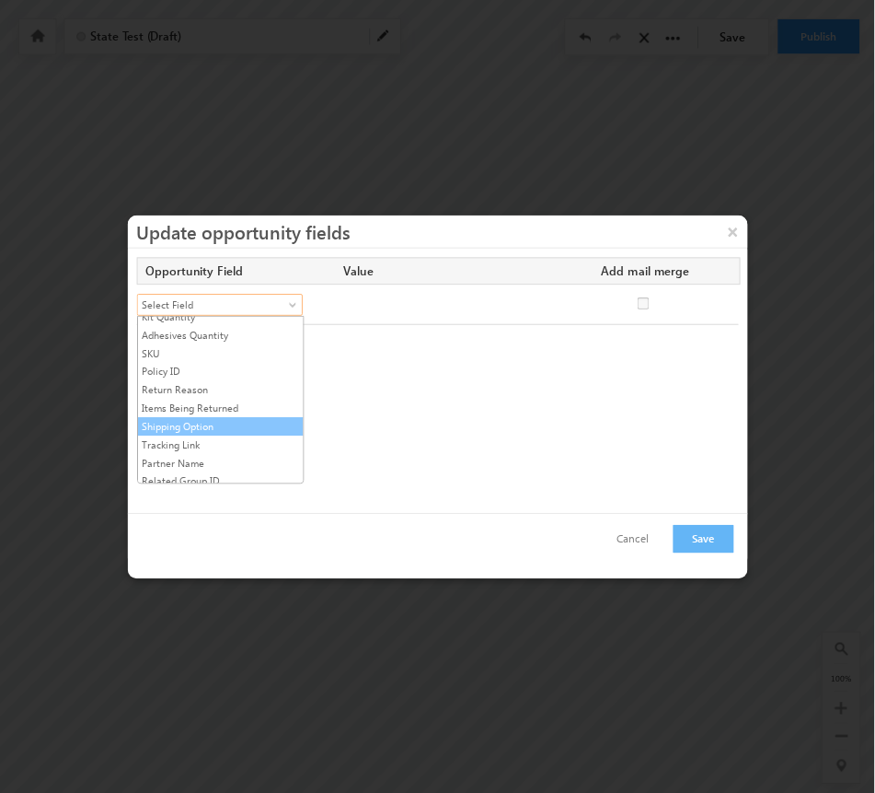
scroll to position [753, 0]
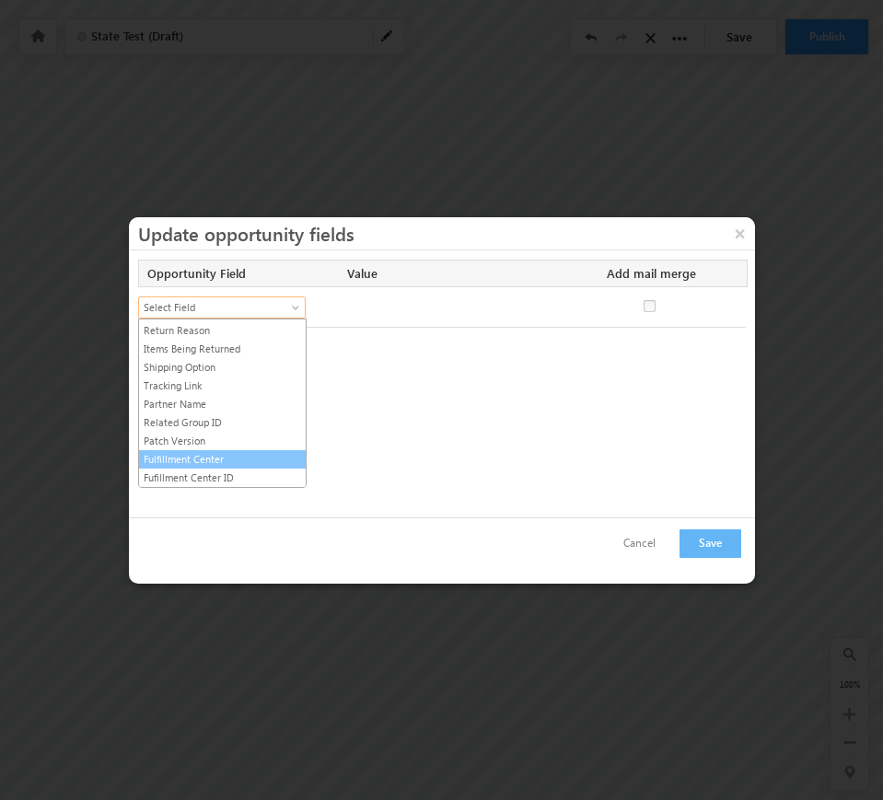
click at [239, 458] on link "Fulfillment Center" at bounding box center [222, 459] width 167 height 17
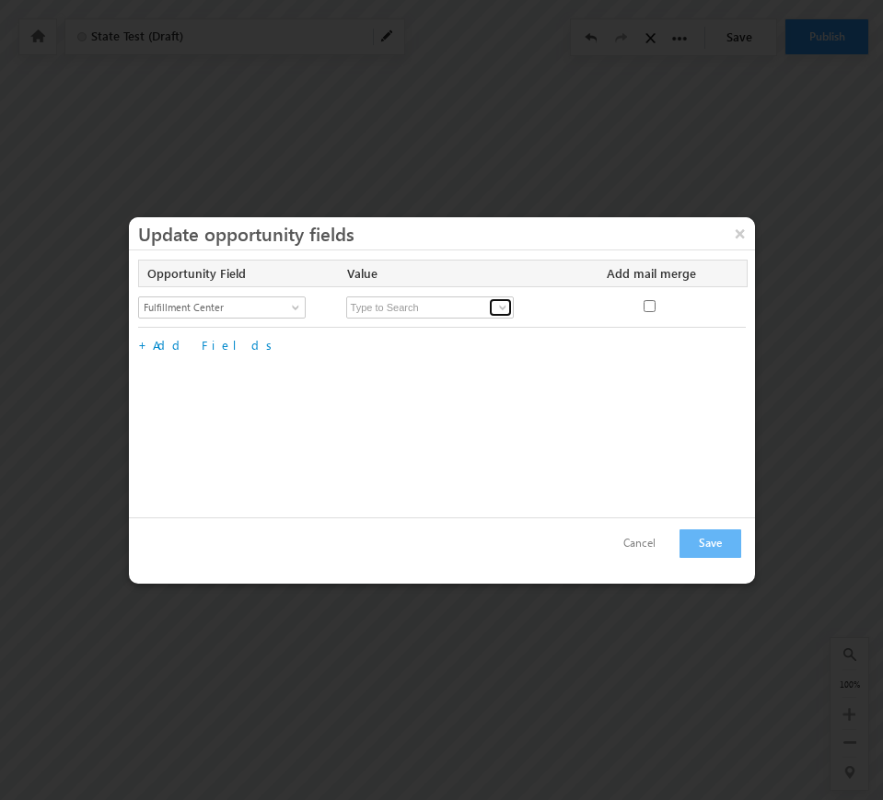
click at [496, 311] on span at bounding box center [502, 307] width 15 height 15
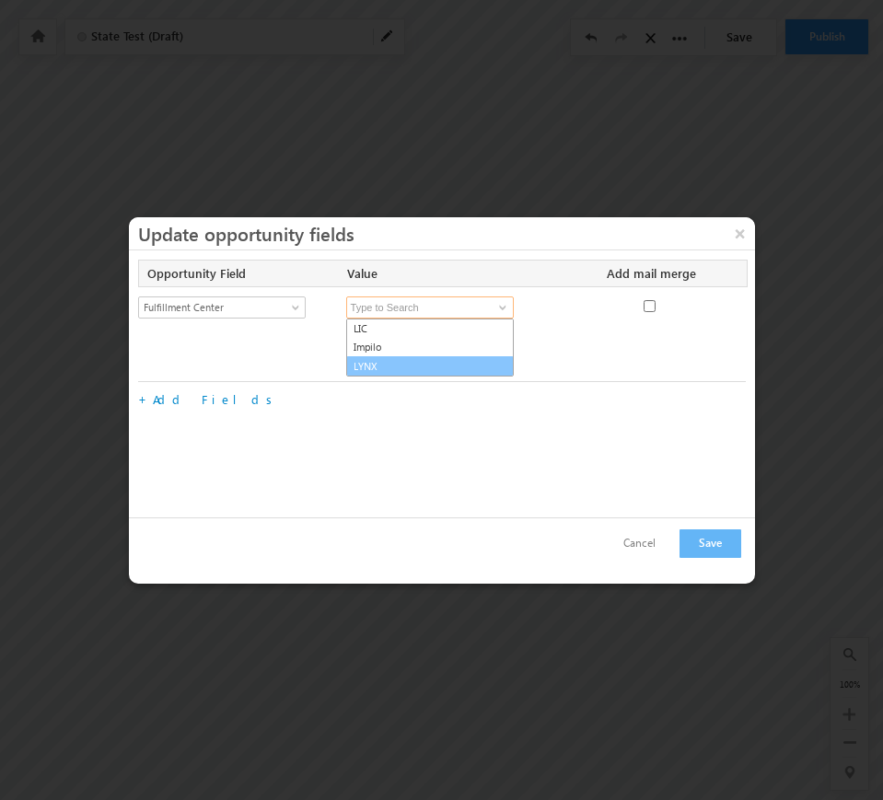
click at [445, 371] on link "LYNX" at bounding box center [430, 366] width 168 height 21
type input "LYNX"
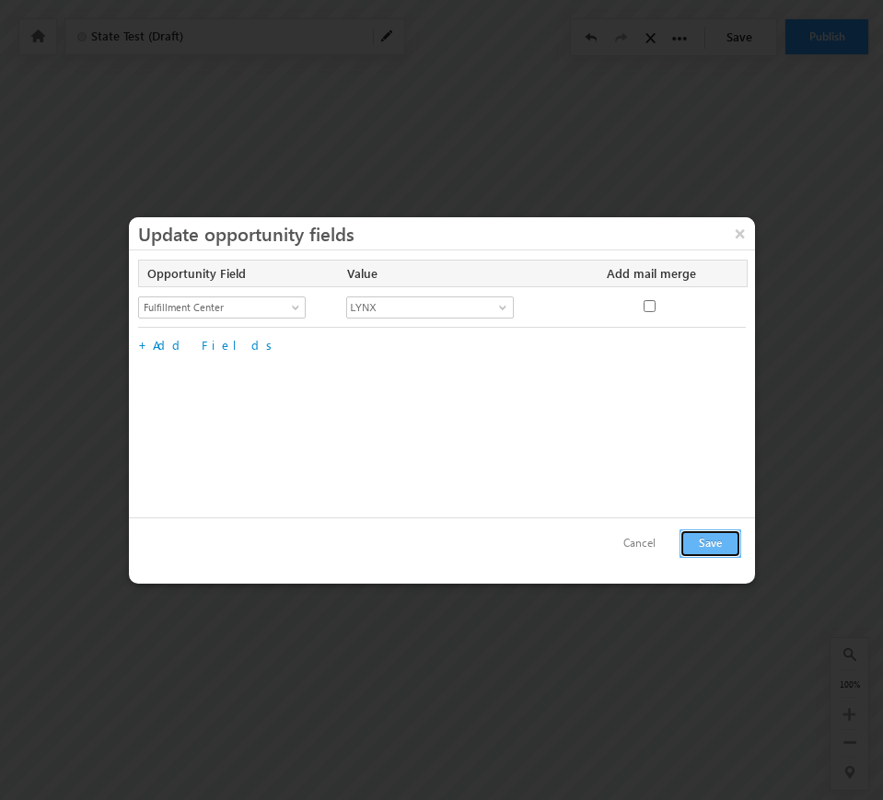
click at [694, 546] on button "Save" at bounding box center [710, 543] width 62 height 29
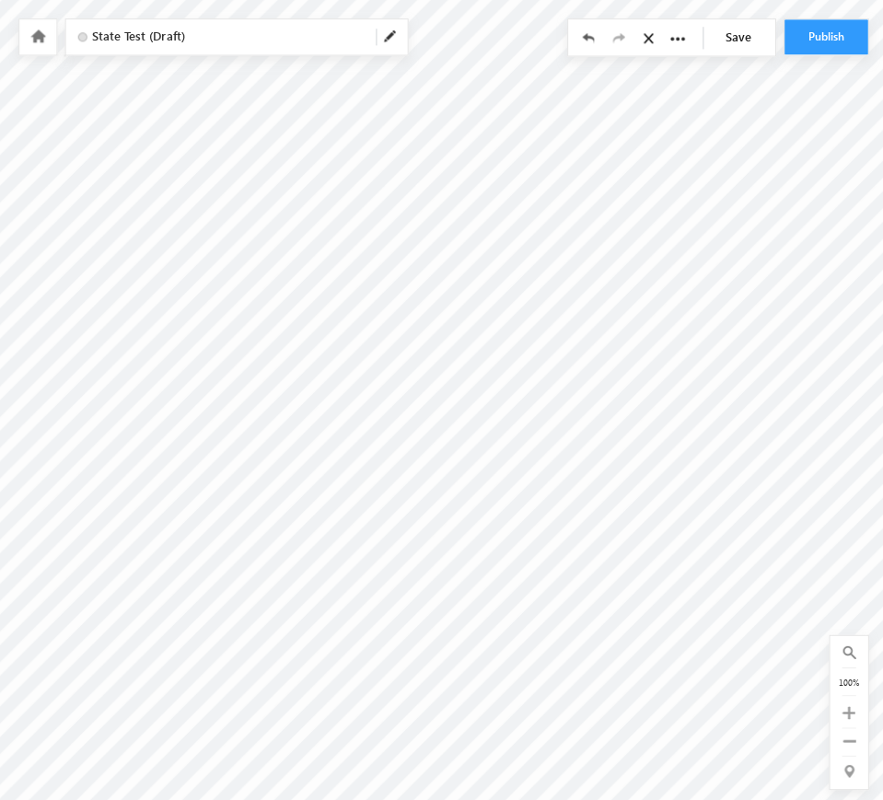
scroll to position [0, 1665]
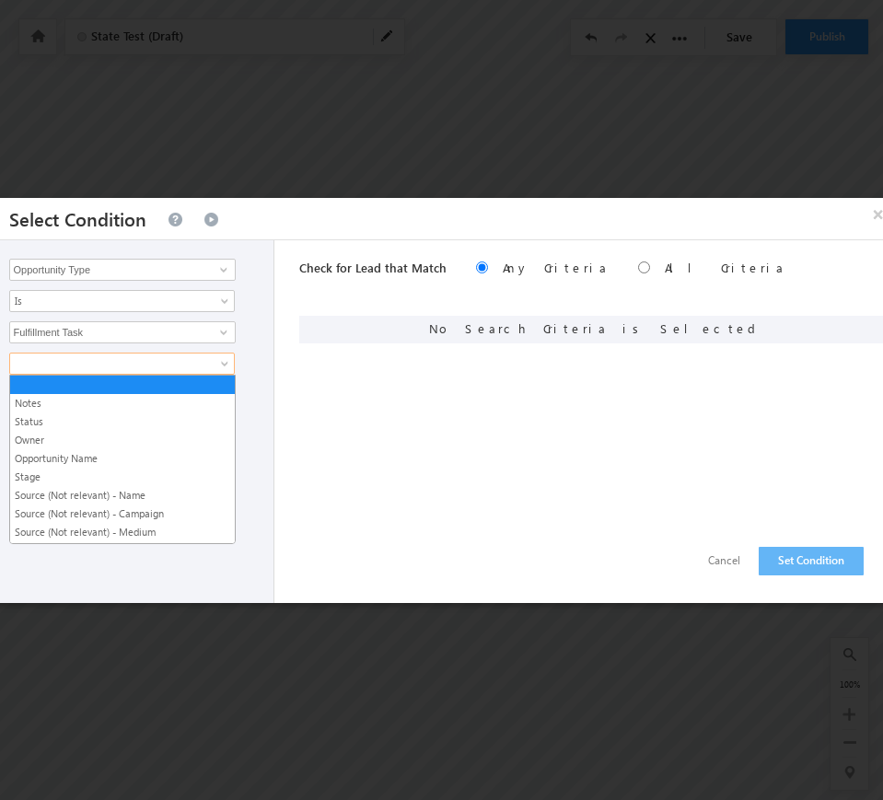
click at [221, 354] on link at bounding box center [122, 364] width 226 height 22
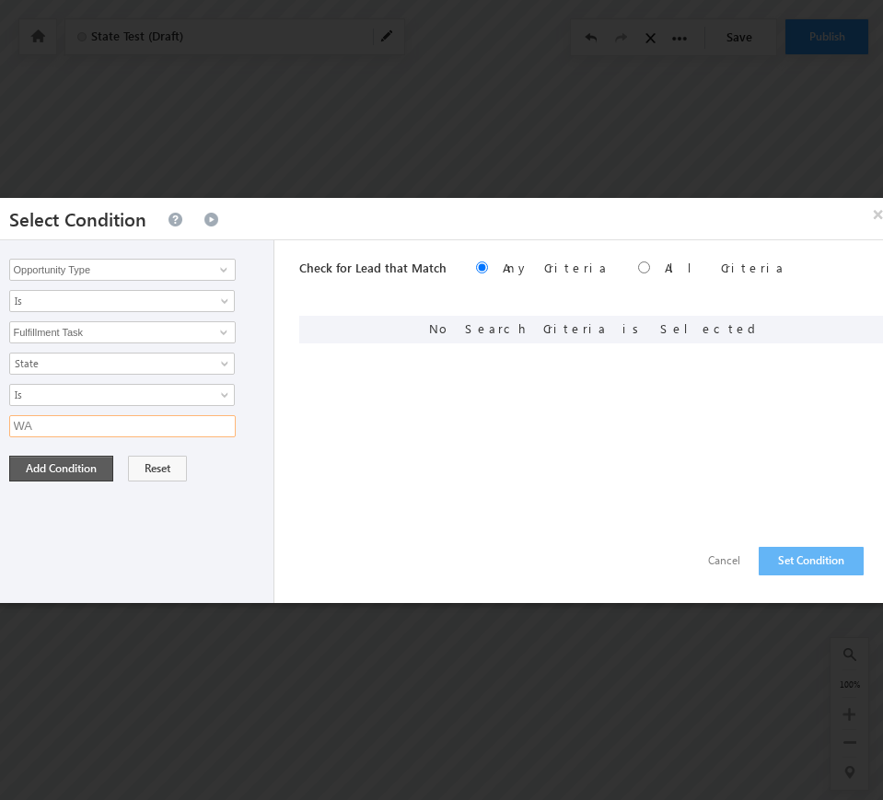
type input "WA"
click at [82, 468] on button "Add Condition" at bounding box center [61, 469] width 104 height 26
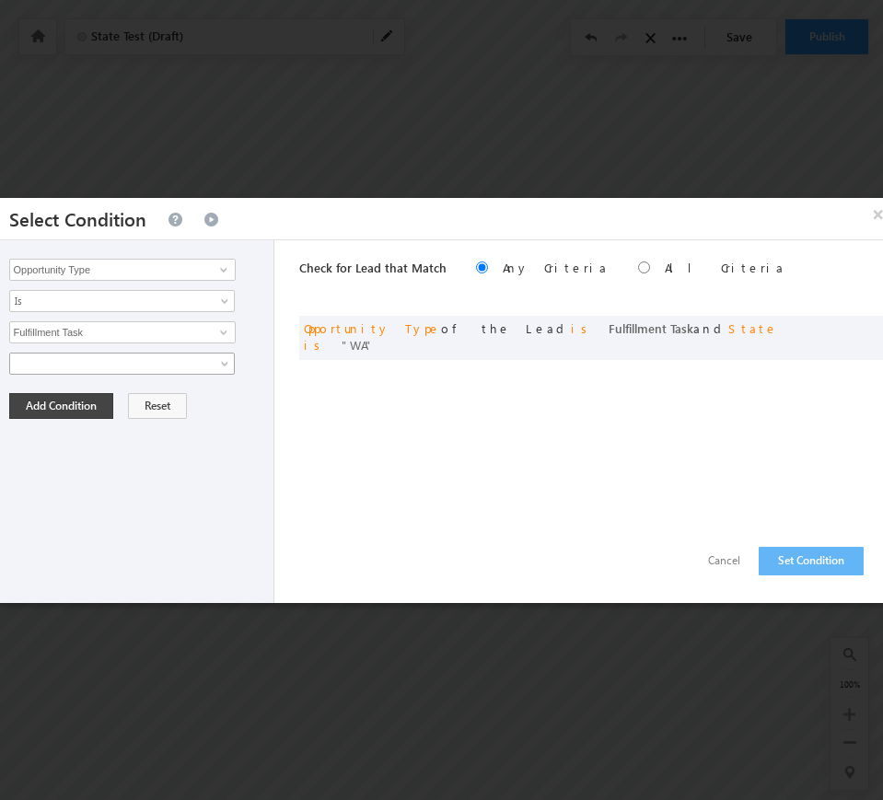
click at [107, 367] on span at bounding box center [110, 363] width 200 height 17
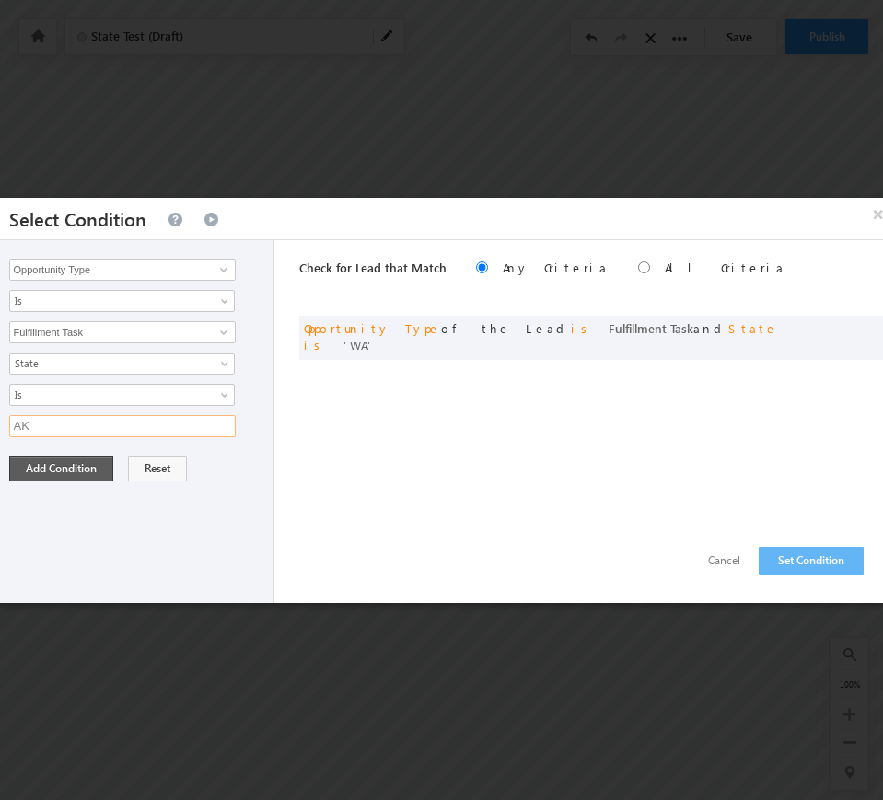
type input "AK"
click at [35, 472] on button "Add Condition" at bounding box center [61, 469] width 104 height 26
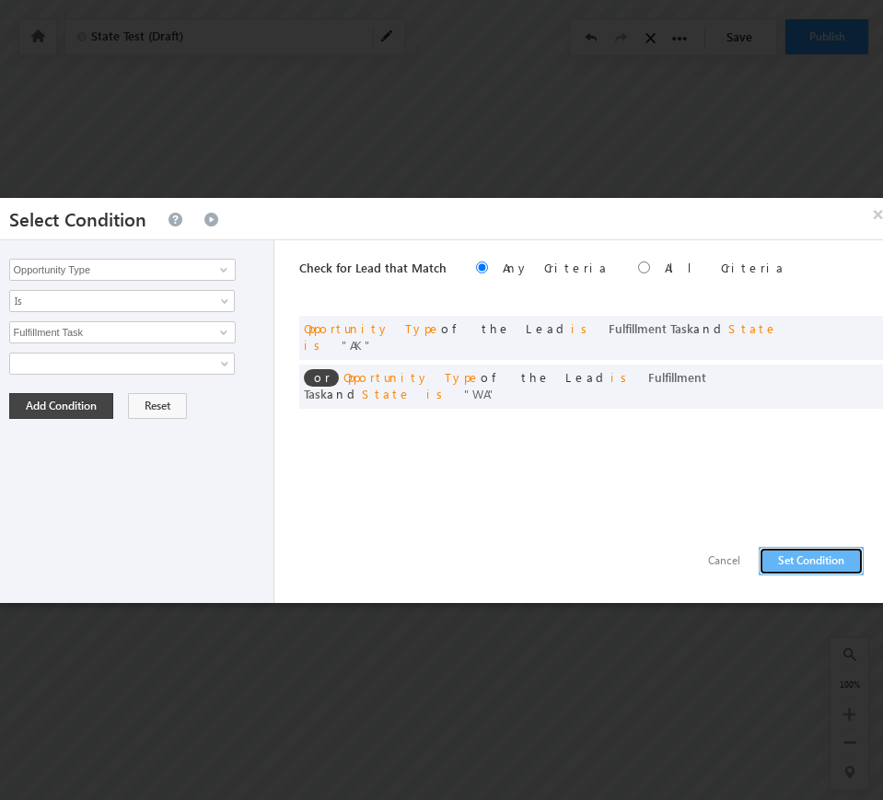
click at [813, 565] on button "Set Condition" at bounding box center [811, 561] width 105 height 29
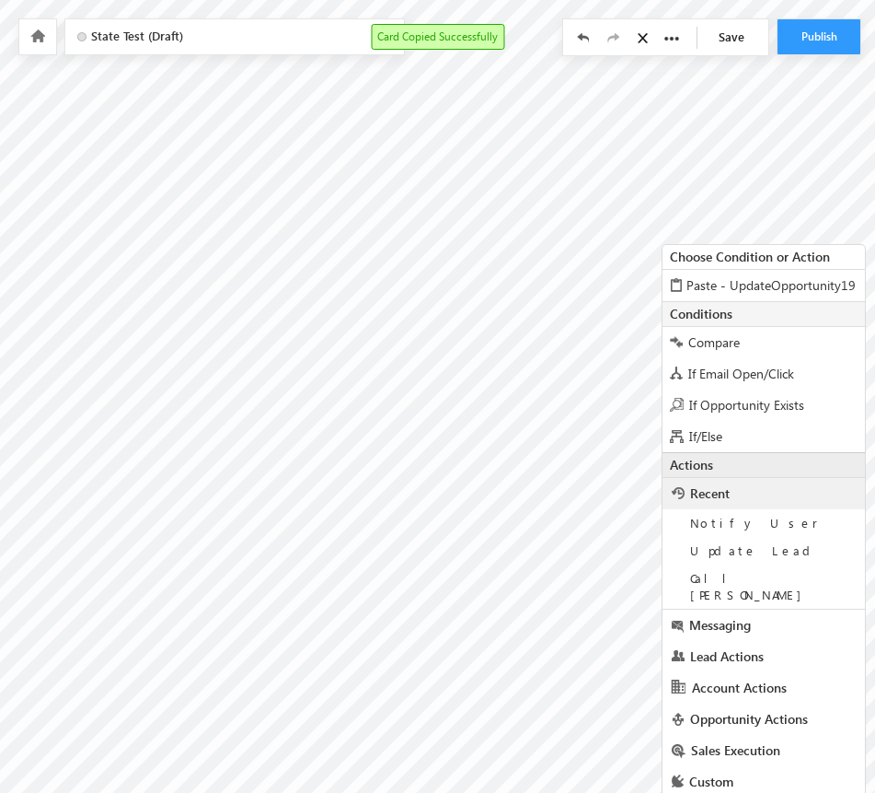
scroll to position [134, 1665]
click at [724, 284] on span "Paste - UpdateOpportunity19" at bounding box center [771, 283] width 169 height 17
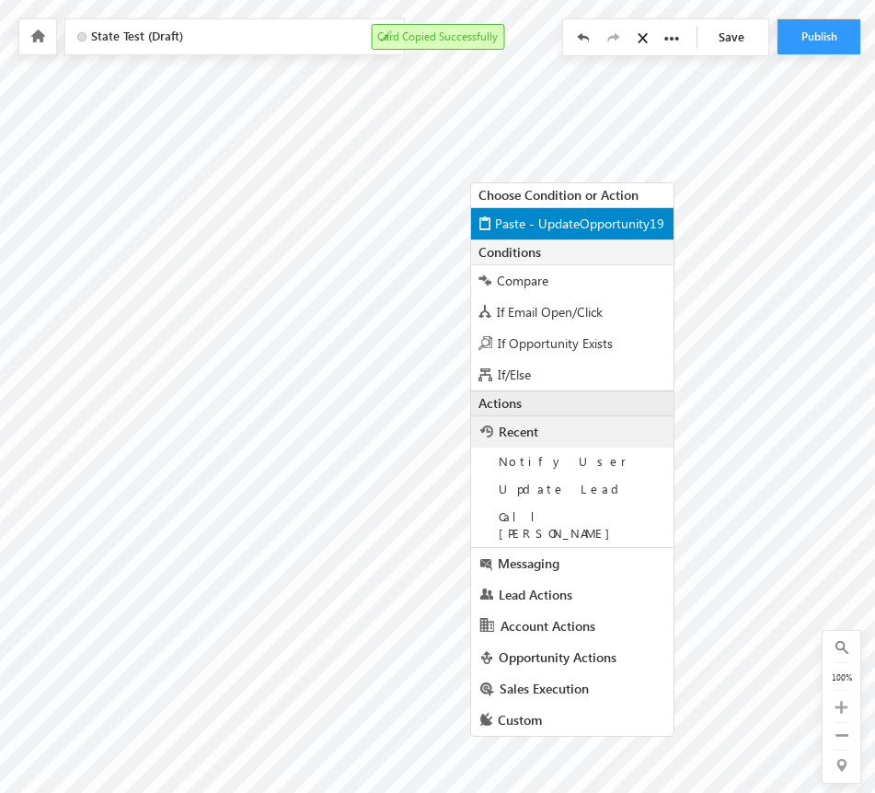
scroll to position [202, 2138]
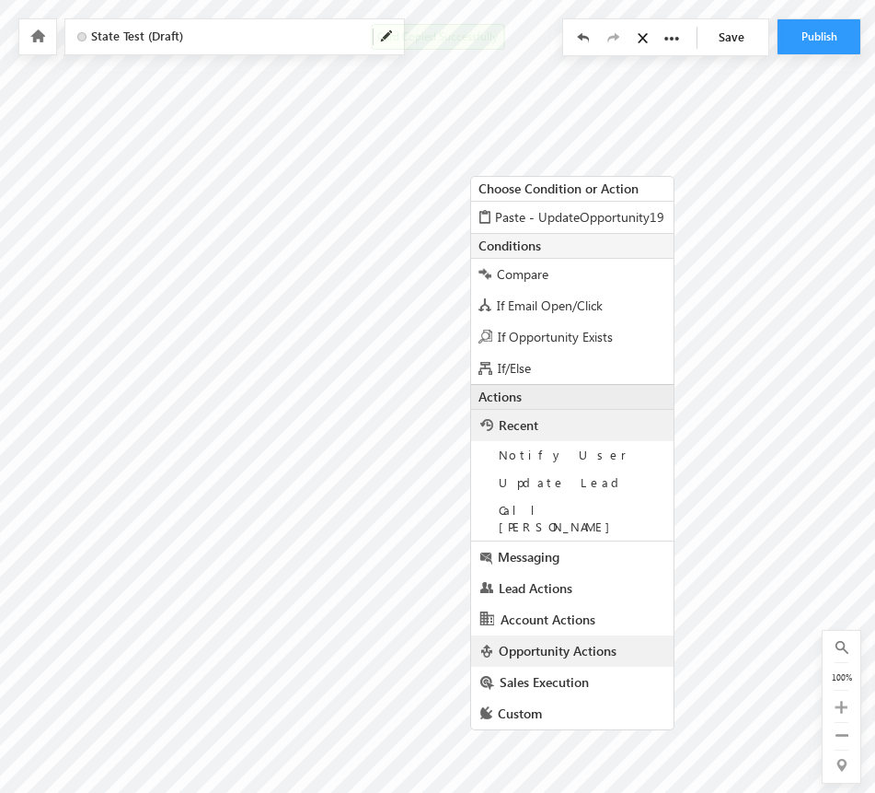
click at [562, 642] on span "Opportunity Actions" at bounding box center [558, 650] width 118 height 17
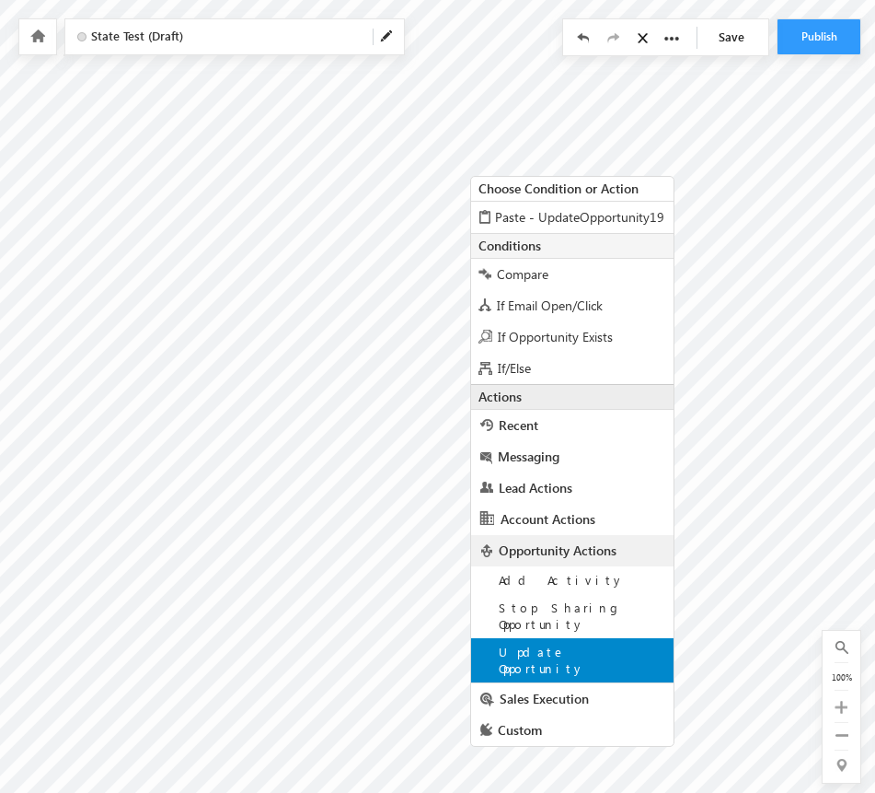
click at [573, 643] on span "Update Opportunity" at bounding box center [542, 659] width 87 height 32
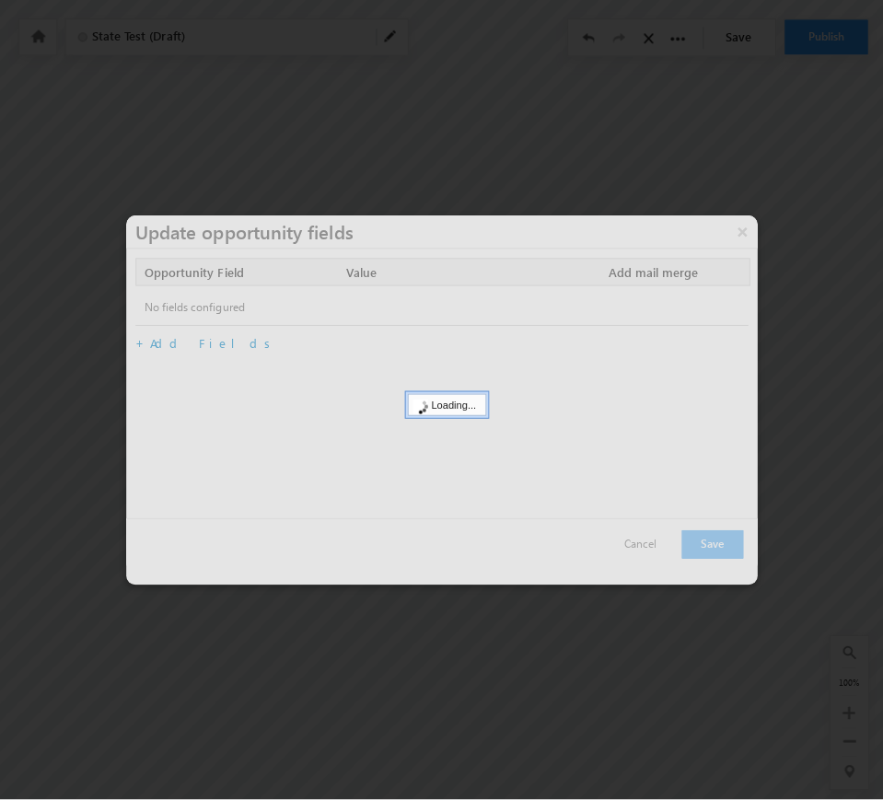
scroll to position [194, 2138]
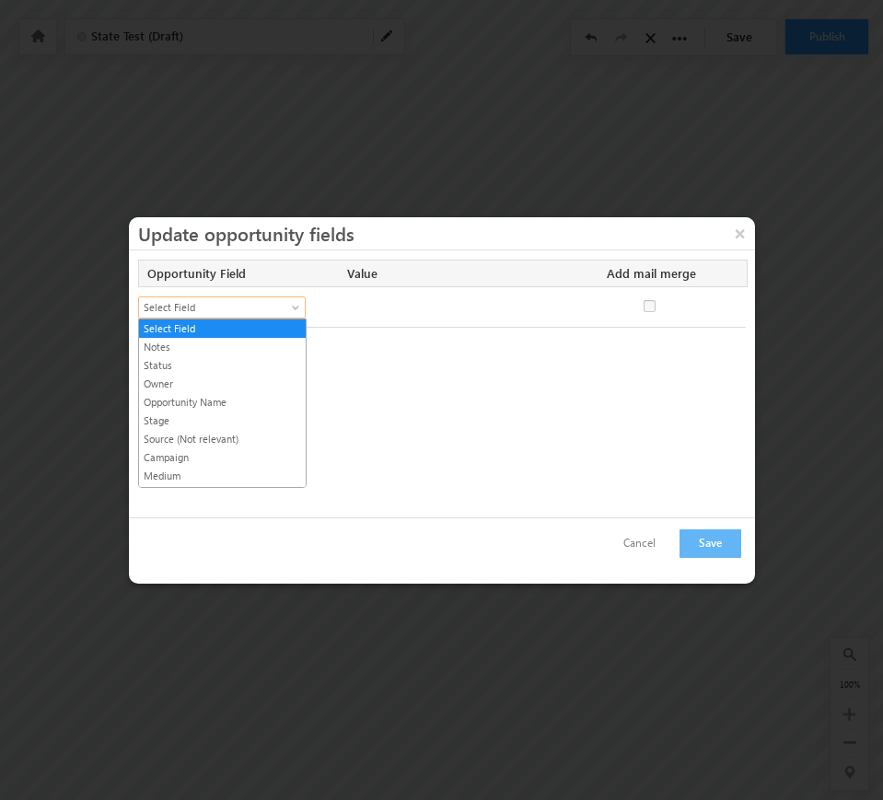
drag, startPoint x: 286, startPoint y: 306, endPoint x: 282, endPoint y: 332, distance: 27.1
click at [286, 307] on span "Select Field" at bounding box center [214, 307] width 150 height 17
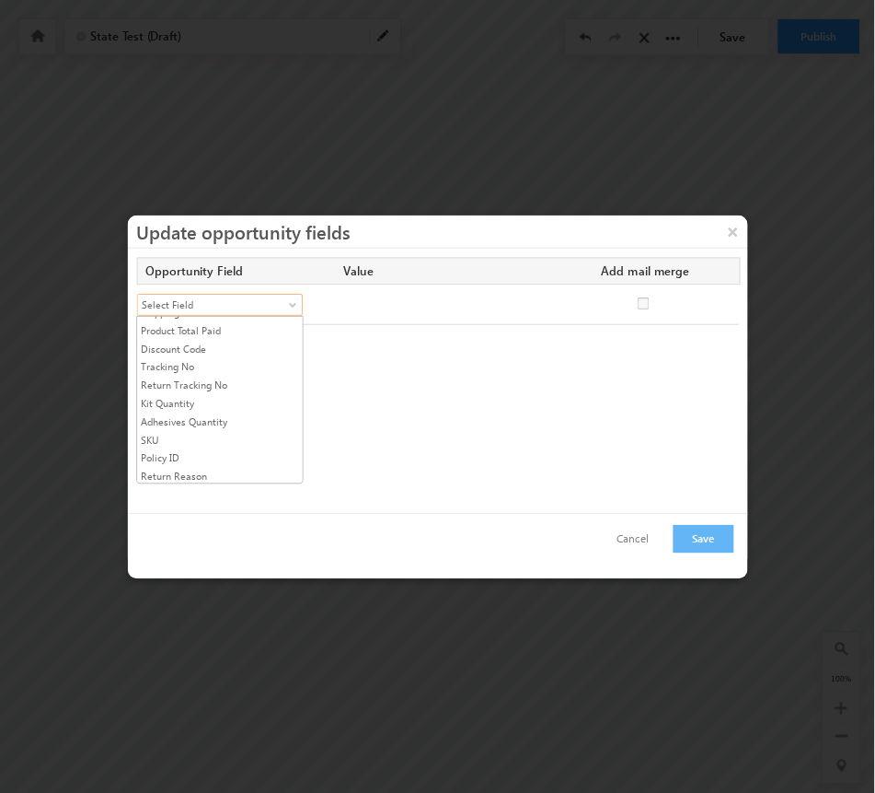
scroll to position [753, 0]
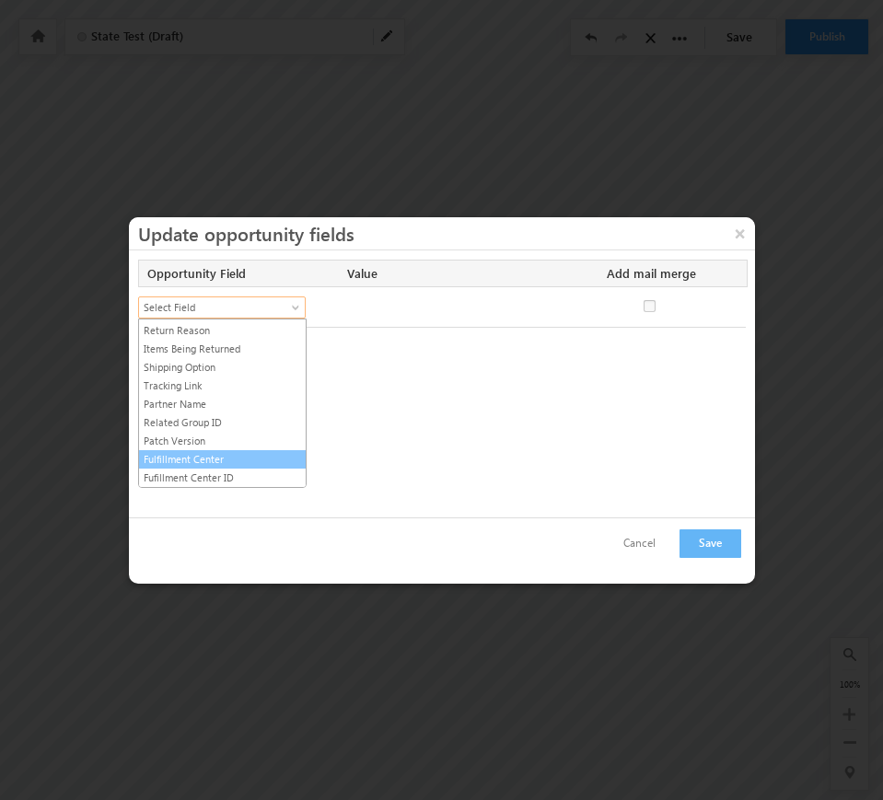
click at [216, 452] on link "Fulfillment Center" at bounding box center [222, 459] width 167 height 17
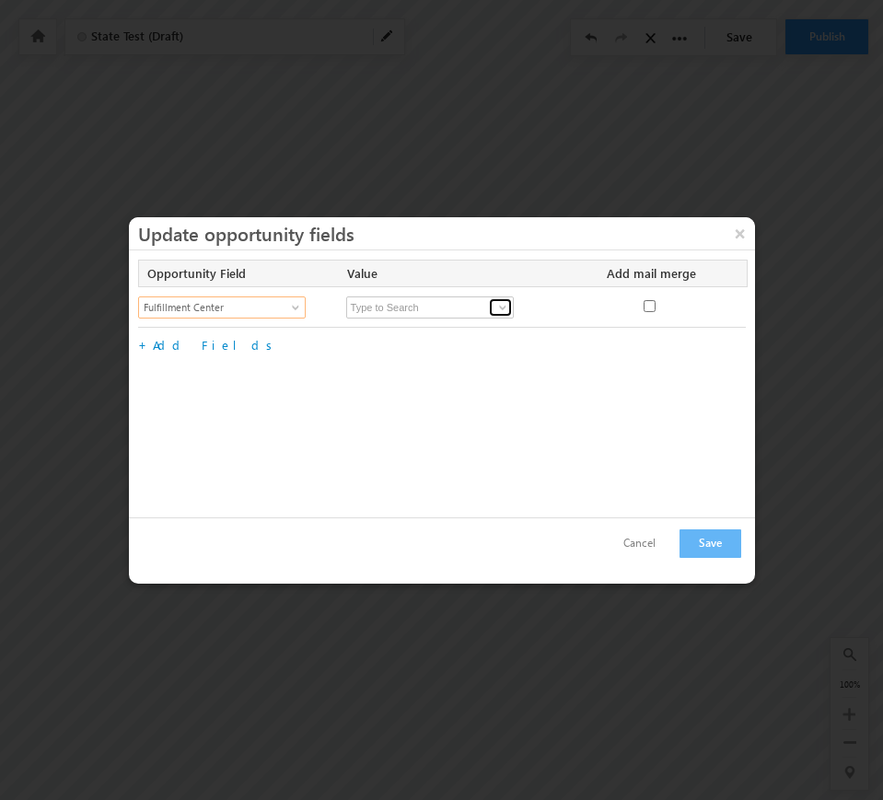
click at [504, 307] on span at bounding box center [502, 307] width 15 height 15
click at [411, 327] on link "LIC" at bounding box center [430, 329] width 168 height 21
type input "LIC"
click at [724, 543] on button "Save" at bounding box center [710, 543] width 62 height 29
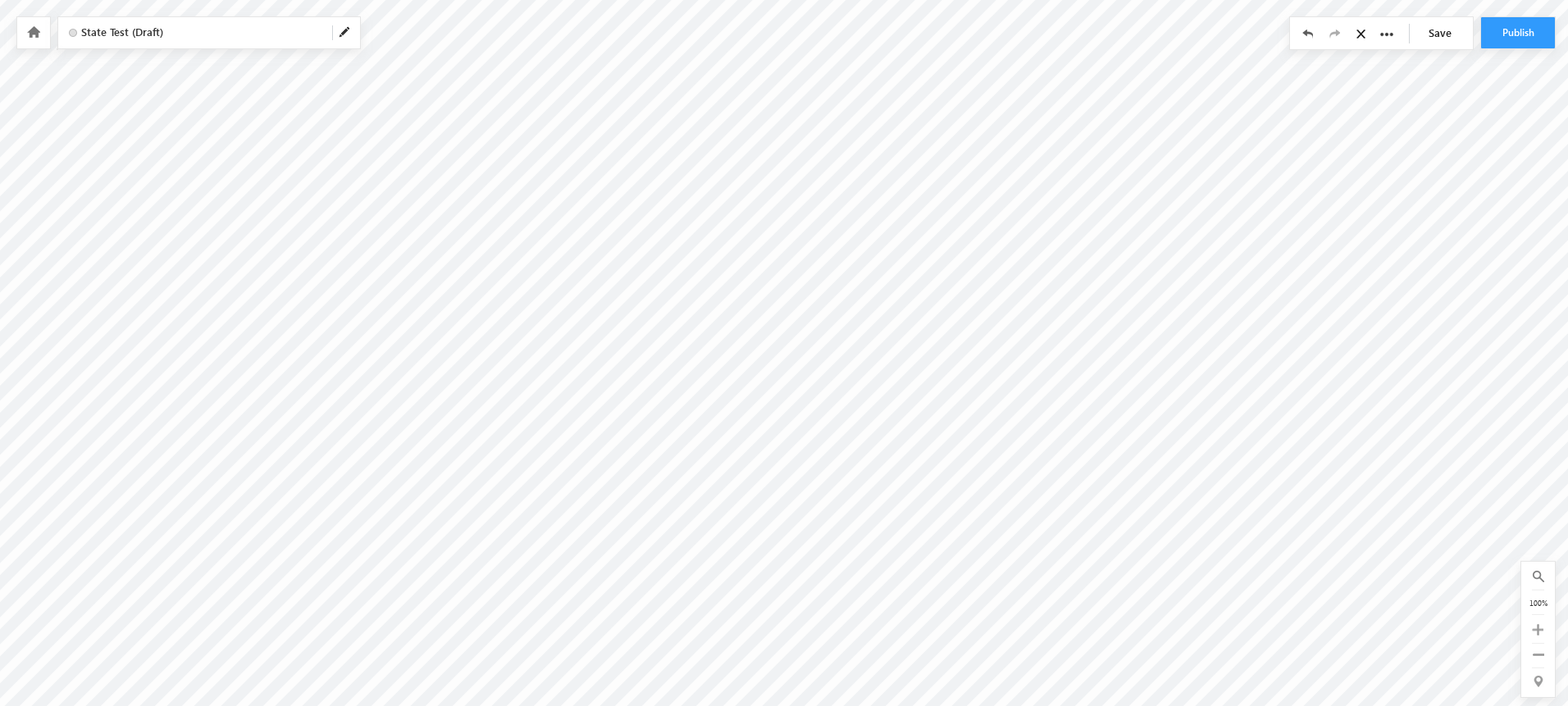
scroll to position [180, 592]
click at [755, 449] on input "Delete all cards below" at bounding box center [760, 451] width 11 height 11
click at [591, 211] on input "Delete all cards below" at bounding box center [589, 215] width 11 height 11
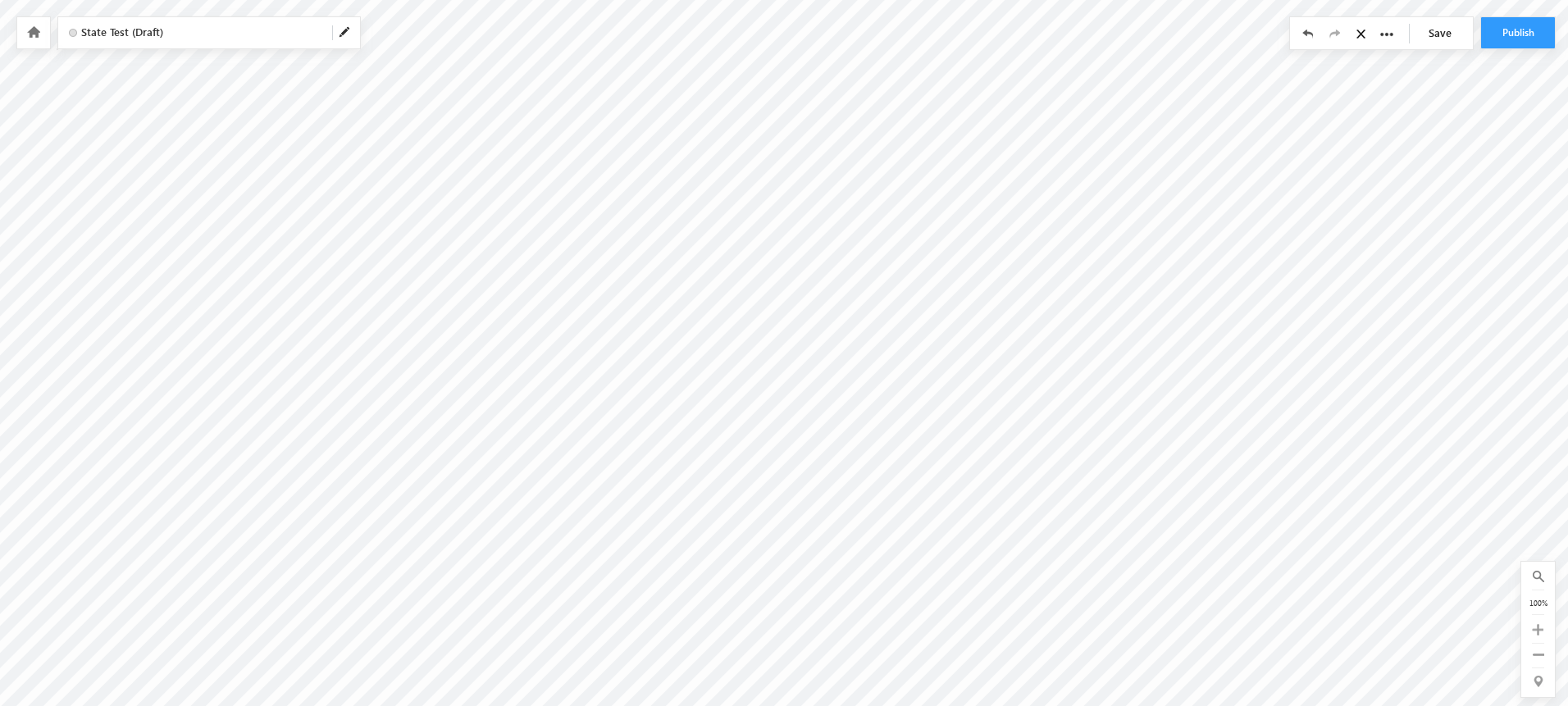
click at [1392, 27] on link "Save" at bounding box center [1444, 32] width 57 height 31
click at [1392, 24] on button "Publish" at bounding box center [1518, 32] width 74 height 31
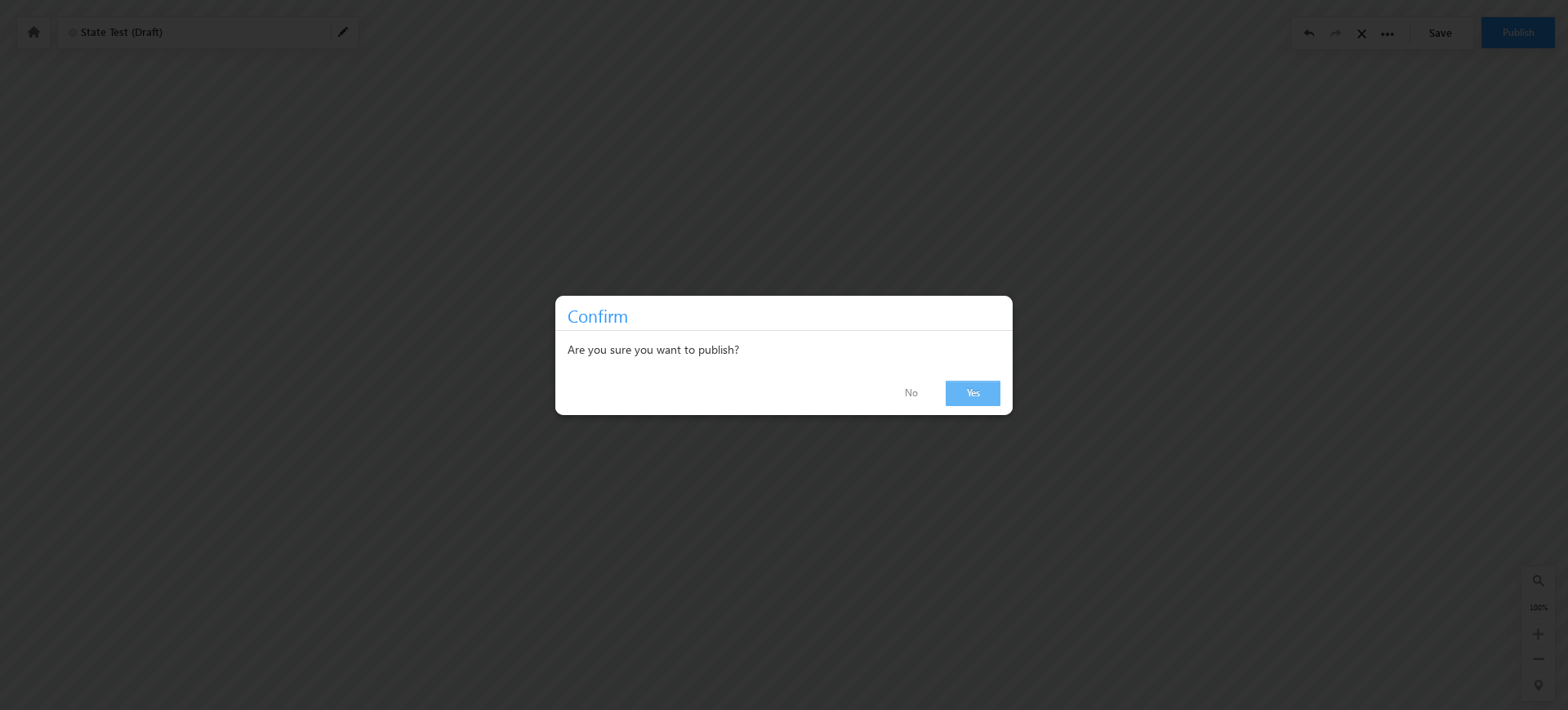
click at [973, 394] on link "Yes" at bounding box center [973, 393] width 55 height 26
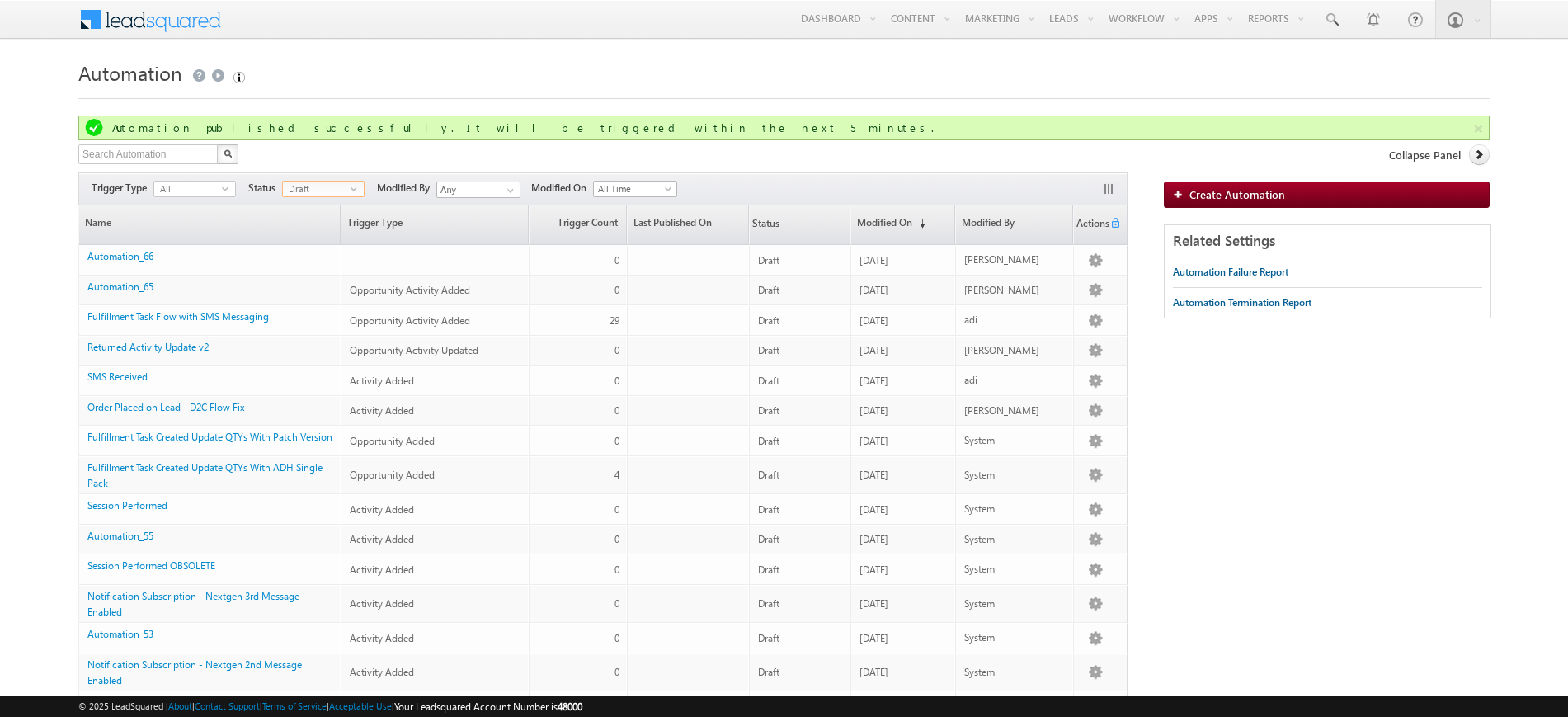
click at [358, 188] on span "select" at bounding box center [357, 188] width 13 height 7
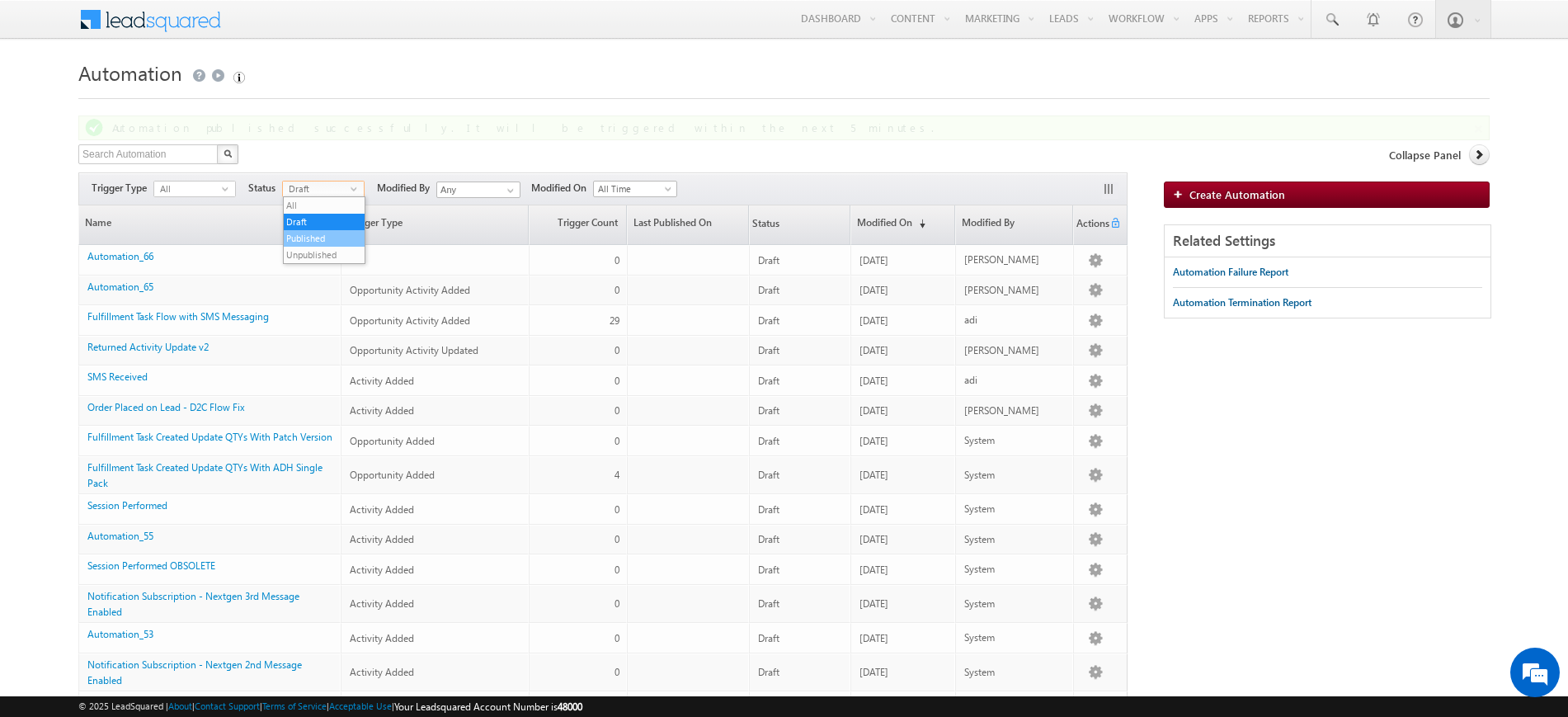
click at [329, 230] on li "Published" at bounding box center [324, 238] width 81 height 16
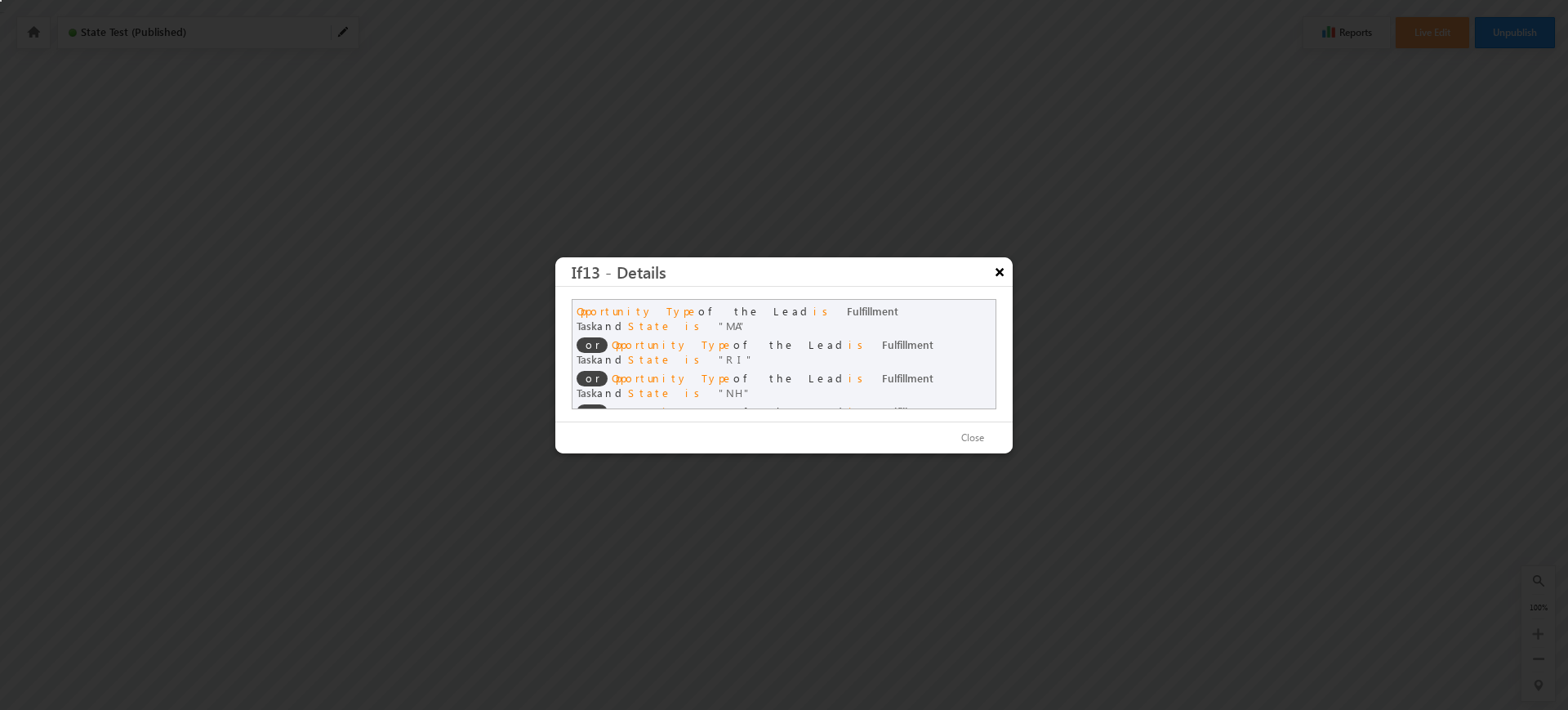
click at [1006, 264] on button "×" at bounding box center [999, 272] width 26 height 28
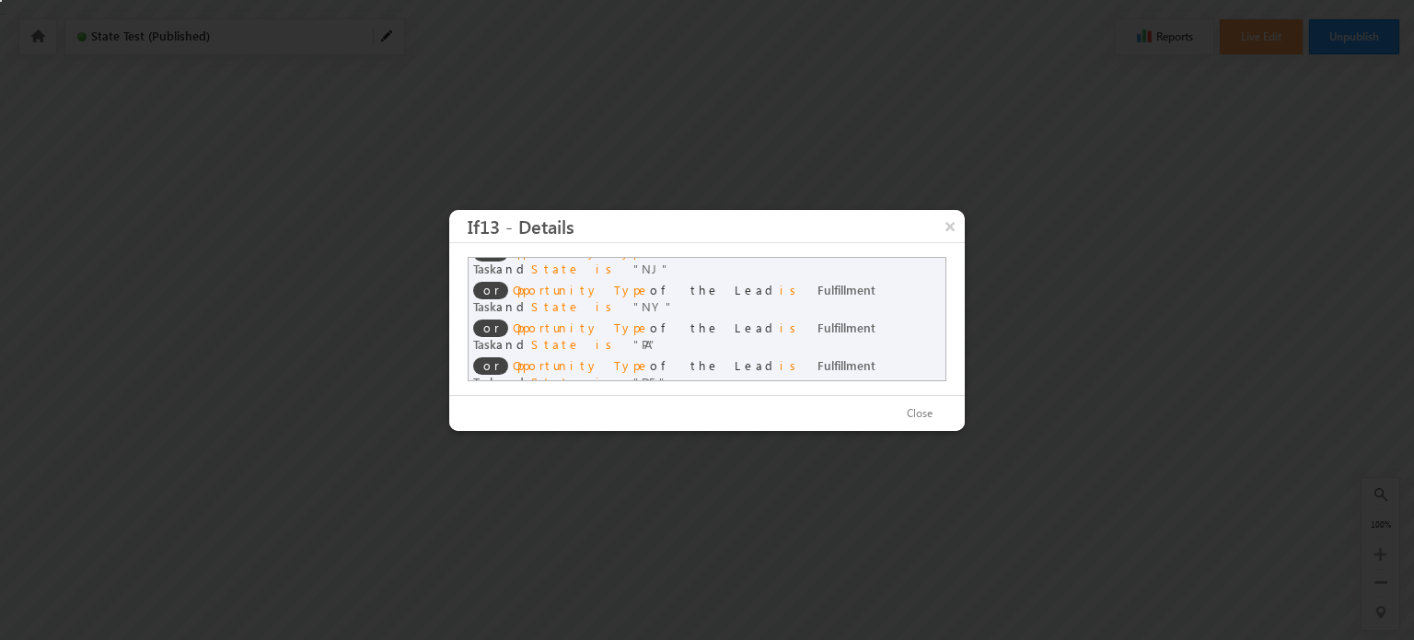
scroll to position [302, 0]
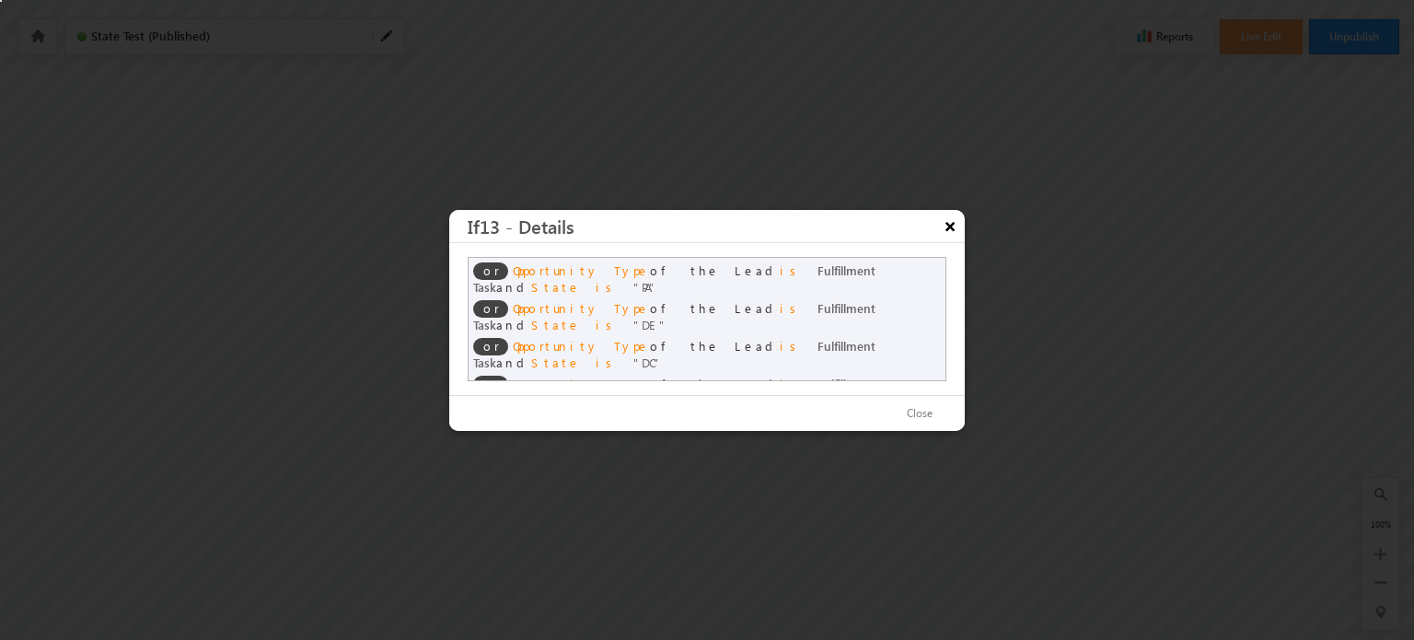
click at [951, 227] on button "×" at bounding box center [949, 226] width 29 height 32
click at [957, 228] on button "×" at bounding box center [949, 226] width 29 height 32
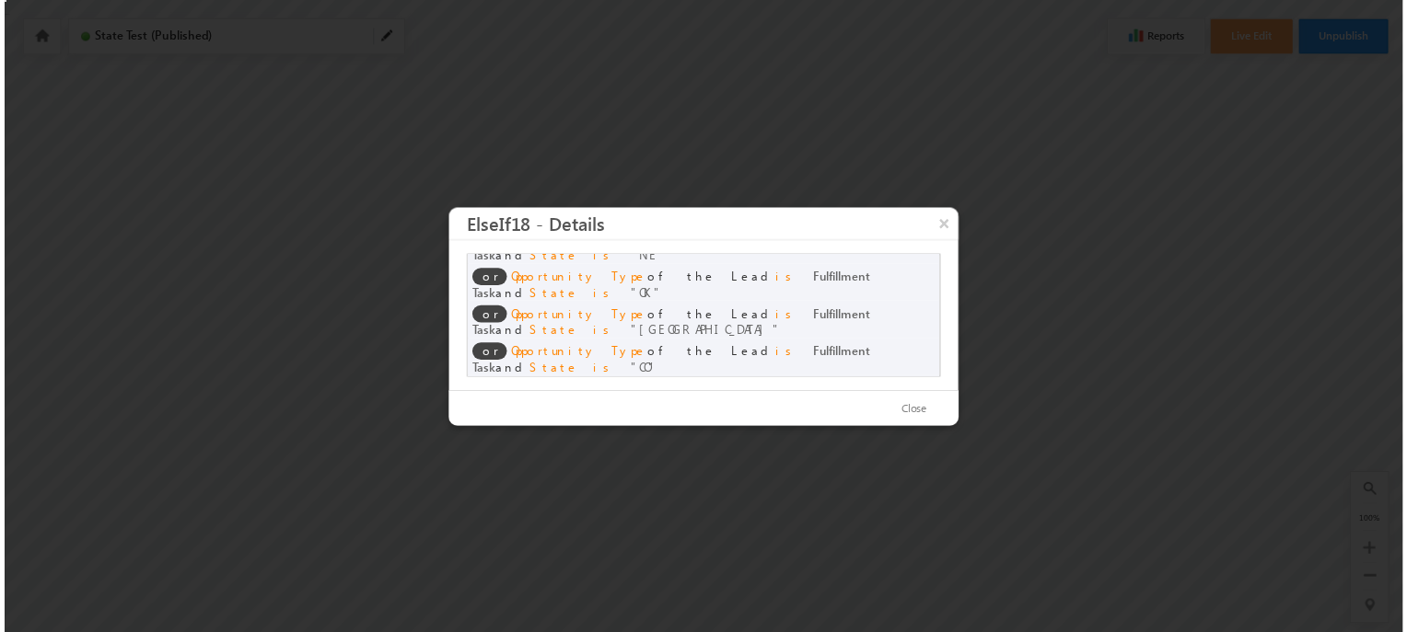
scroll to position [302, 0]
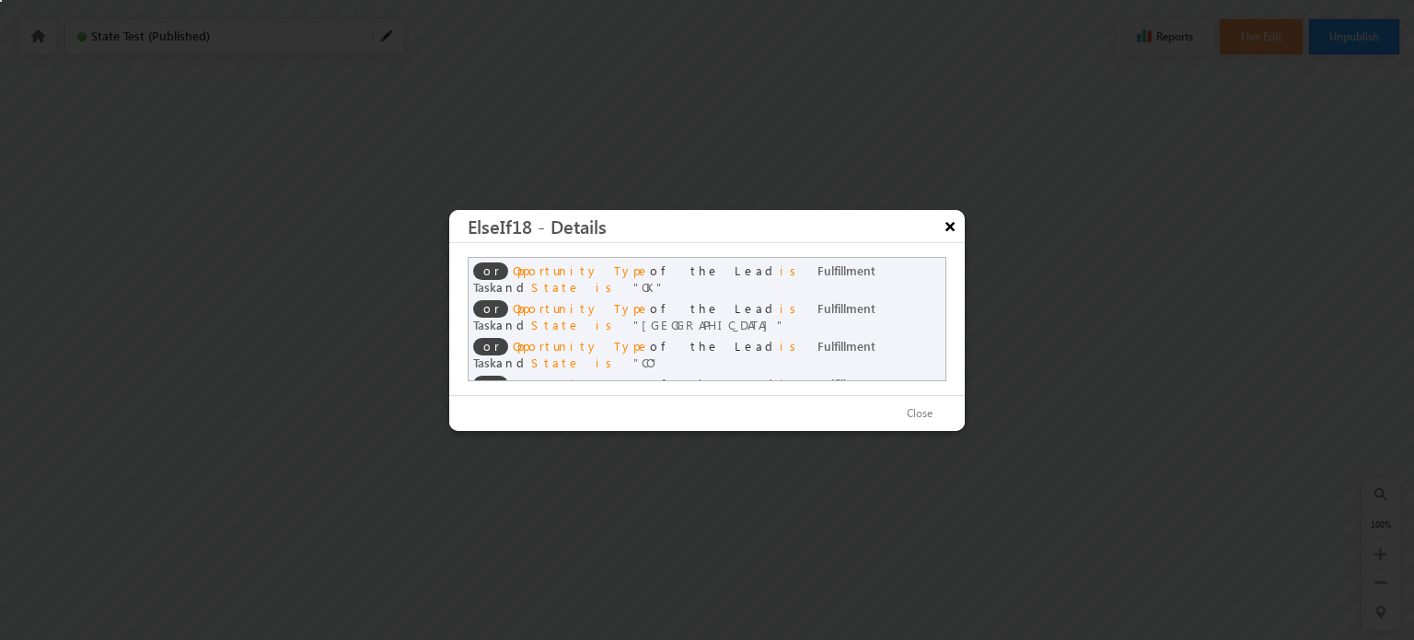
click at [951, 226] on button "×" at bounding box center [949, 226] width 29 height 32
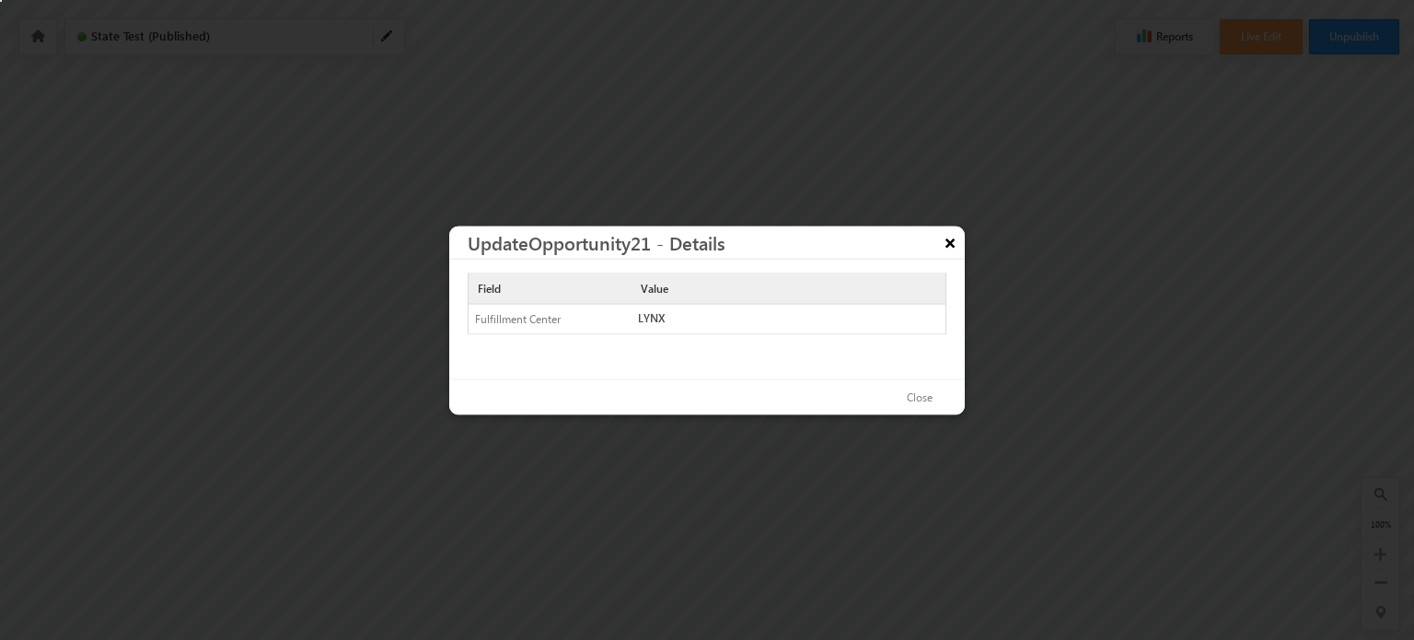
click at [946, 246] on button "×" at bounding box center [949, 242] width 29 height 32
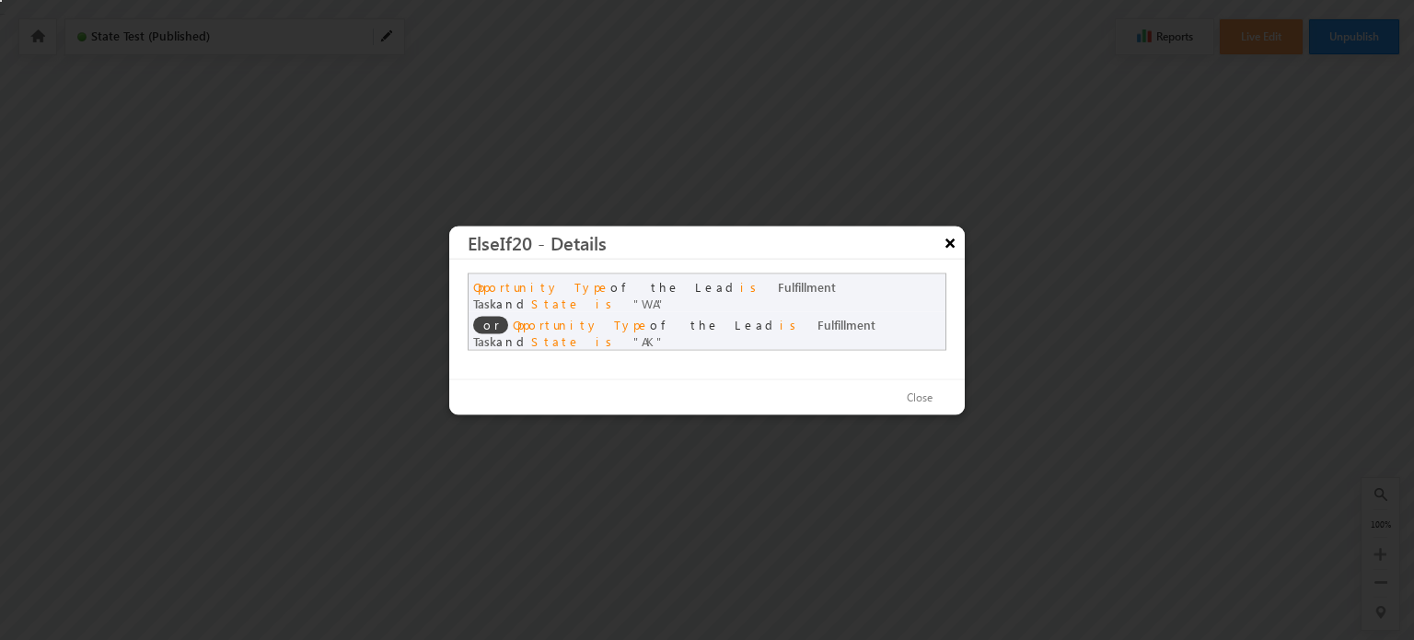
click at [943, 235] on button "×" at bounding box center [949, 242] width 29 height 32
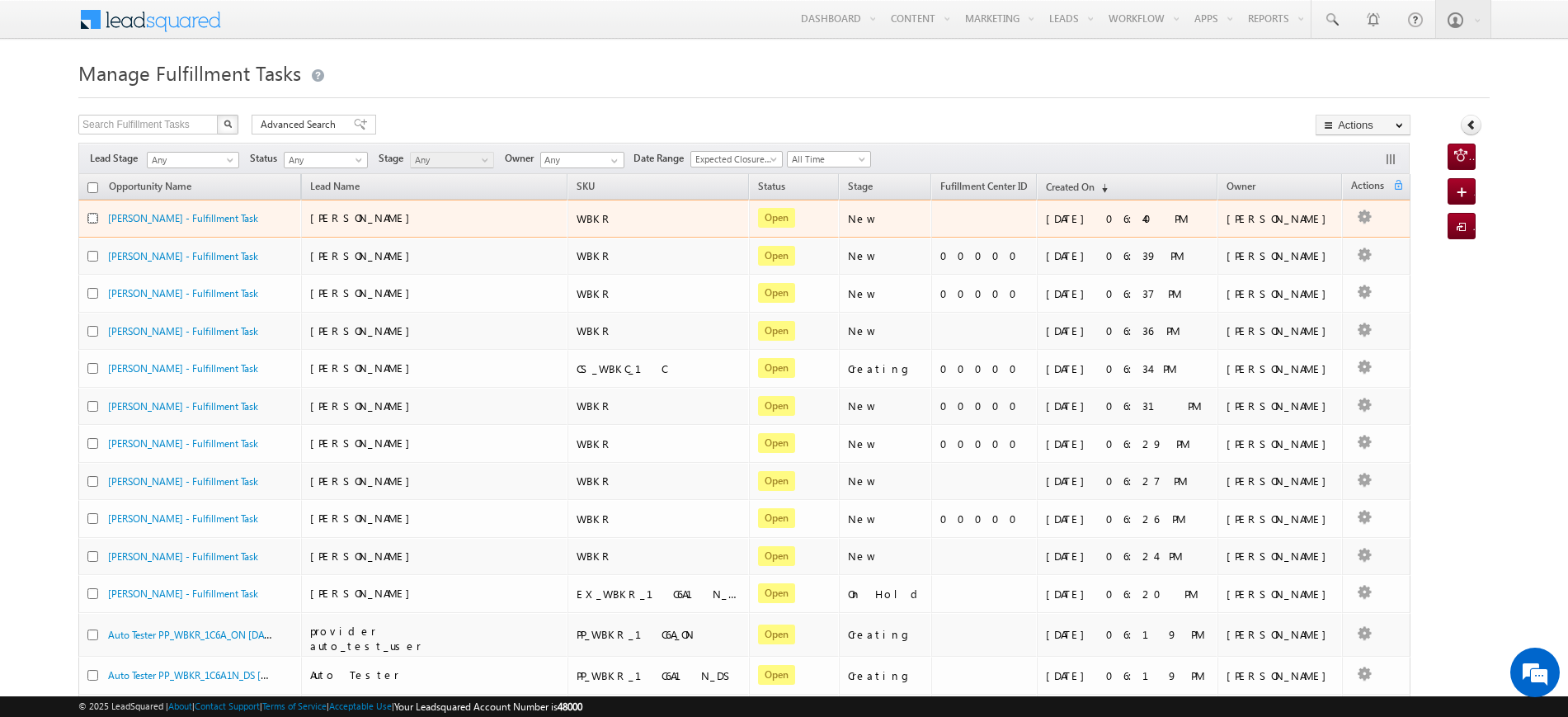
click at [89, 221] on input "checkbox" at bounding box center [93, 219] width 11 height 11
checkbox input "true"
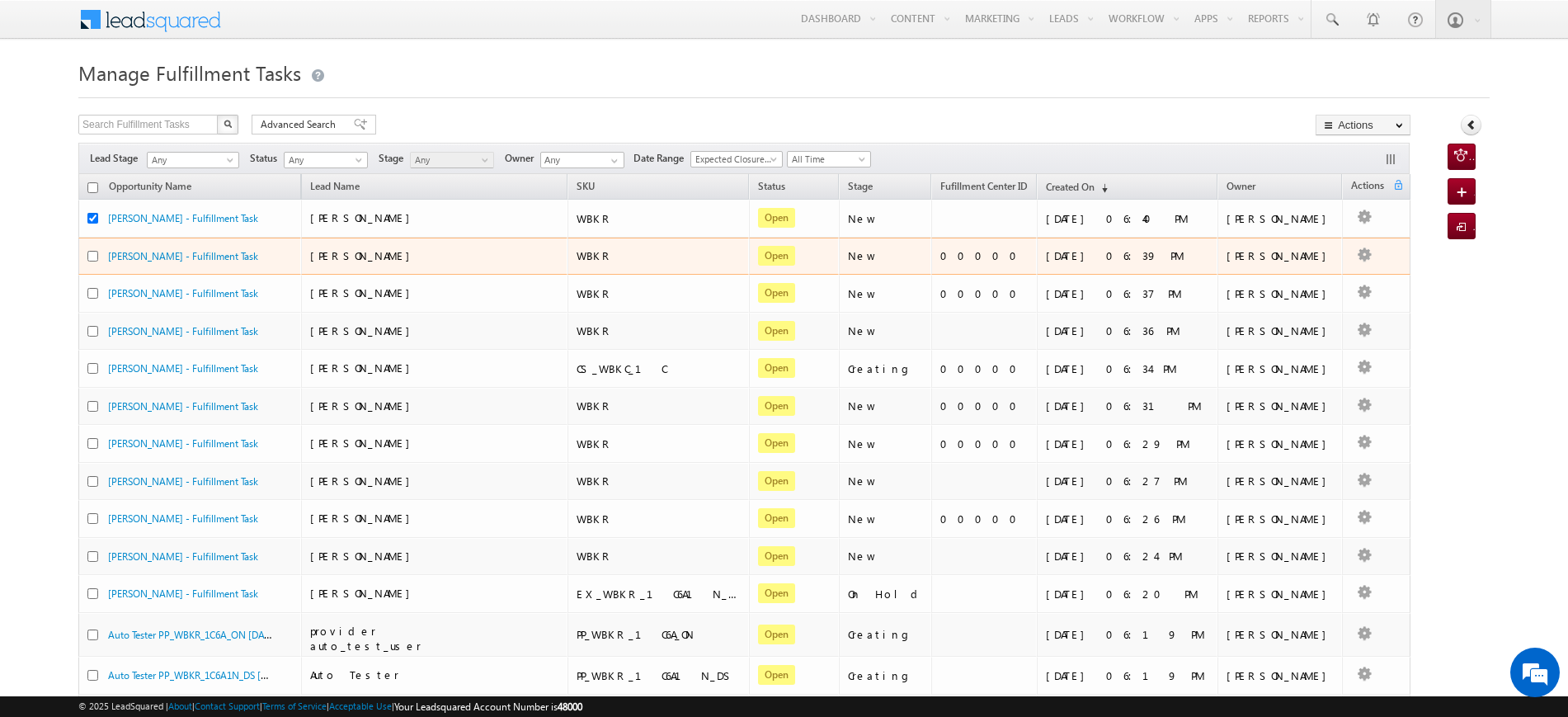
click at [96, 249] on div at bounding box center [98, 255] width 21 height 15
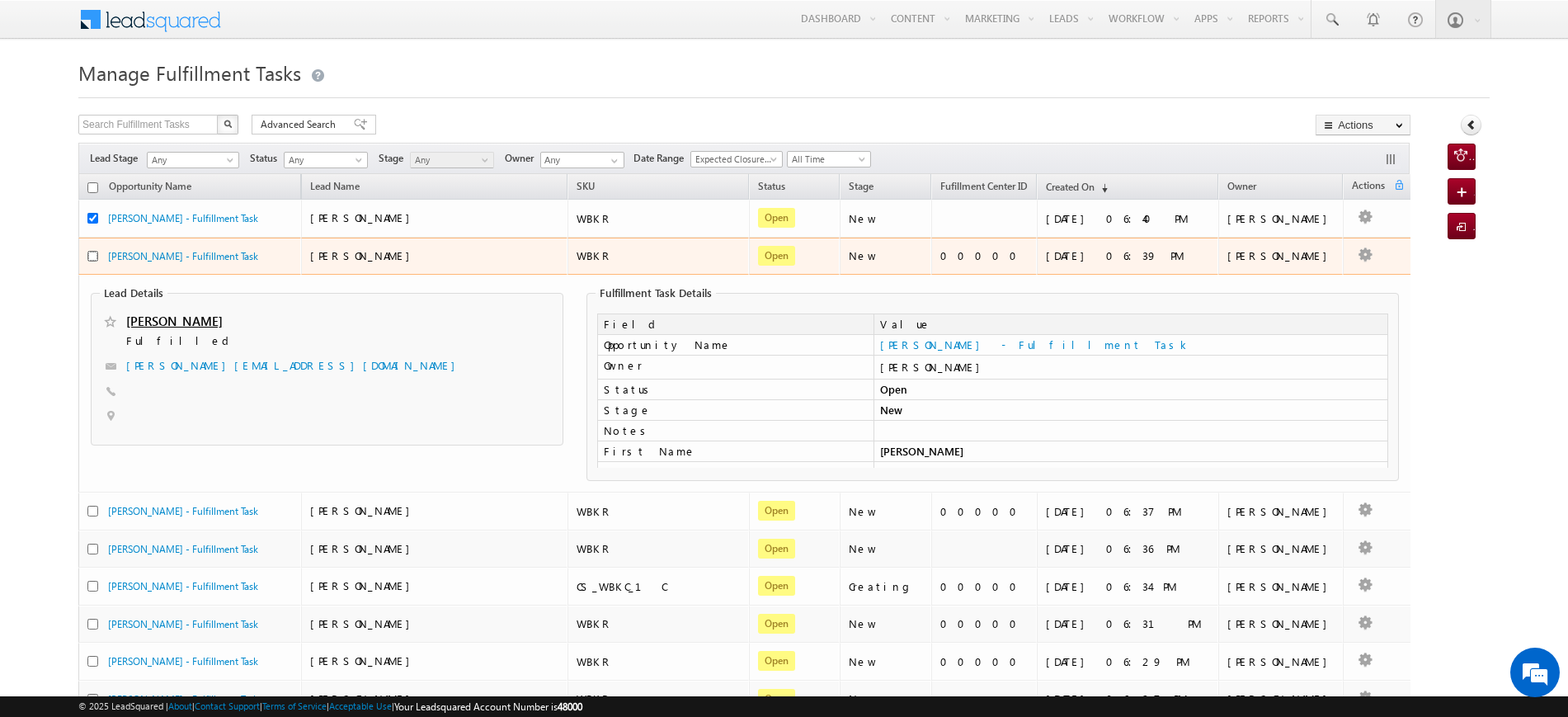
click at [92, 258] on input "checkbox" at bounding box center [93, 256] width 11 height 11
checkbox input "true"
click at [266, 248] on div "[PERSON_NAME] - Fulfillment Task" at bounding box center [191, 255] width 165 height 15
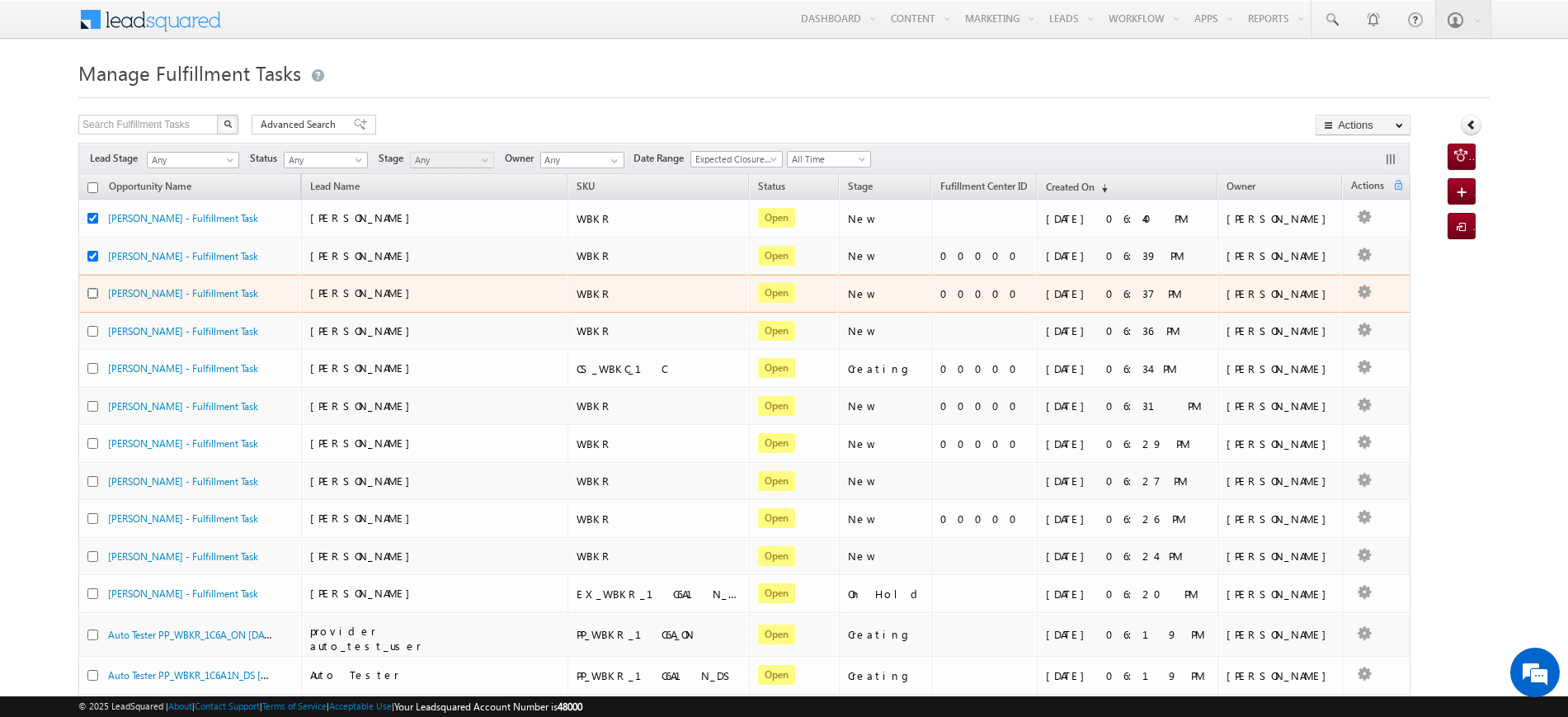
click at [92, 289] on input "checkbox" at bounding box center [93, 293] width 11 height 11
checkbox input "true"
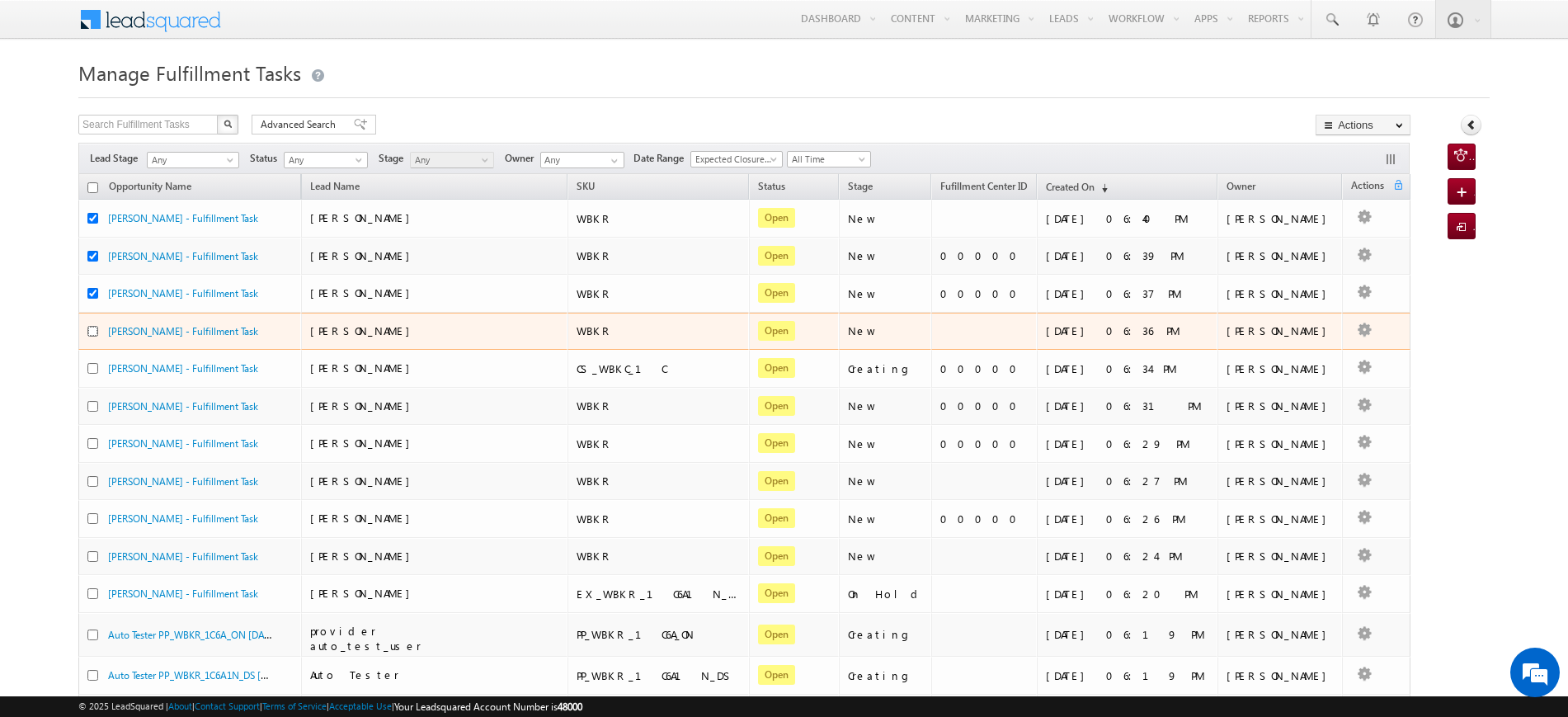
click at [96, 333] on input "checkbox" at bounding box center [93, 332] width 11 height 11
checkbox input "true"
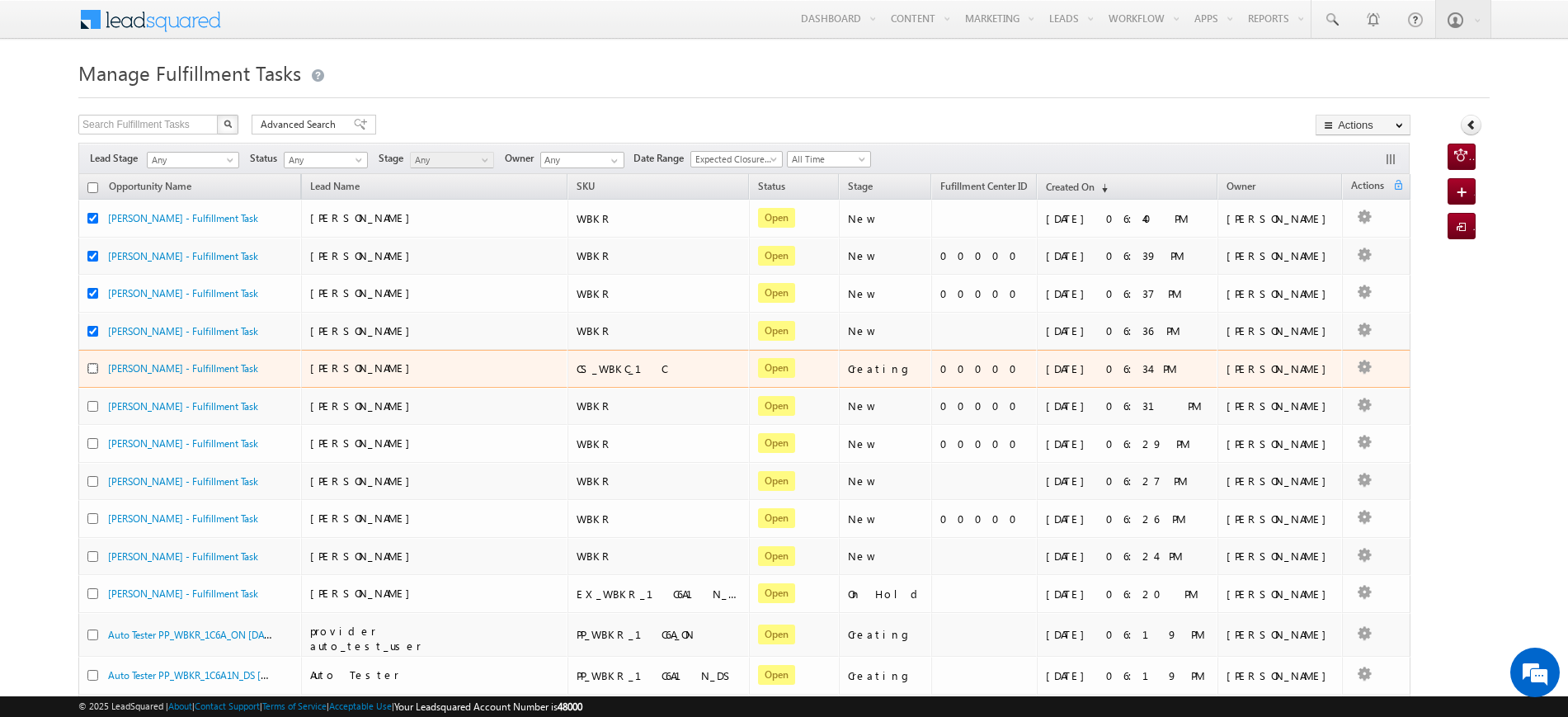
click at [90, 368] on input "checkbox" at bounding box center [93, 368] width 11 height 11
checkbox input "true"
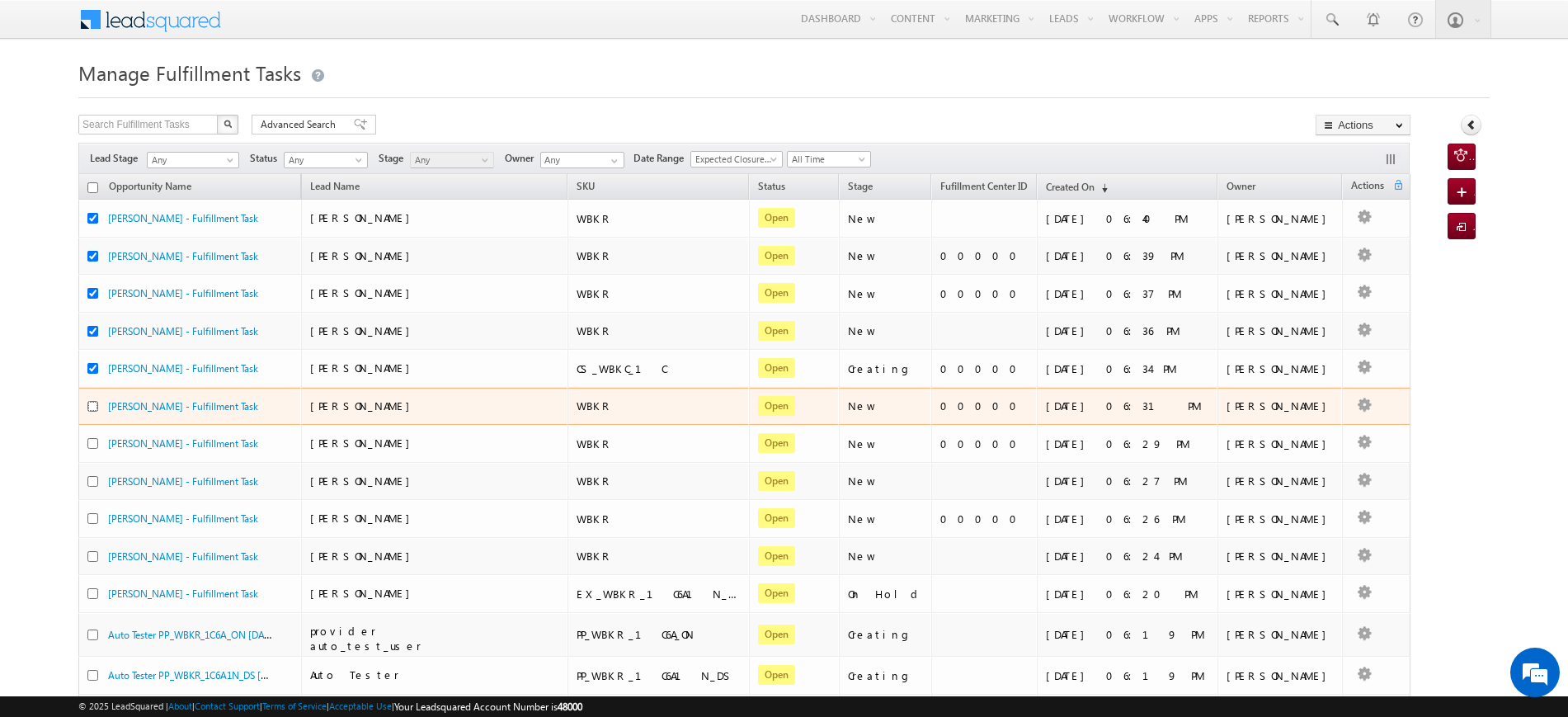
click at [90, 404] on input "checkbox" at bounding box center [93, 406] width 11 height 11
checkbox input "true"
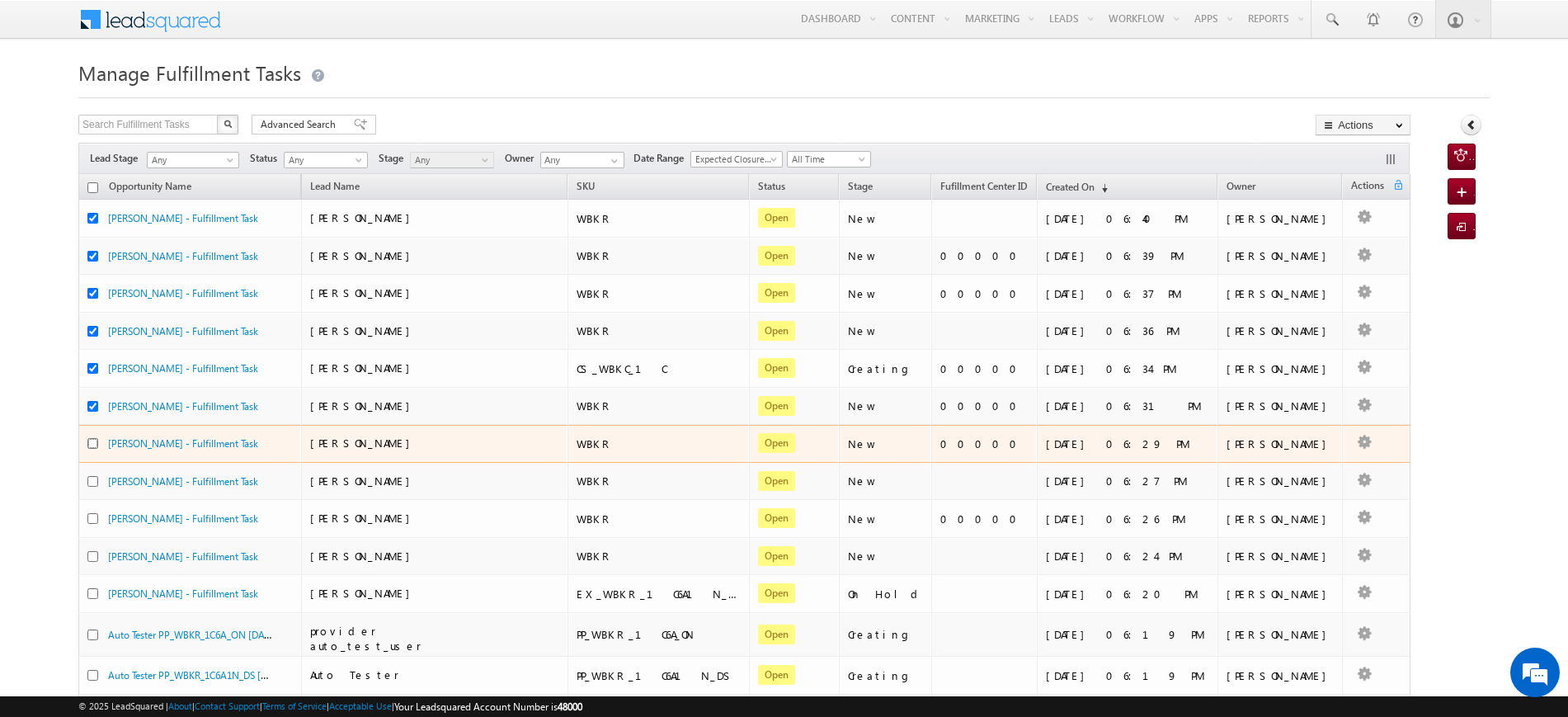
click at [91, 443] on input "checkbox" at bounding box center [93, 444] width 11 height 11
checkbox input "true"
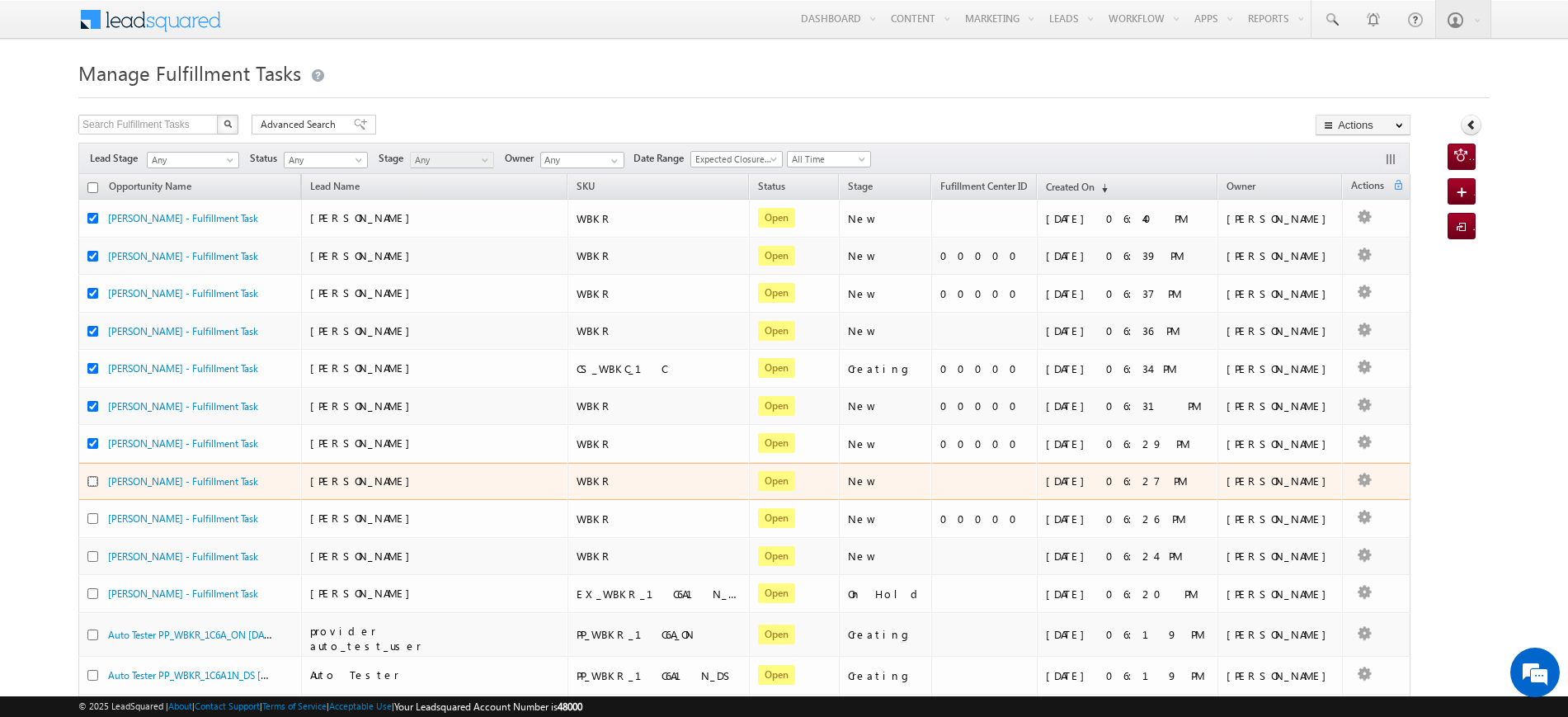
click at [89, 484] on input "checkbox" at bounding box center [93, 481] width 11 height 11
checkbox input "true"
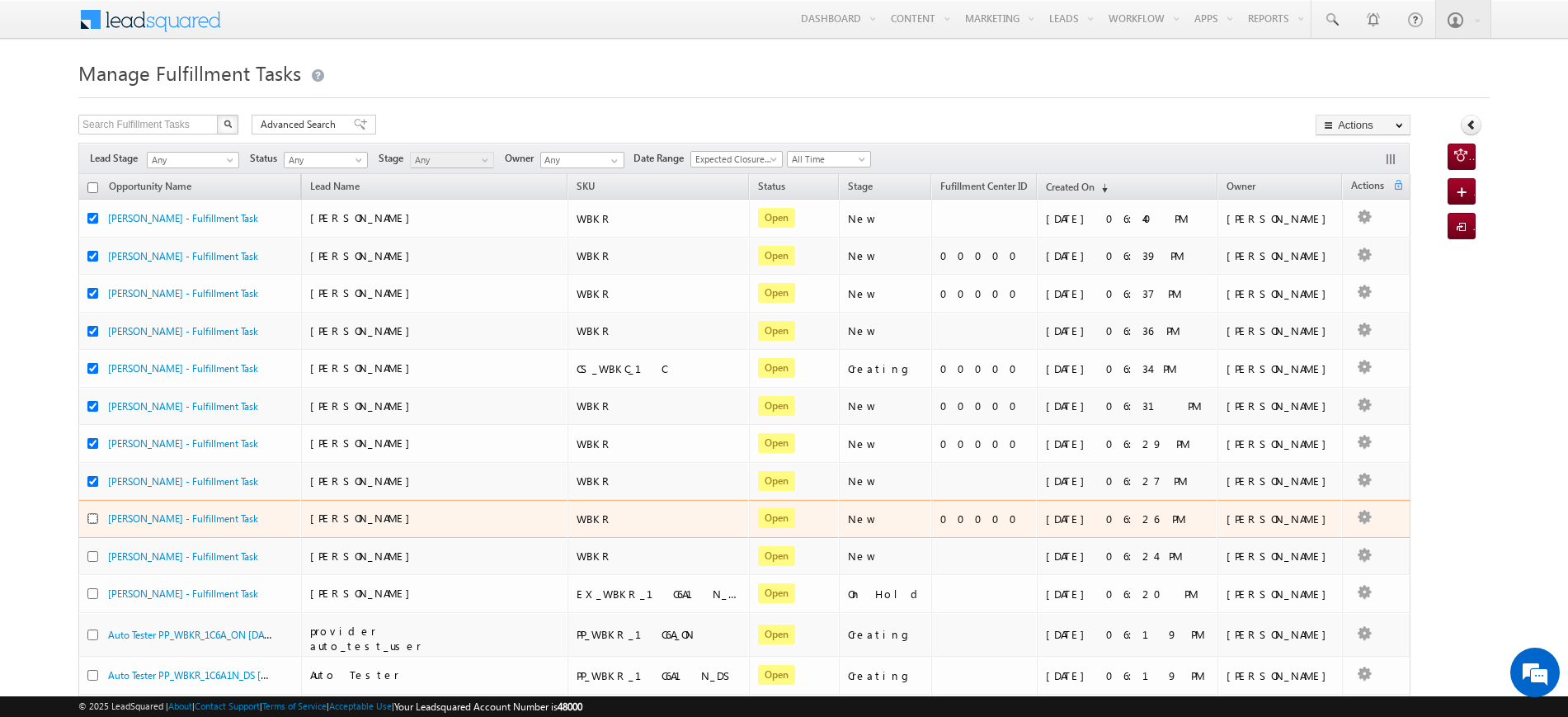
click at [88, 515] on input "checkbox" at bounding box center [93, 519] width 11 height 11
checkbox input "true"
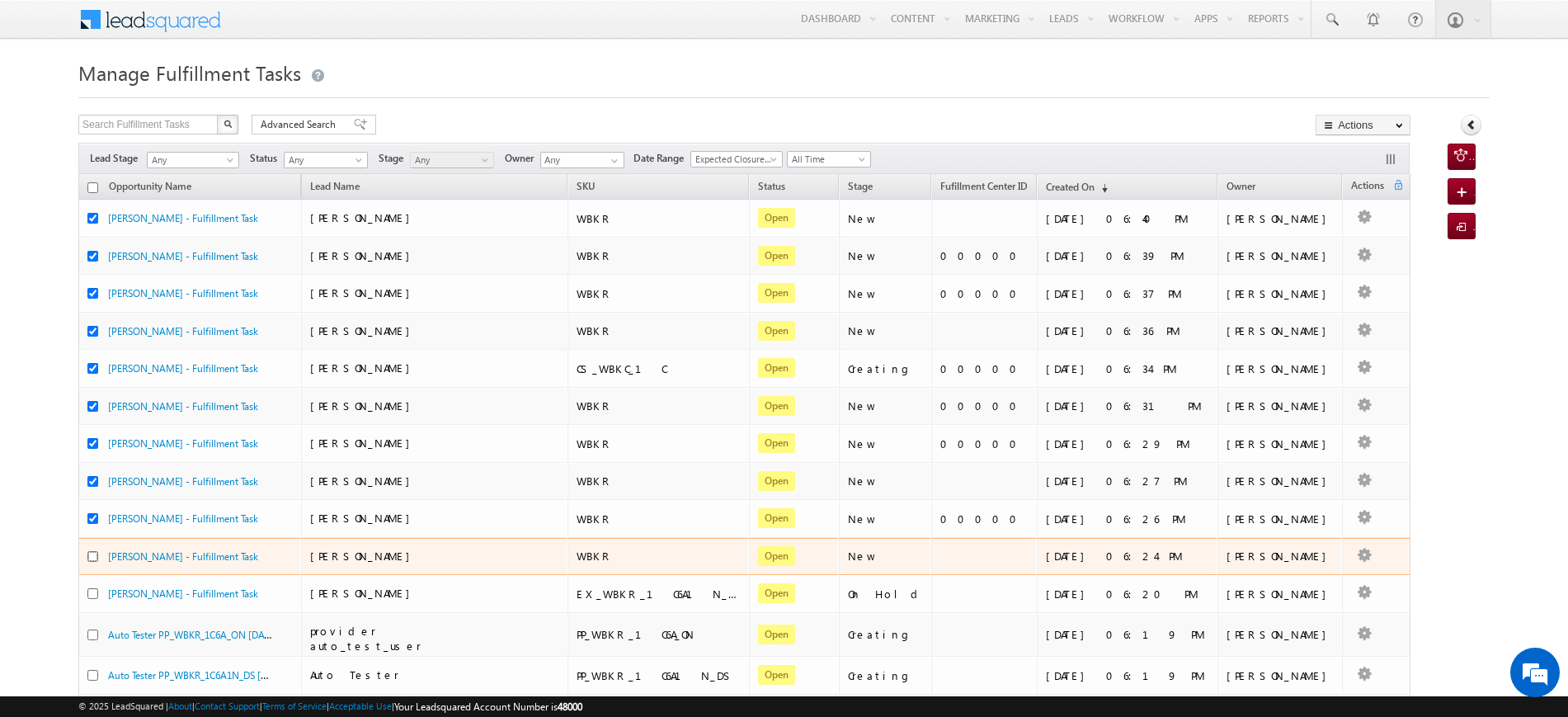
click at [94, 553] on input "checkbox" at bounding box center [93, 557] width 11 height 11
checkbox input "true"
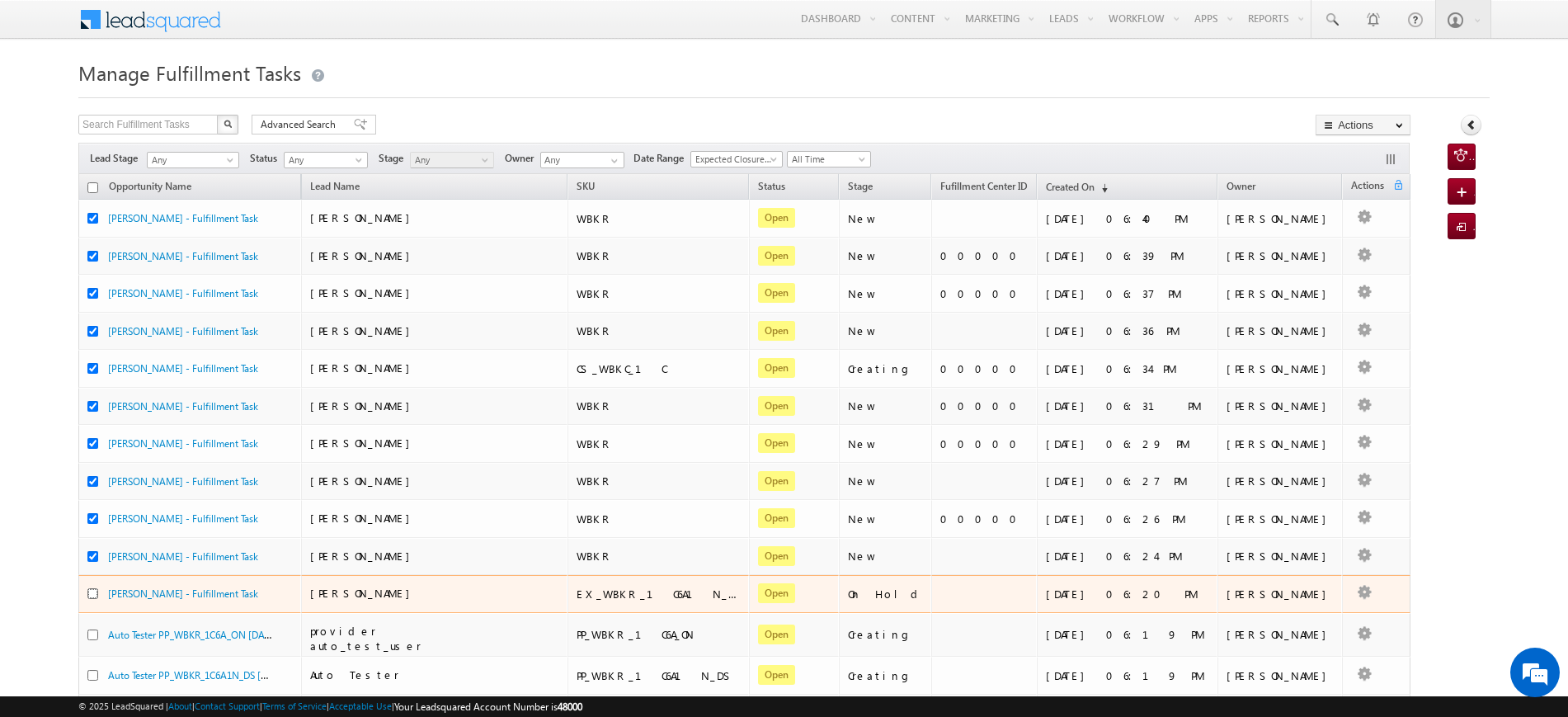
click at [94, 593] on input "checkbox" at bounding box center [93, 593] width 11 height 11
checkbox input "true"
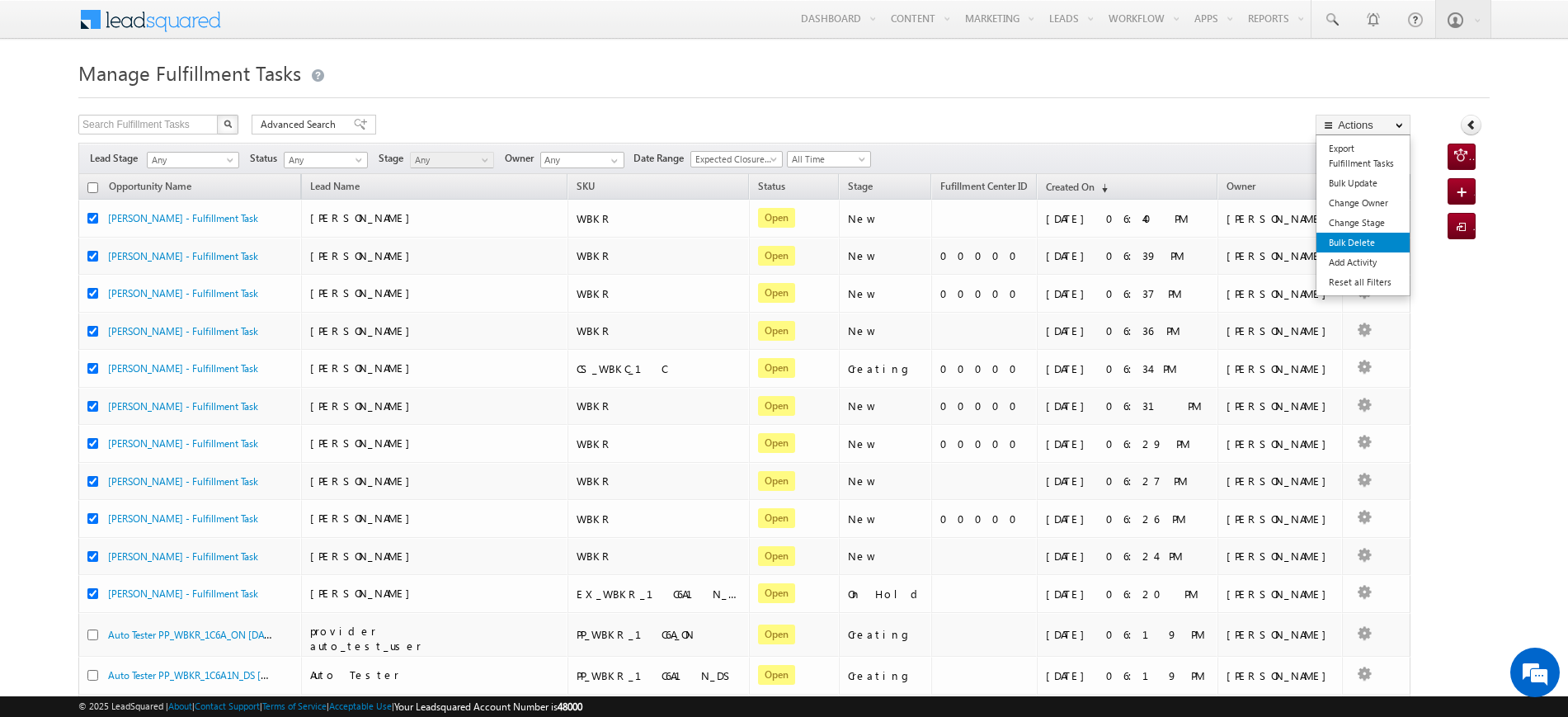
click at [1393, 240] on link "Bulk Delete" at bounding box center [1363, 243] width 93 height 20
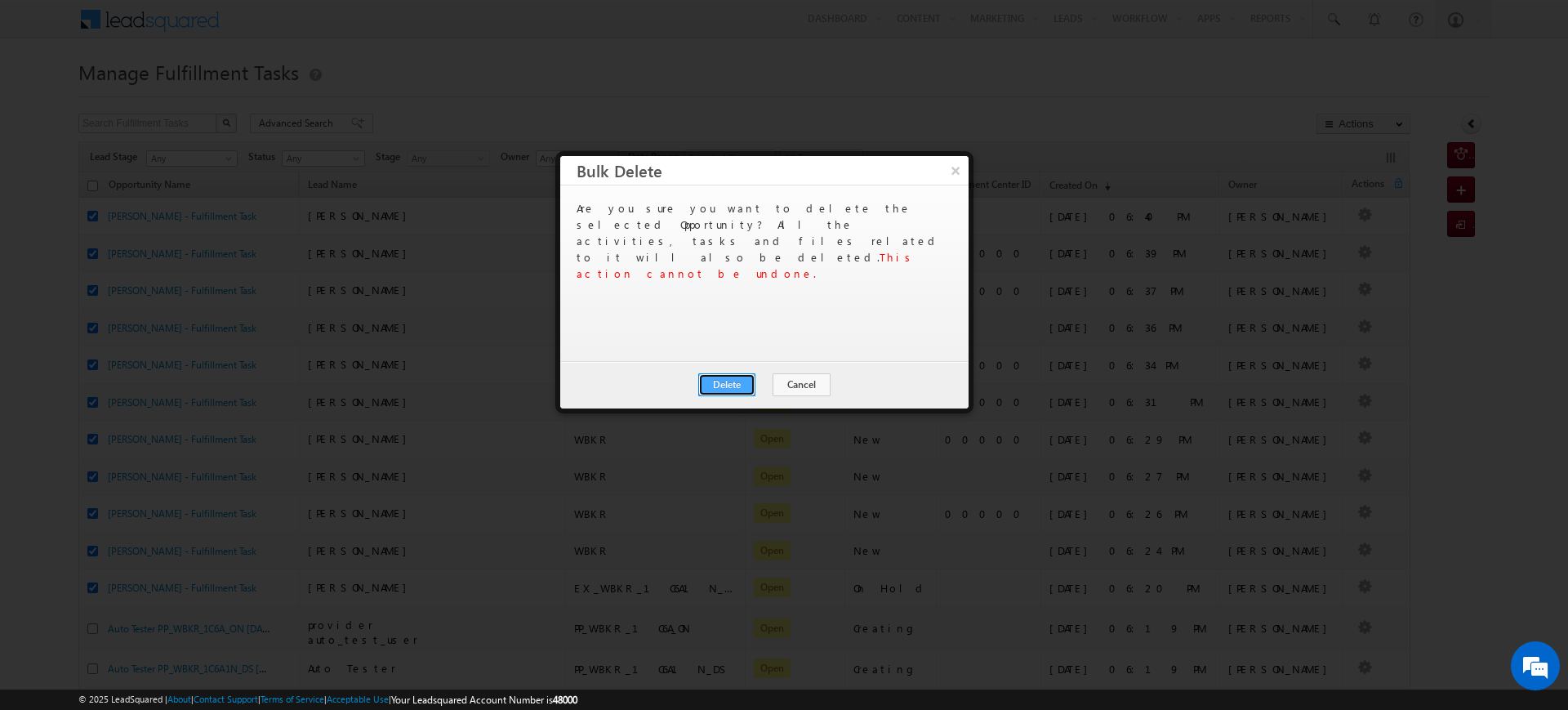
click at [739, 389] on button "Delete" at bounding box center [727, 385] width 57 height 23
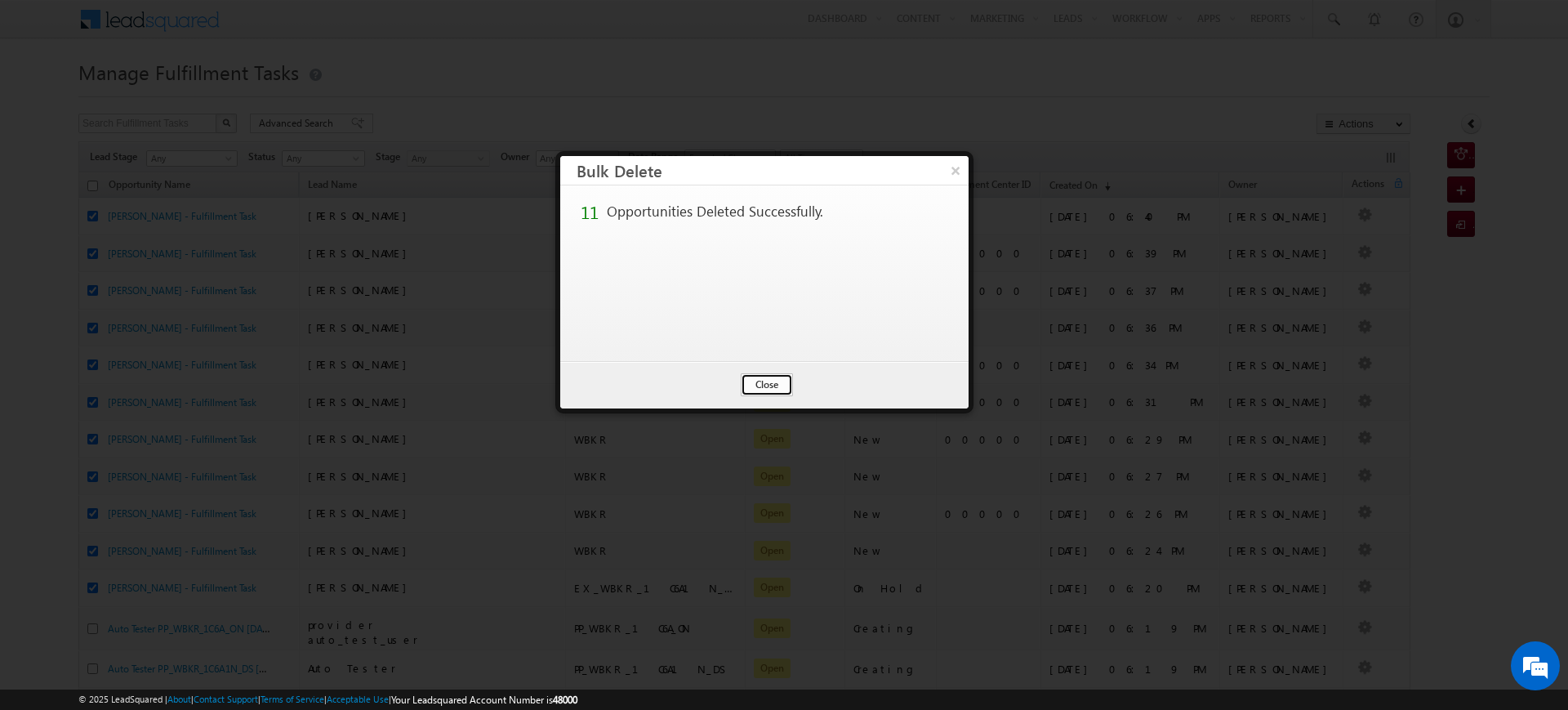
click at [765, 387] on button "Close" at bounding box center [767, 385] width 52 height 23
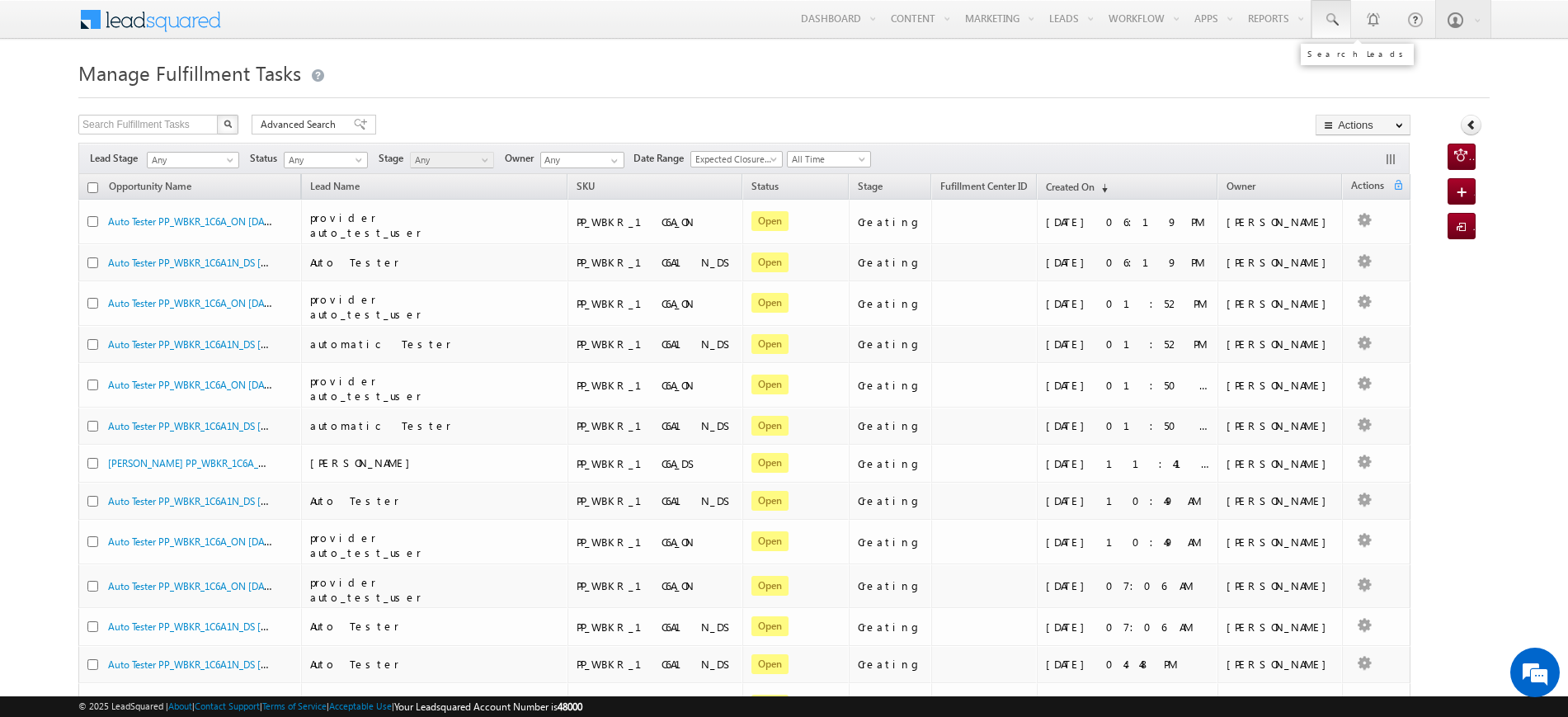
click at [1322, 12] on link at bounding box center [1331, 19] width 39 height 38
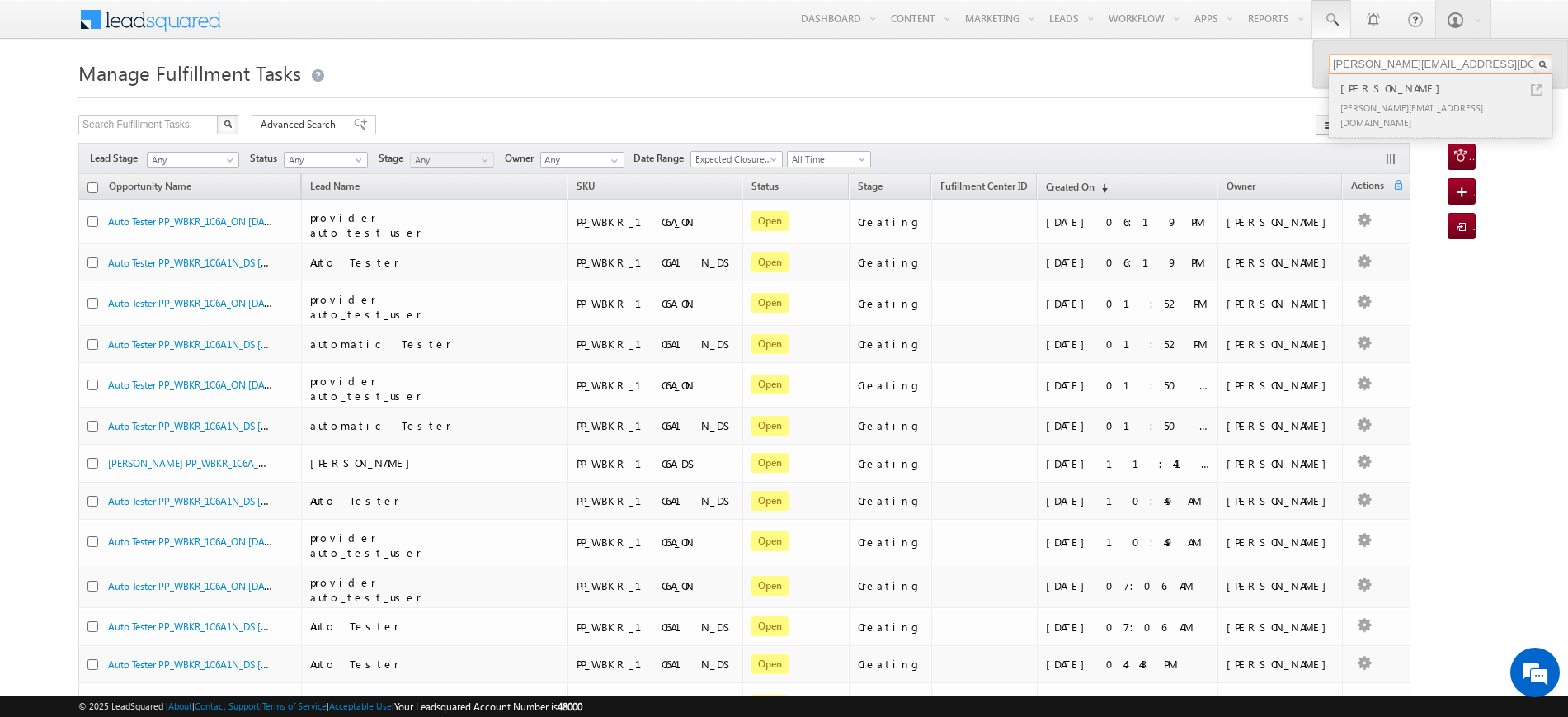
type input "[PERSON_NAME][EMAIL_ADDRESS][DOMAIN_NAME]"
click at [1380, 98] on div "[PERSON_NAME][EMAIL_ADDRESS][DOMAIN_NAME]" at bounding box center [1447, 115] width 221 height 35
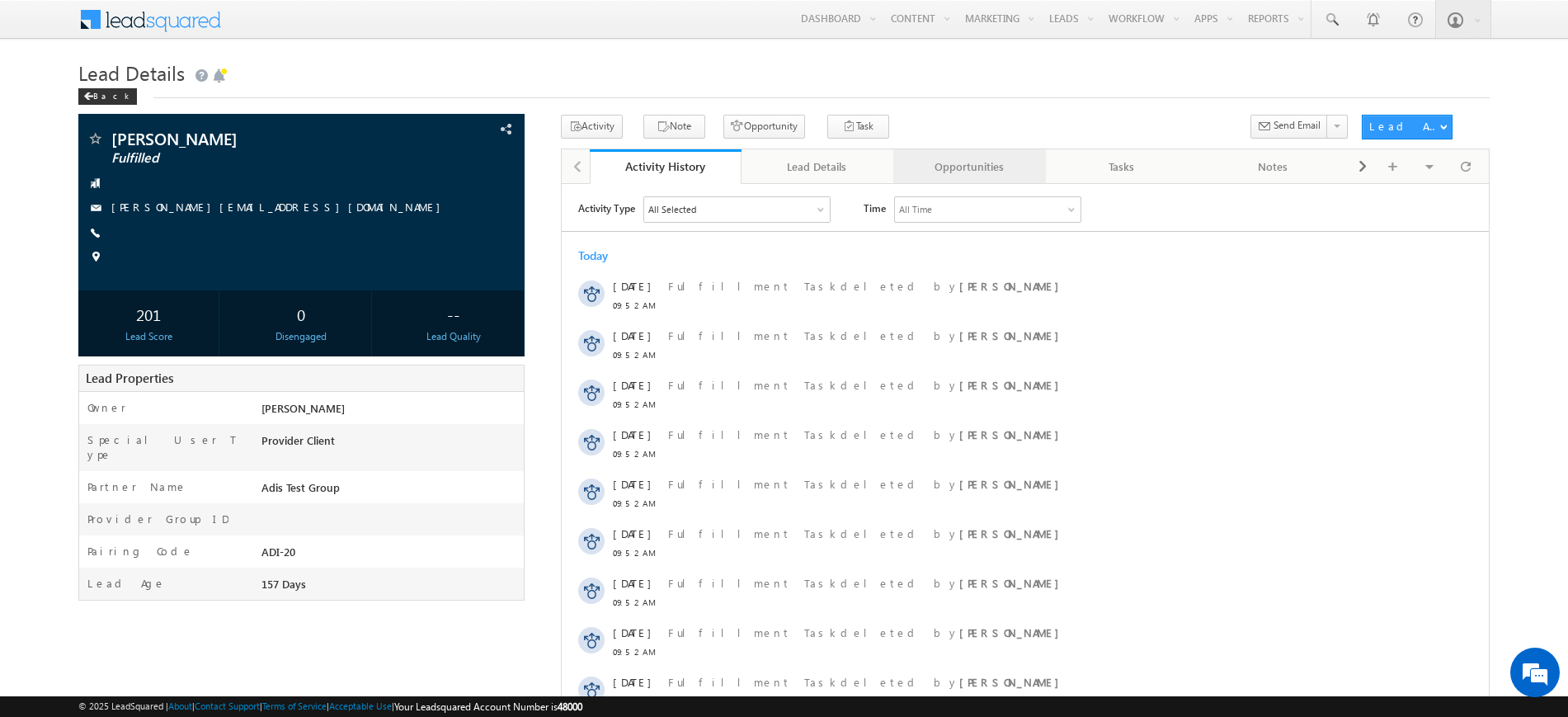
click at [953, 173] on div "Opportunities" at bounding box center [969, 167] width 124 height 20
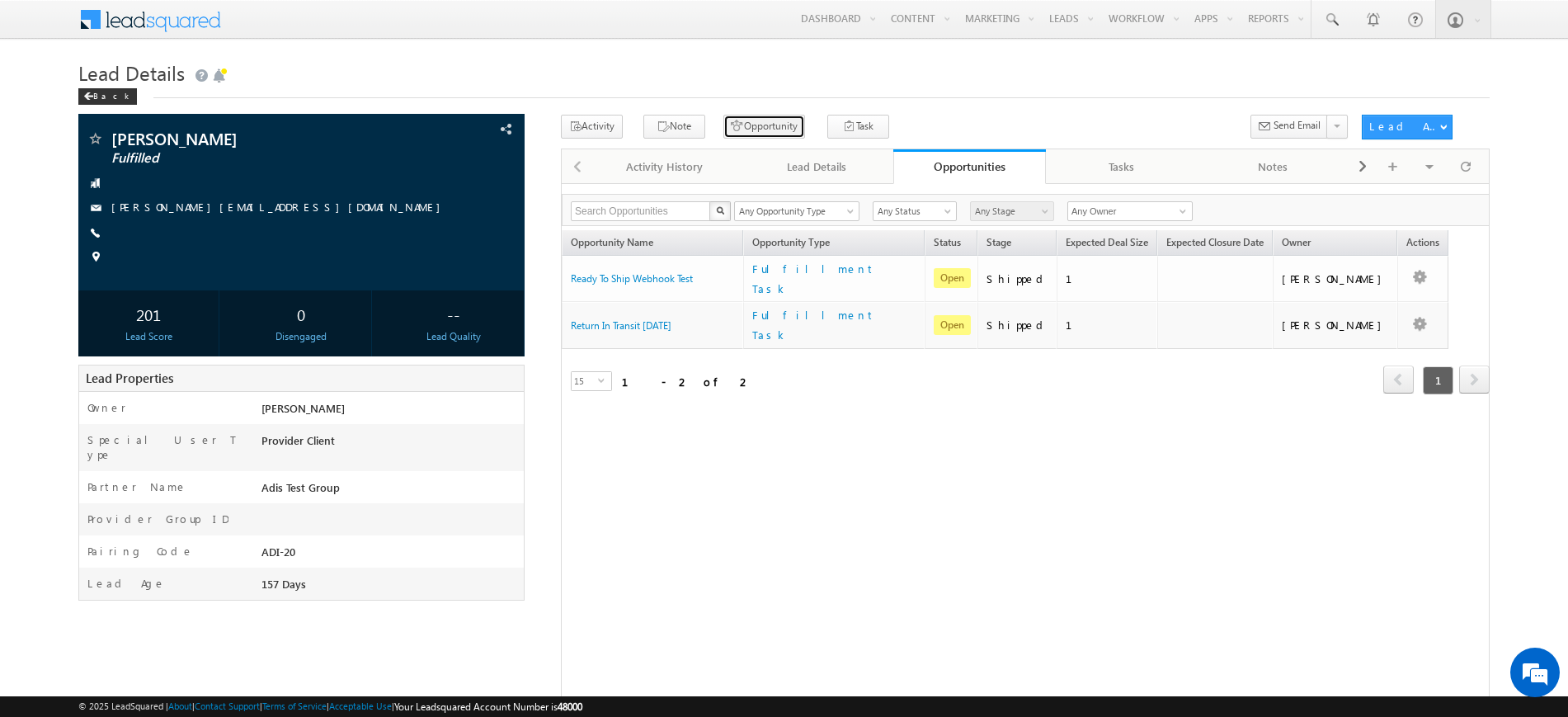
click at [764, 130] on button "Opportunity" at bounding box center [763, 126] width 82 height 24
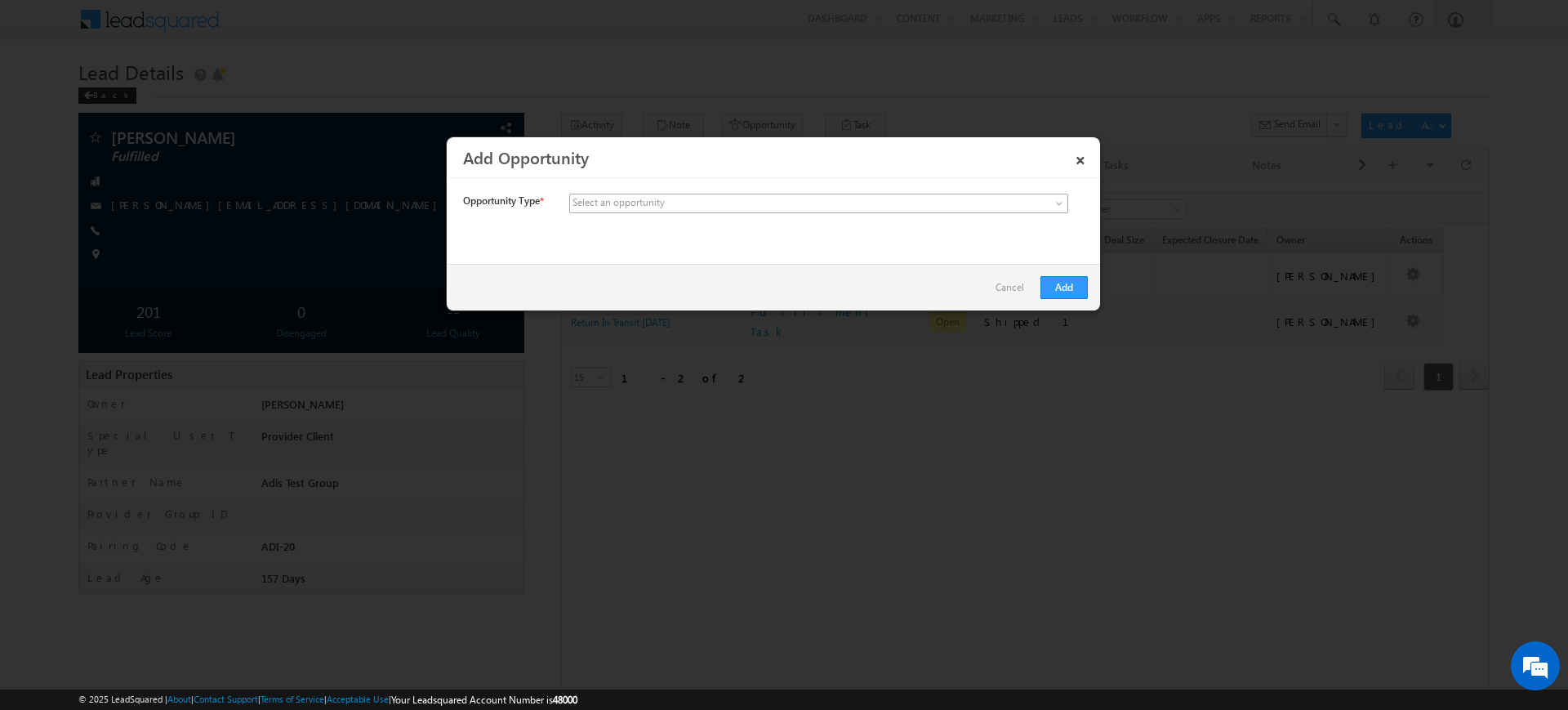
click at [1044, 198] on link at bounding box center [819, 203] width 499 height 20
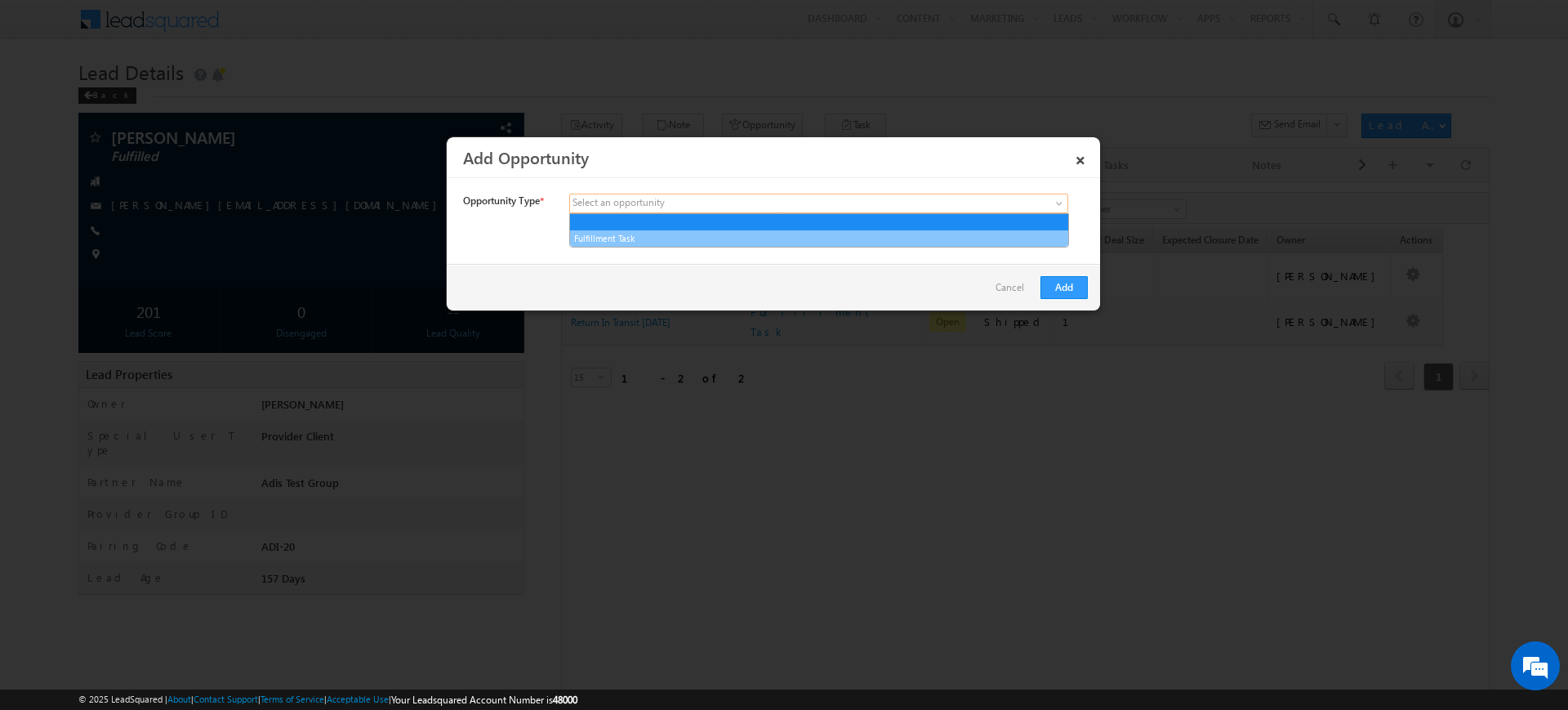
click at [997, 234] on link "Fulfillment Task" at bounding box center [820, 239] width 499 height 15
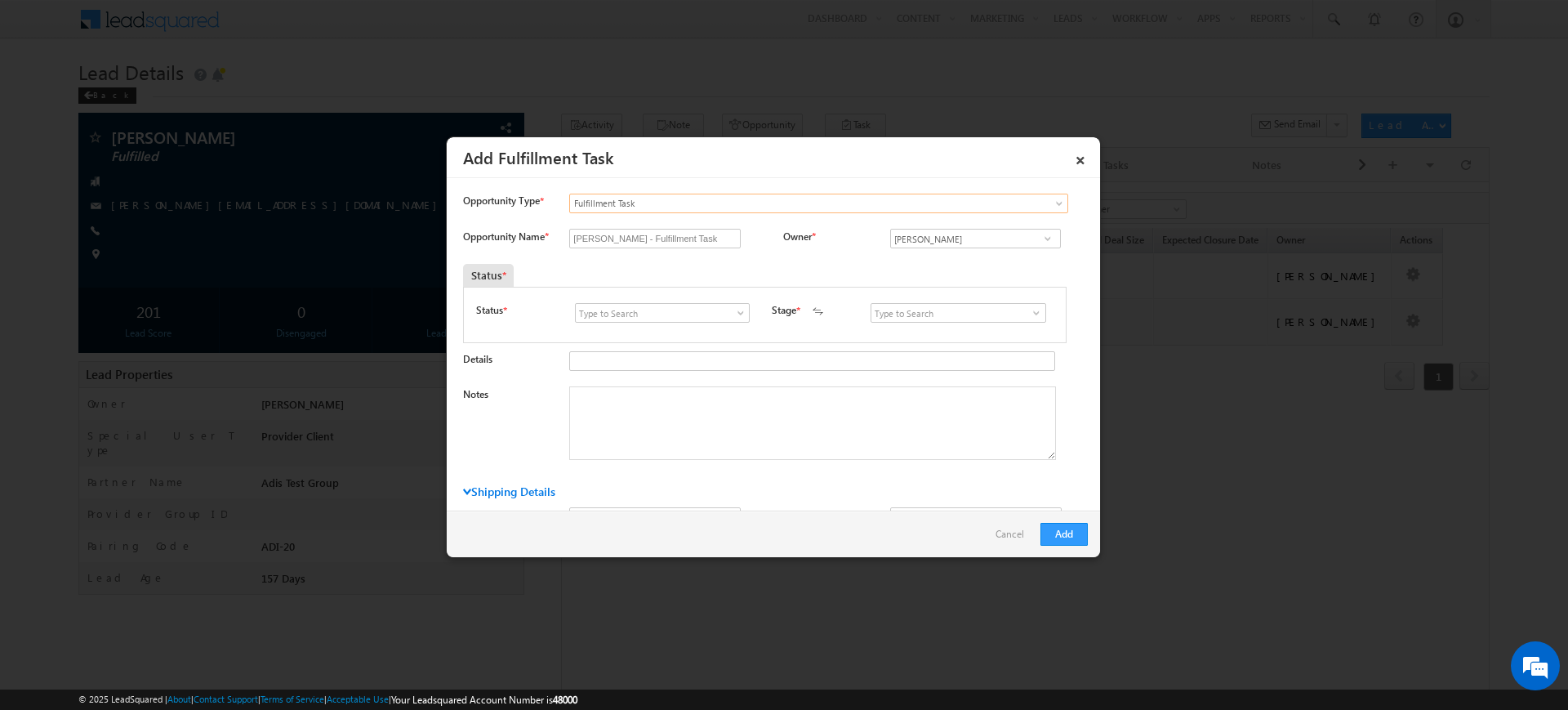
click at [735, 312] on span at bounding box center [741, 312] width 16 height 13
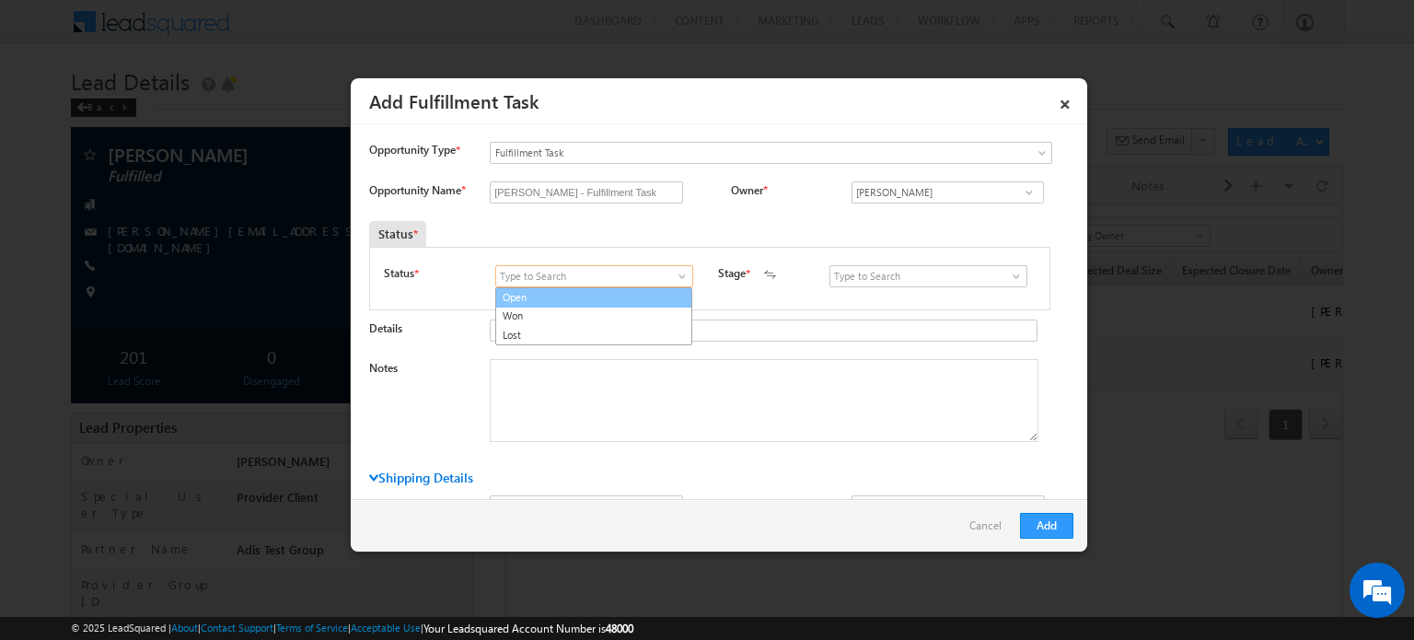
click at [654, 294] on link "Open" at bounding box center [593, 297] width 197 height 21
type input "Open"
click at [1007, 272] on span at bounding box center [1016, 276] width 18 height 15
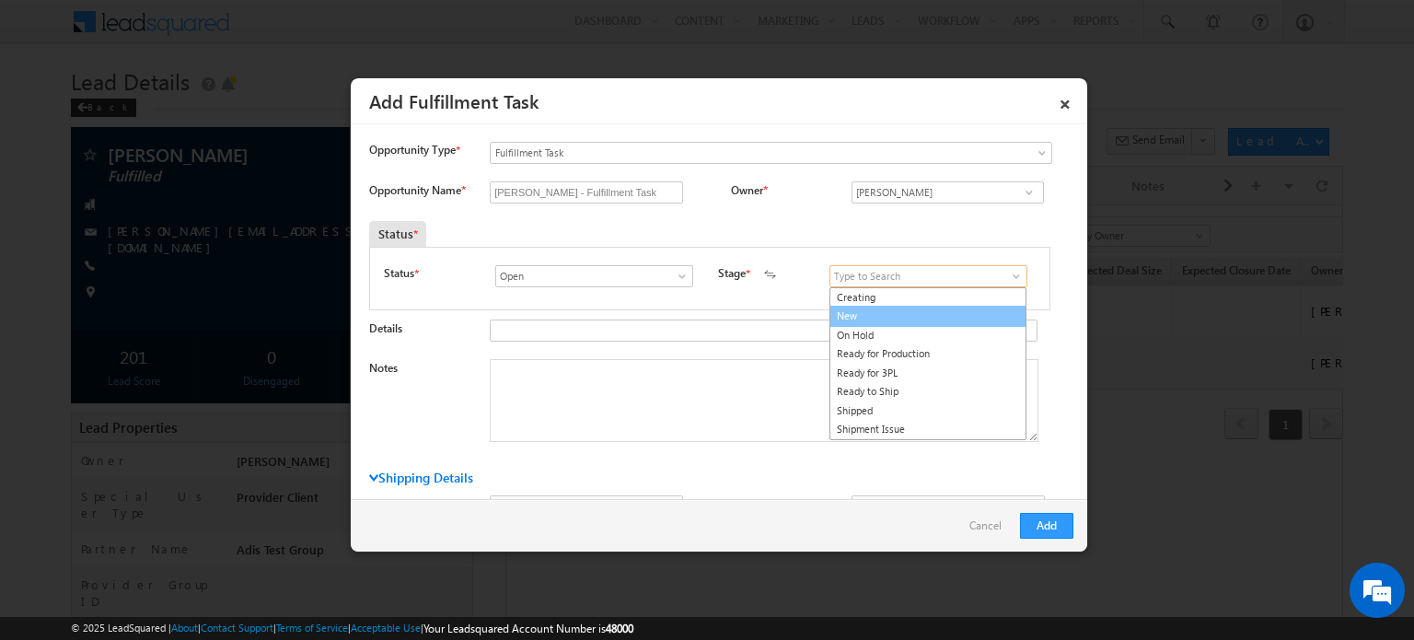
click at [972, 312] on link "New" at bounding box center [927, 316] width 197 height 21
type input "New"
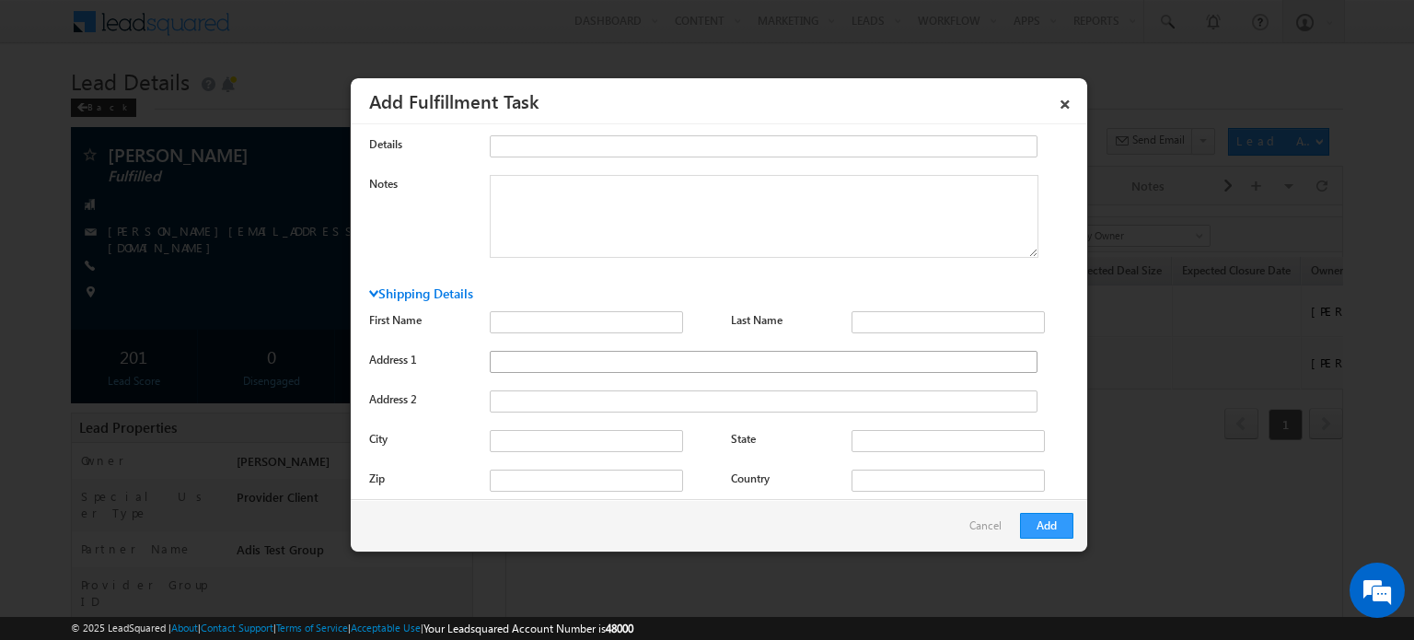
scroll to position [307, 0]
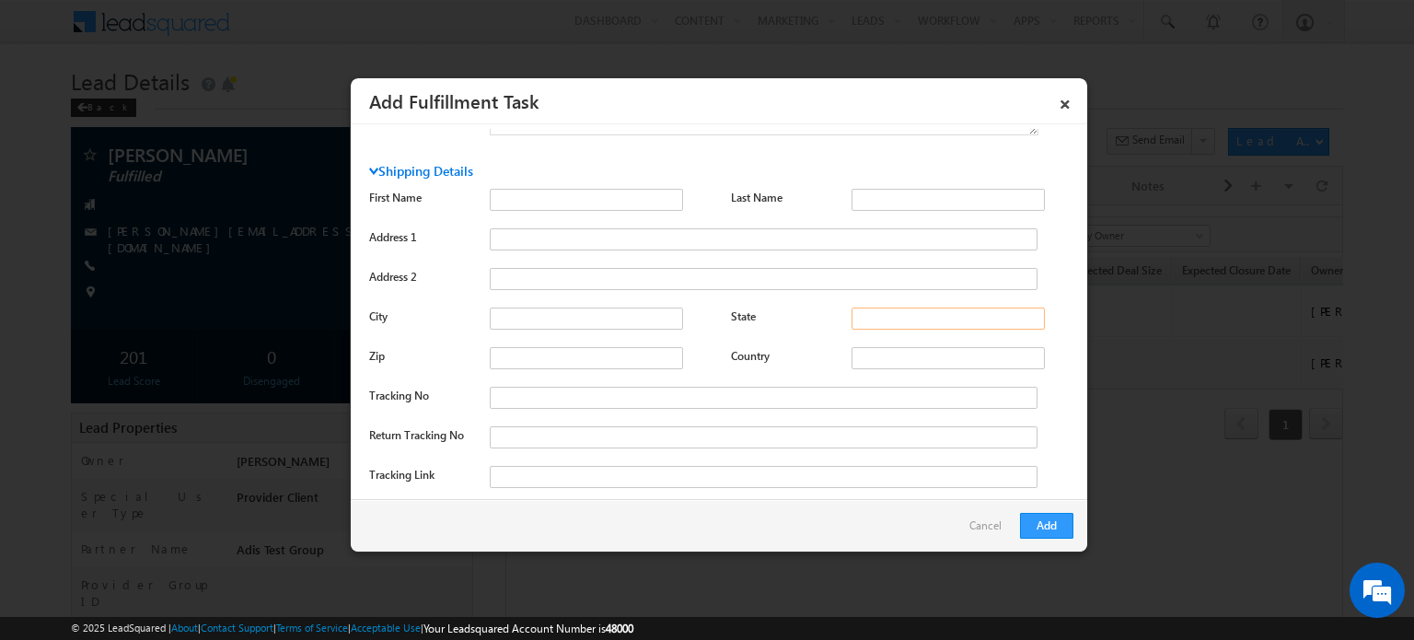
click at [854, 309] on input "State" at bounding box center [948, 318] width 193 height 22
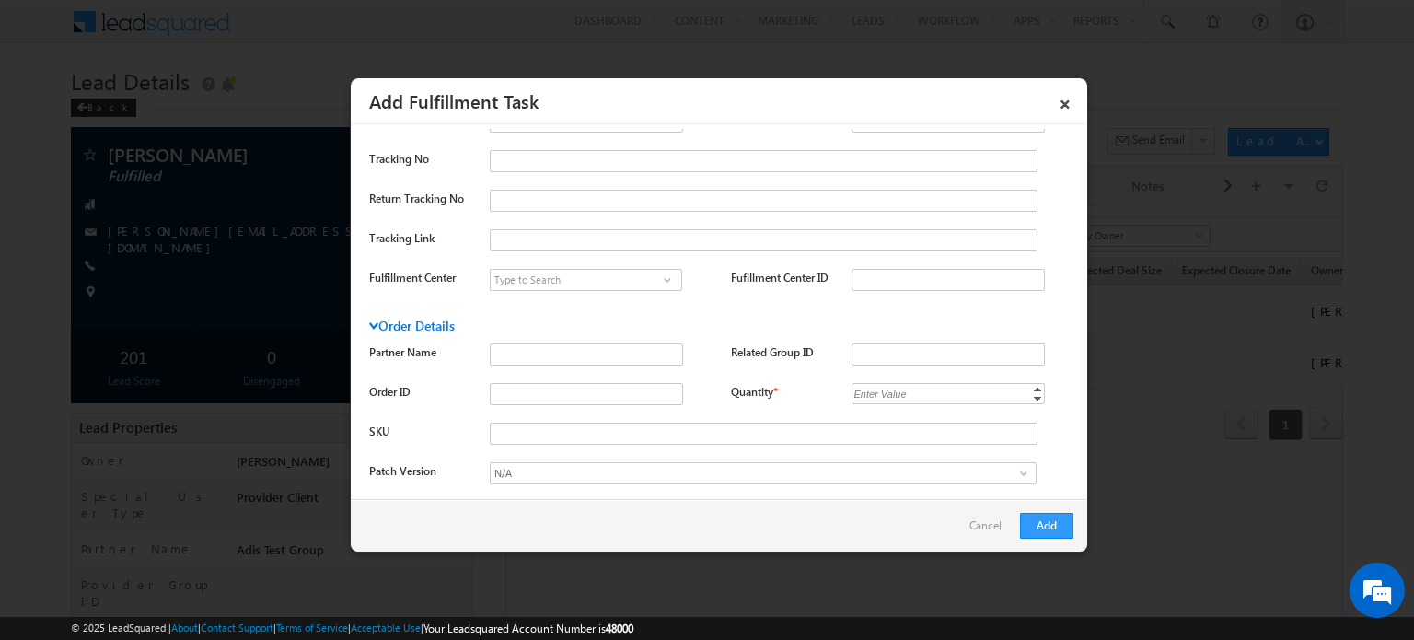
scroll to position [552, 0]
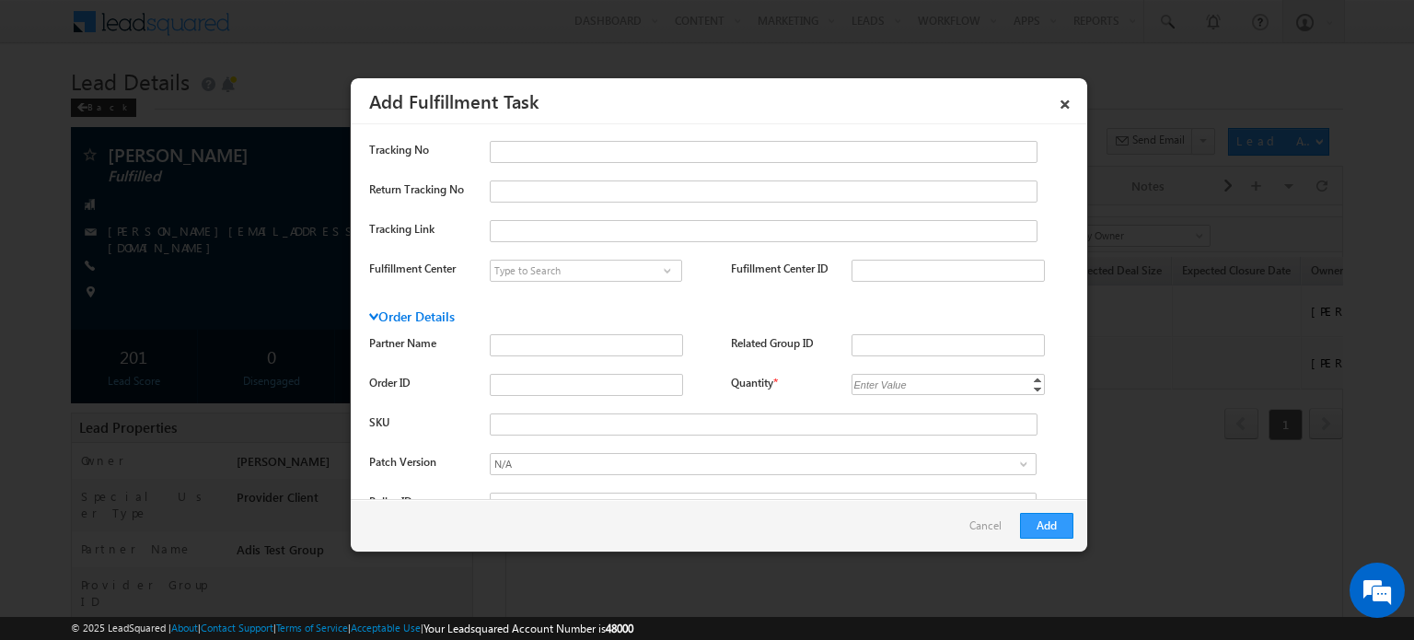
type input "ME"
click at [873, 391] on div "Enter Value" at bounding box center [881, 384] width 59 height 21
type input "1"
click at [844, 309] on div "Opportunity Name * [PERSON_NAME] - Fulfillment Task Owner * [PERSON_NAME] * *" at bounding box center [721, 179] width 704 height 1101
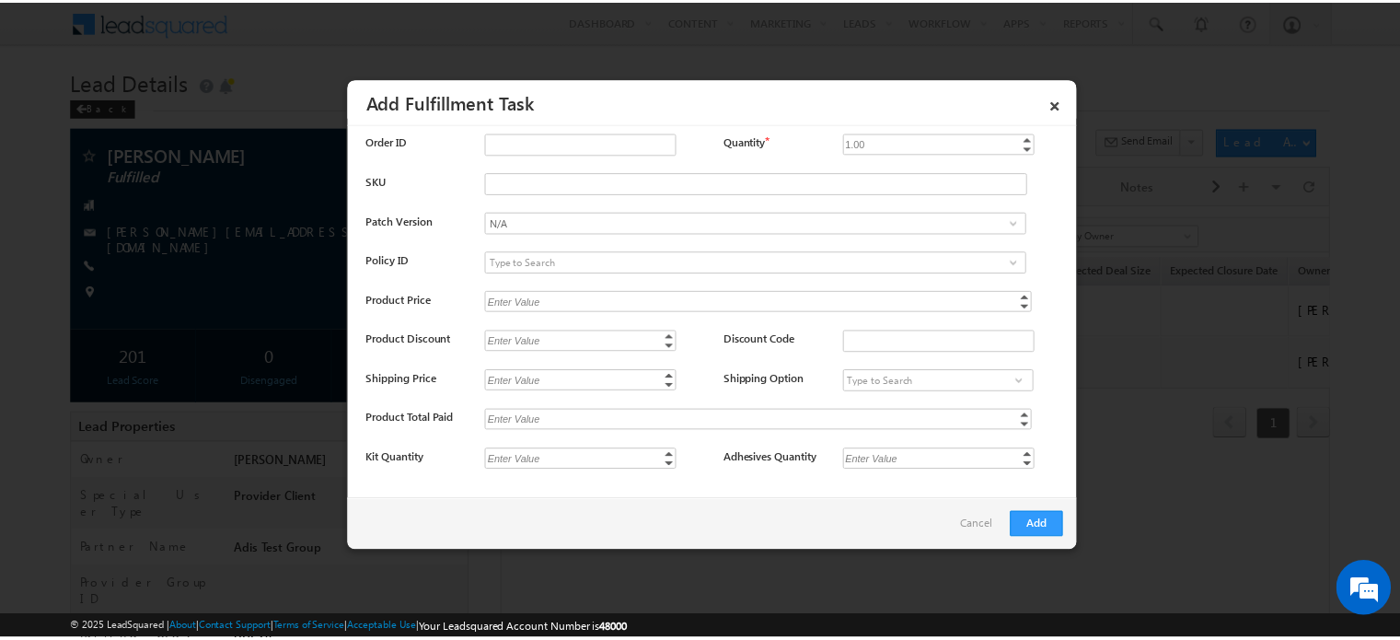
scroll to position [813, 0]
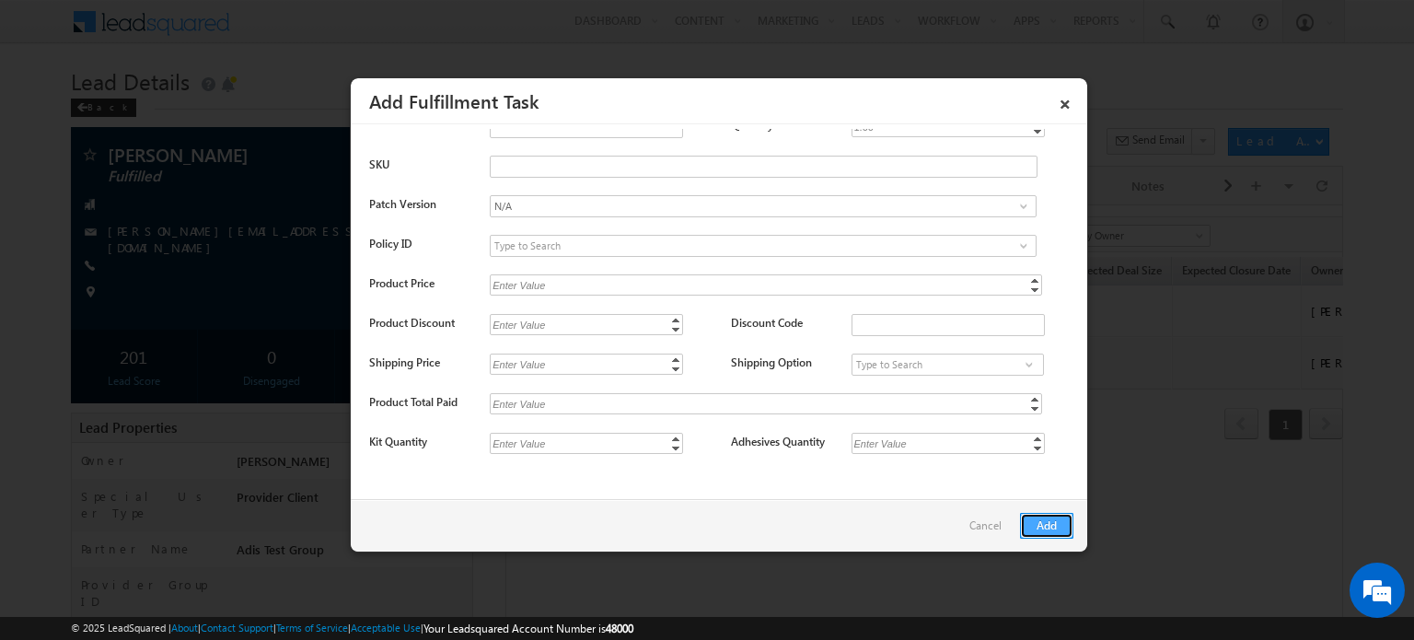
click at [1038, 522] on button "Add" at bounding box center [1046, 526] width 53 height 26
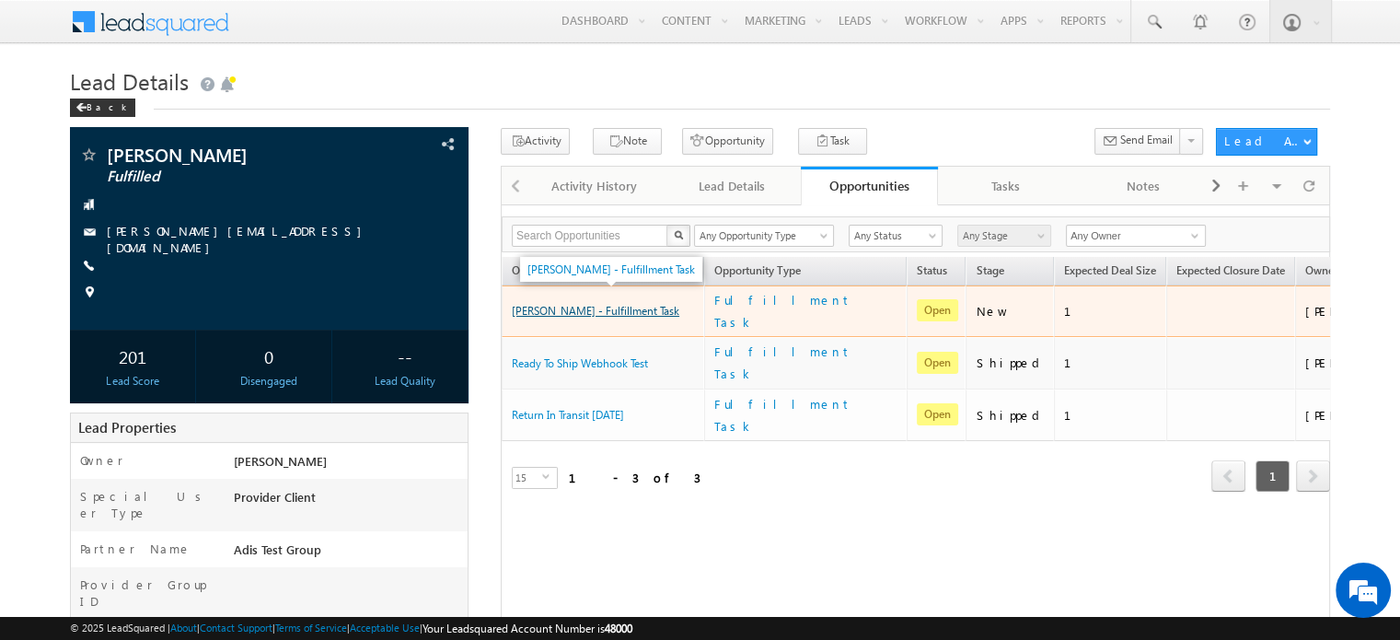
click at [604, 307] on link "[PERSON_NAME] - Fulfillment Task" at bounding box center [596, 311] width 168 height 14
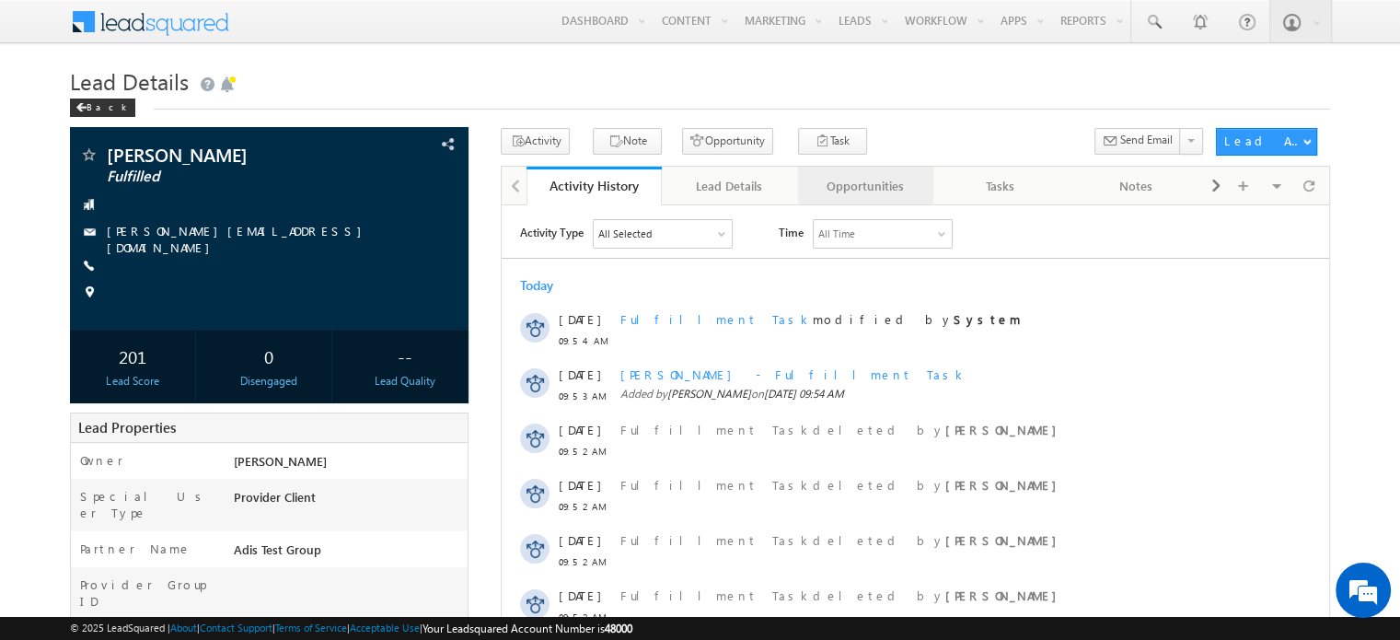
click at [900, 190] on div "Opportunities" at bounding box center [865, 186] width 104 height 22
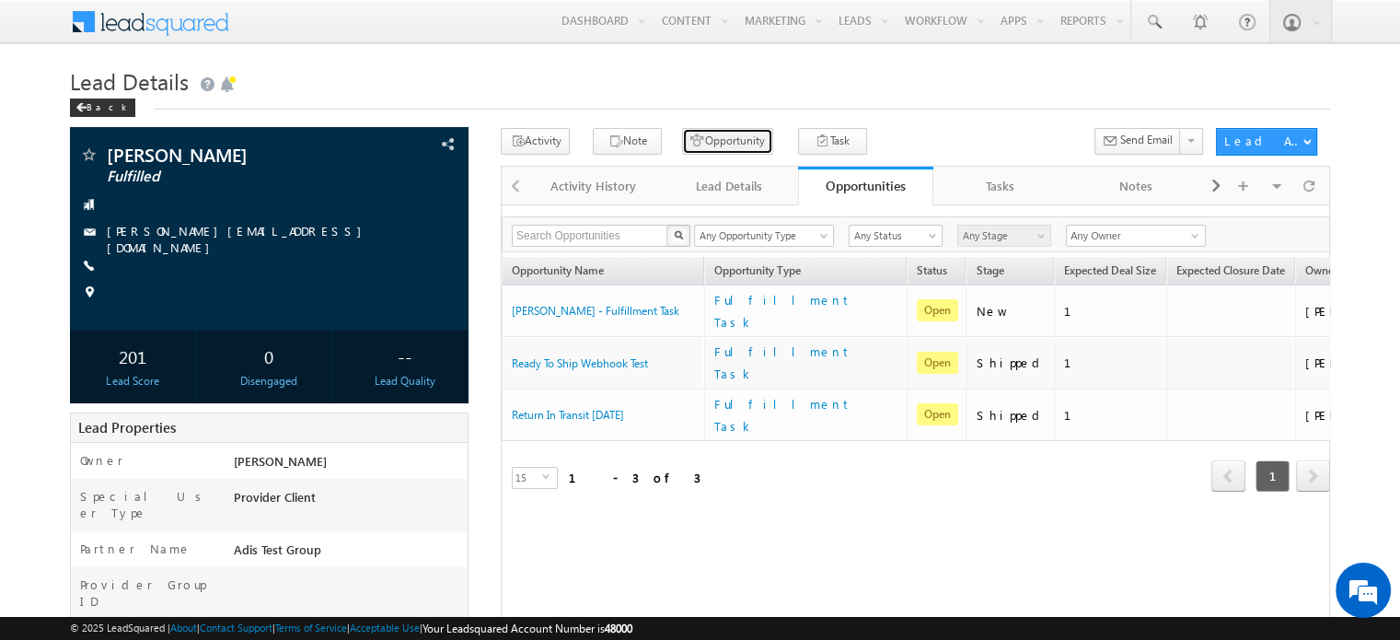
click at [694, 143] on button "Opportunity" at bounding box center [727, 141] width 91 height 27
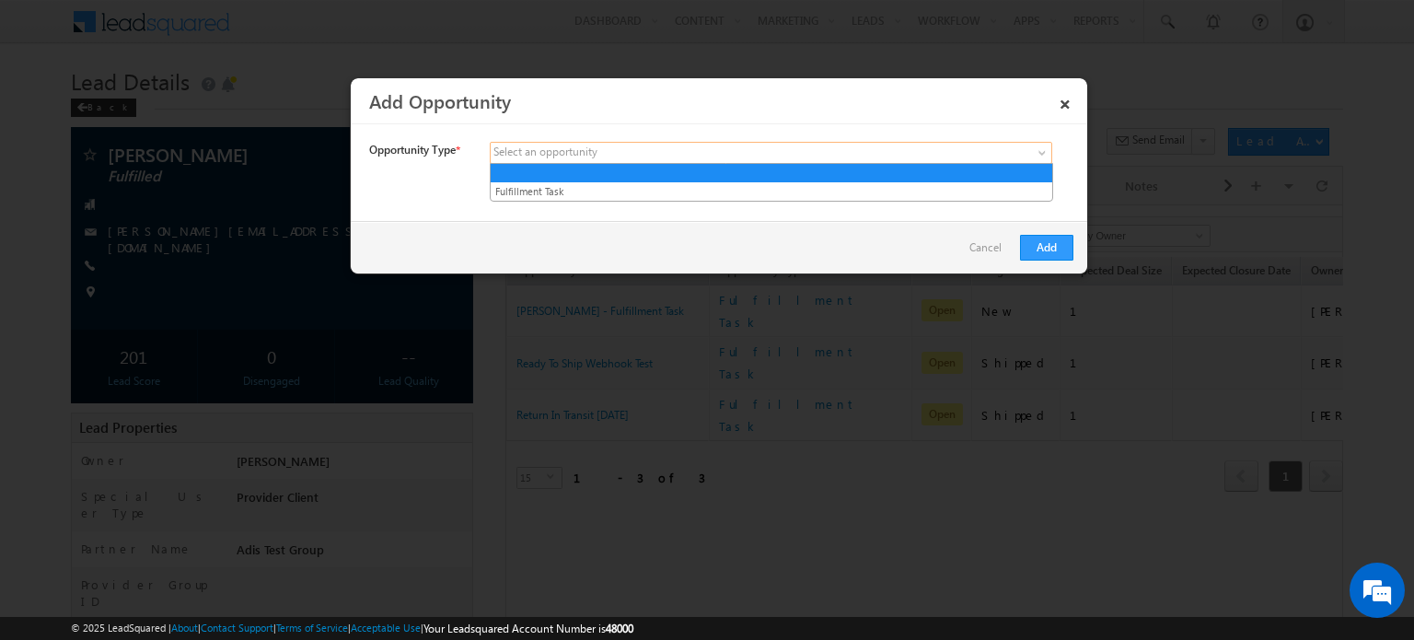
click at [943, 145] on link at bounding box center [771, 153] width 562 height 22
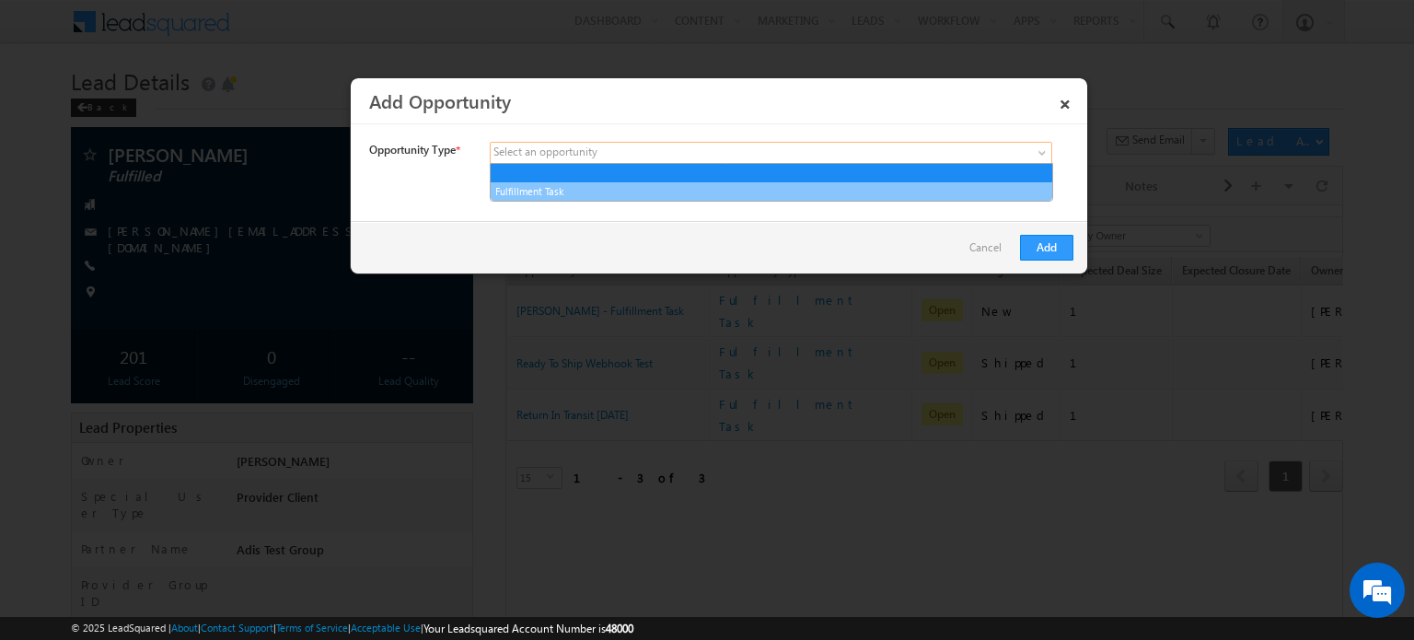
click at [862, 190] on link "Fulfillment Task" at bounding box center [772, 191] width 562 height 17
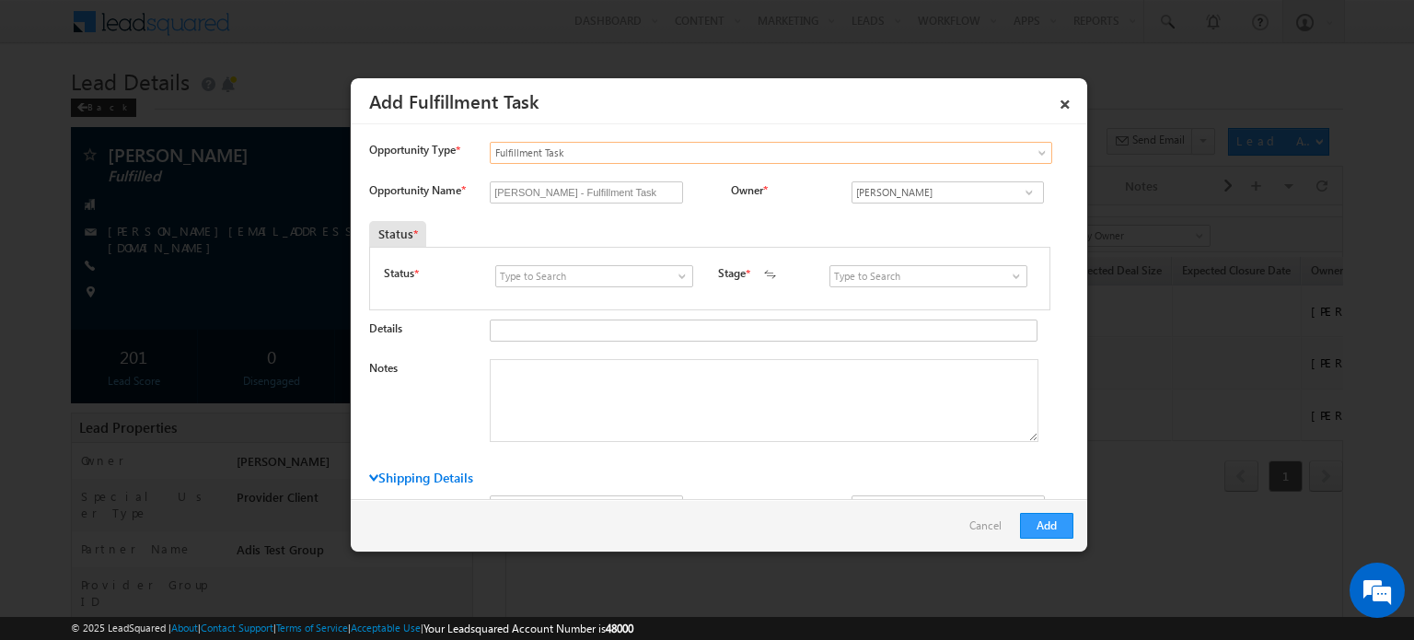
click at [678, 279] on span at bounding box center [682, 276] width 18 height 15
click at [648, 300] on link "Open" at bounding box center [593, 297] width 197 height 21
type input "Open"
click at [1010, 269] on span at bounding box center [1016, 276] width 18 height 15
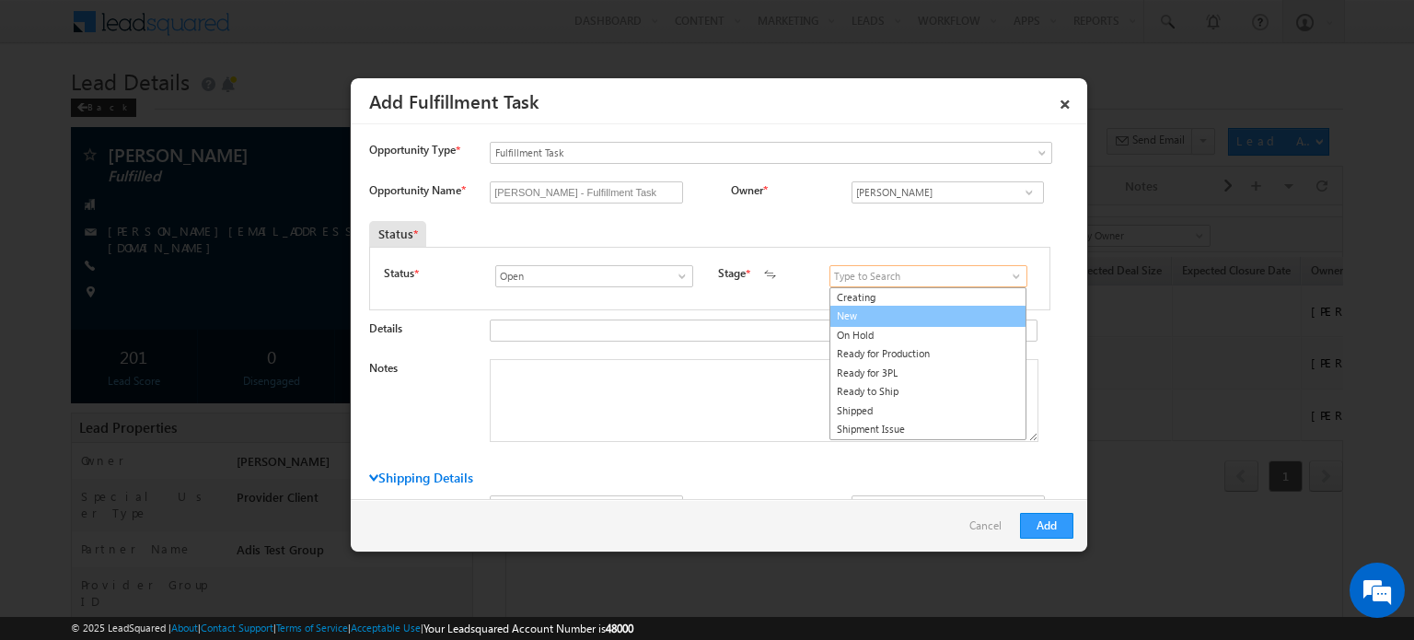
click at [973, 309] on link "New" at bounding box center [927, 316] width 197 height 21
type input "New"
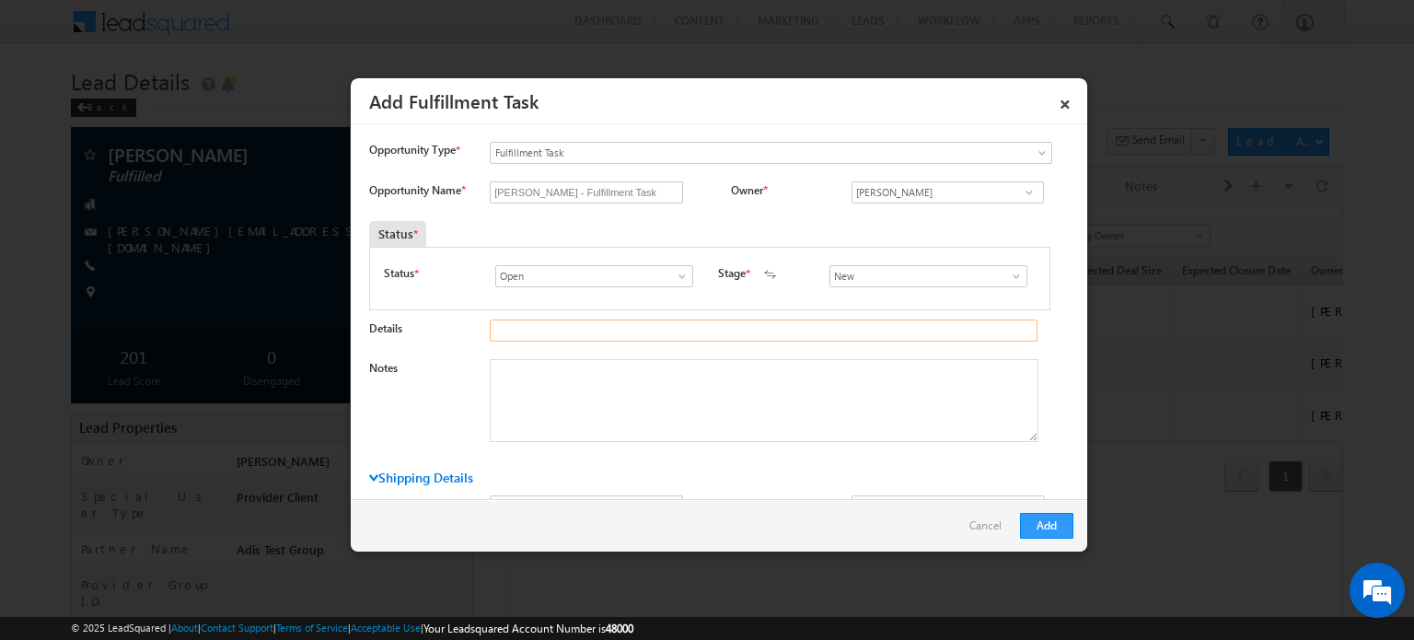
click at [881, 331] on input "Details" at bounding box center [764, 330] width 548 height 22
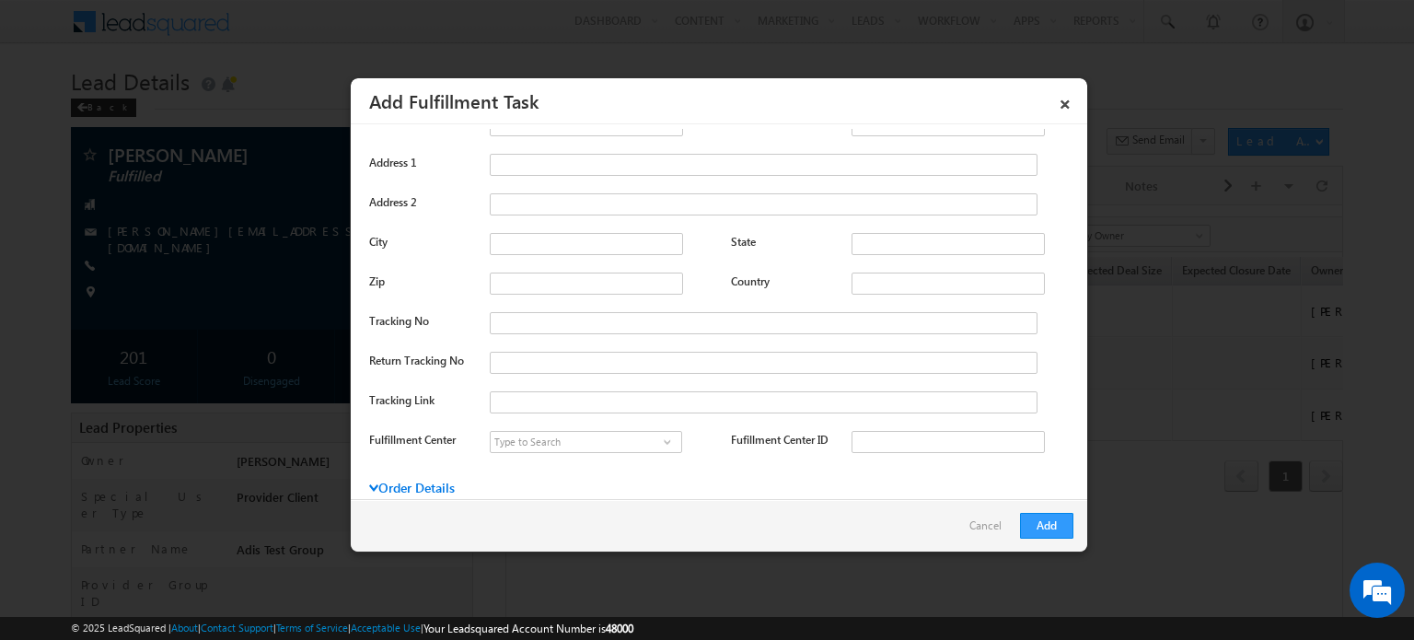
scroll to position [429, 0]
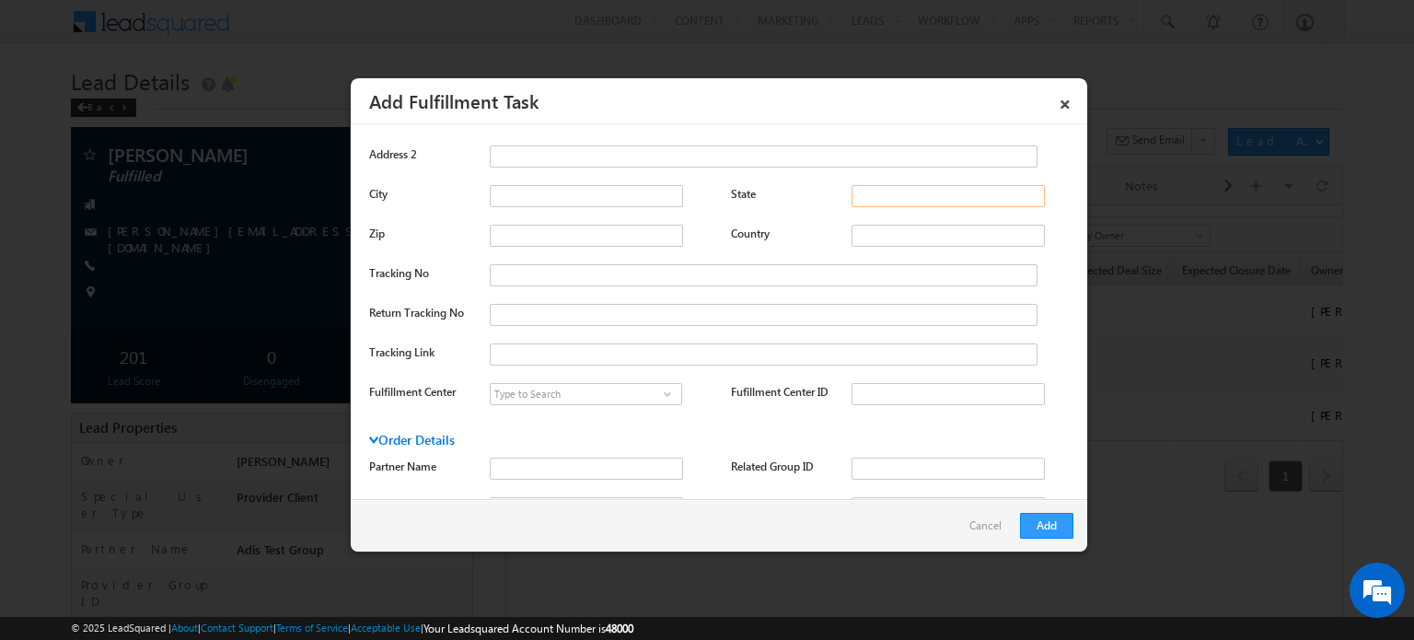
click at [891, 197] on input "State" at bounding box center [948, 196] width 193 height 22
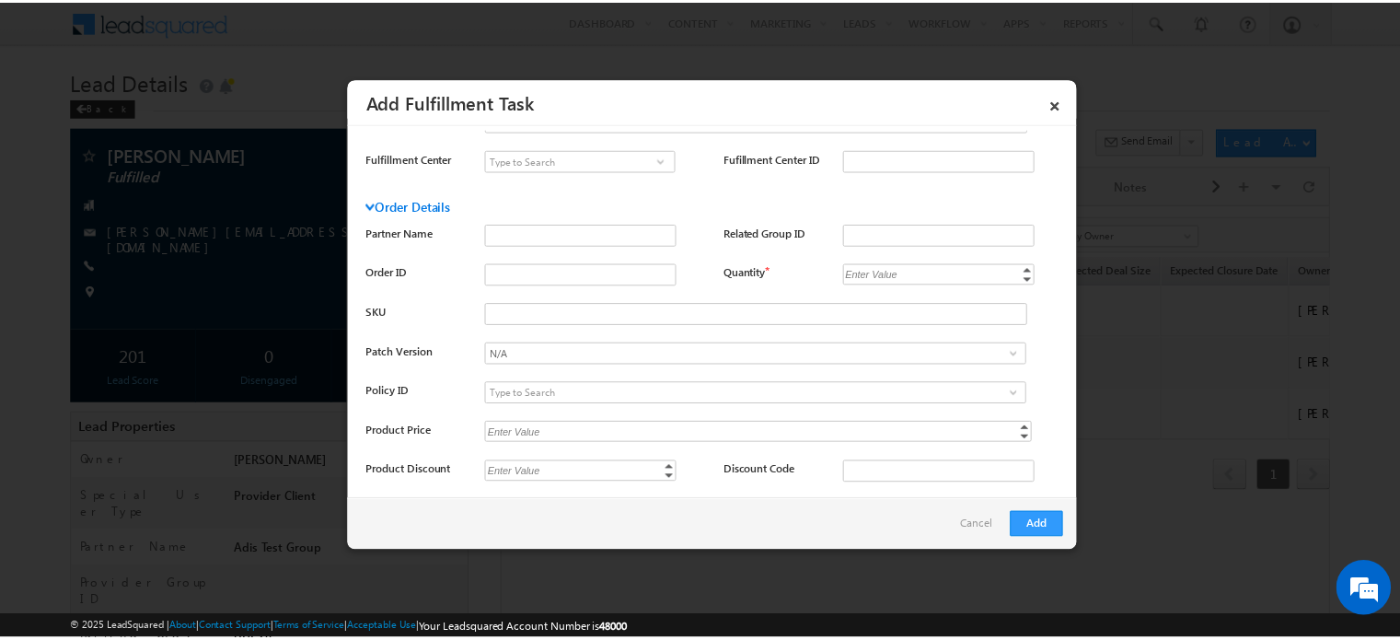
scroll to position [675, 0]
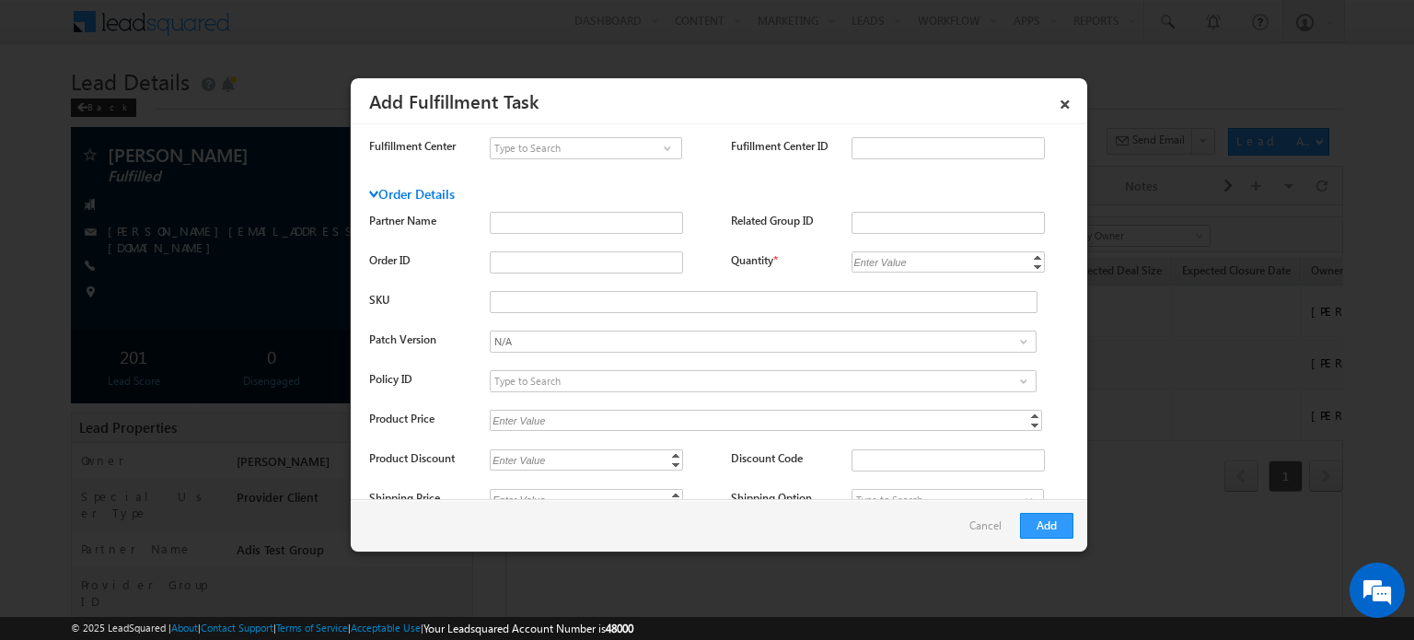
type input "AL"
click at [895, 267] on div "Enter Value" at bounding box center [881, 261] width 59 height 21
type input "1"
click at [1053, 522] on button "Add" at bounding box center [1046, 526] width 53 height 26
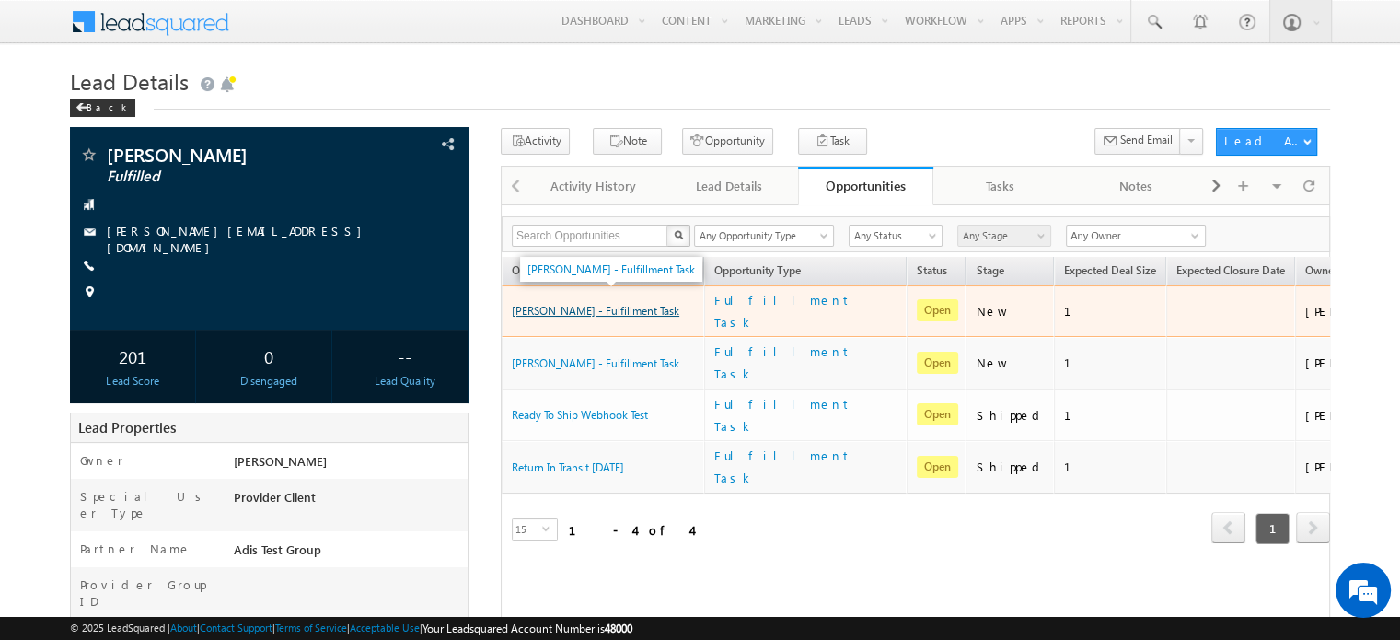
click at [631, 304] on link "[PERSON_NAME] - Fulfillment Task" at bounding box center [596, 311] width 168 height 14
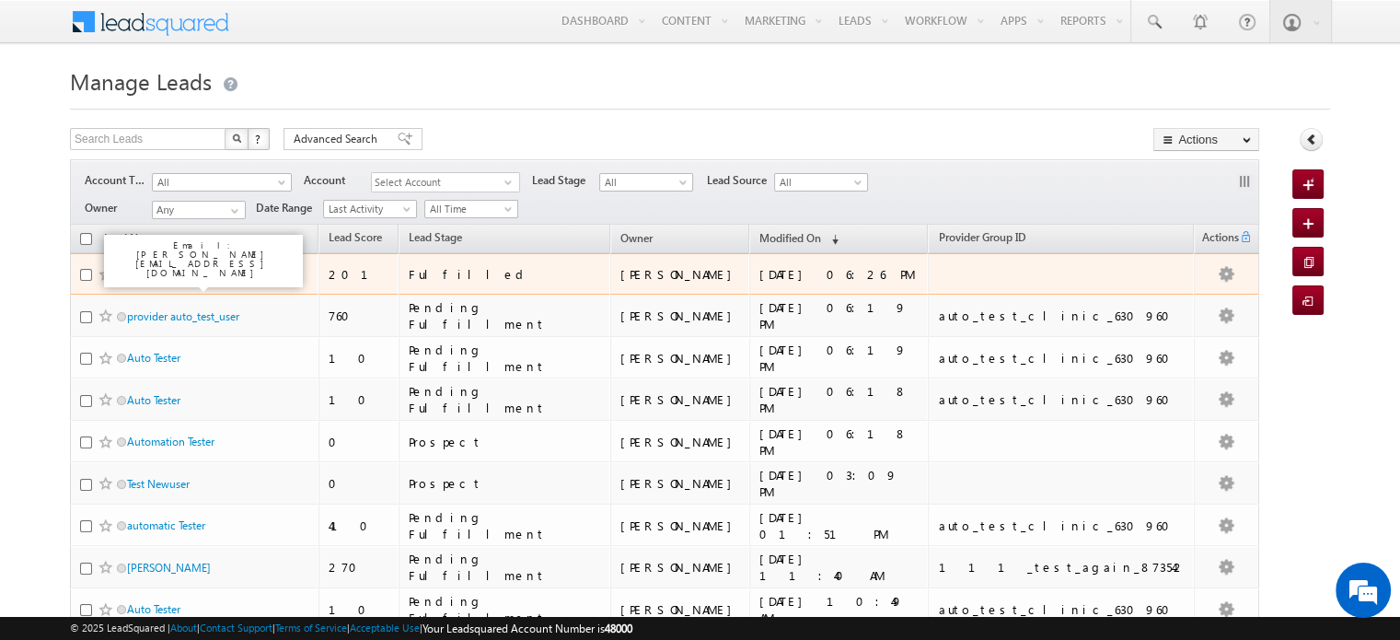
click at [158, 270] on link "[PERSON_NAME]" at bounding box center [169, 274] width 84 height 14
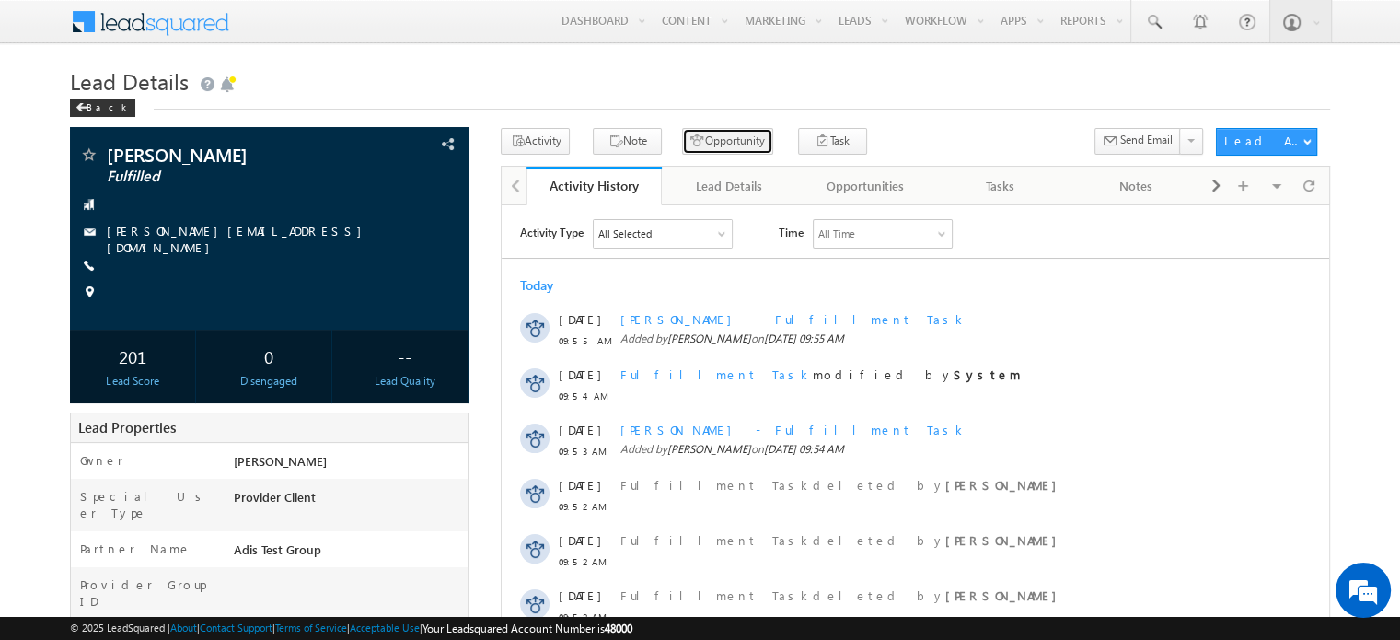
click at [725, 141] on button "Opportunity" at bounding box center [727, 141] width 91 height 27
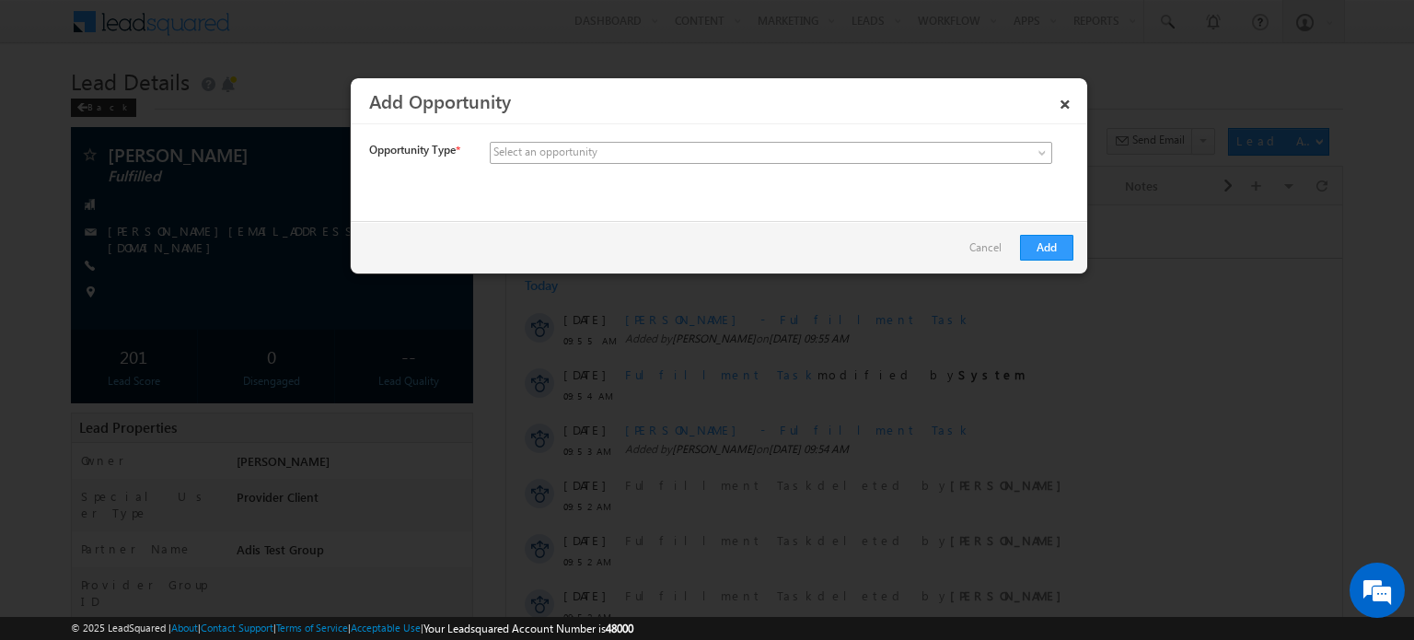
click at [929, 146] on link at bounding box center [771, 153] width 562 height 22
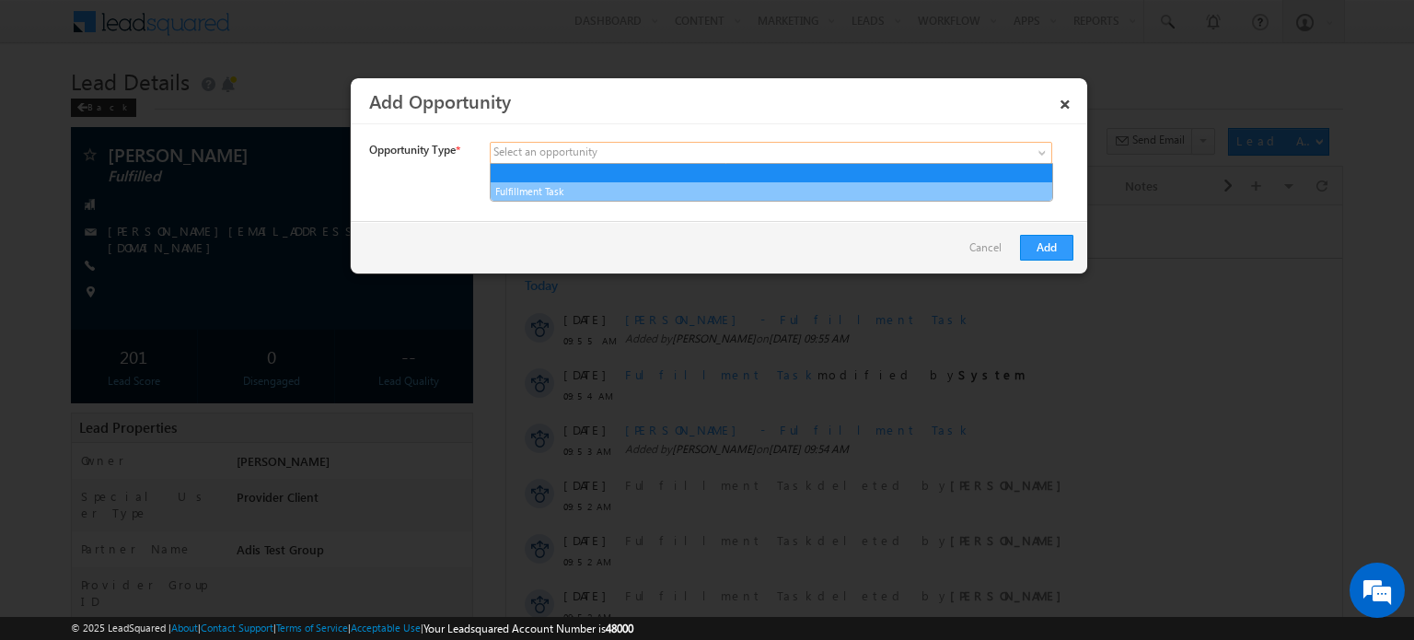
click at [821, 194] on link "Fulfillment Task" at bounding box center [772, 191] width 562 height 17
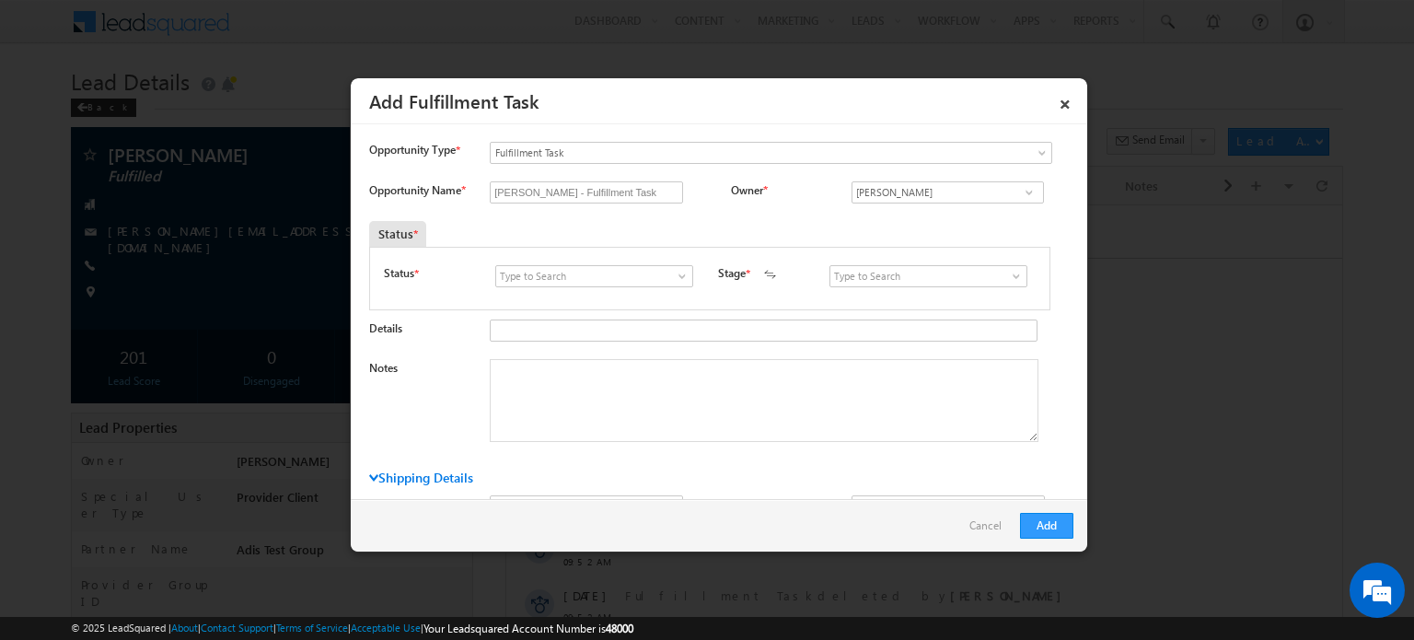
click at [673, 275] on span at bounding box center [682, 276] width 18 height 15
drag, startPoint x: 654, startPoint y: 297, endPoint x: 705, endPoint y: 282, distance: 53.9
click at [654, 298] on link "Open" at bounding box center [593, 297] width 197 height 21
type input "Open"
click at [1007, 272] on span at bounding box center [1016, 276] width 18 height 15
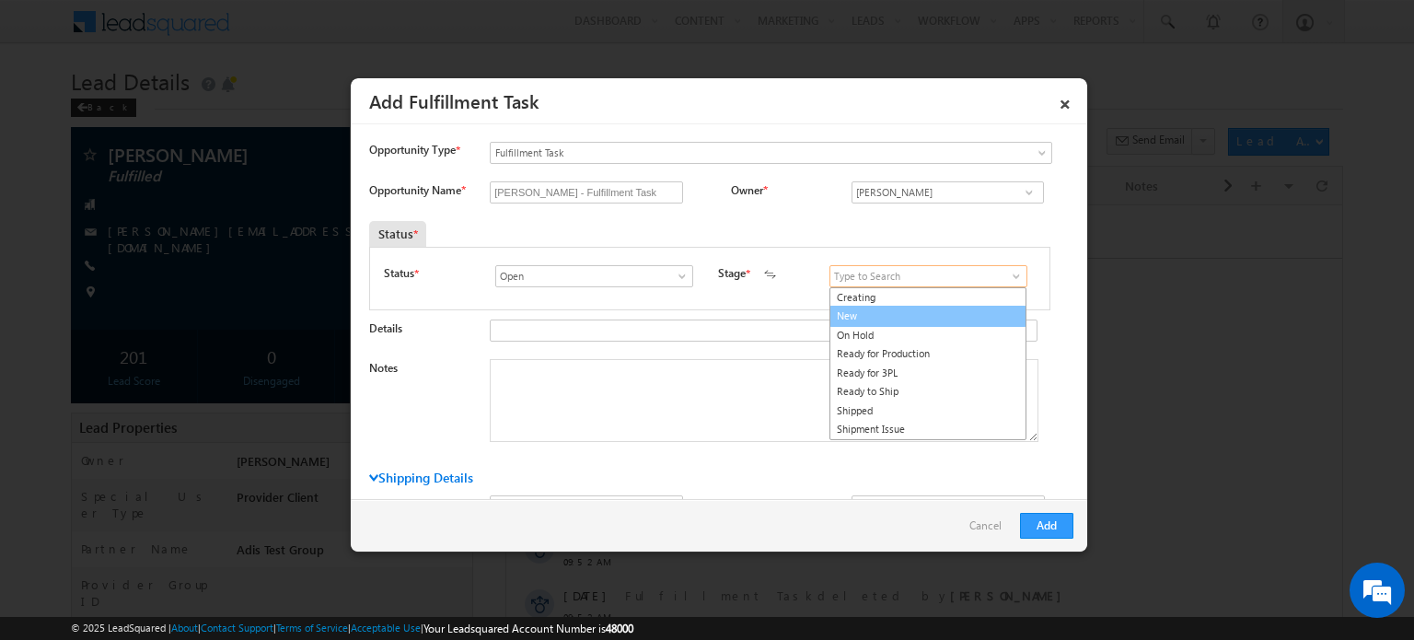
click at [973, 308] on link "New" at bounding box center [927, 316] width 197 height 21
type input "New"
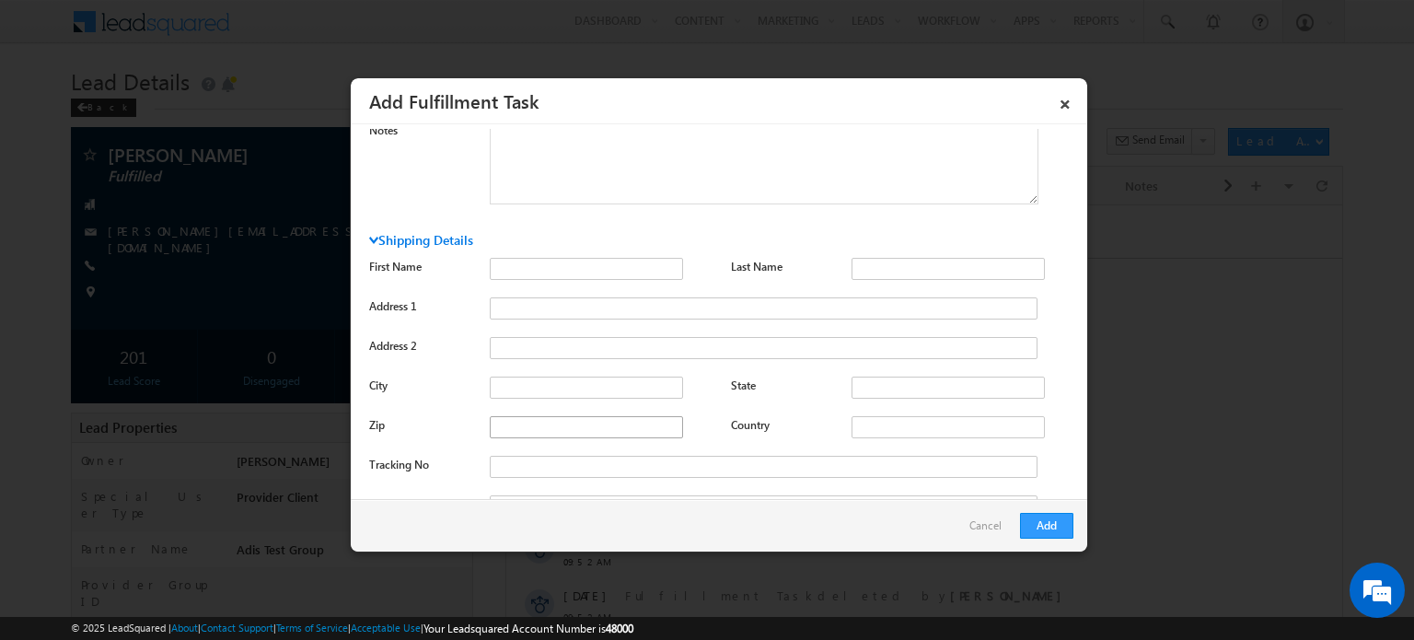
scroll to position [368, 0]
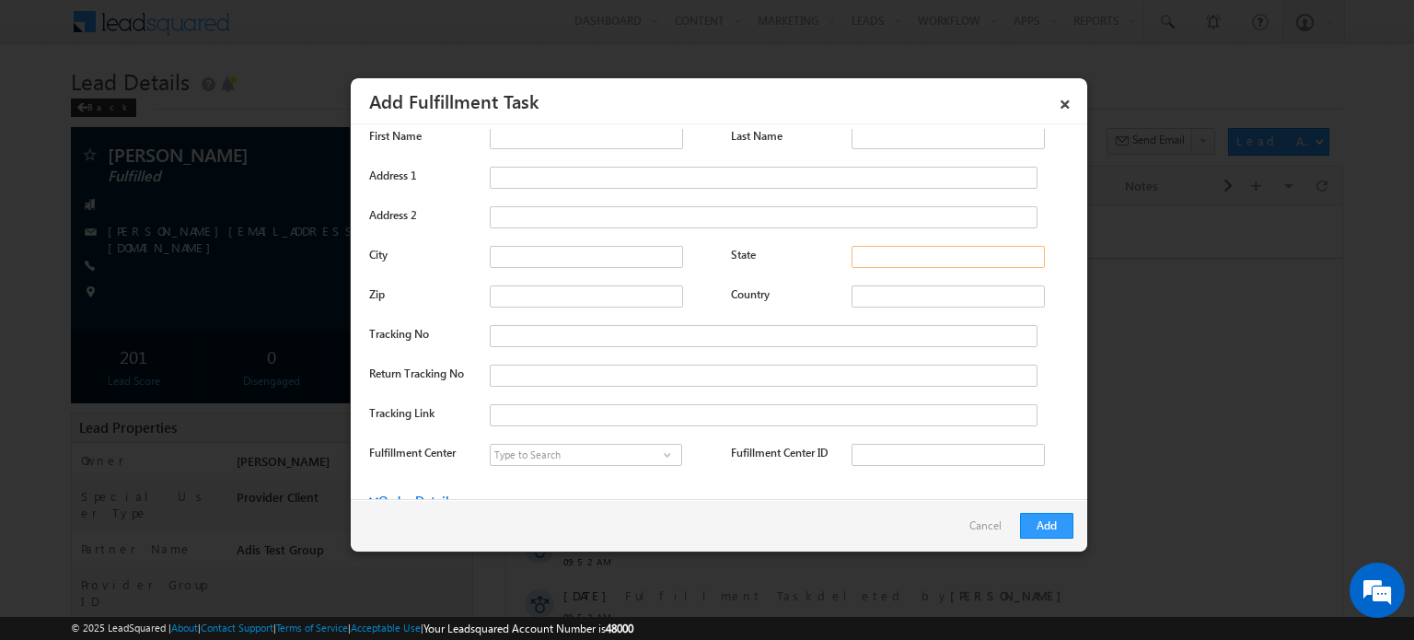
click at [862, 256] on input "State" at bounding box center [948, 257] width 193 height 22
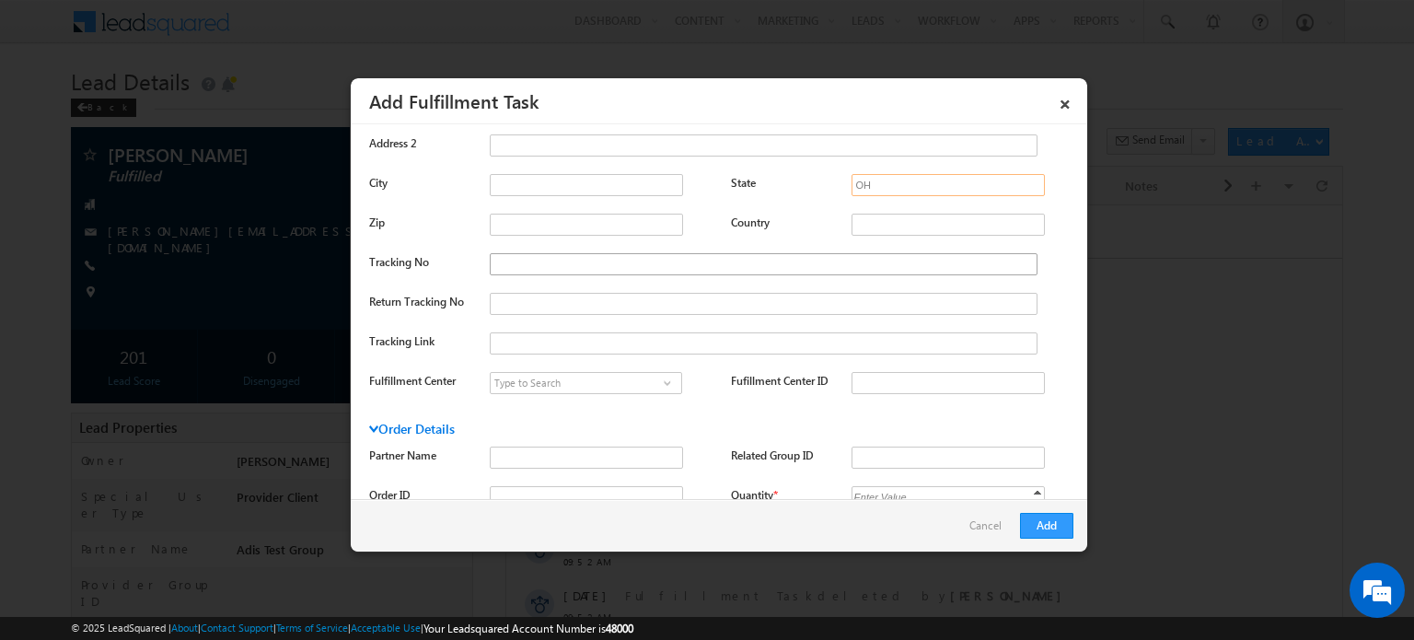
scroll to position [552, 0]
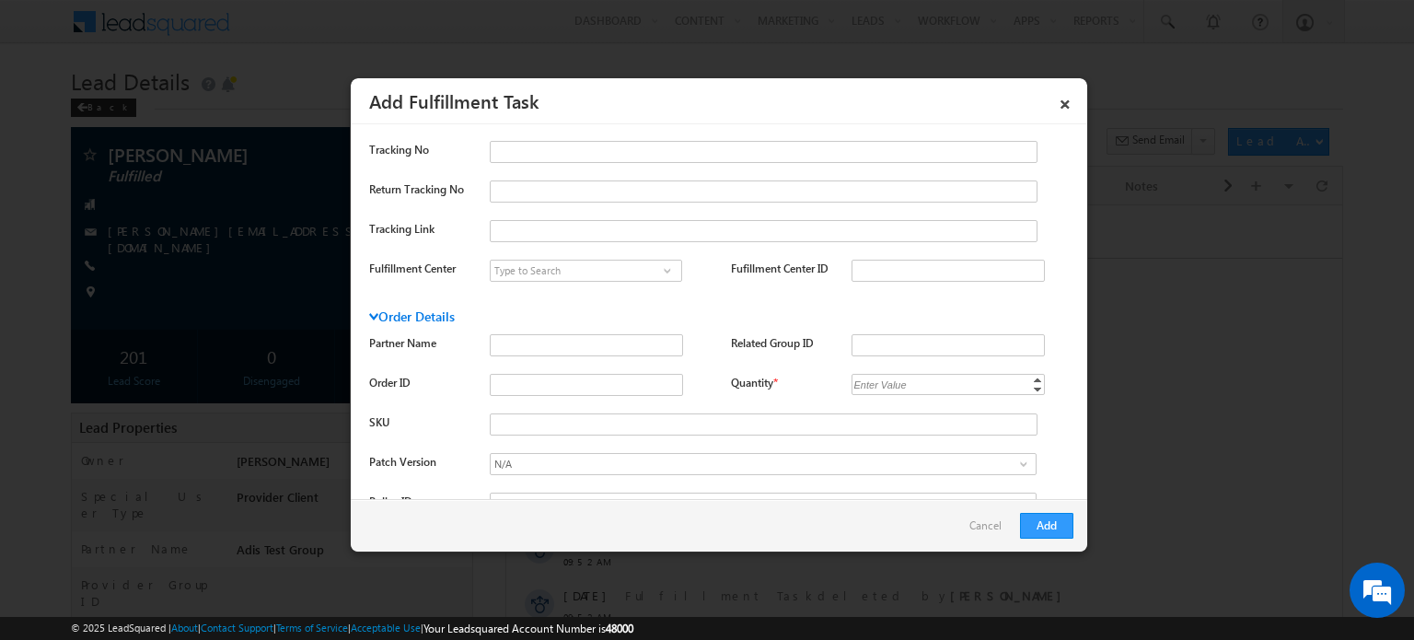
type input "OH"
click at [875, 379] on div "Enter Value" at bounding box center [881, 384] width 59 height 21
type input "1"
click at [1049, 526] on button "Add" at bounding box center [1046, 526] width 53 height 26
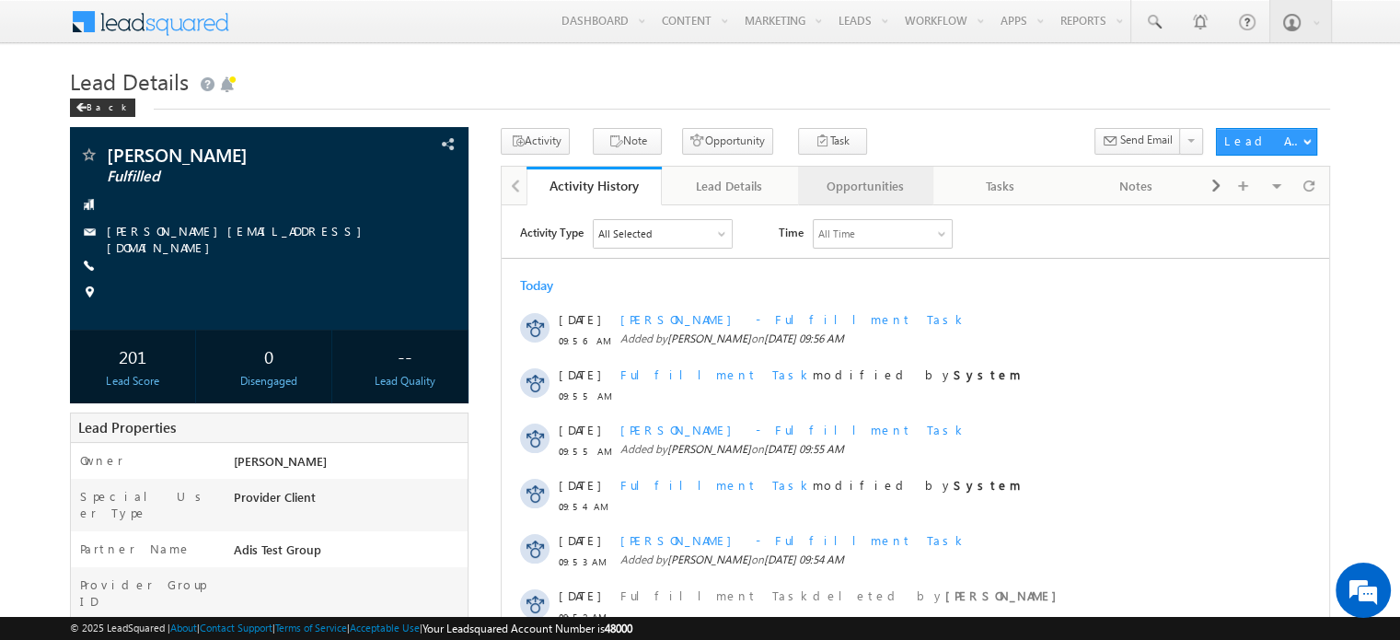
click at [872, 193] on div "Opportunities" at bounding box center [865, 186] width 104 height 22
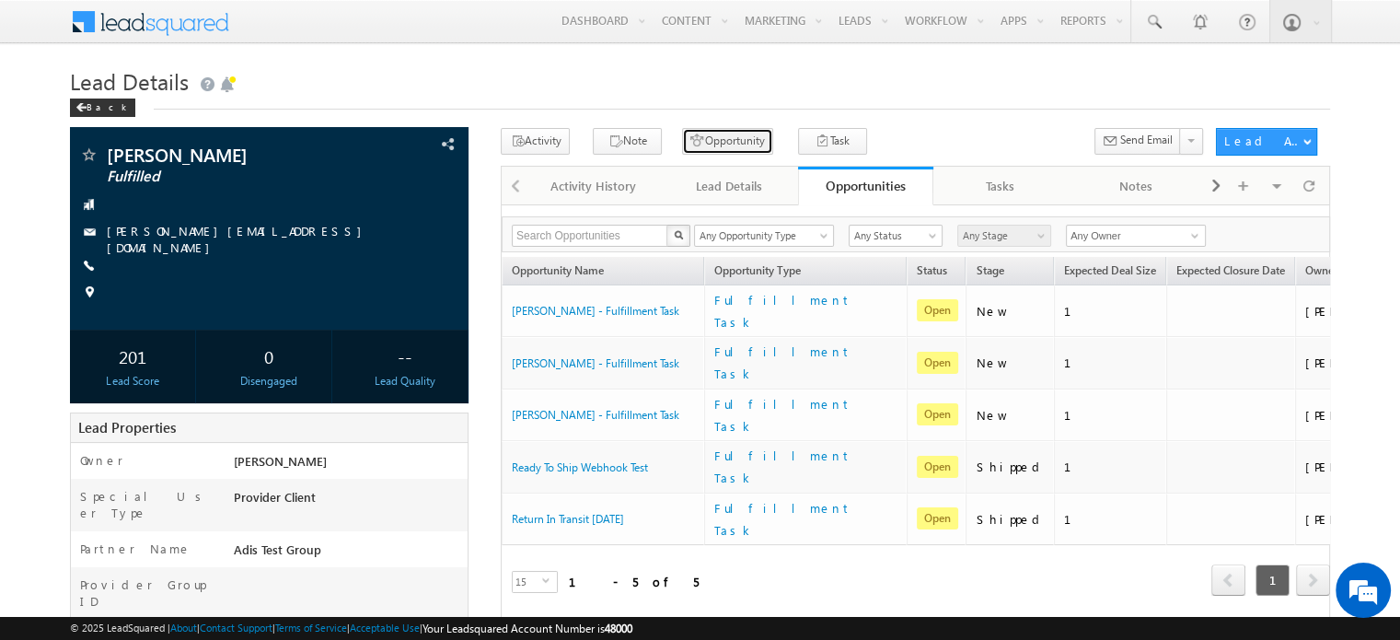
click at [696, 134] on button "Opportunity" at bounding box center [727, 141] width 91 height 27
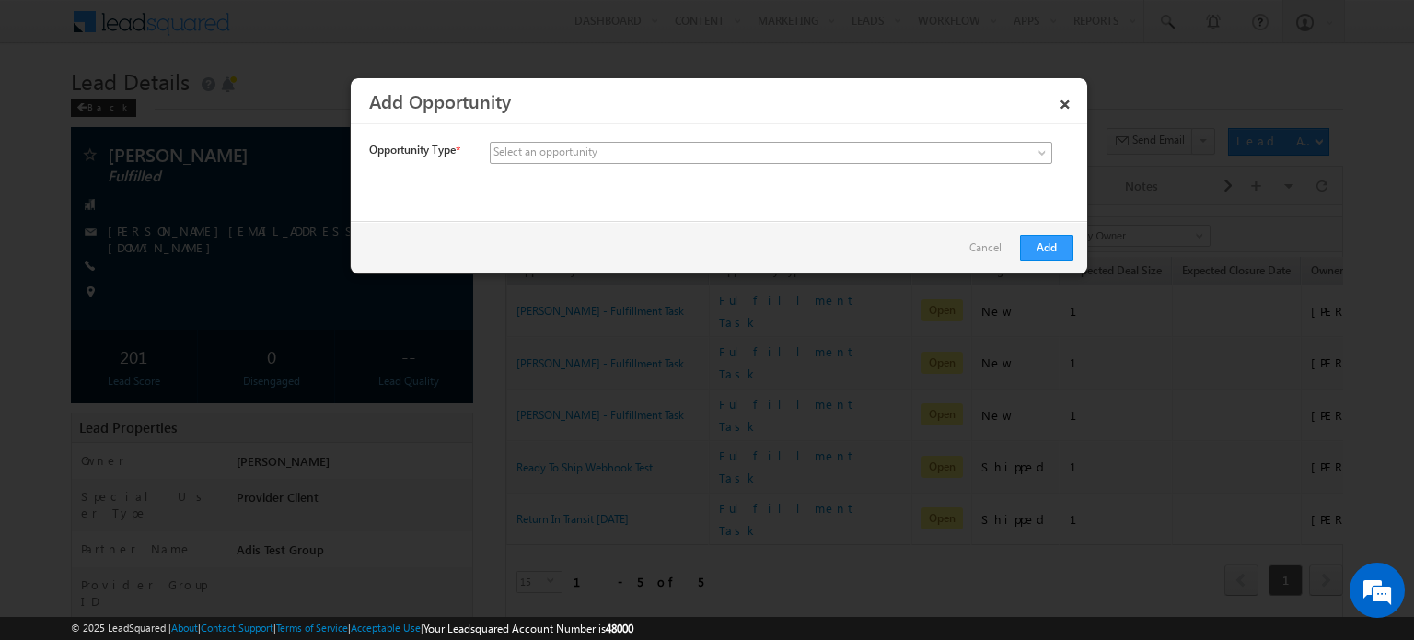
click at [713, 156] on span at bounding box center [634, 153] width 287 height 17
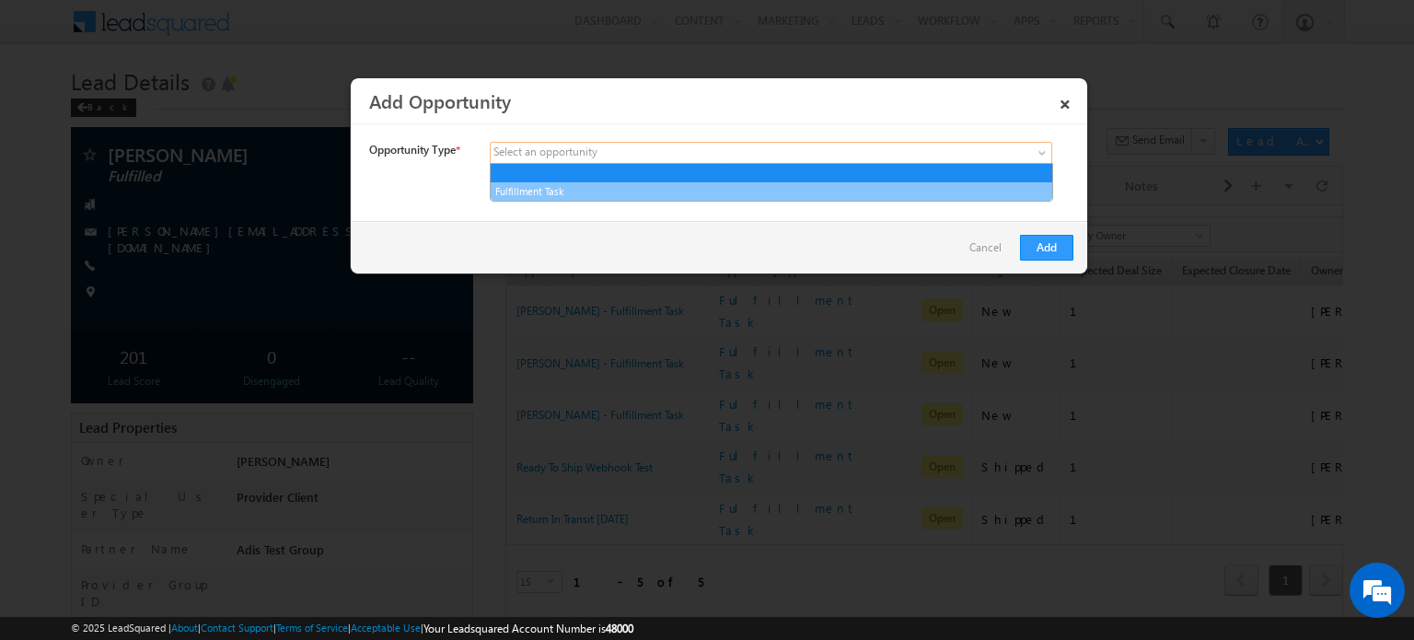
click at [709, 187] on link "Fulfillment Task" at bounding box center [772, 191] width 562 height 17
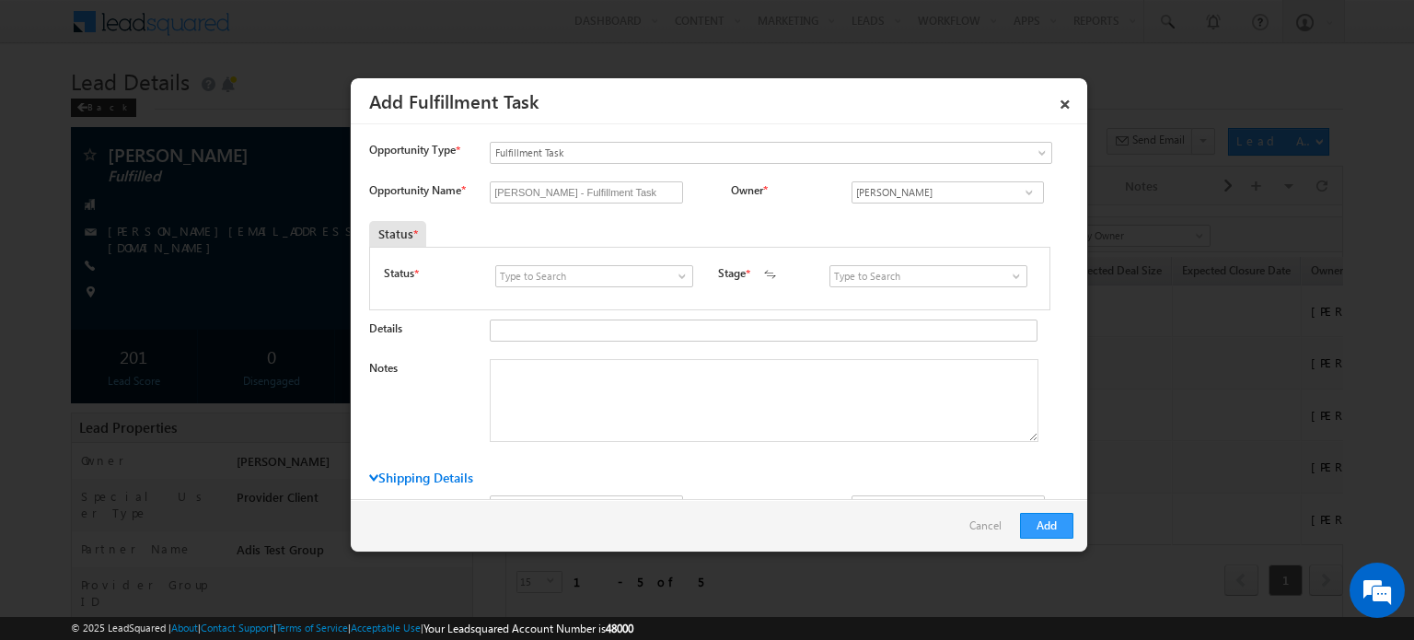
click at [680, 280] on span at bounding box center [682, 276] width 18 height 15
click at [661, 306] on link "Won" at bounding box center [593, 316] width 197 height 21
click at [674, 275] on span at bounding box center [682, 276] width 18 height 15
click at [658, 290] on link "Open" at bounding box center [593, 297] width 197 height 21
type input "Open"
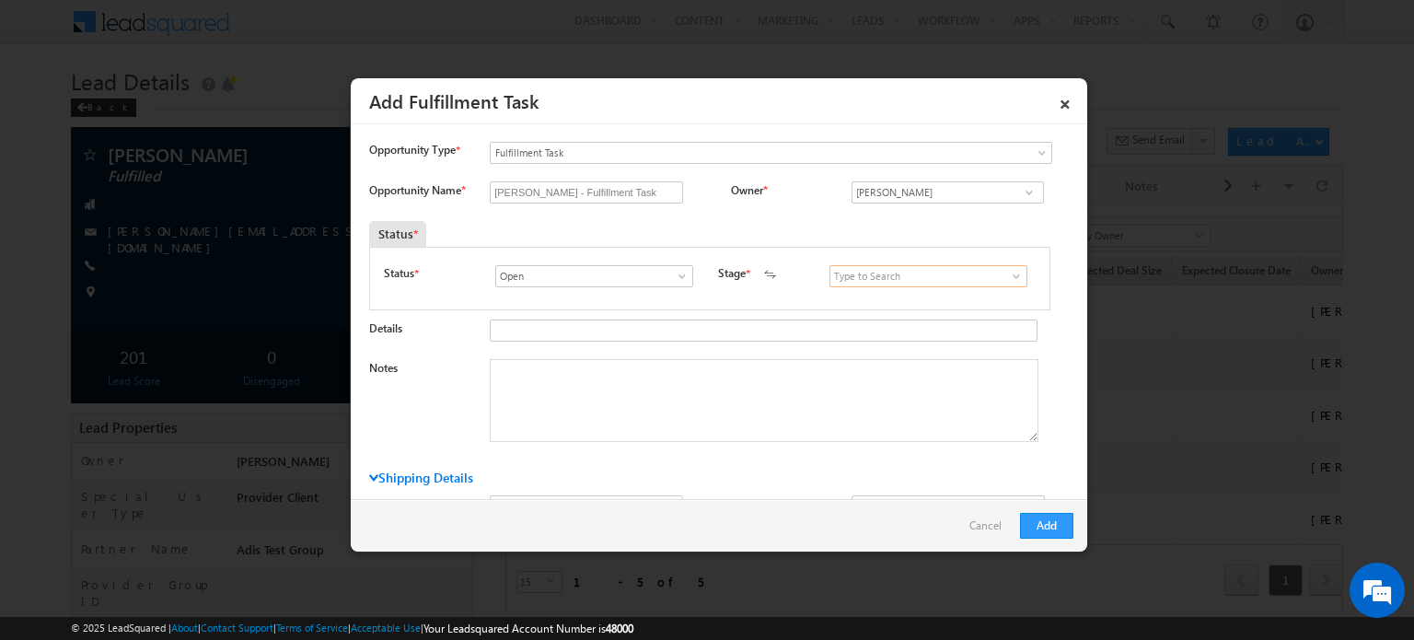
click at [1015, 266] on input at bounding box center [928, 276] width 198 height 22
click at [1013, 269] on span at bounding box center [1016, 276] width 18 height 15
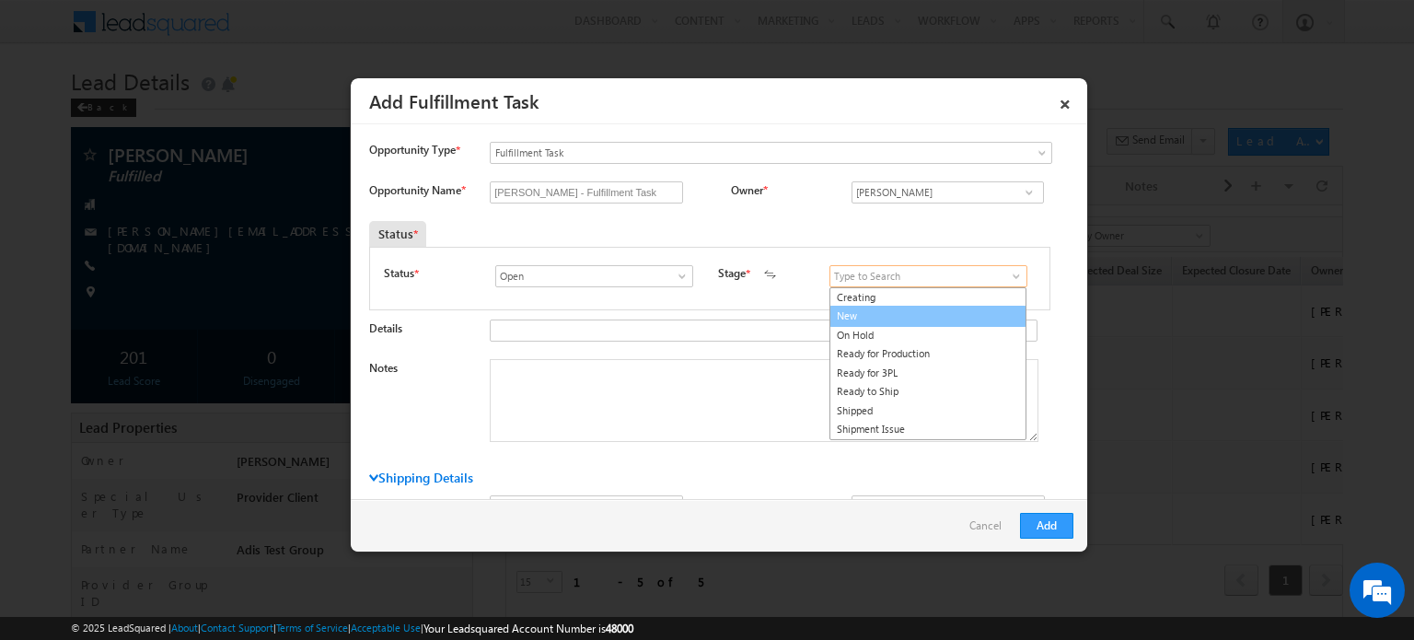
click at [985, 308] on link "New" at bounding box center [927, 316] width 197 height 21
type input "New"
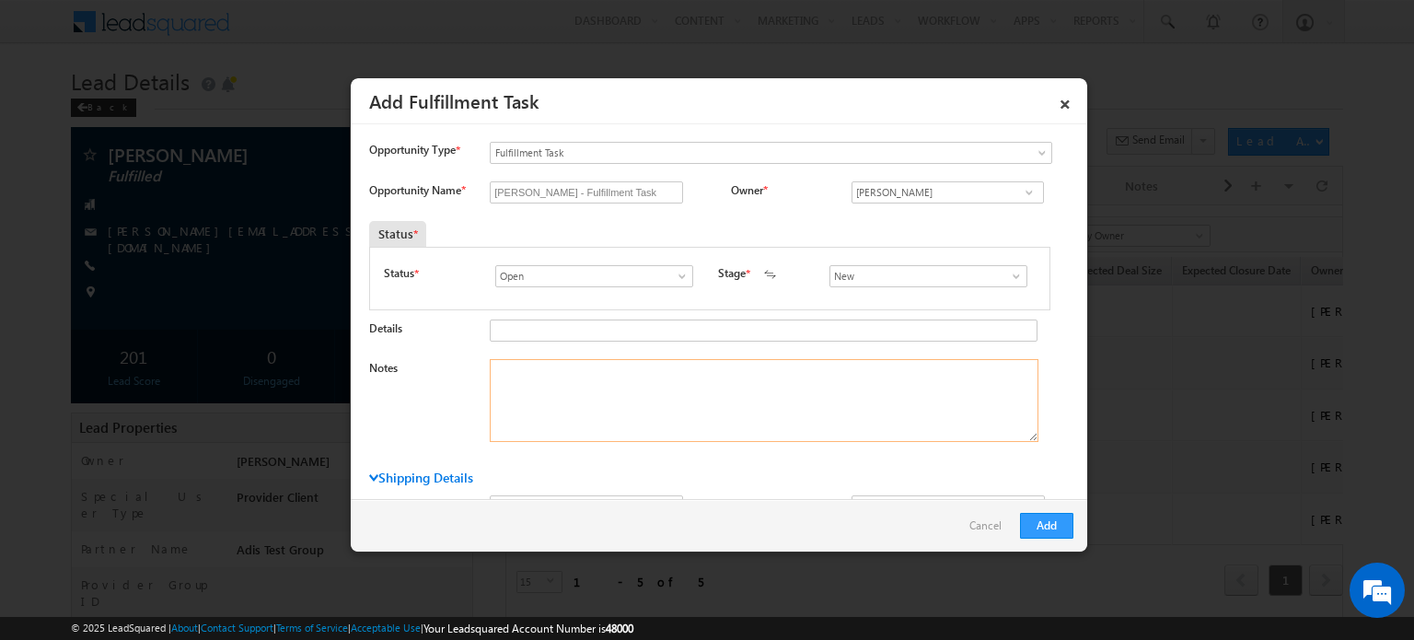
click at [917, 388] on textarea "Notes" at bounding box center [764, 400] width 549 height 83
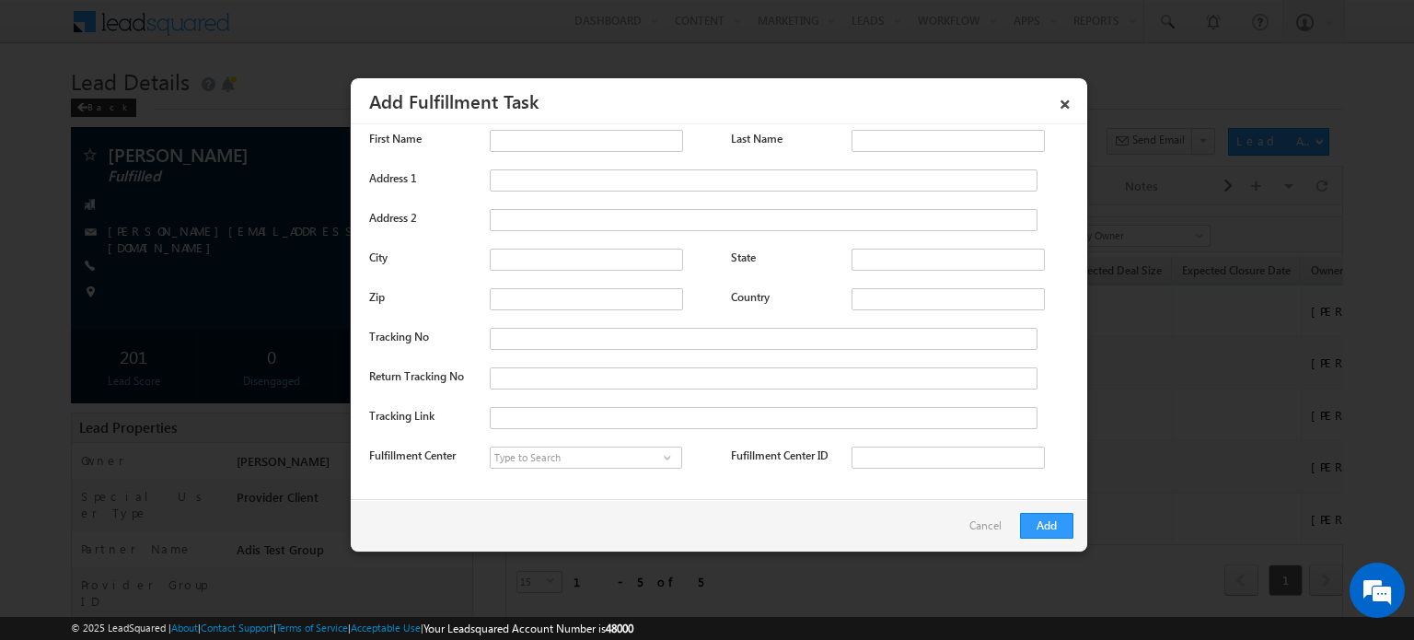
scroll to position [368, 0]
click at [887, 257] on input "State" at bounding box center [948, 257] width 193 height 22
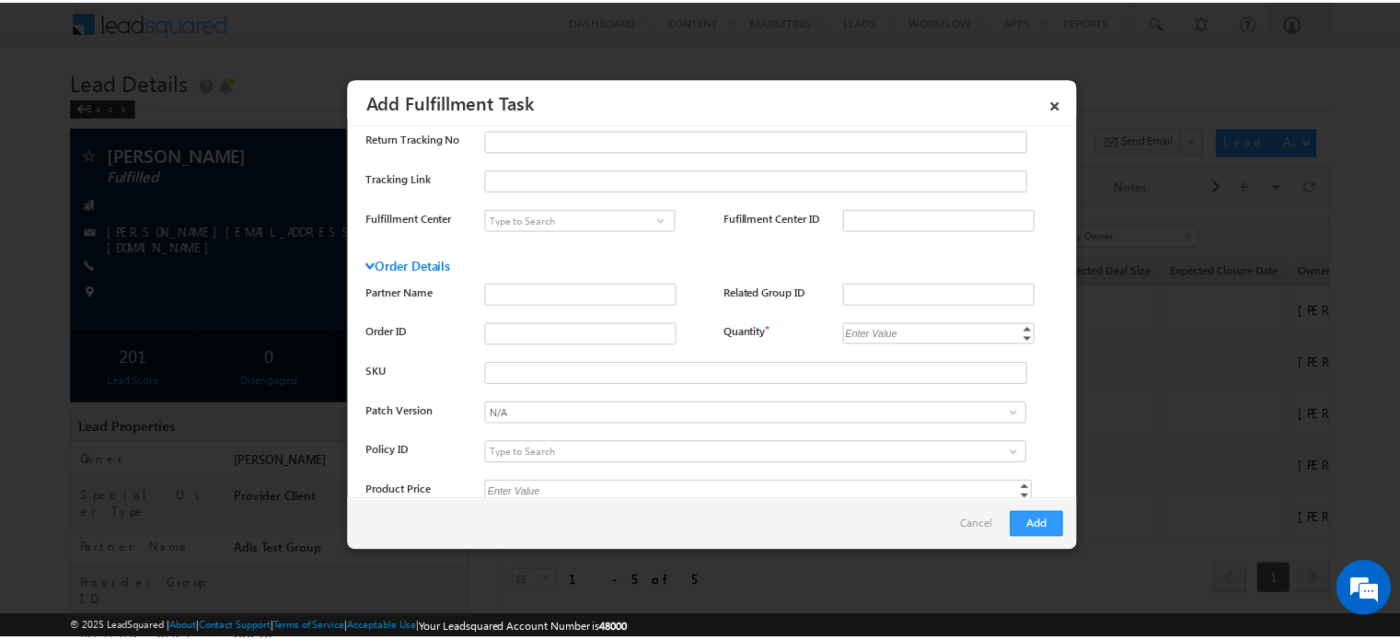
scroll to position [613, 0]
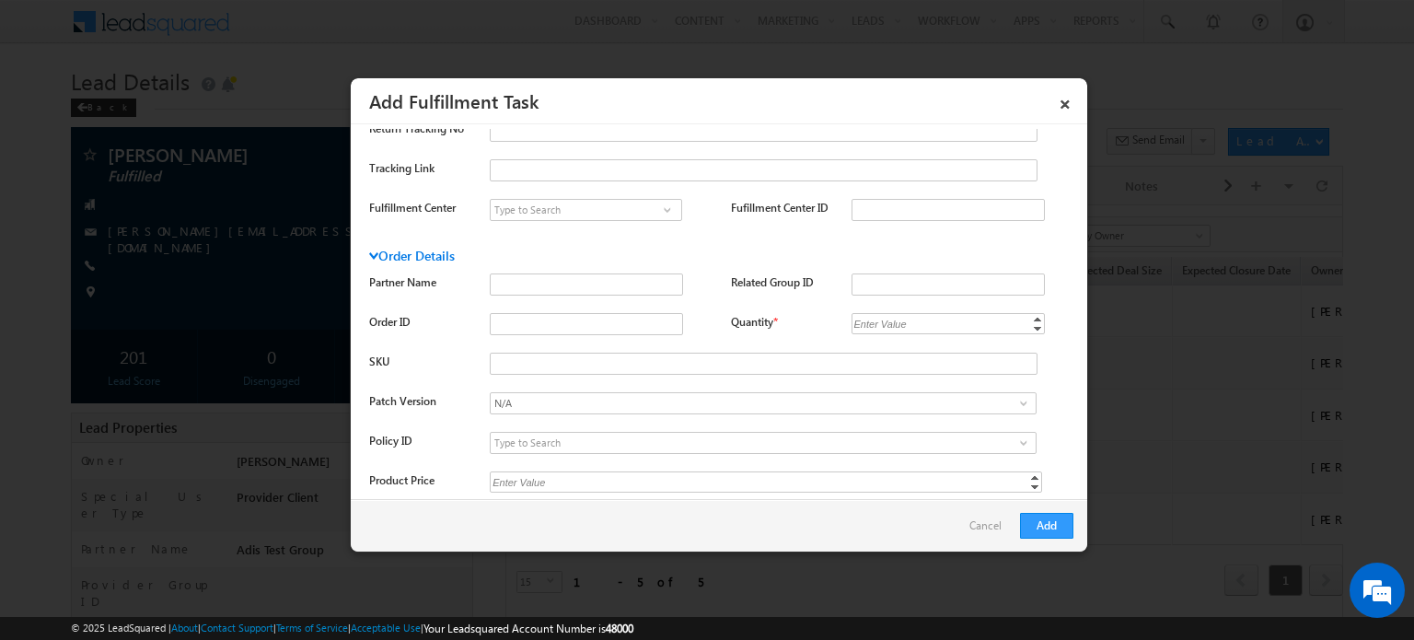
type input "SD"
click at [865, 325] on div "Enter Value" at bounding box center [881, 323] width 59 height 21
type input "1"
click at [1043, 521] on button "Add" at bounding box center [1046, 526] width 53 height 26
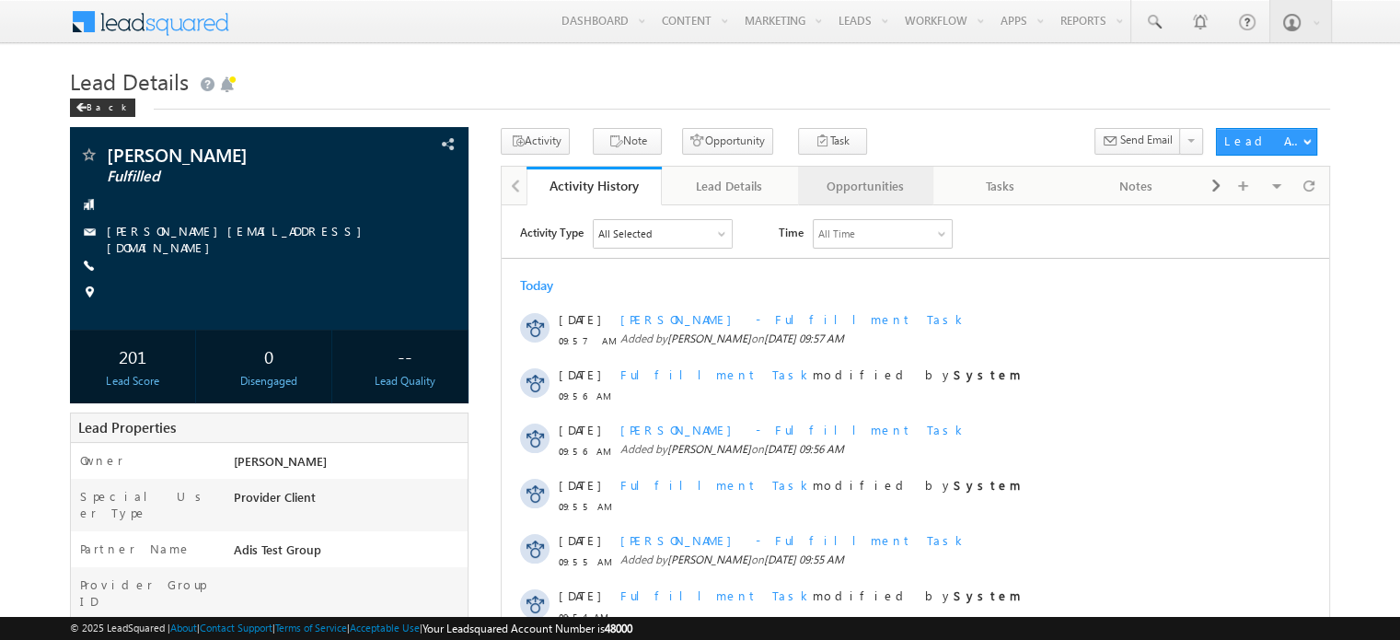
click at [856, 198] on link "Opportunities" at bounding box center [865, 186] width 135 height 39
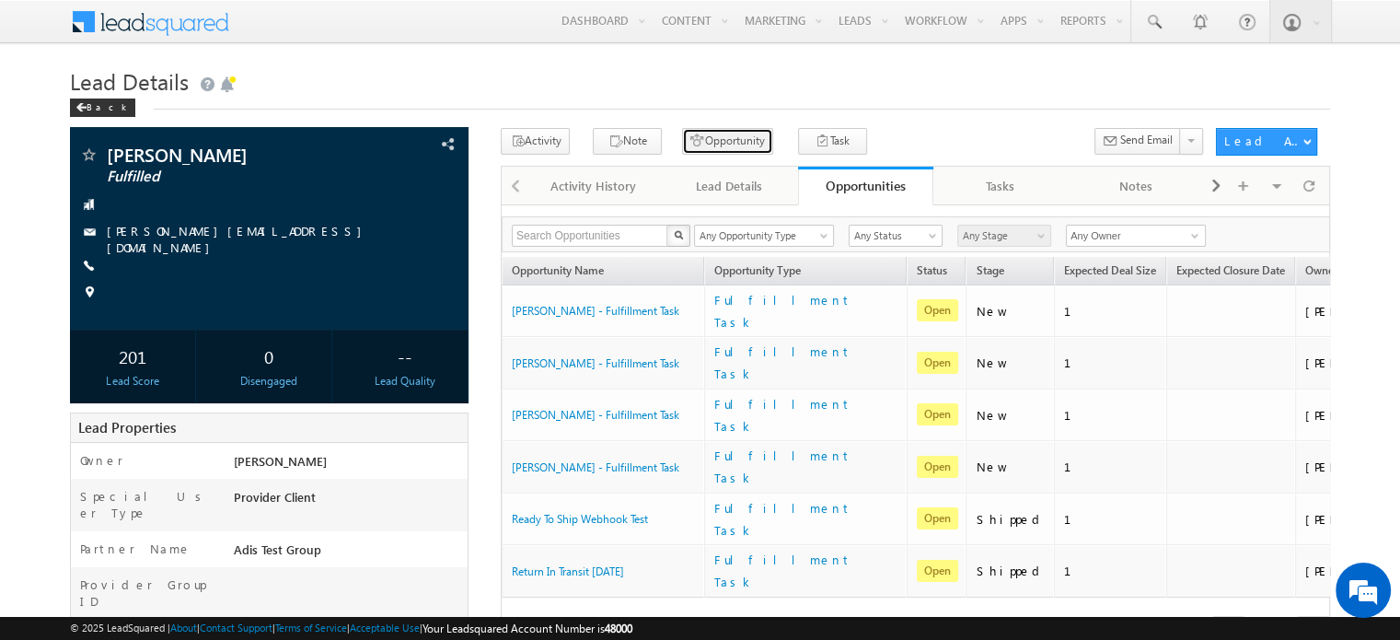
click at [725, 142] on button "Opportunity" at bounding box center [727, 141] width 91 height 27
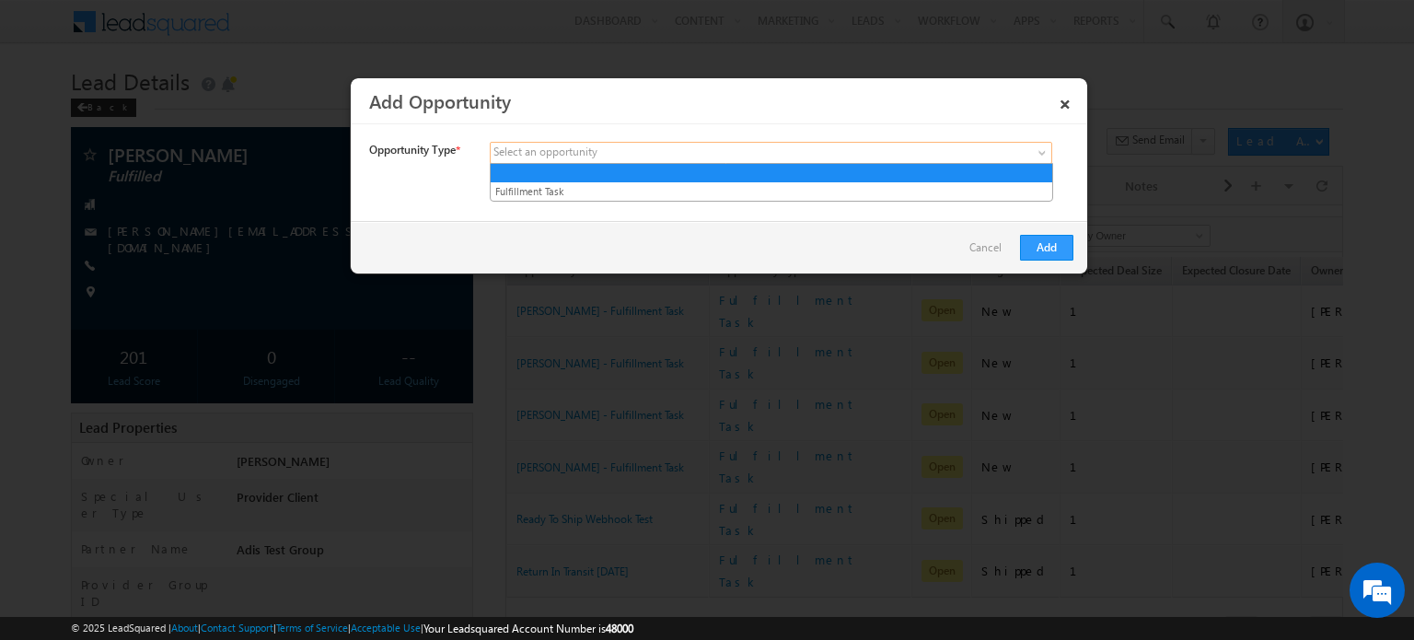
click at [715, 153] on span at bounding box center [634, 153] width 287 height 17
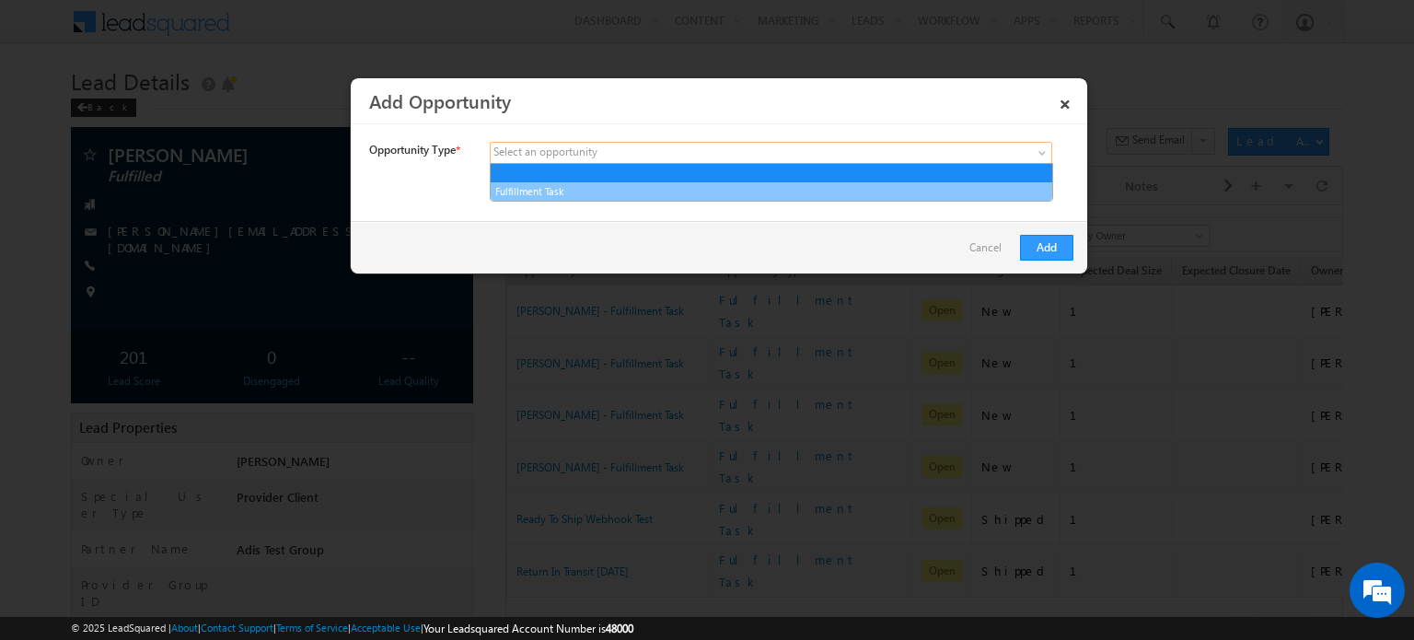
click at [696, 189] on link "Fulfillment Task" at bounding box center [772, 191] width 562 height 17
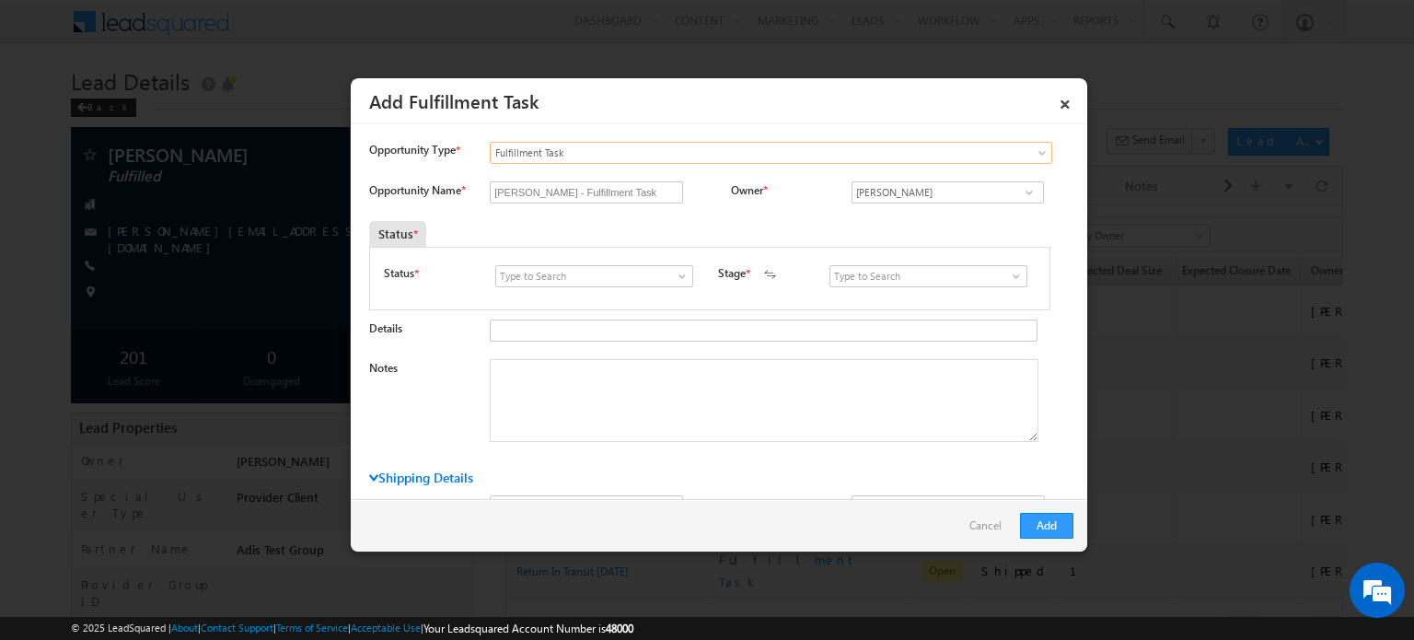
click at [679, 276] on span at bounding box center [682, 276] width 18 height 15
click at [670, 296] on link "Open" at bounding box center [593, 297] width 197 height 21
type input "Open"
click at [1016, 276] on span at bounding box center [1016, 276] width 18 height 15
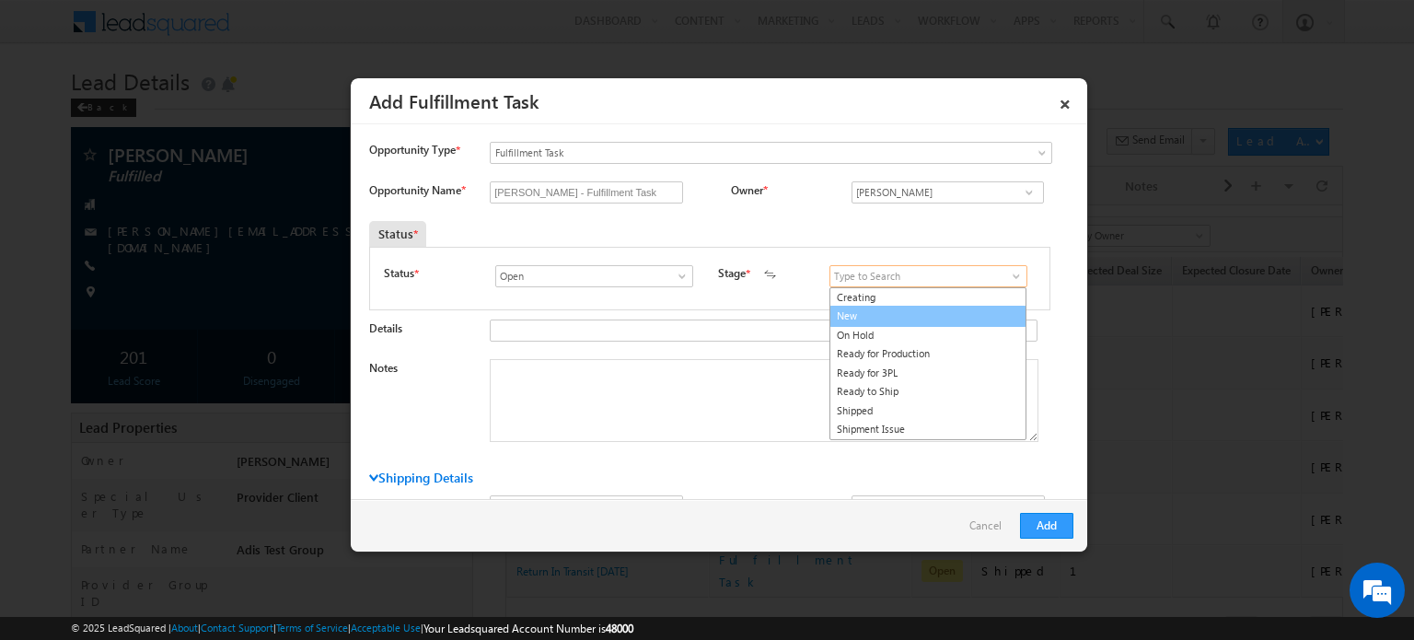
click at [978, 311] on link "New" at bounding box center [927, 316] width 197 height 21
type input "New"
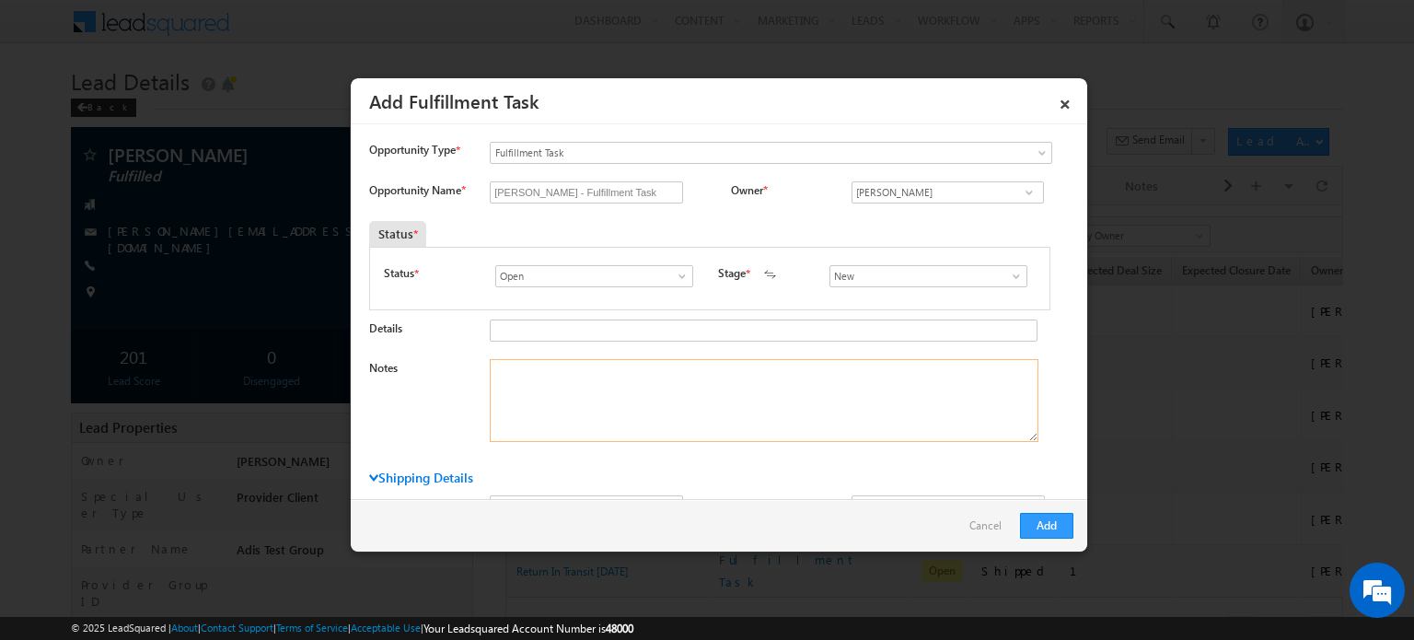
click at [926, 389] on textarea "Notes" at bounding box center [764, 400] width 549 height 83
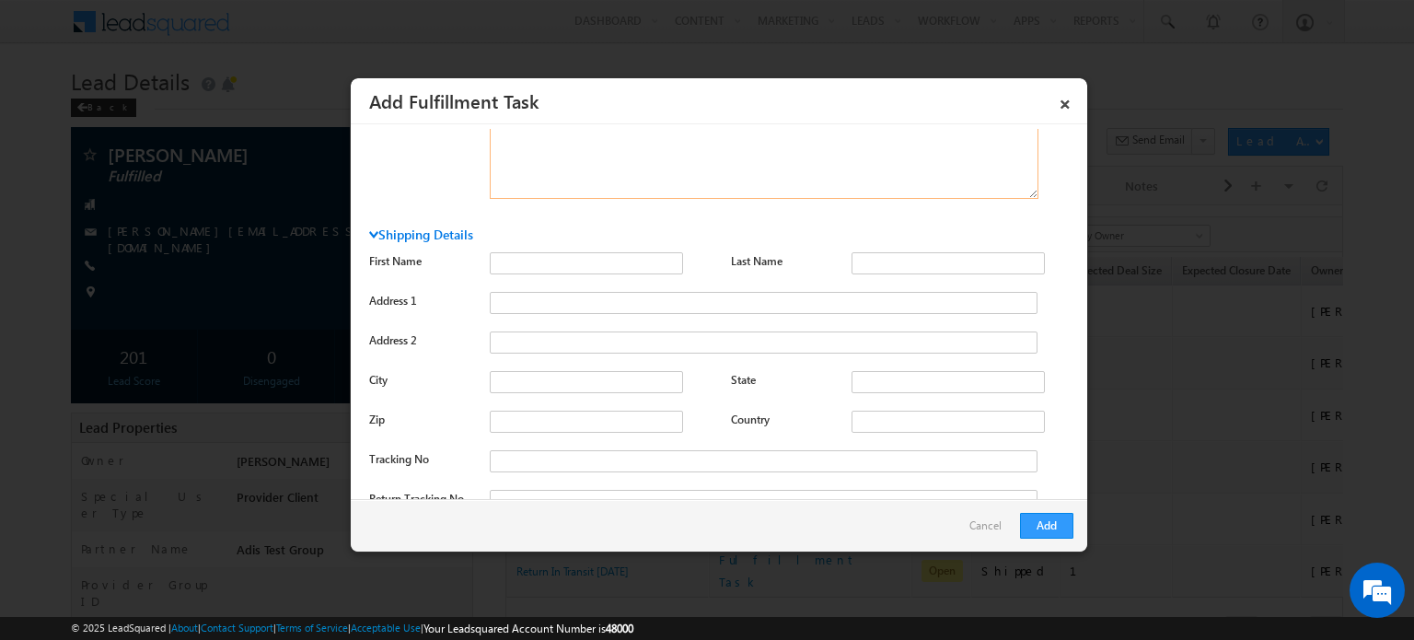
scroll to position [307, 0]
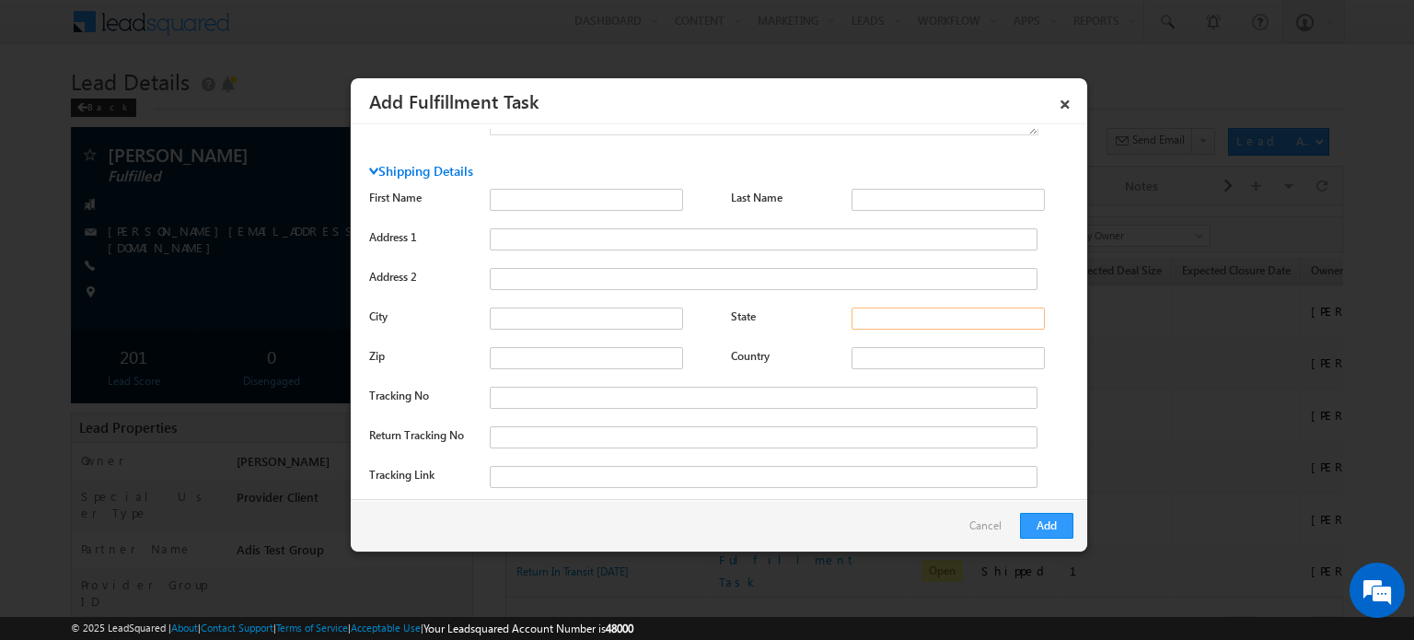
click at [875, 310] on input "State" at bounding box center [948, 318] width 193 height 22
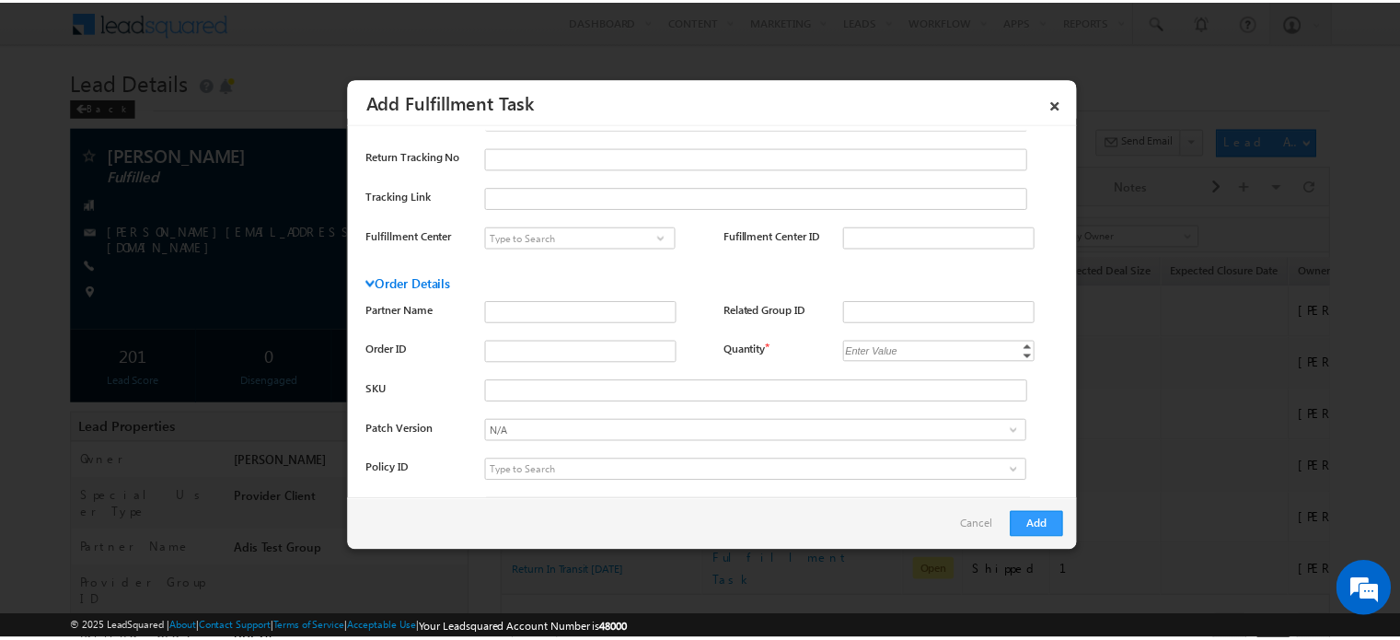
scroll to position [613, 0]
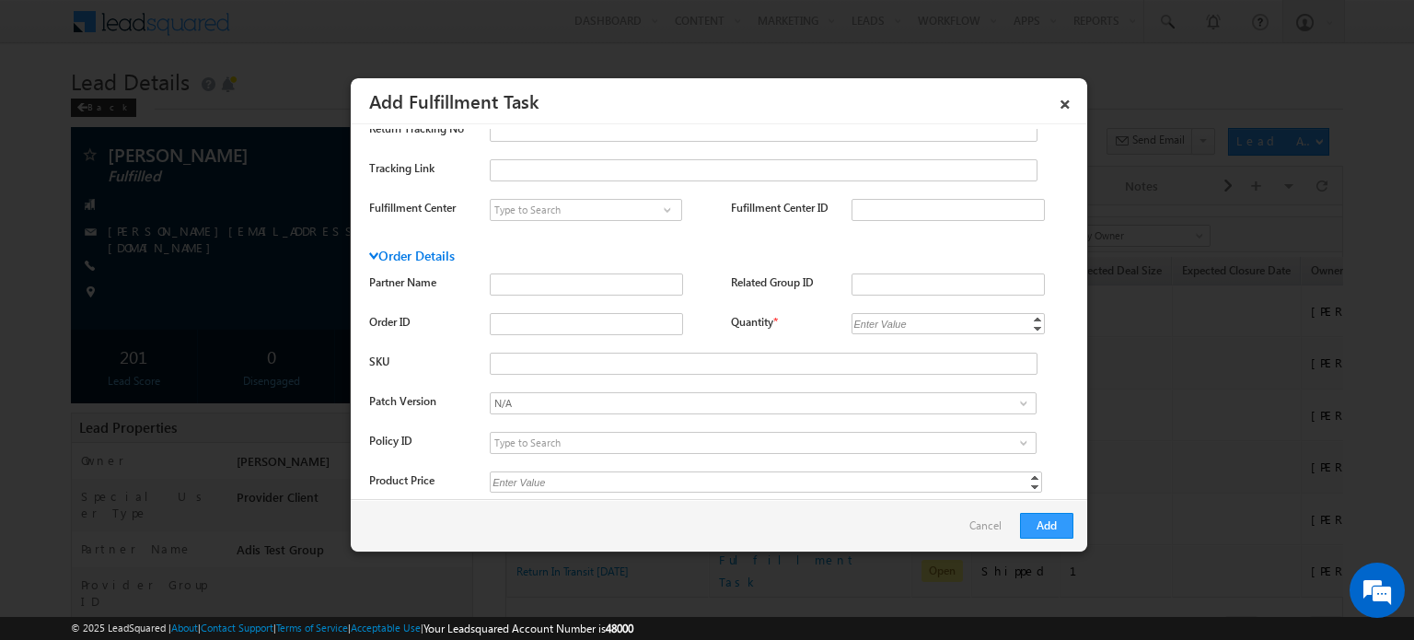
type input "UT"
click at [887, 318] on div "Enter Value" at bounding box center [881, 323] width 59 height 21
type input "1"
click at [1053, 523] on button "Add" at bounding box center [1046, 526] width 53 height 26
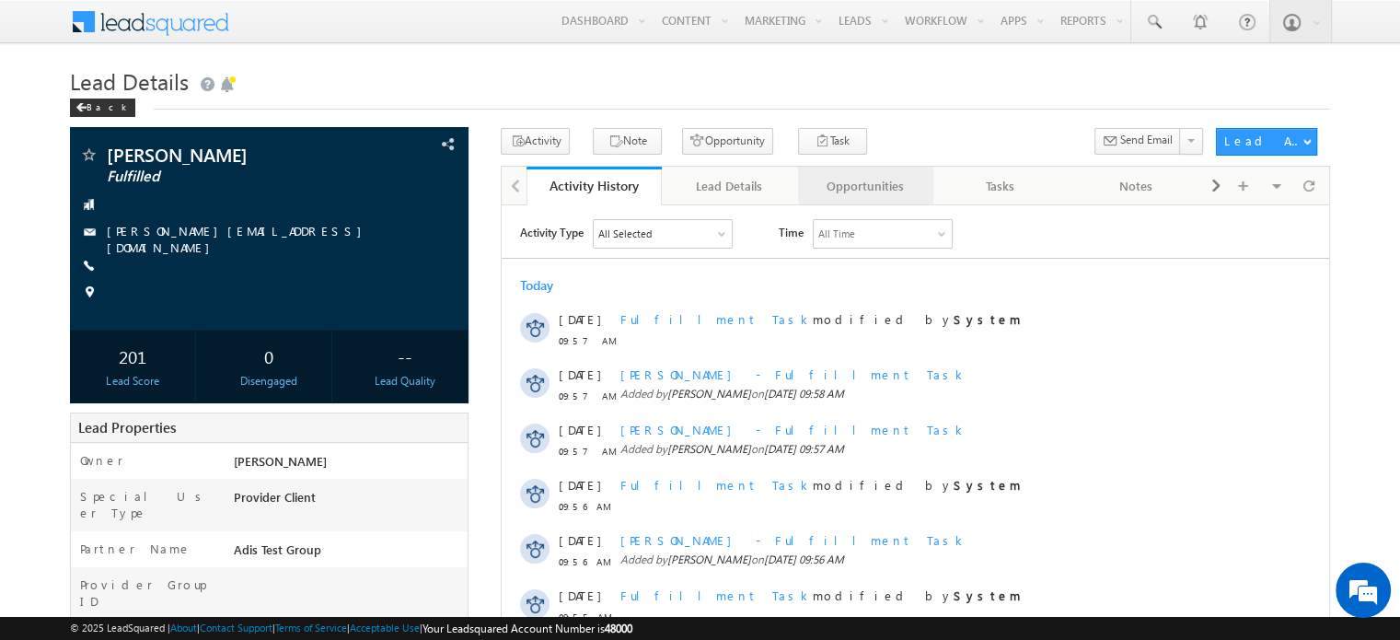
click at [862, 173] on link "Opportunities" at bounding box center [865, 186] width 135 height 39
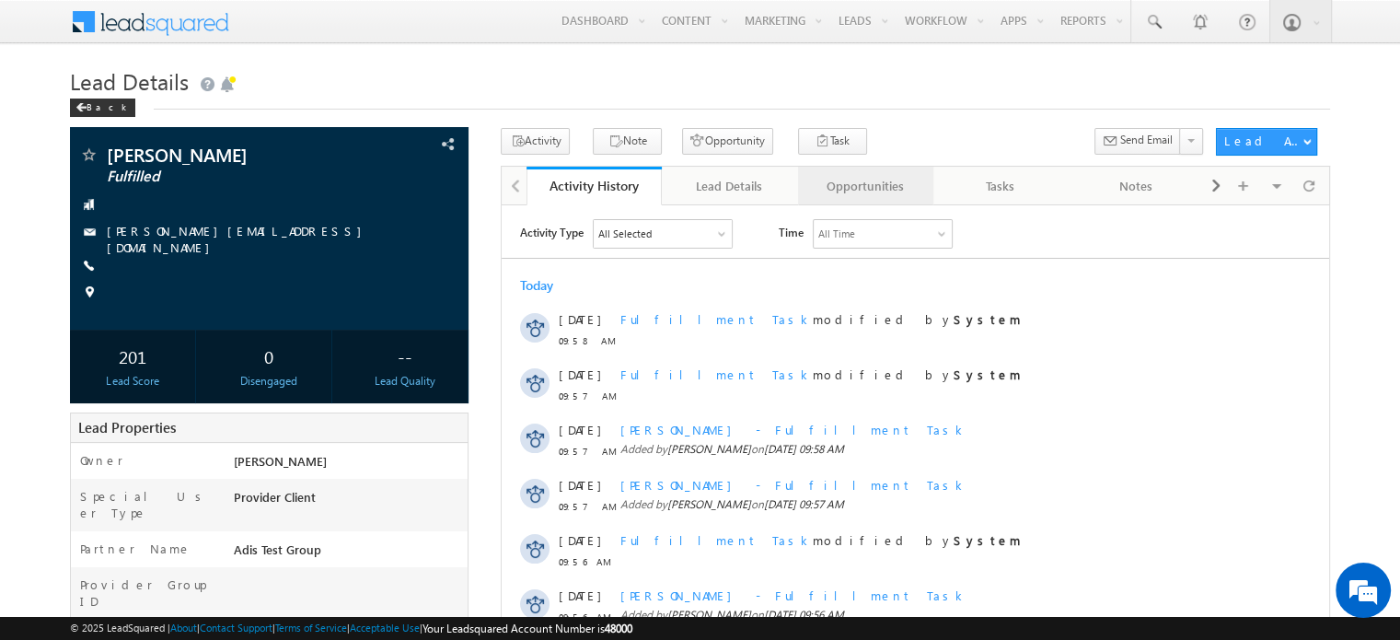
click at [876, 180] on div "Opportunities" at bounding box center [865, 186] width 104 height 22
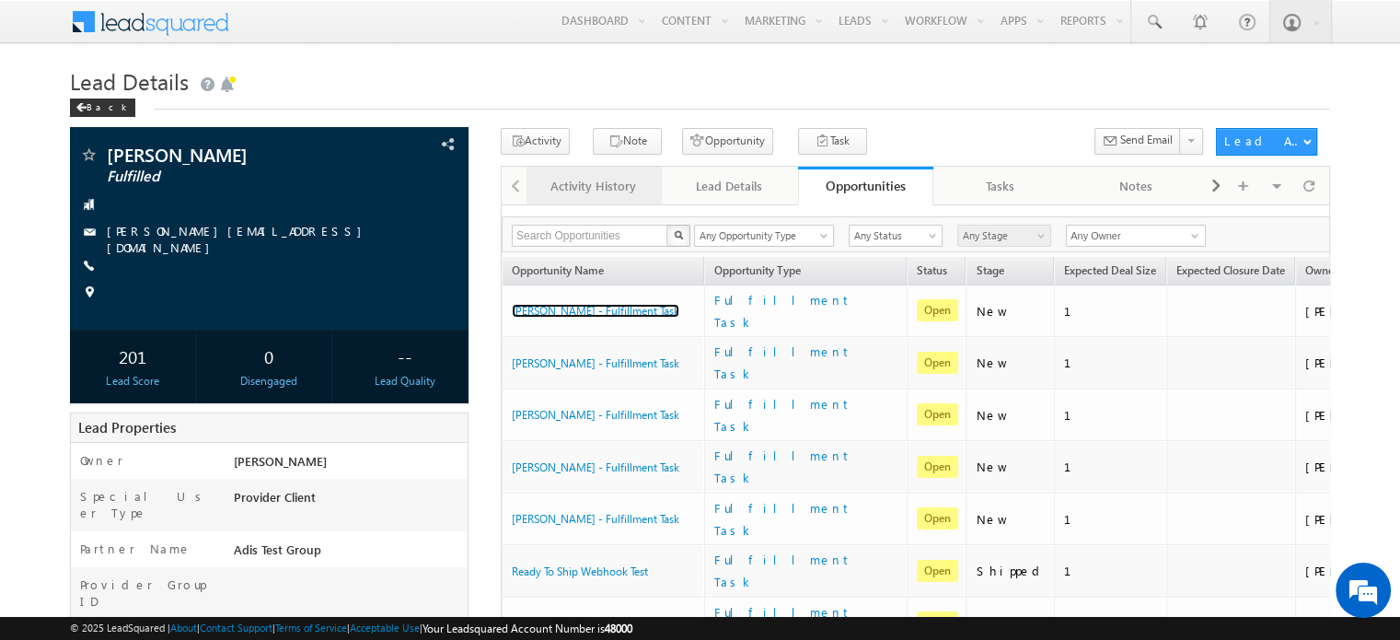
click at [606, 194] on div "Activity History" at bounding box center [593, 186] width 104 height 22
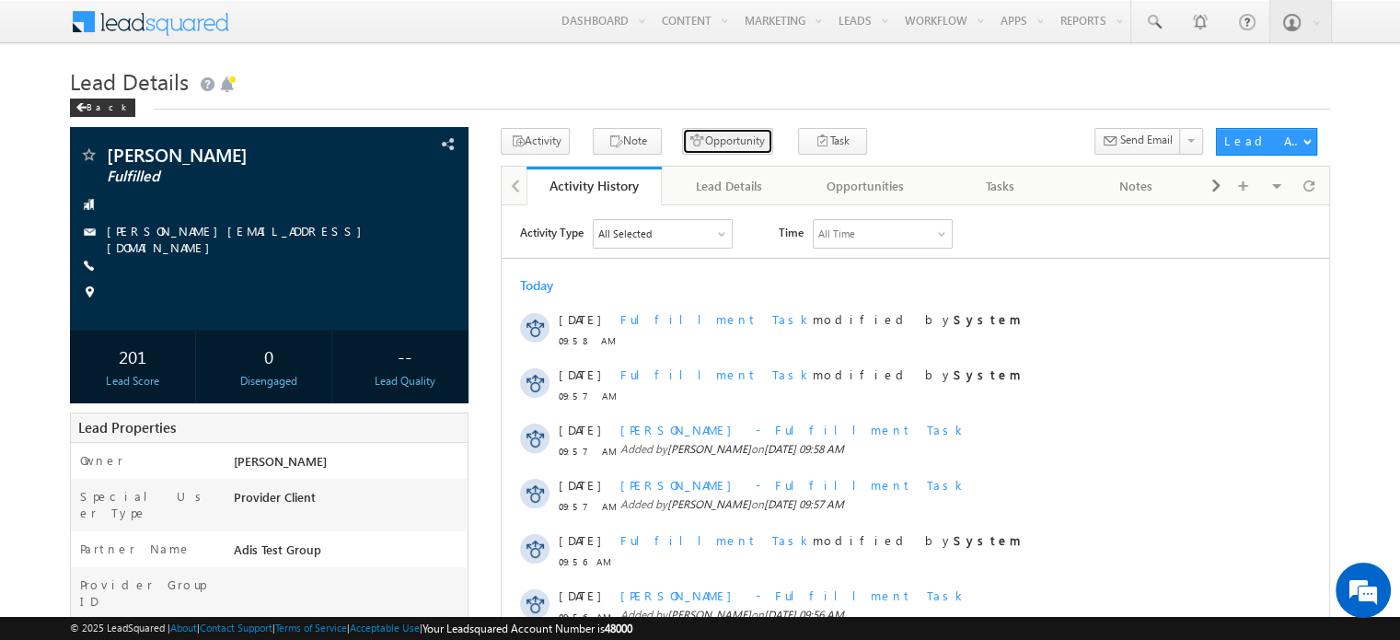
click at [692, 143] on button "Opportunity" at bounding box center [727, 141] width 91 height 27
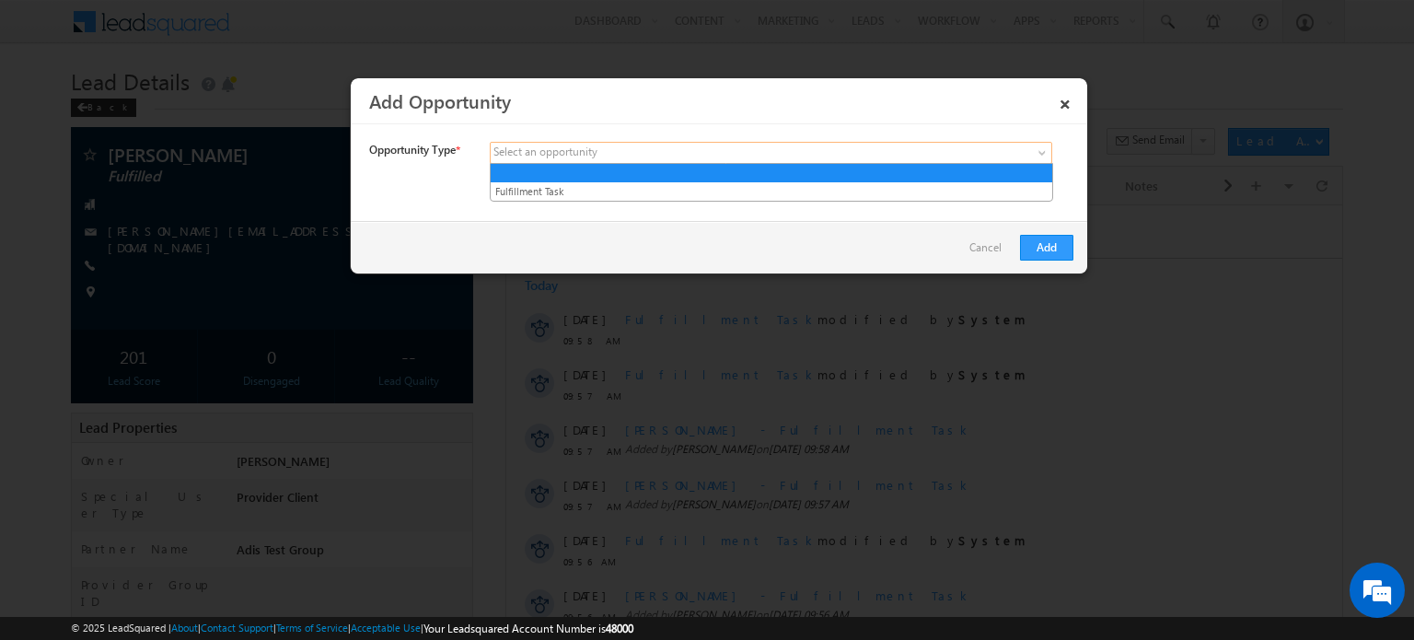
click at [736, 151] on span at bounding box center [634, 153] width 287 height 17
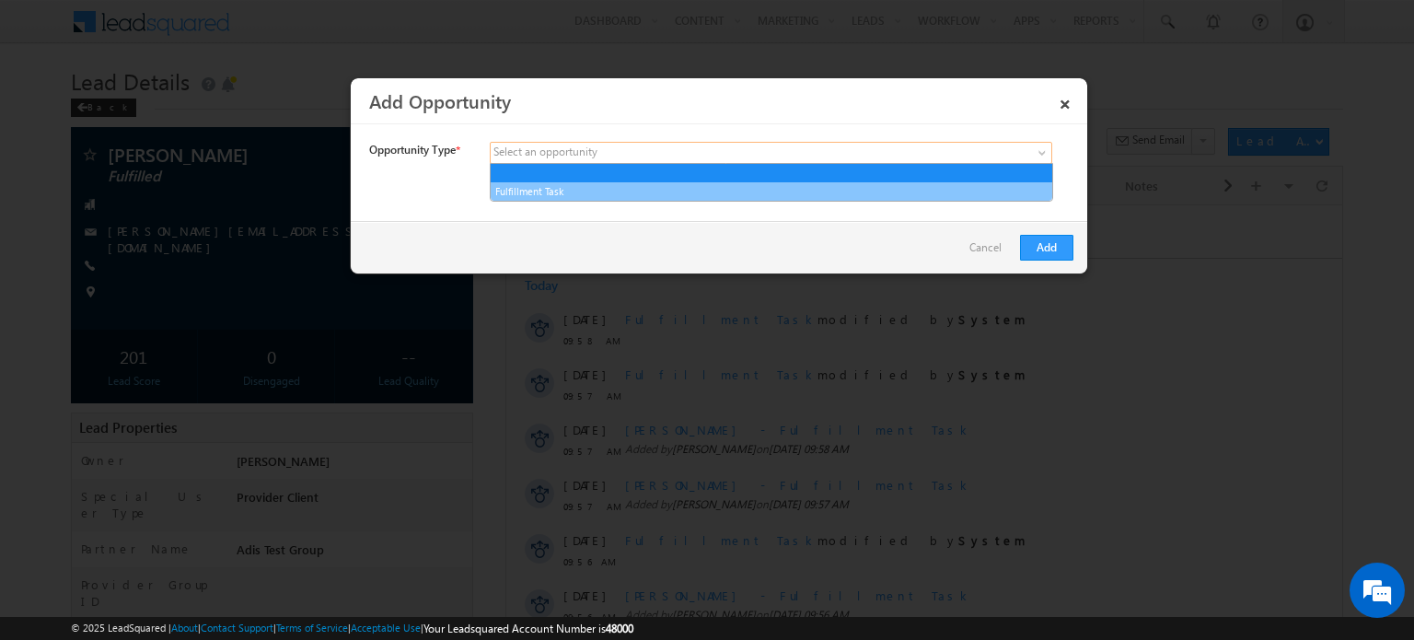
click at [653, 187] on link "Fulfillment Task" at bounding box center [772, 191] width 562 height 17
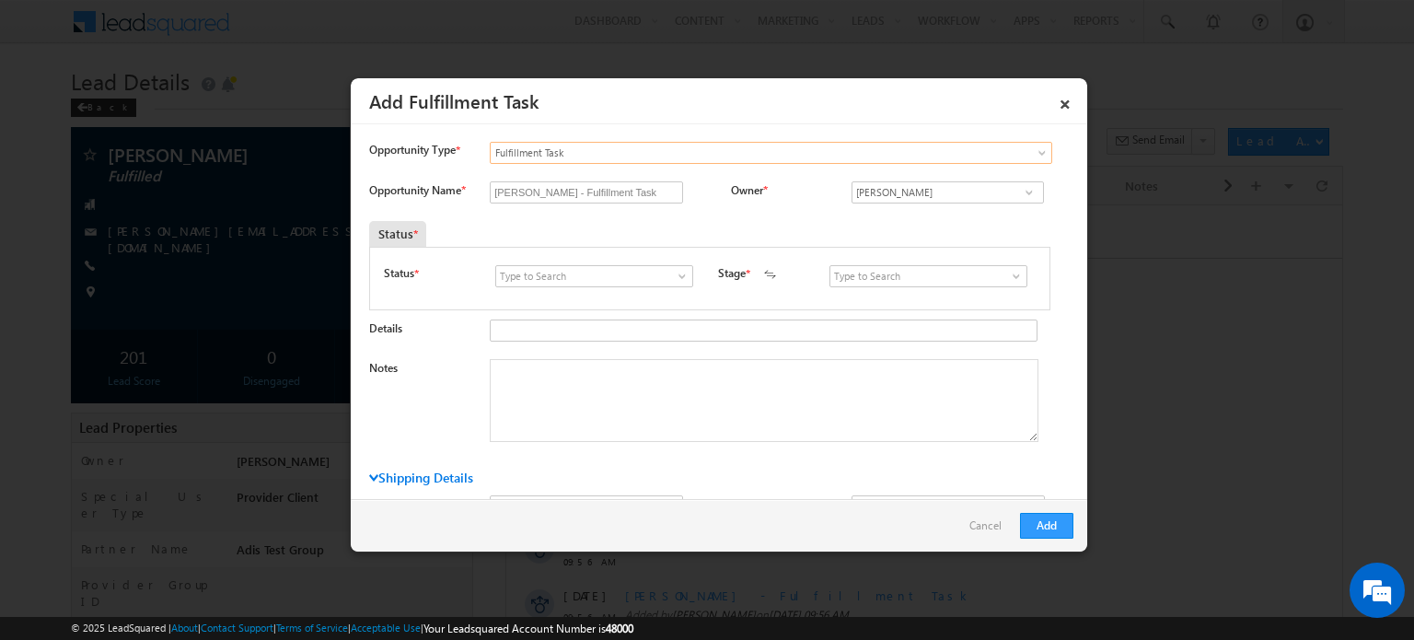
click at [675, 275] on span at bounding box center [682, 276] width 18 height 15
click at [674, 292] on link "Open" at bounding box center [593, 297] width 197 height 21
type input "Open"
click at [1014, 270] on span at bounding box center [1016, 276] width 18 height 15
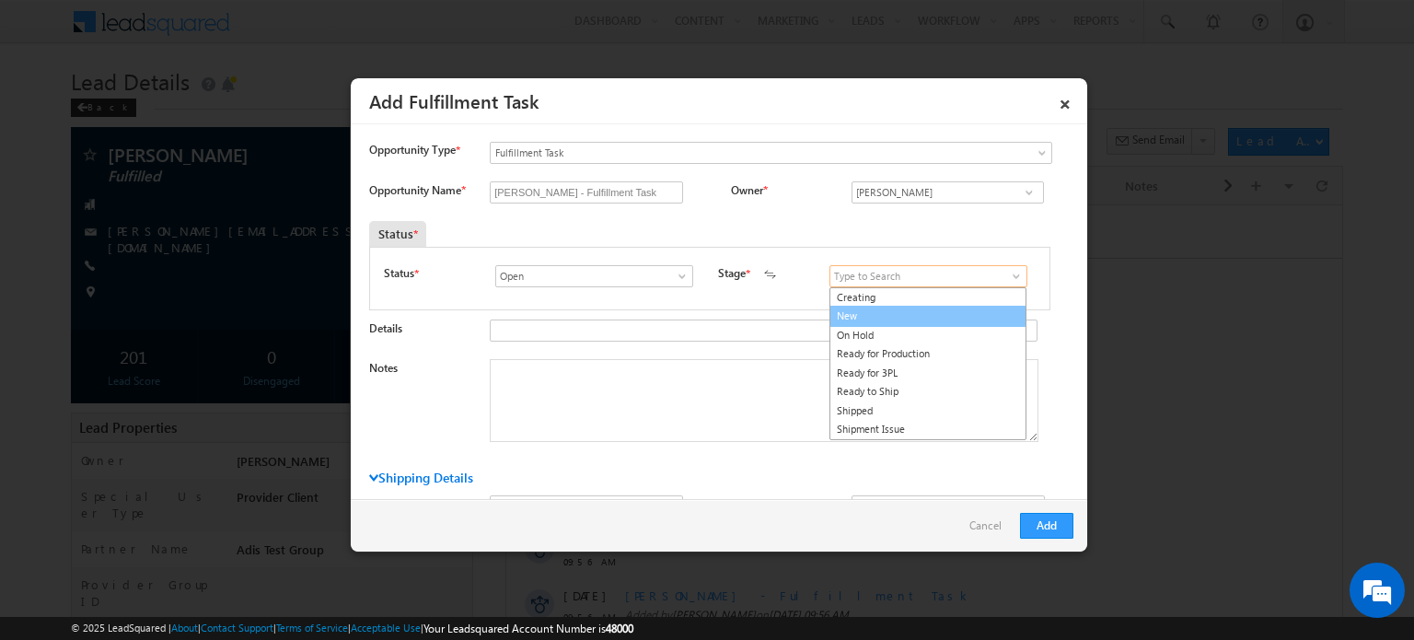
click at [985, 319] on link "New" at bounding box center [927, 316] width 197 height 21
type input "New"
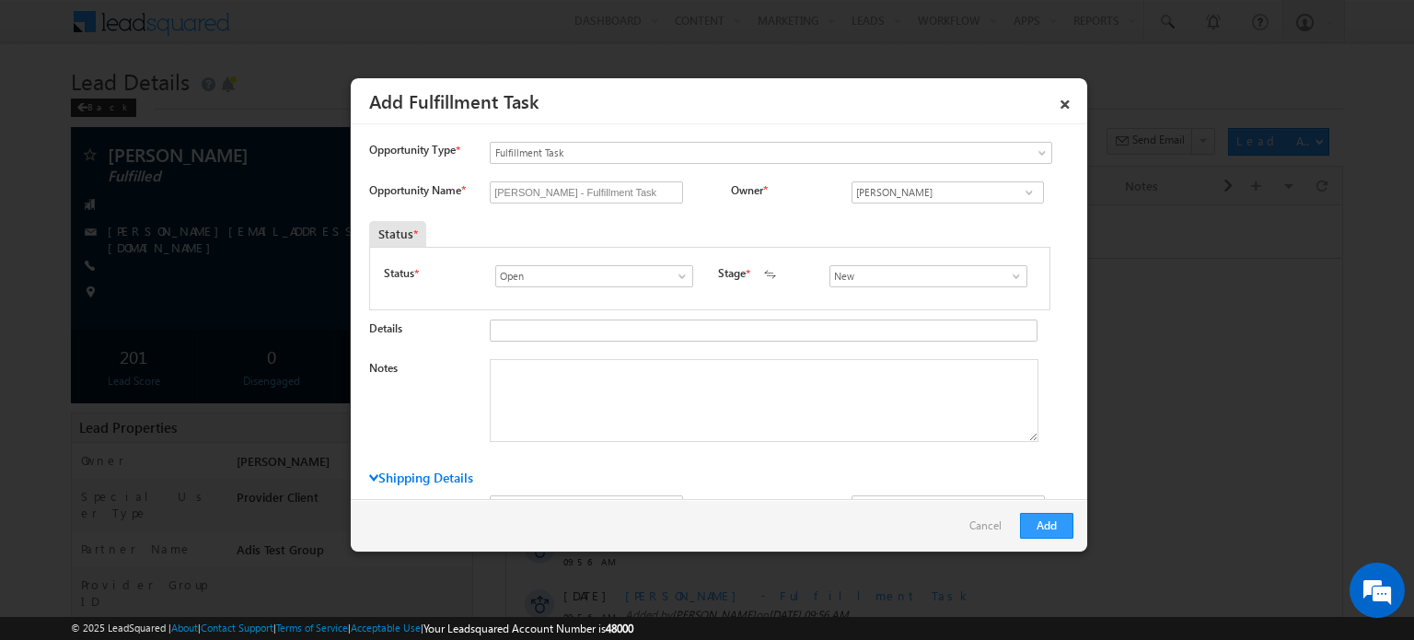
click at [911, 236] on div "Status *" at bounding box center [708, 234] width 679 height 26
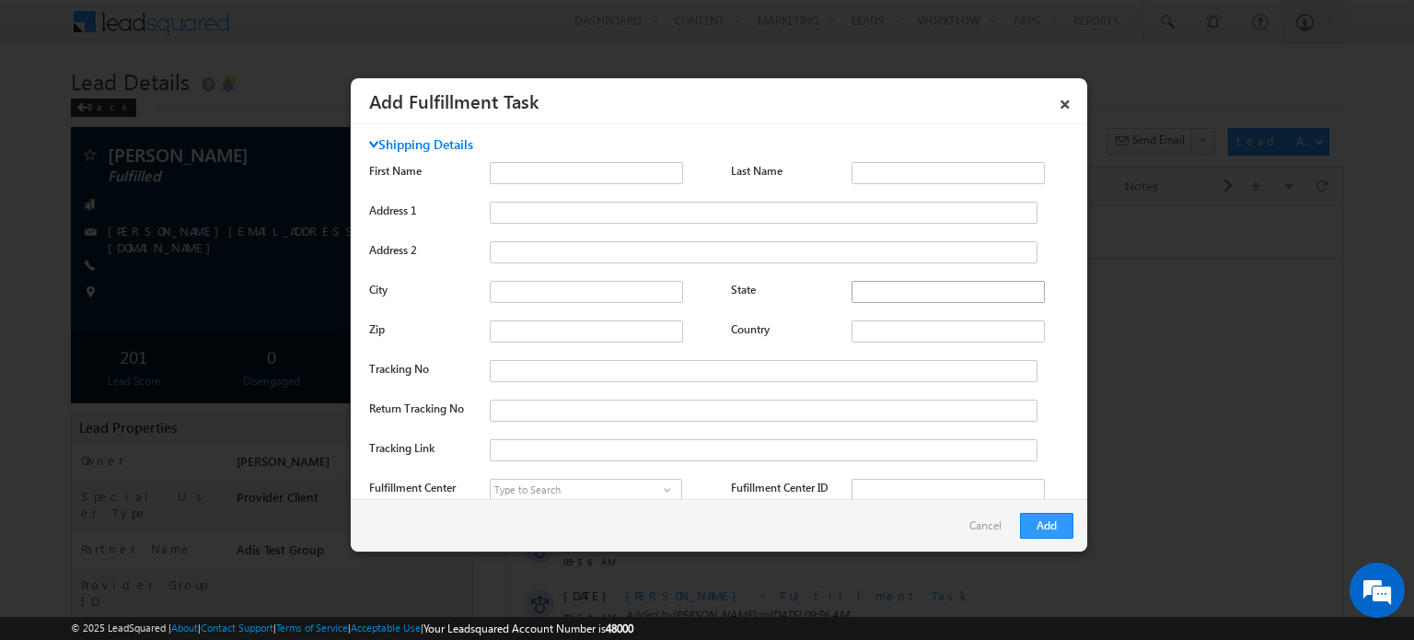
scroll to position [368, 0]
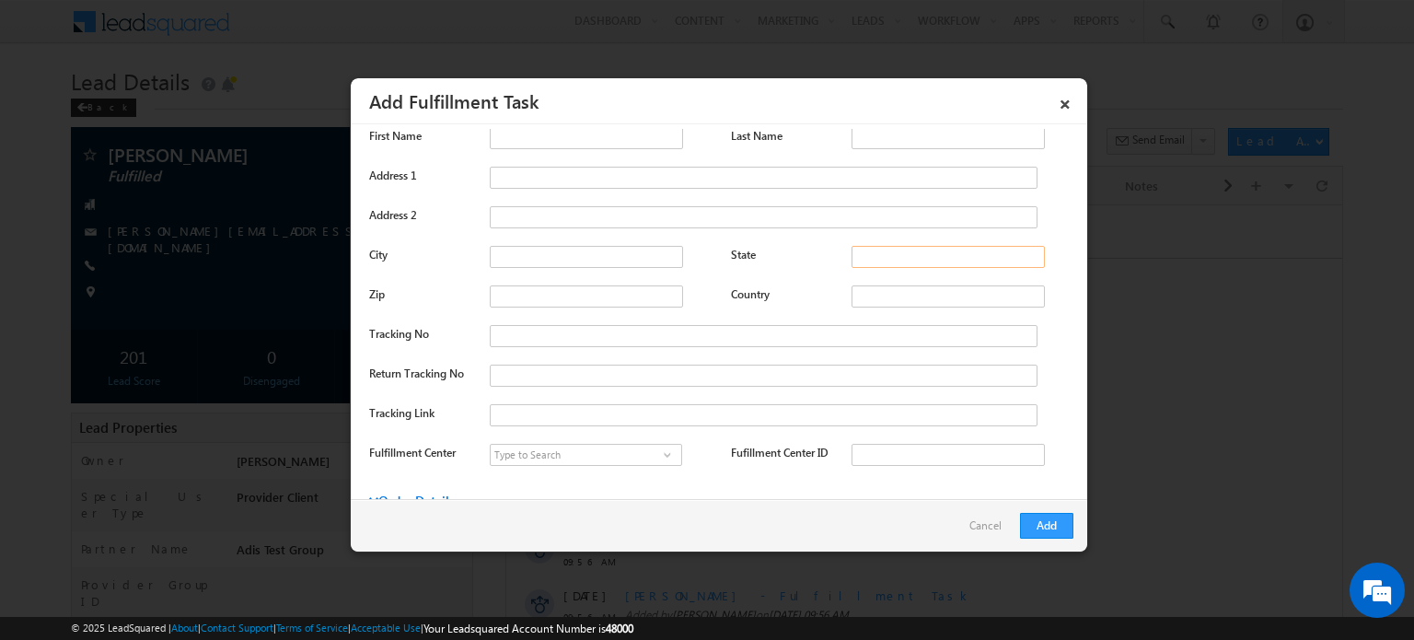
click at [892, 261] on input "State" at bounding box center [948, 257] width 193 height 22
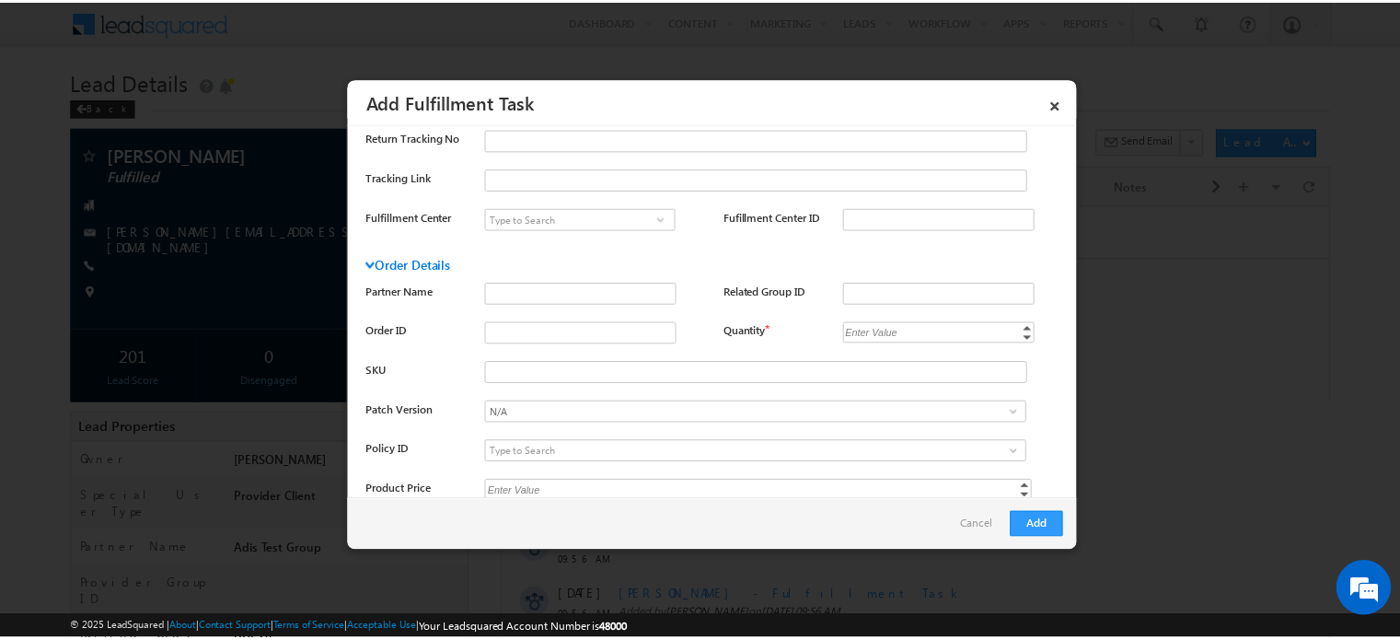
scroll to position [613, 0]
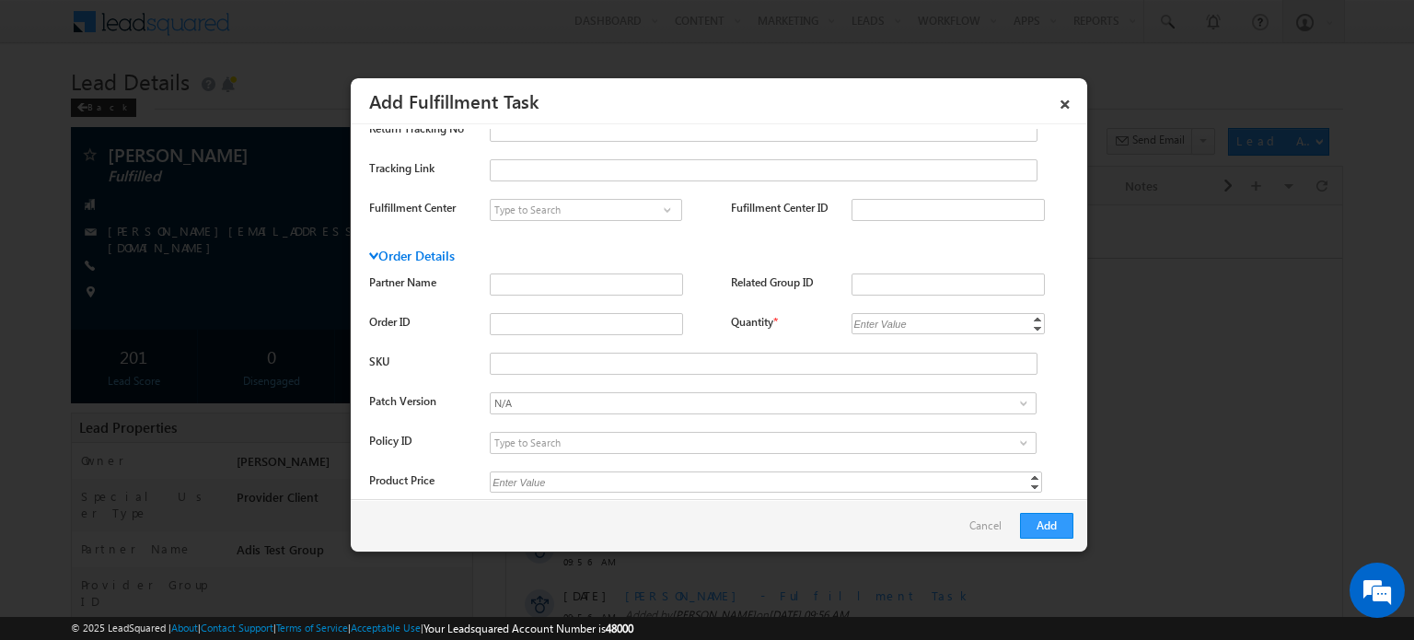
type input "WA"
click at [889, 325] on div "Enter Value" at bounding box center [881, 323] width 59 height 21
type input "1"
click at [1058, 528] on button "Add" at bounding box center [1046, 526] width 53 height 26
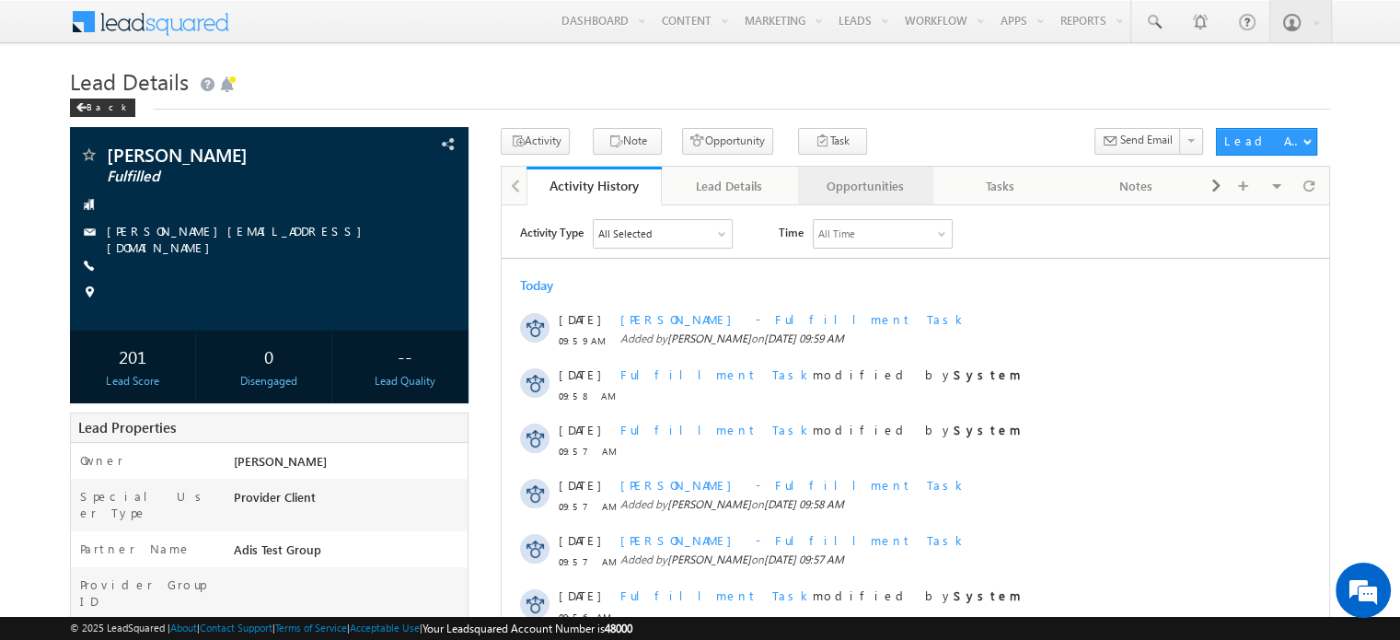
click at [860, 186] on div "Opportunities" at bounding box center [865, 186] width 104 height 22
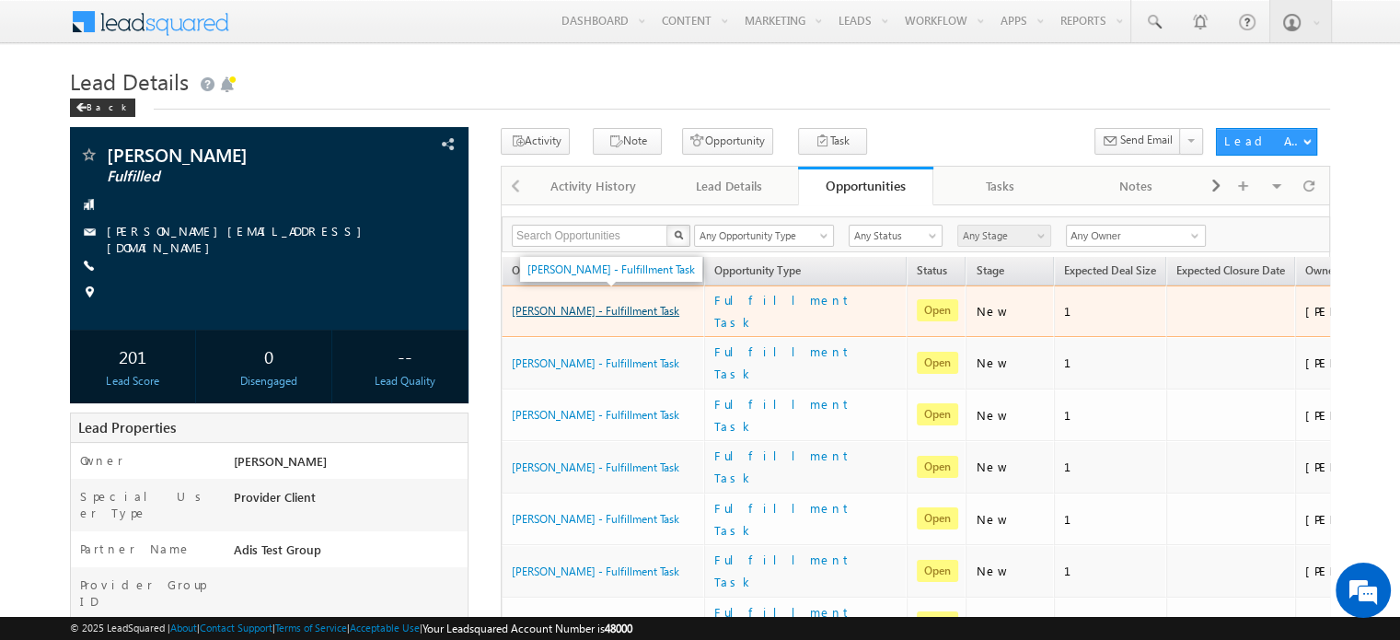
click at [611, 304] on link "Pedro Gontijo - Fulfillment Task" at bounding box center [596, 311] width 168 height 14
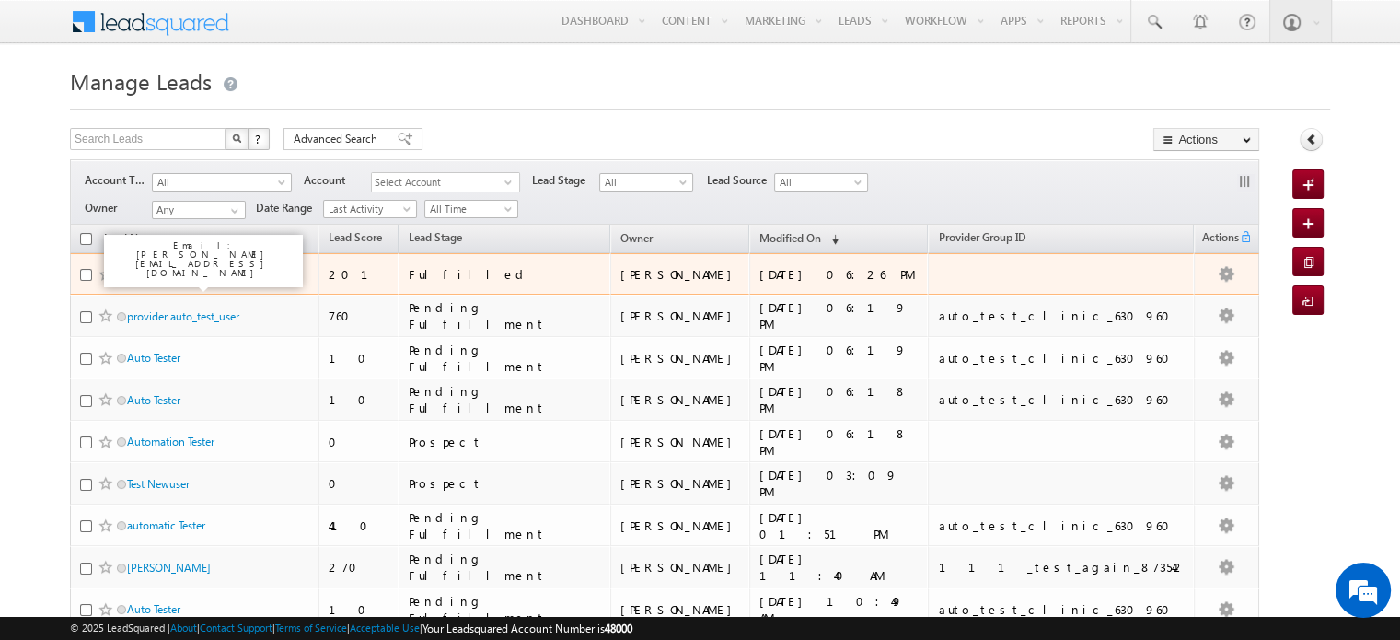
click at [177, 272] on link "[PERSON_NAME]" at bounding box center [169, 274] width 84 height 14
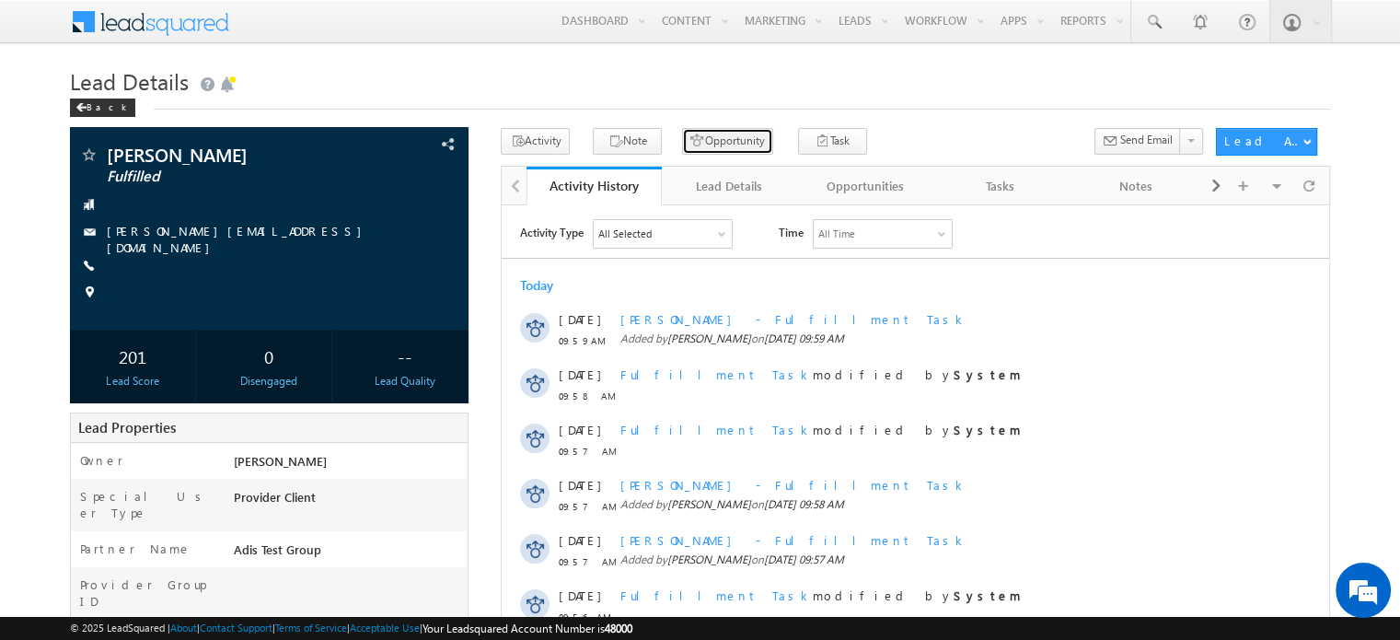
click at [707, 146] on button "Opportunity" at bounding box center [727, 141] width 91 height 27
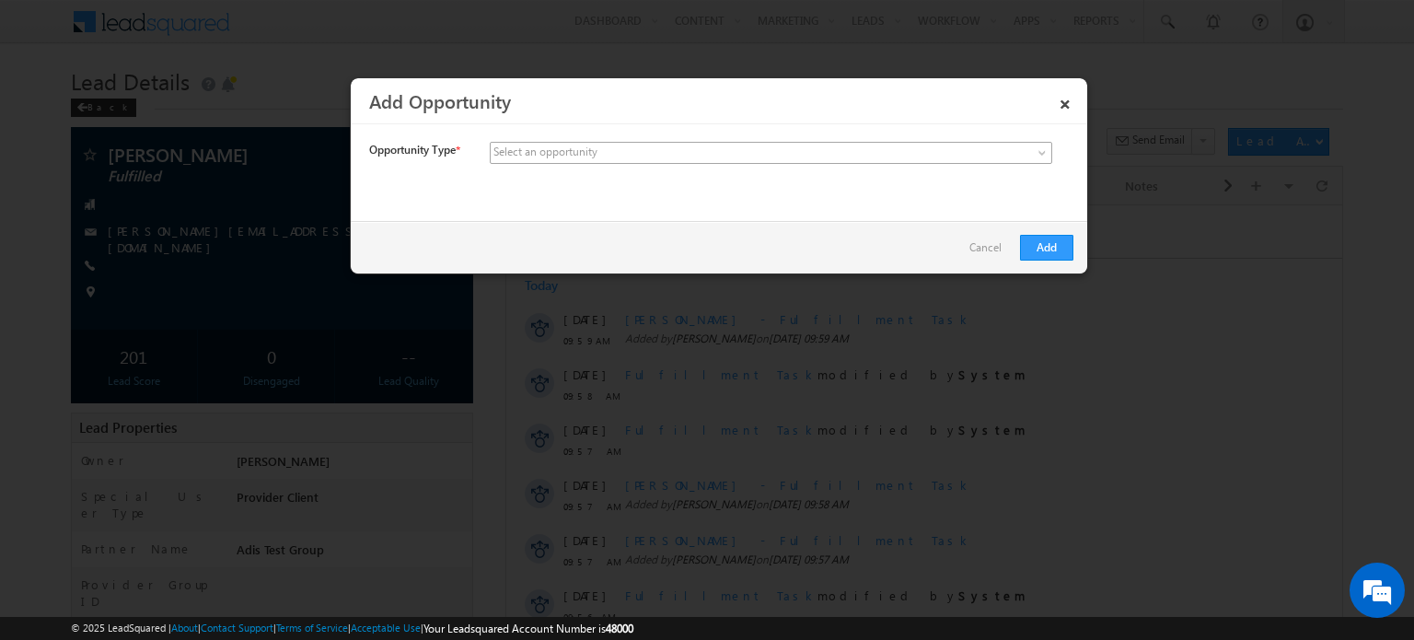
click at [707, 146] on span at bounding box center [634, 153] width 287 height 17
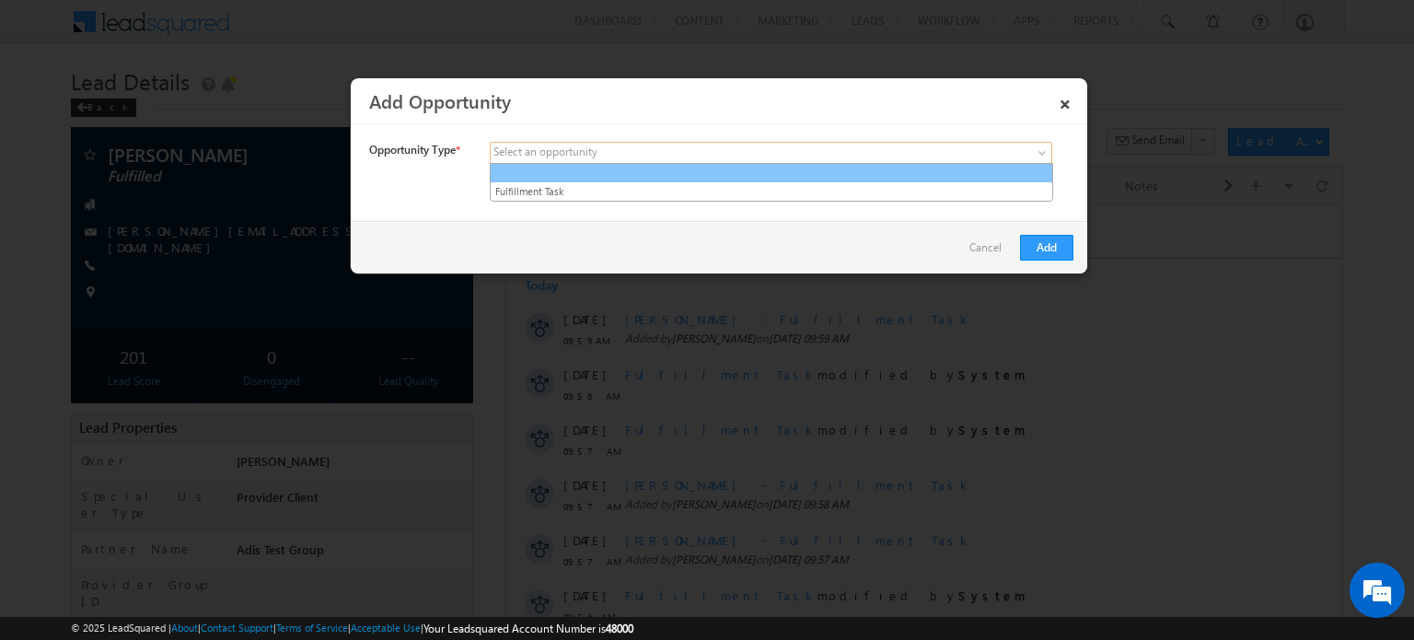
click at [691, 180] on link at bounding box center [772, 173] width 562 height 17
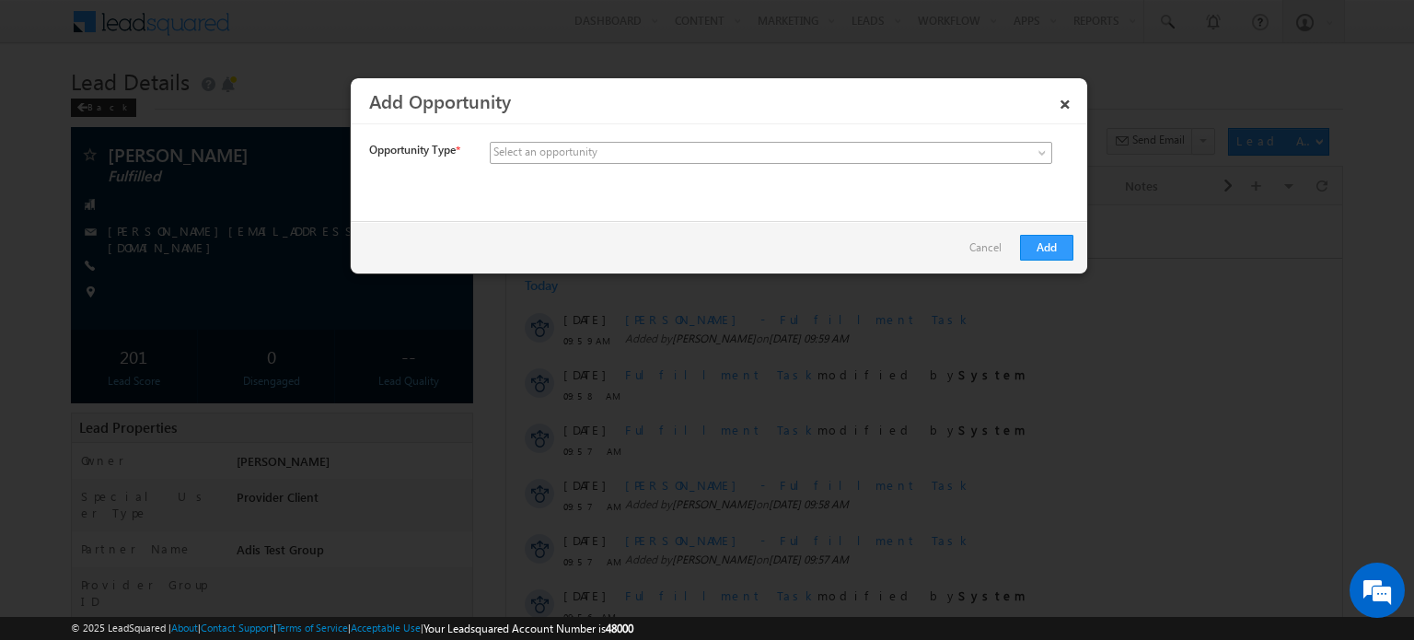
click at [687, 155] on span at bounding box center [634, 153] width 287 height 17
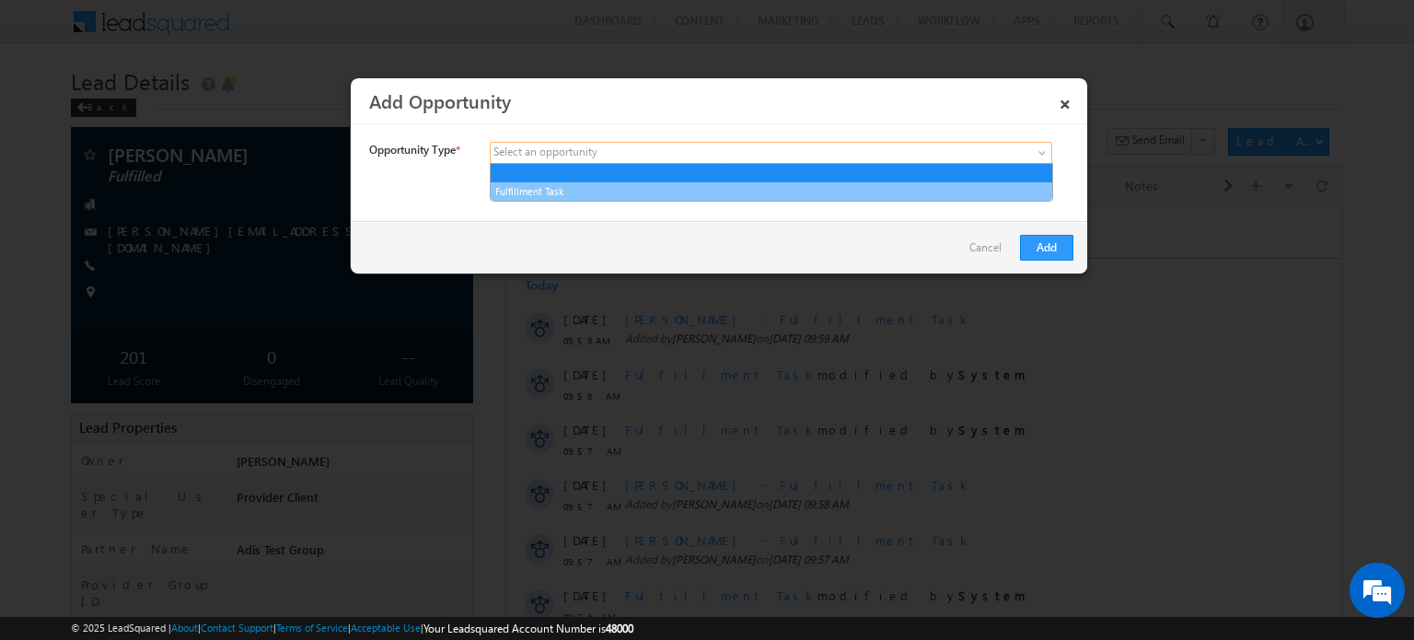
click at [690, 183] on link "Fulfillment Task" at bounding box center [772, 191] width 562 height 17
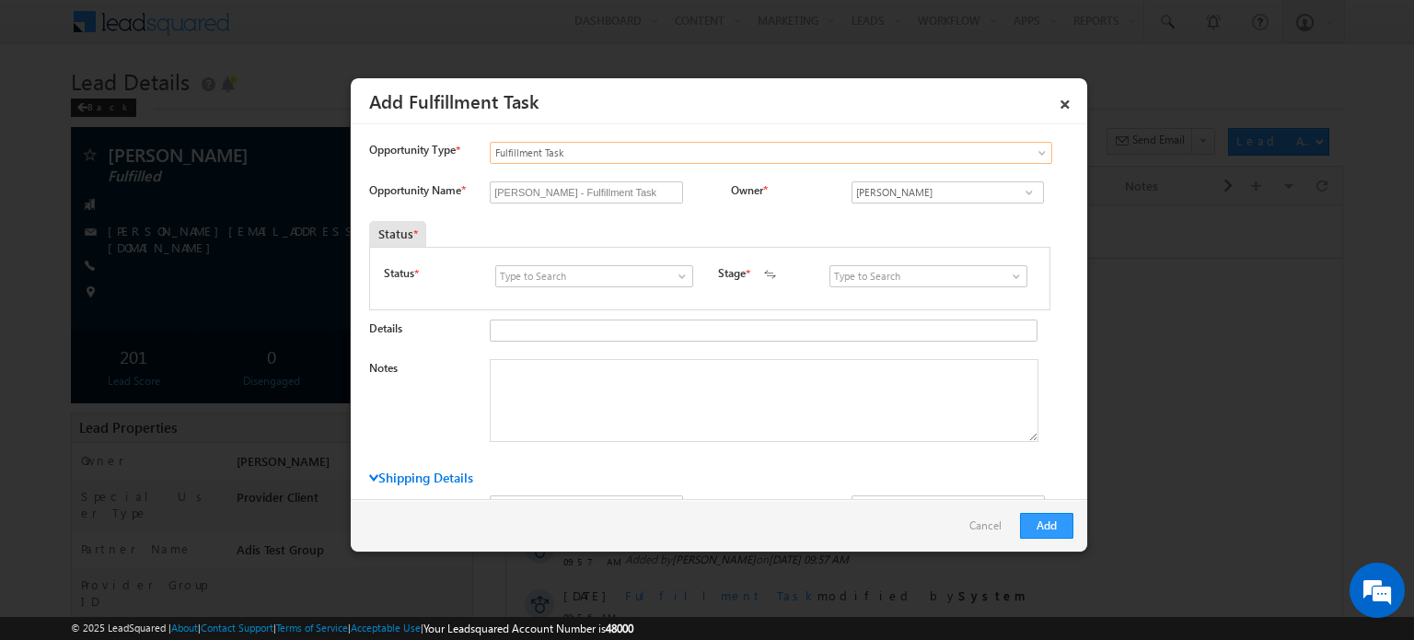
click at [681, 279] on span at bounding box center [682, 276] width 18 height 15
drag, startPoint x: 658, startPoint y: 297, endPoint x: 782, endPoint y: 308, distance: 124.8
click at [658, 297] on link "Open" at bounding box center [593, 297] width 197 height 21
type input "Open"
click at [1007, 276] on span at bounding box center [1016, 276] width 18 height 15
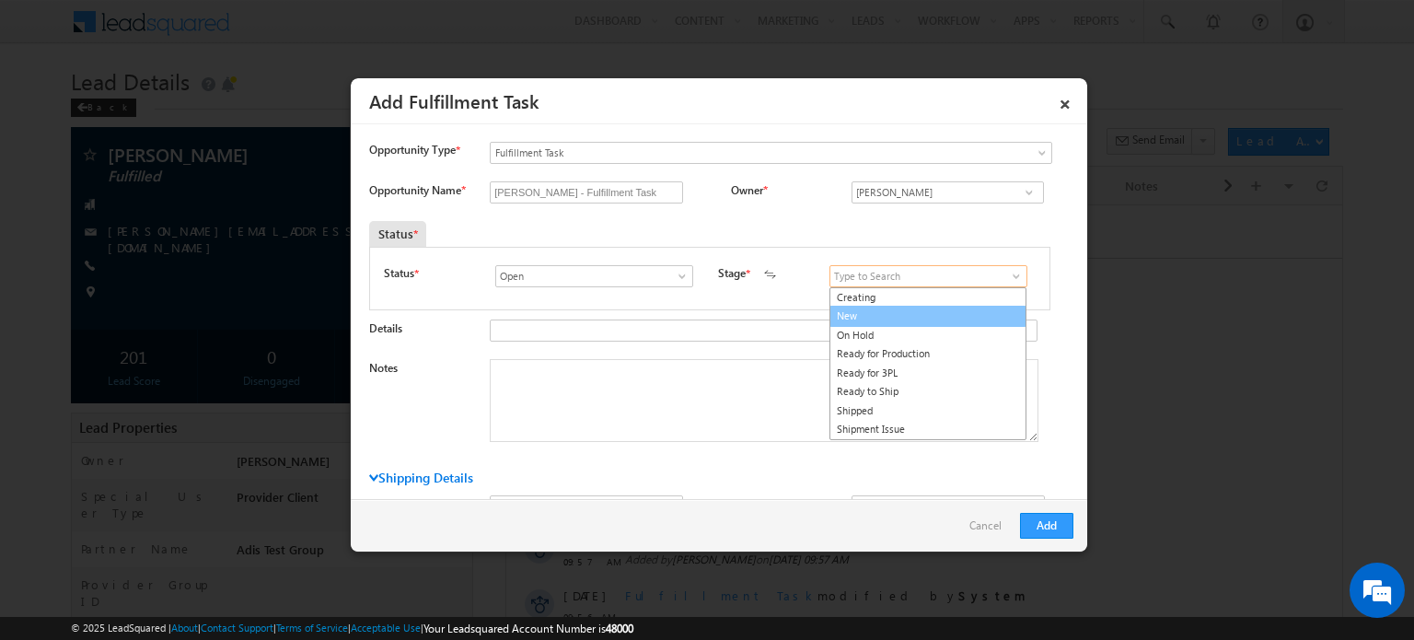
click at [981, 317] on link "New" at bounding box center [927, 316] width 197 height 21
type input "New"
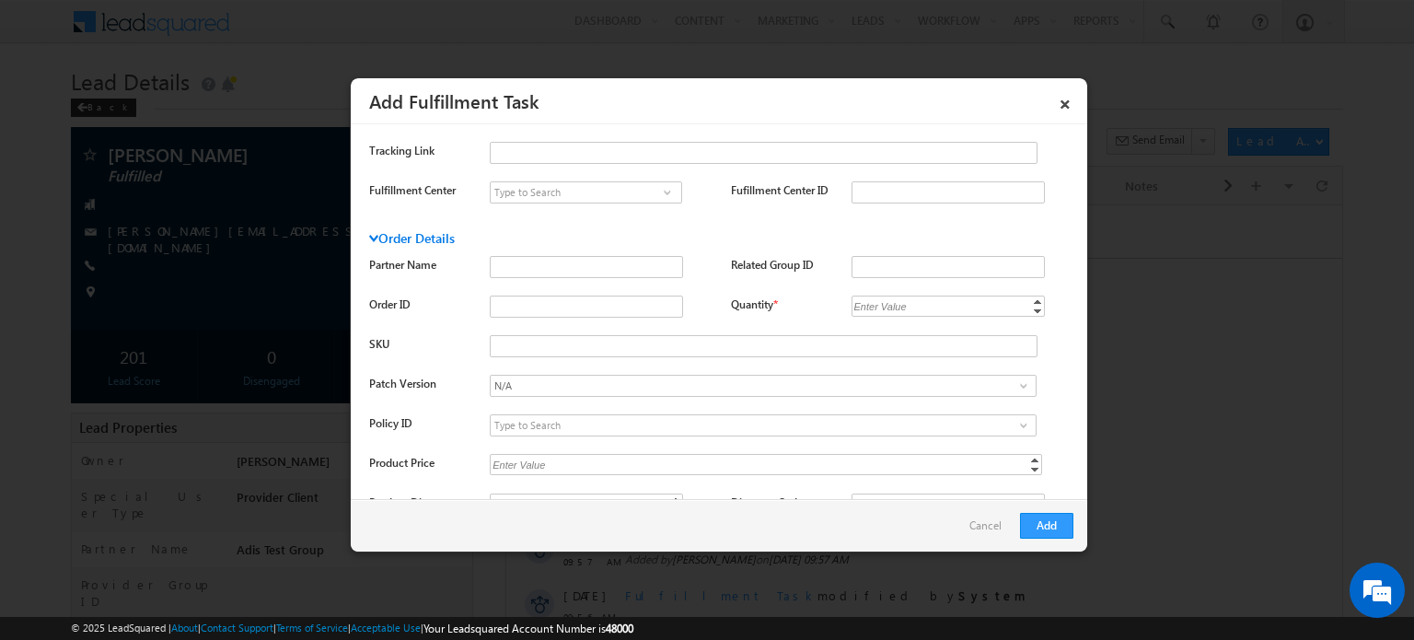
scroll to position [675, 0]
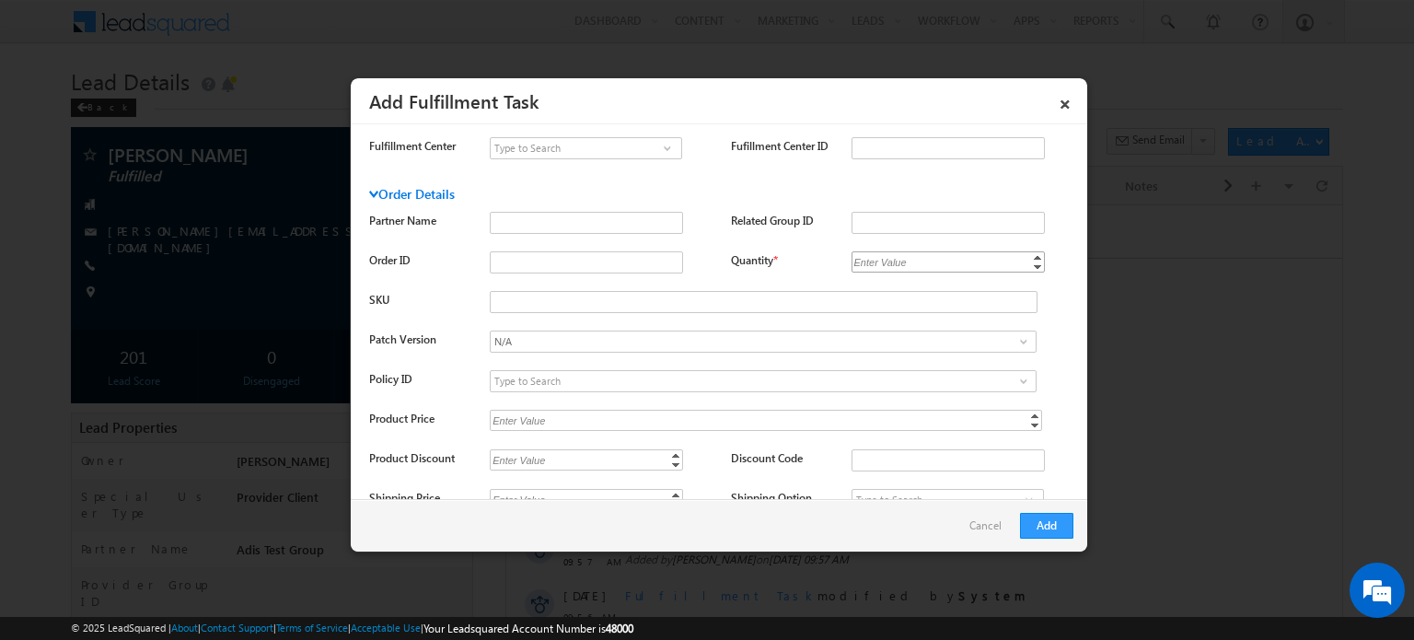
click at [881, 261] on div "Enter Value" at bounding box center [881, 261] width 59 height 21
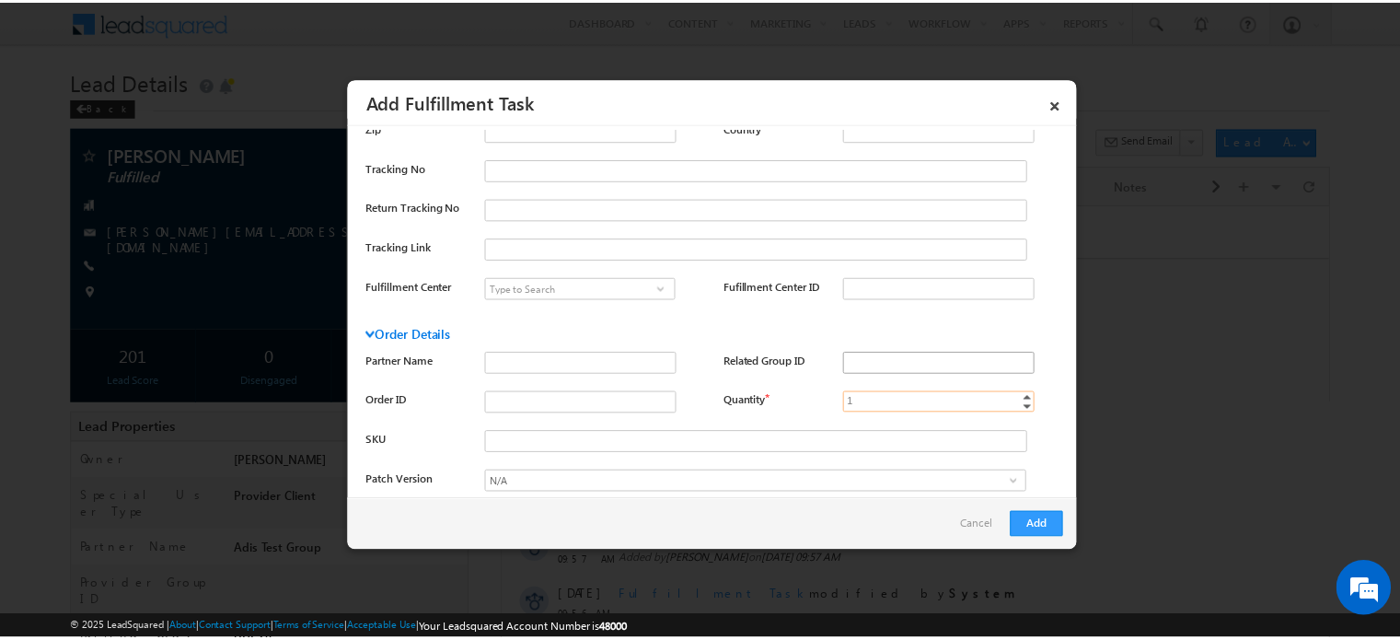
scroll to position [429, 0]
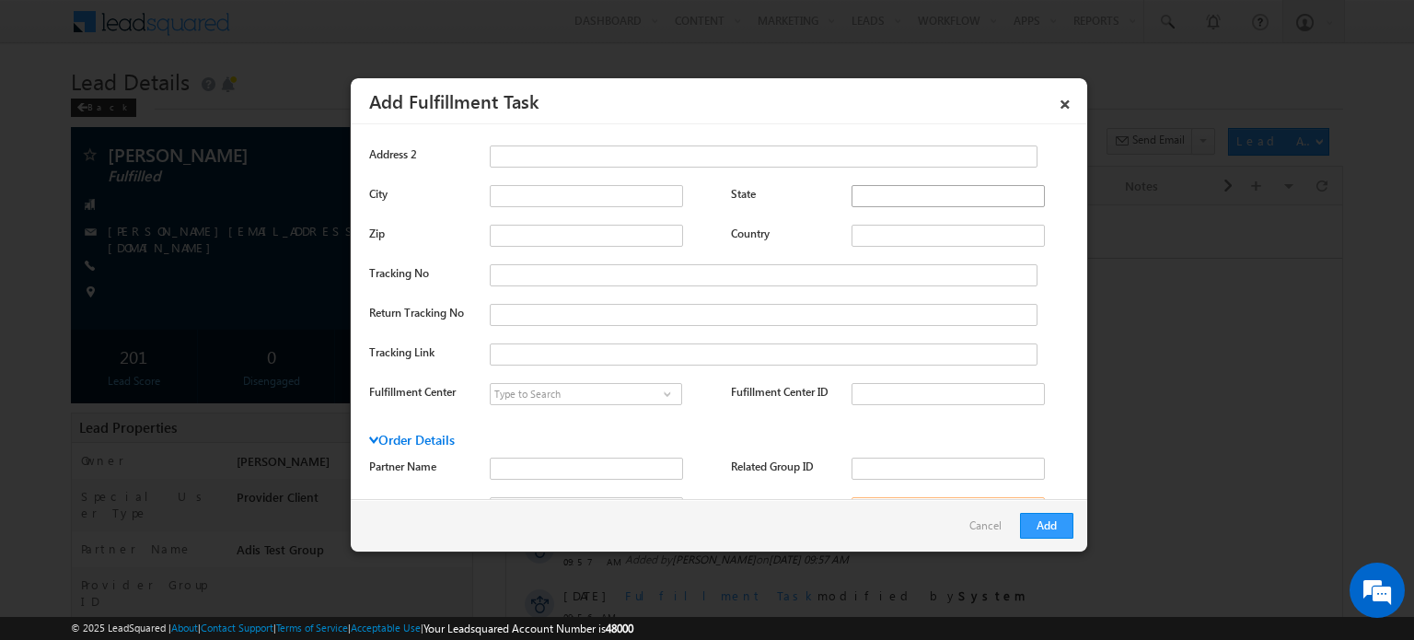
type input "1"
click at [887, 191] on input "State" at bounding box center [948, 196] width 193 height 22
type input "Texas"
click at [1060, 517] on button "Add" at bounding box center [1046, 526] width 53 height 26
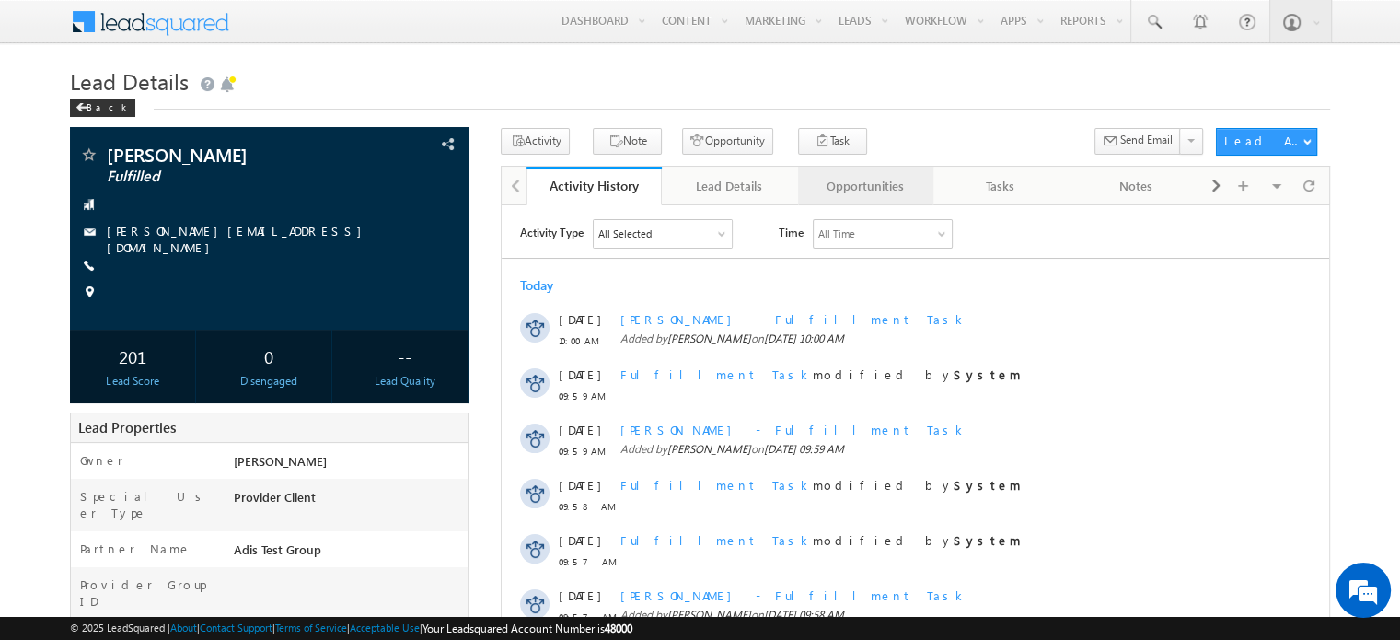
click at [862, 198] on link "Opportunities" at bounding box center [865, 186] width 135 height 39
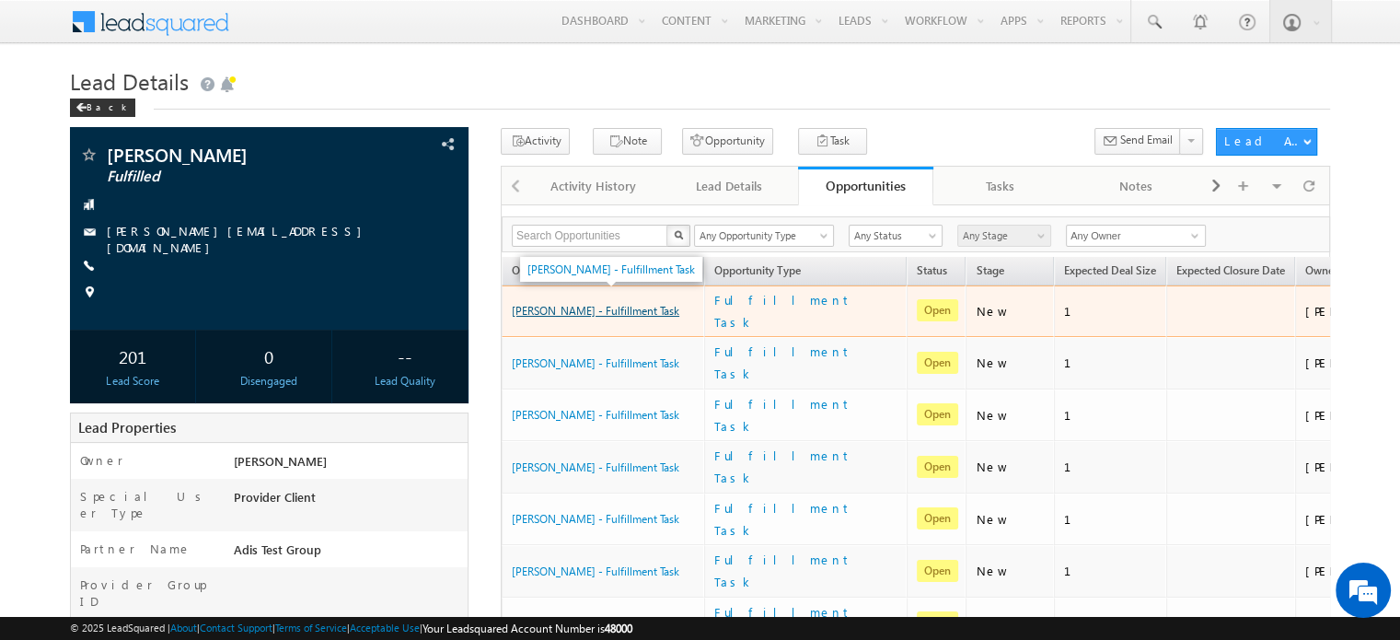
click at [623, 304] on link "[PERSON_NAME] - Fulfillment Task" at bounding box center [596, 311] width 168 height 14
